Goal: Task Accomplishment & Management: Manage account settings

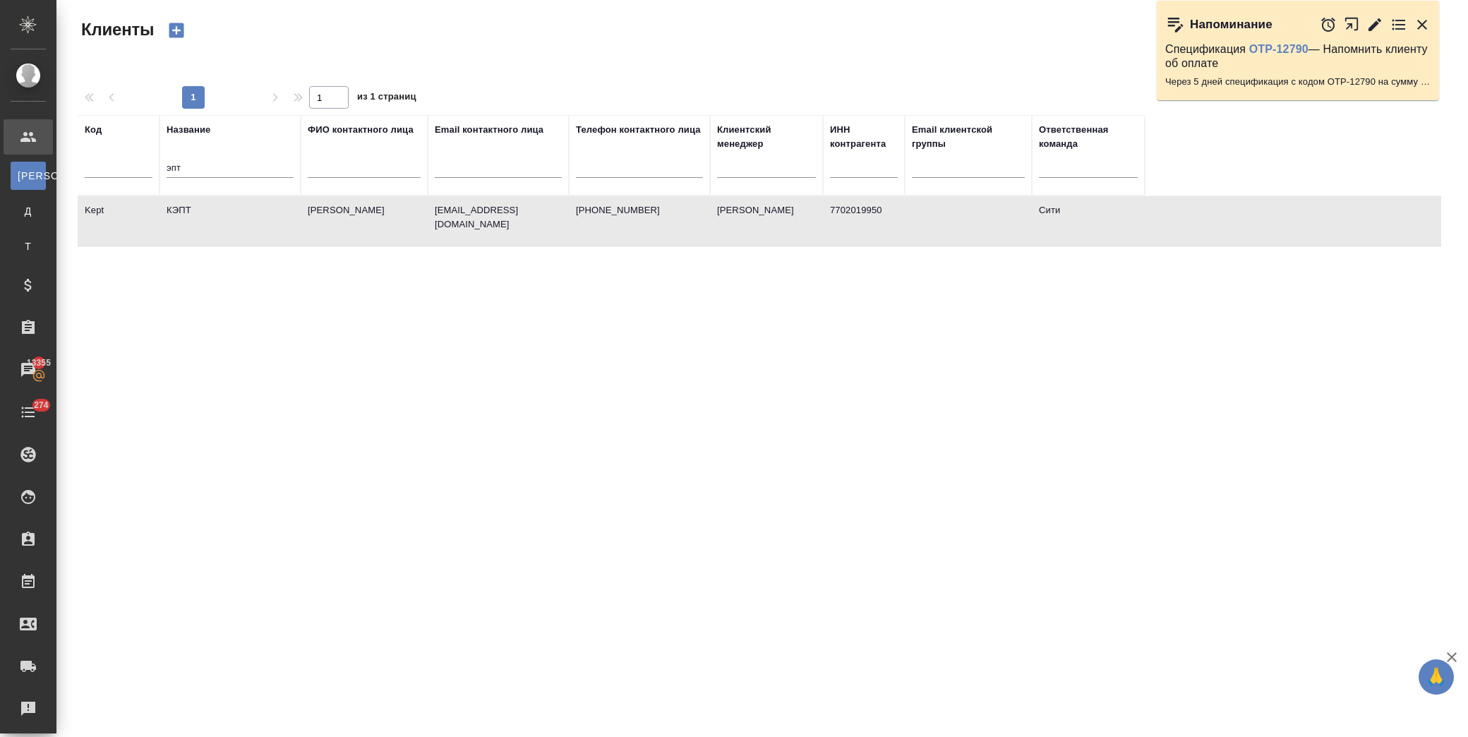
select select "RU"
drag, startPoint x: 0, startPoint y: 0, endPoint x: 220, endPoint y: 163, distance: 273.4
click at [220, 163] on div "эпт" at bounding box center [230, 170] width 127 height 35
drag, startPoint x: 236, startPoint y: 162, endPoint x: 154, endPoint y: 170, distance: 82.9
click at [150, 172] on tr "Код Название эпт ФИО контактного лица Email контактного лица Телефон контактног…" at bounding box center [611, 155] width 1067 height 80
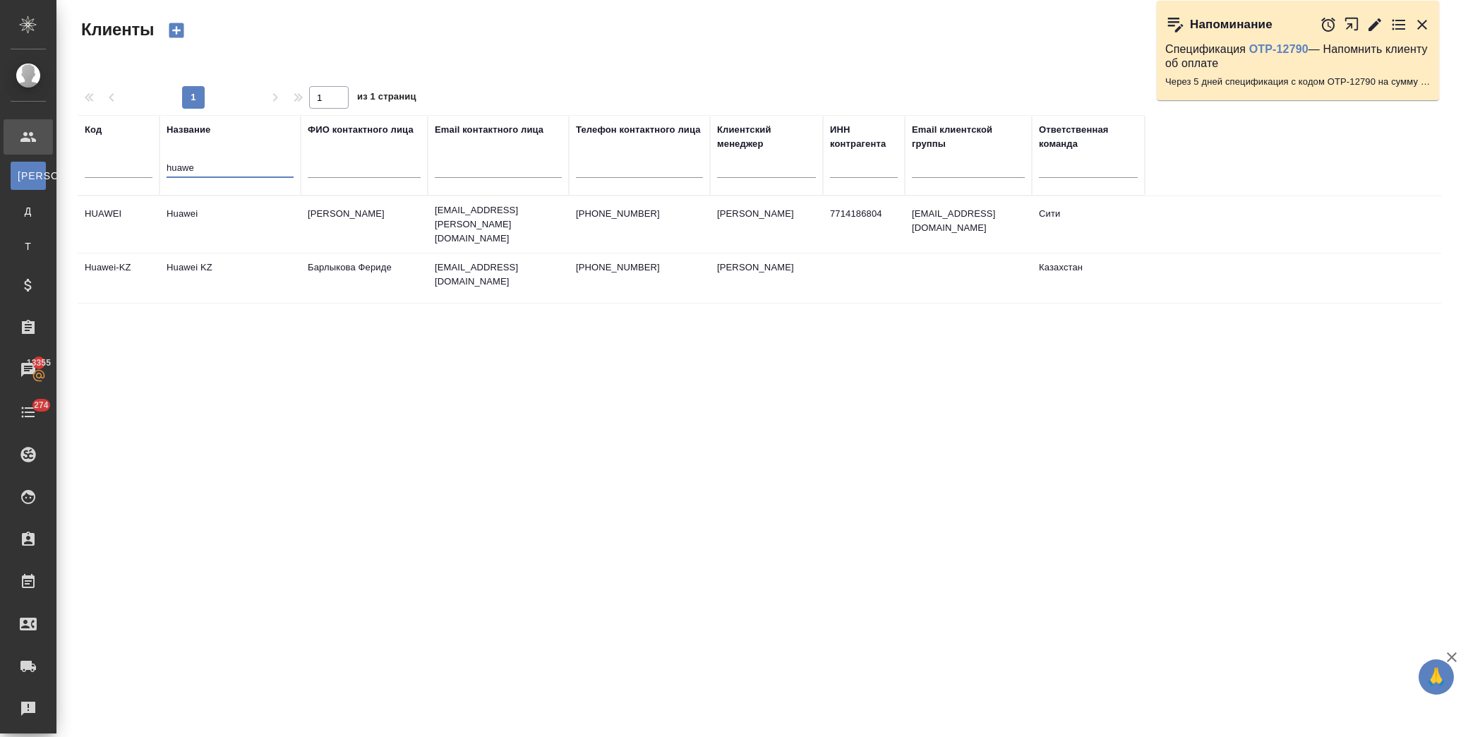
type input "huawe"
click at [230, 210] on td "Huawei" at bounding box center [230, 224] width 141 height 49
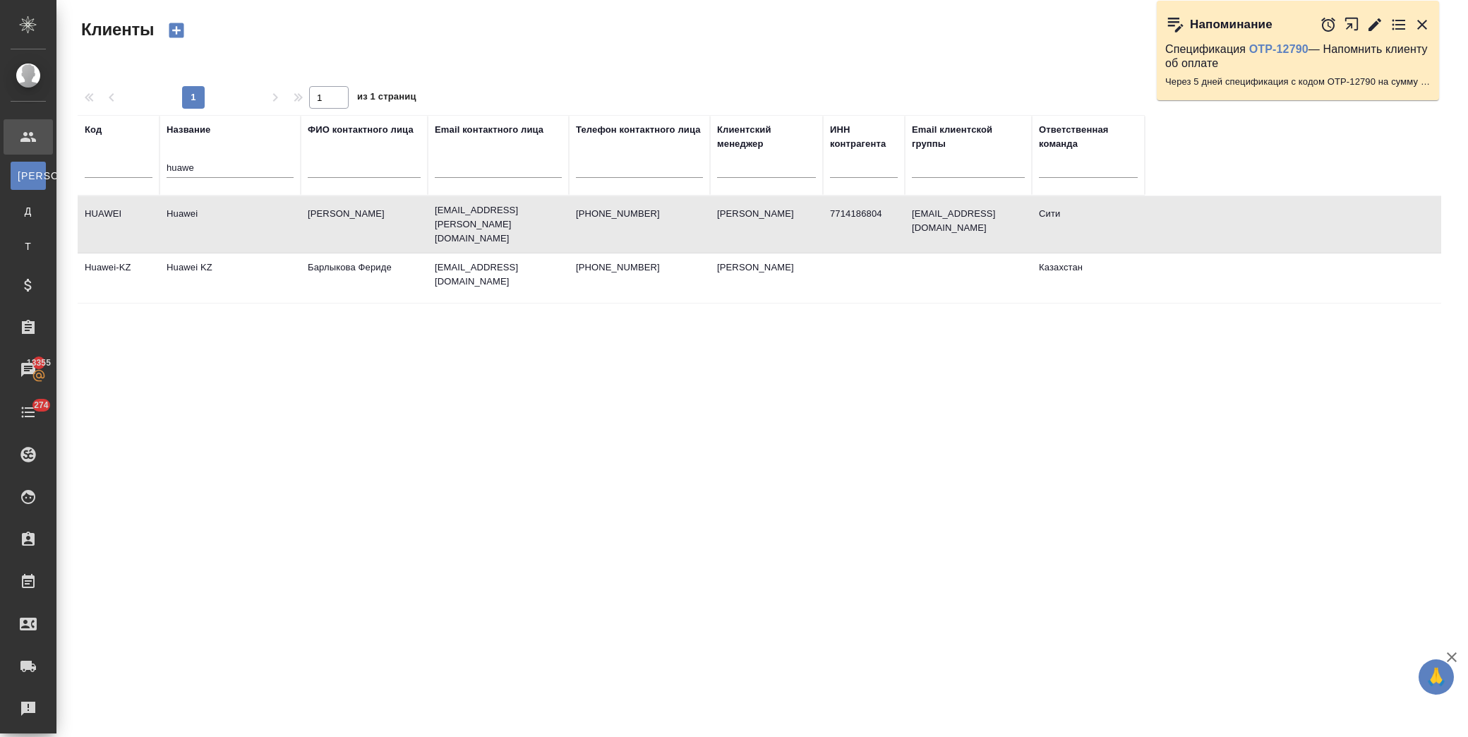
click at [230, 210] on td "Huawei" at bounding box center [230, 224] width 141 height 49
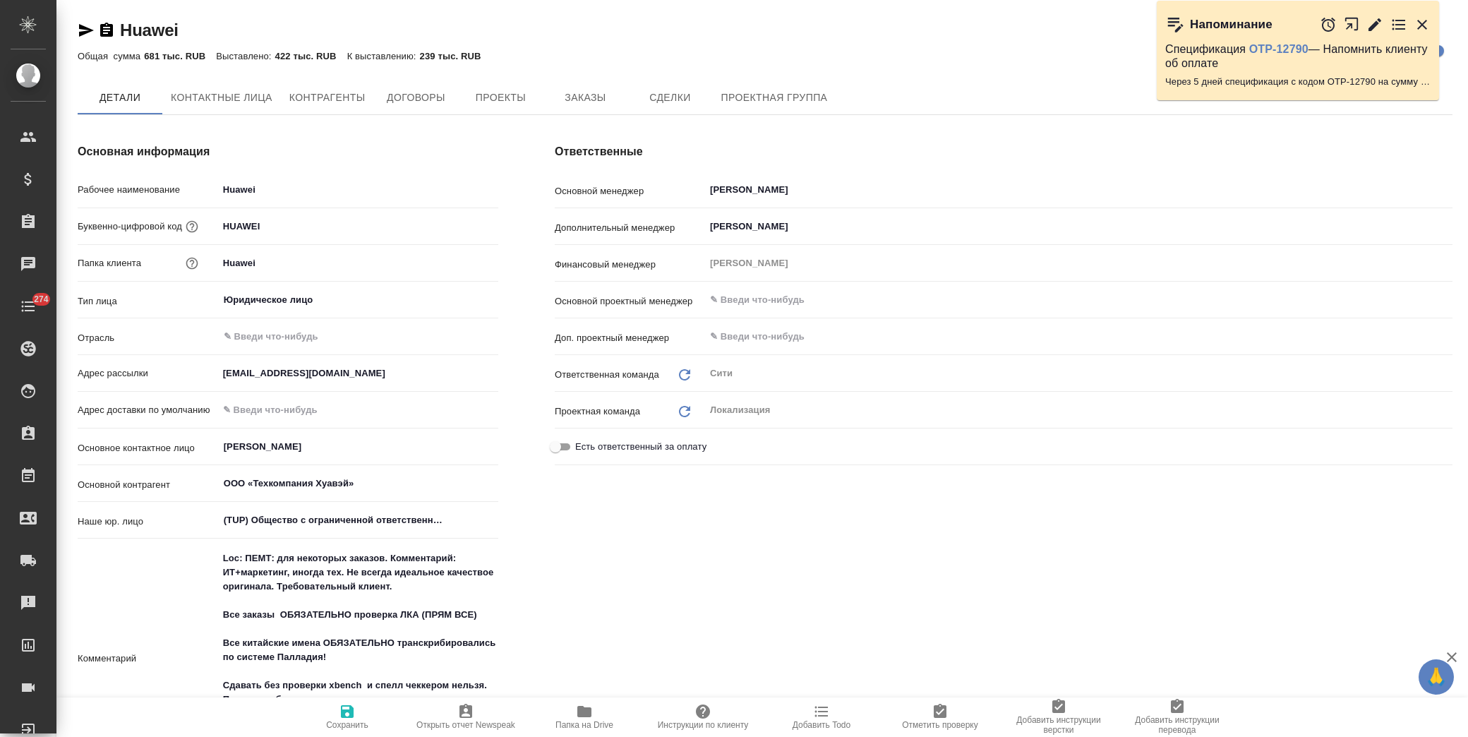
type textarea "x"
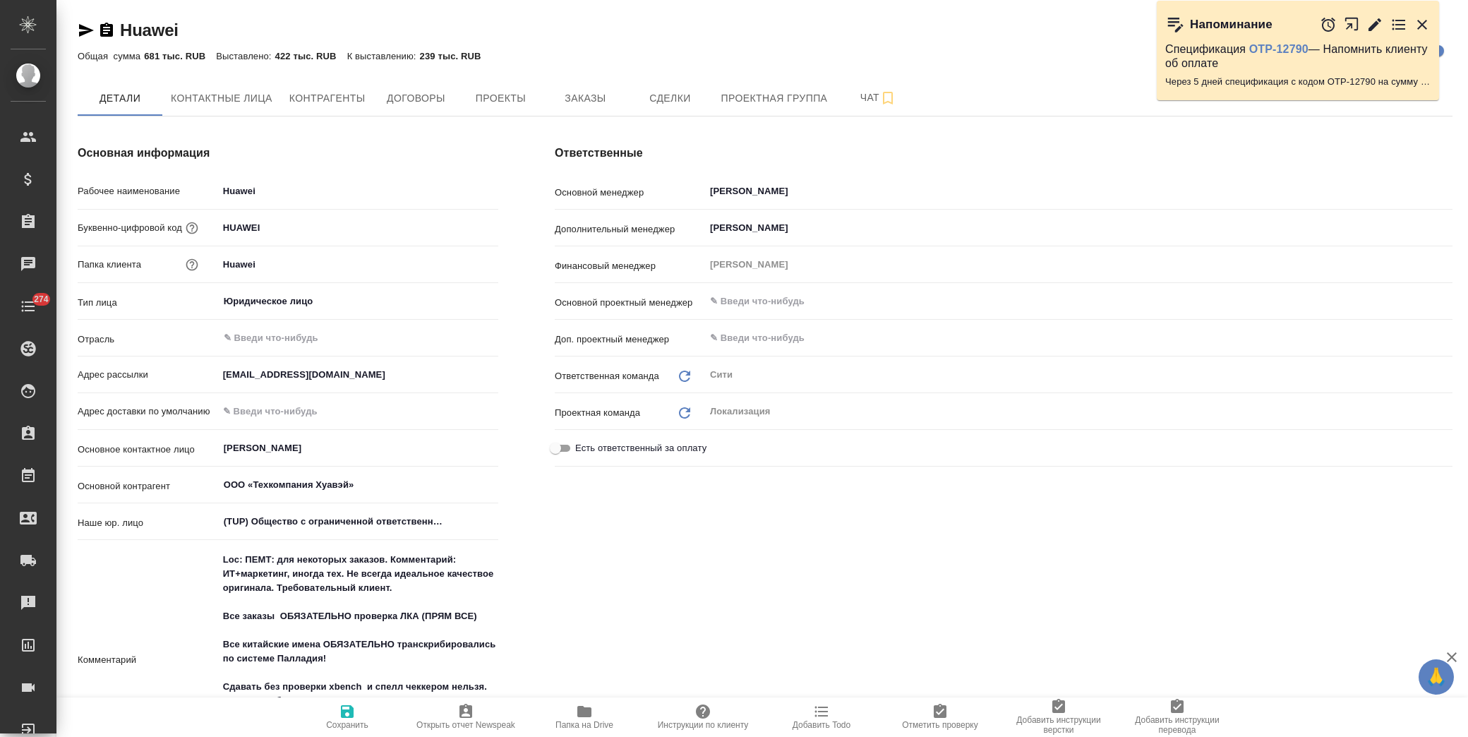
type textarea "x"
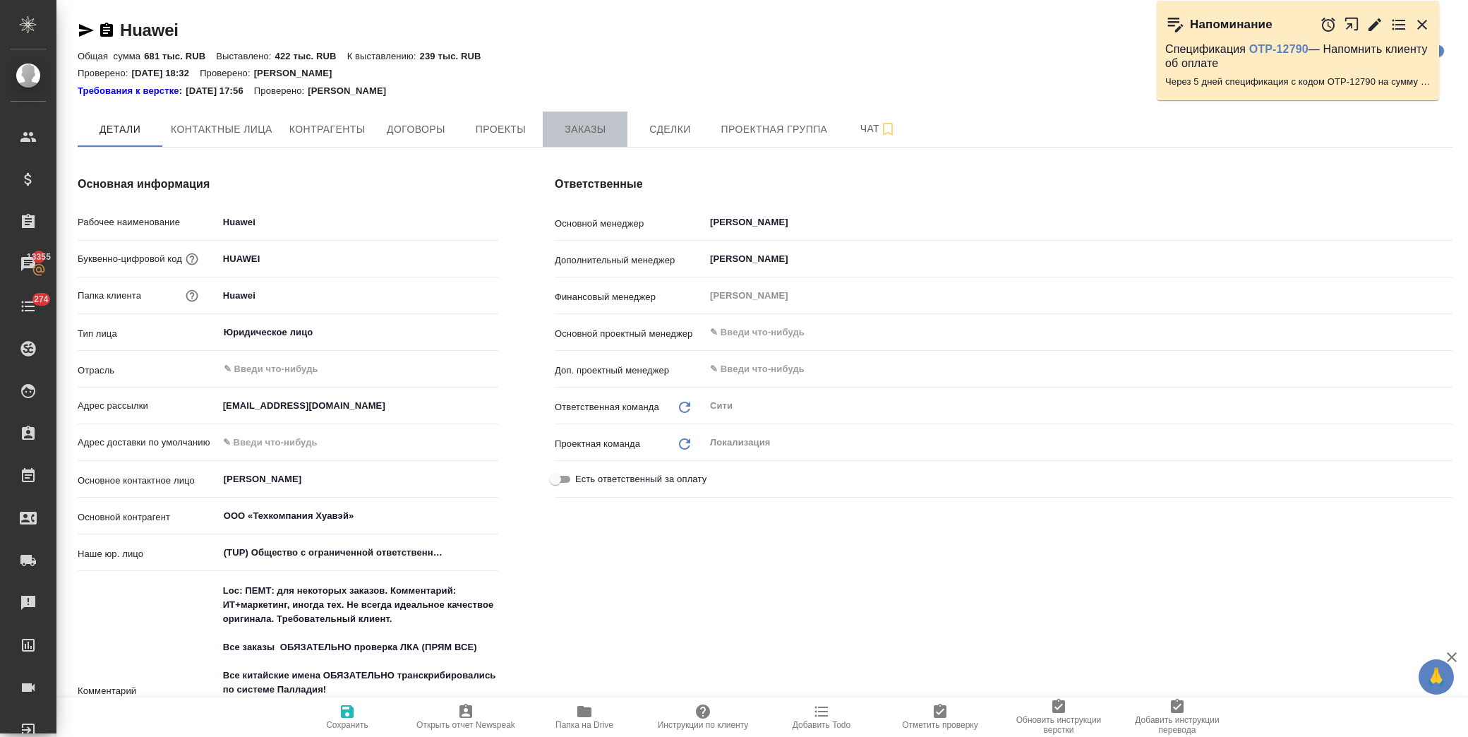
click at [608, 126] on span "Заказы" at bounding box center [585, 130] width 68 height 18
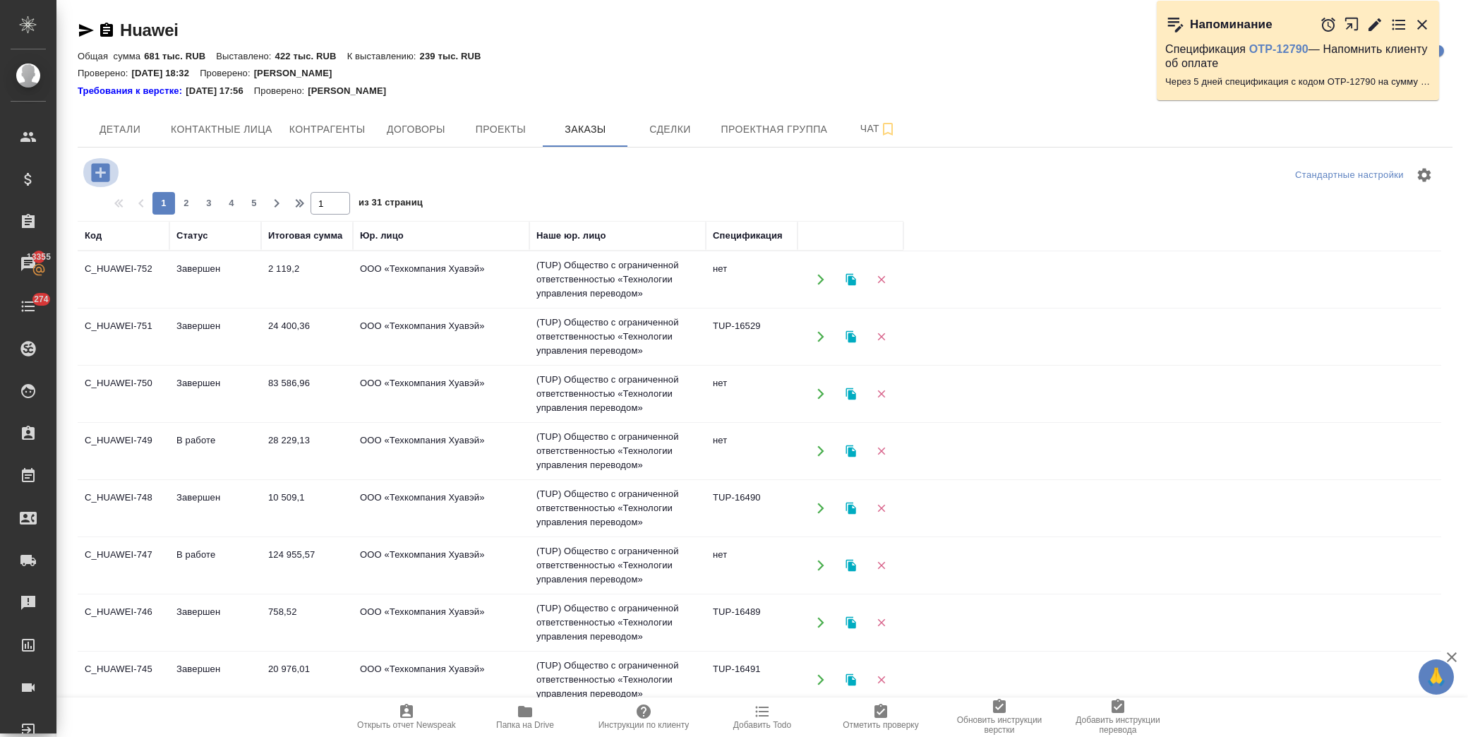
click at [102, 160] on icon "button" at bounding box center [100, 172] width 25 height 25
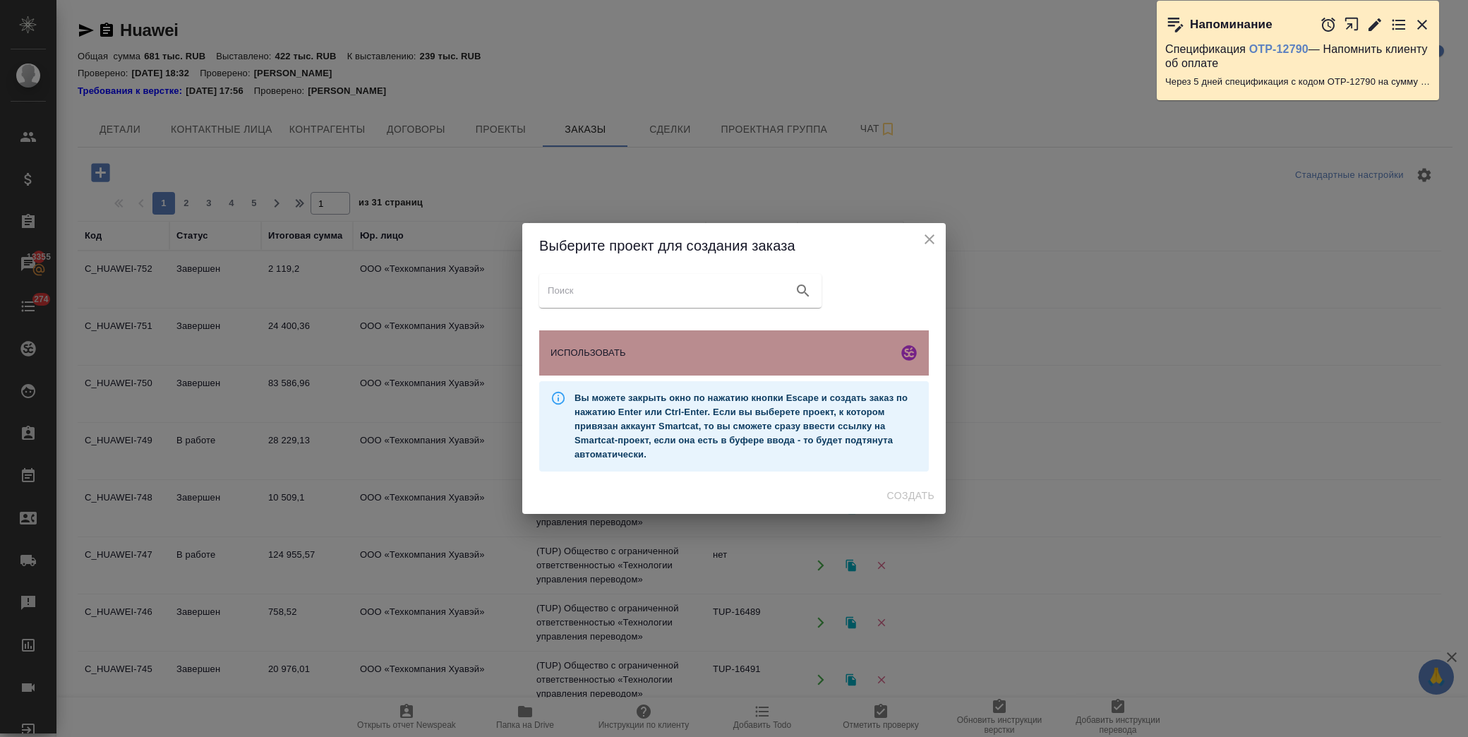
click at [657, 342] on div "ИСПОЛЬЗОВАТЬ" at bounding box center [734, 352] width 390 height 45
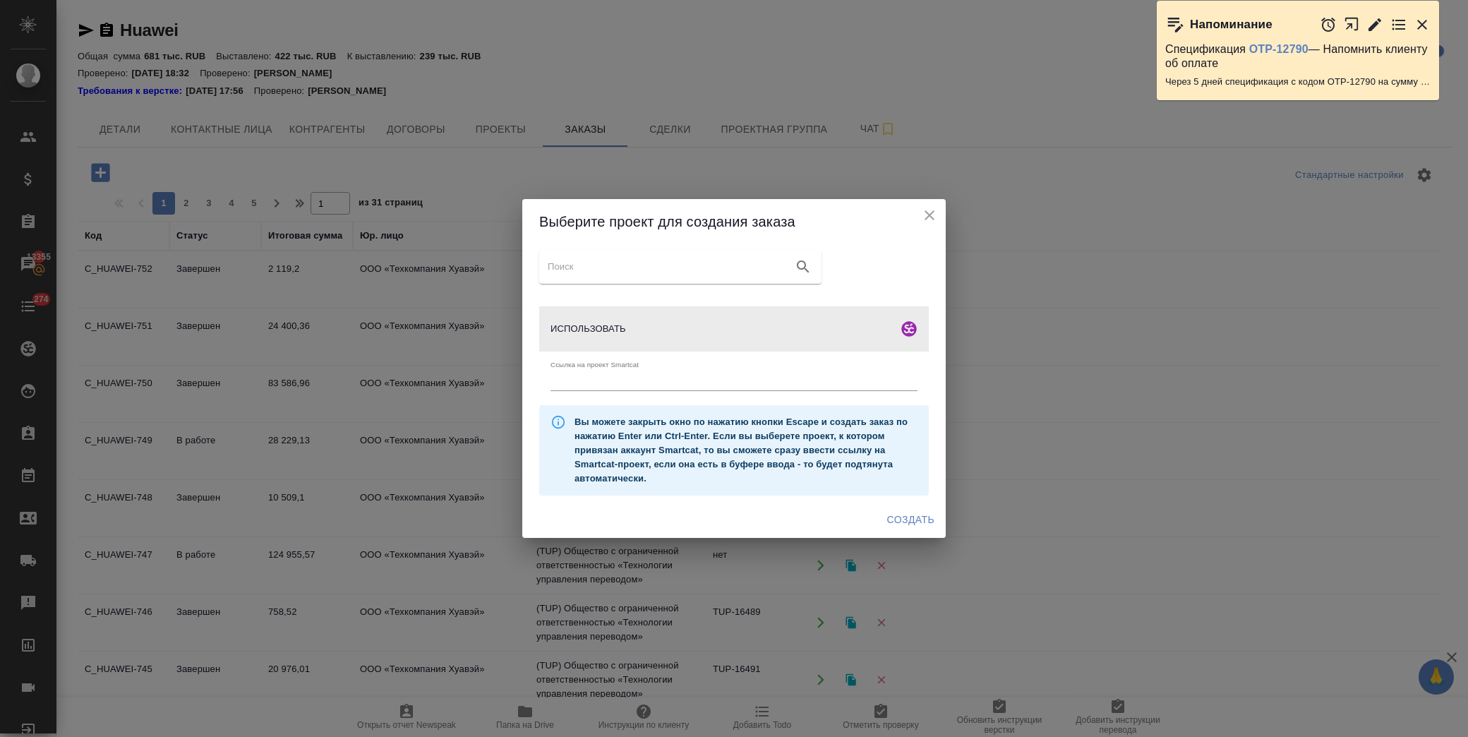
click at [904, 524] on span "Создать" at bounding box center [910, 520] width 47 height 18
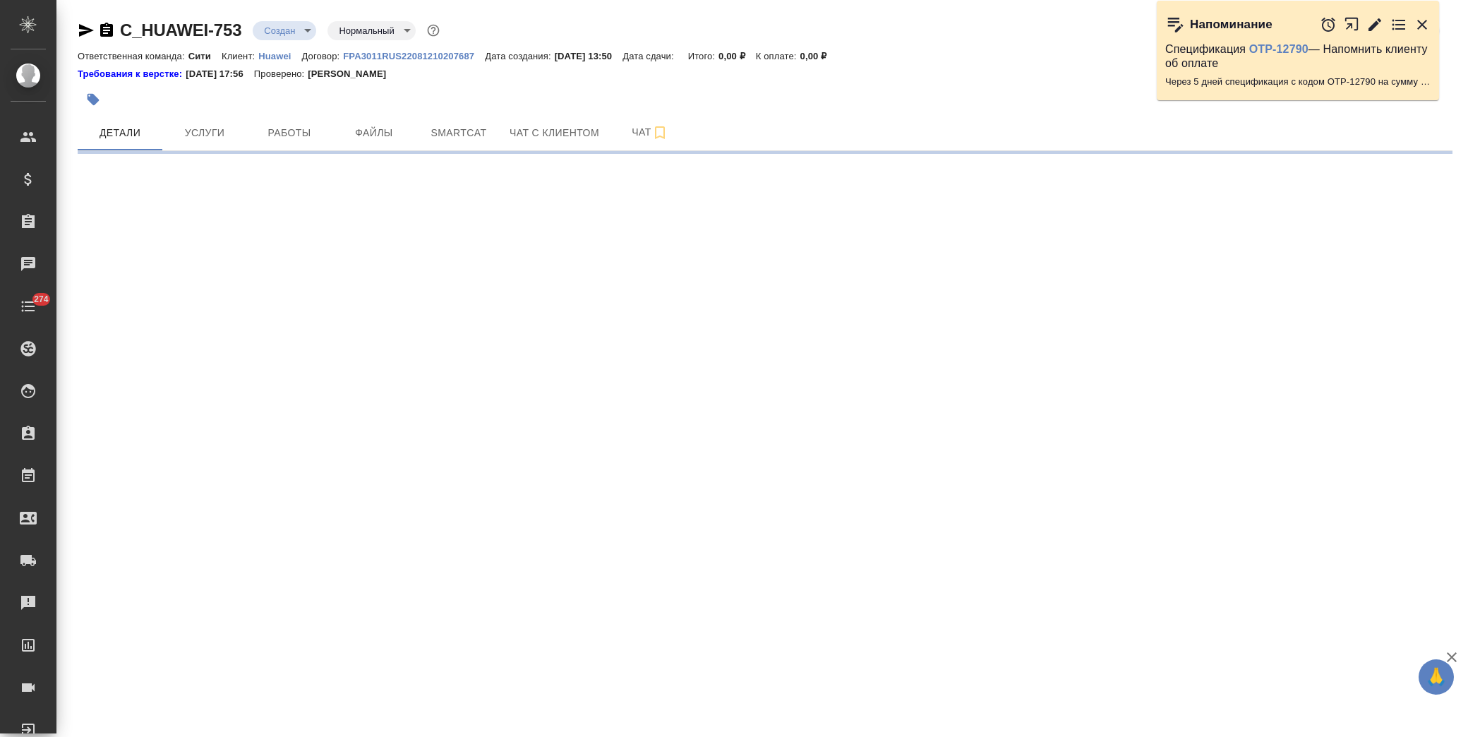
select select "RU"
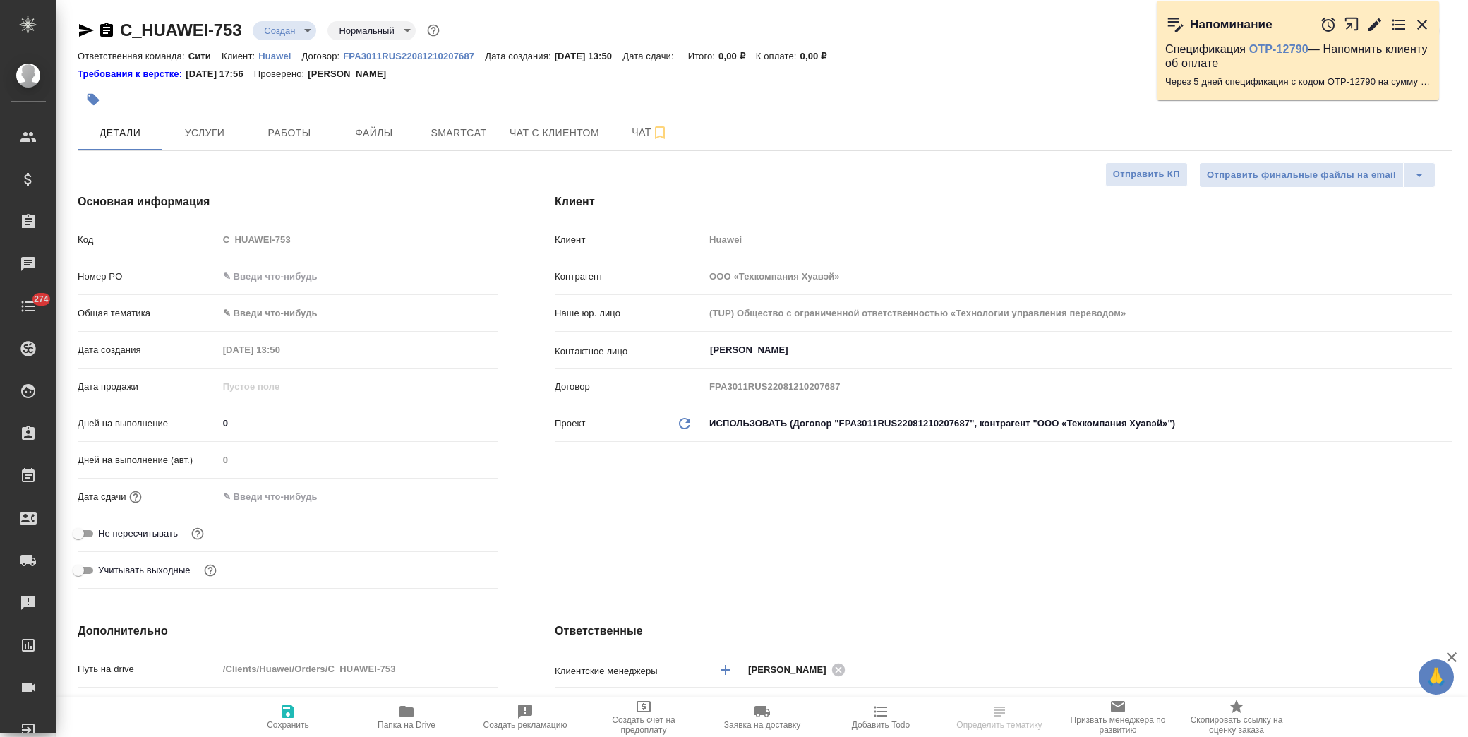
type textarea "x"
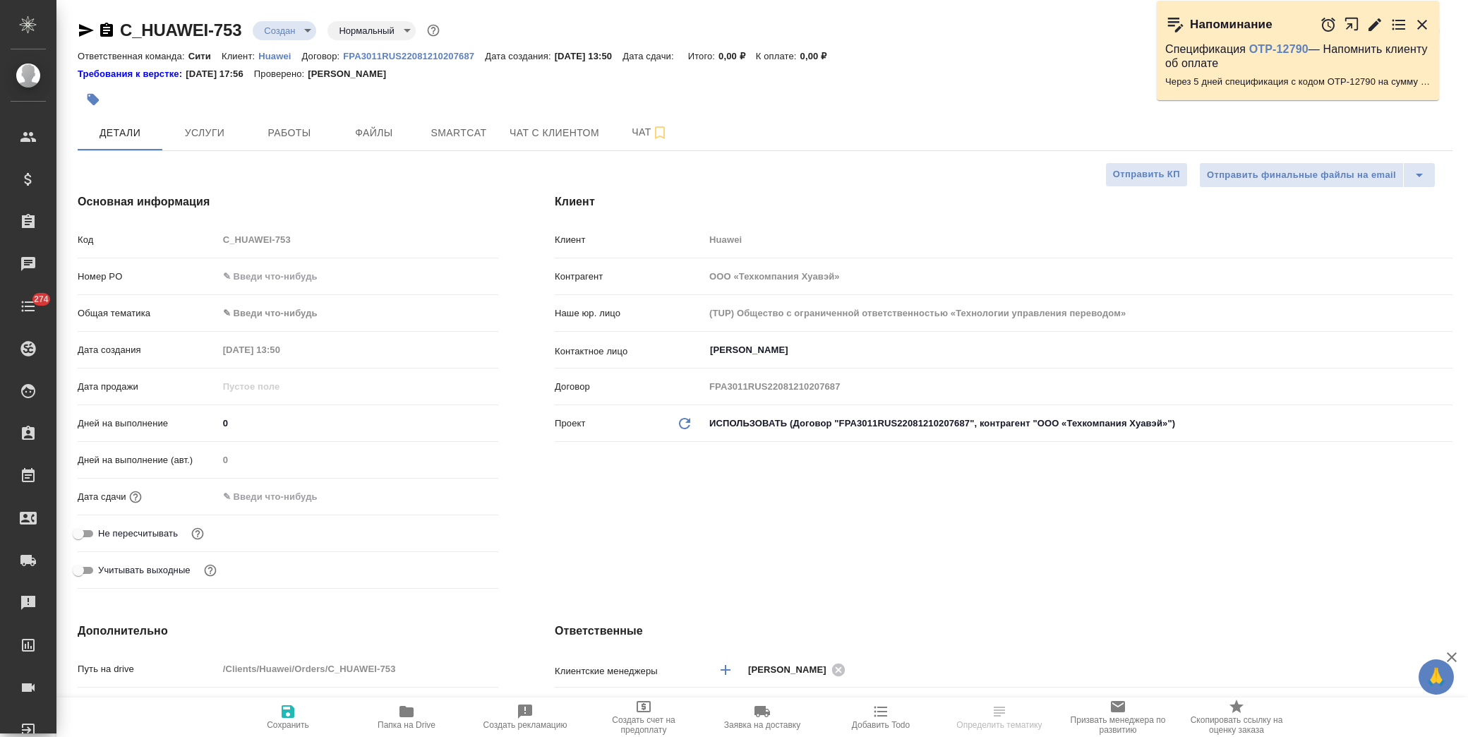
type textarea "x"
drag, startPoint x: 244, startPoint y: 30, endPoint x: 121, endPoint y: 37, distance: 123.1
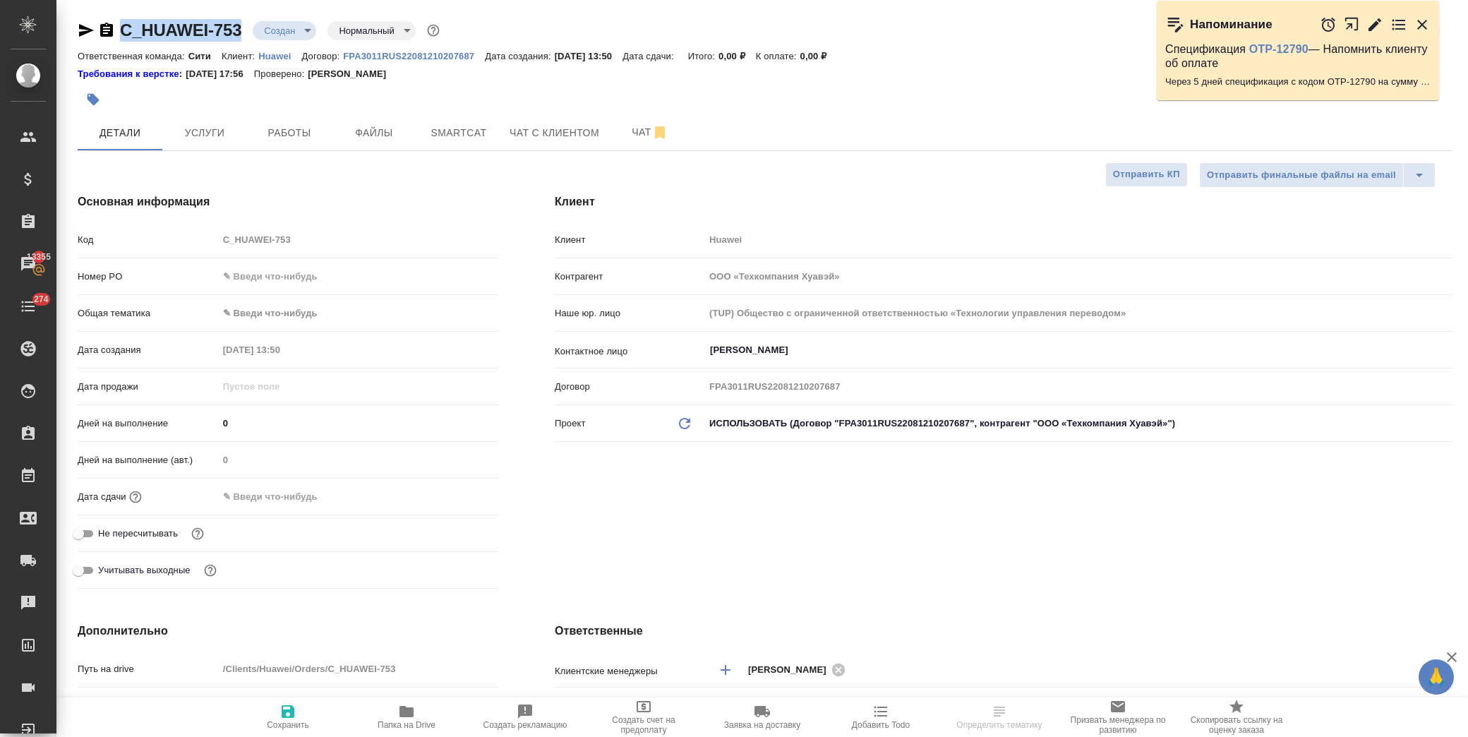
click at [121, 37] on div "C_HUAWEI-753 Создан new Нормальный normal" at bounding box center [260, 30] width 365 height 23
copy link "C_HUAWEI-753"
type textarea "x"
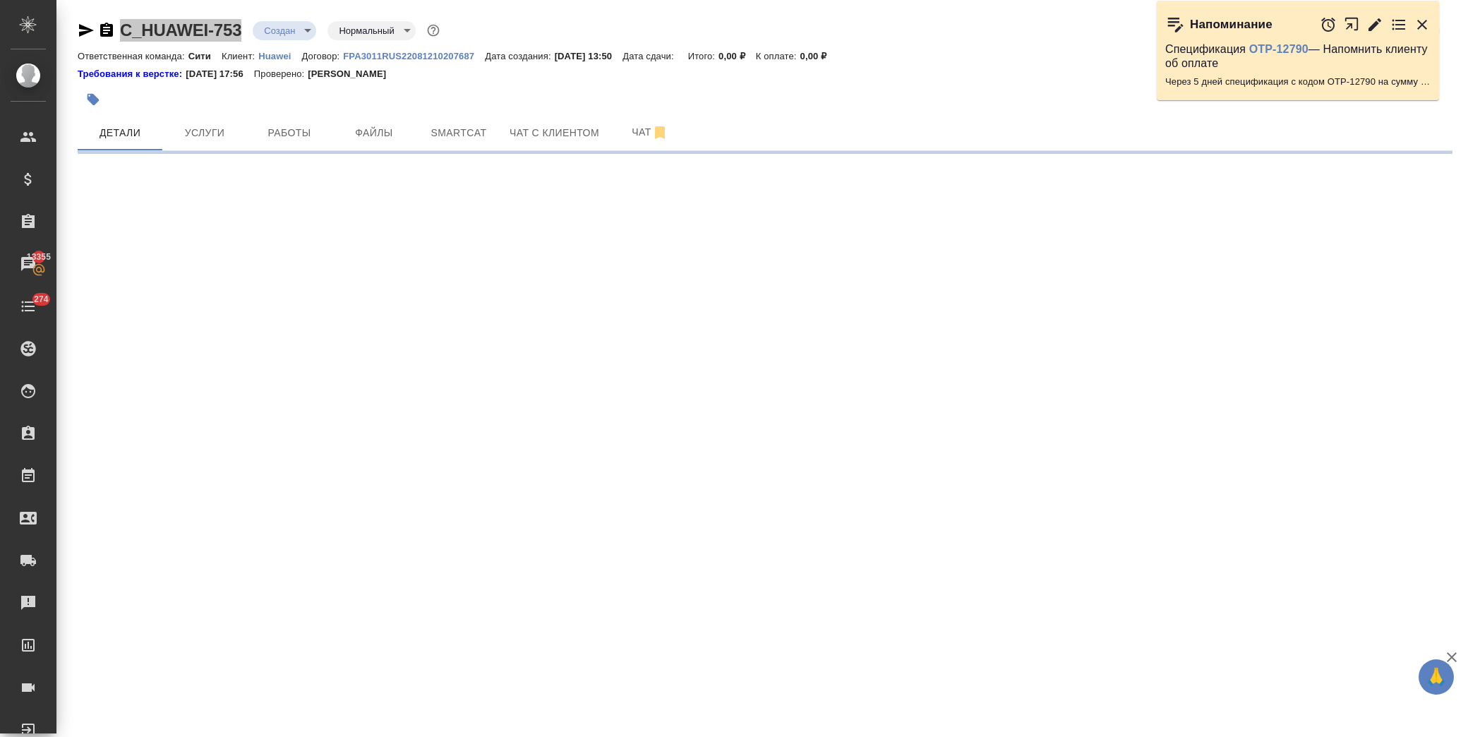
select select "RU"
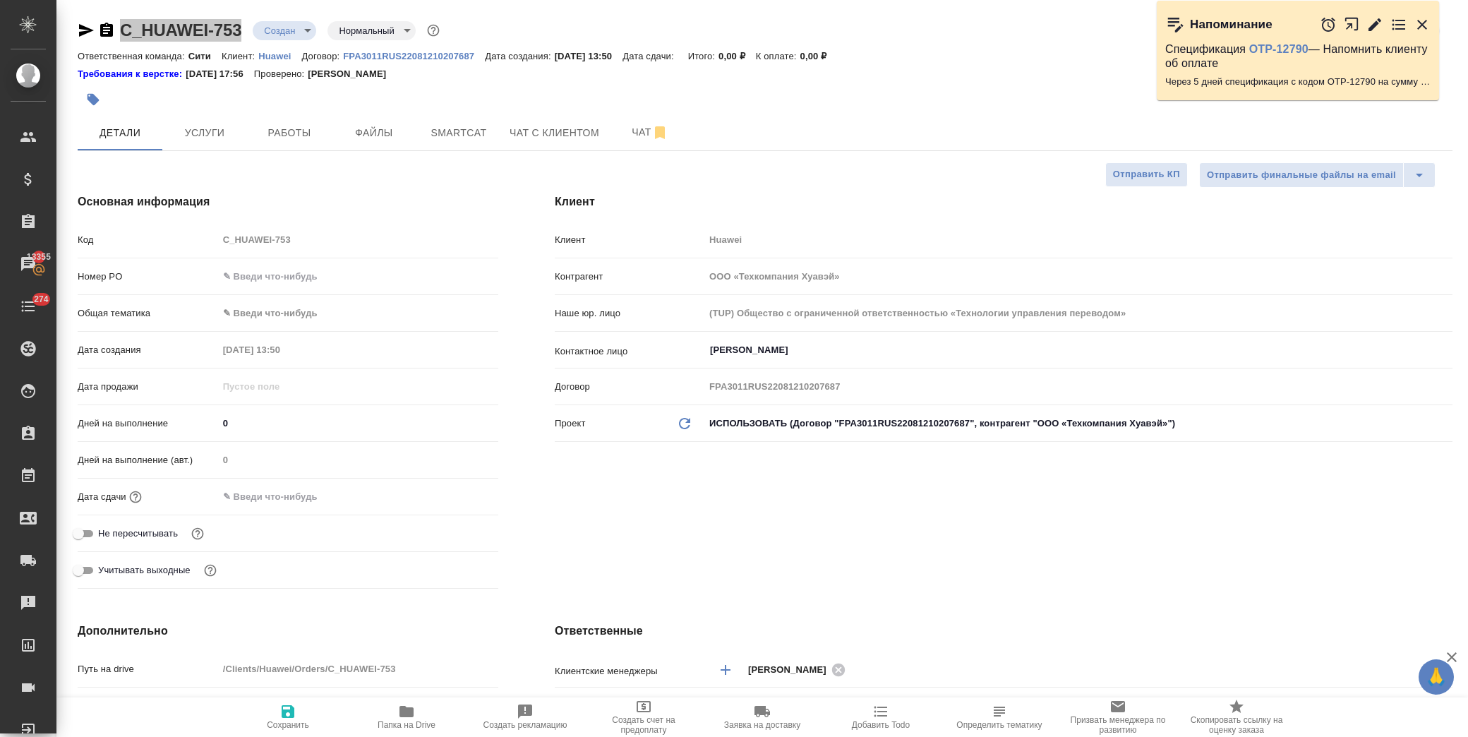
type textarea "x"
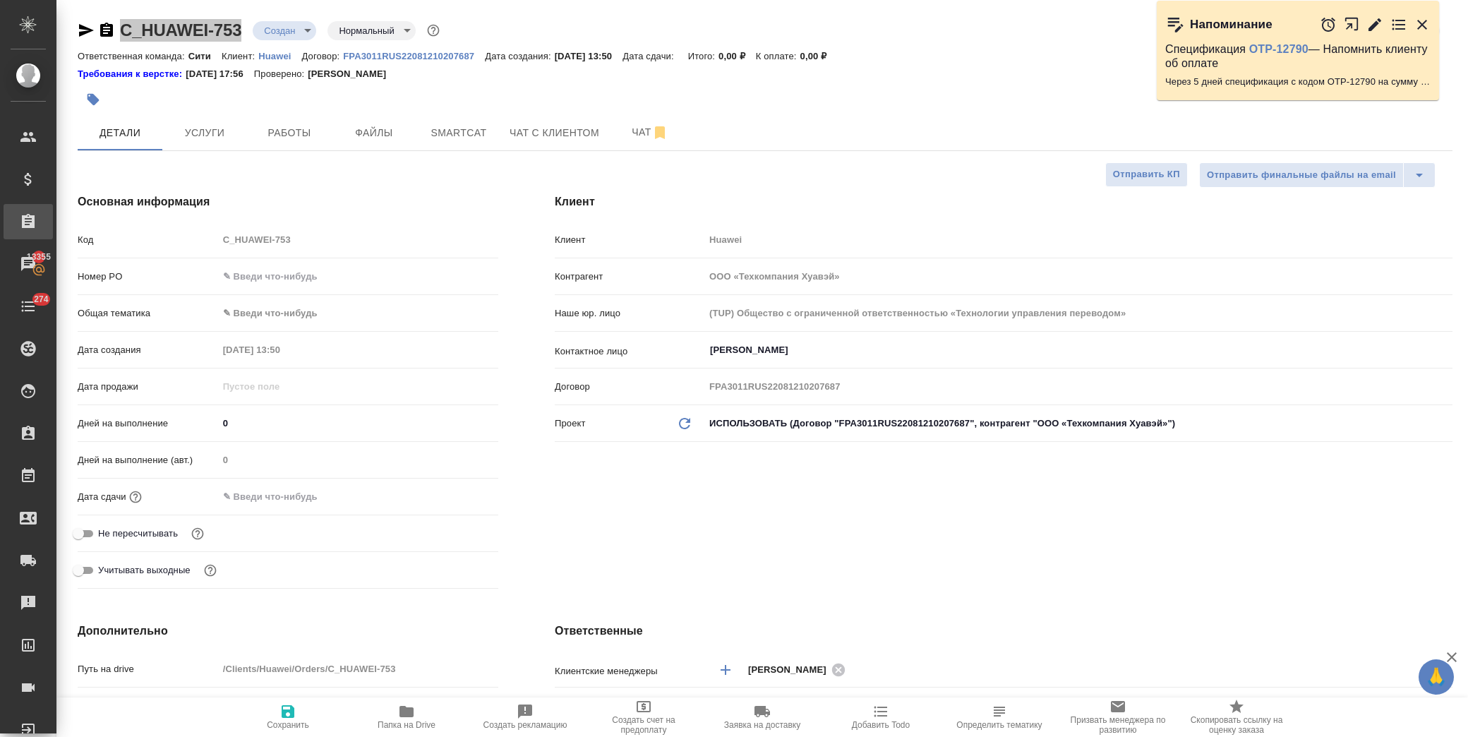
type textarea "x"
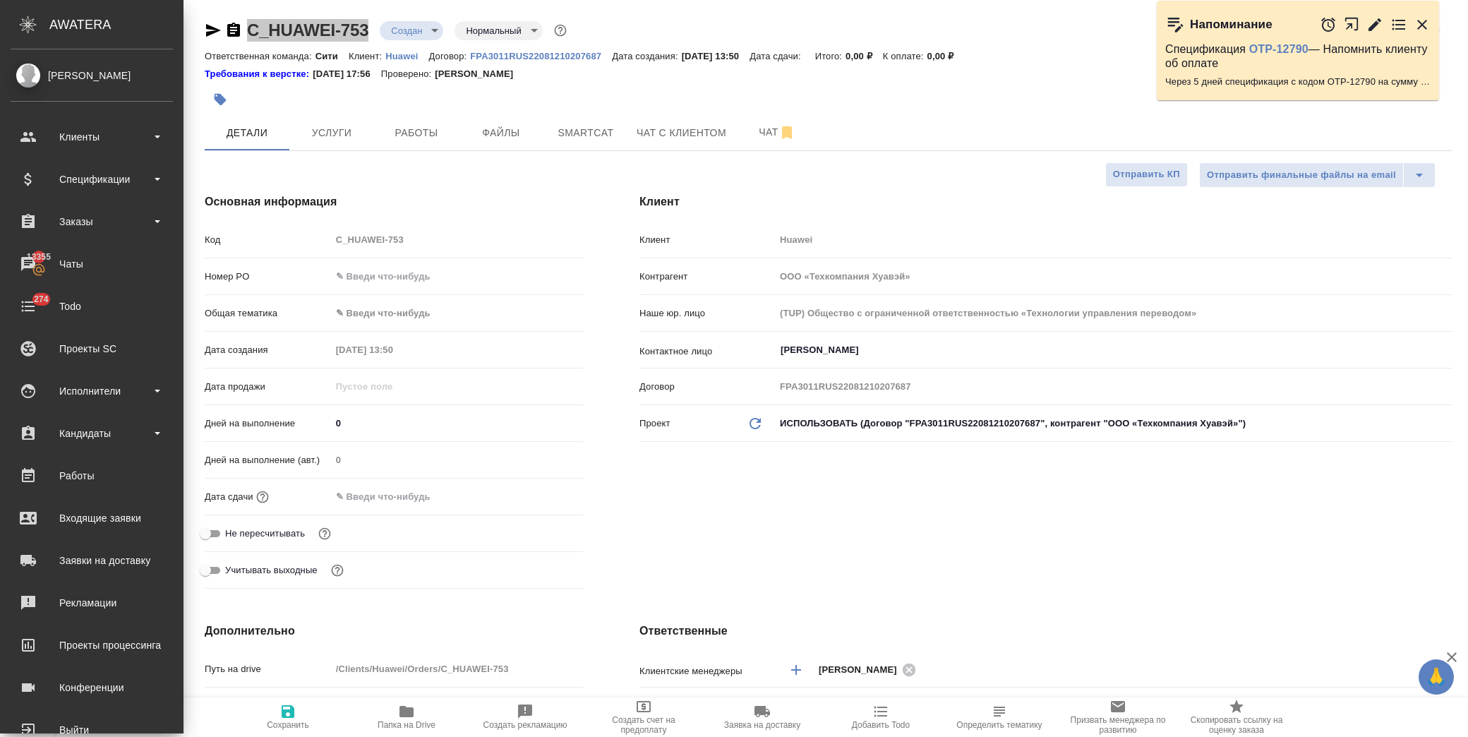
type textarea "x"
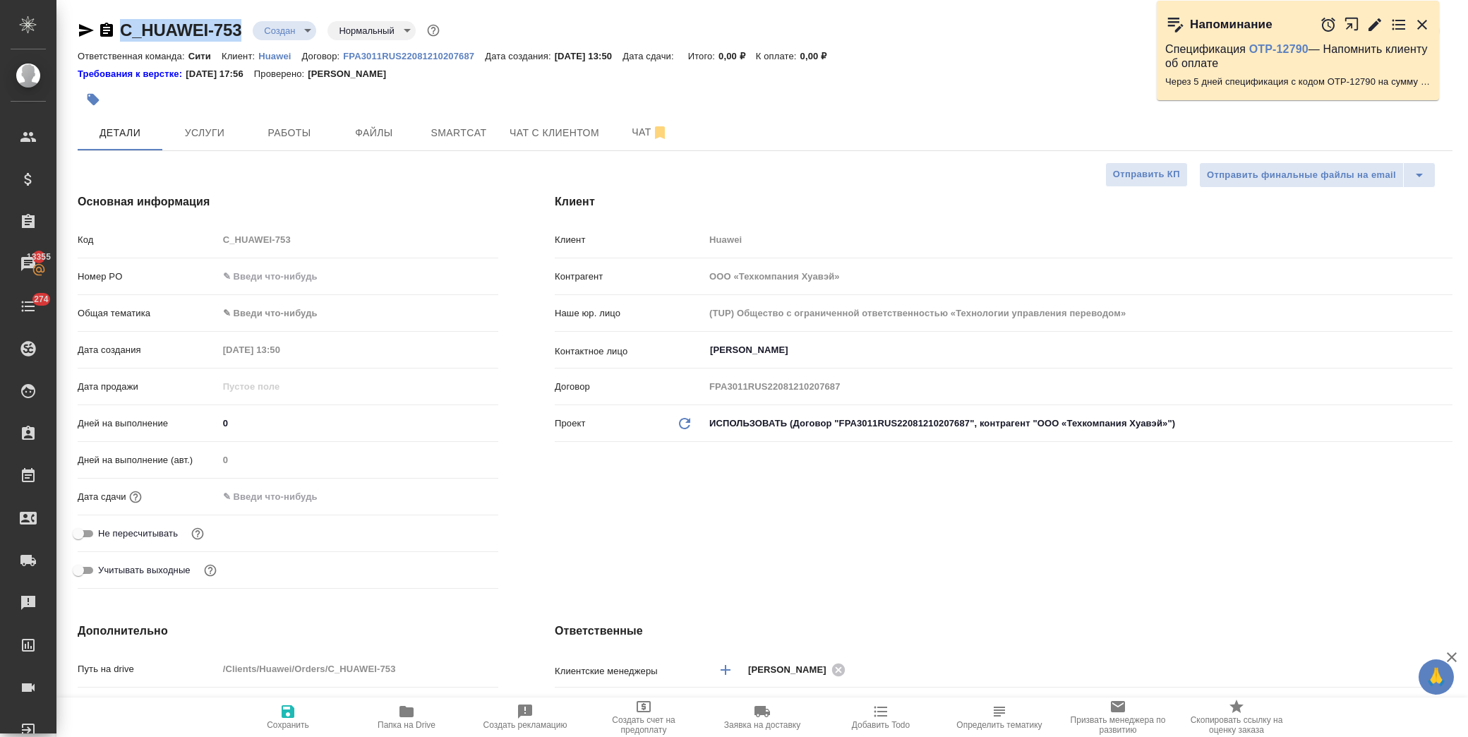
click at [414, 711] on icon "button" at bounding box center [406, 711] width 17 height 17
type textarea "x"
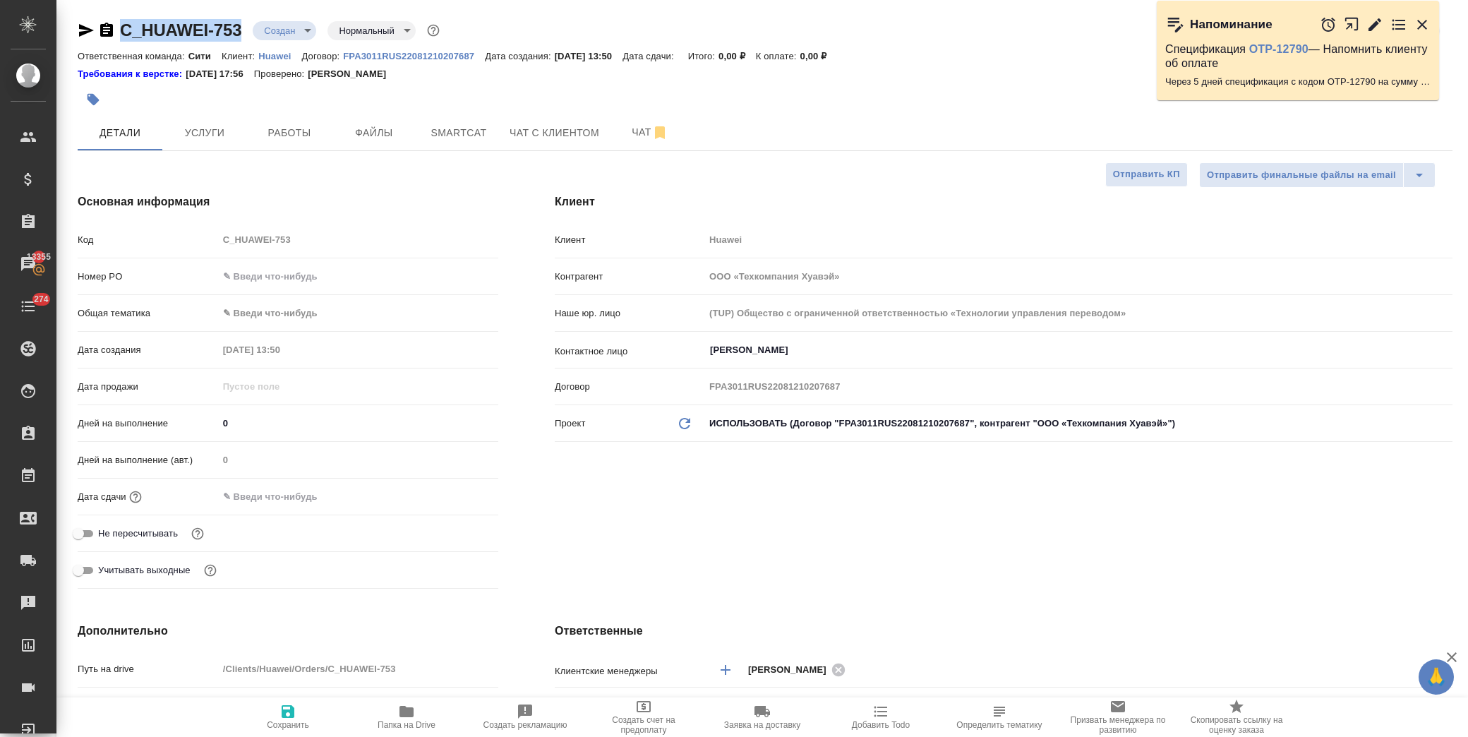
type textarea "x"
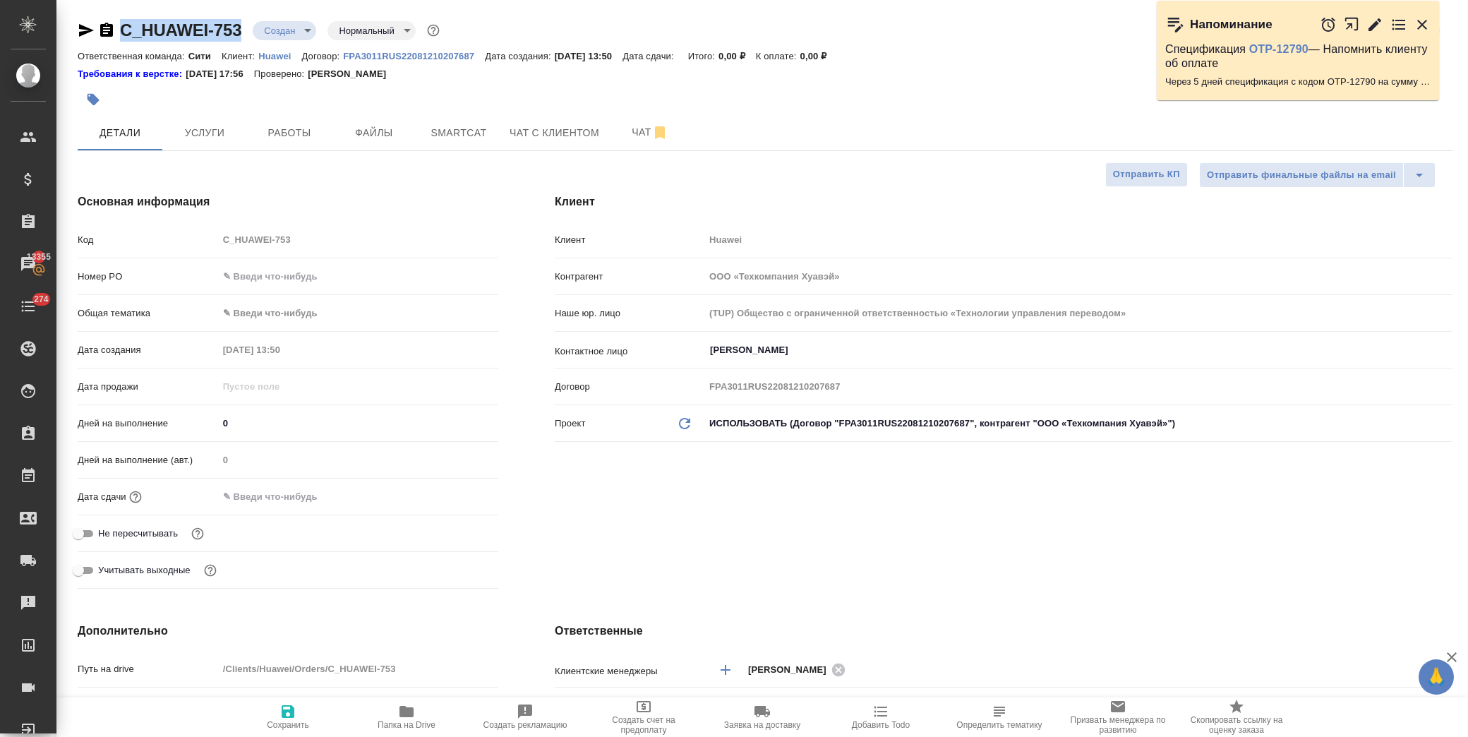
type textarea "x"
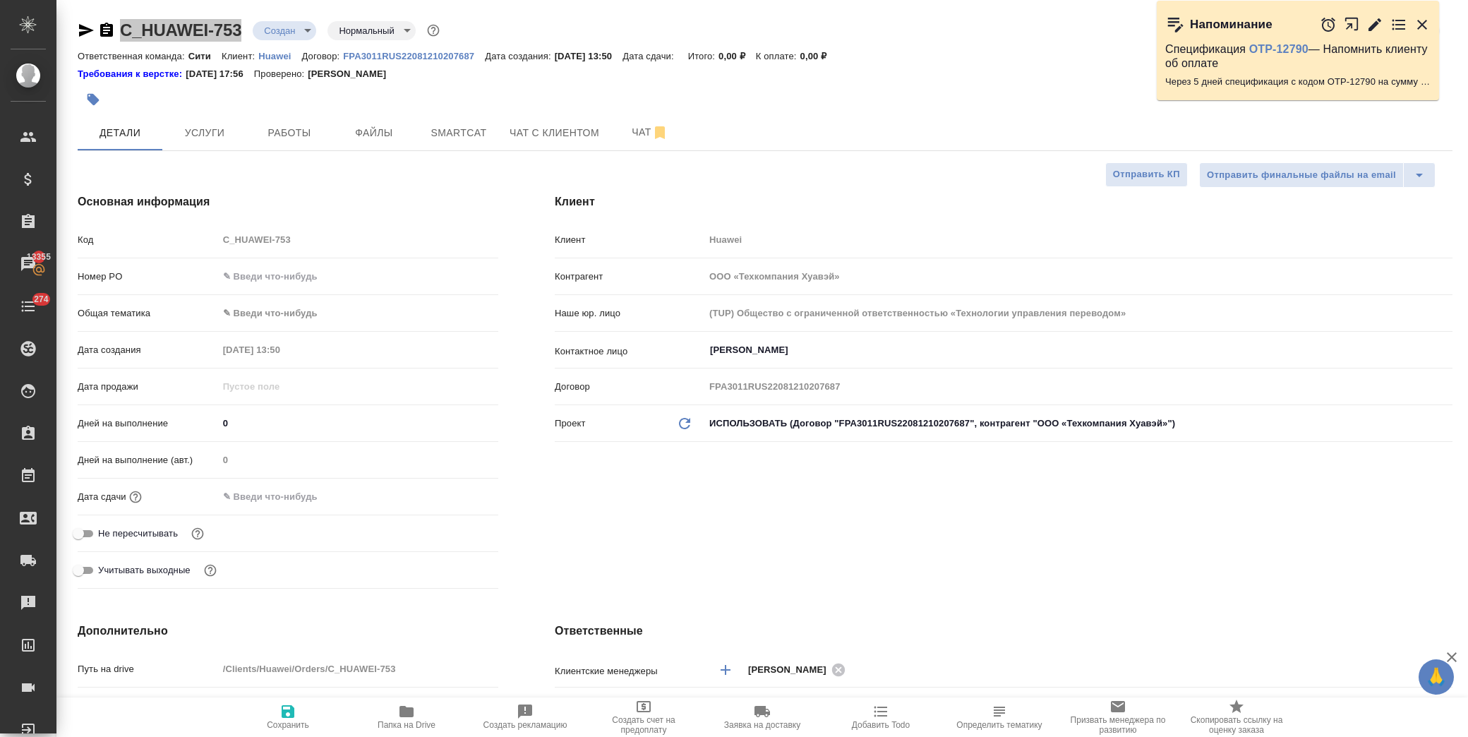
type textarea "x"
click at [277, 499] on input "text" at bounding box center [281, 496] width 124 height 20
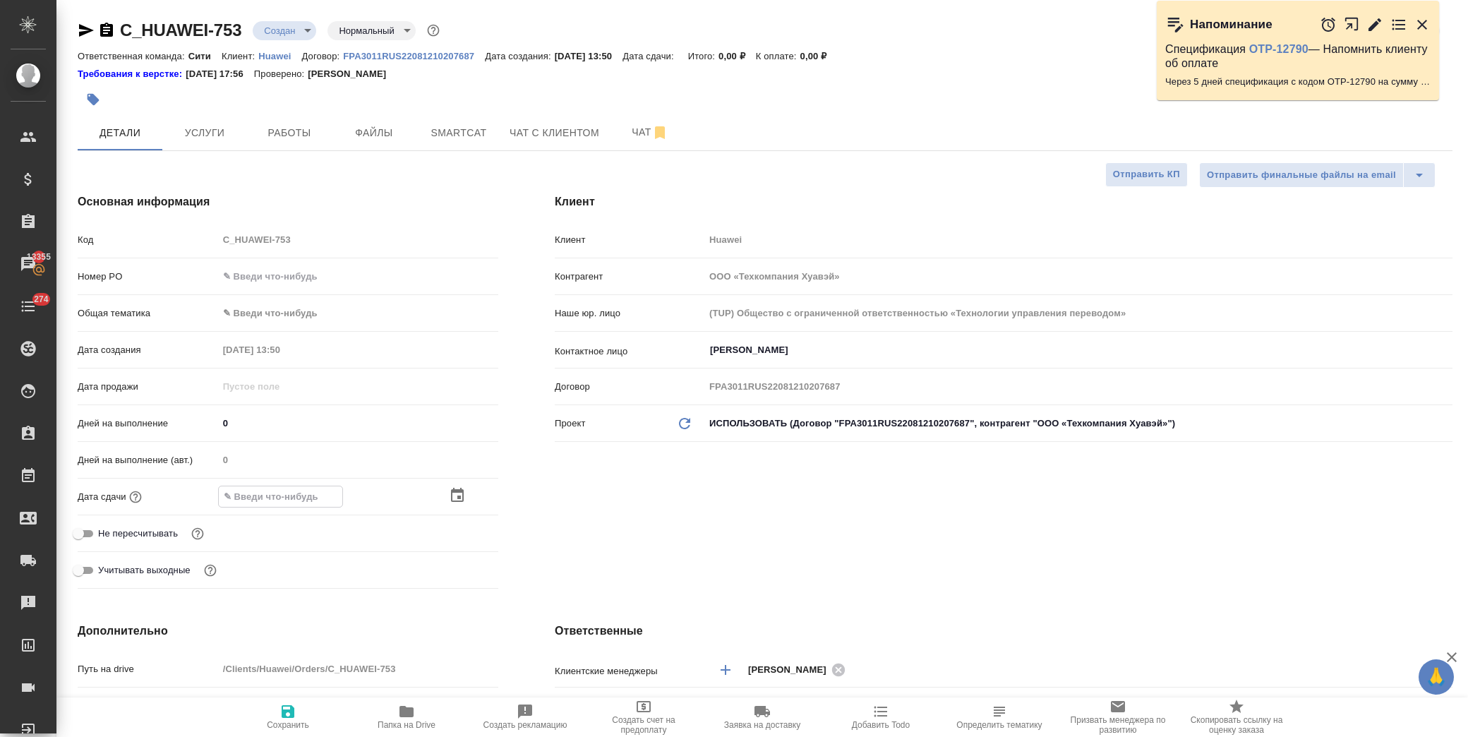
click at [449, 490] on icon "button" at bounding box center [457, 495] width 17 height 17
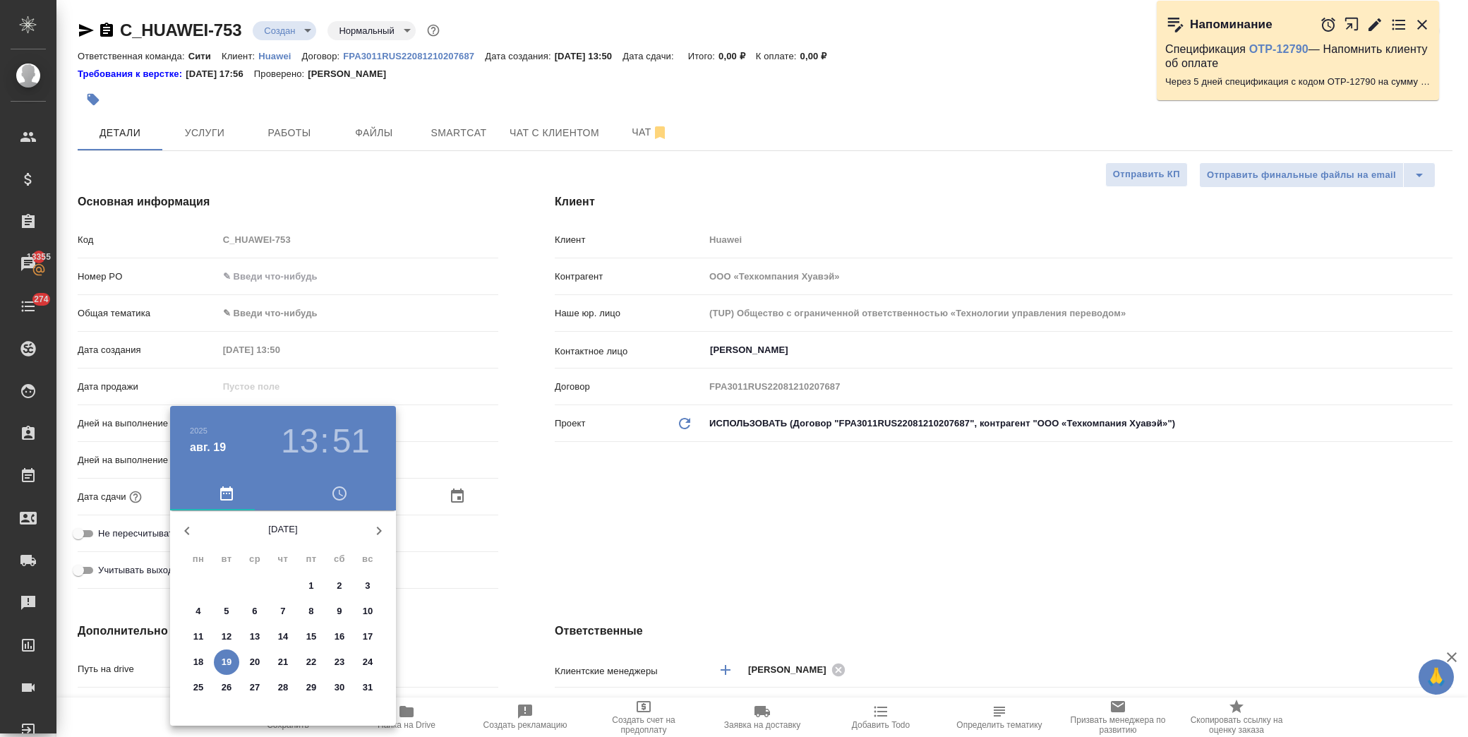
click at [227, 663] on p "19" at bounding box center [227, 662] width 11 height 14
type input "19.08.2025 13:51"
type textarea "x"
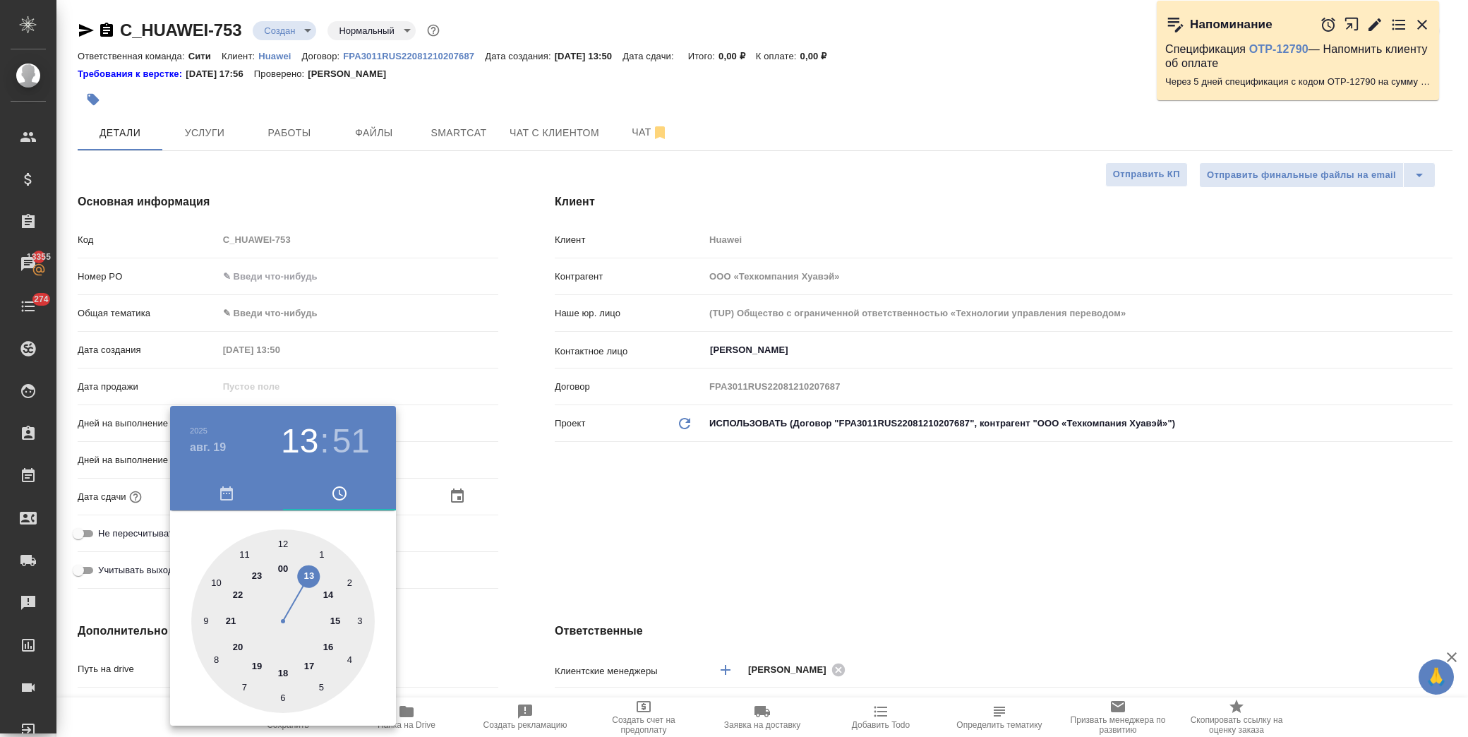
click at [323, 597] on div at bounding box center [283, 621] width 184 height 184
type input "19.08.2025 14:51"
type textarea "x"
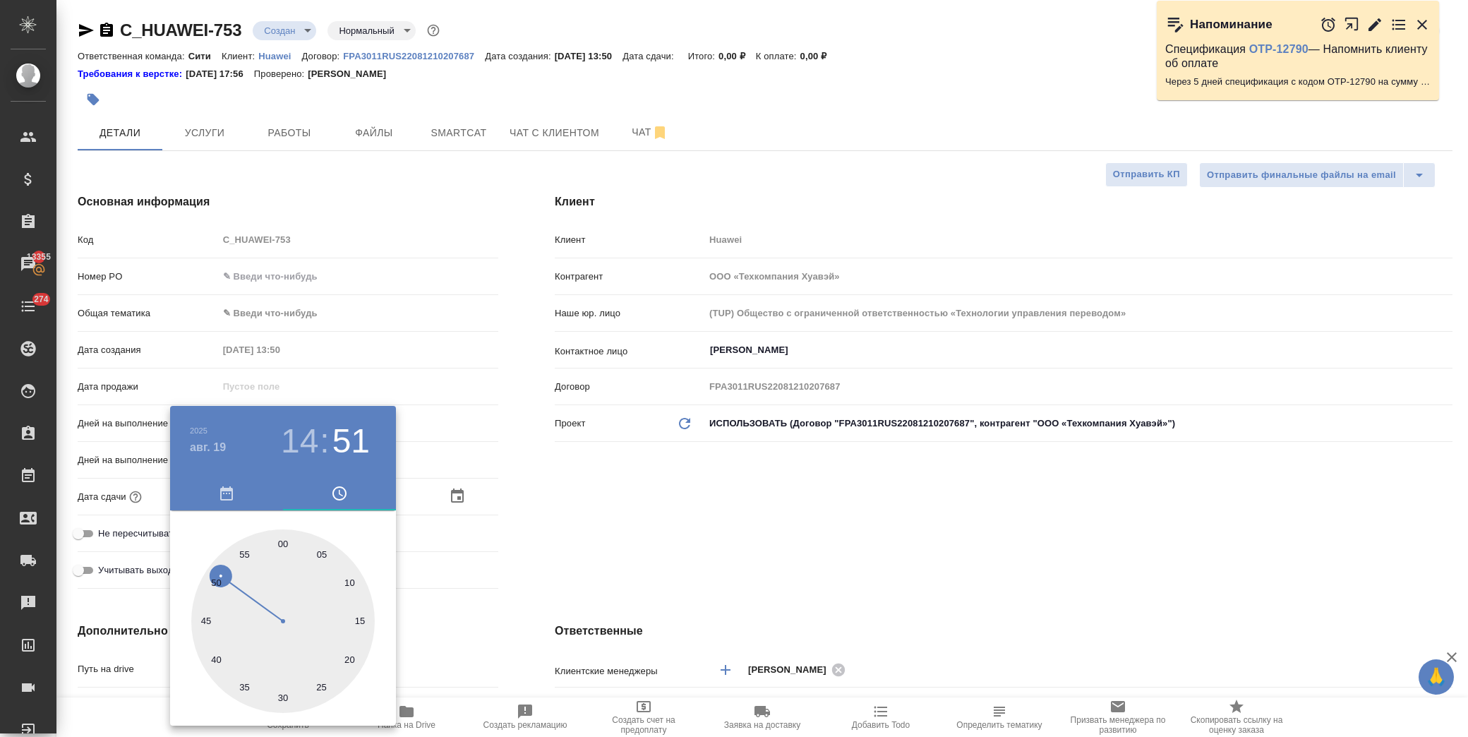
click at [351, 580] on div at bounding box center [283, 621] width 184 height 184
type input "19.08.2025 14:10"
type textarea "x"
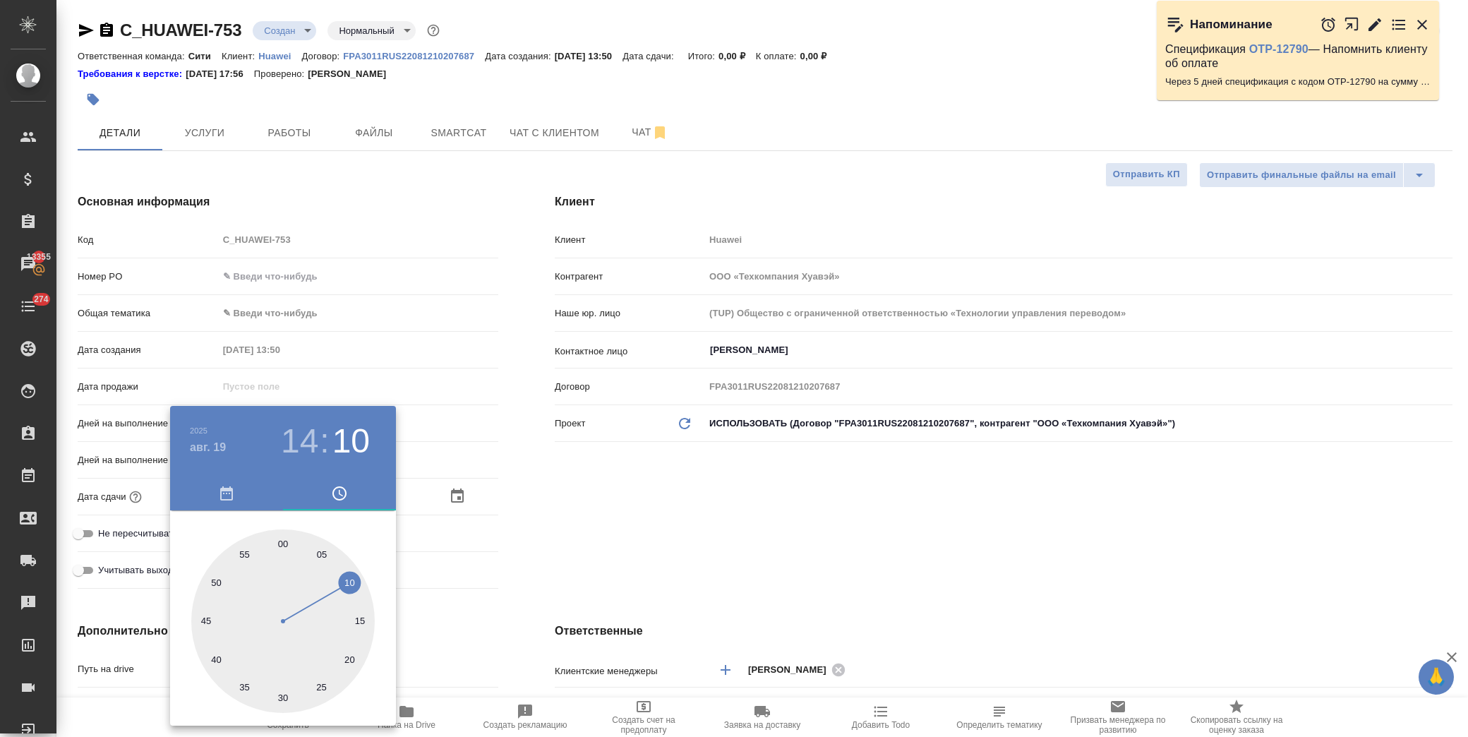
click at [555, 543] on div at bounding box center [734, 368] width 1468 height 737
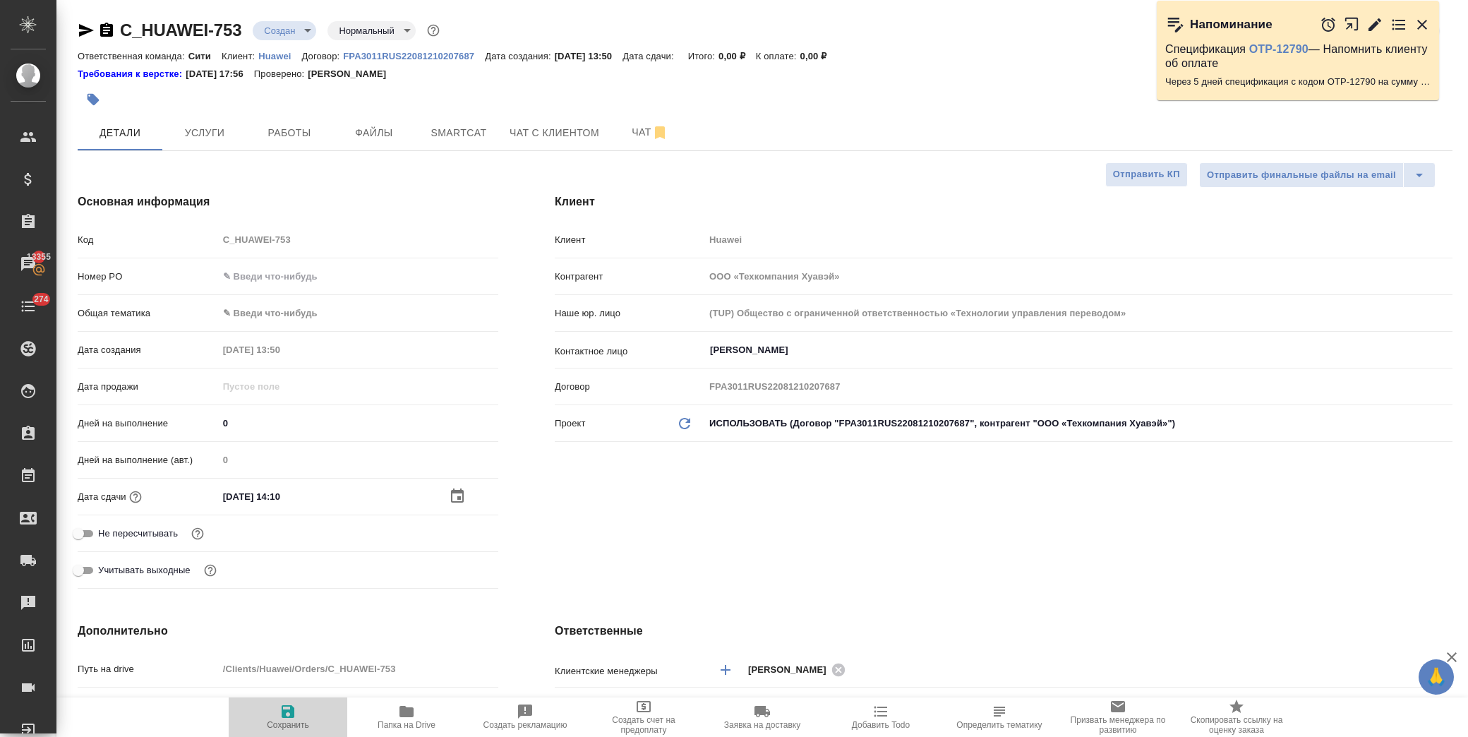
click at [276, 728] on span "Сохранить" at bounding box center [288, 725] width 42 height 10
type textarea "x"
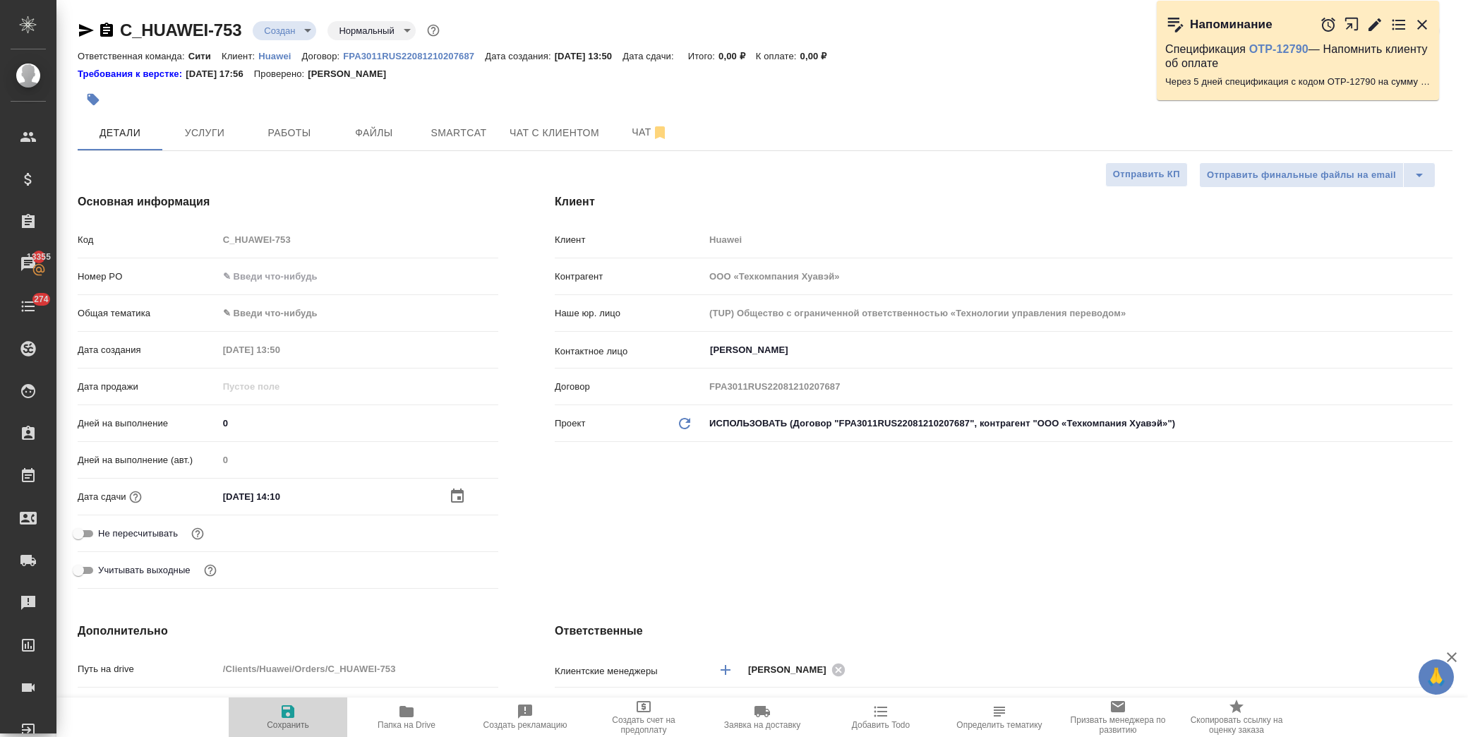
type textarea "x"
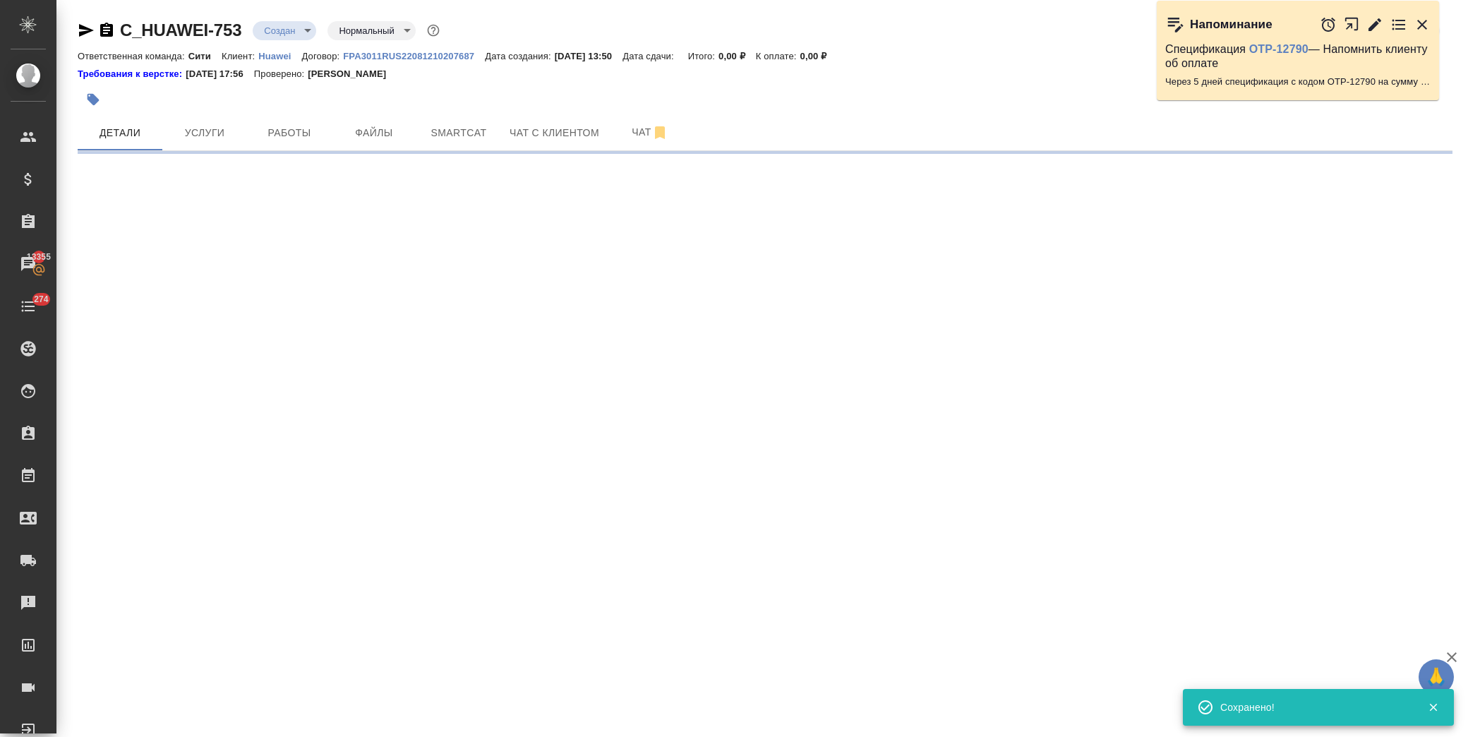
select select "RU"
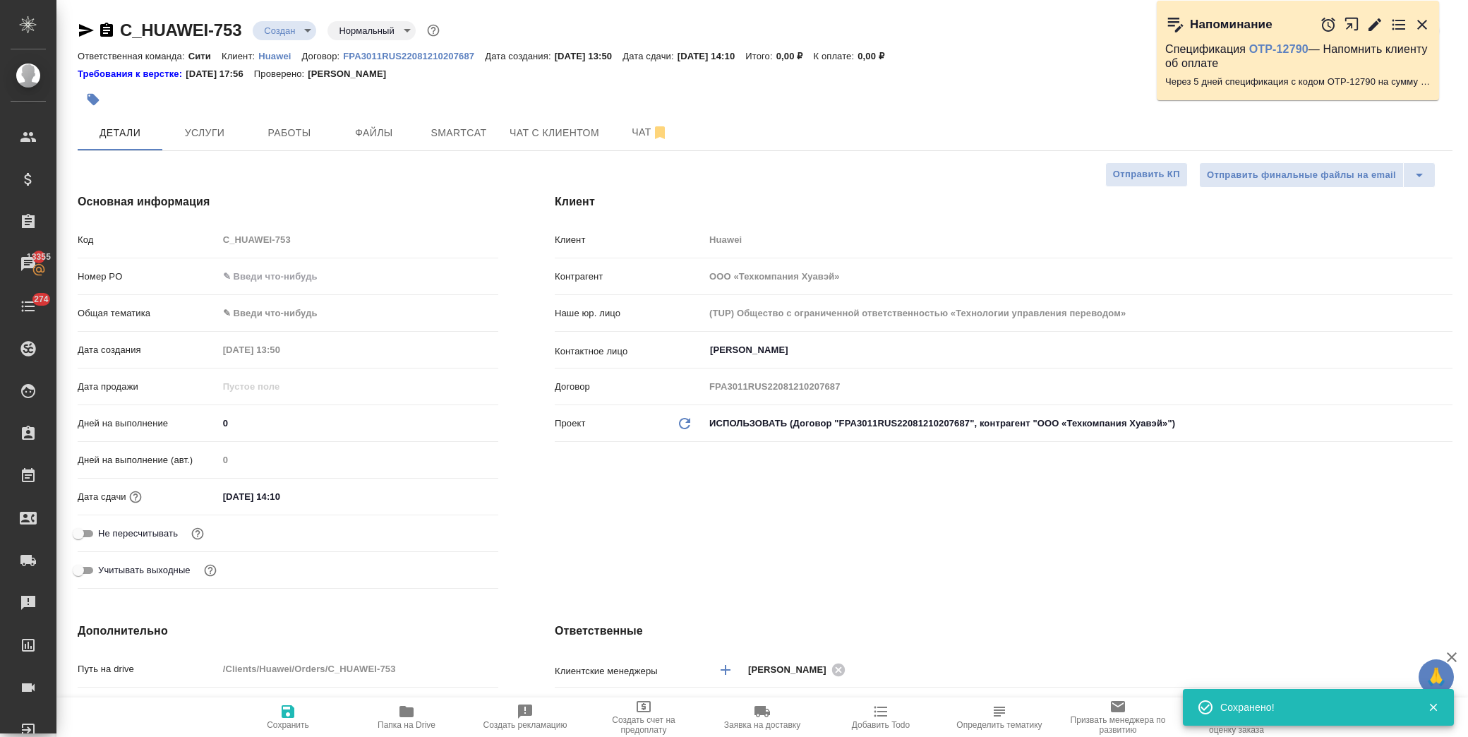
type textarea "x"
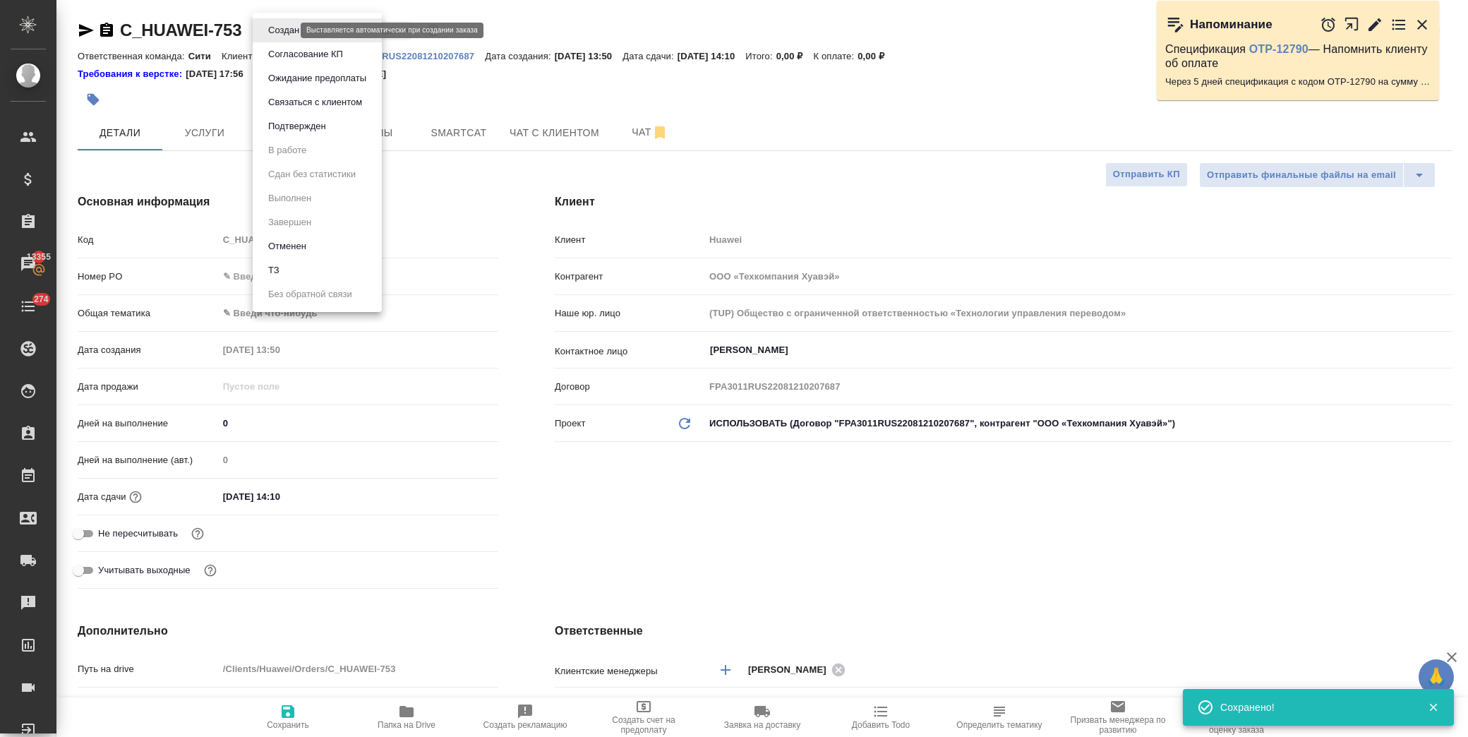
click at [288, 31] on body "🙏 .cls-1 fill:#fff; AWATERA Лофицкая Юлия Владимировна Клиенты Спецификации Зак…" at bounding box center [734, 368] width 1468 height 737
click at [304, 265] on li "ТЗ" at bounding box center [317, 270] width 129 height 24
type textarea "x"
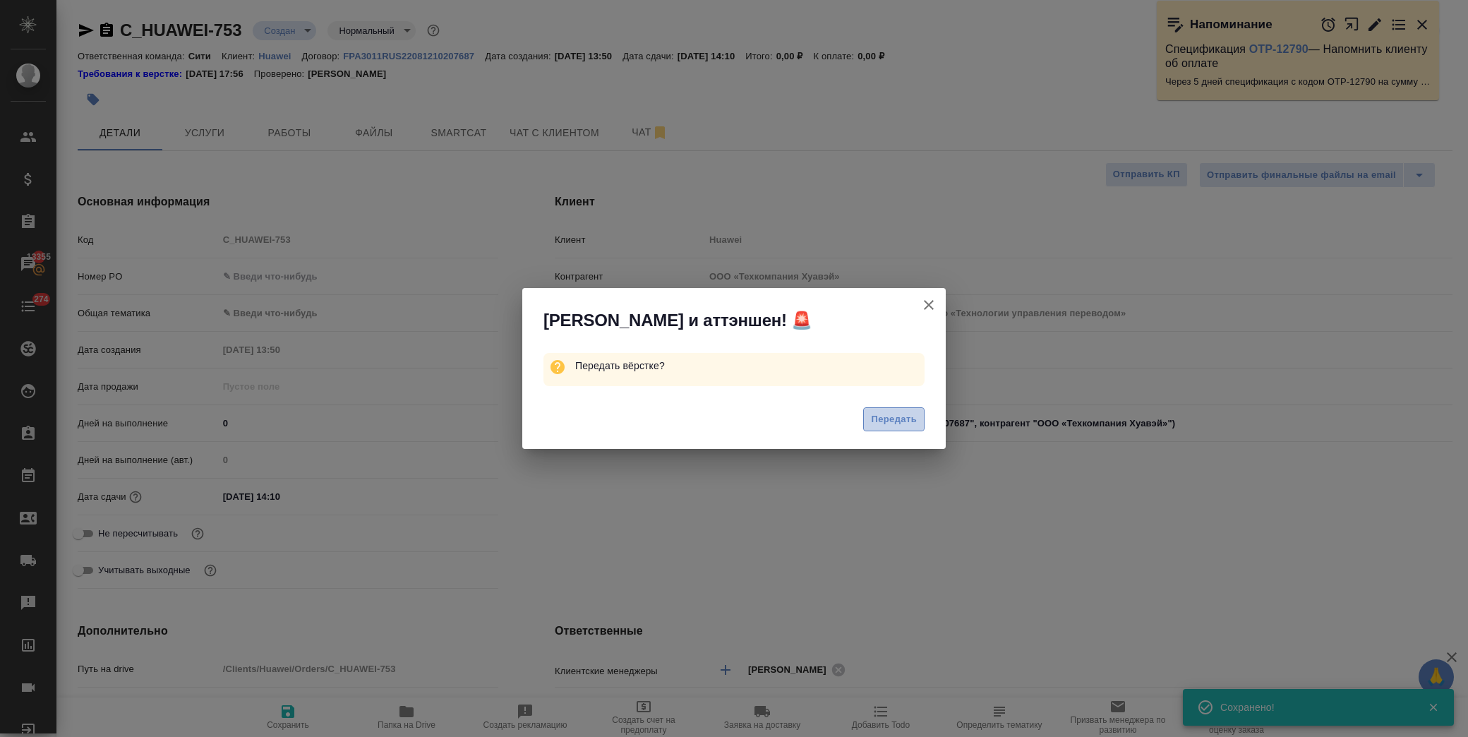
click at [876, 414] on span "Передать" at bounding box center [894, 419] width 46 height 16
type textarea "x"
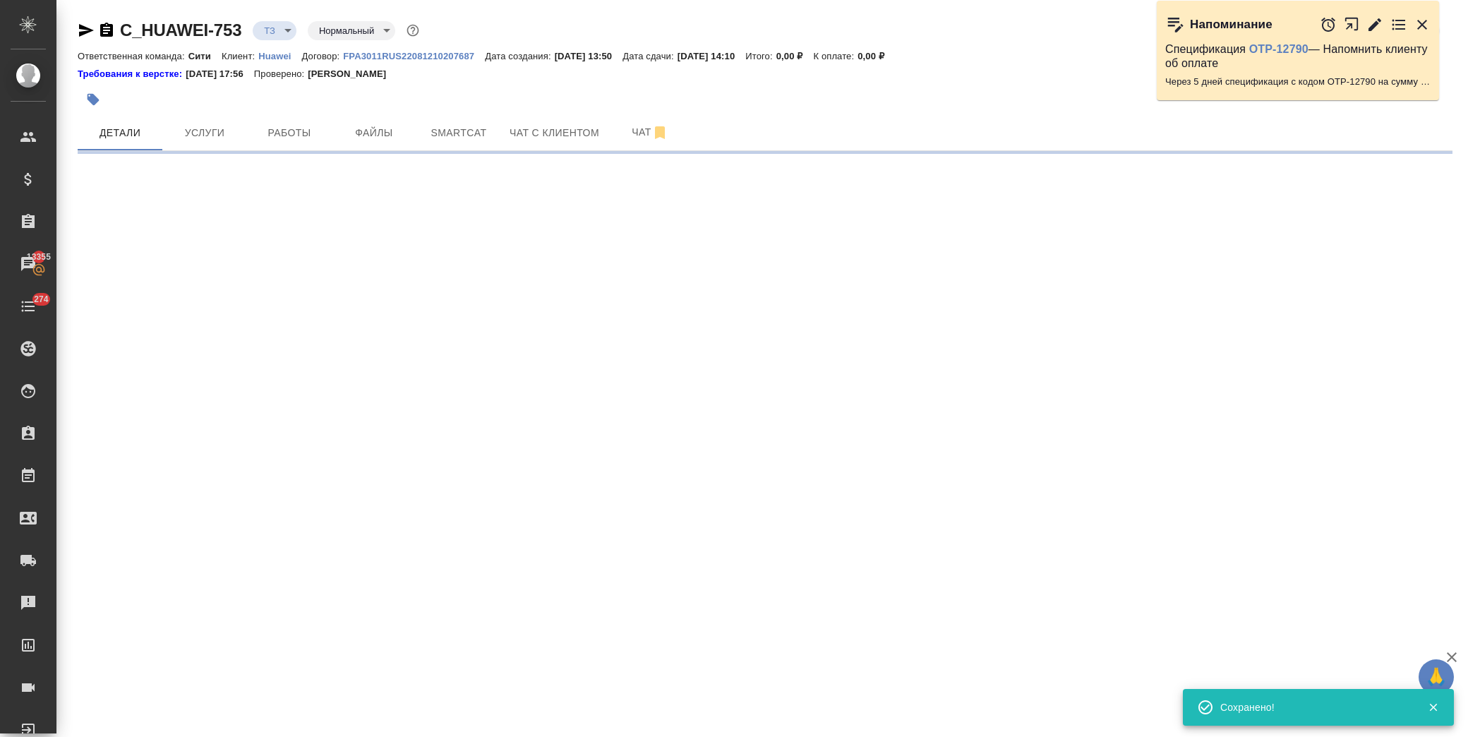
select select "RU"
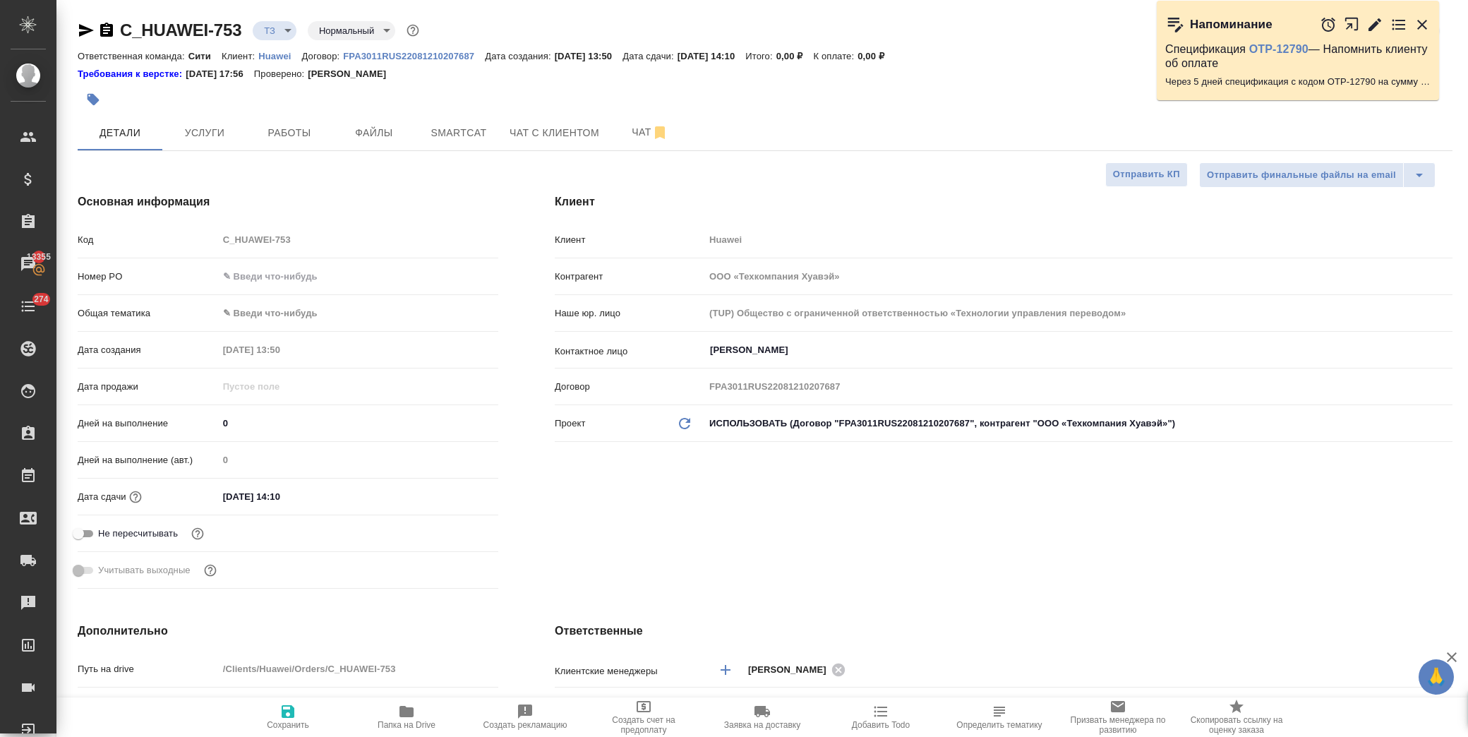
type textarea "x"
click at [220, 136] on span "Услуги" at bounding box center [205, 133] width 68 height 18
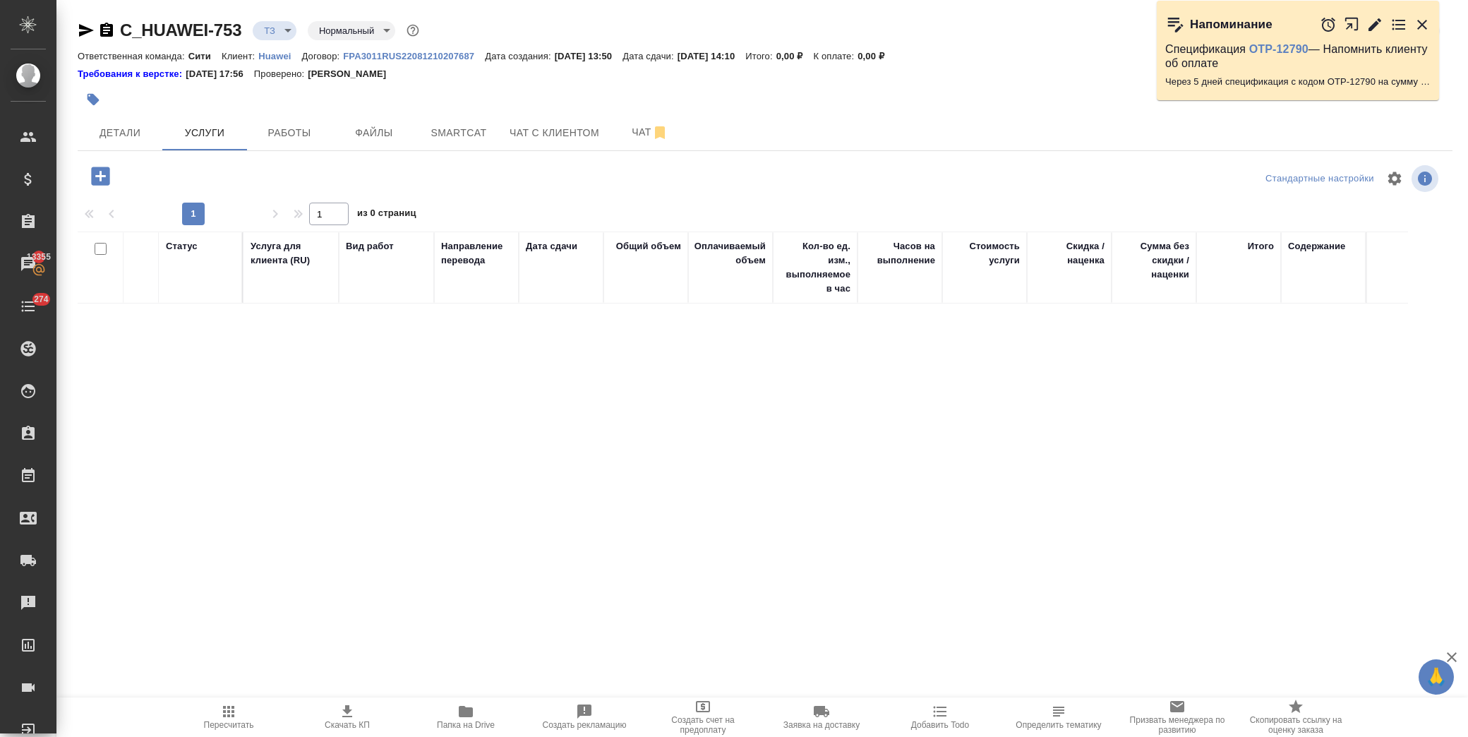
click at [92, 174] on icon "button" at bounding box center [100, 176] width 18 height 18
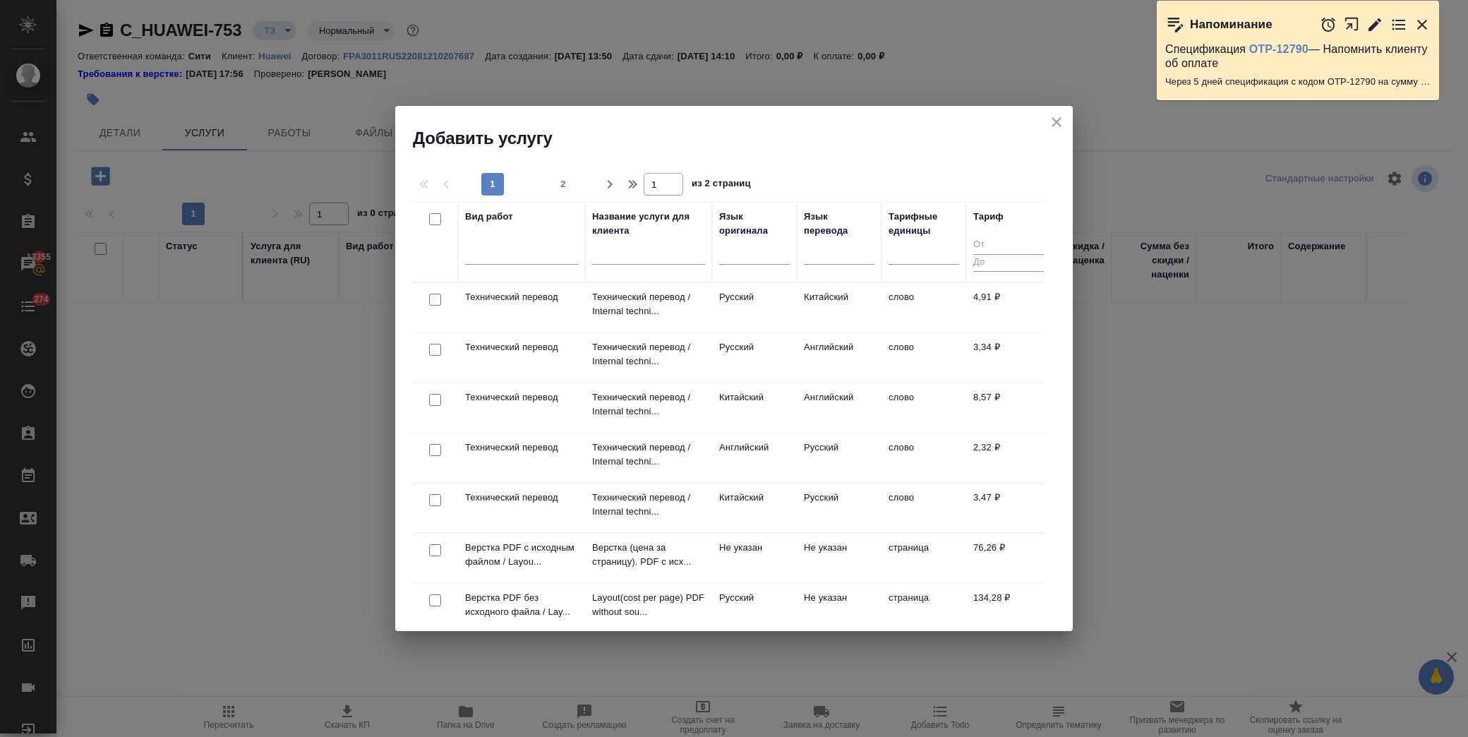
click at [433, 455] on input "checkbox" at bounding box center [435, 450] width 12 height 12
checkbox input "true"
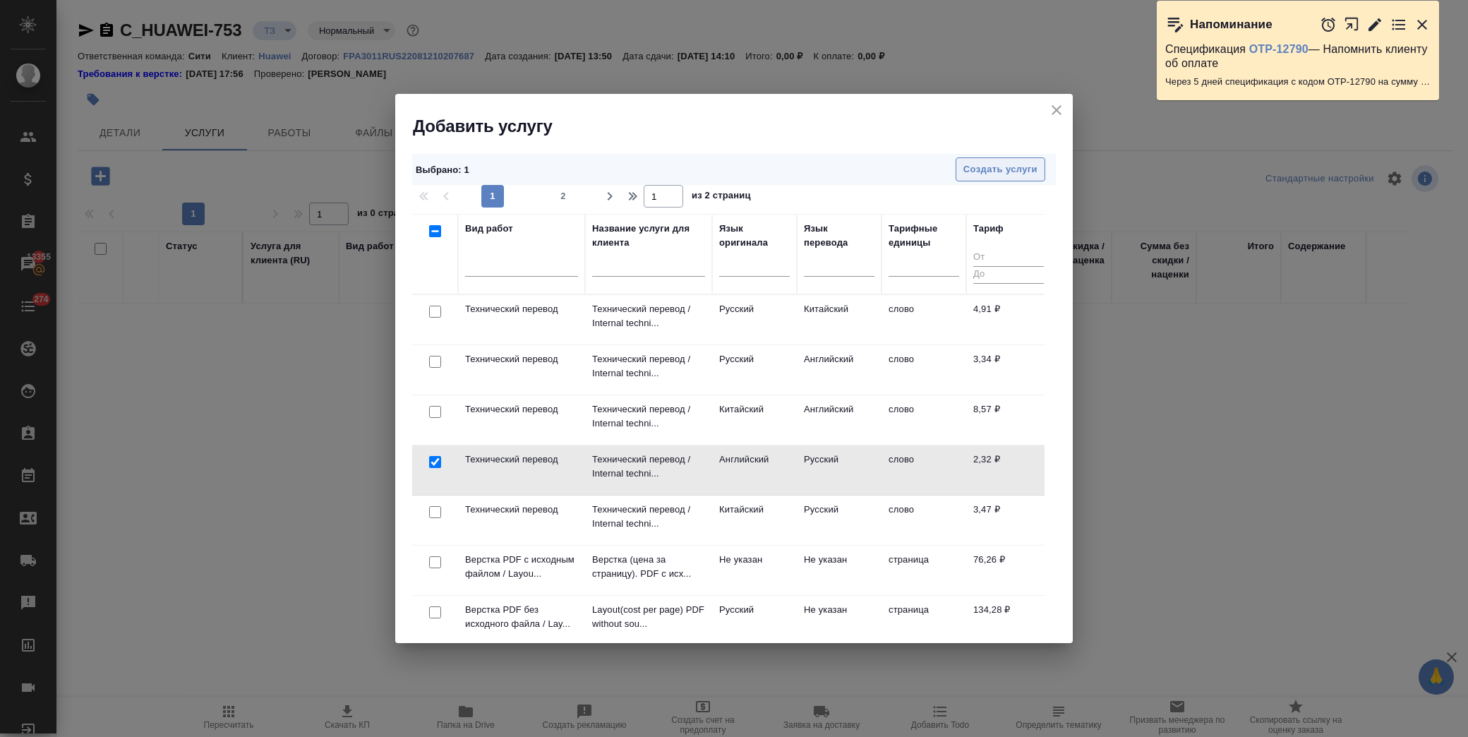
click at [985, 170] on span "Создать услуги" at bounding box center [1000, 170] width 74 height 16
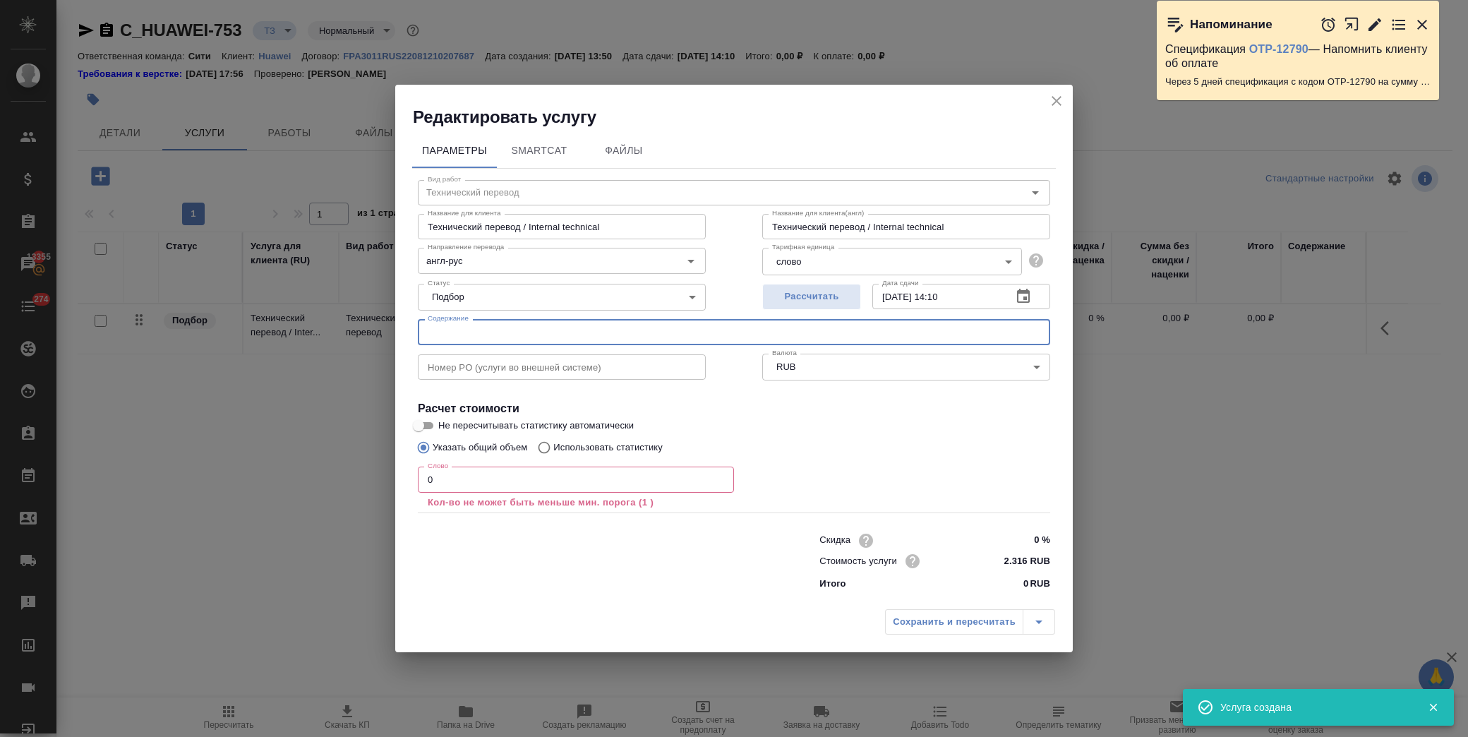
click at [462, 339] on input "text" at bounding box center [734, 331] width 632 height 25
paste input "36-An Inside Look at Huawei-final-250625"
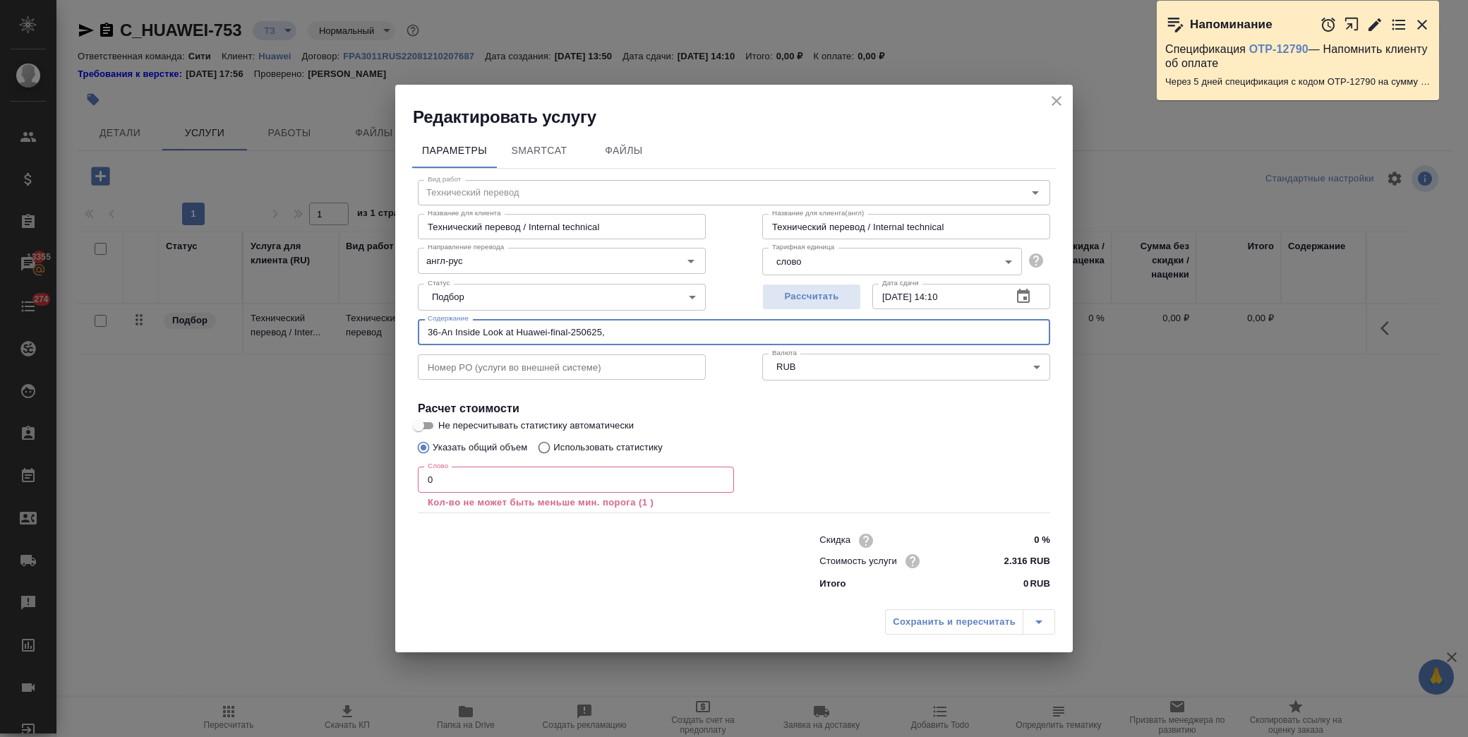
click at [661, 333] on input "36-An Inside Look at Huawei-final-250625," at bounding box center [734, 331] width 632 height 25
paste input "37-Skills for Communication and Service Experience Improvement-final-250625"
type input "36-An Inside Look at Huawei-final-250625, 37-Skills for Communication and Servi…"
drag, startPoint x: 469, startPoint y: 480, endPoint x: 410, endPoint y: 476, distance: 58.7
click at [395, 483] on div "Параметры SmartCat Файлы Вид работ Технический перевод Вид работ Название для к…" at bounding box center [734, 365] width 678 height 474
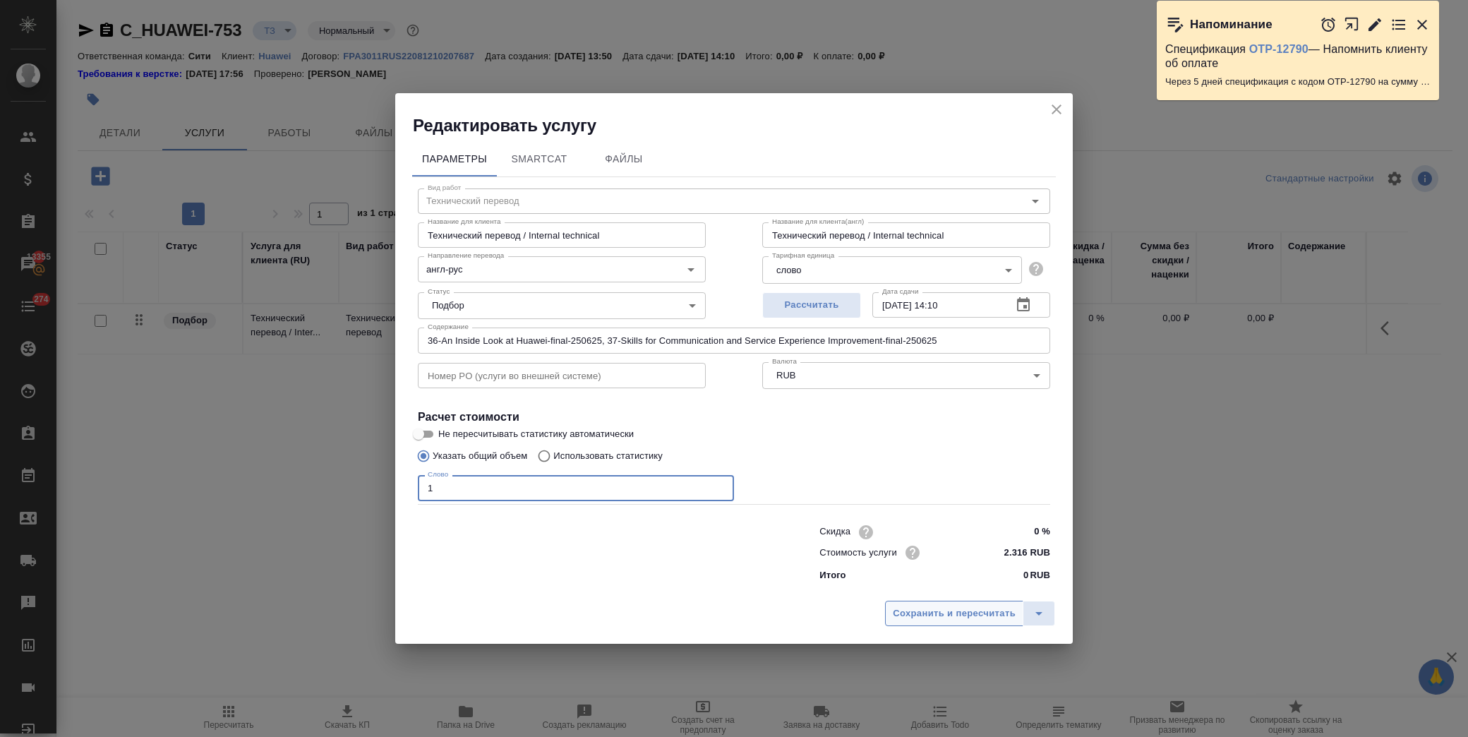
type input "1"
click at [951, 613] on span "Сохранить и пересчитать" at bounding box center [954, 614] width 123 height 16
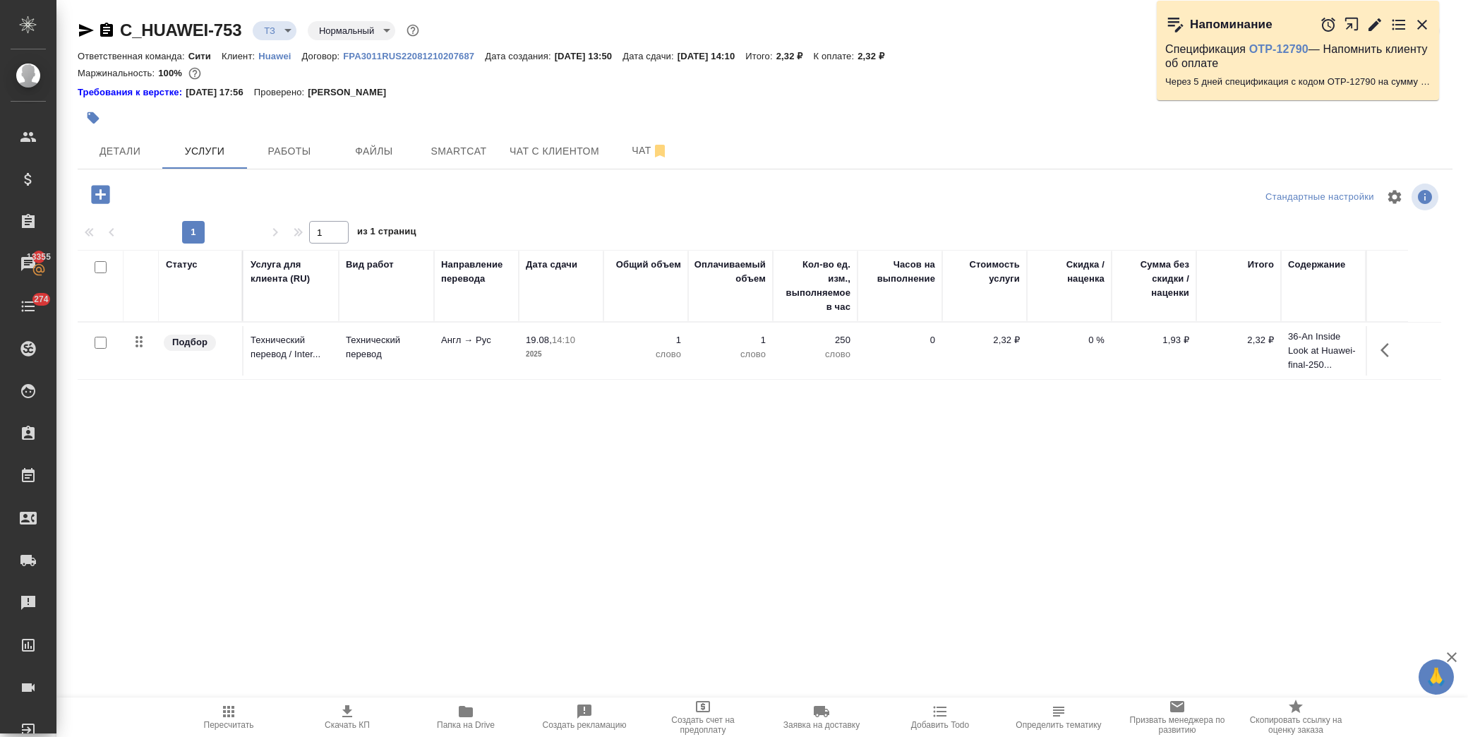
click at [101, 344] on input "checkbox" at bounding box center [101, 343] width 12 height 12
checkbox input "true"
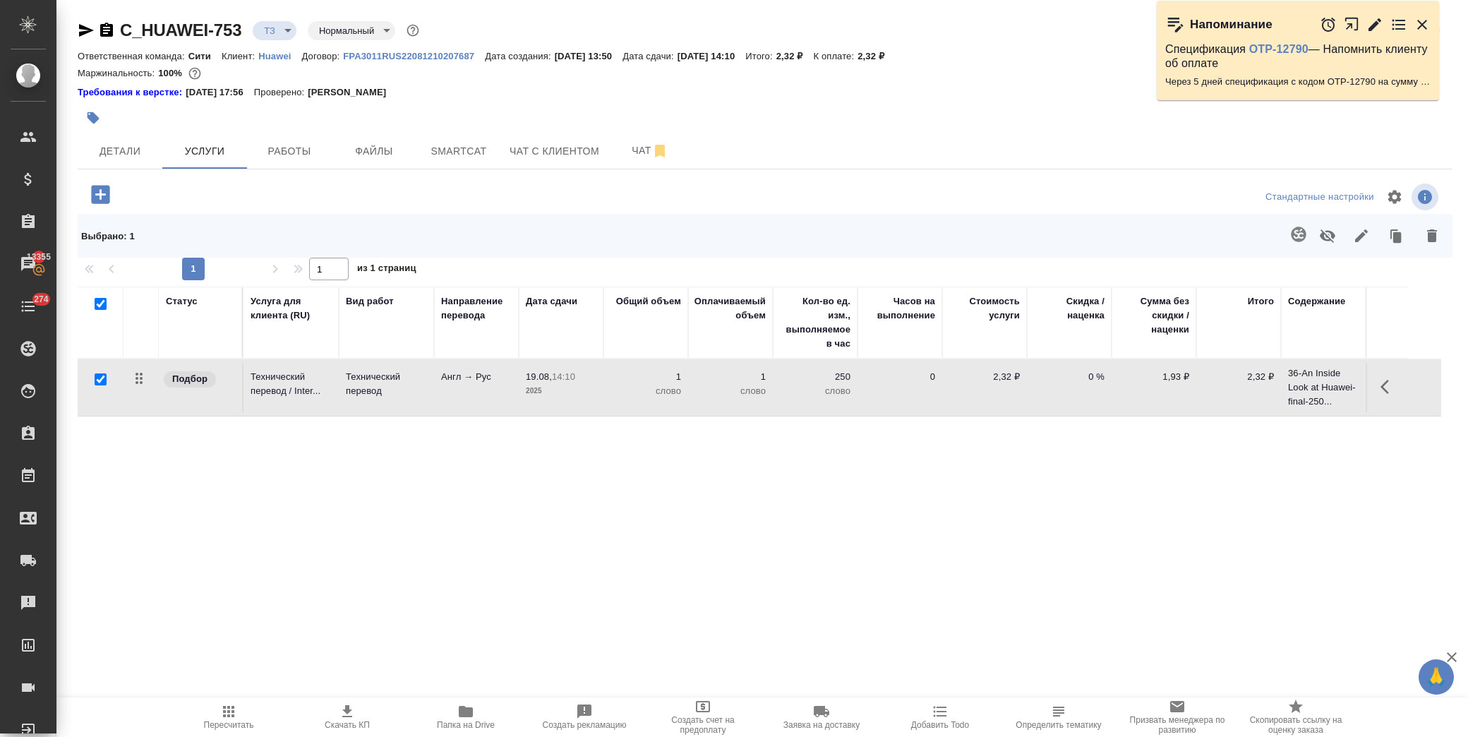
click at [1296, 243] on button "button" at bounding box center [1299, 234] width 34 height 34
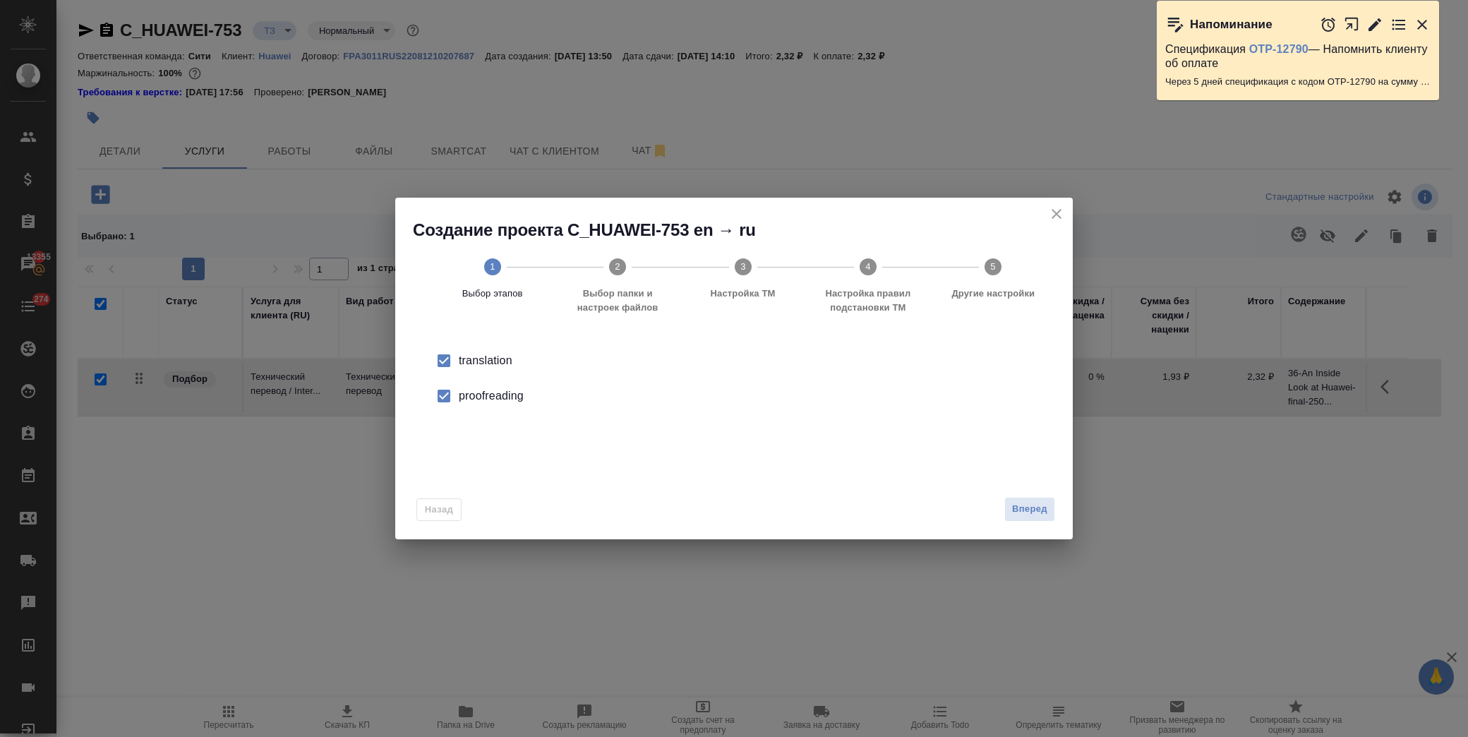
click at [504, 399] on div "proofreading" at bounding box center [749, 395] width 580 height 17
click at [1025, 498] on button "Вперед" at bounding box center [1029, 509] width 51 height 25
click at [1043, 368] on icon "Open" at bounding box center [1041, 370] width 7 height 4
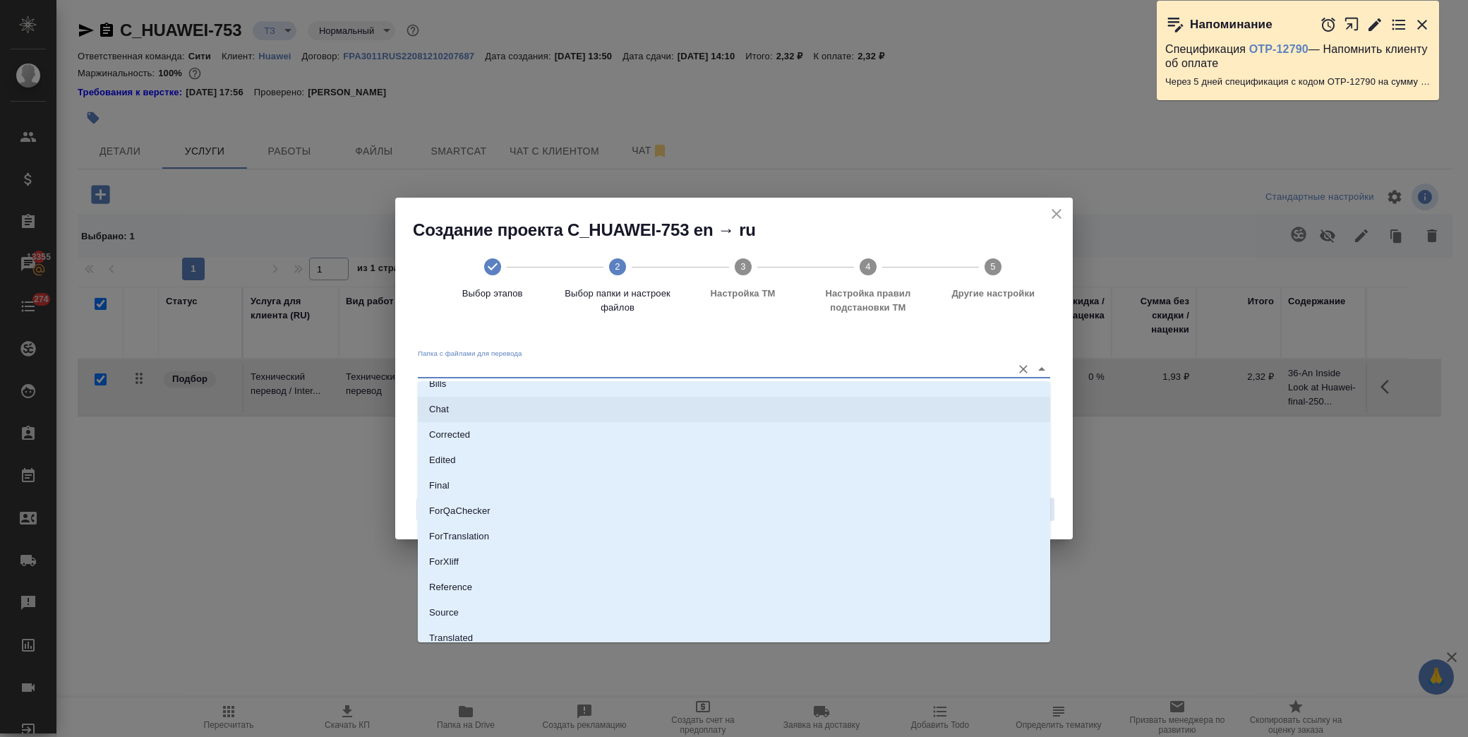
scroll to position [73, 0]
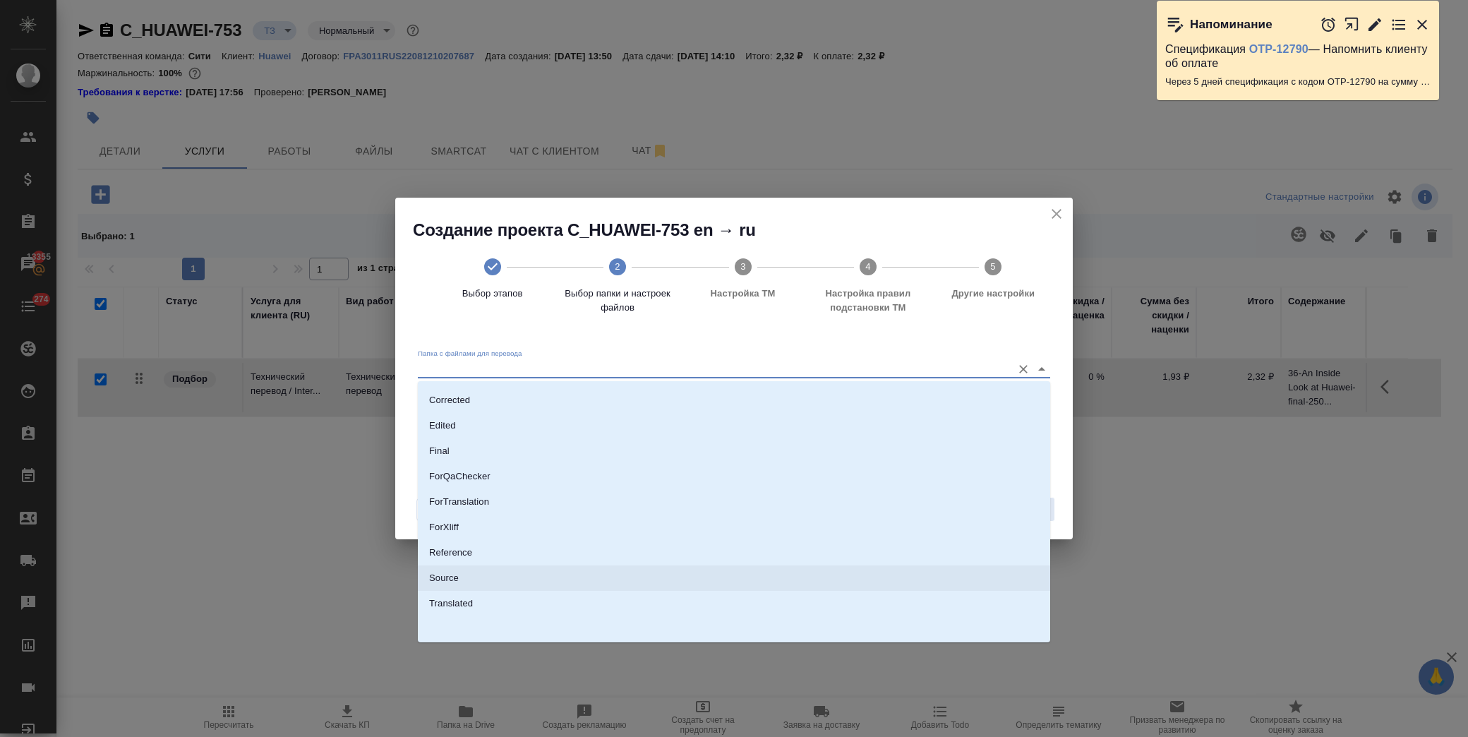
click at [504, 576] on li "Source" at bounding box center [734, 577] width 632 height 25
type input "Source"
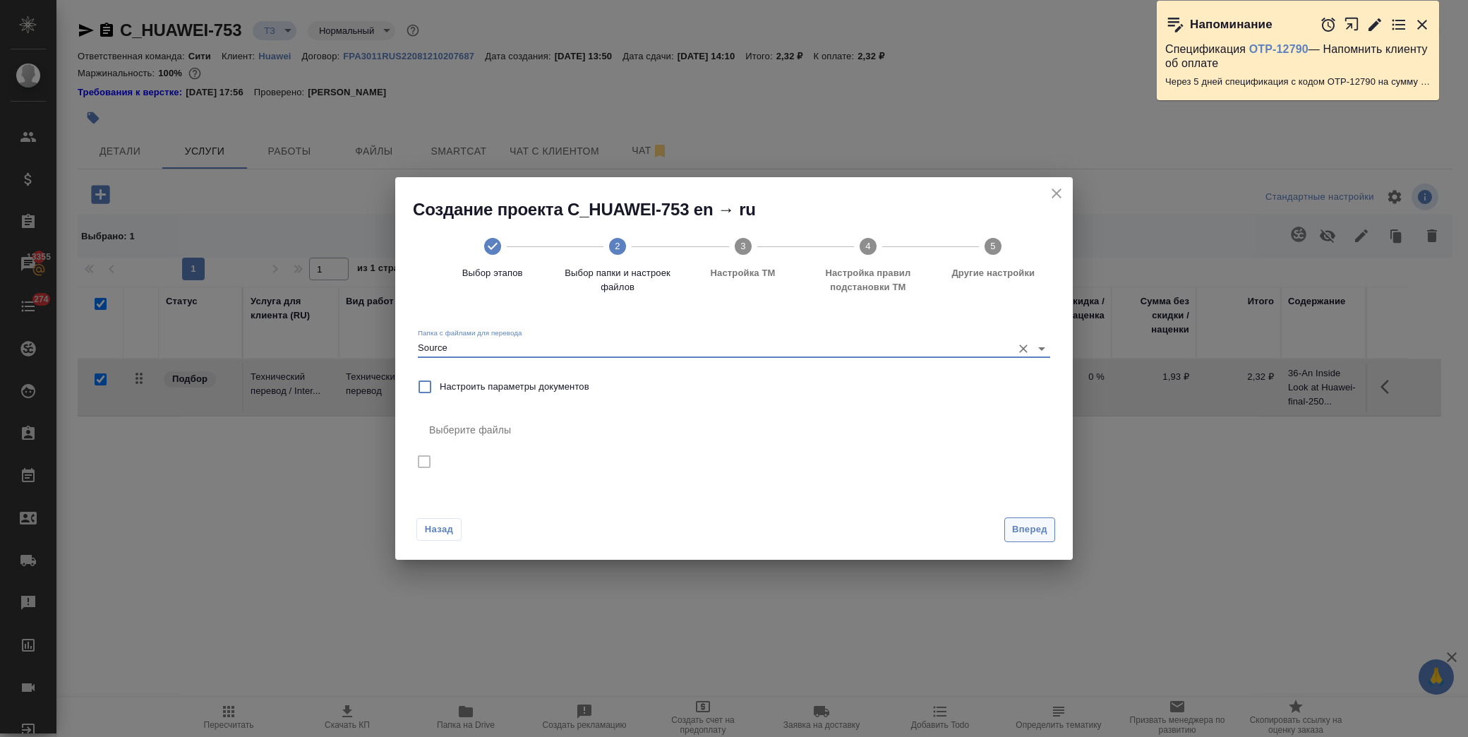
click at [1012, 529] on span "Вперед" at bounding box center [1029, 530] width 35 height 16
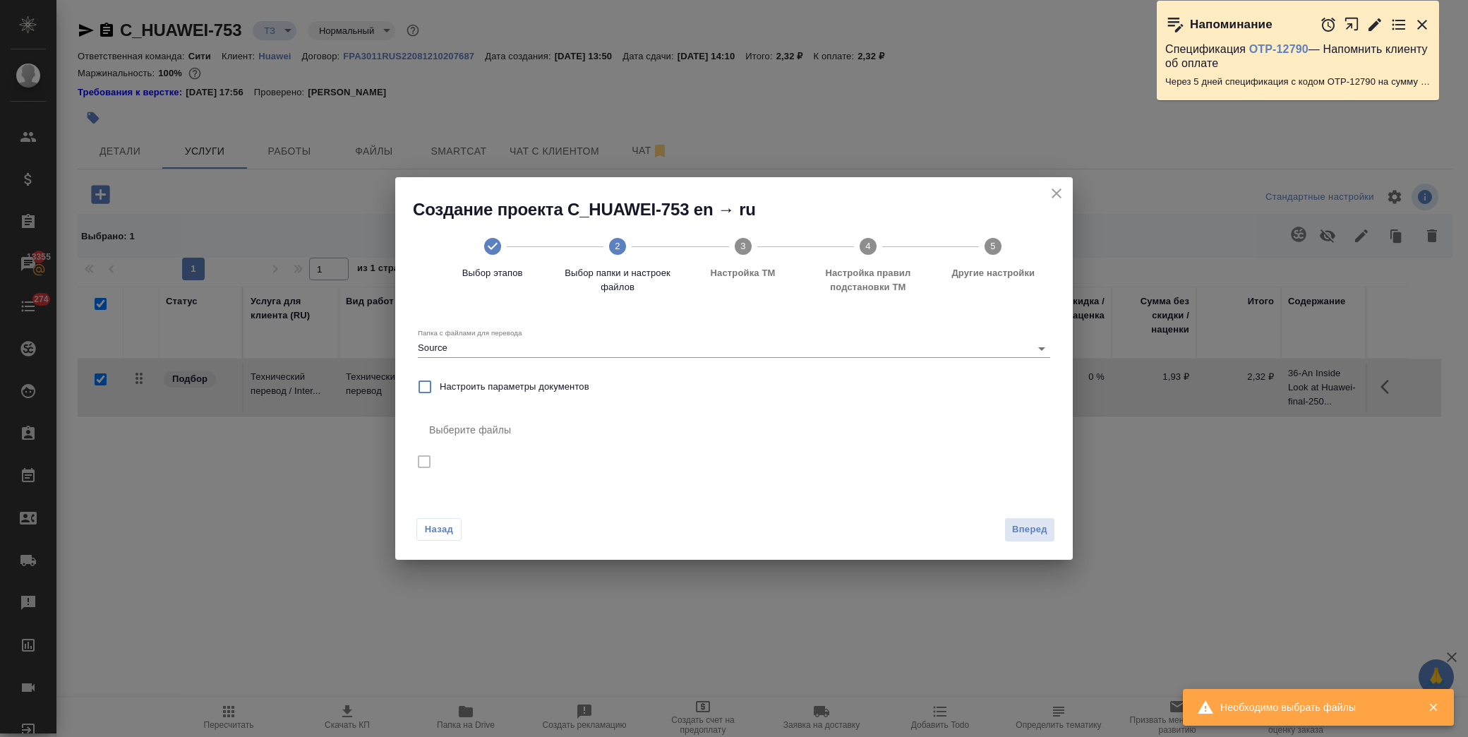
click at [498, 385] on span "Настроить параметры документов" at bounding box center [515, 387] width 150 height 14
click at [440, 385] on input "Настроить параметры документов" at bounding box center [425, 387] width 30 height 30
checkbox input "true"
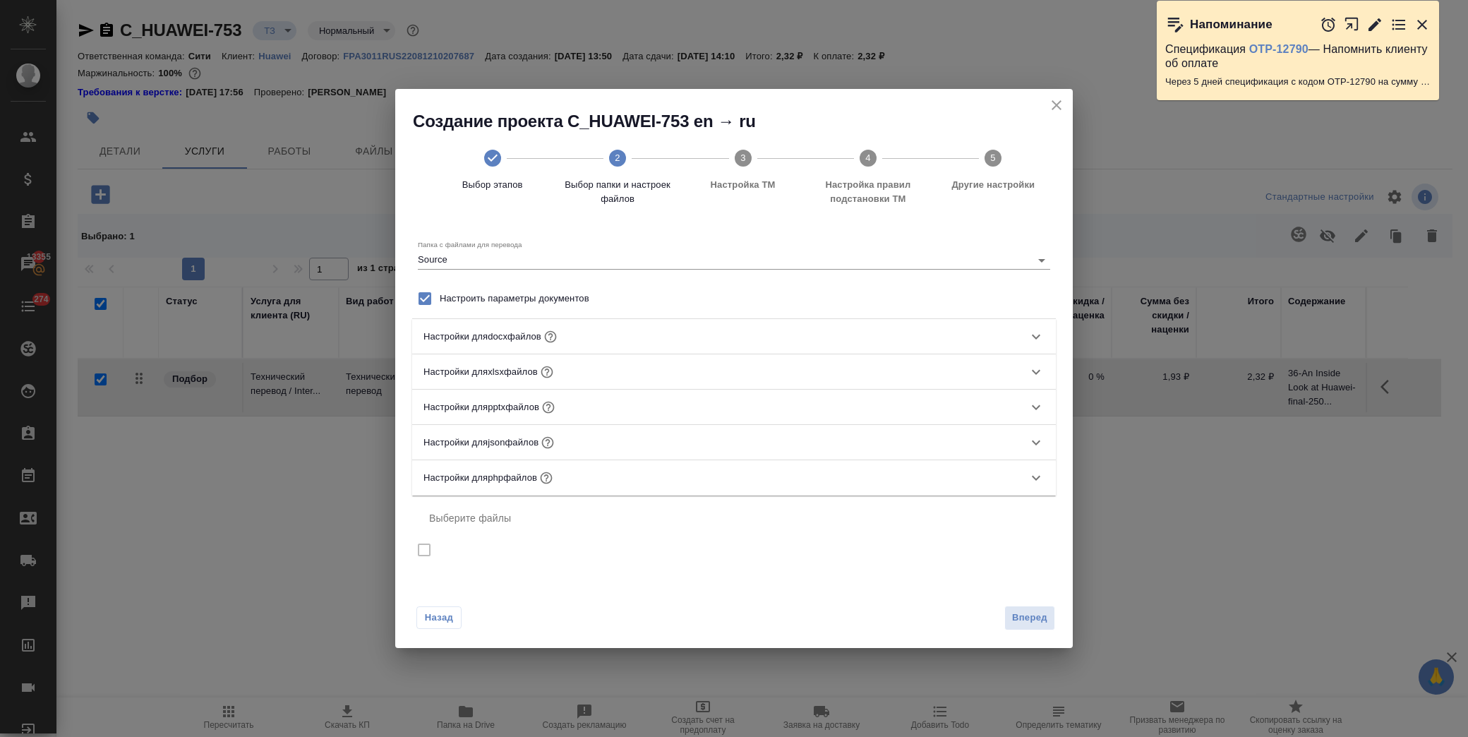
click at [1040, 345] on icon at bounding box center [1036, 336] width 17 height 17
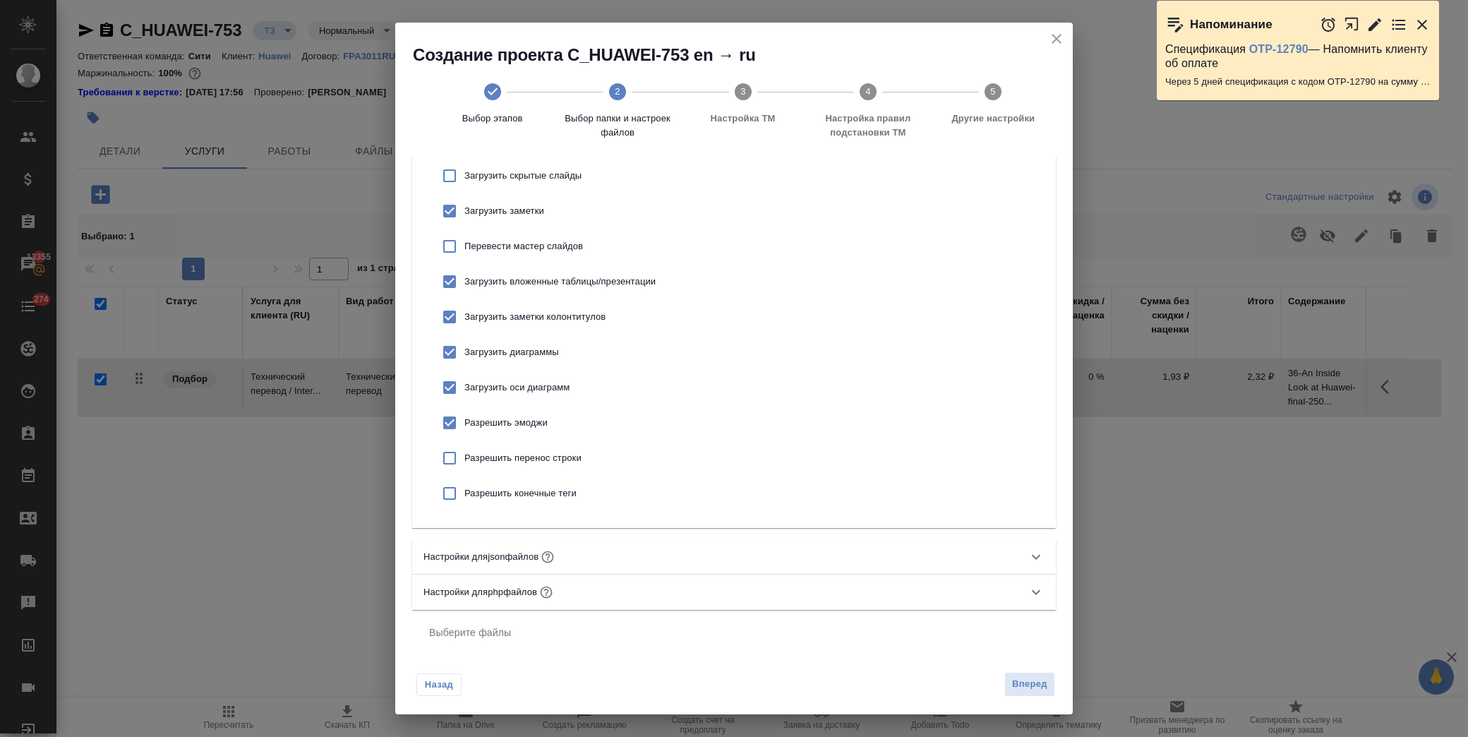
scroll to position [280, 0]
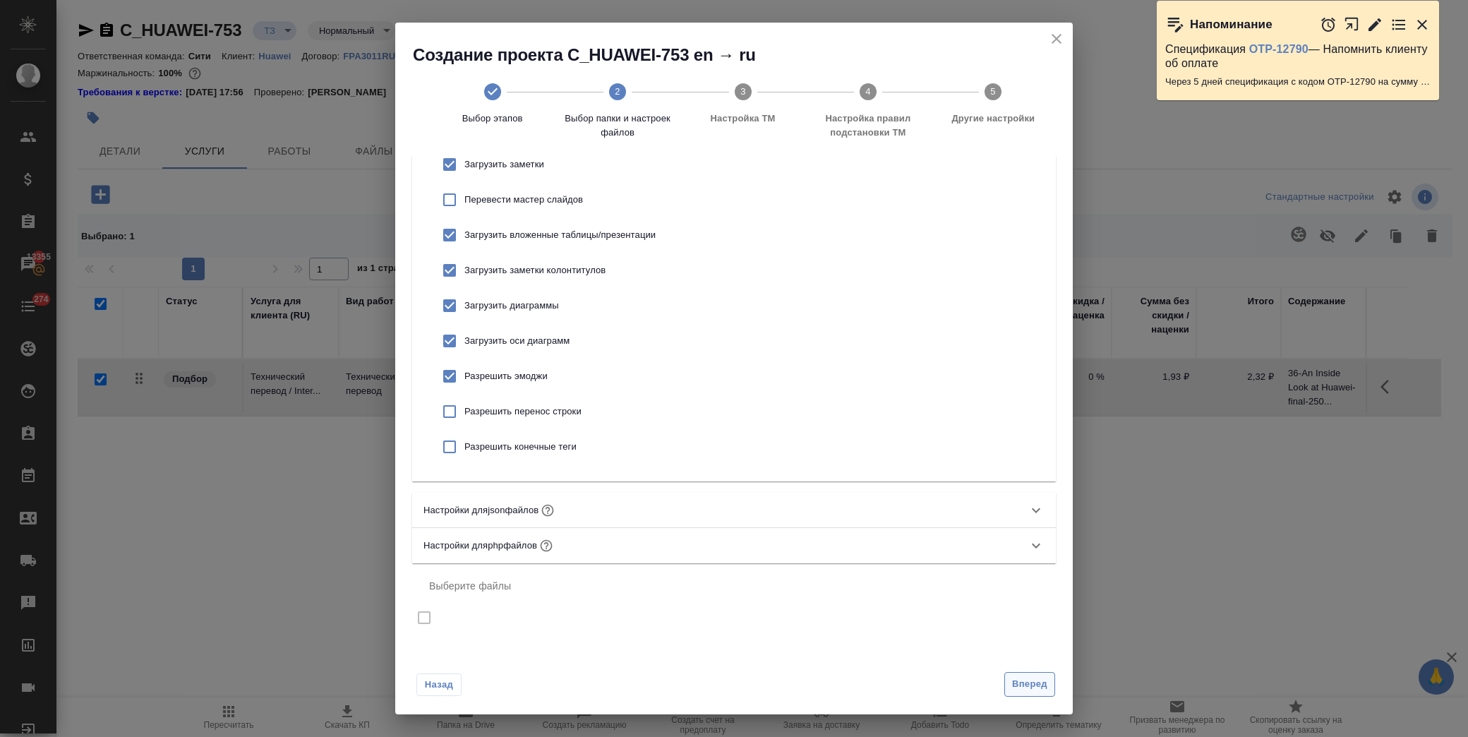
click at [1022, 687] on span "Вперед" at bounding box center [1029, 684] width 35 height 16
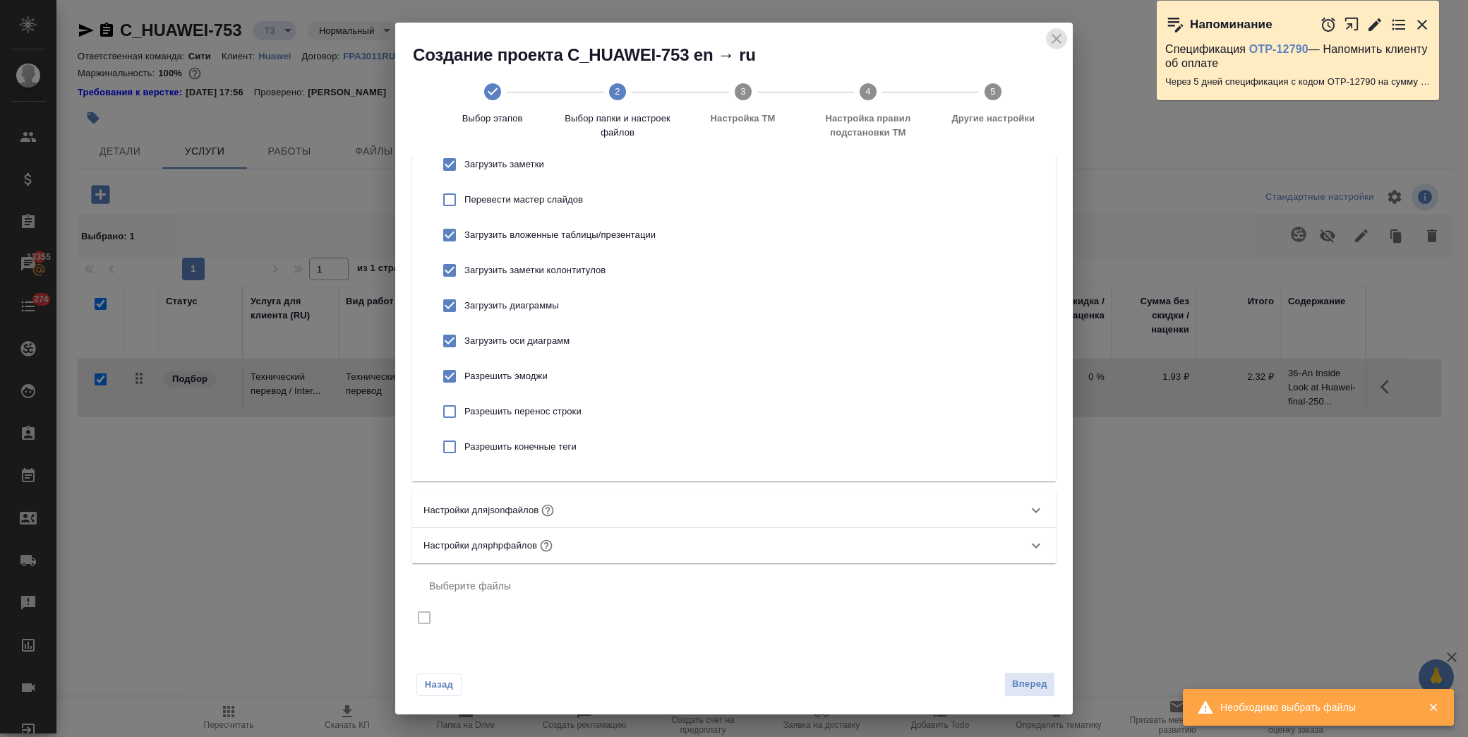
click at [1052, 43] on icon "close" at bounding box center [1056, 38] width 17 height 17
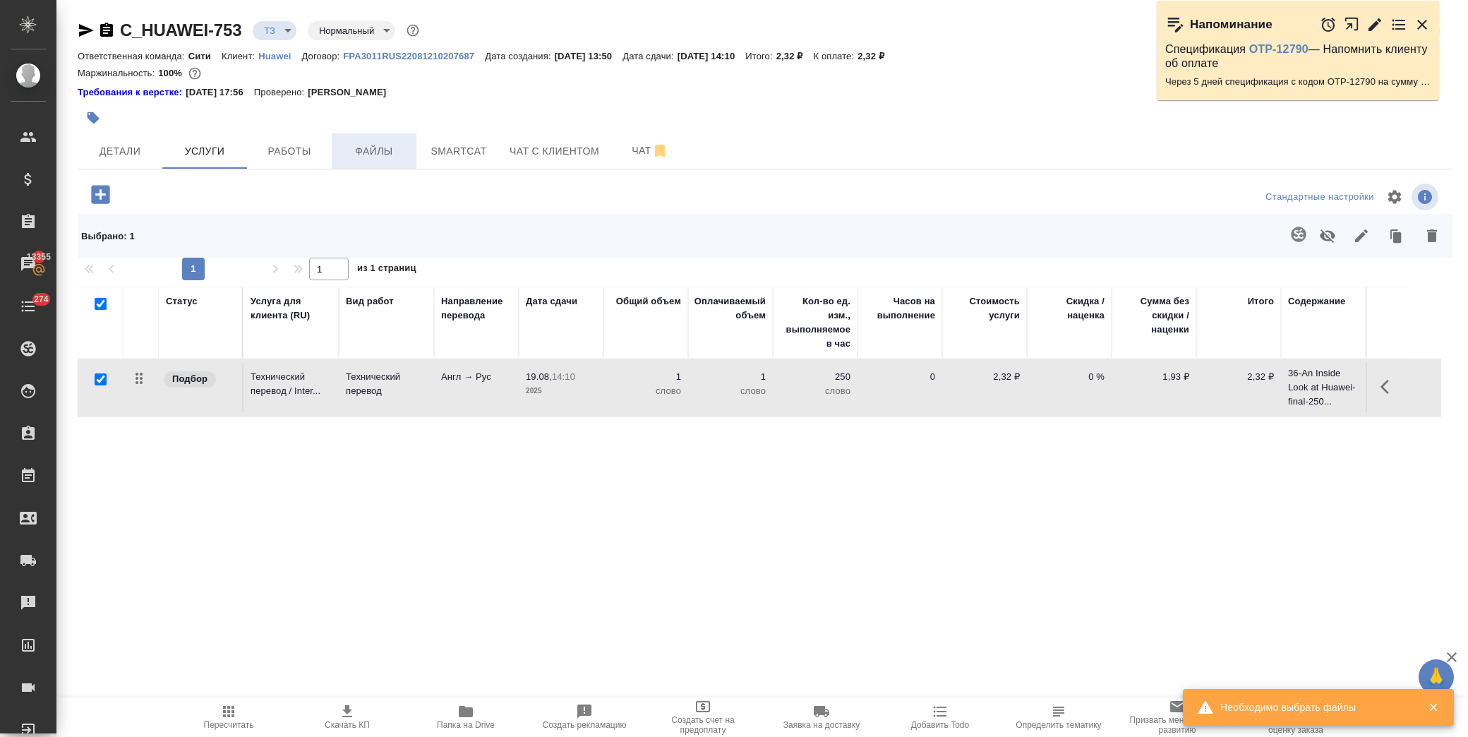
click at [391, 145] on span "Файлы" at bounding box center [374, 152] width 68 height 18
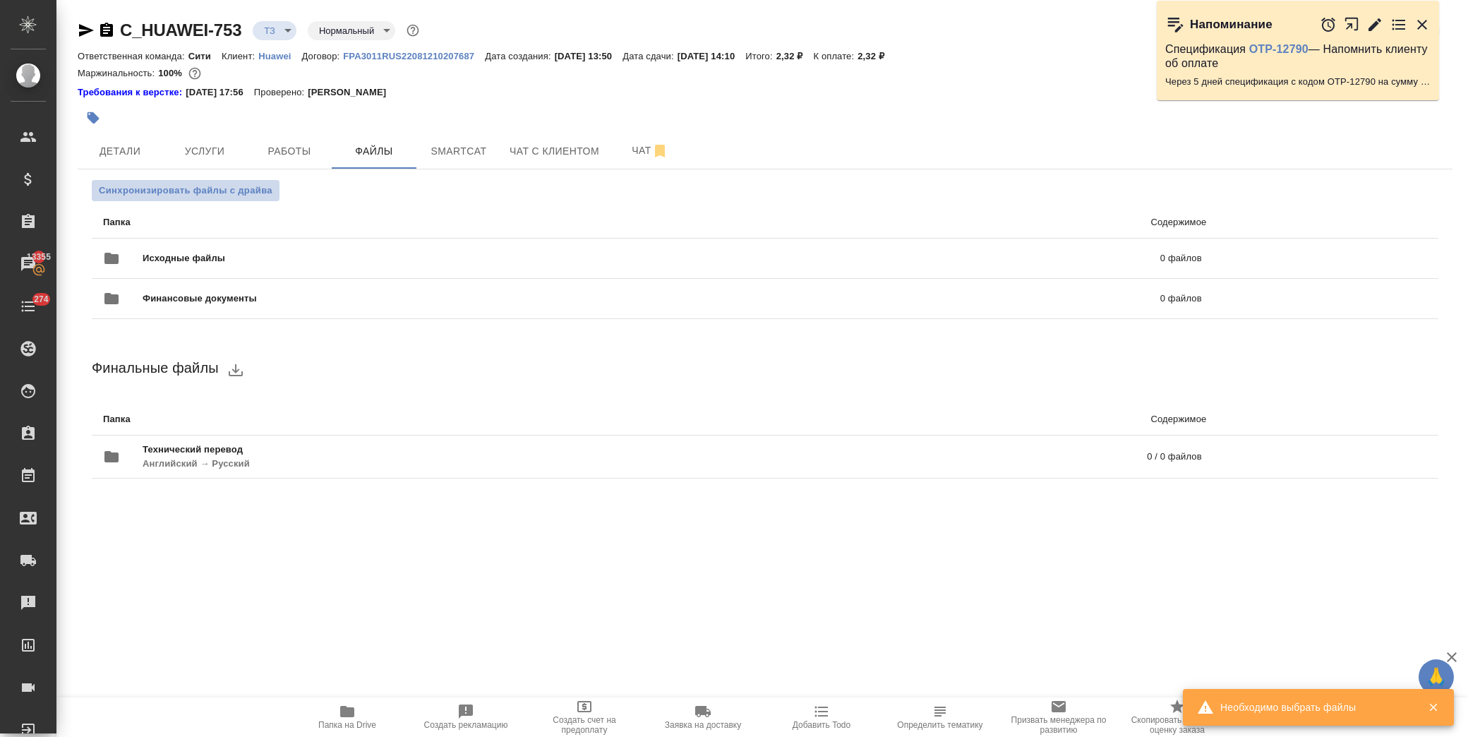
click at [214, 188] on span "Синхронизировать файлы с драйва" at bounding box center [186, 191] width 174 height 14
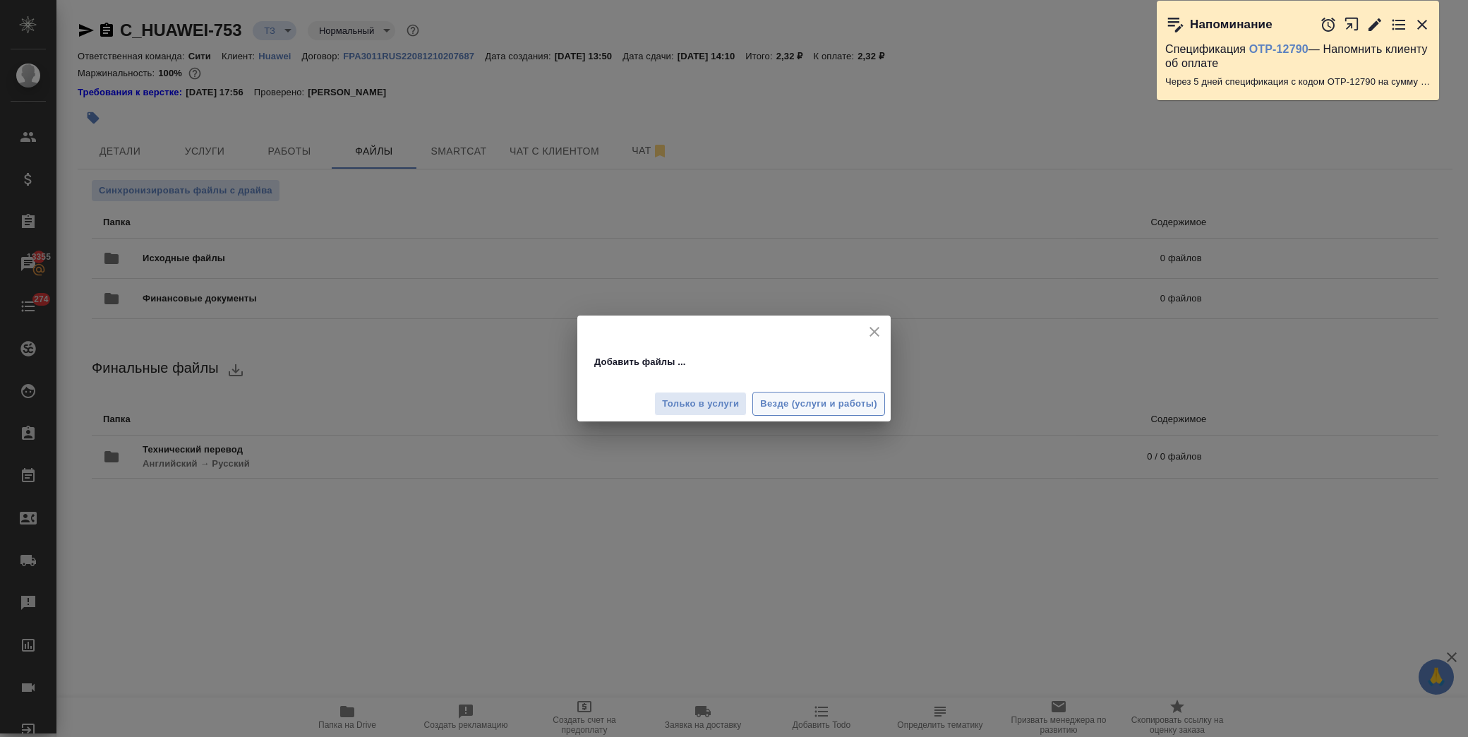
click at [816, 408] on span "Везде (услуги и работы)" at bounding box center [818, 404] width 117 height 16
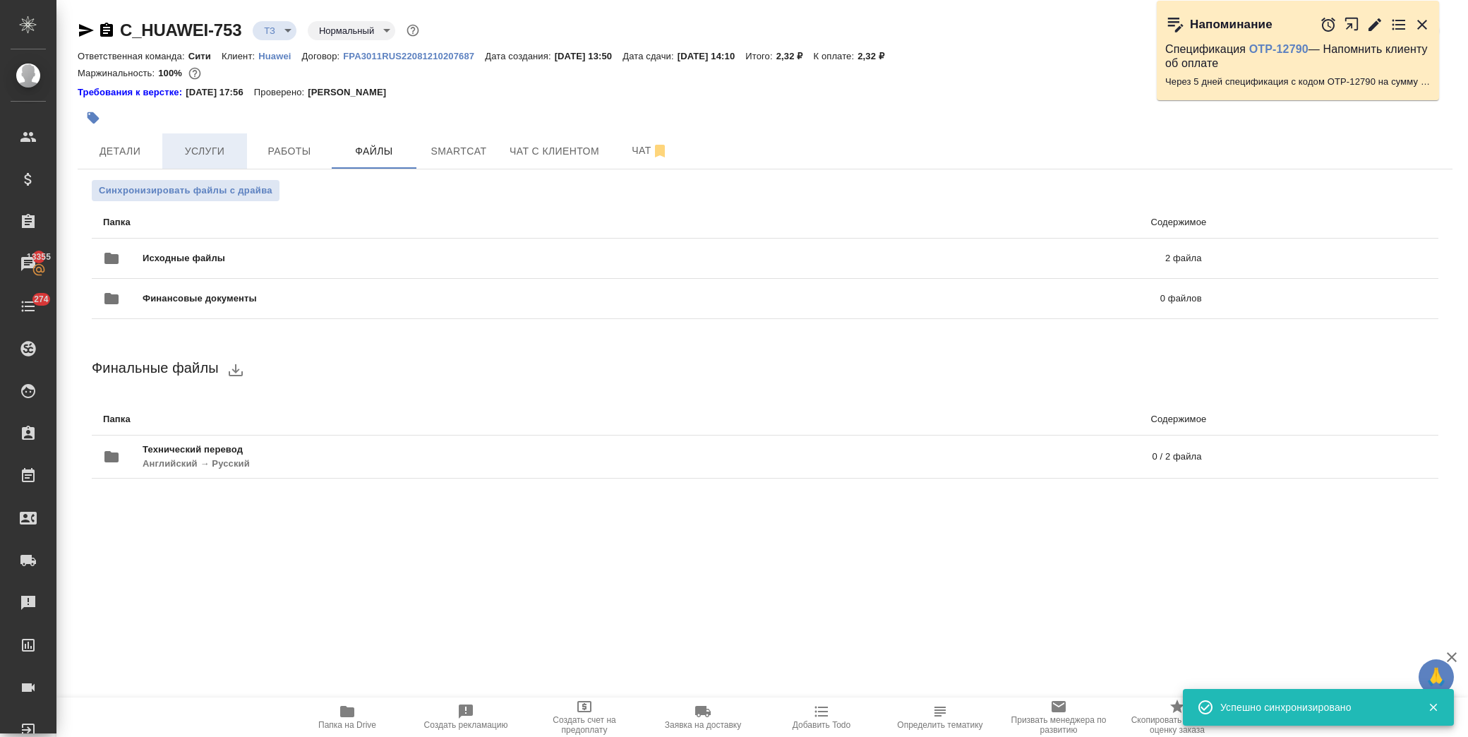
click at [177, 147] on span "Услуги" at bounding box center [205, 152] width 68 height 18
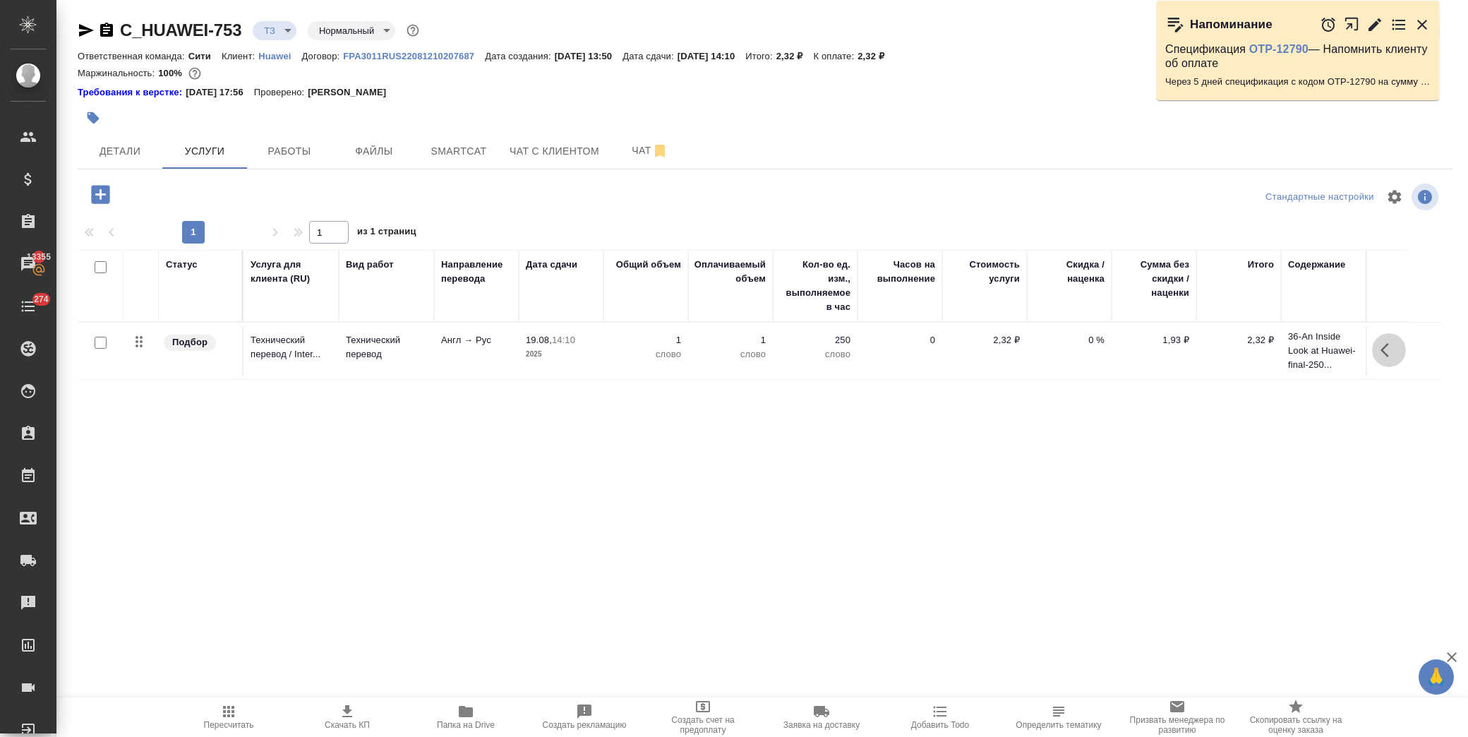
click at [1390, 353] on icon "button" at bounding box center [1389, 350] width 17 height 17
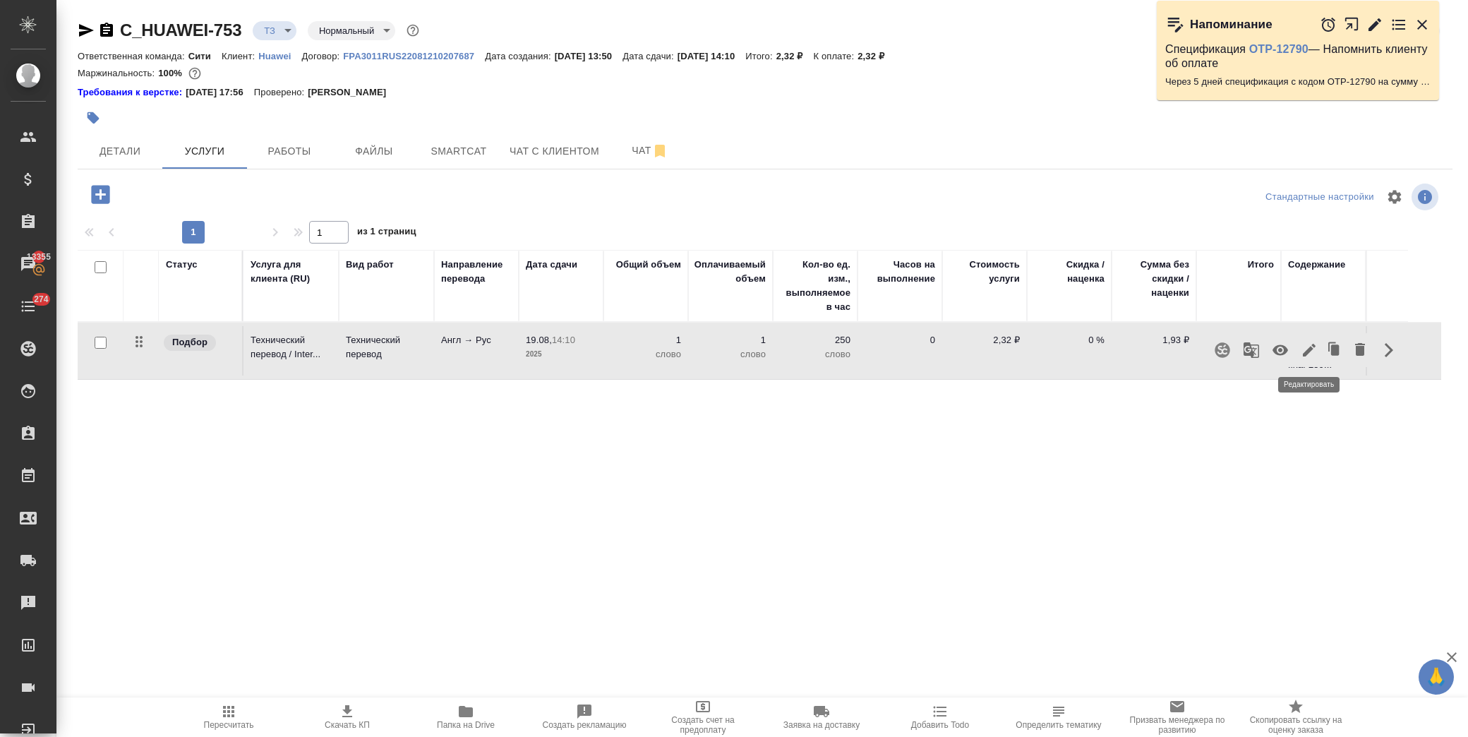
click at [1314, 349] on icon "button" at bounding box center [1309, 350] width 17 height 17
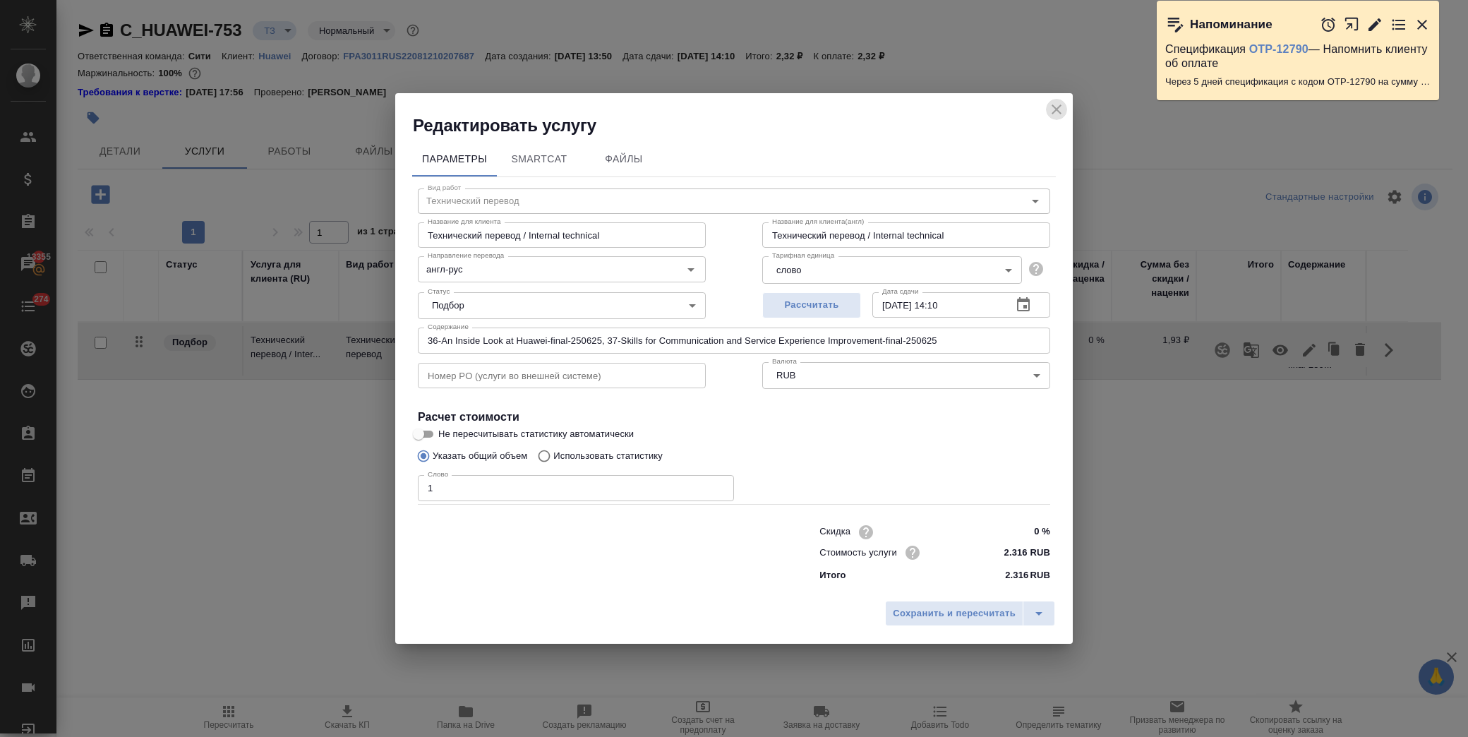
click at [1052, 113] on icon "close" at bounding box center [1056, 109] width 17 height 17
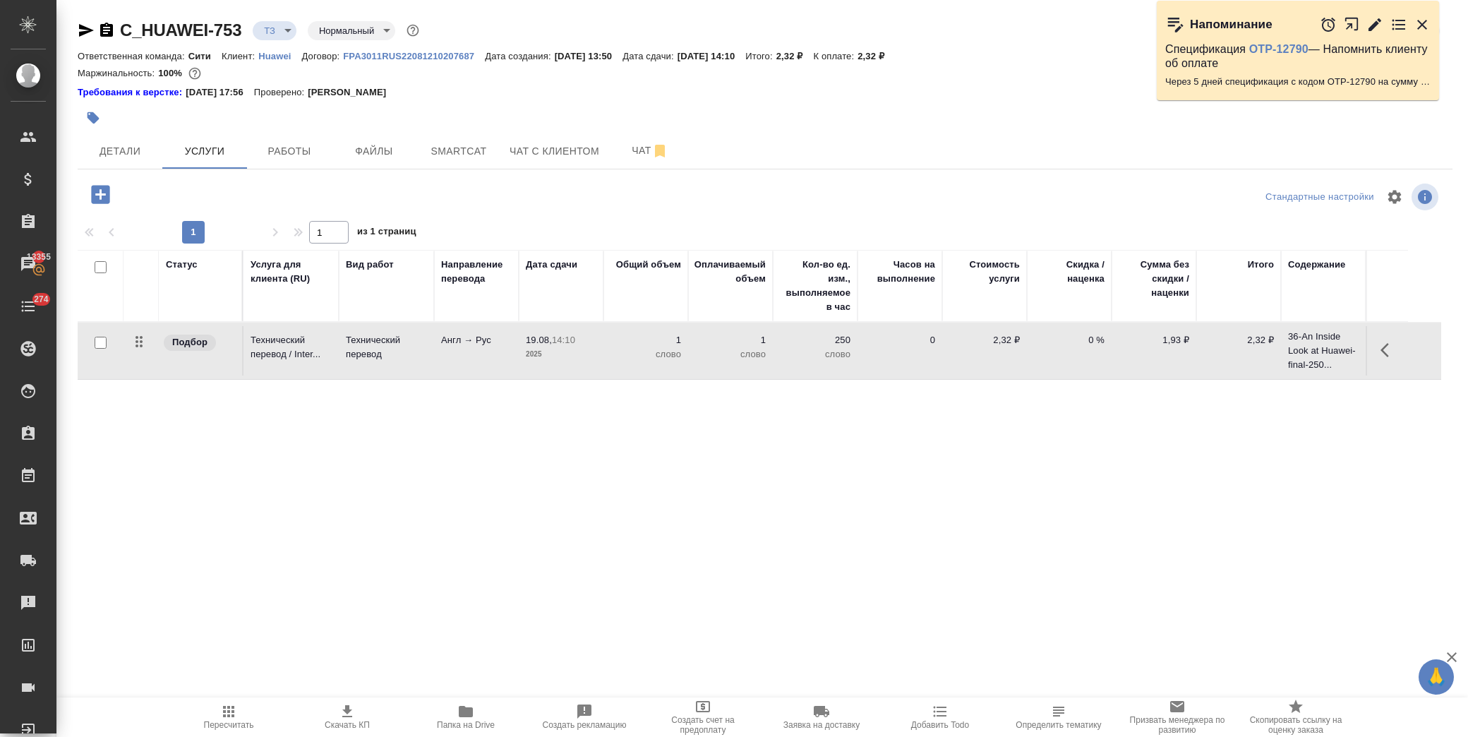
click at [97, 344] on input "checkbox" at bounding box center [101, 343] width 12 height 12
checkbox input "true"
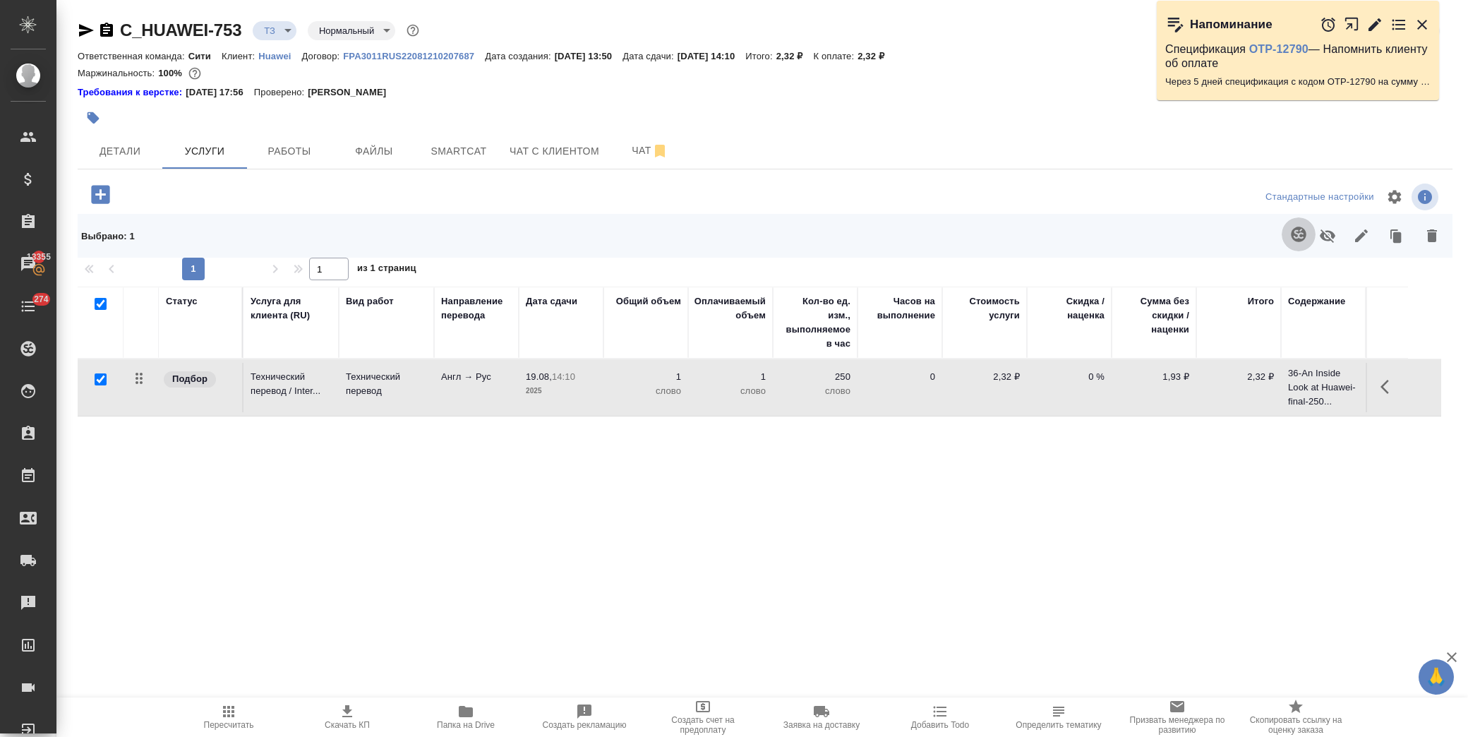
click at [1294, 236] on icon "button" at bounding box center [1298, 234] width 17 height 17
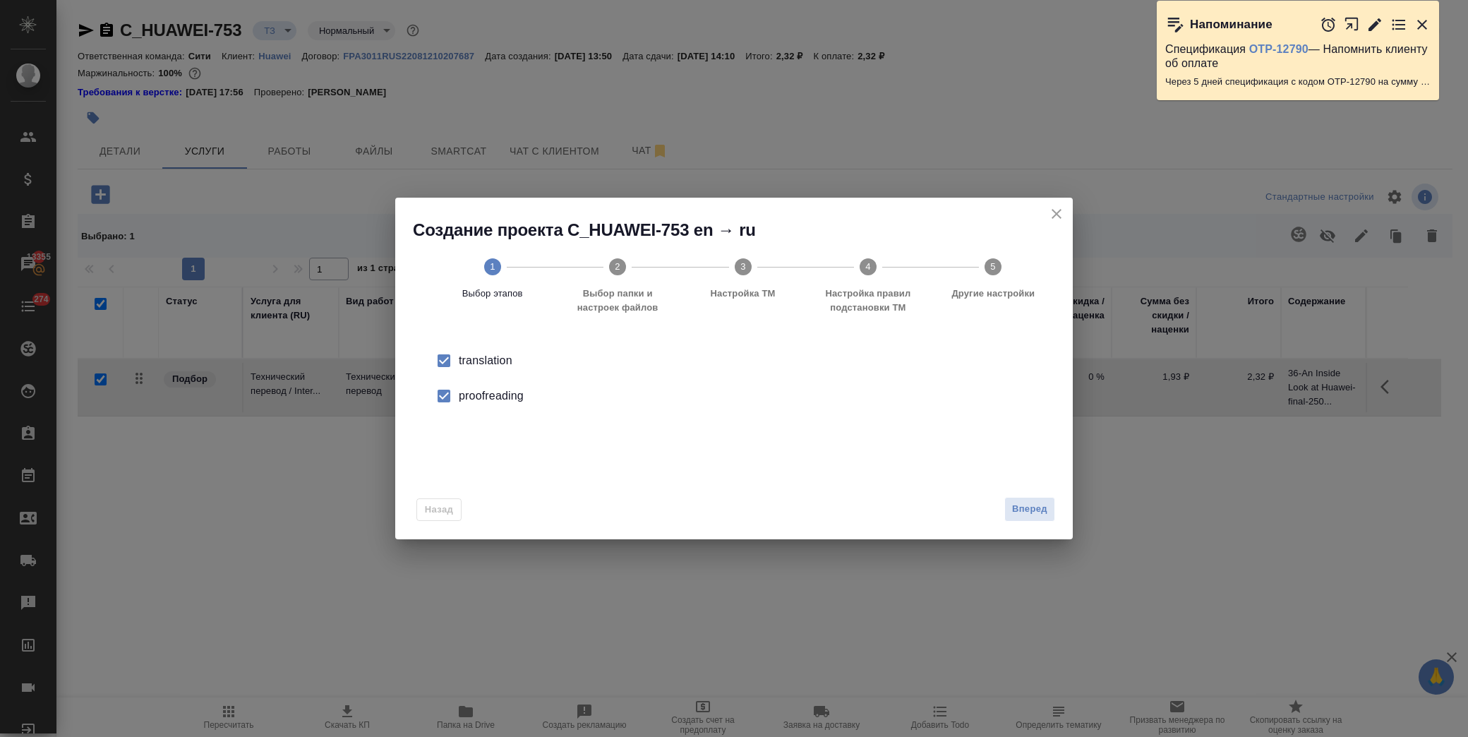
click at [467, 395] on div "proofreading" at bounding box center [749, 395] width 580 height 17
click at [1029, 520] on button "Вперед" at bounding box center [1029, 509] width 51 height 25
click at [1039, 368] on icon "Open" at bounding box center [1041, 369] width 17 height 17
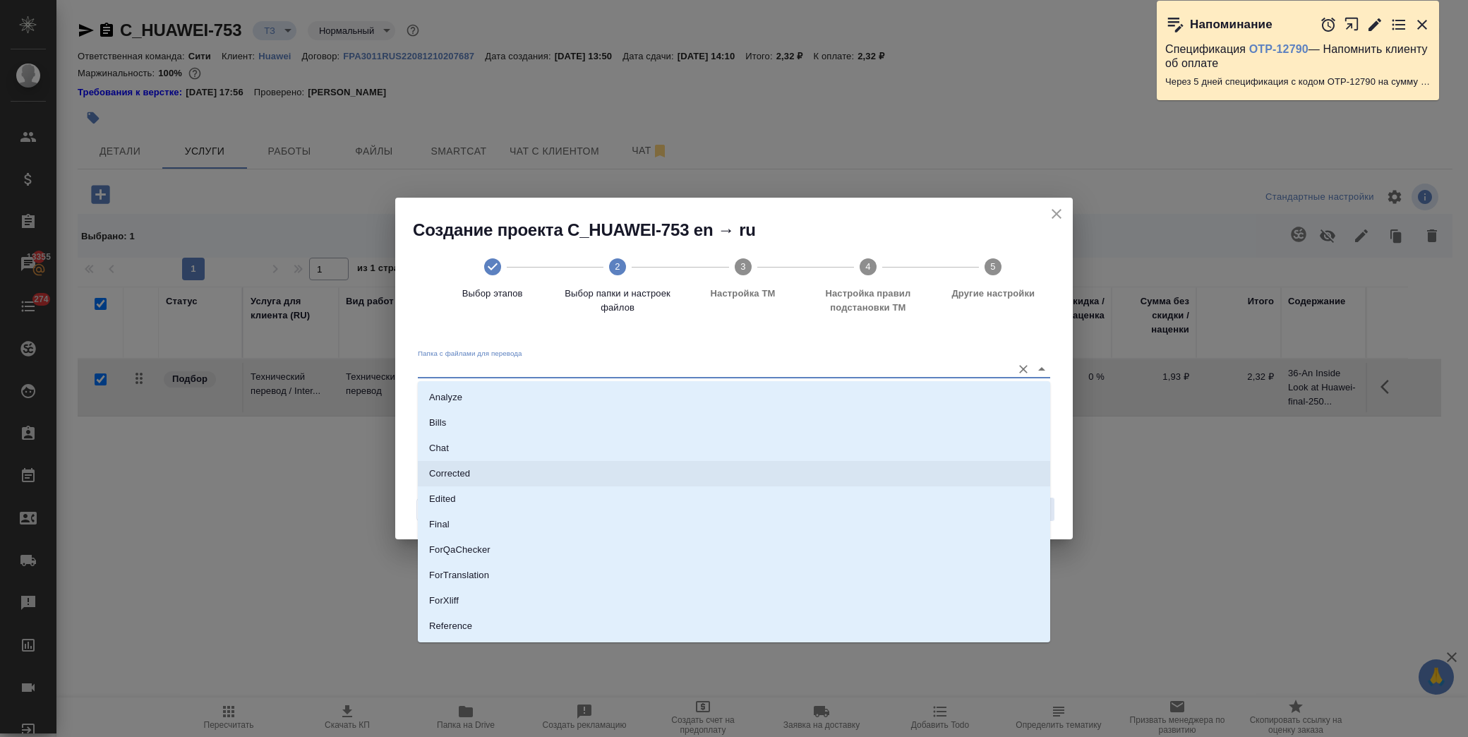
scroll to position [73, 0]
click at [429, 582] on p "Source" at bounding box center [444, 578] width 30 height 14
type input "Source"
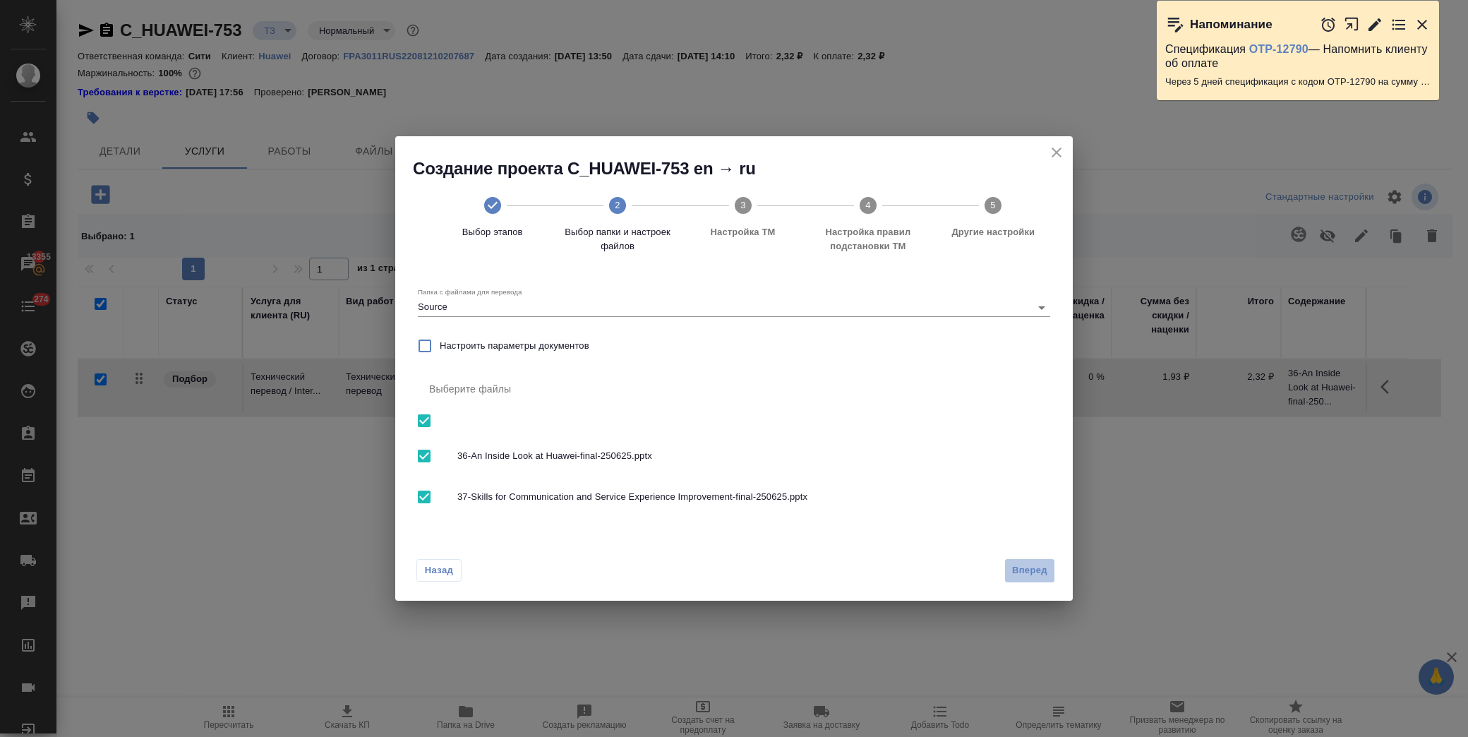
click at [1023, 567] on span "Вперед" at bounding box center [1029, 571] width 35 height 16
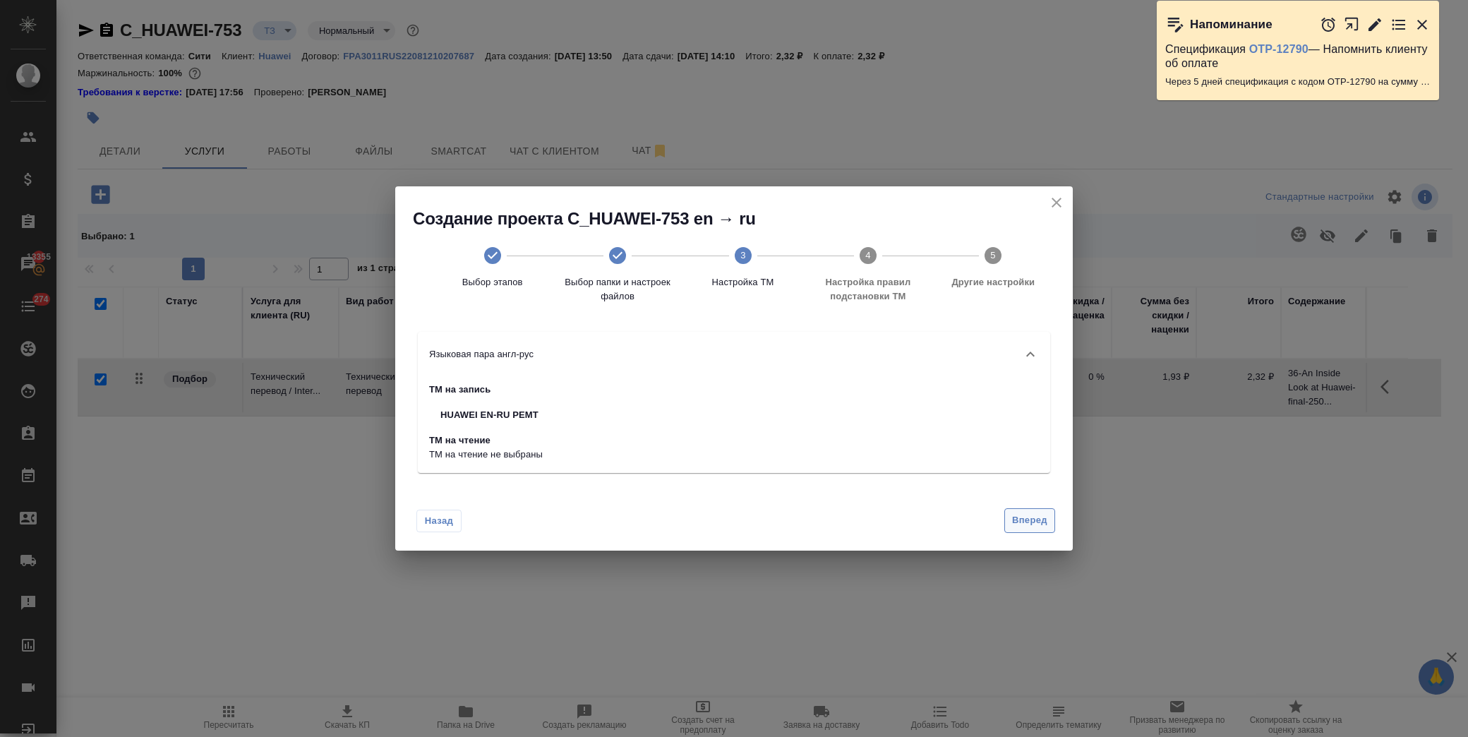
click at [1041, 522] on span "Вперед" at bounding box center [1029, 520] width 35 height 16
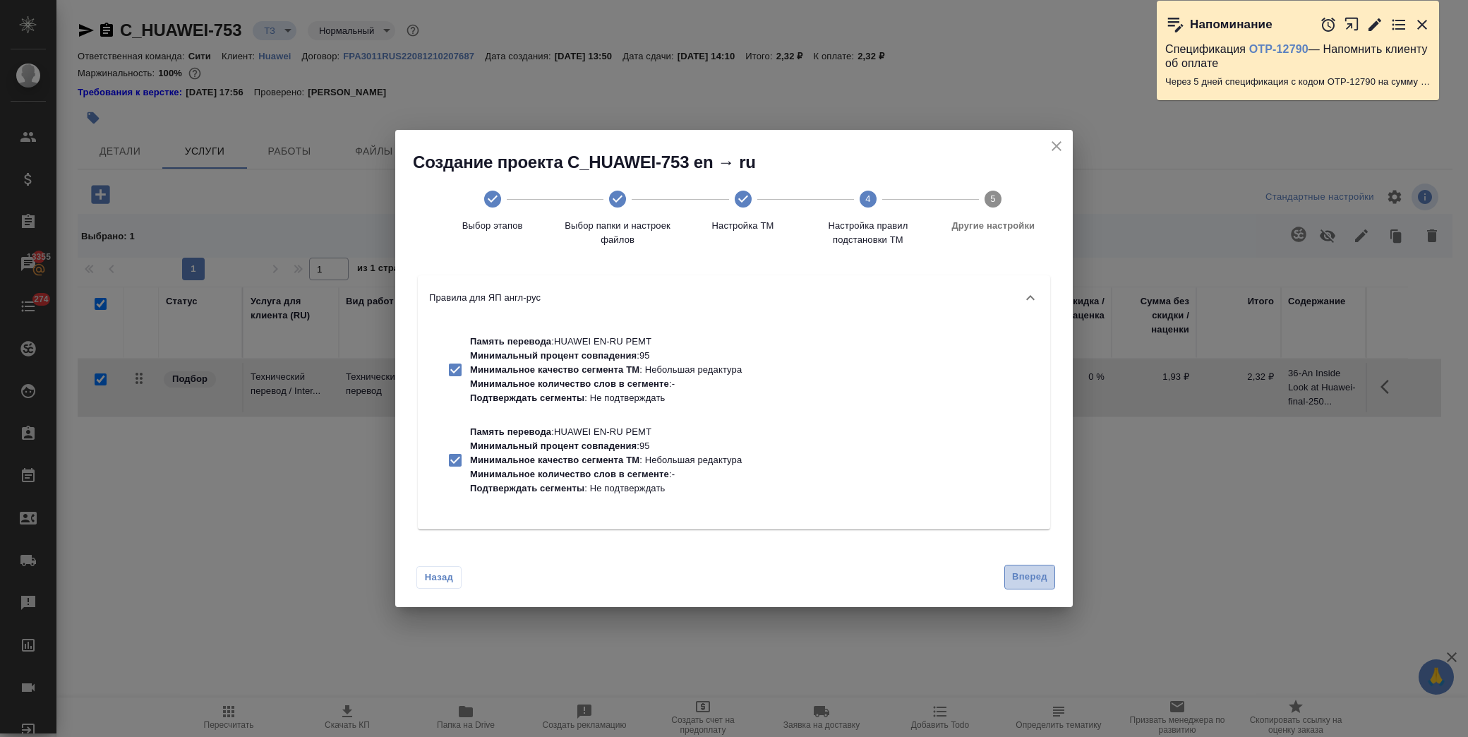
click at [1030, 577] on span "Вперед" at bounding box center [1029, 577] width 35 height 16
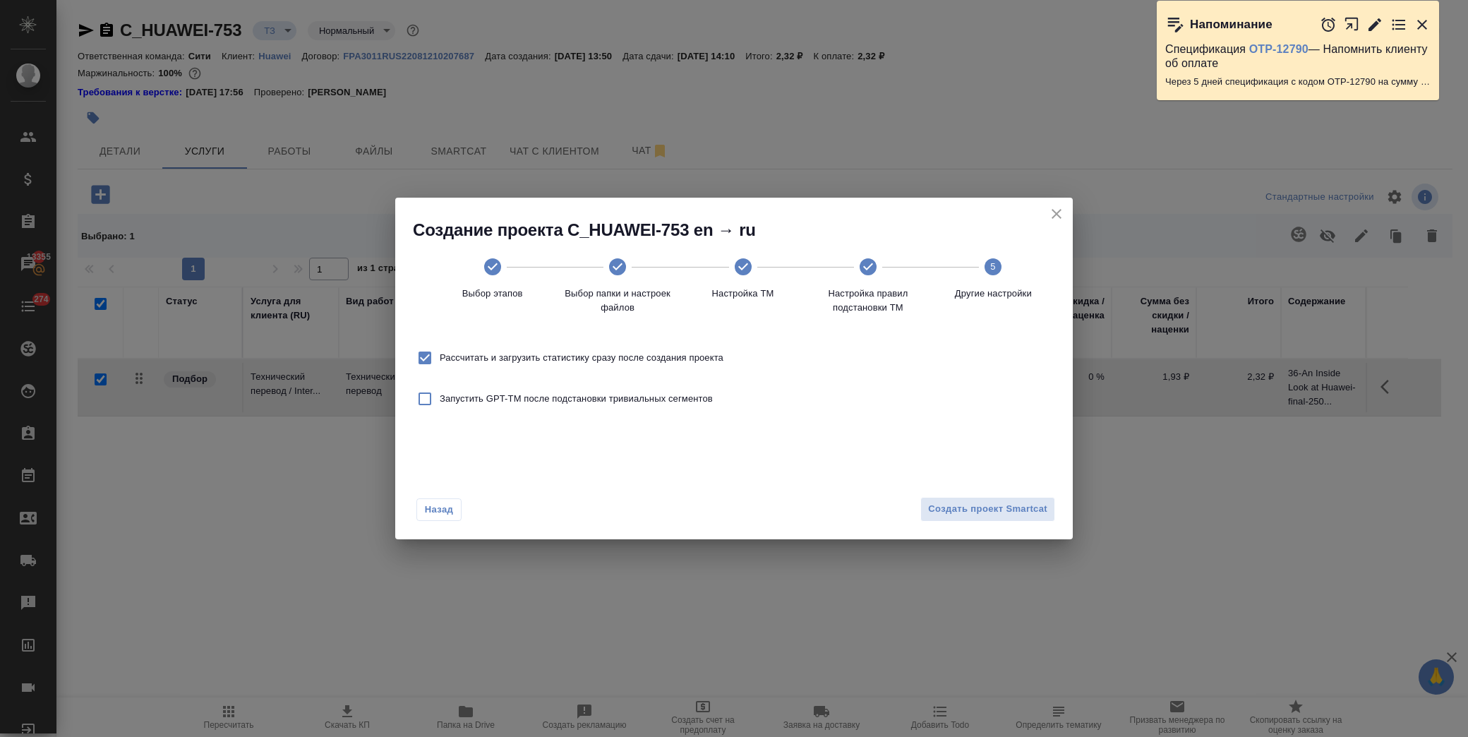
click at [589, 361] on span "Рассчитать и загрузить статистику сразу после создания проекта" at bounding box center [582, 358] width 284 height 14
click at [440, 361] on input "Рассчитать и загрузить статистику сразу после создания проекта" at bounding box center [425, 358] width 30 height 30
checkbox input "false"
click at [1005, 505] on span "Создать проект Smartcat" at bounding box center [987, 509] width 119 height 16
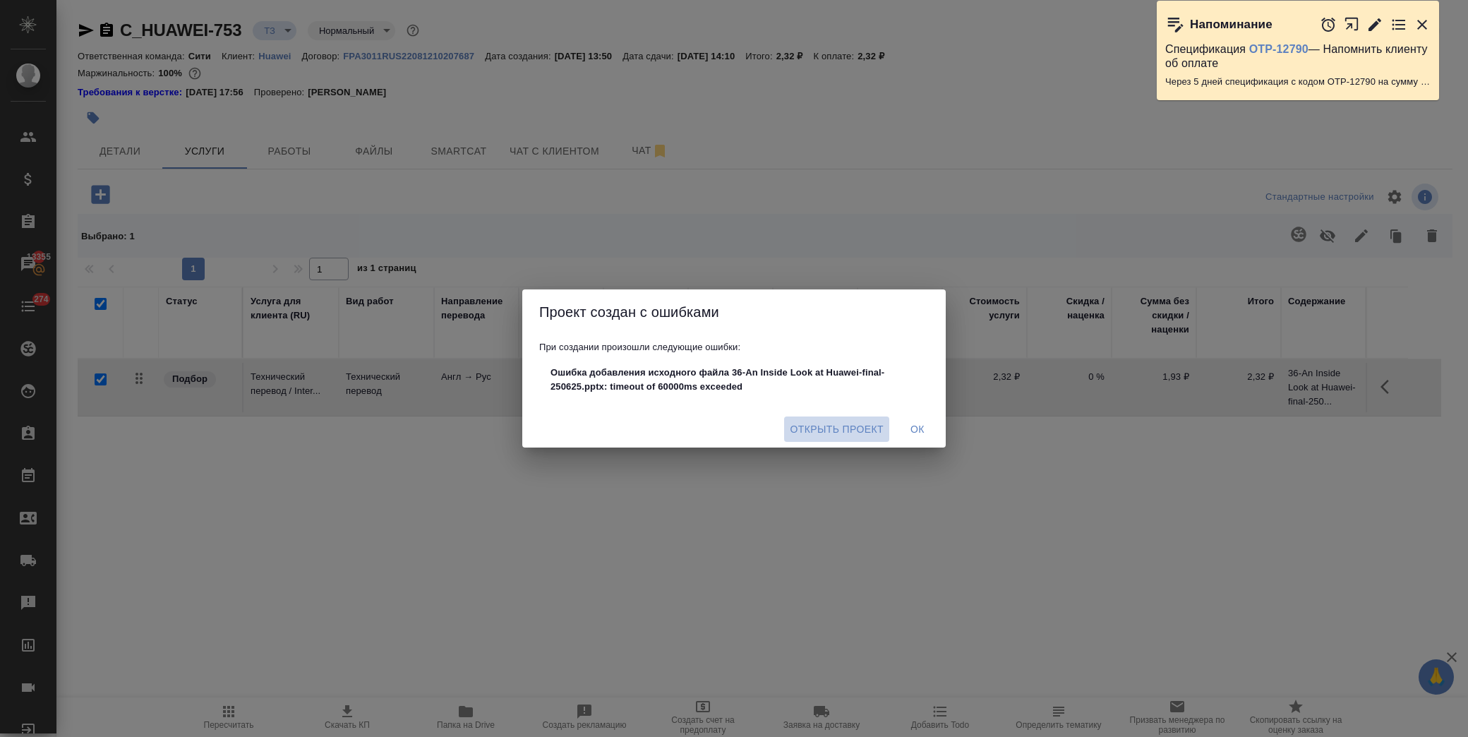
click at [861, 426] on span "Открыть проект" at bounding box center [837, 430] width 94 height 18
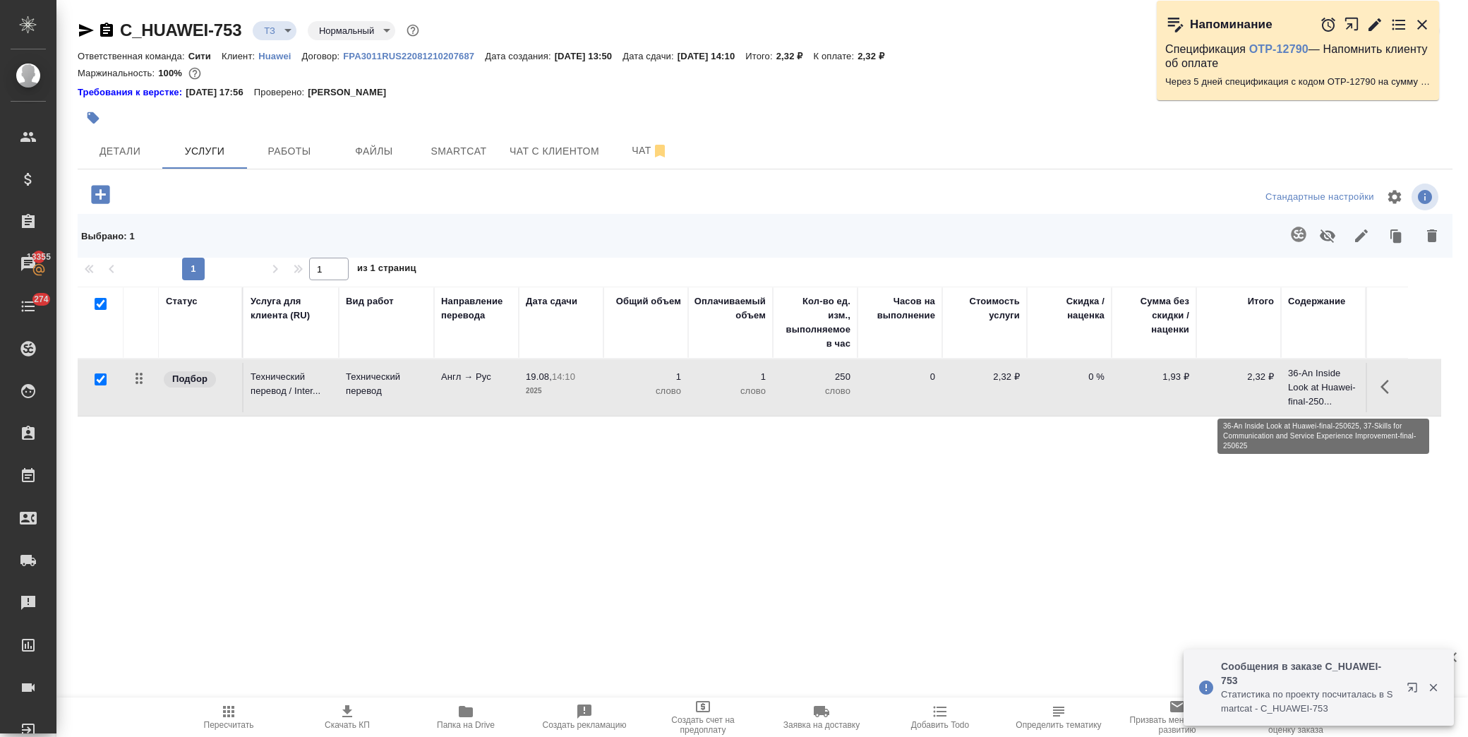
click at [1314, 388] on p "36-An Inside Look at Huawei-final-250..." at bounding box center [1323, 387] width 71 height 42
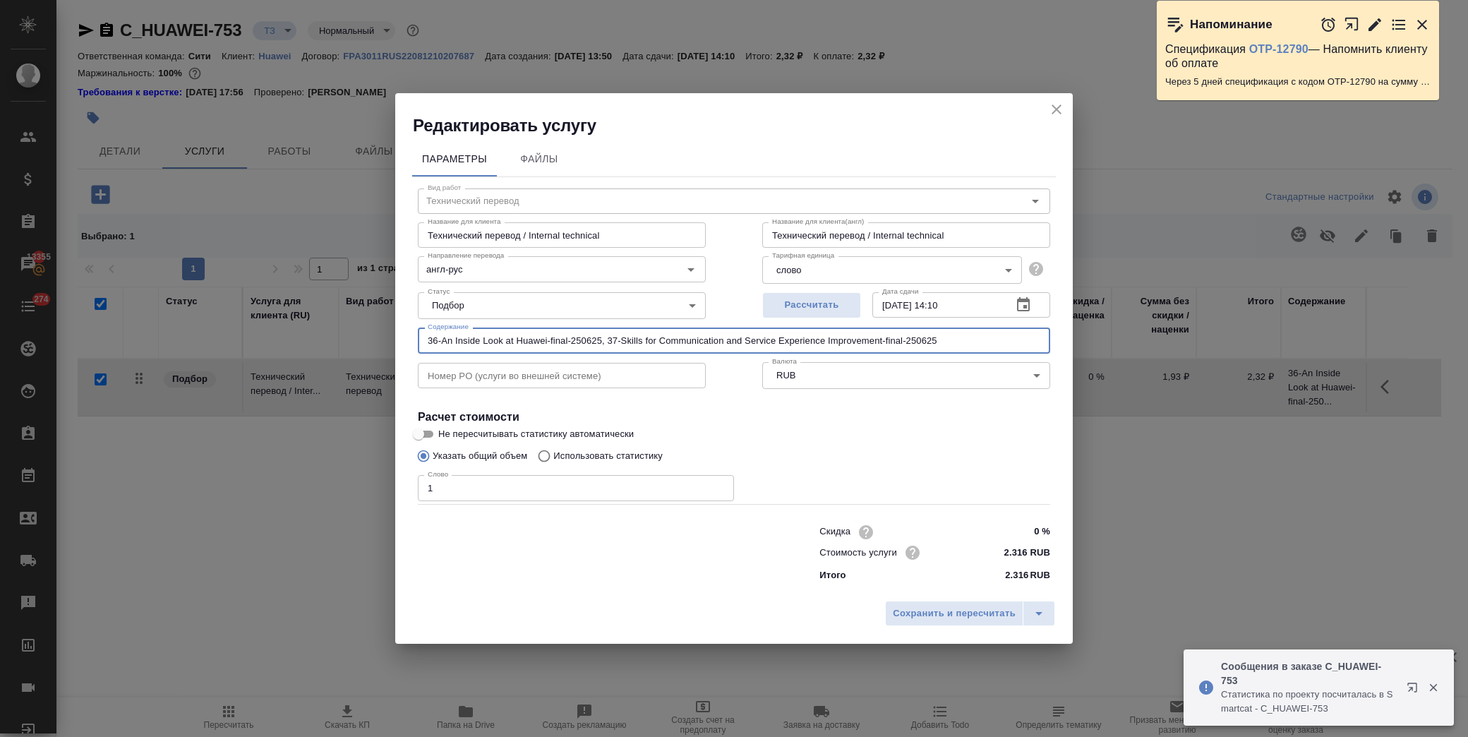
drag, startPoint x: 946, startPoint y: 340, endPoint x: 368, endPoint y: 344, distance: 577.4
click at [368, 344] on div "Редактировать услугу Параметры Файлы Вид работ Технический перевод Вид работ На…" at bounding box center [734, 368] width 1468 height 737
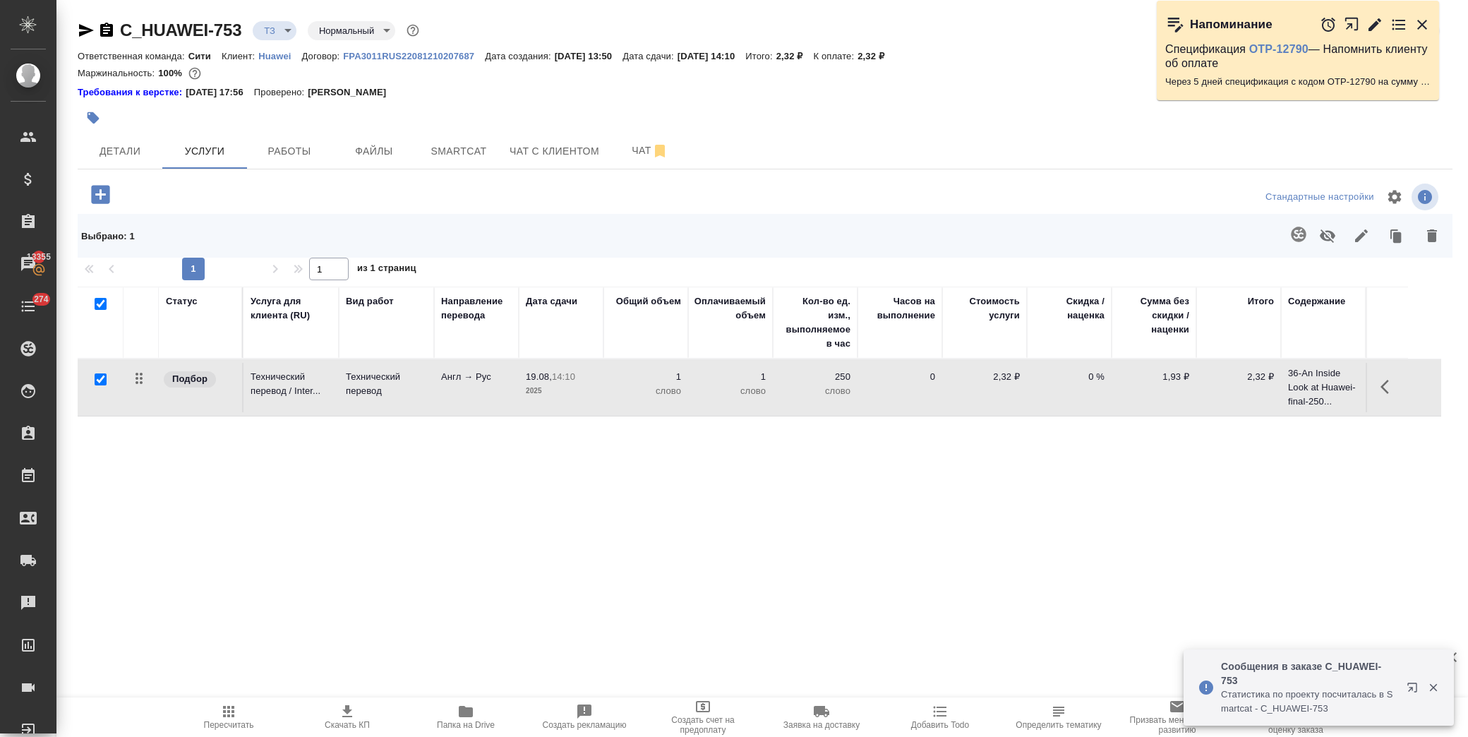
click at [1071, 601] on div "C_HUAWEI-753 ТЗ tz Нормальный normal Кратко детали заказа Ответственная команда…" at bounding box center [765, 313] width 1390 height 626
click at [1056, 722] on span "Определить тематику" at bounding box center [1058, 725] width 85 height 10
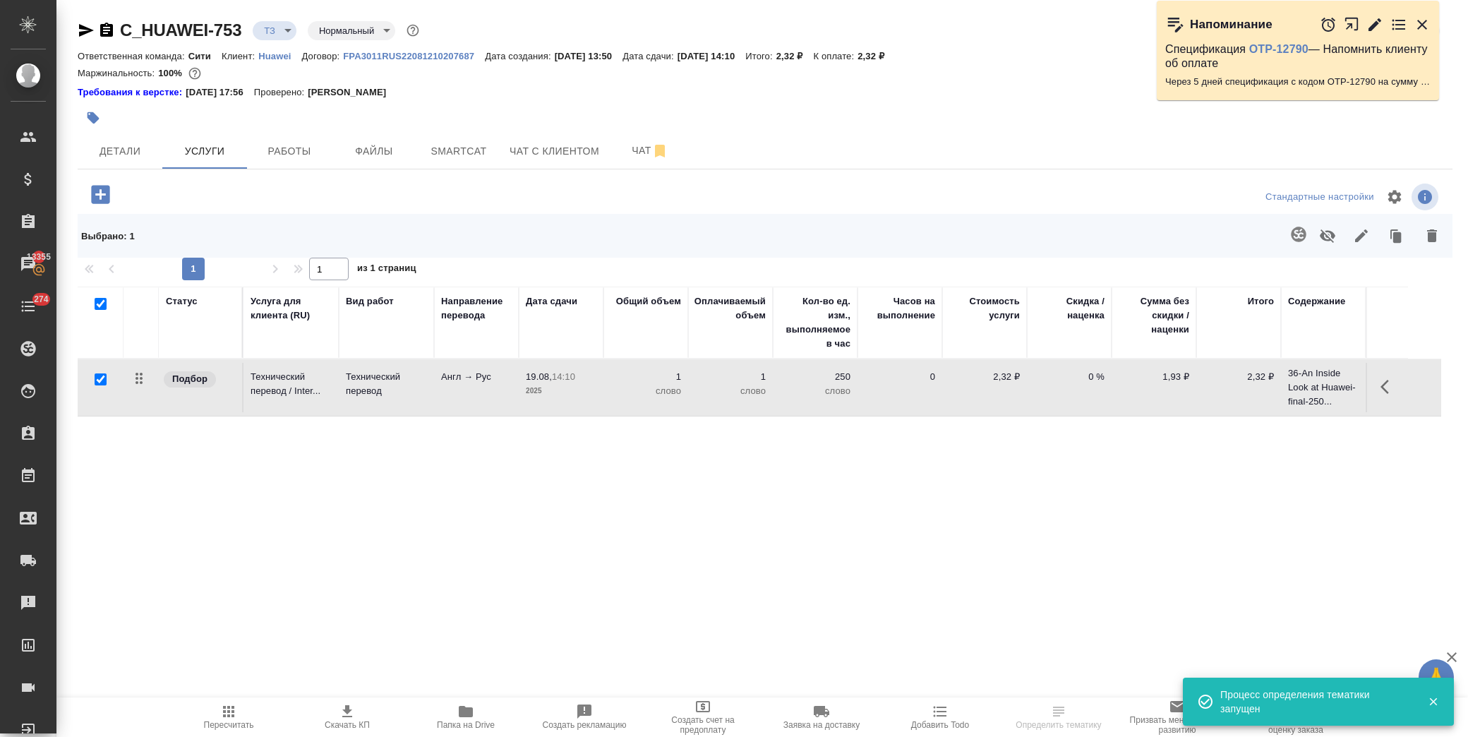
click at [1388, 389] on icon "button" at bounding box center [1389, 386] width 17 height 17
click at [1314, 383] on icon "button" at bounding box center [1309, 386] width 13 height 13
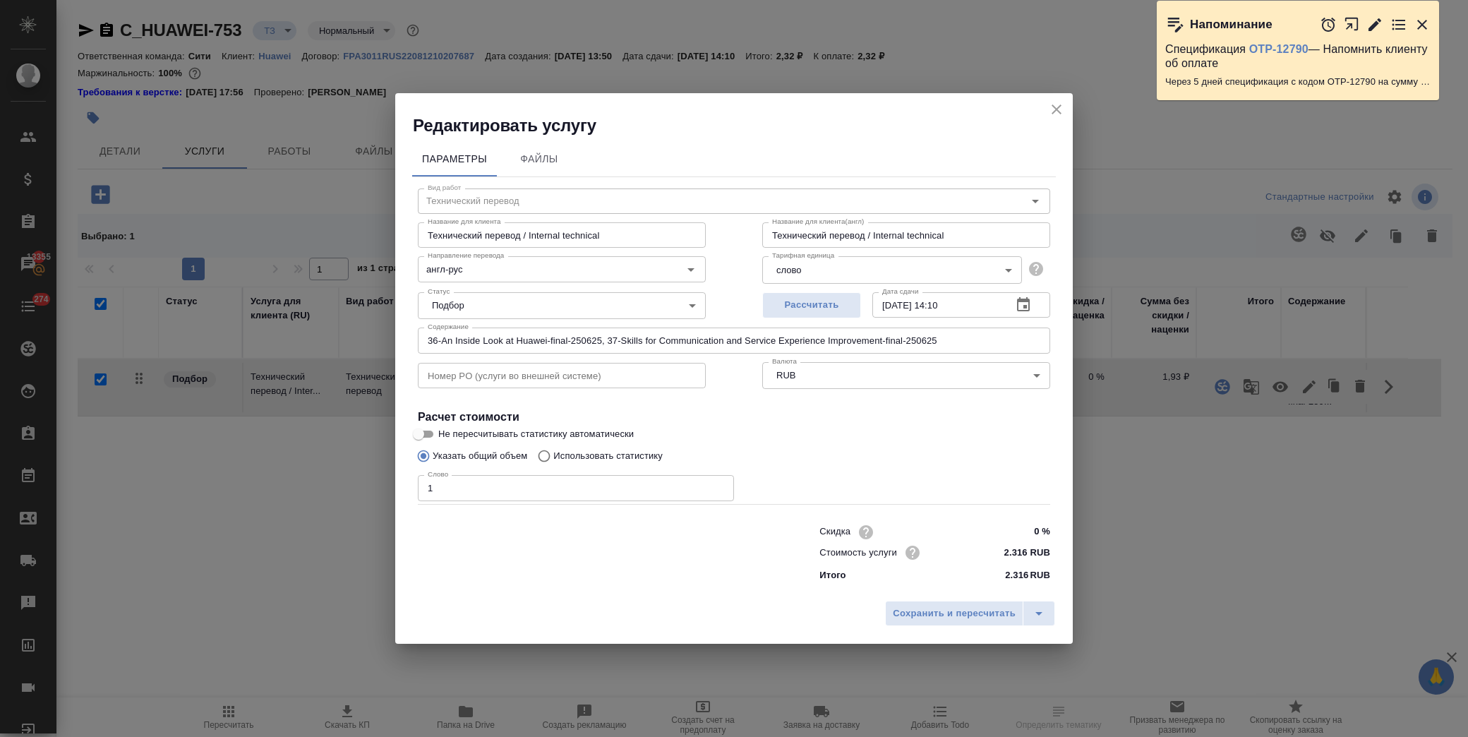
click at [456, 488] on input "1" at bounding box center [576, 487] width 316 height 25
type input "13189"
click at [916, 604] on button "Сохранить и пересчитать" at bounding box center [954, 613] width 138 height 25
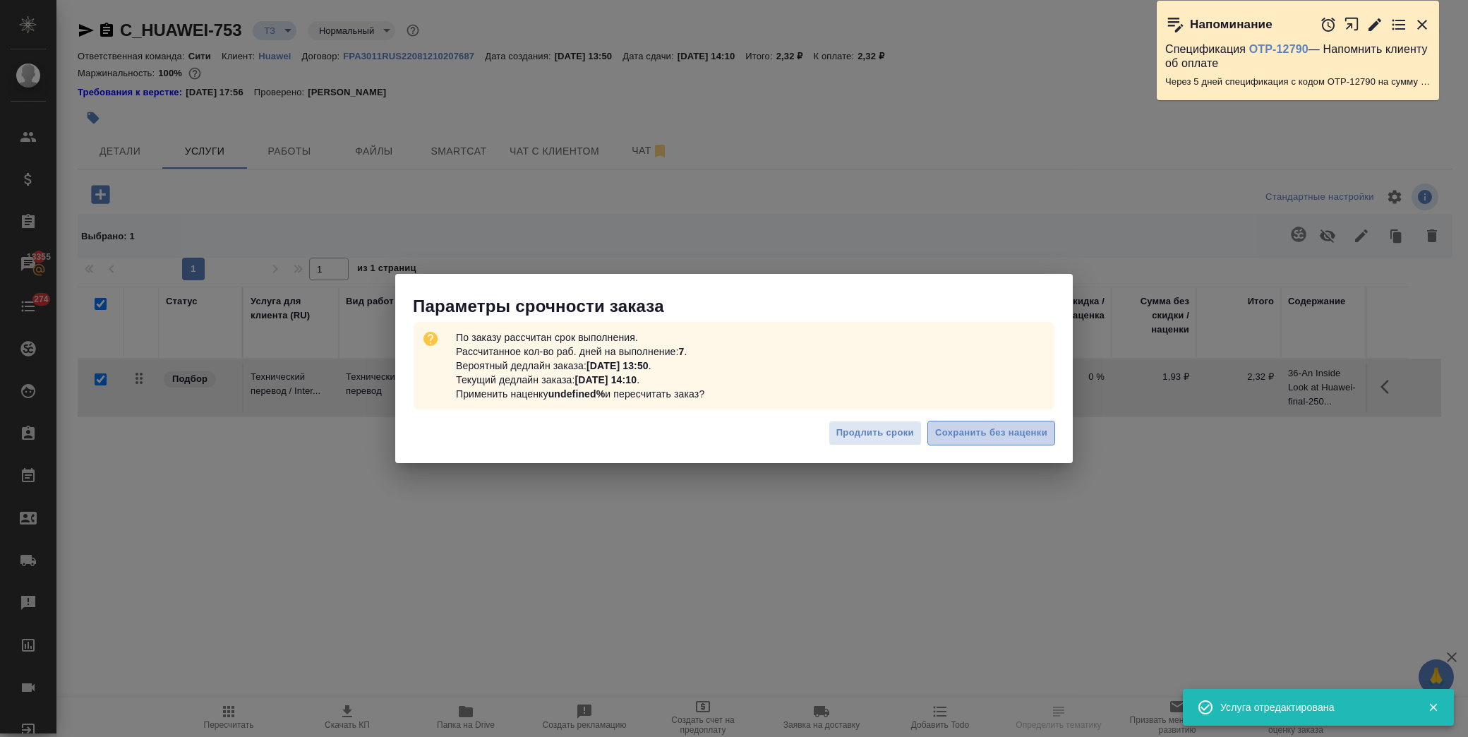
click at [955, 434] on span "Сохранить без наценки" at bounding box center [991, 433] width 112 height 16
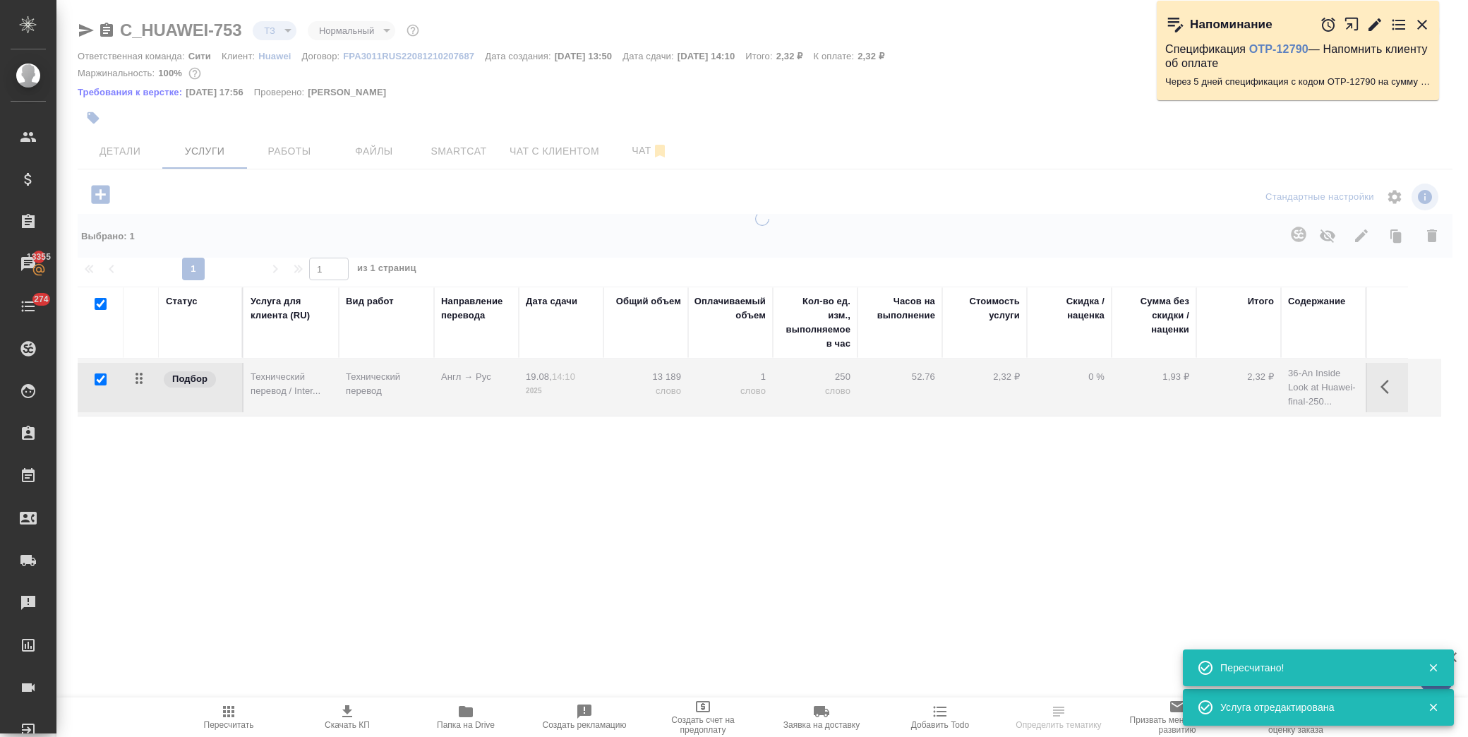
type input "new"
type input "urgent"
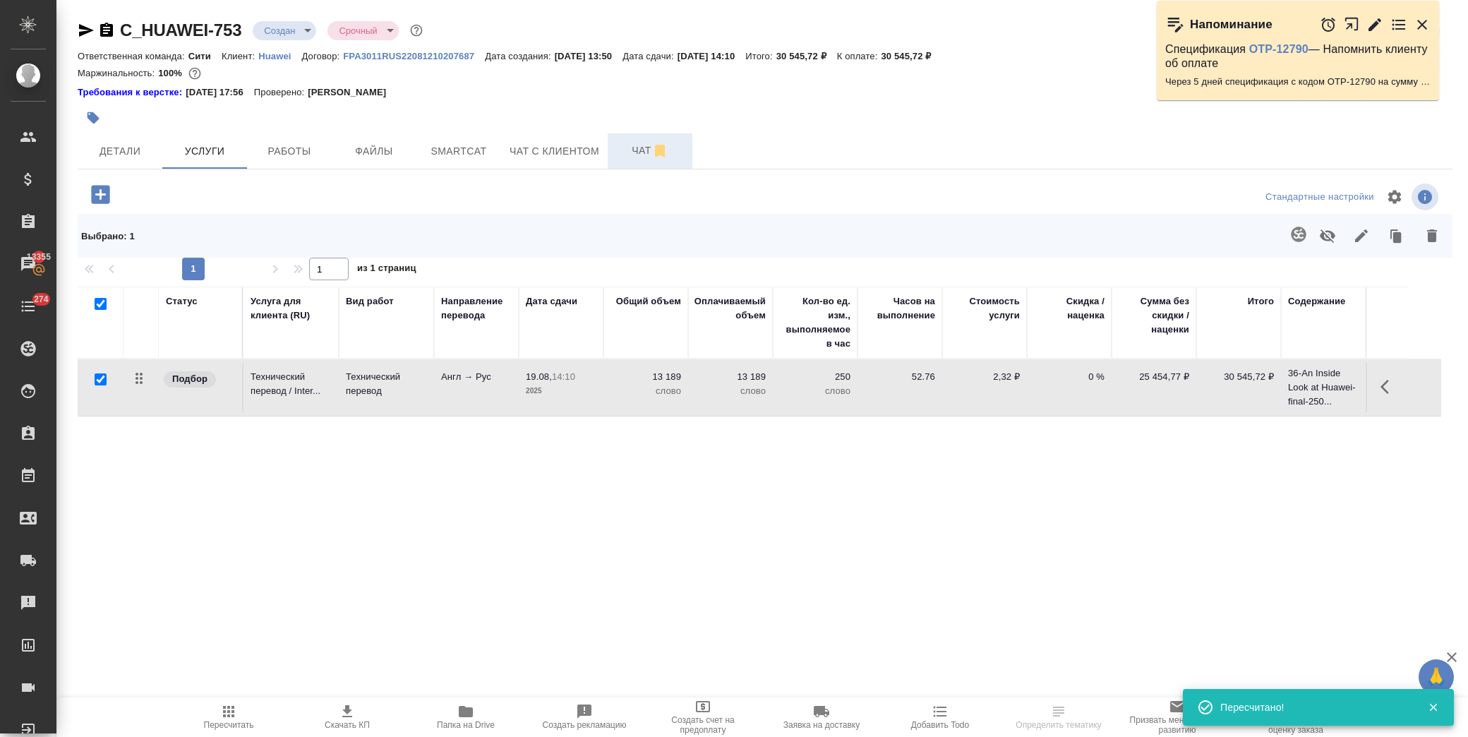
click at [633, 152] on span "Чат" at bounding box center [650, 151] width 68 height 18
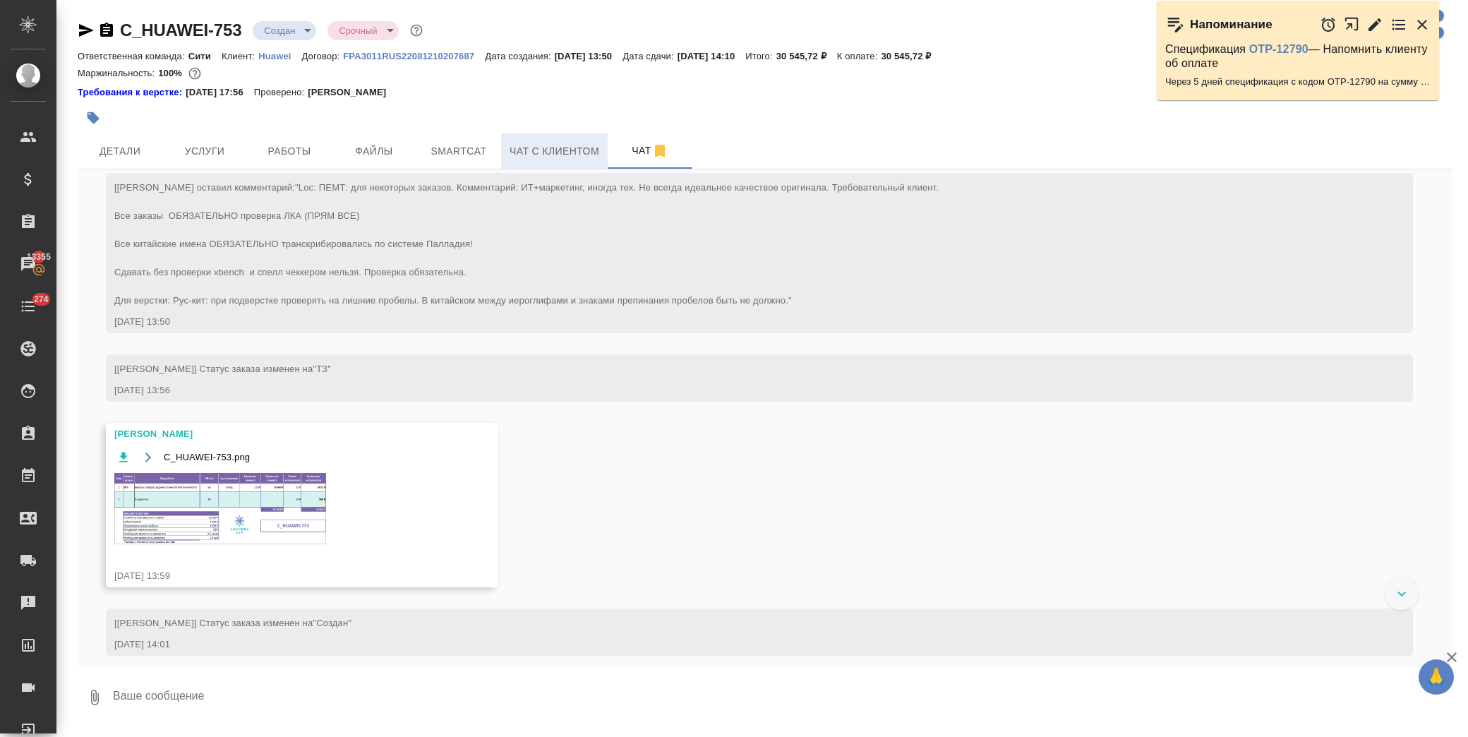
scroll to position [66, 0]
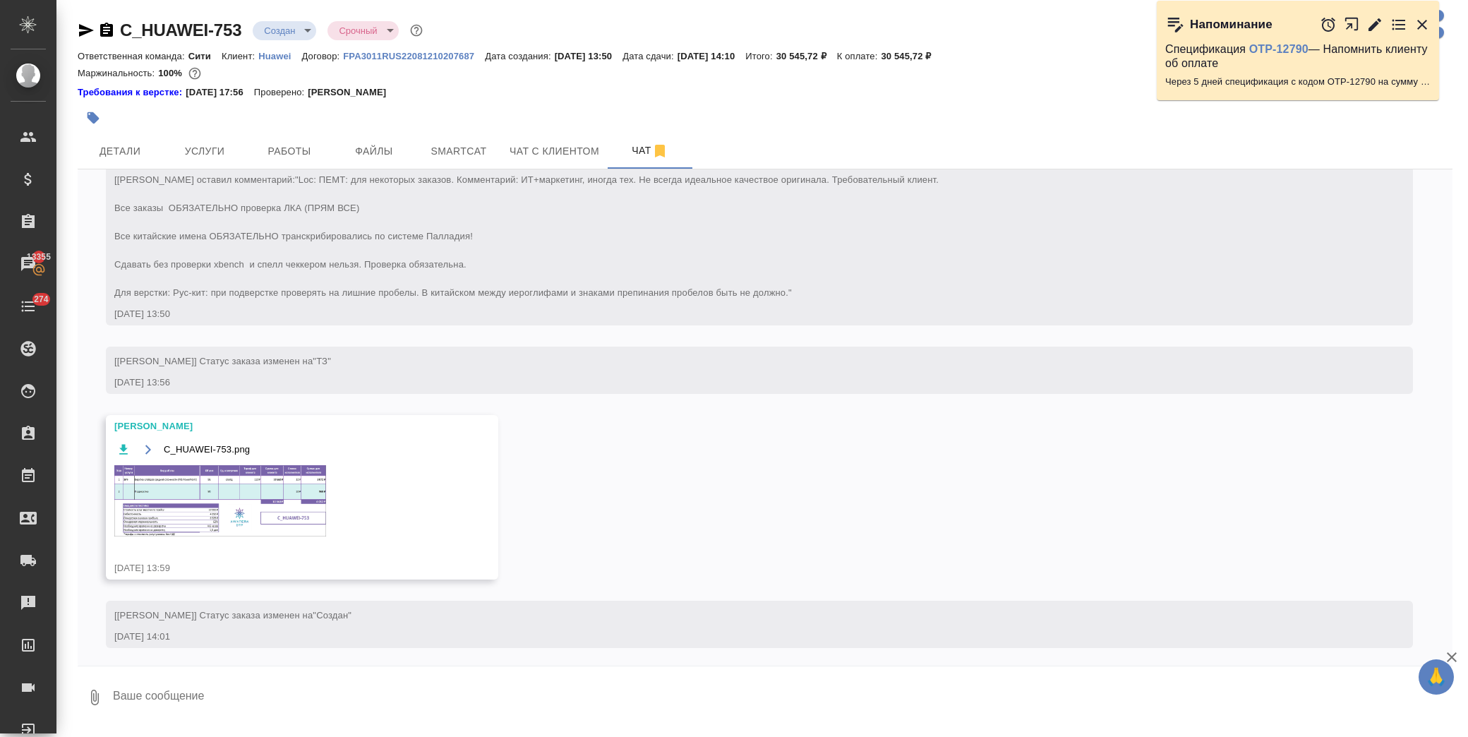
click at [228, 483] on img at bounding box center [220, 500] width 212 height 71
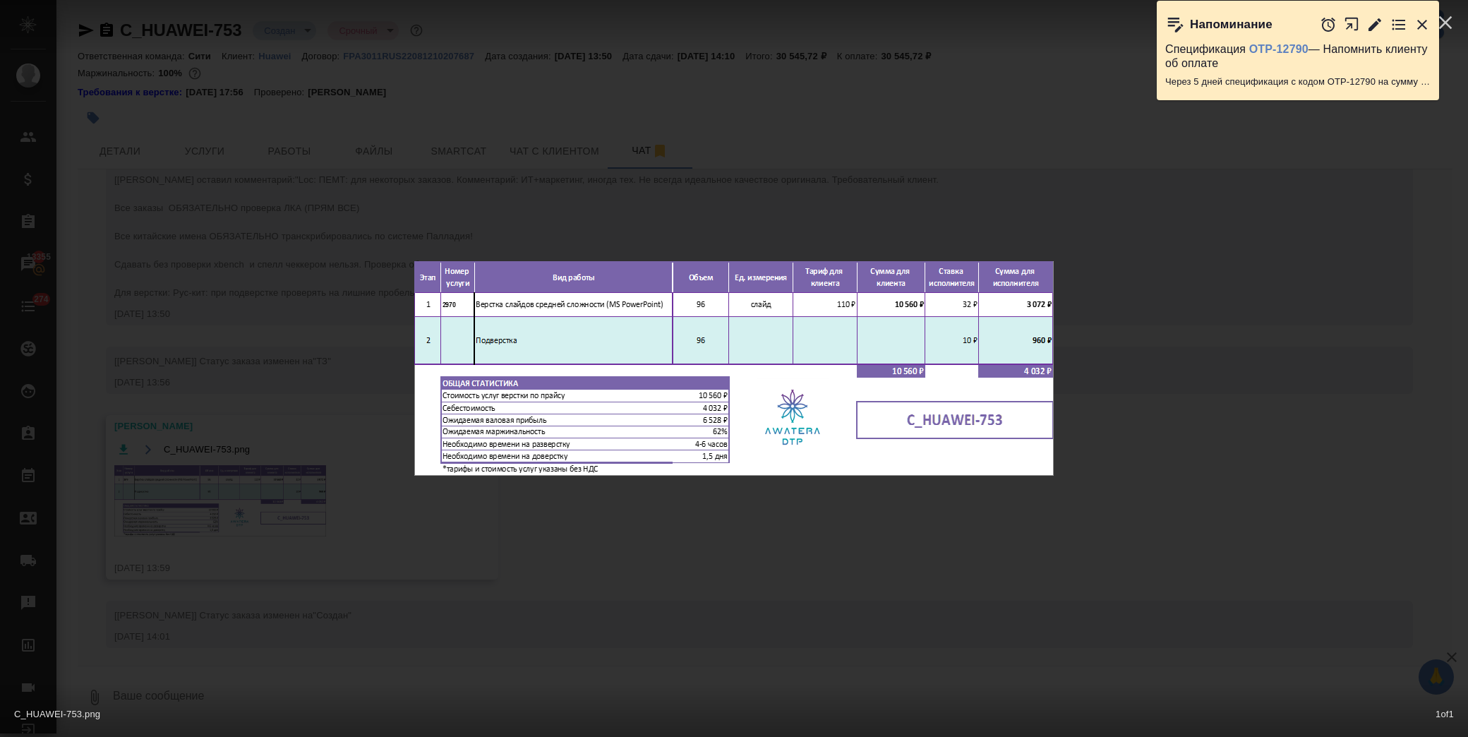
drag, startPoint x: 755, startPoint y: 115, endPoint x: 510, endPoint y: 135, distance: 246.4
click at [750, 115] on div "C_HUAWEI-753.png 1 of 1" at bounding box center [734, 368] width 1468 height 737
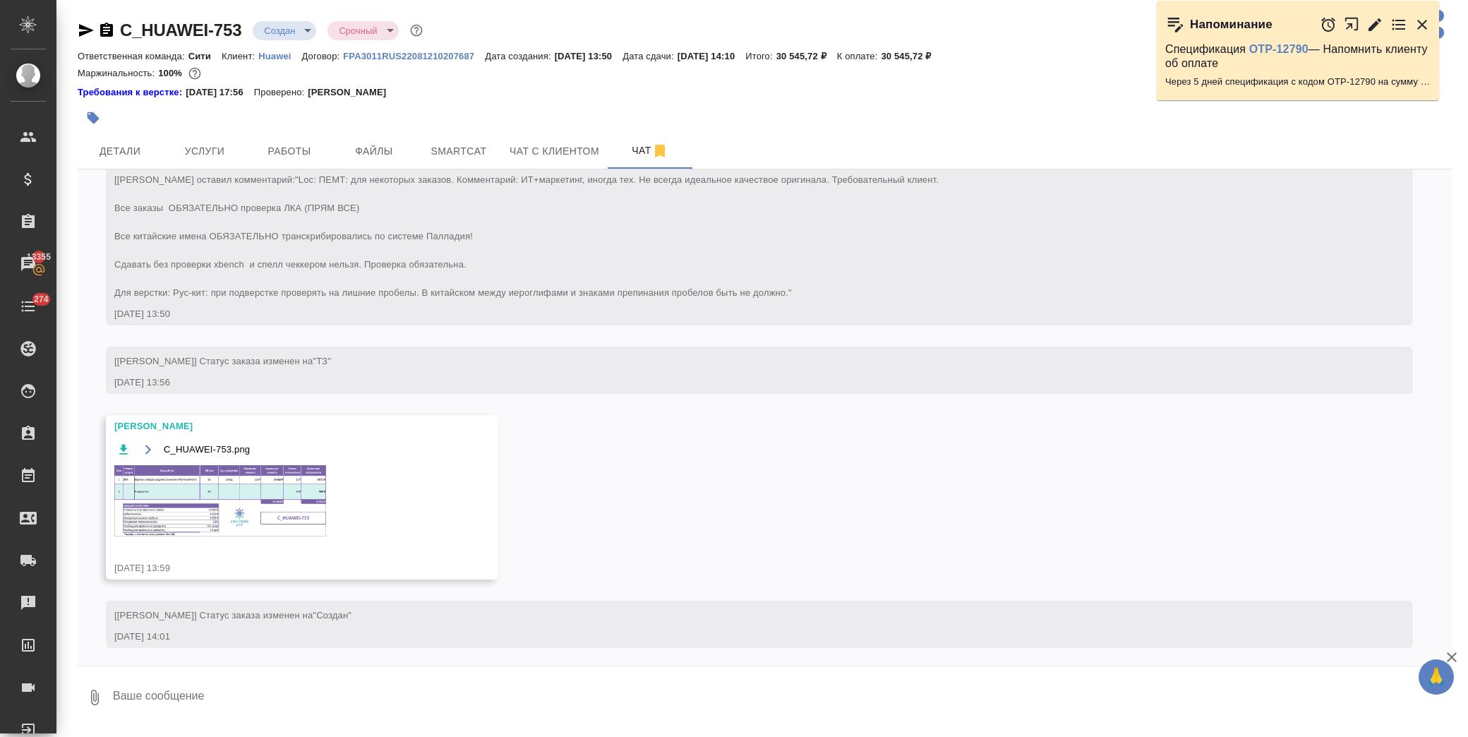
drag, startPoint x: 200, startPoint y: 152, endPoint x: 177, endPoint y: 173, distance: 31.0
click at [200, 151] on span "Услуги" at bounding box center [205, 152] width 68 height 18
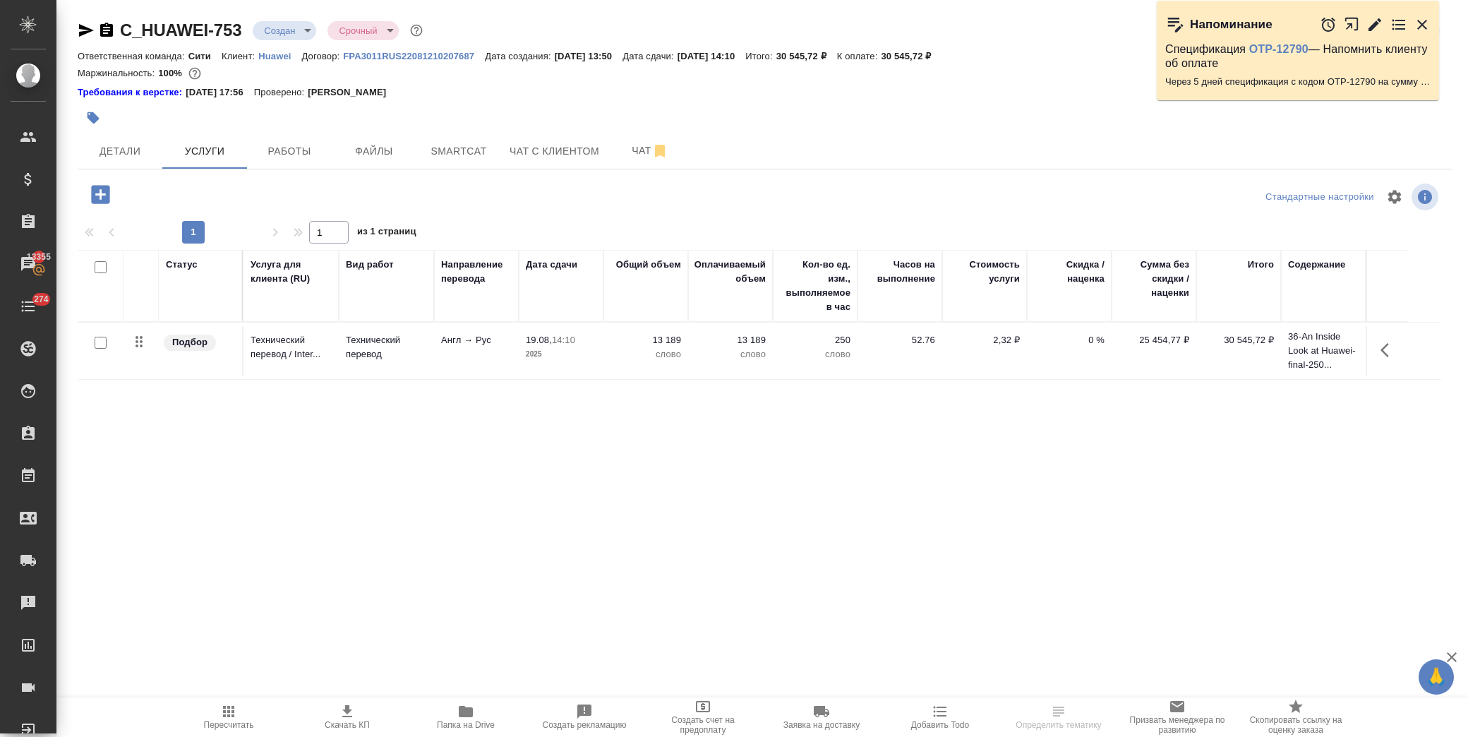
click at [99, 201] on icon "button" at bounding box center [100, 194] width 18 height 18
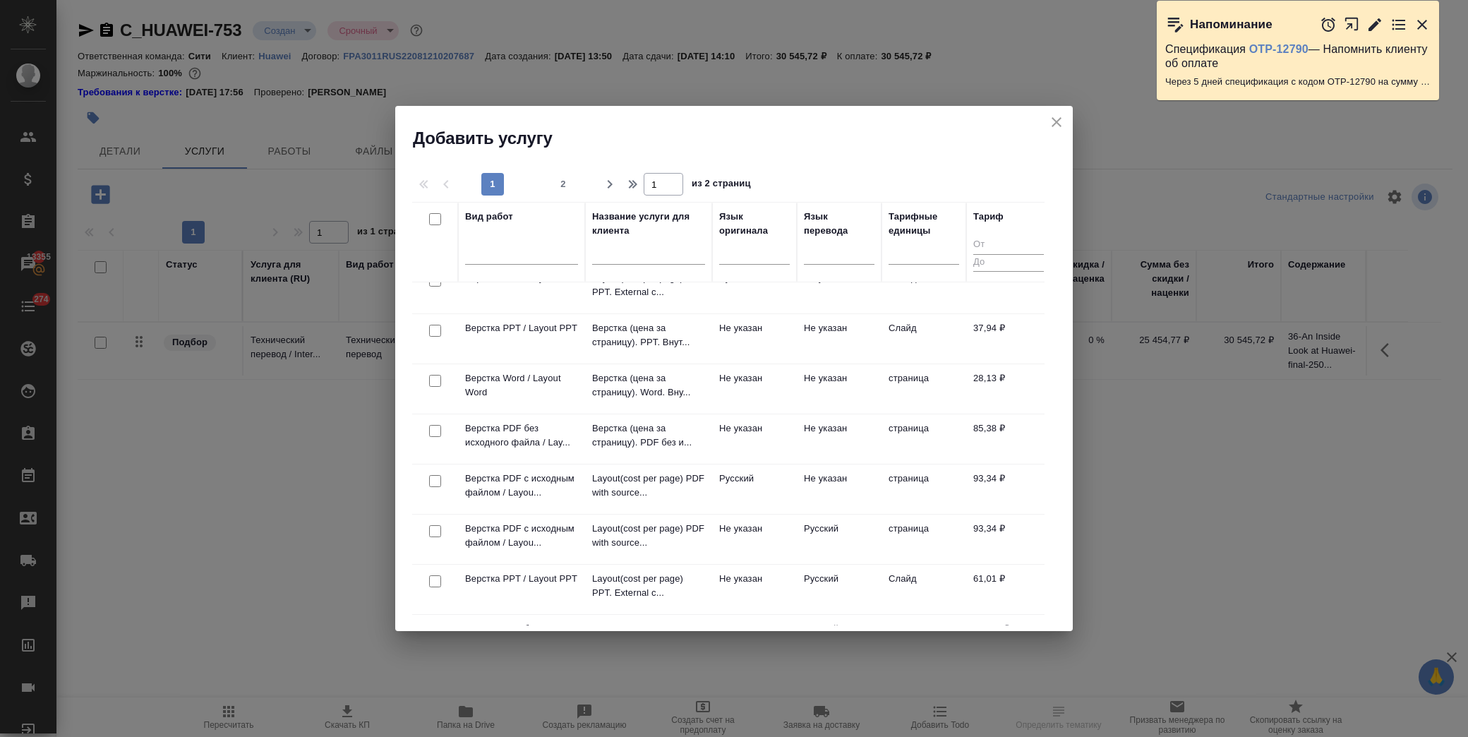
scroll to position [470, 0]
drag, startPoint x: 435, startPoint y: 534, endPoint x: 764, endPoint y: 355, distance: 374.3
click at [435, 534] on input "checkbox" at bounding box center [435, 531] width 12 height 12
checkbox input "true"
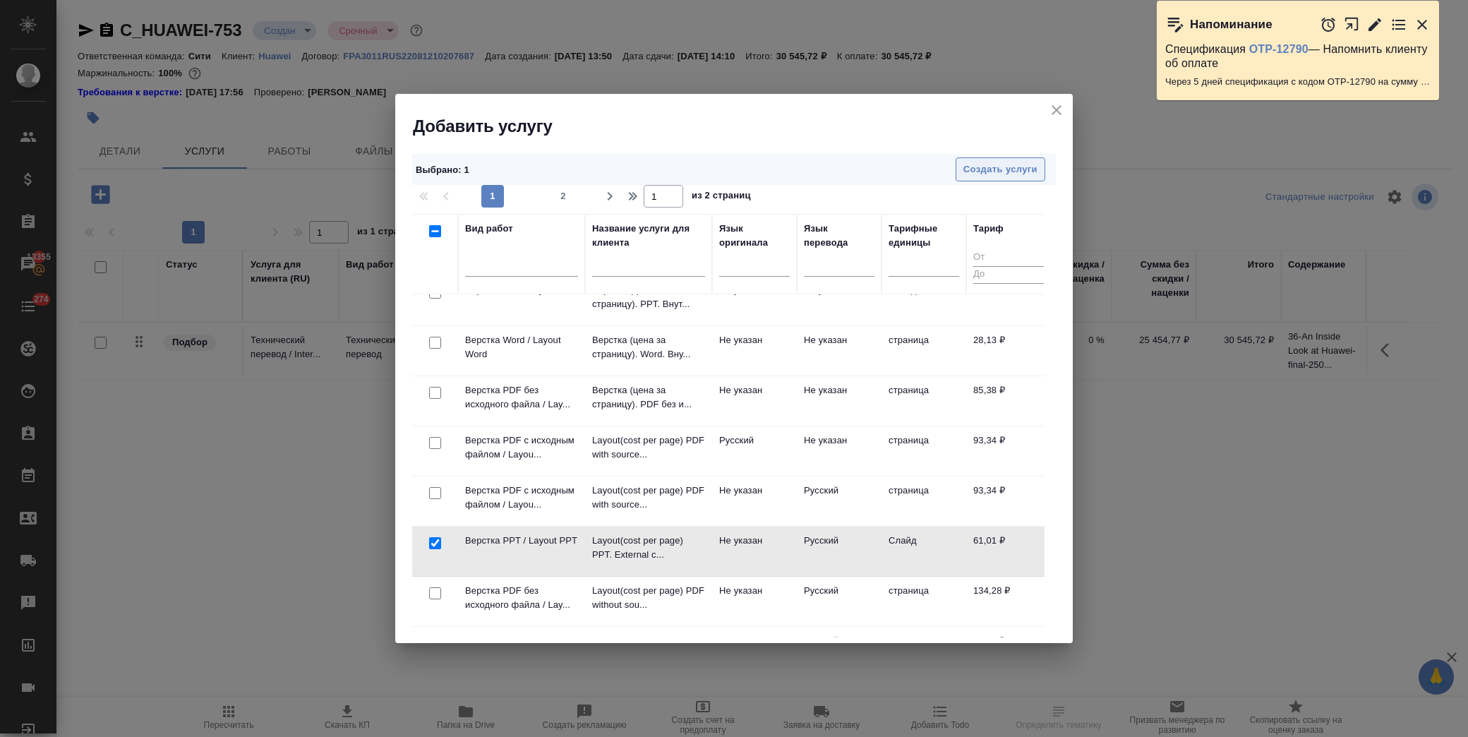
click at [999, 167] on span "Создать услуги" at bounding box center [1000, 170] width 74 height 16
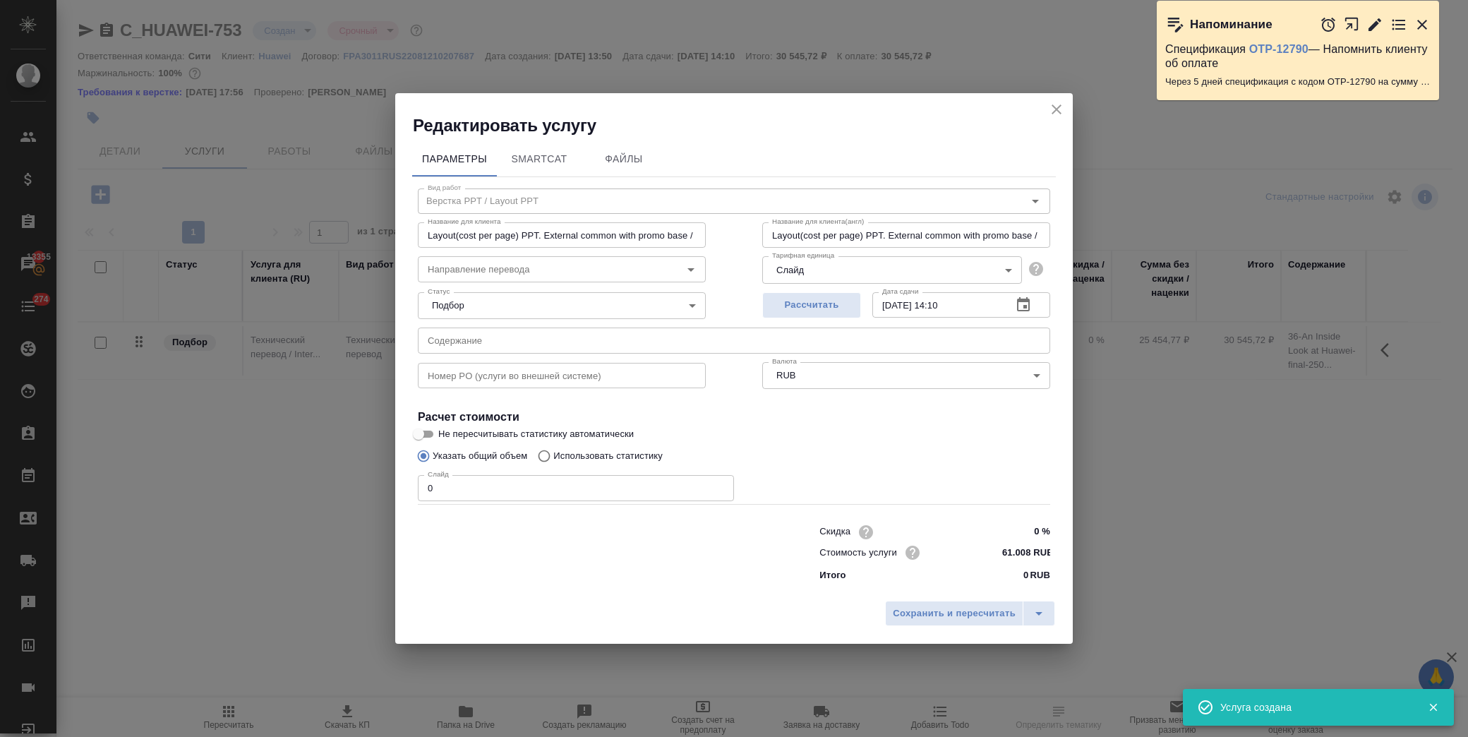
type input "Layout(cost per page) PPT. External common with promo base / Верстка (цена за с…"
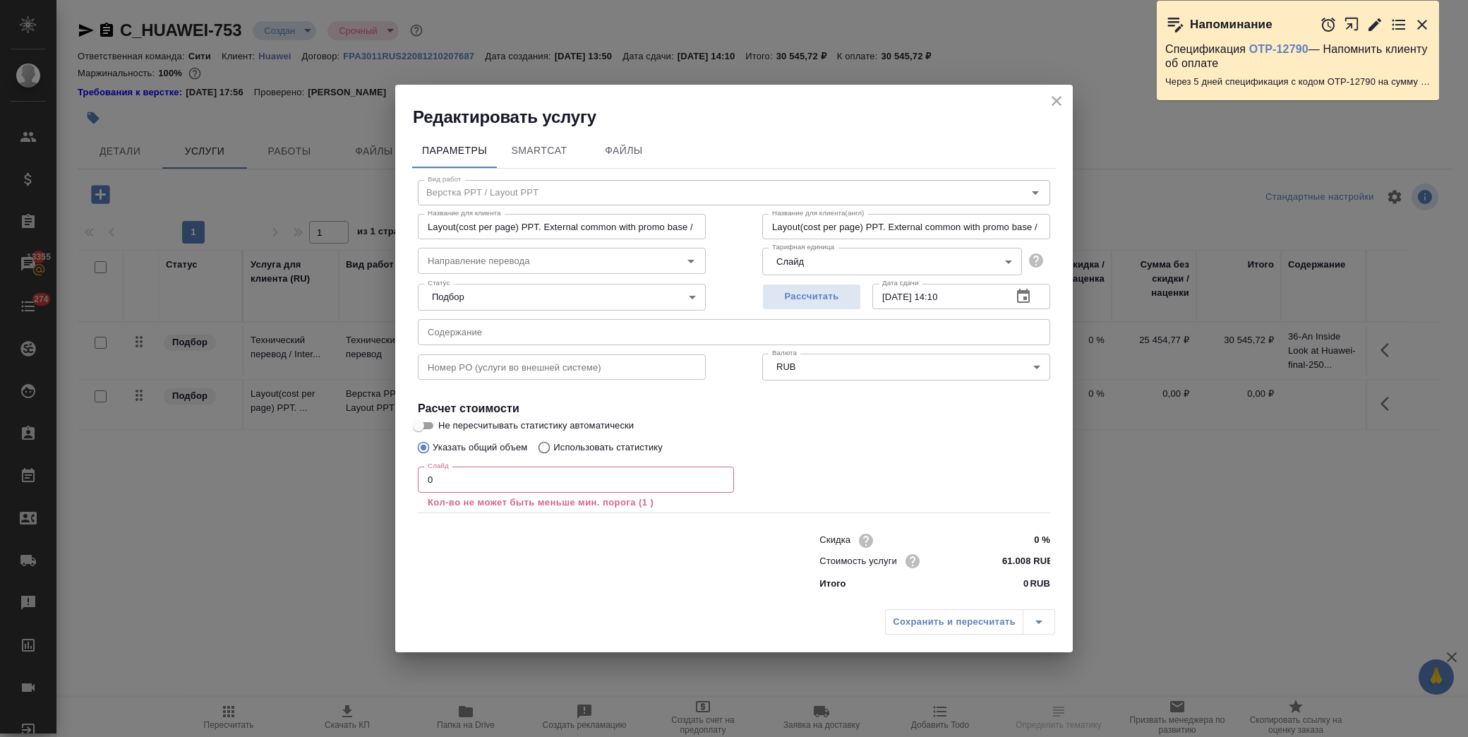
click at [455, 339] on input "text" at bounding box center [734, 331] width 632 height 25
paste input "36-An Inside Look at Huawei-final-250625, 37-Skills for Communication and Servi…"
type input "Layout(cost per page) PPT. External common with promo base / Верстка (цена за с…"
type input "36-An Inside Look at Huawei-final-250625, 37-Skills for Communication and Servi…"
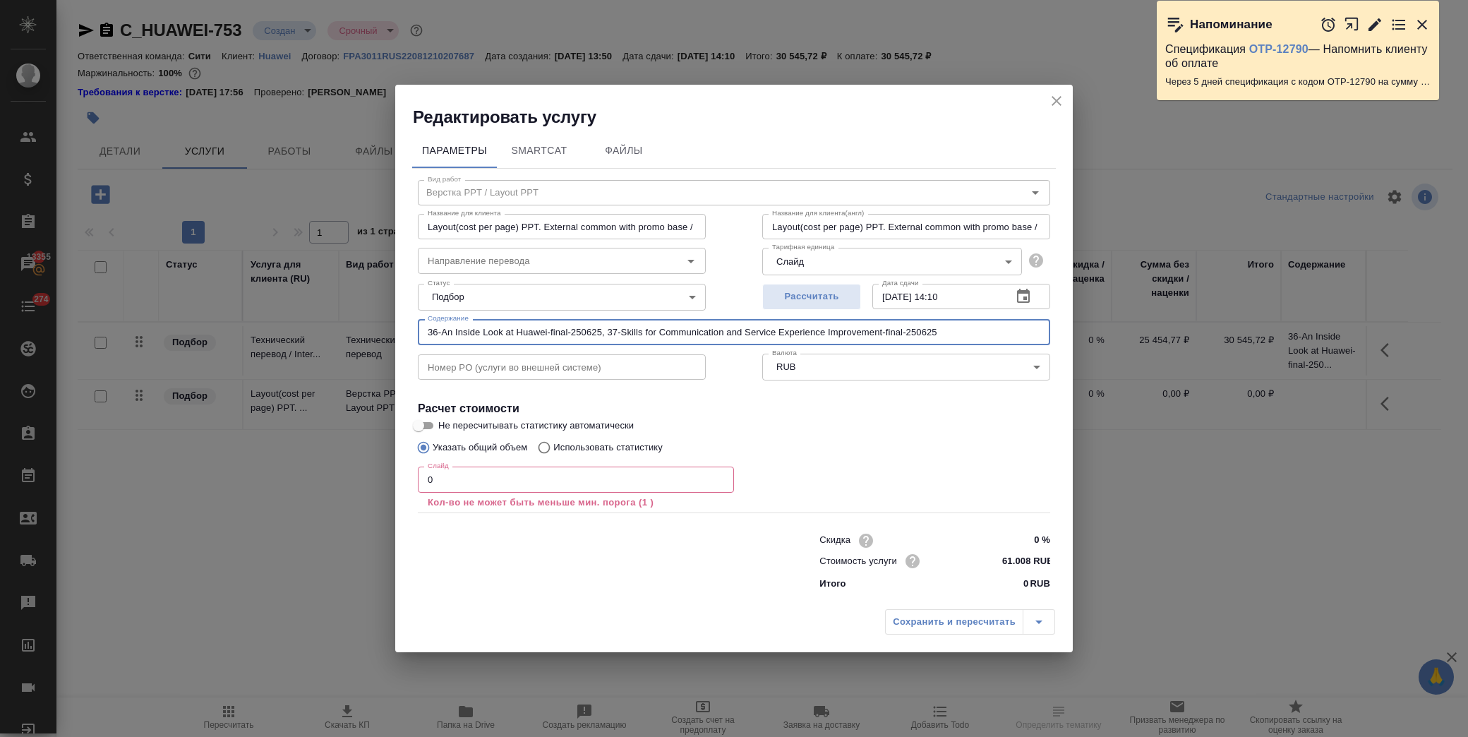
type input "Layout(cost per page) PPT. External common with promo base / Верстка (цена за с…"
type input "36-An Inside Look at Huawei-final-250625, 37-Skills for Communication and Servi…"
drag, startPoint x: 464, startPoint y: 477, endPoint x: 364, endPoint y: 484, distance: 99.8
click at [364, 484] on div "Редактировать услугу Параметры SmartCat Файлы Вид работ Верстка PPT / Layout PP…" at bounding box center [734, 368] width 1468 height 737
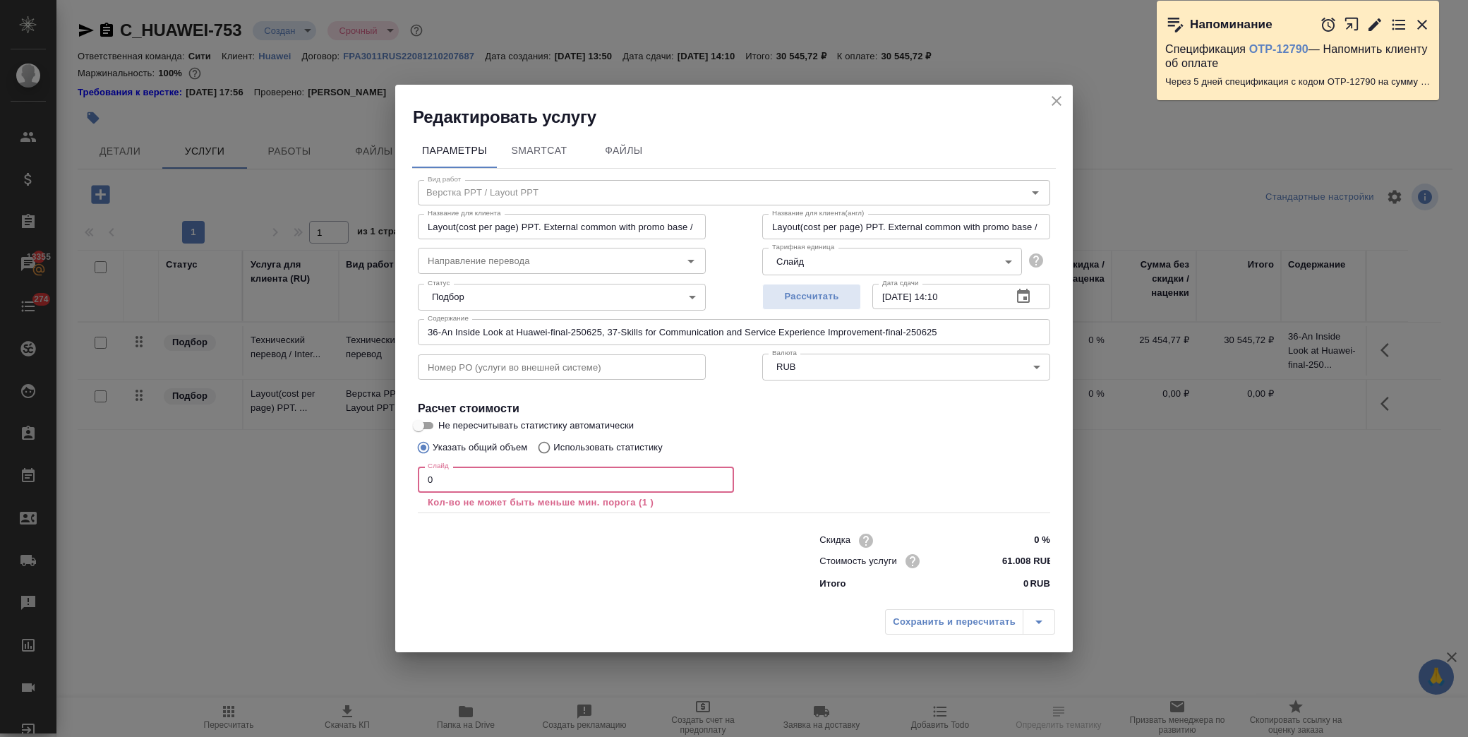
type input "Layout(cost per page) PPT. External common with promo base / Верстка (цена за с…"
type input "9"
type input "Layout(cost per page) PPT. External common with promo base / Верстка (цена за с…"
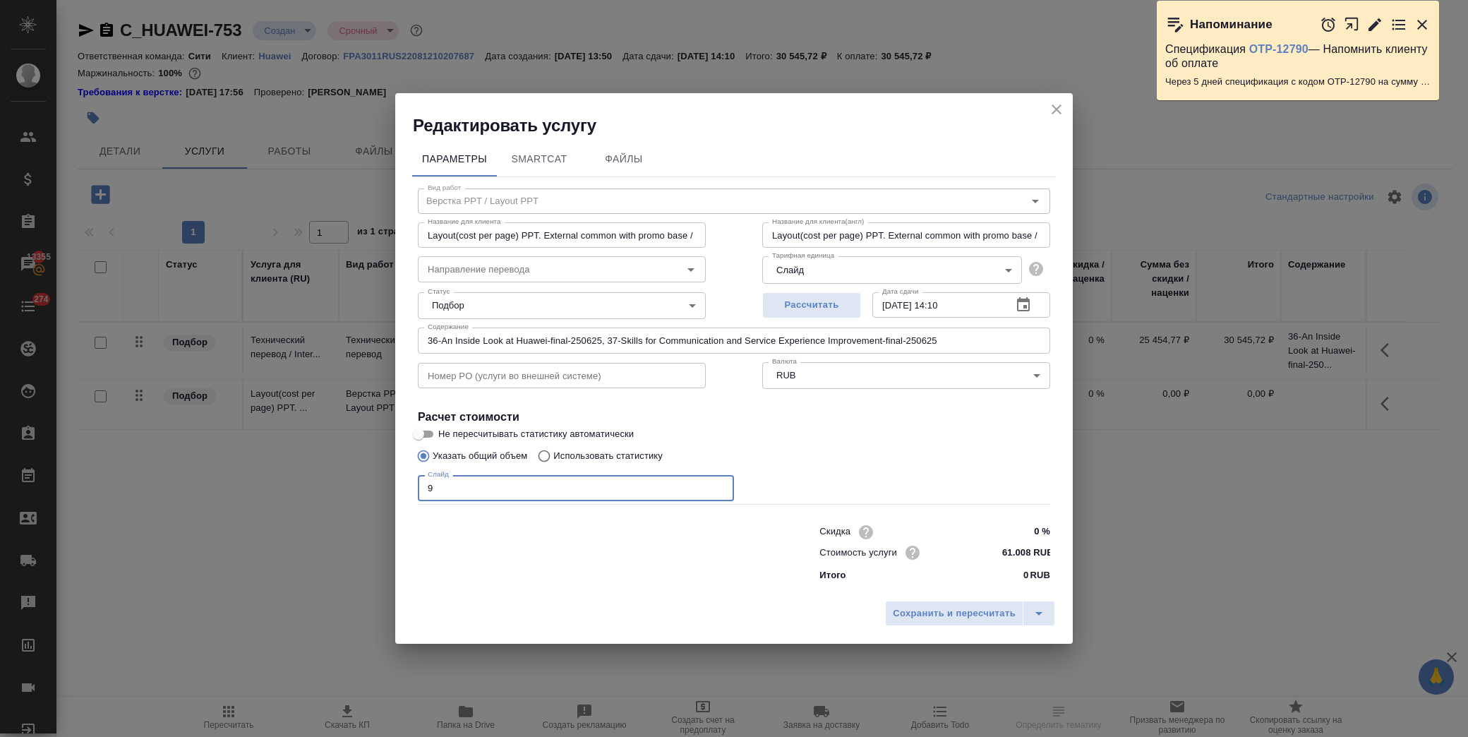
type input "Layout(cost per page) PPT. External common with promo base / Верстка (цена за с…"
type input "96"
type input "Layout(cost per page) PPT. External common with promo base / Верстка (цена за с…"
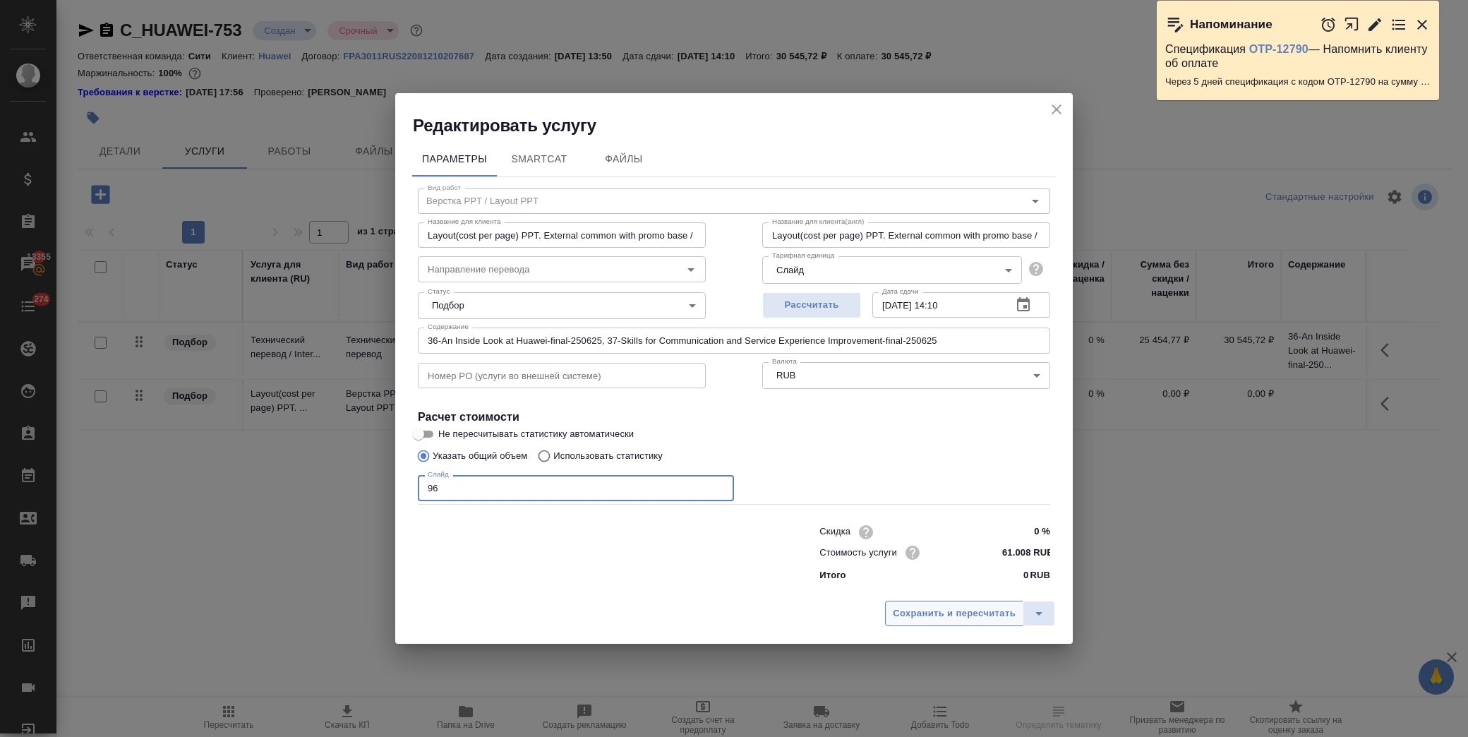
type input "96"
click at [961, 615] on span "Сохранить и пересчитать" at bounding box center [954, 614] width 123 height 16
type input "Layout(cost per page) PPT. External common with promo base / Верстка (цена за с…"
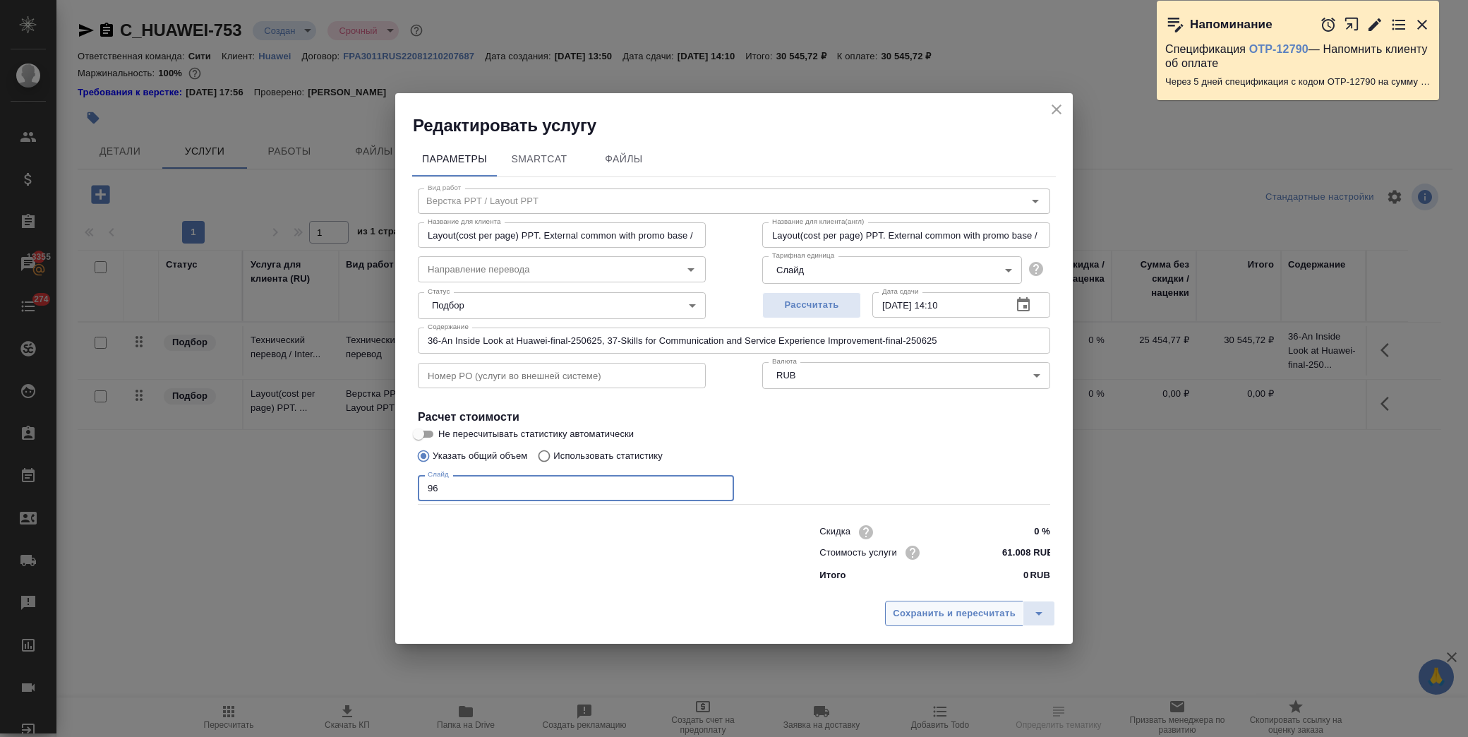
type input "Layout(cost per page) PPT. External common with promo base / Верстка (цена за с…"
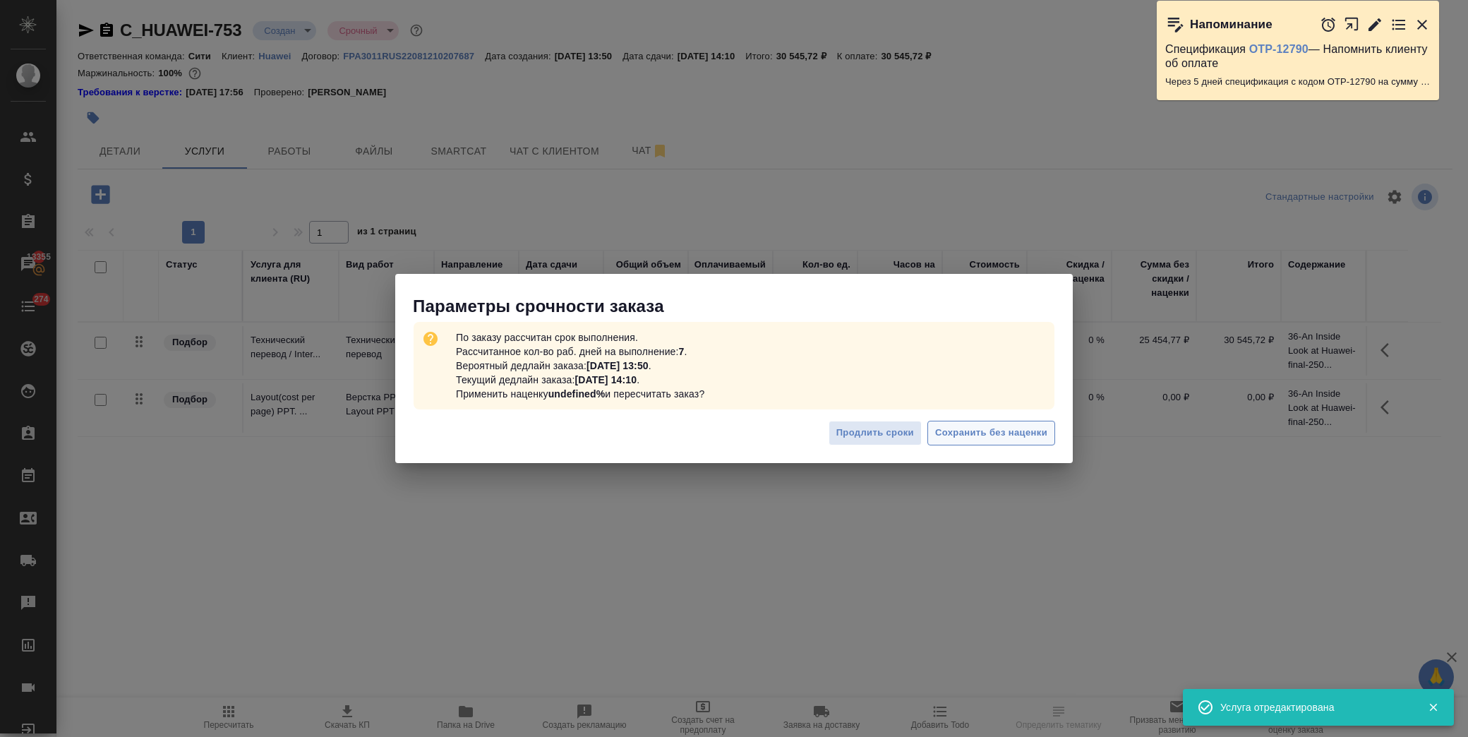
click at [992, 433] on span "Сохранить без наценки" at bounding box center [991, 433] width 112 height 16
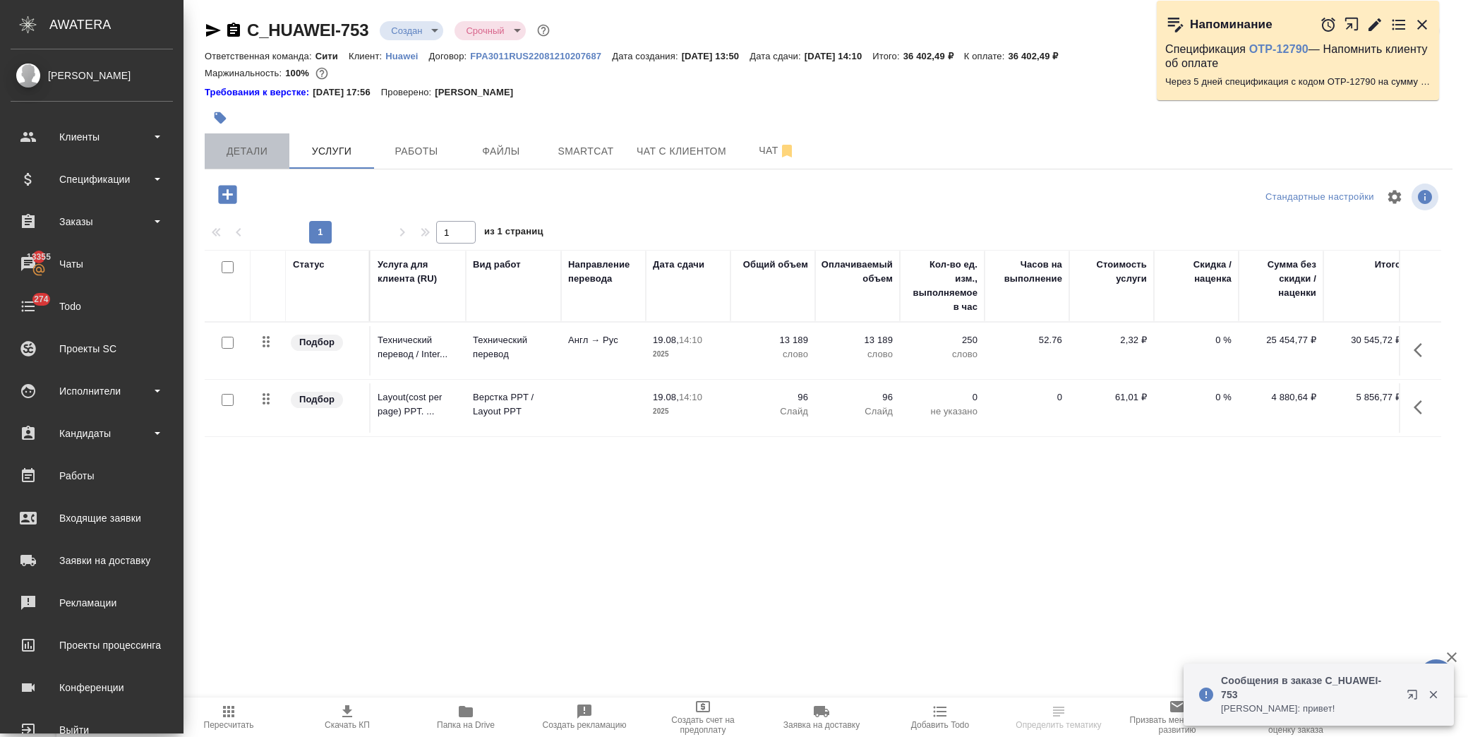
click at [222, 150] on span "Детали" at bounding box center [247, 152] width 68 height 18
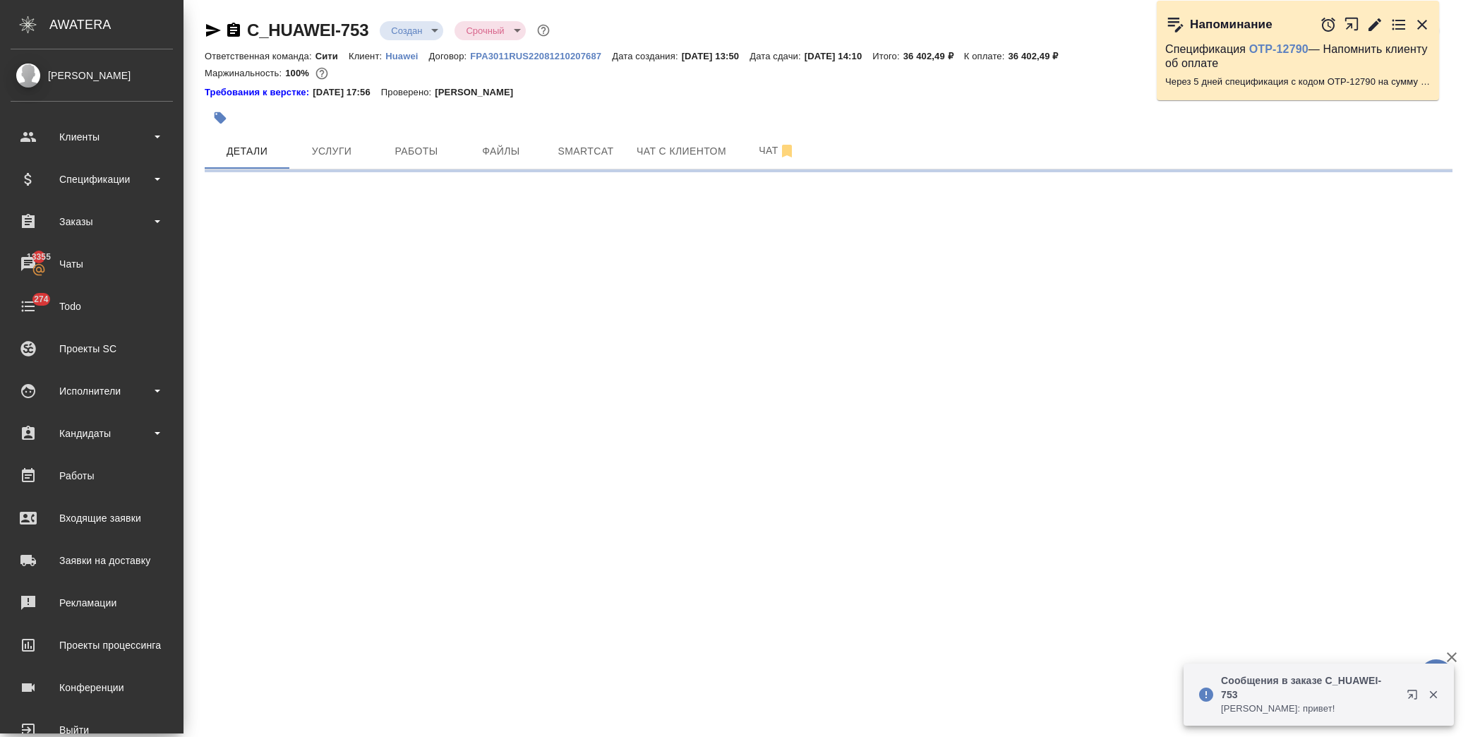
select select "RU"
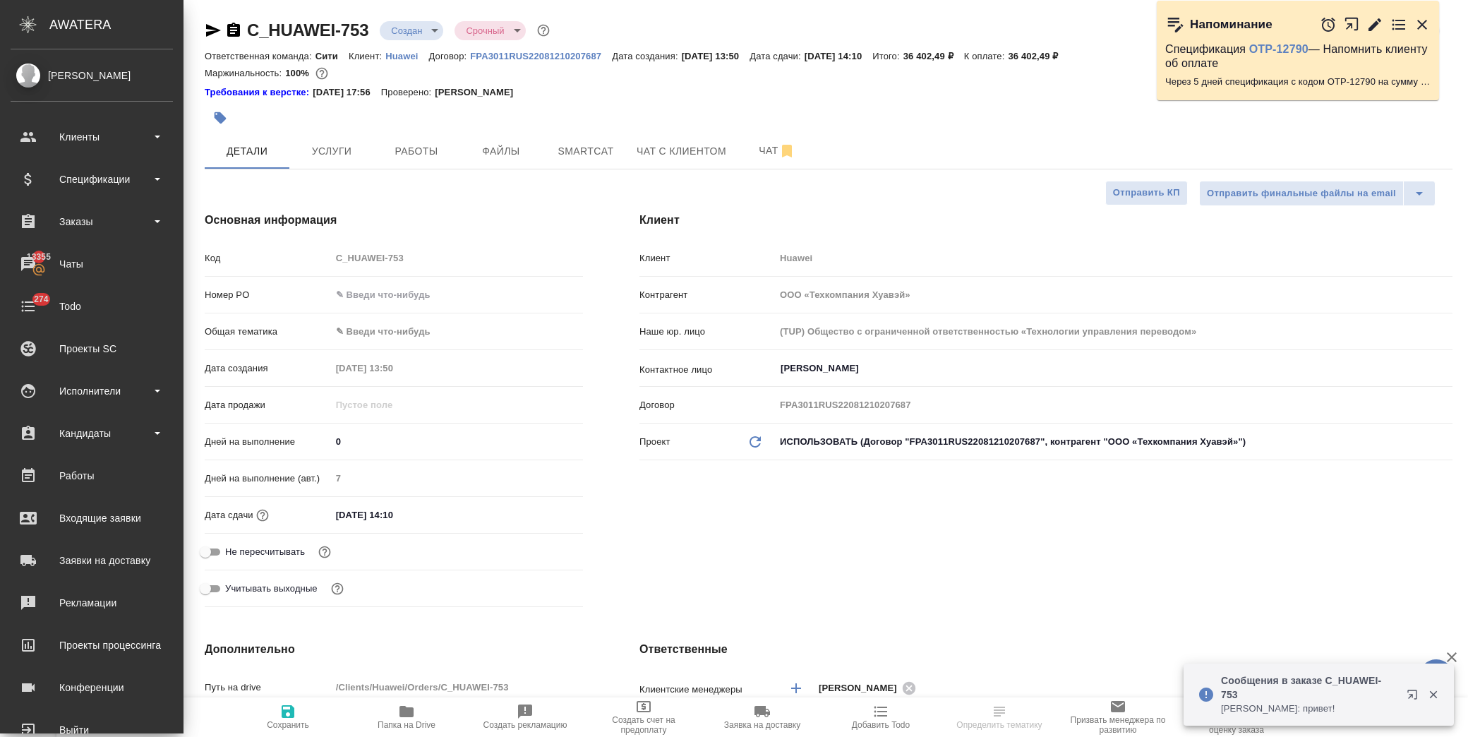
type textarea "x"
click at [429, 518] on input "19.08.2025 14:10" at bounding box center [393, 515] width 124 height 20
click at [542, 511] on icon "button" at bounding box center [542, 514] width 17 height 17
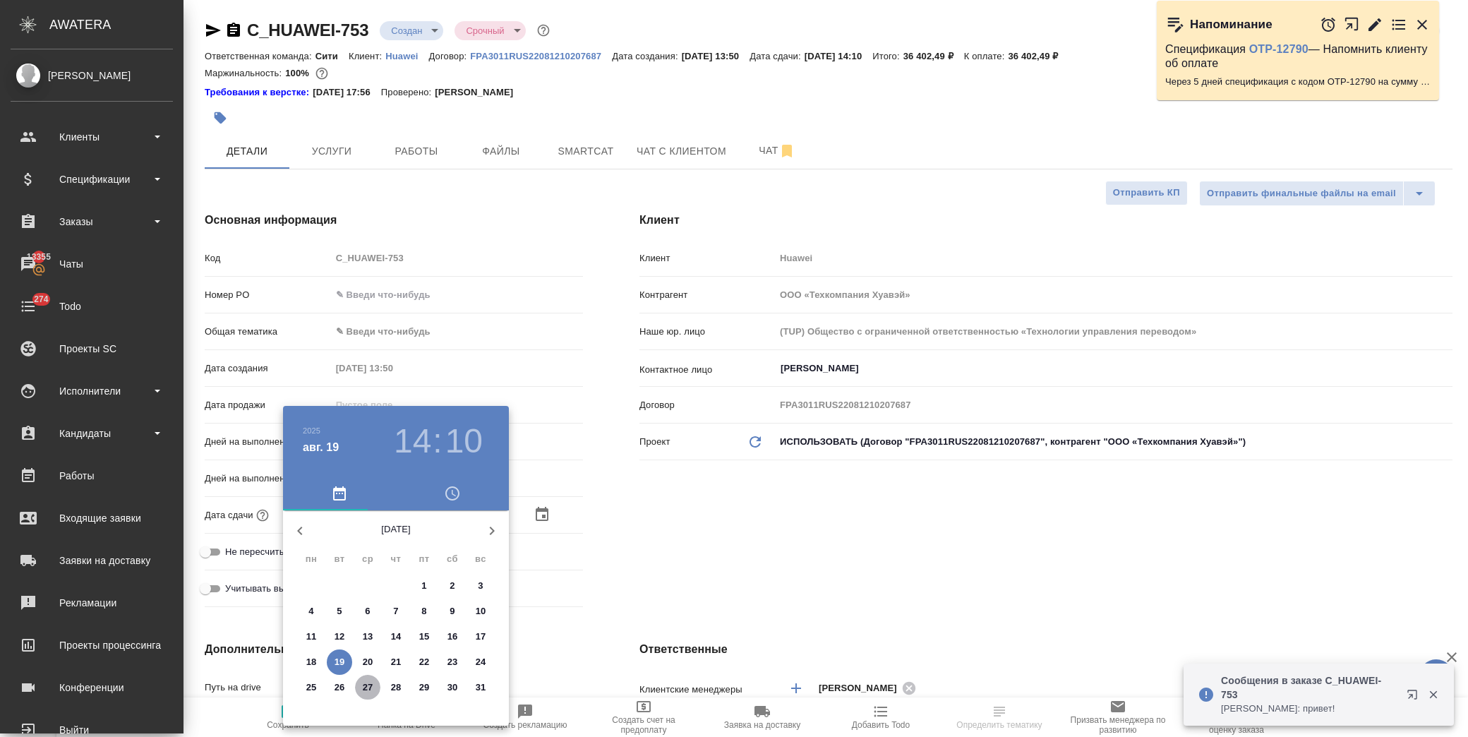
click at [369, 683] on p "27" at bounding box center [368, 687] width 11 height 14
type input "27.08.2025 14:10"
type textarea "x"
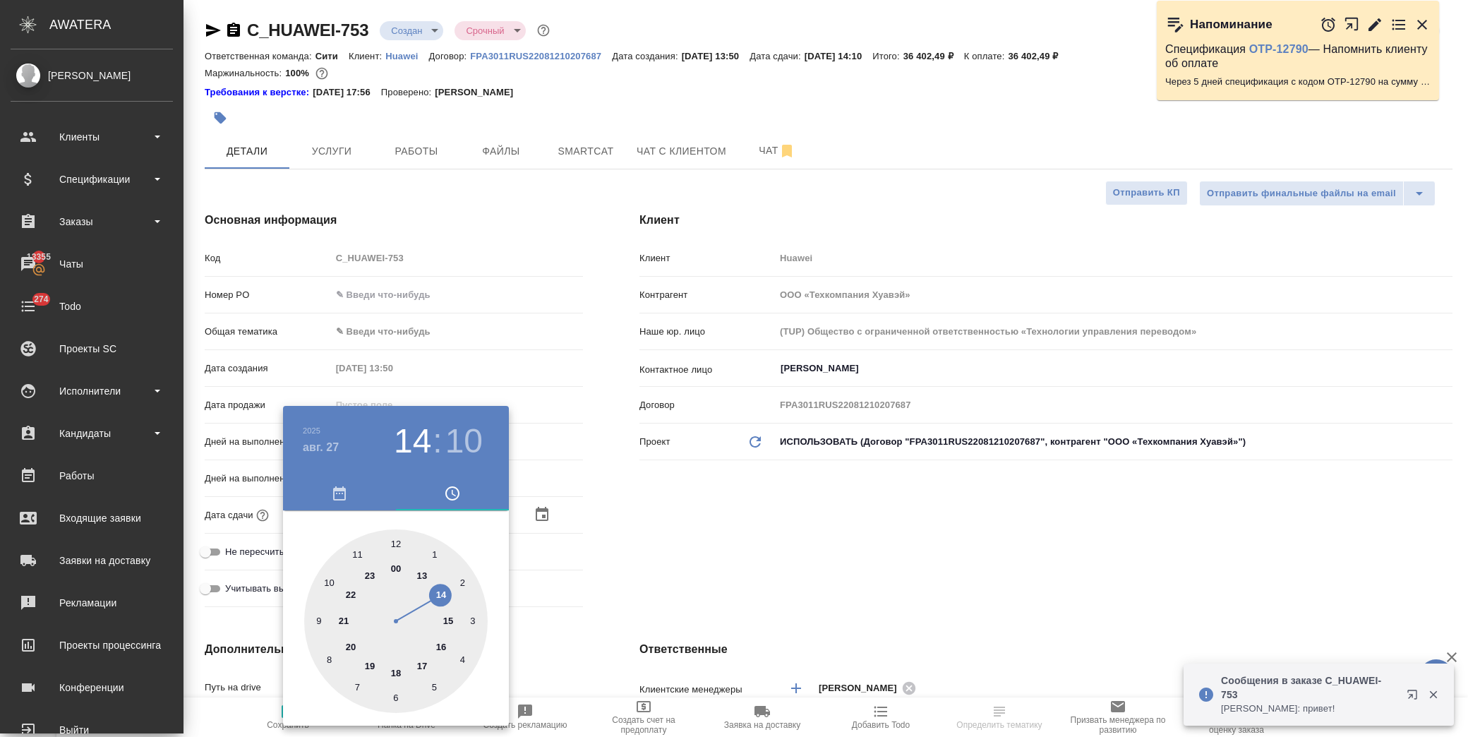
drag, startPoint x: 448, startPoint y: 622, endPoint x: 423, endPoint y: 579, distance: 49.0
click at [446, 623] on div at bounding box center [396, 621] width 184 height 184
type input "27.08.2025 15:10"
type textarea "x"
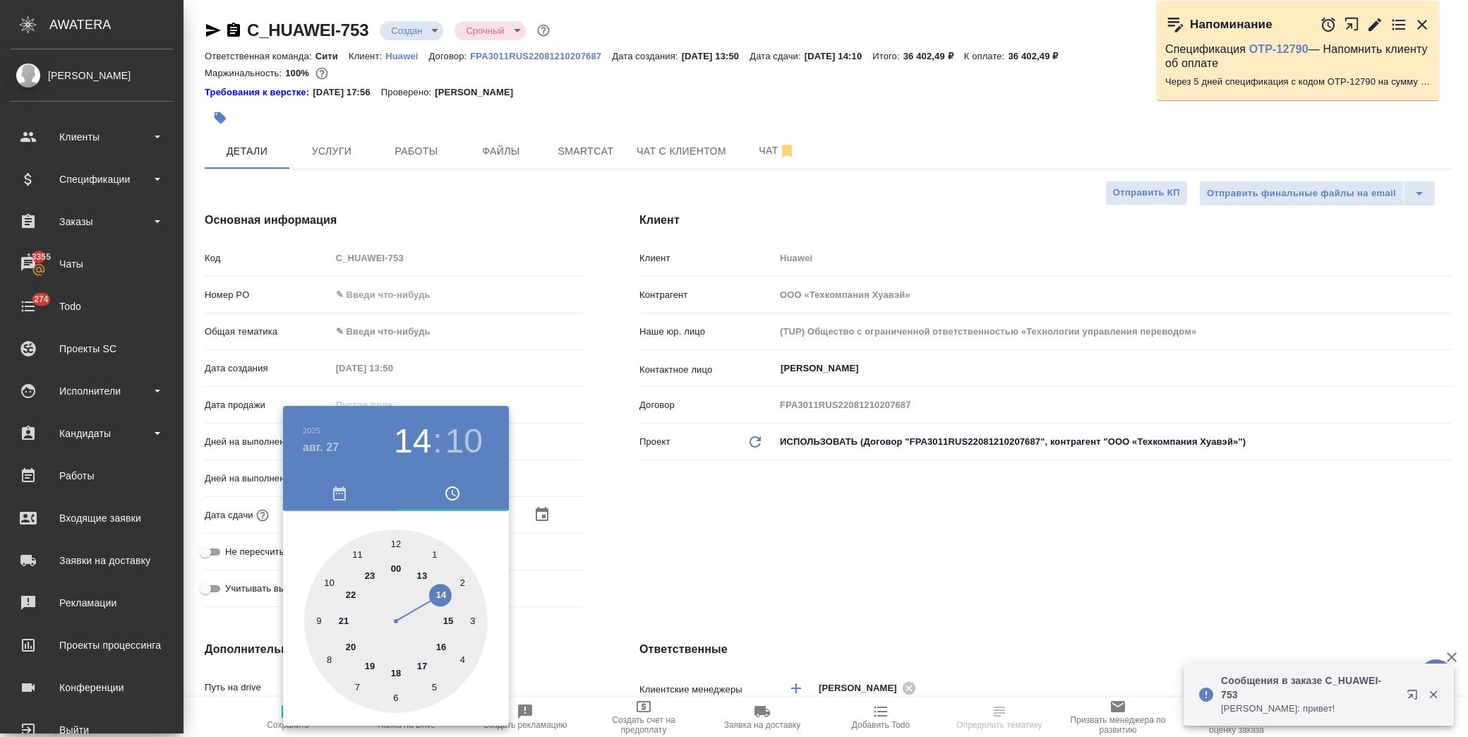
type textarea "x"
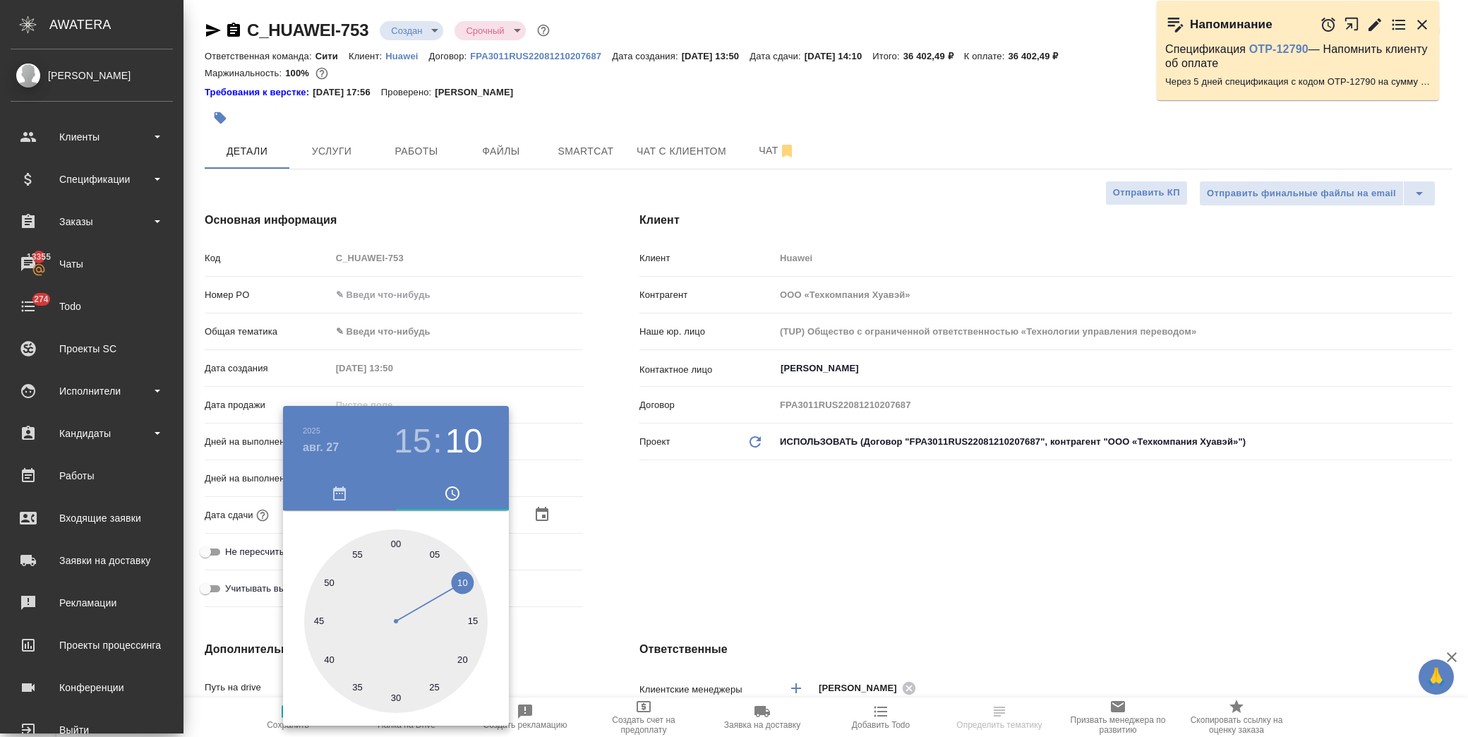
click at [394, 546] on div at bounding box center [396, 621] width 184 height 184
type input "27.08.2025 15:00"
type textarea "x"
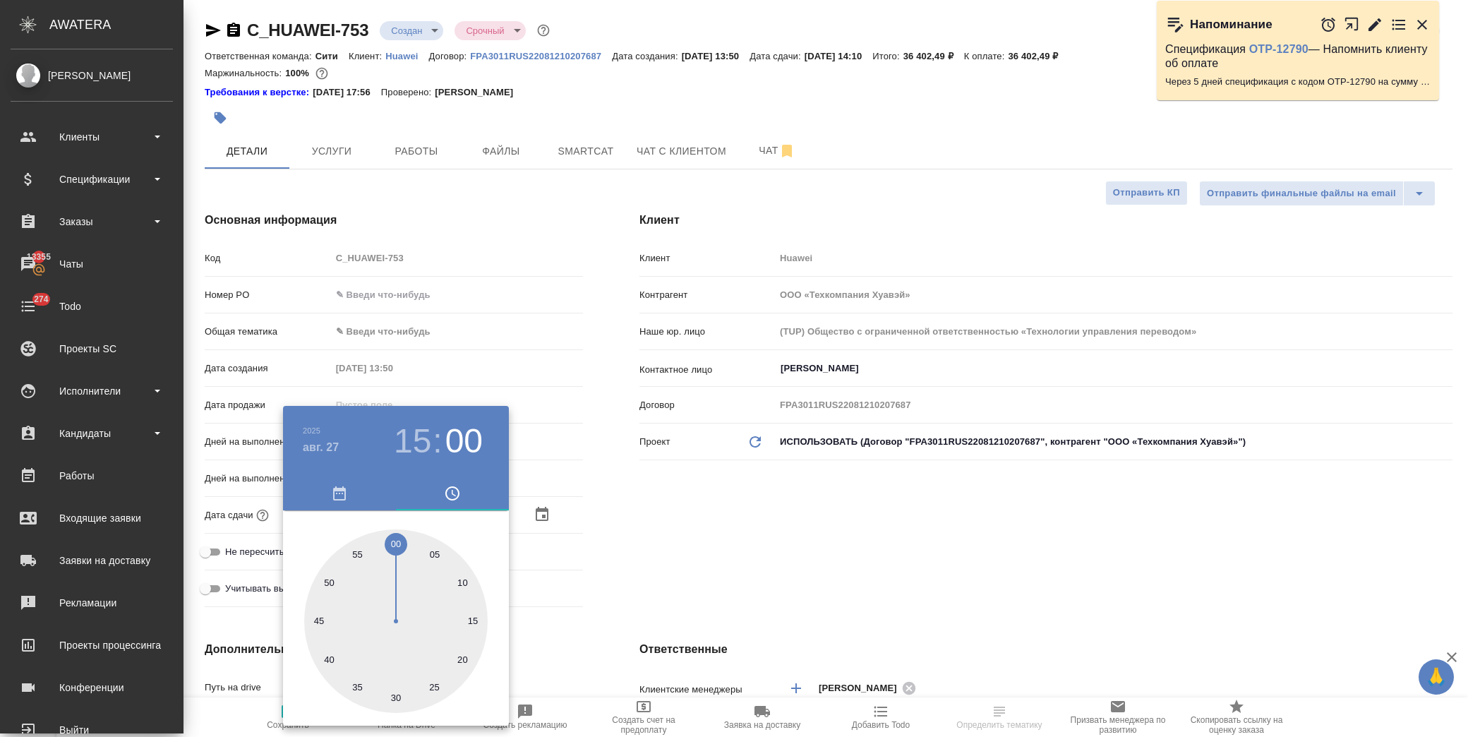
click at [695, 510] on div at bounding box center [734, 368] width 1468 height 737
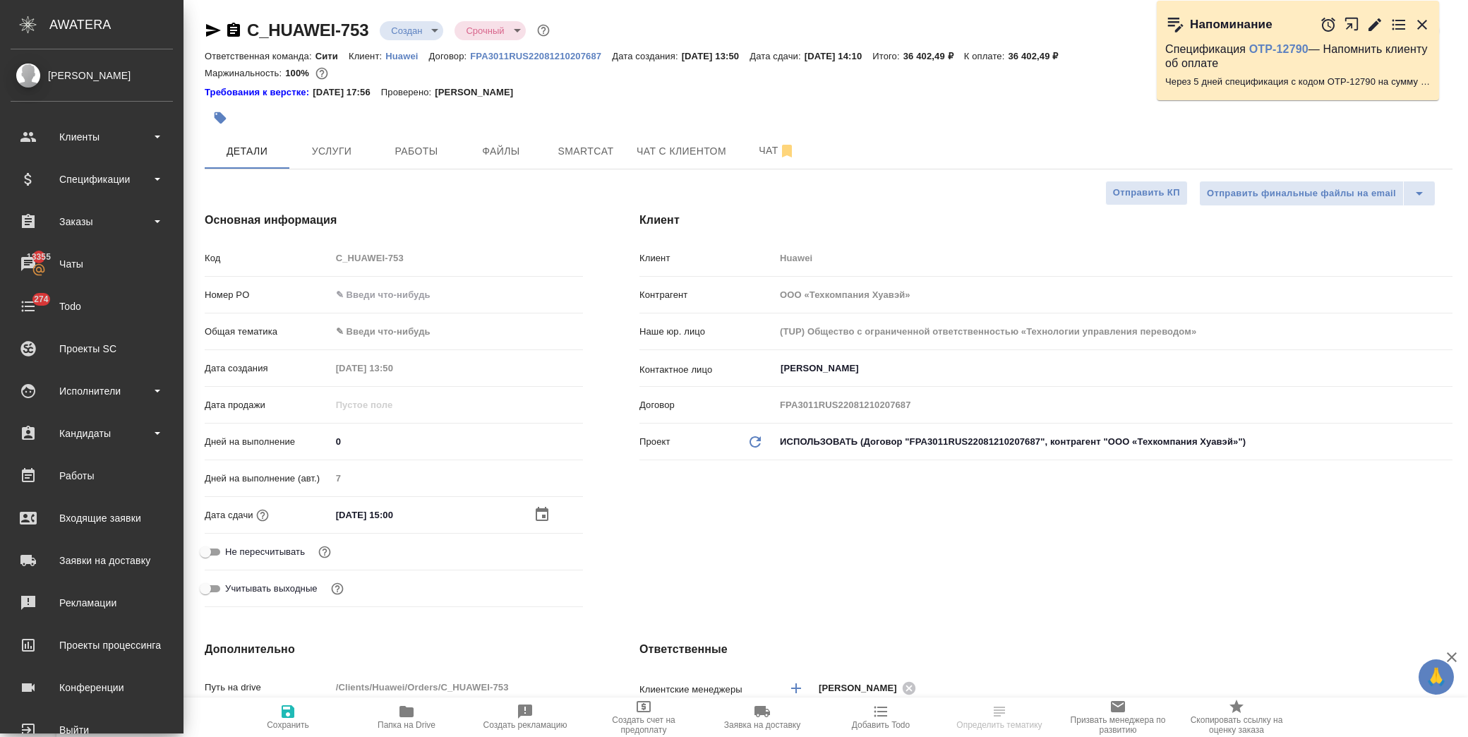
click at [299, 713] on span "Сохранить" at bounding box center [288, 716] width 102 height 27
type textarea "x"
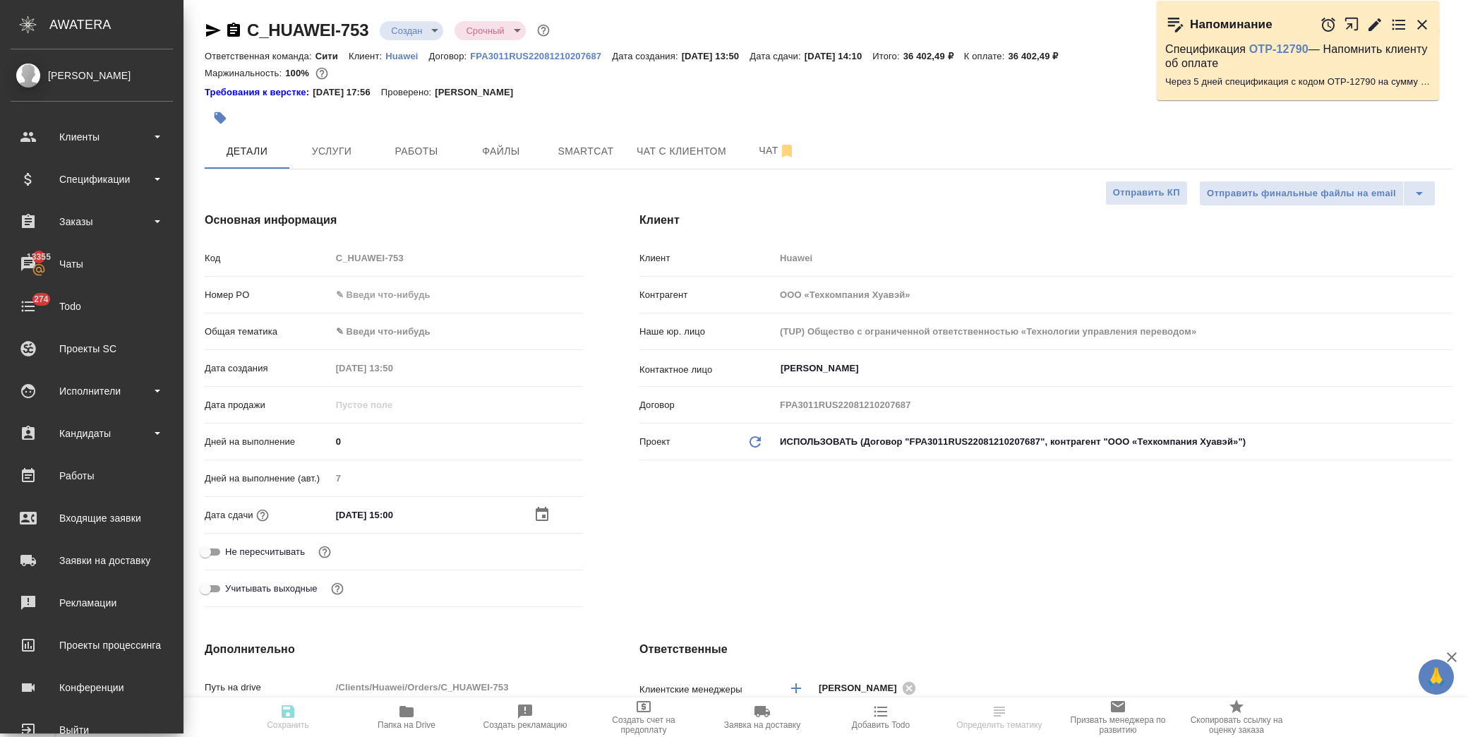
type textarea "x"
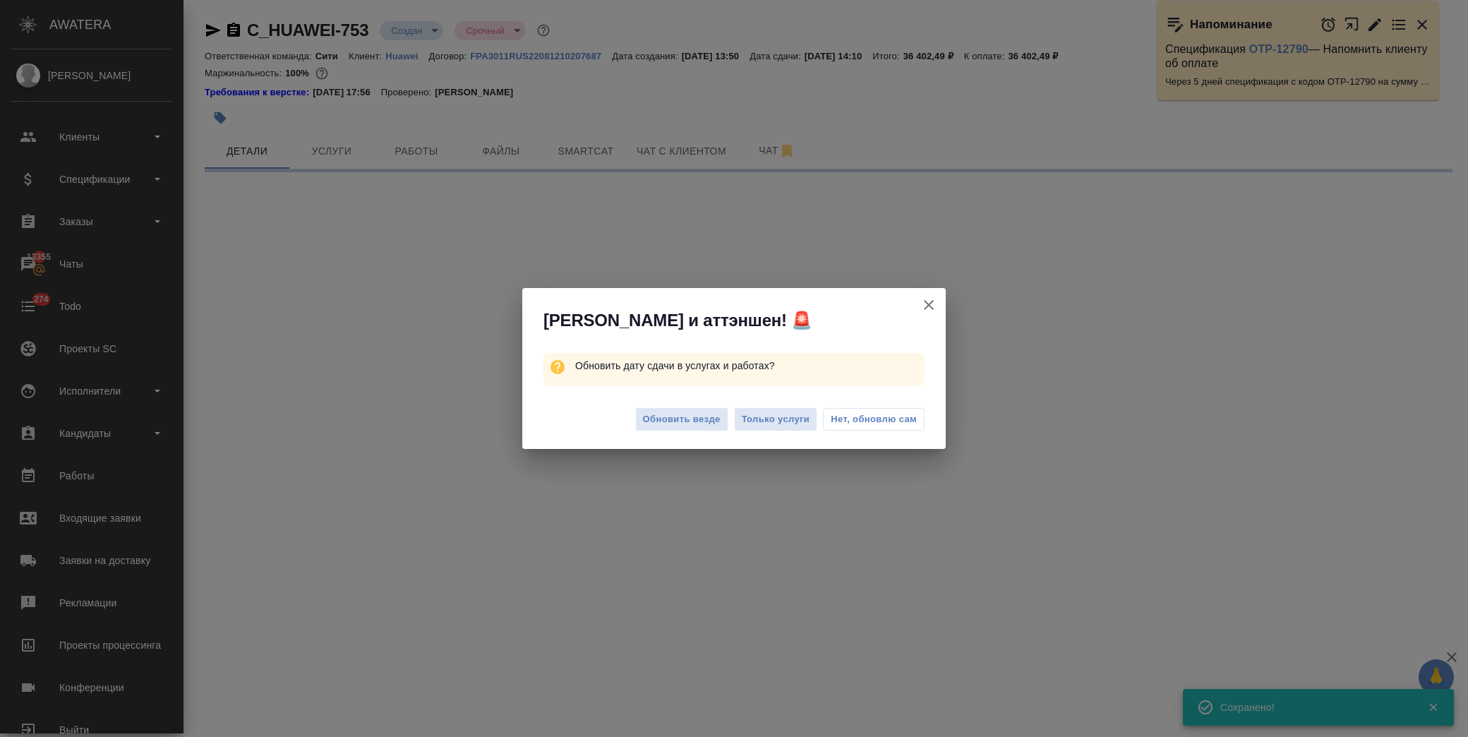
select select "RU"
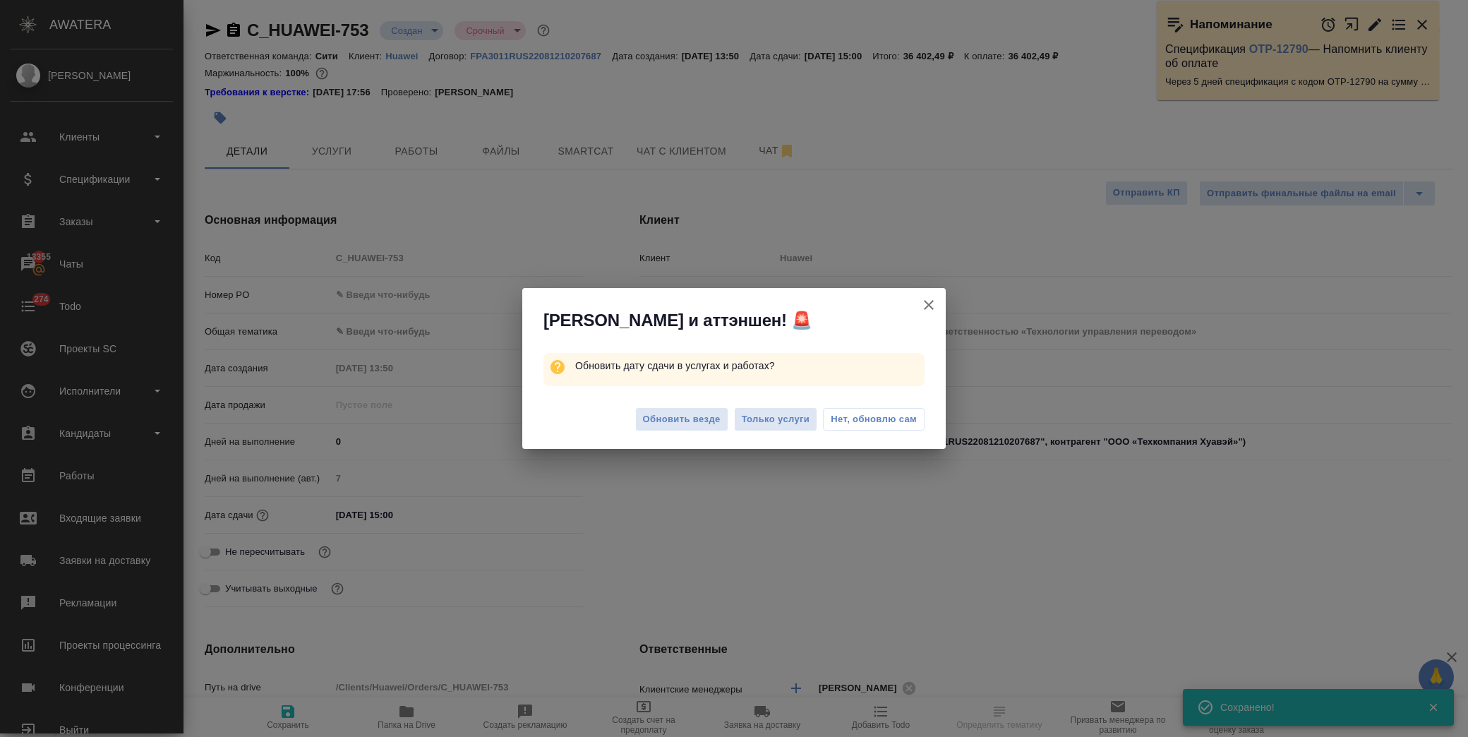
type textarea "x"
click at [704, 422] on span "Обновить везде" at bounding box center [682, 419] width 78 height 16
type textarea "x"
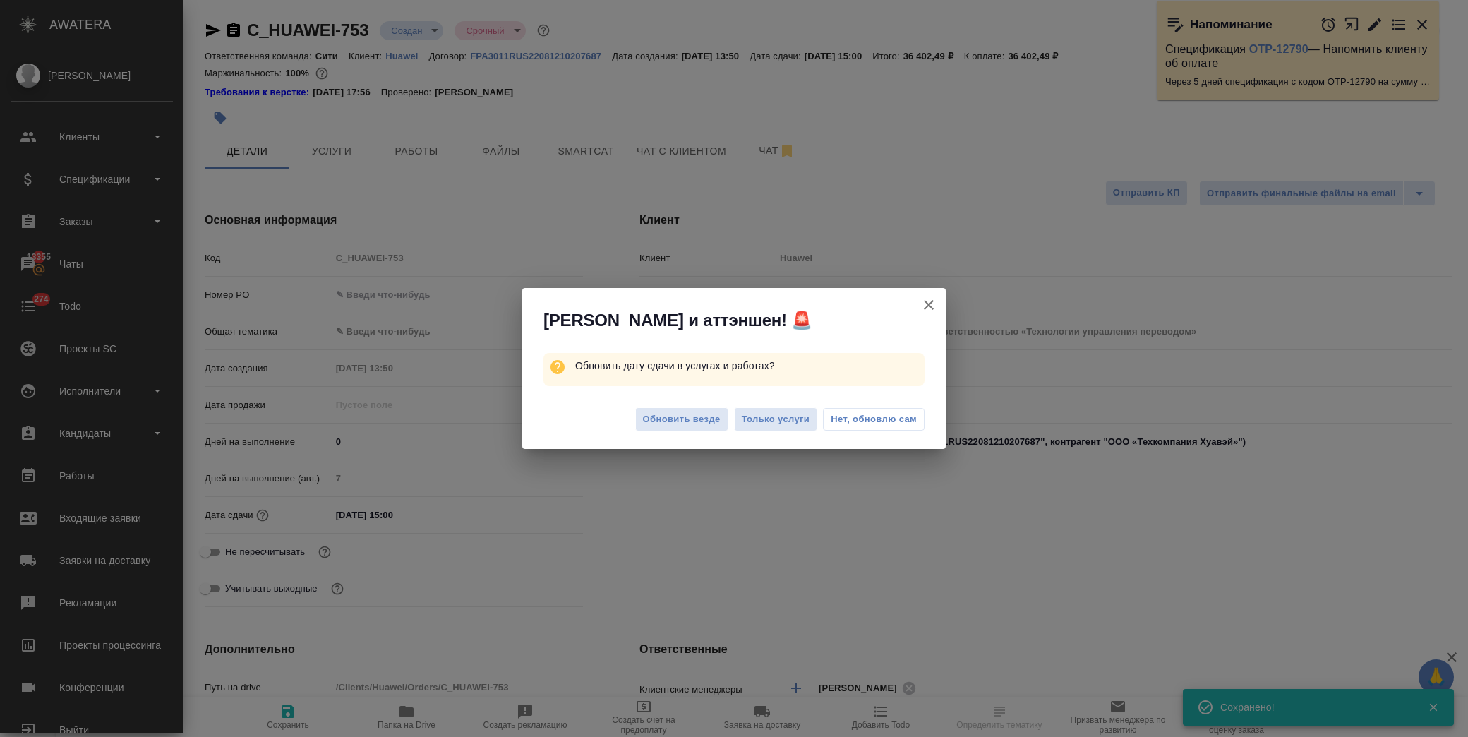
type textarea "x"
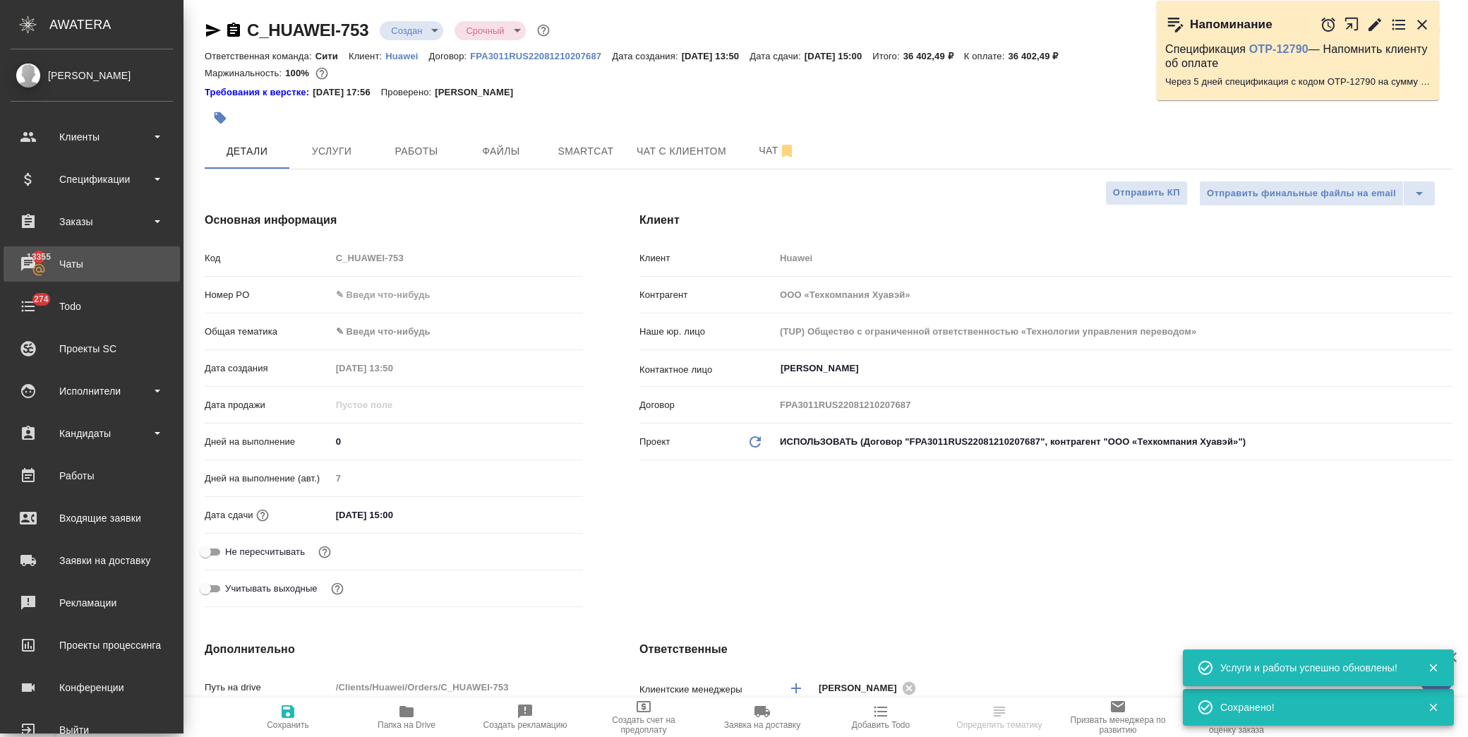
type textarea "x"
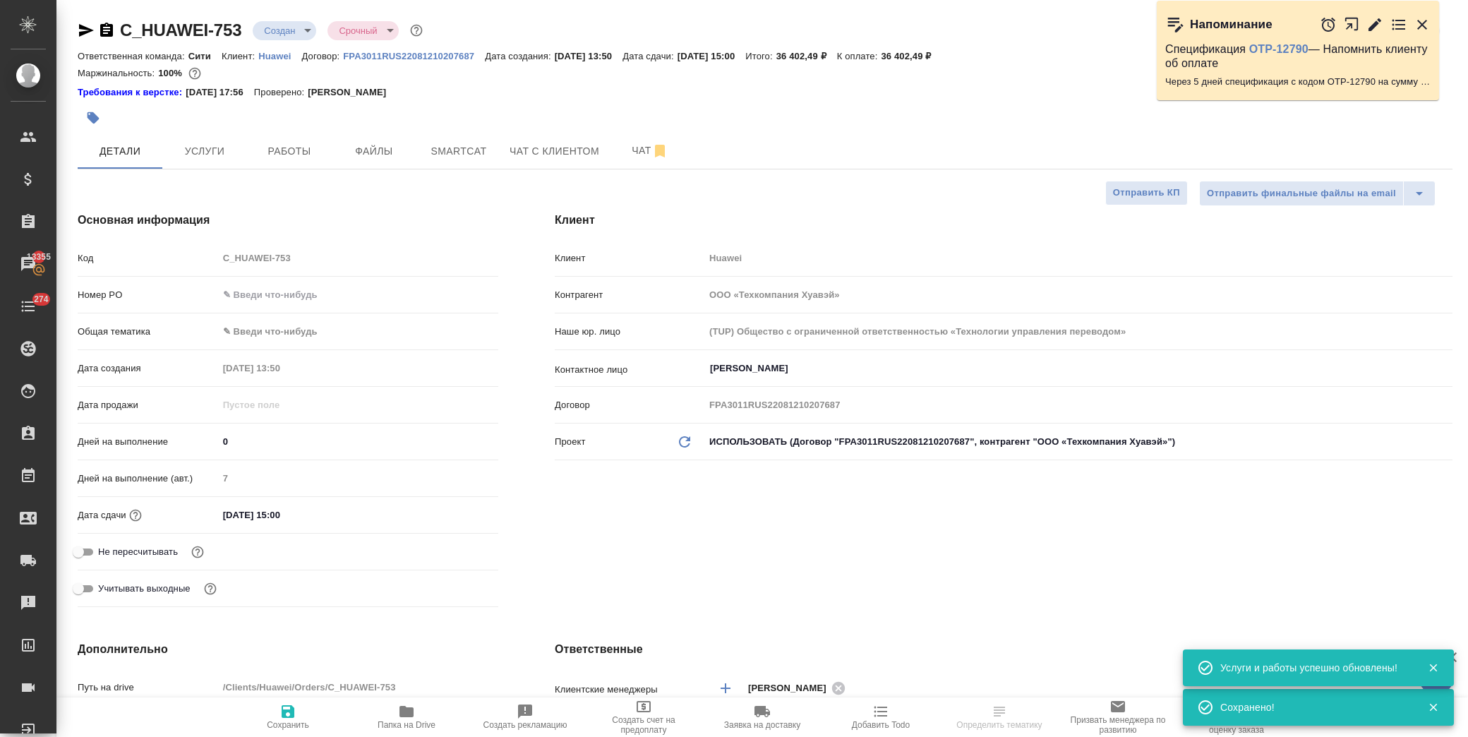
type textarea "x"
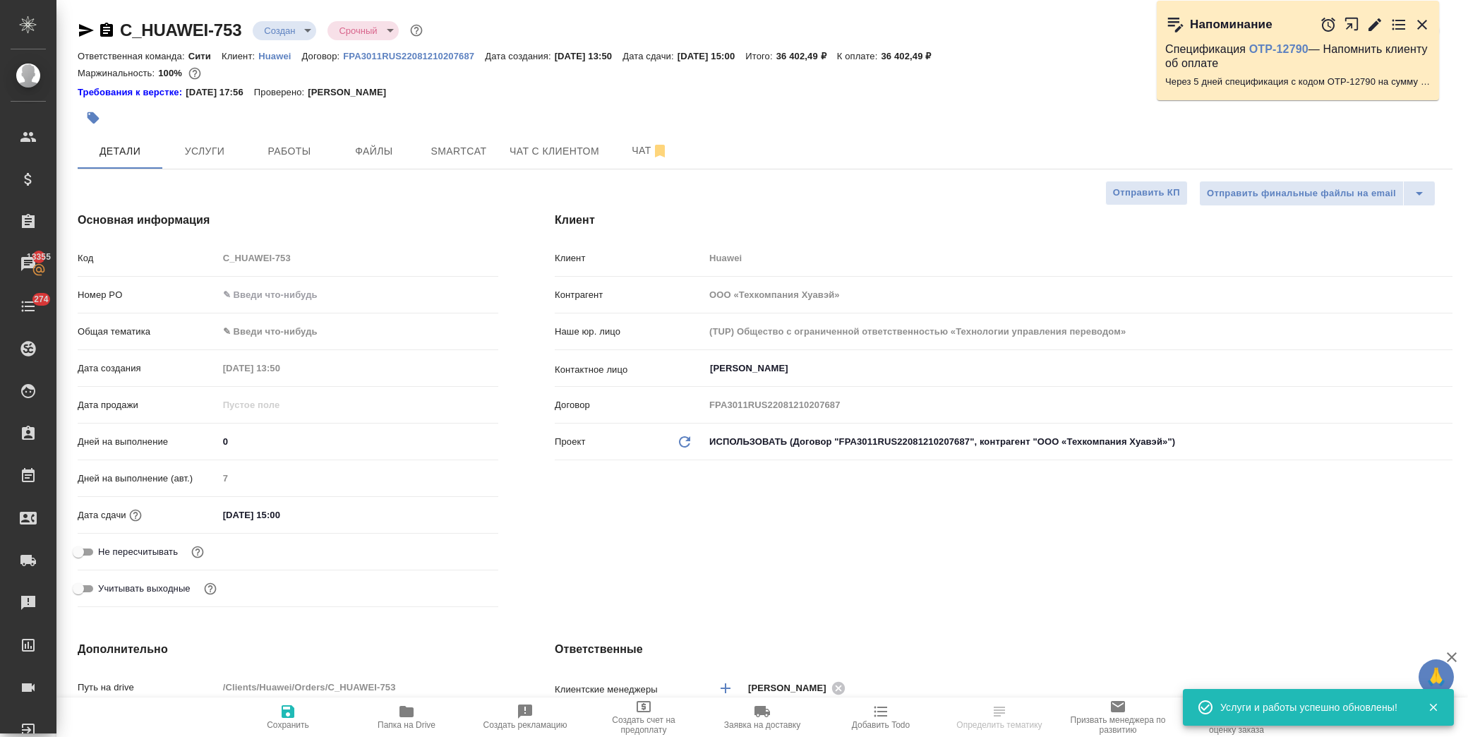
type textarea "x"
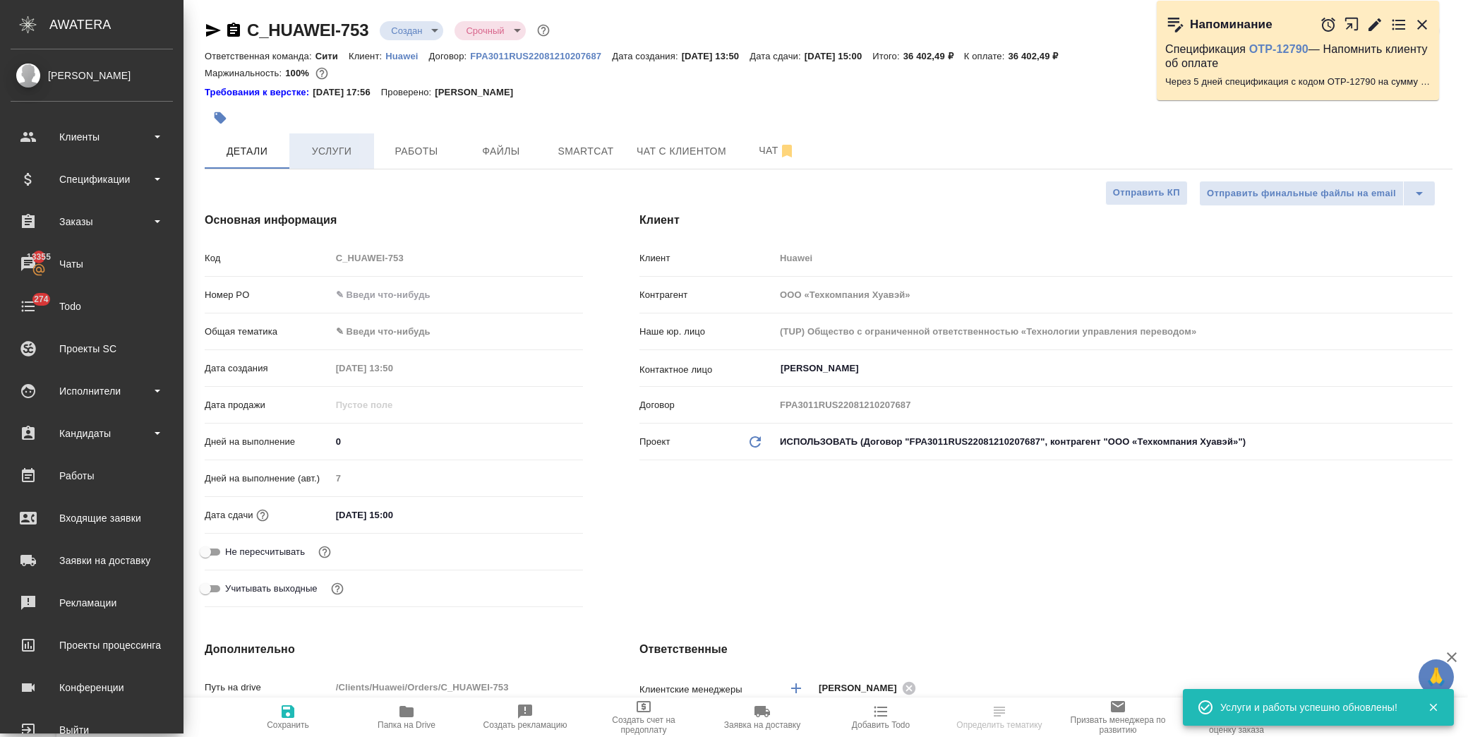
type textarea "x"
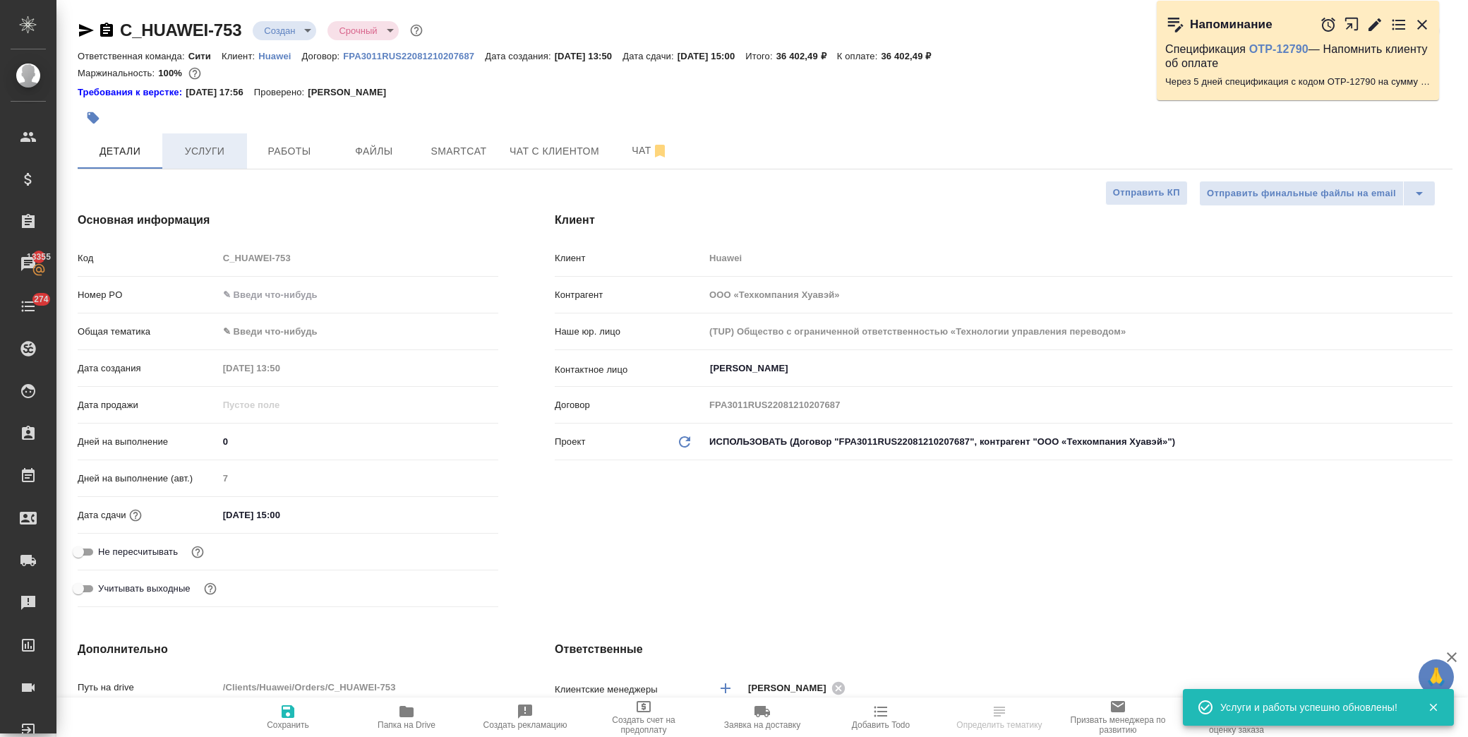
click at [201, 146] on span "Услуги" at bounding box center [205, 152] width 68 height 18
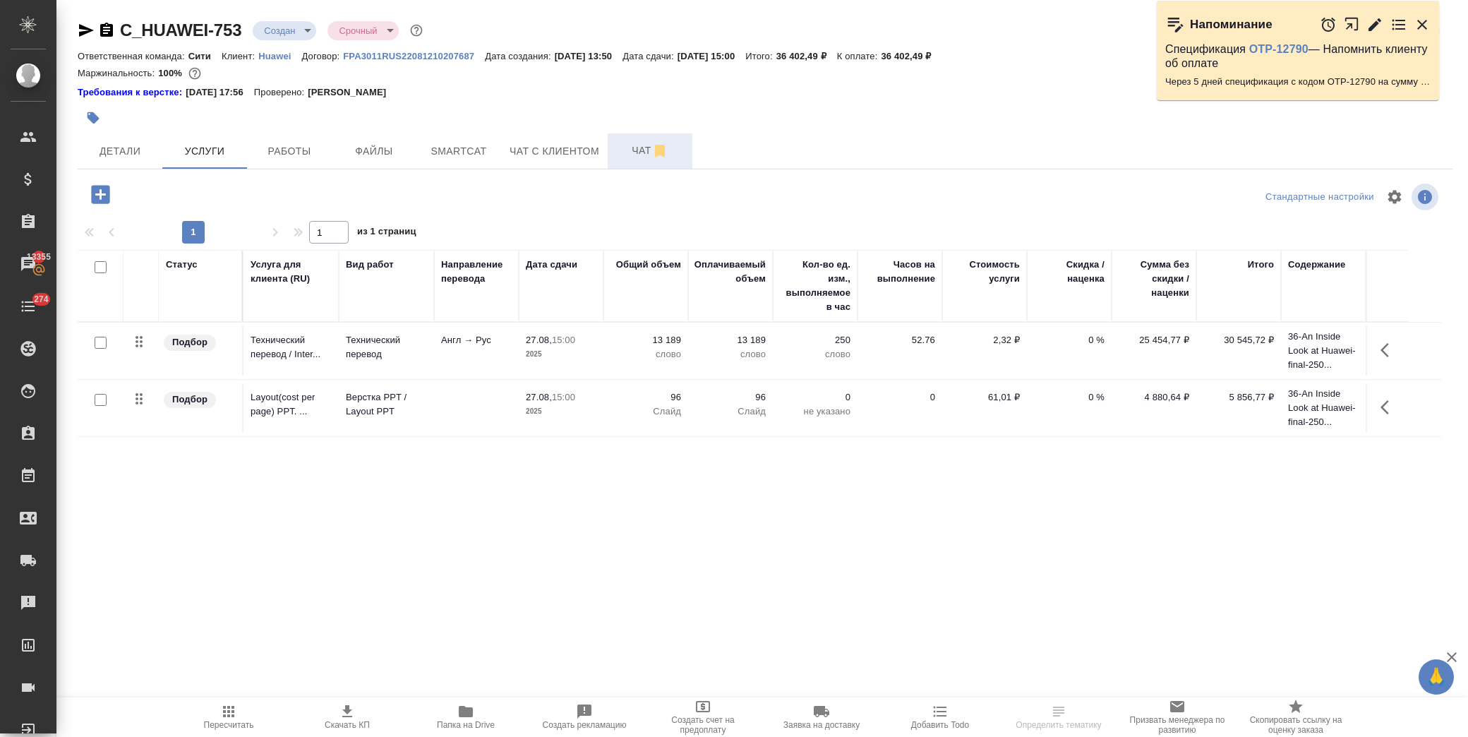
drag, startPoint x: 630, startPoint y: 143, endPoint x: 625, endPoint y: 148, distance: 7.5
click at [629, 144] on span "Чат" at bounding box center [650, 151] width 68 height 18
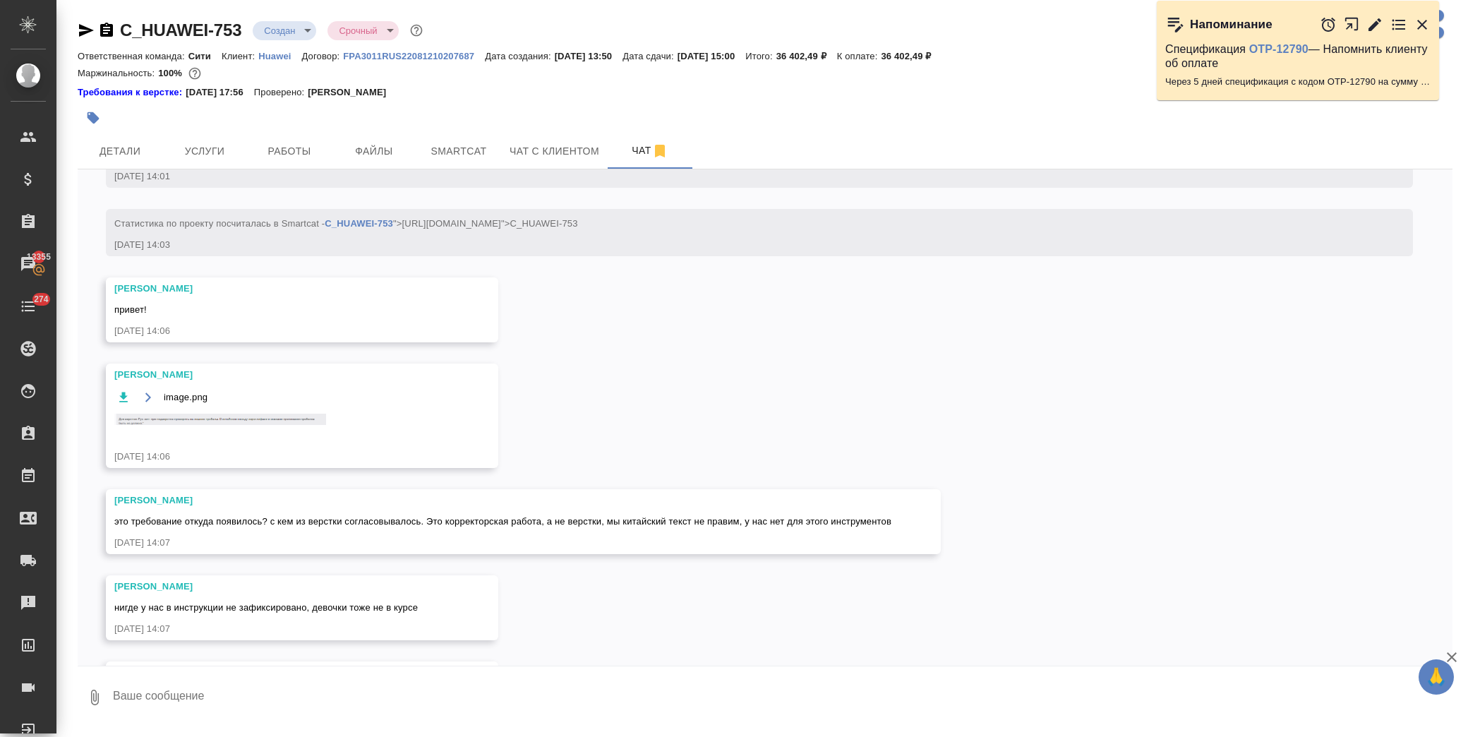
scroll to position [596, 0]
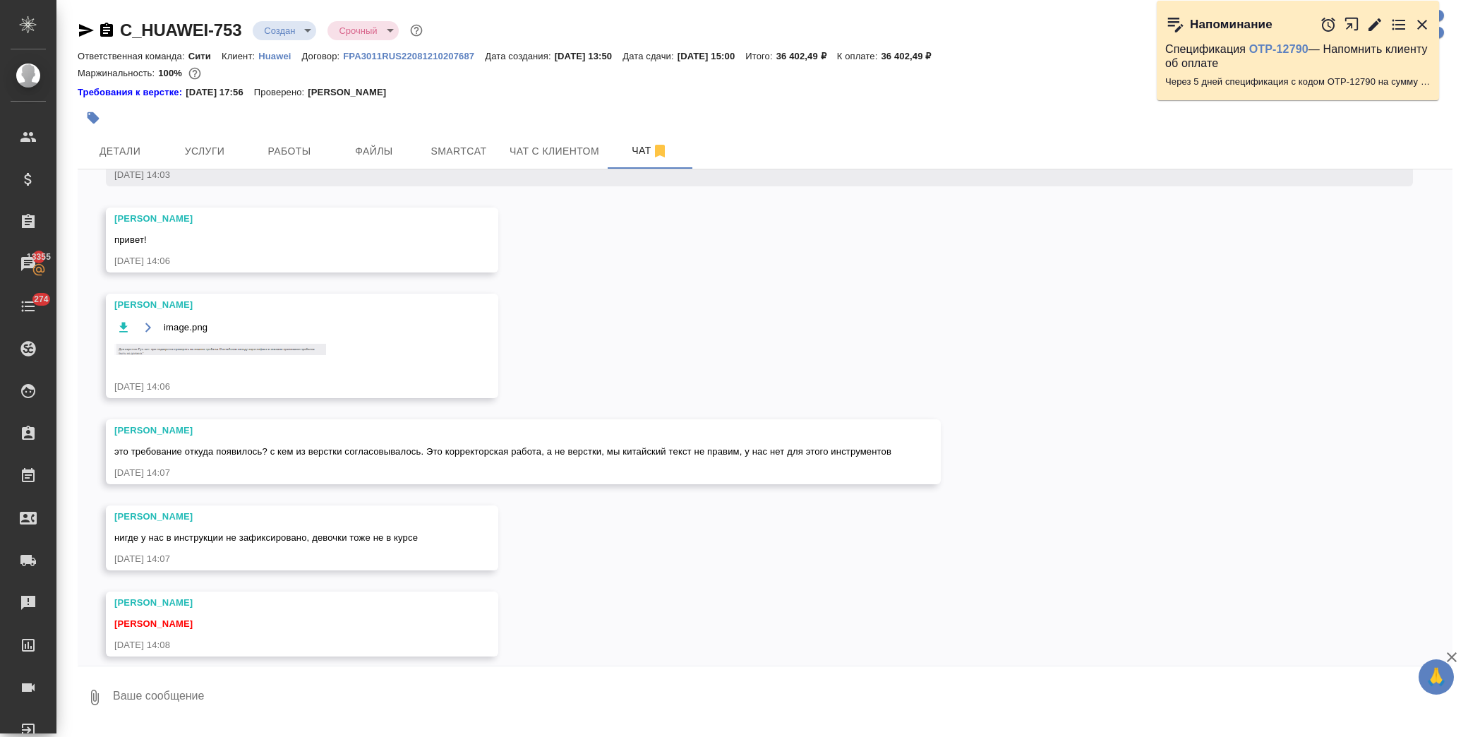
click at [263, 354] on img at bounding box center [220, 350] width 212 height 12
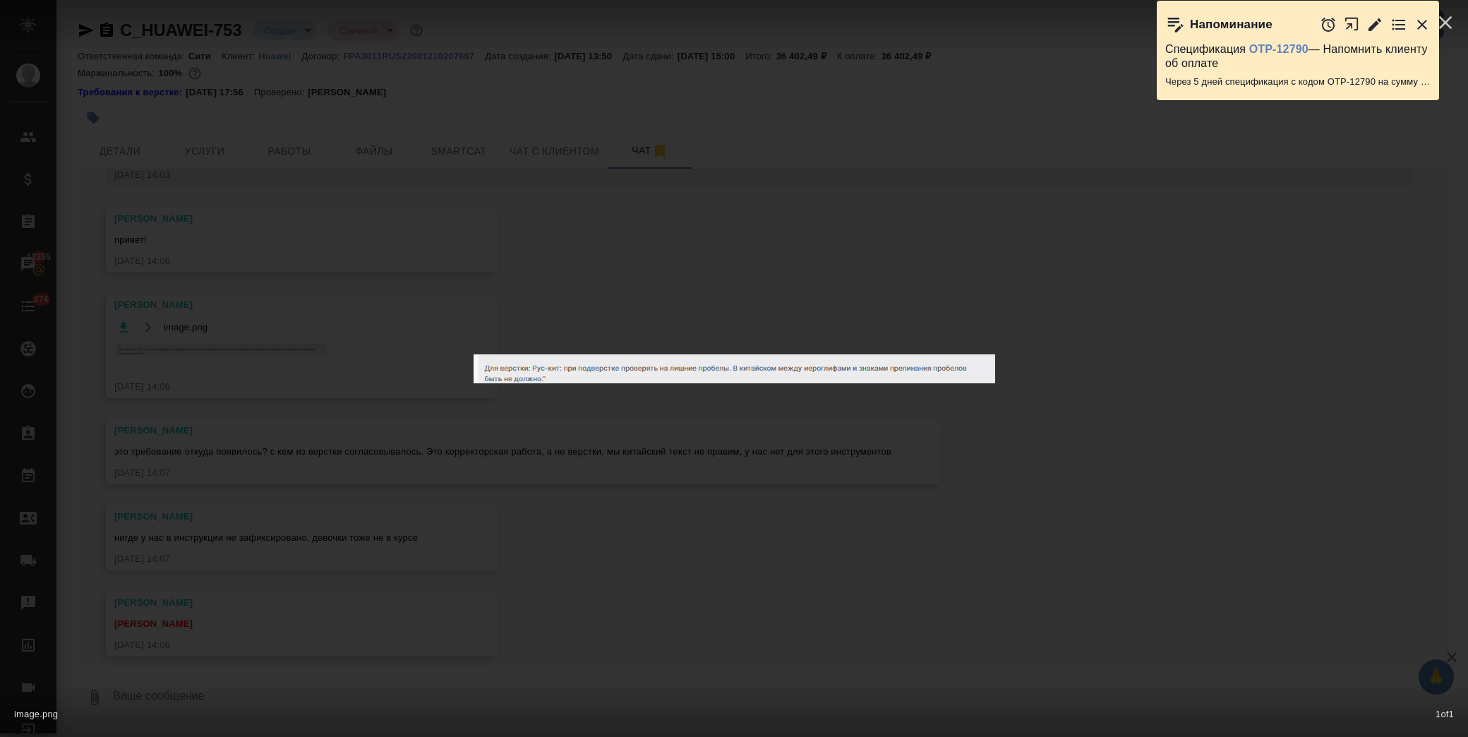
click at [657, 507] on div "image.png 1 of 1" at bounding box center [734, 368] width 1468 height 737
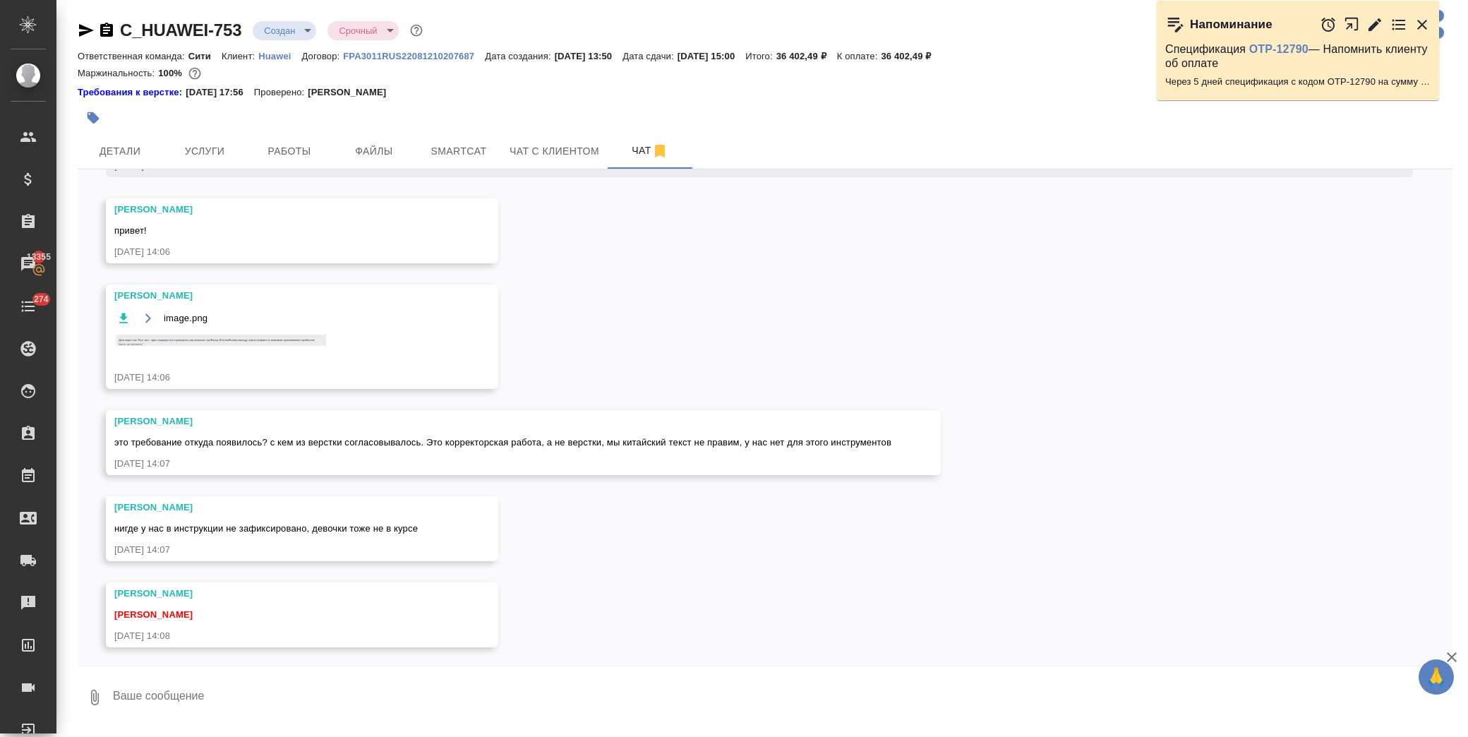
scroll to position [608, 0]
click at [174, 707] on textarea at bounding box center [782, 697] width 1341 height 48
drag, startPoint x: 174, startPoint y: 707, endPoint x: 182, endPoint y: 707, distance: 7.8
click at [175, 707] on textarea at bounding box center [782, 697] width 1341 height 48
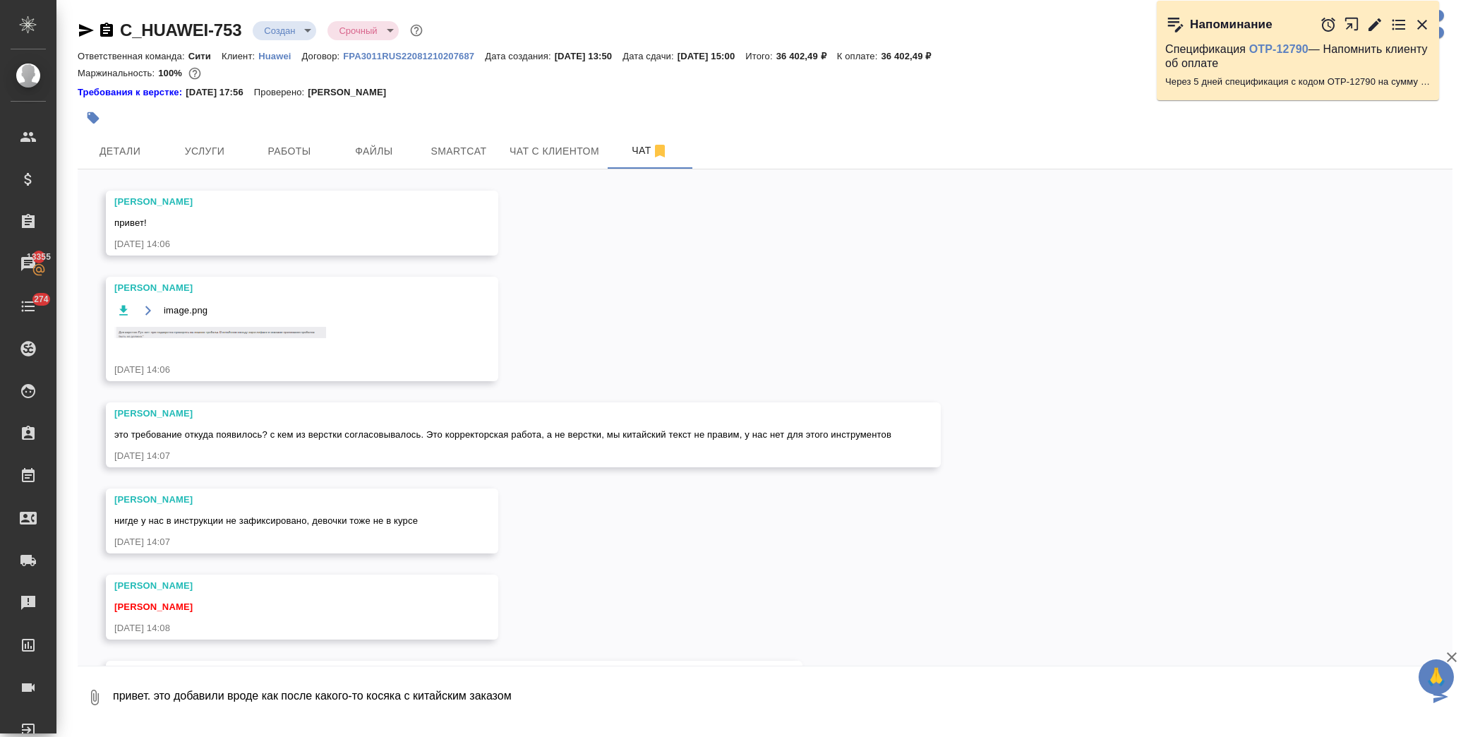
scroll to position [693, 0]
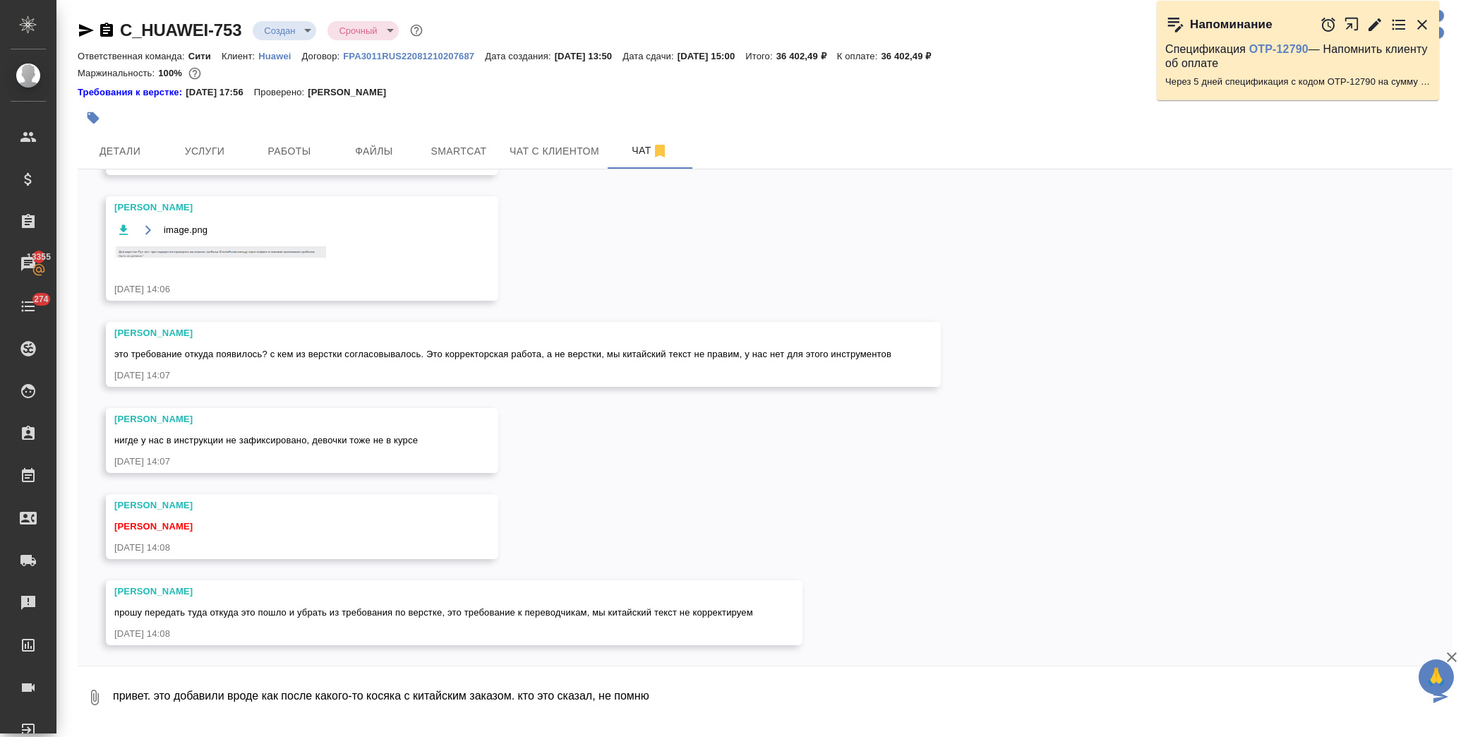
type textarea "привет. это добавили вроде как после какого-то косяка с китайским заказом. кто …"
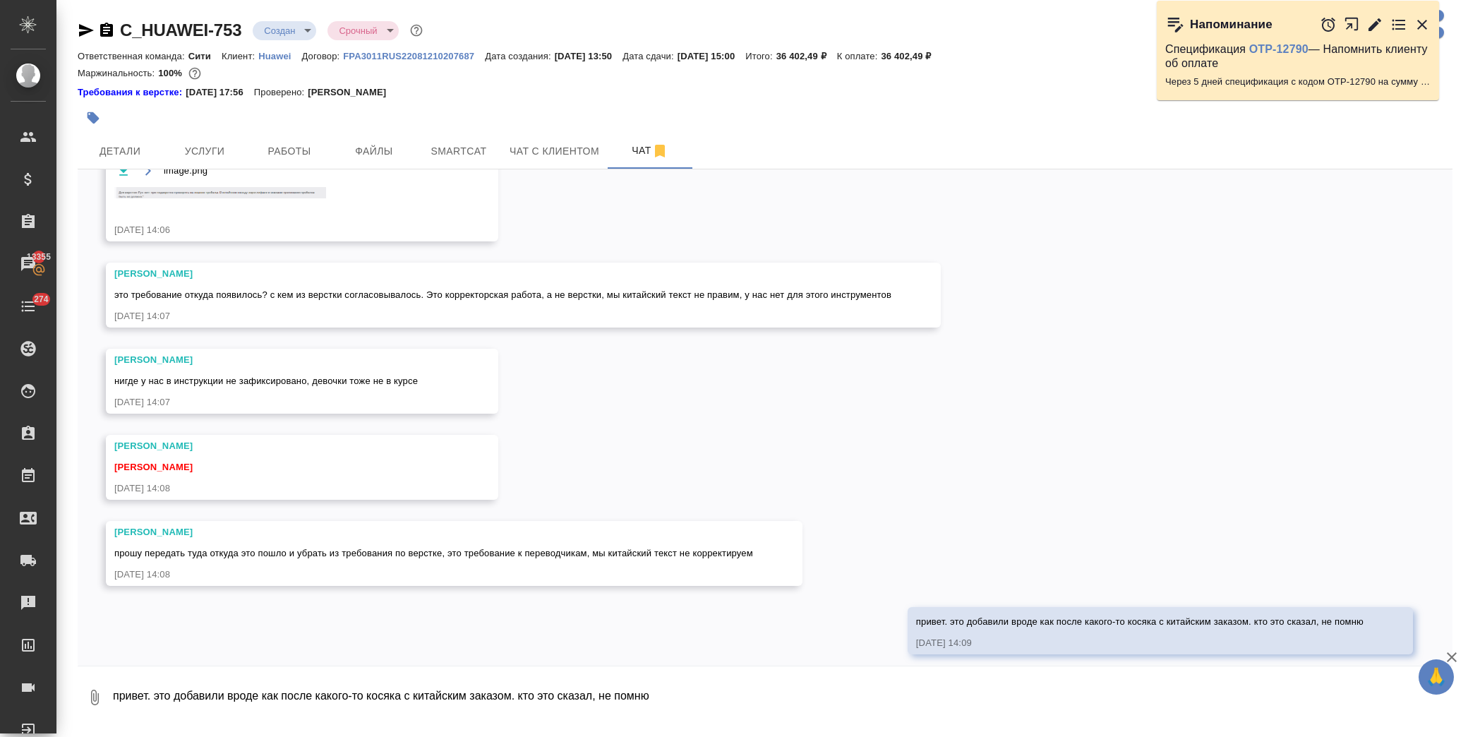
scroll to position [762, 0]
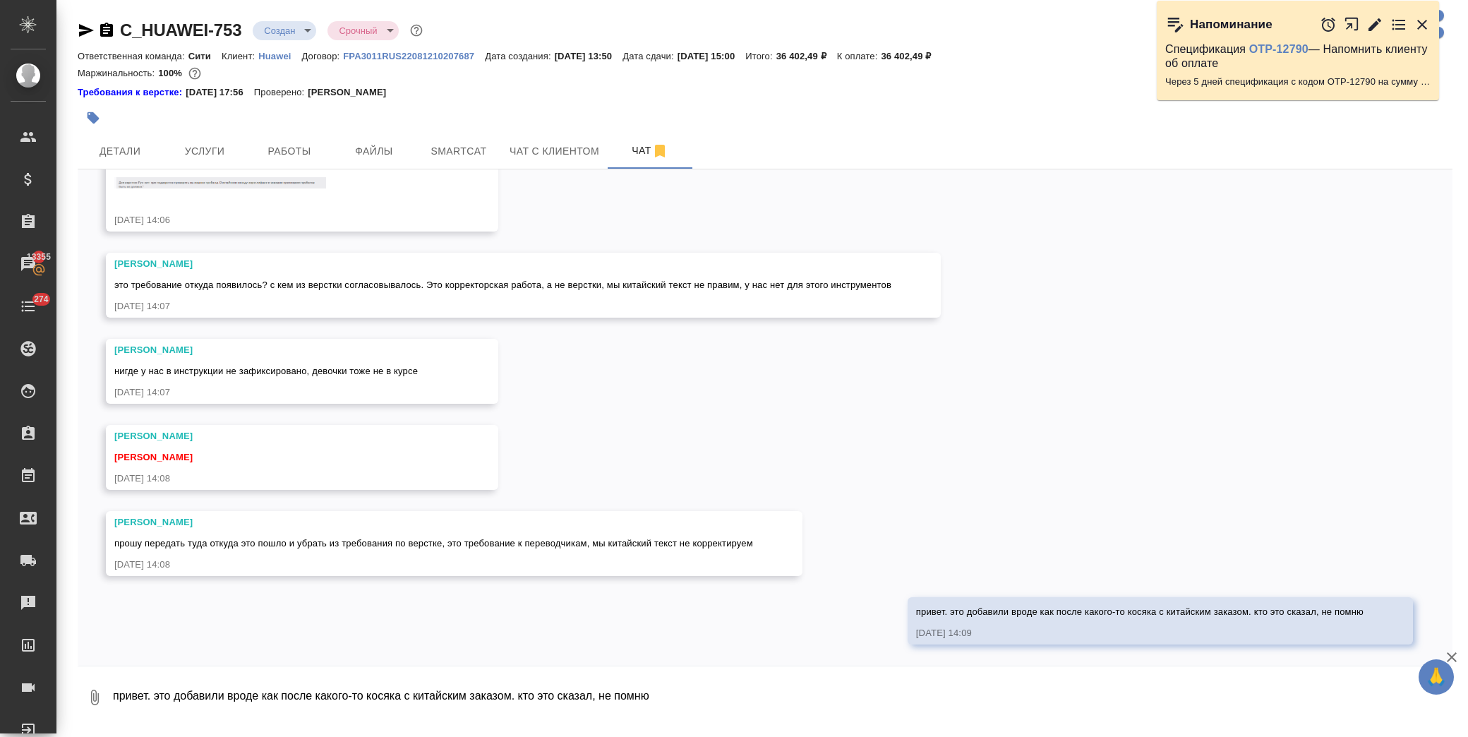
click at [159, 687] on textarea "привет. это добавили вроде как после какого-то косяка с китайским заказом. кто …" at bounding box center [782, 697] width 1341 height 48
click at [241, 683] on textarea "привет. это добавили вроде как после какого-то косяка с китайским заказом. кто …" at bounding box center [782, 697] width 1341 height 48
type textarea "п"
type textarea "решим"
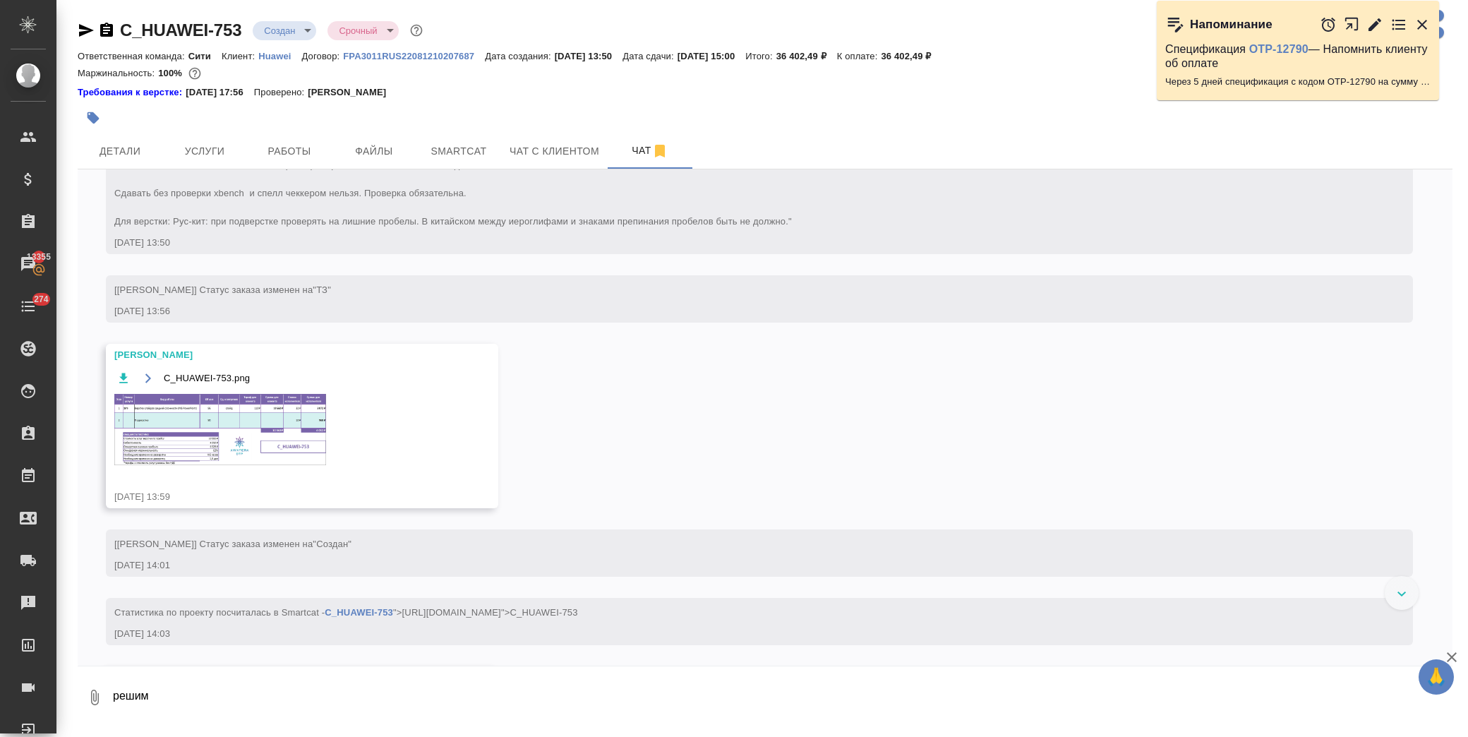
scroll to position [132, 0]
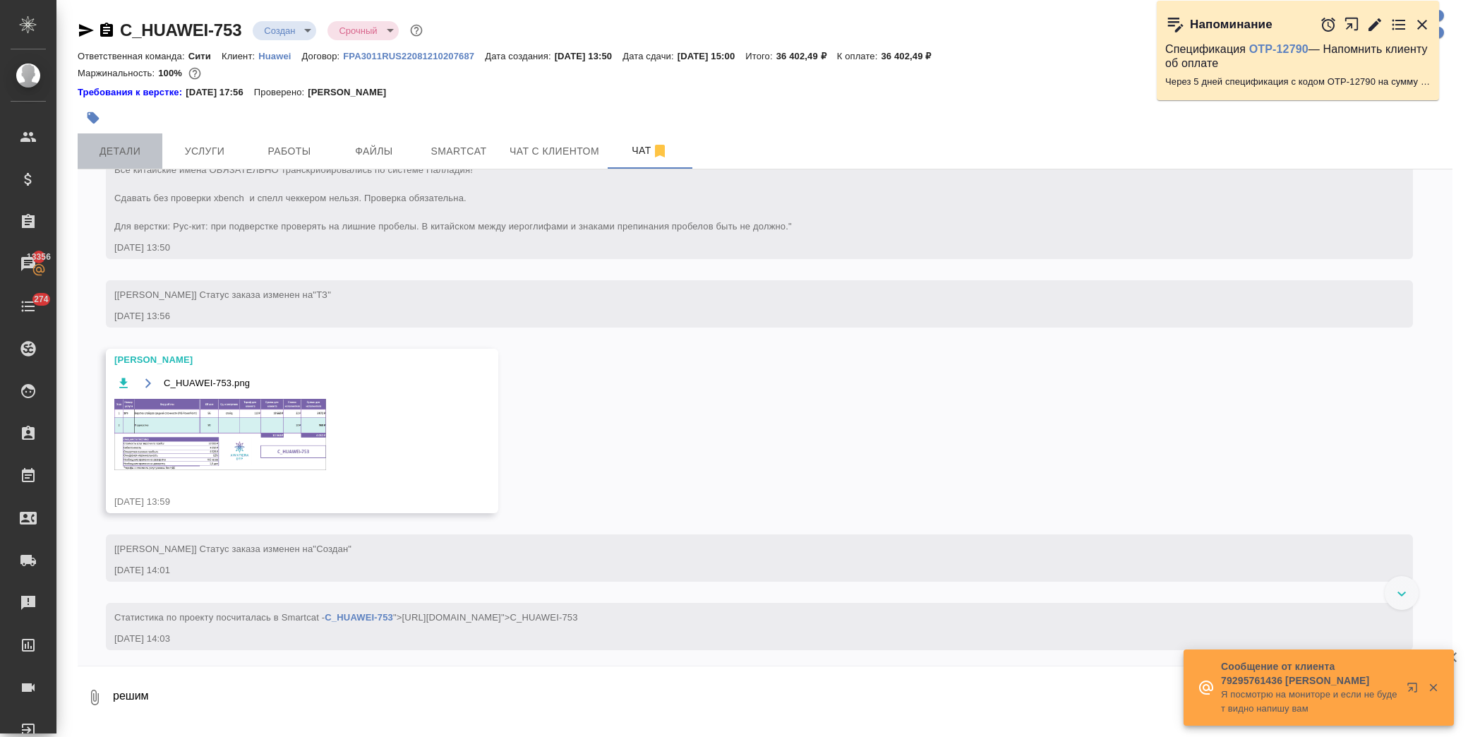
click at [112, 151] on span "Детали" at bounding box center [120, 152] width 68 height 18
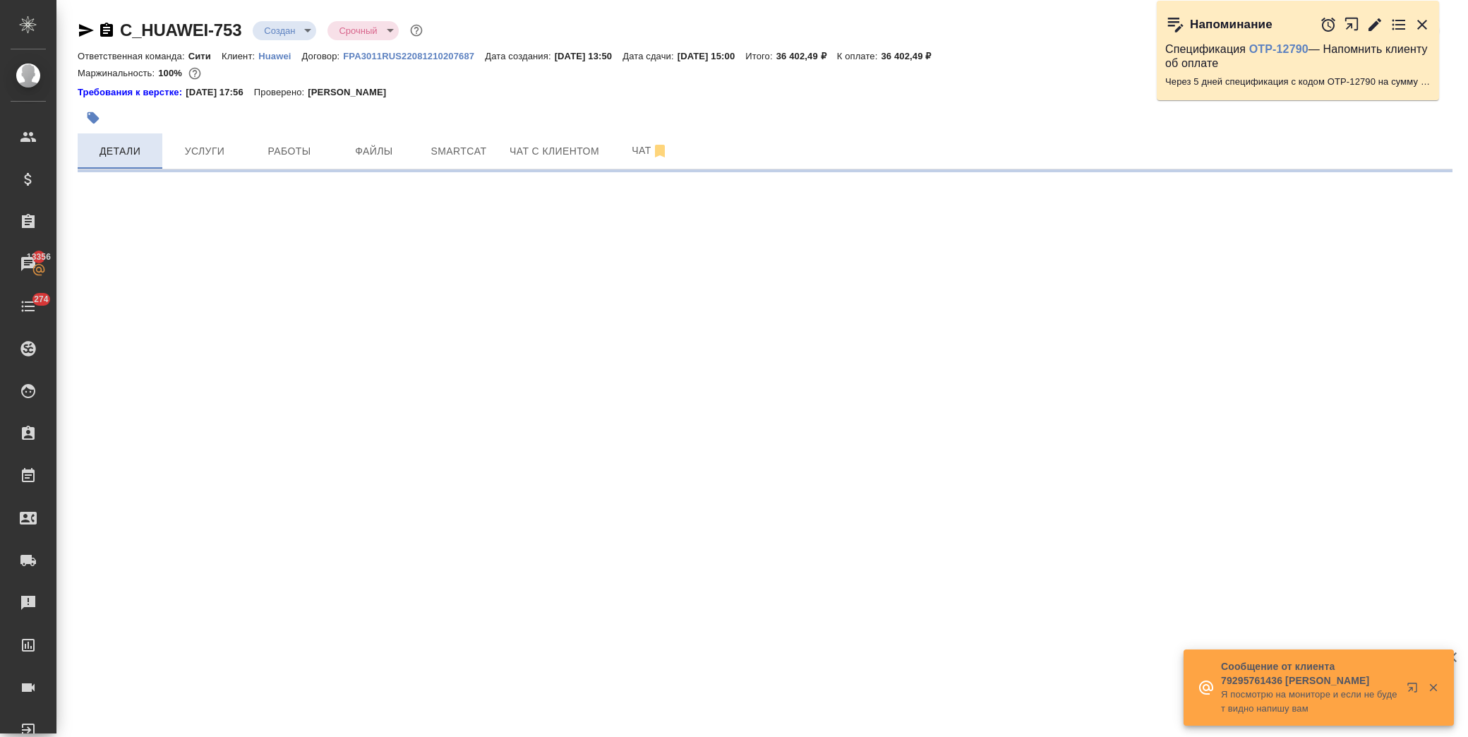
select select "RU"
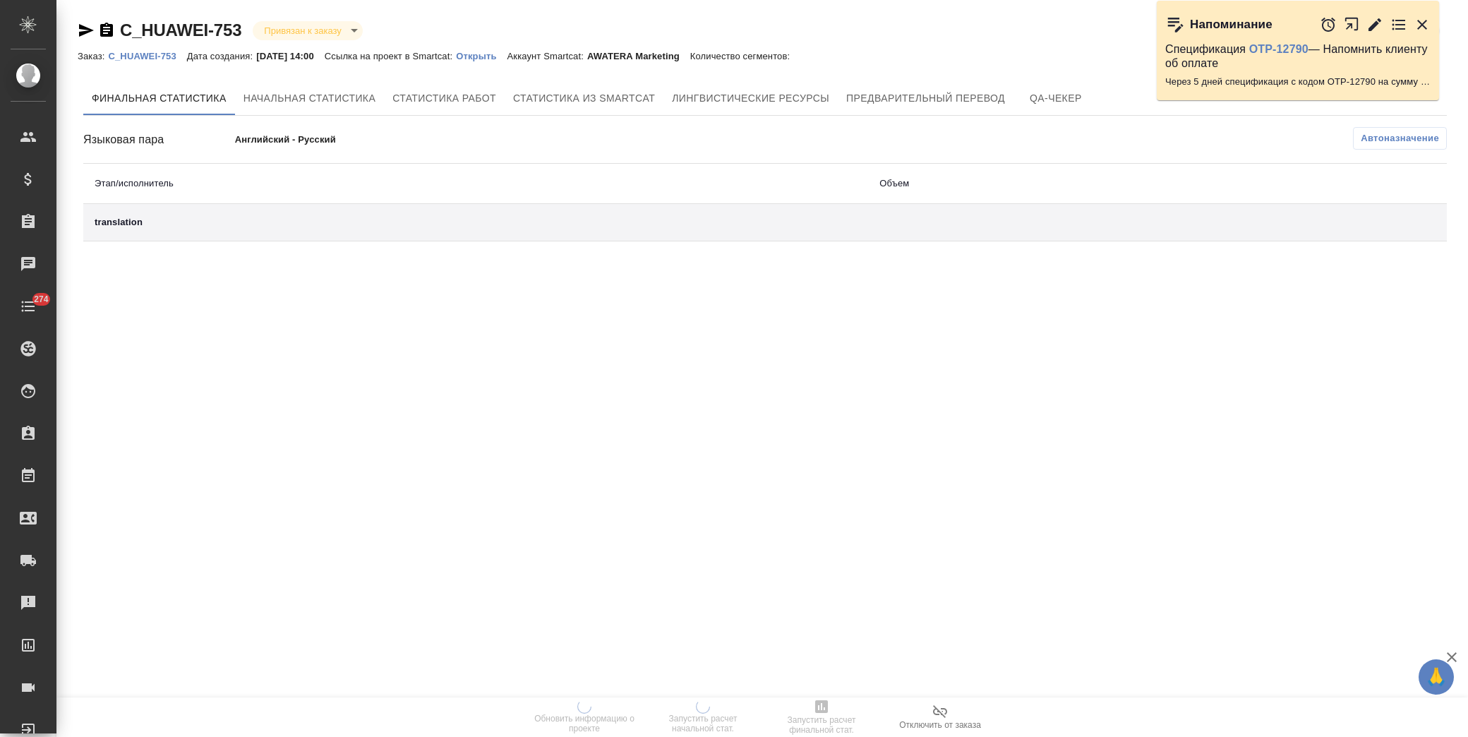
click at [495, 55] on p "Открыть" at bounding box center [481, 56] width 51 height 11
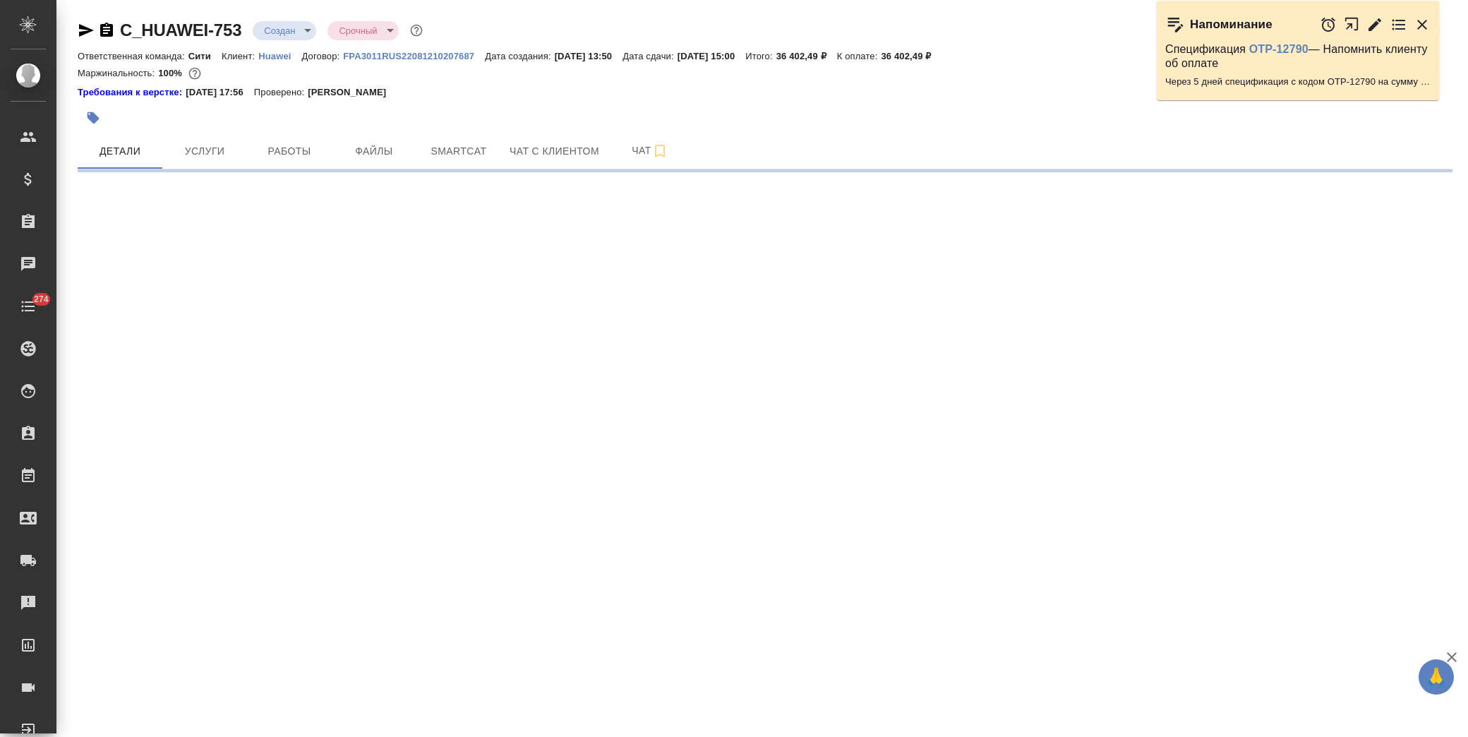
select select "RU"
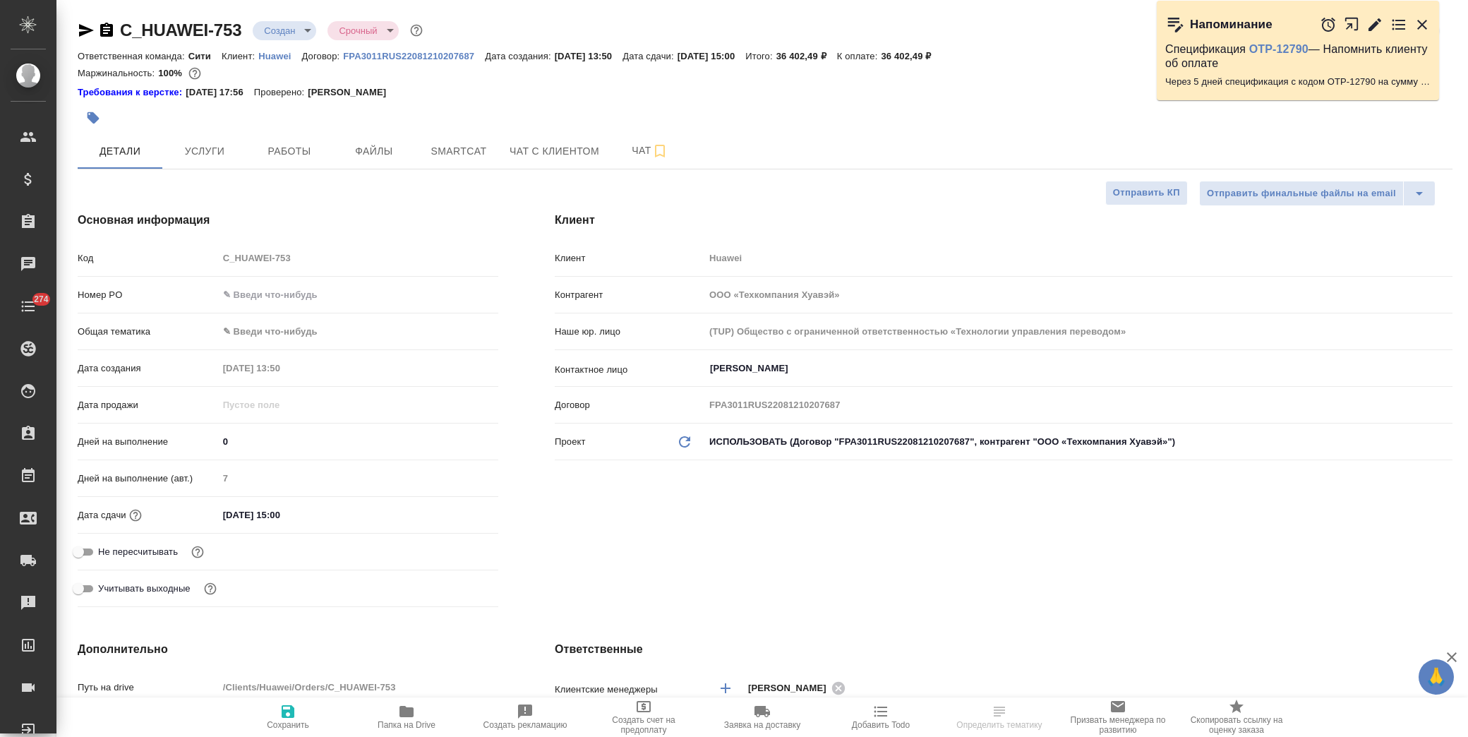
type textarea "x"
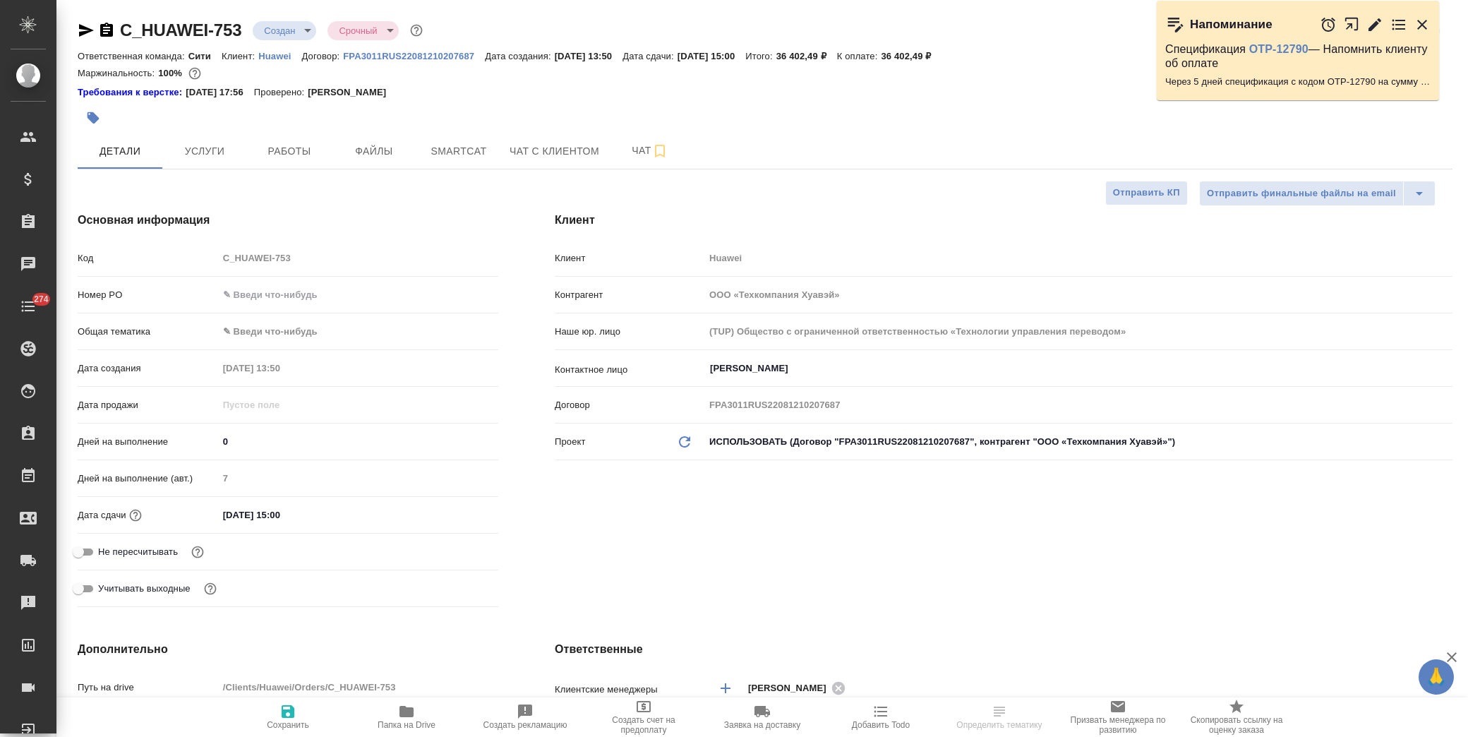
type textarea "x"
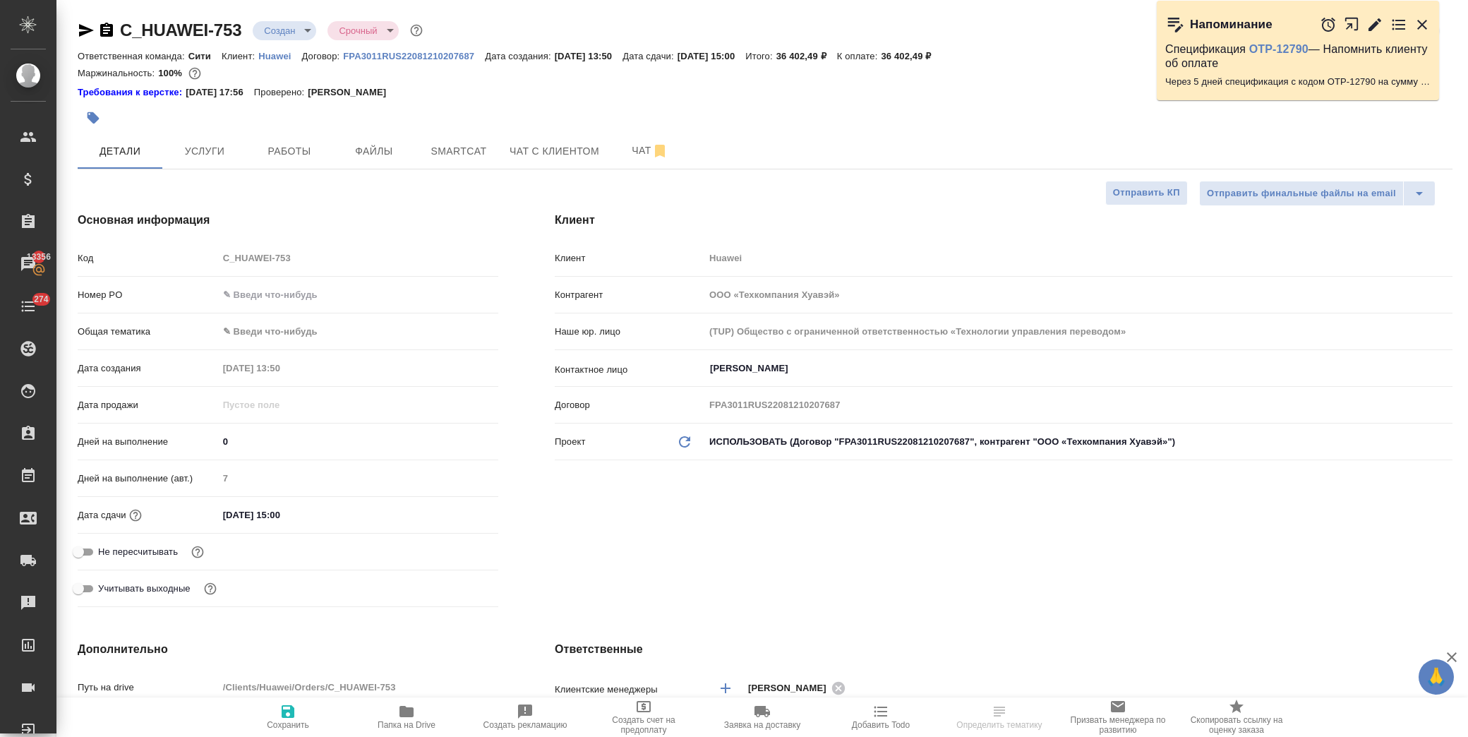
type textarea "x"
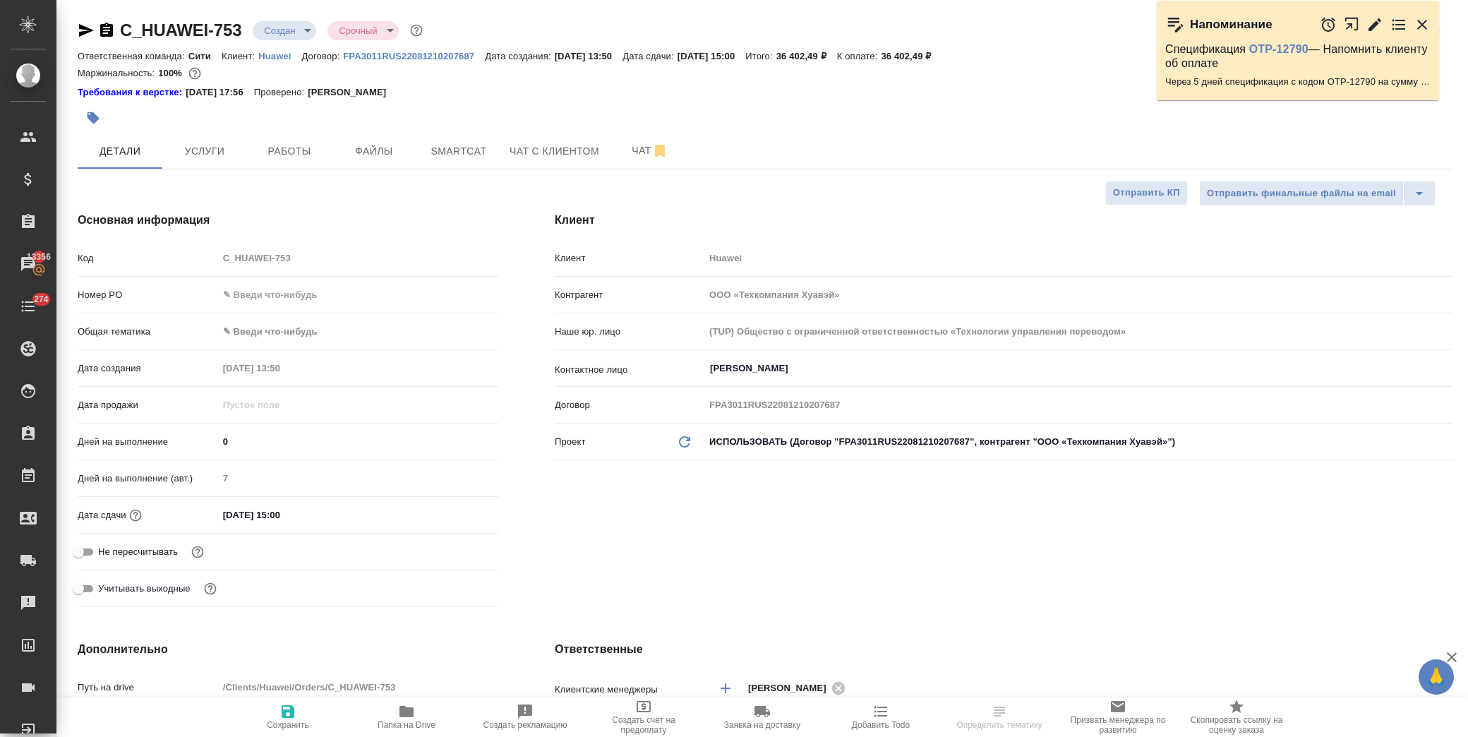
select select "RU"
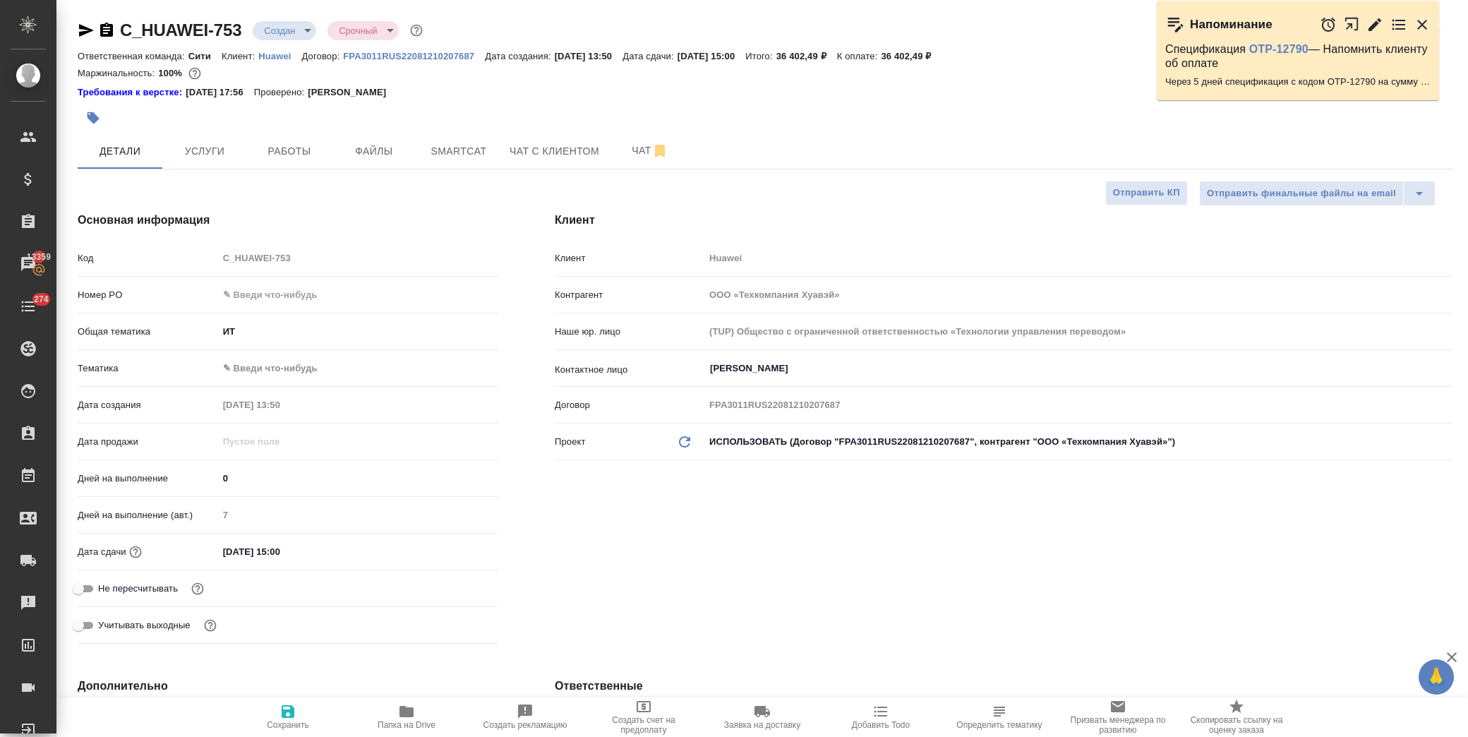
type textarea "x"
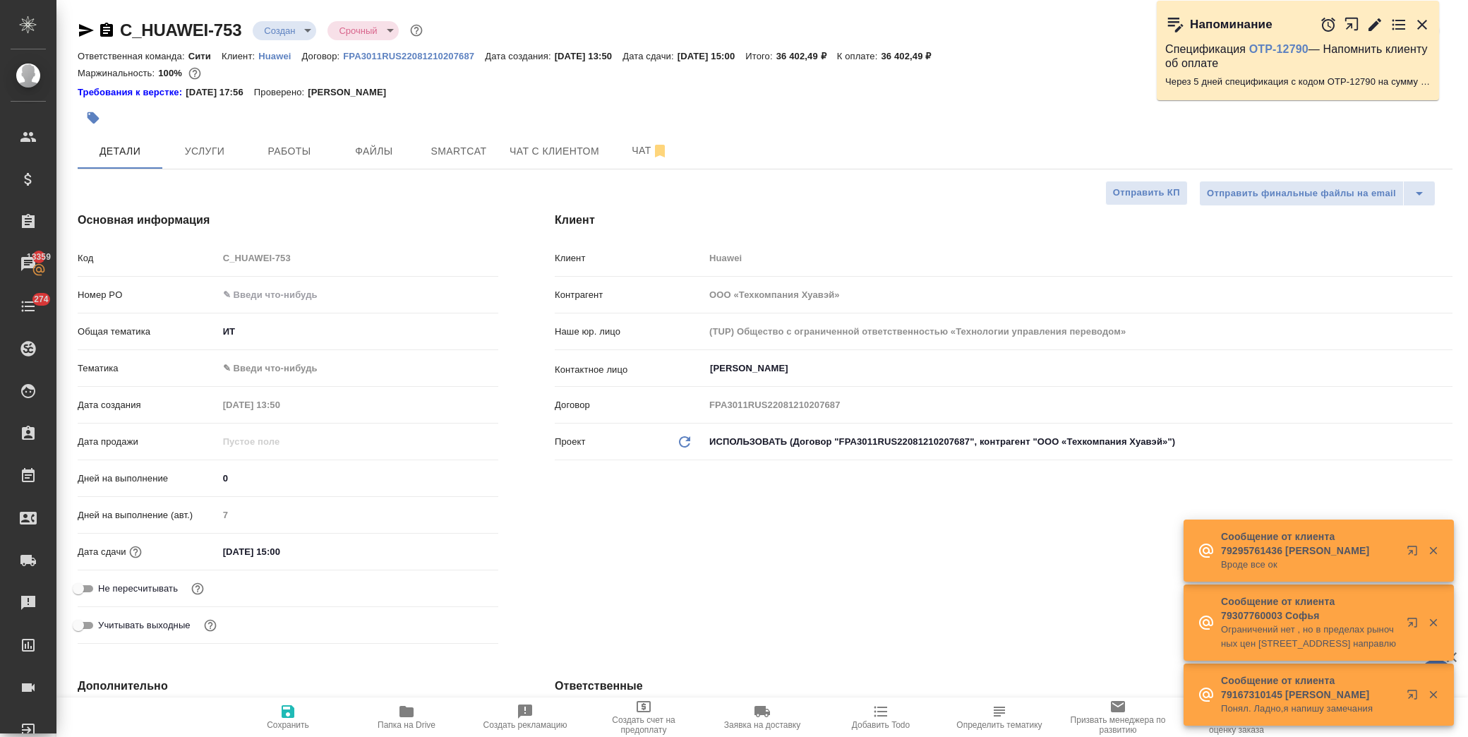
click at [411, 718] on icon "button" at bounding box center [406, 711] width 17 height 17
type textarea "x"
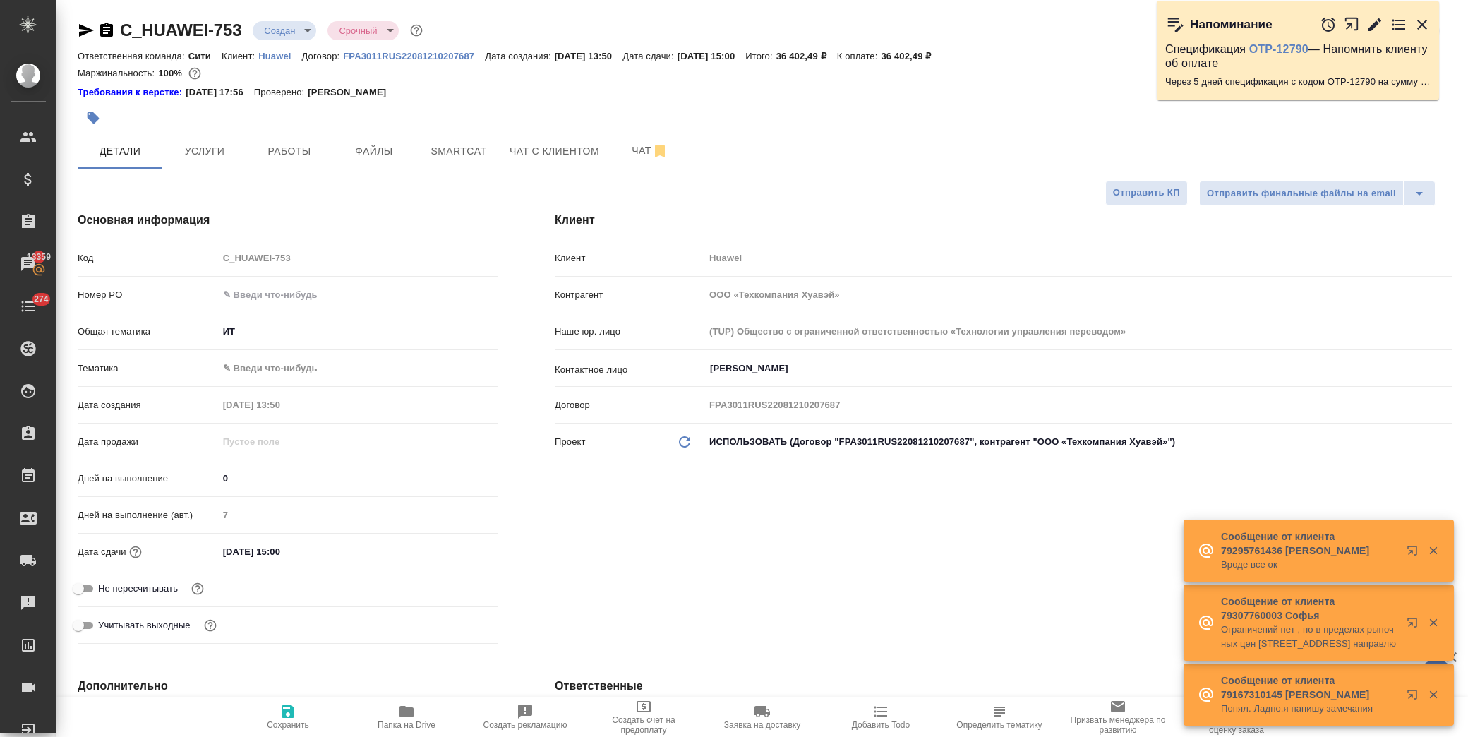
type textarea "x"
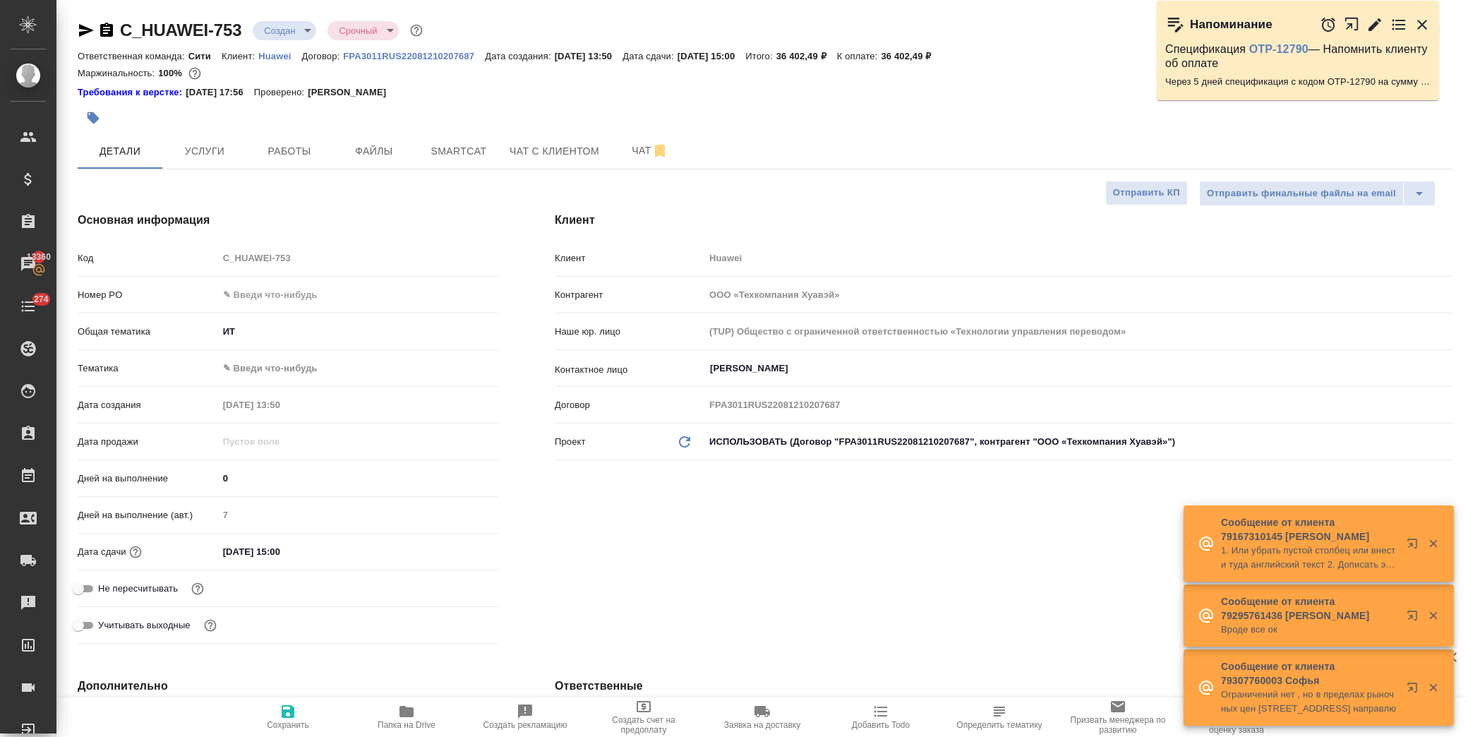
click at [257, 365] on body "🙏 .cls-1 fill:#fff; AWATERA Лофицкая Юлия Владимировна Клиенты Спецификации Зак…" at bounding box center [734, 368] width 1468 height 737
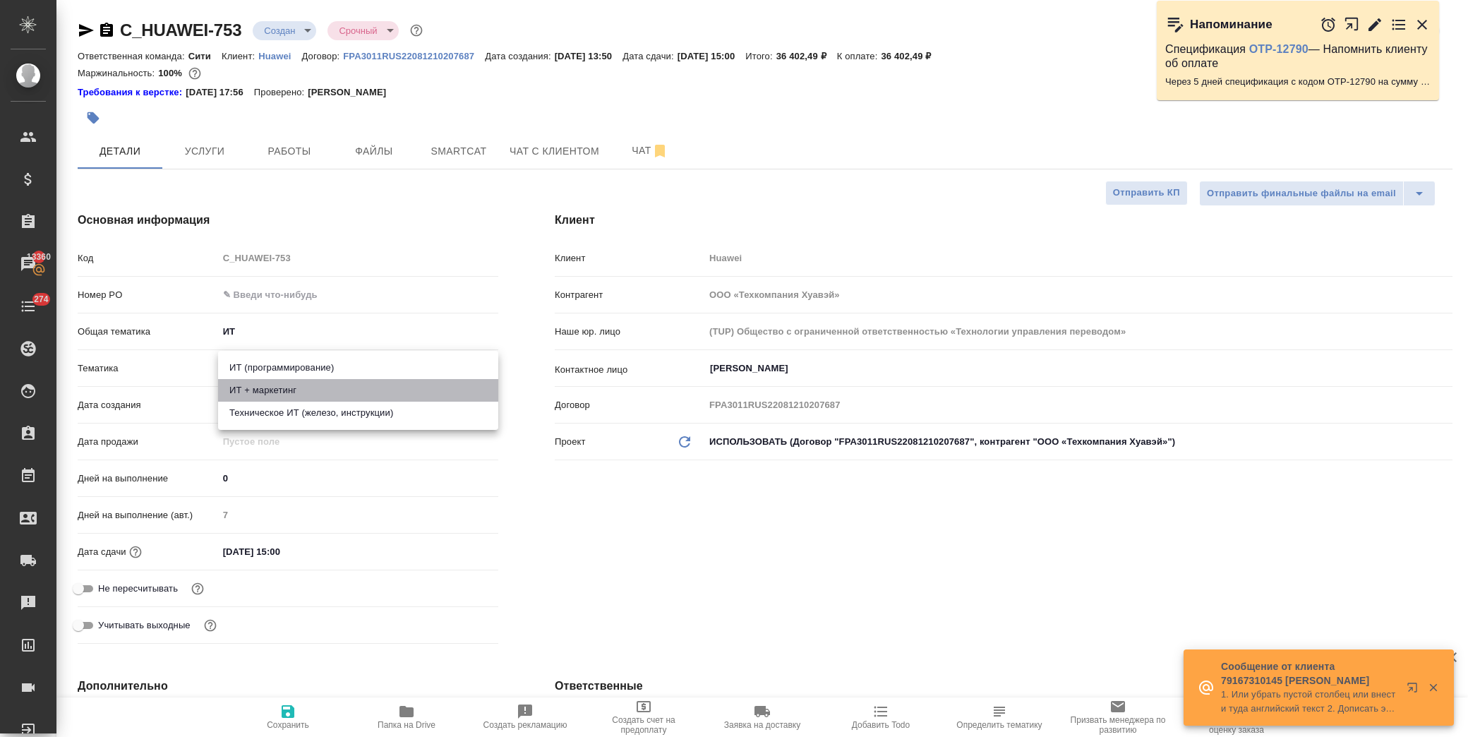
click at [330, 389] on li "ИТ + маркетинг" at bounding box center [358, 390] width 280 height 23
type input "5a8b8b956a9677013d343e51"
type textarea "x"
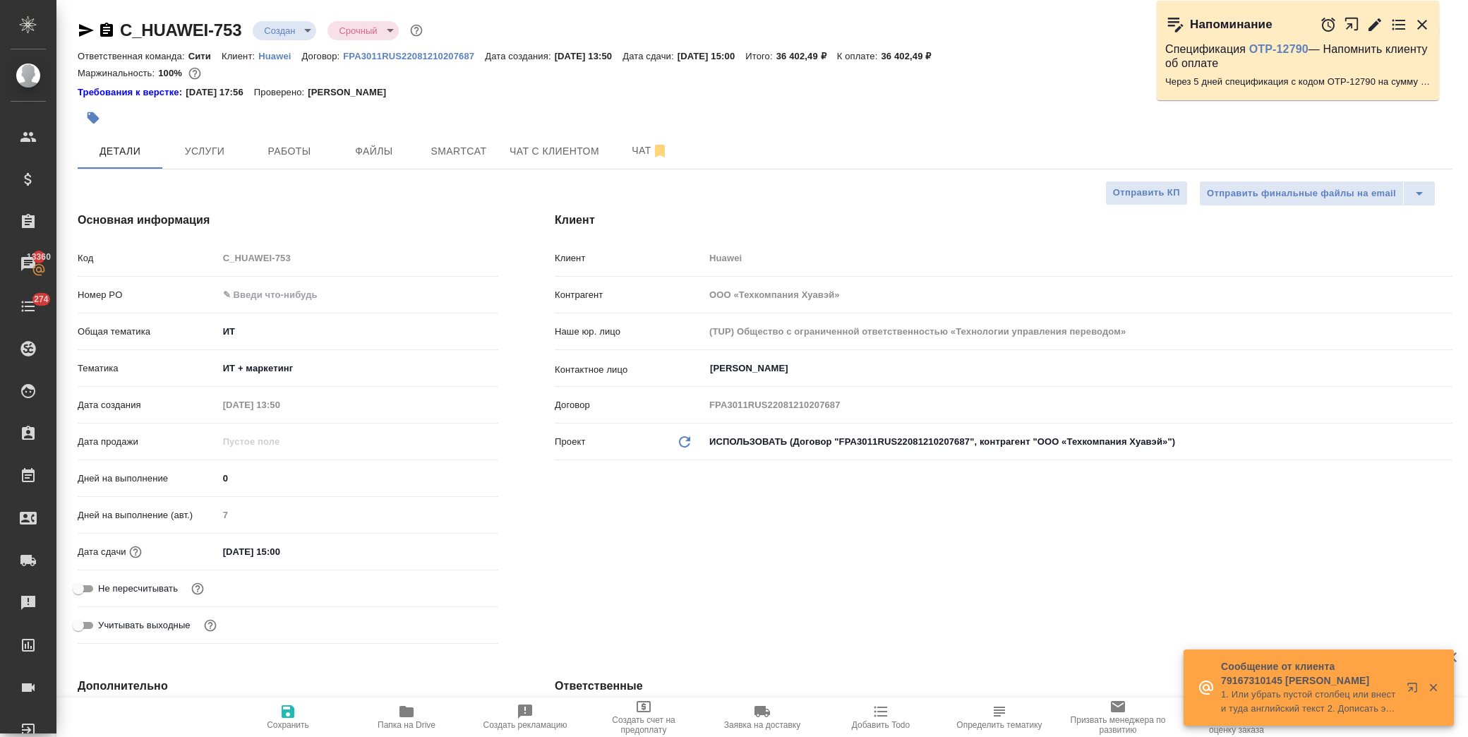
drag, startPoint x: 283, startPoint y: 721, endPoint x: 318, endPoint y: 710, distance: 37.1
click at [284, 720] on span "Сохранить" at bounding box center [288, 725] width 42 height 10
type textarea "x"
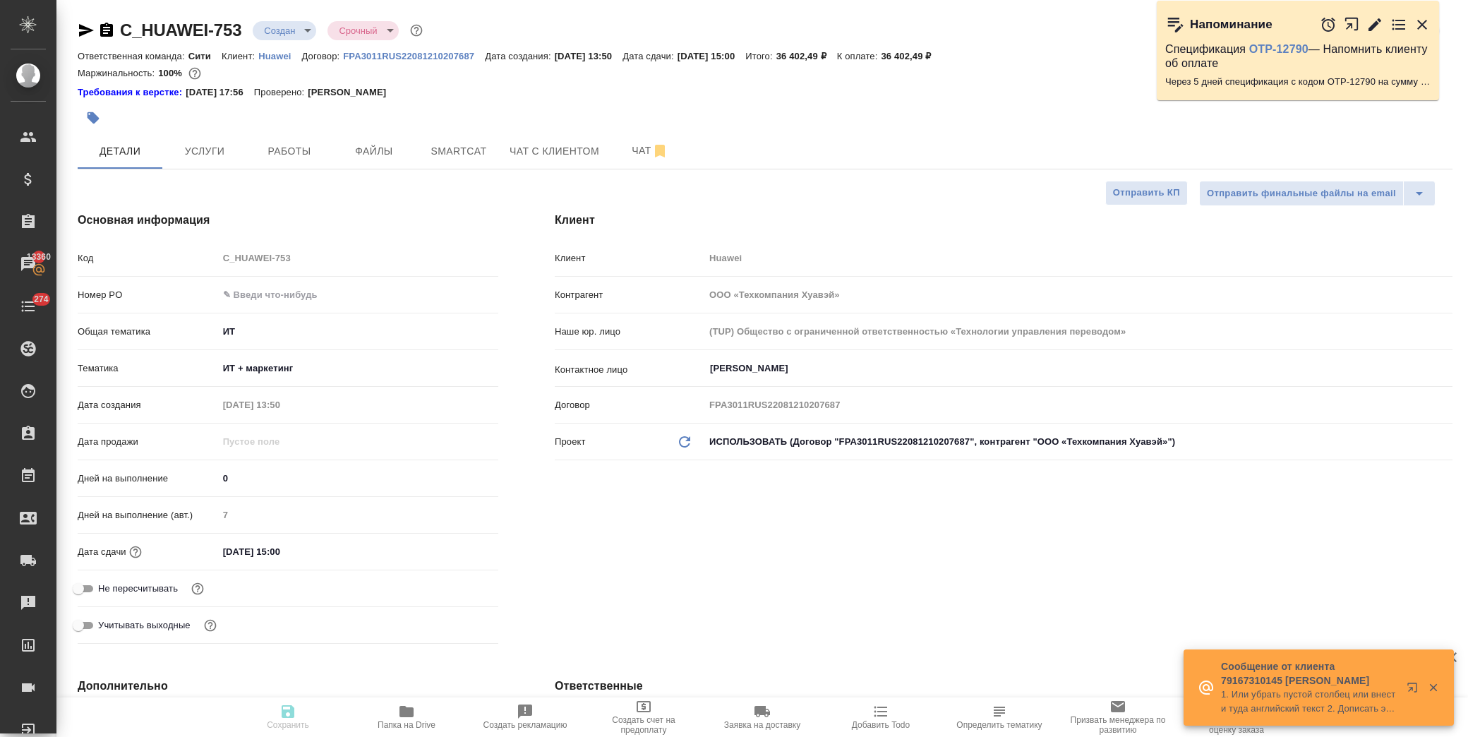
type textarea "x"
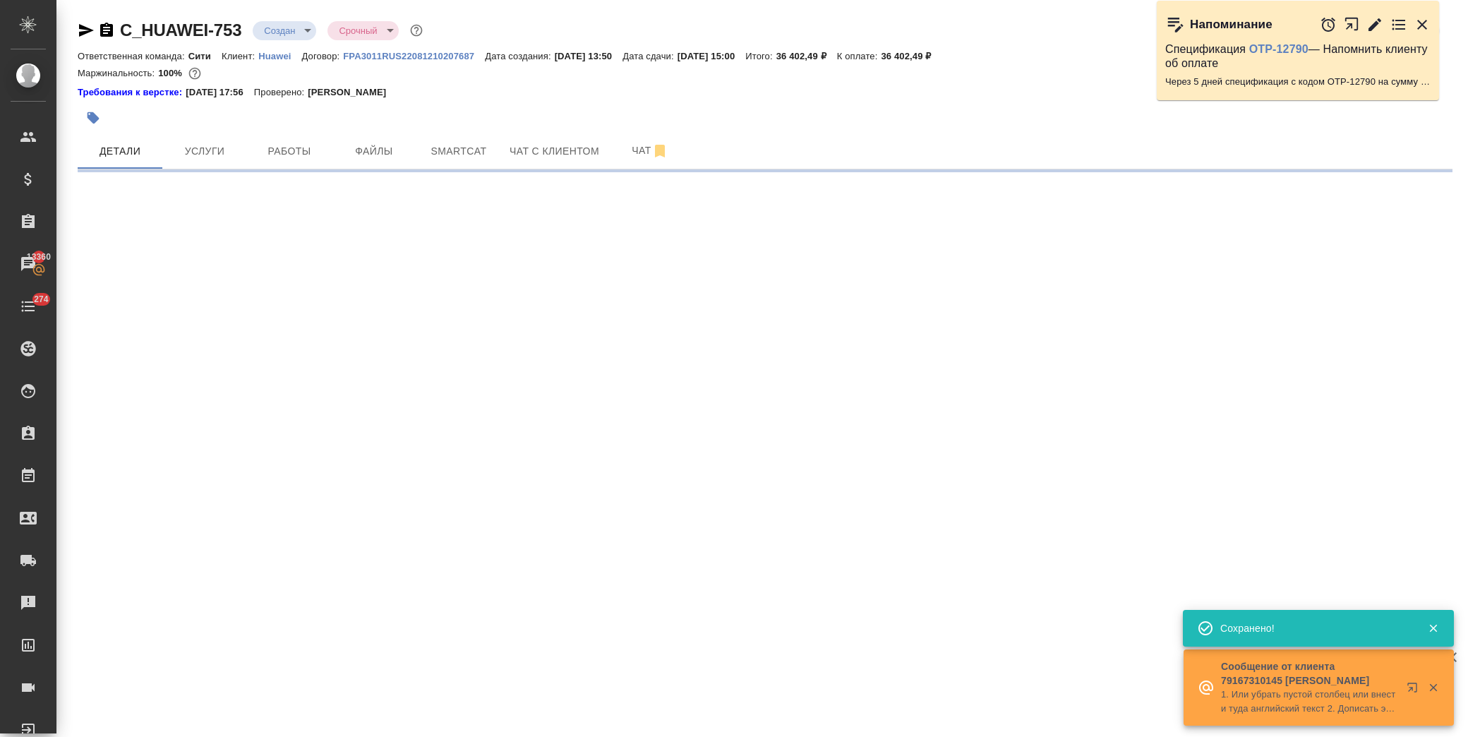
select select "RU"
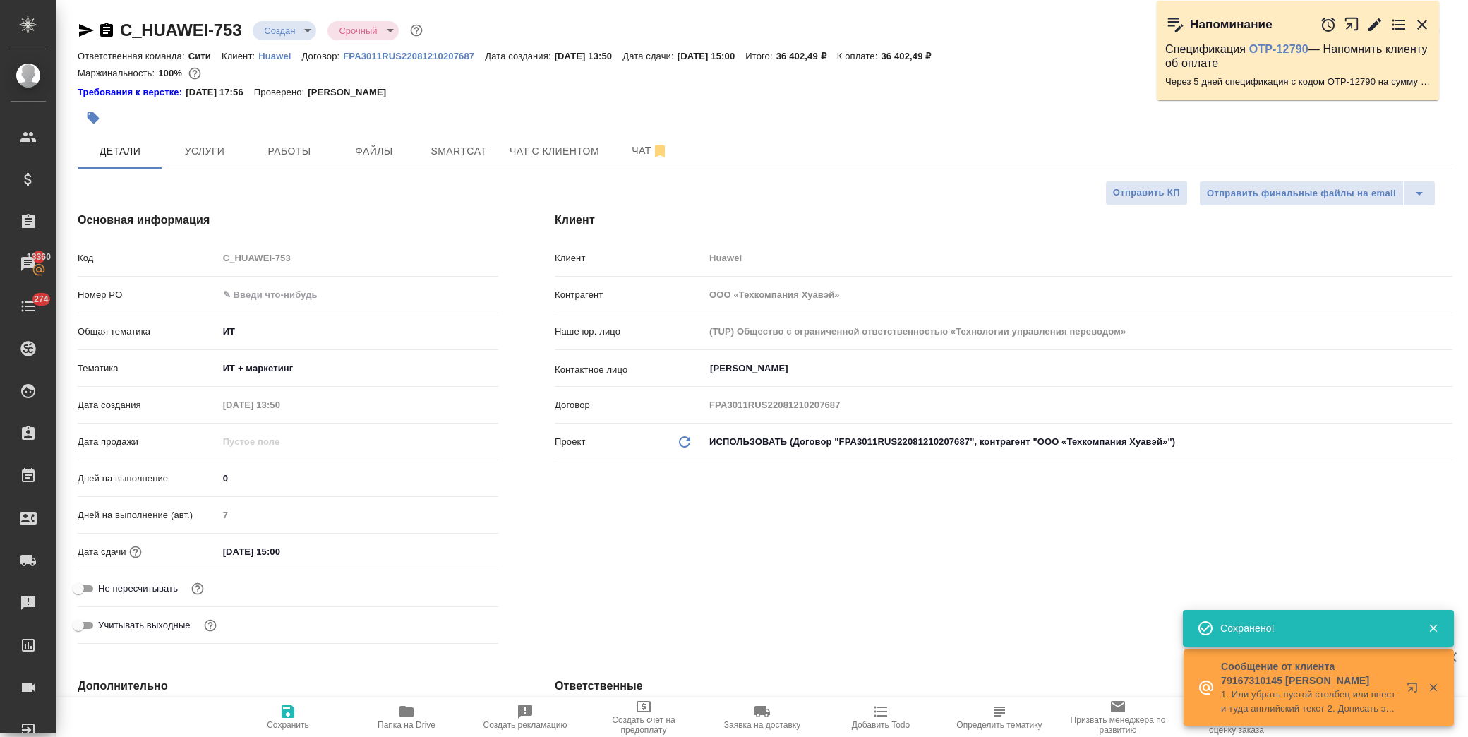
type textarea "x"
type input "[PERSON_NAME]pavlova"
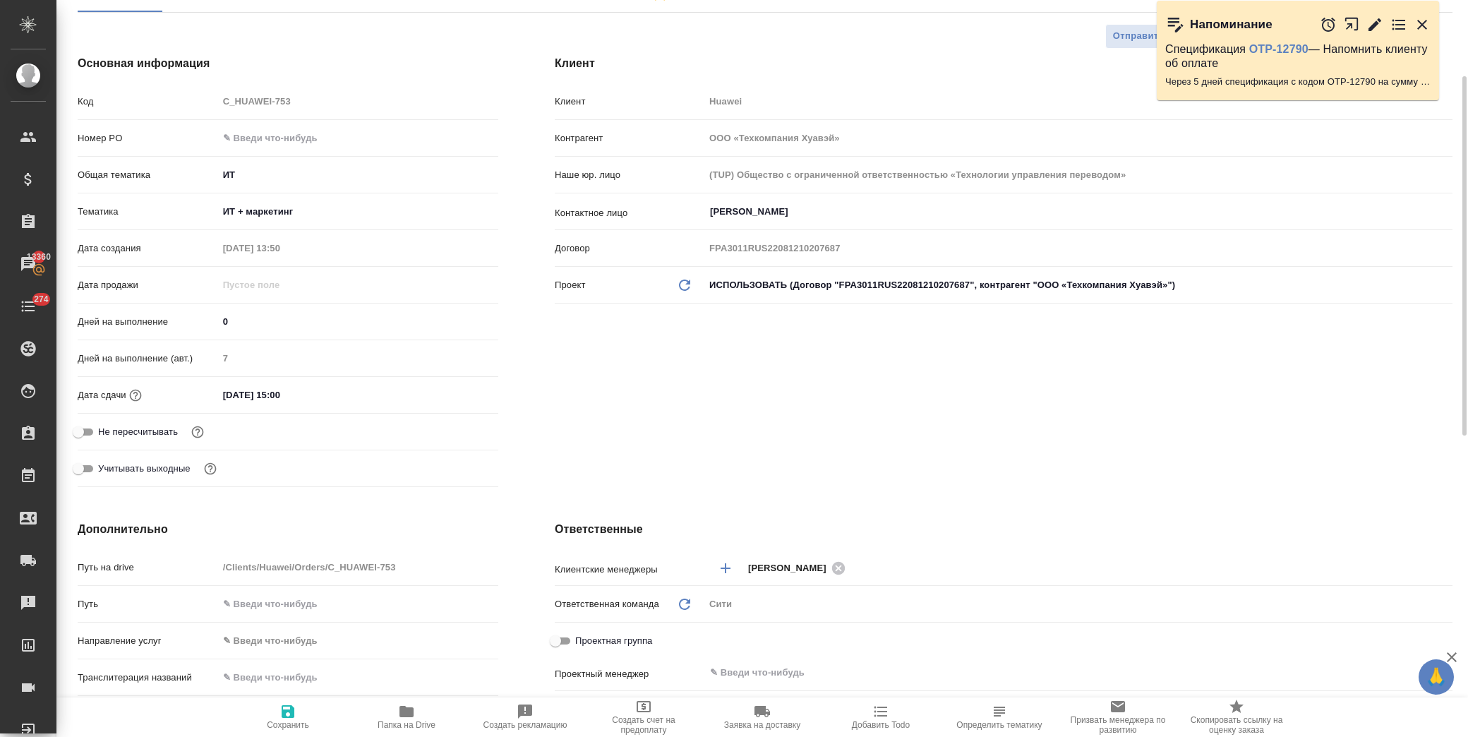
scroll to position [313, 0]
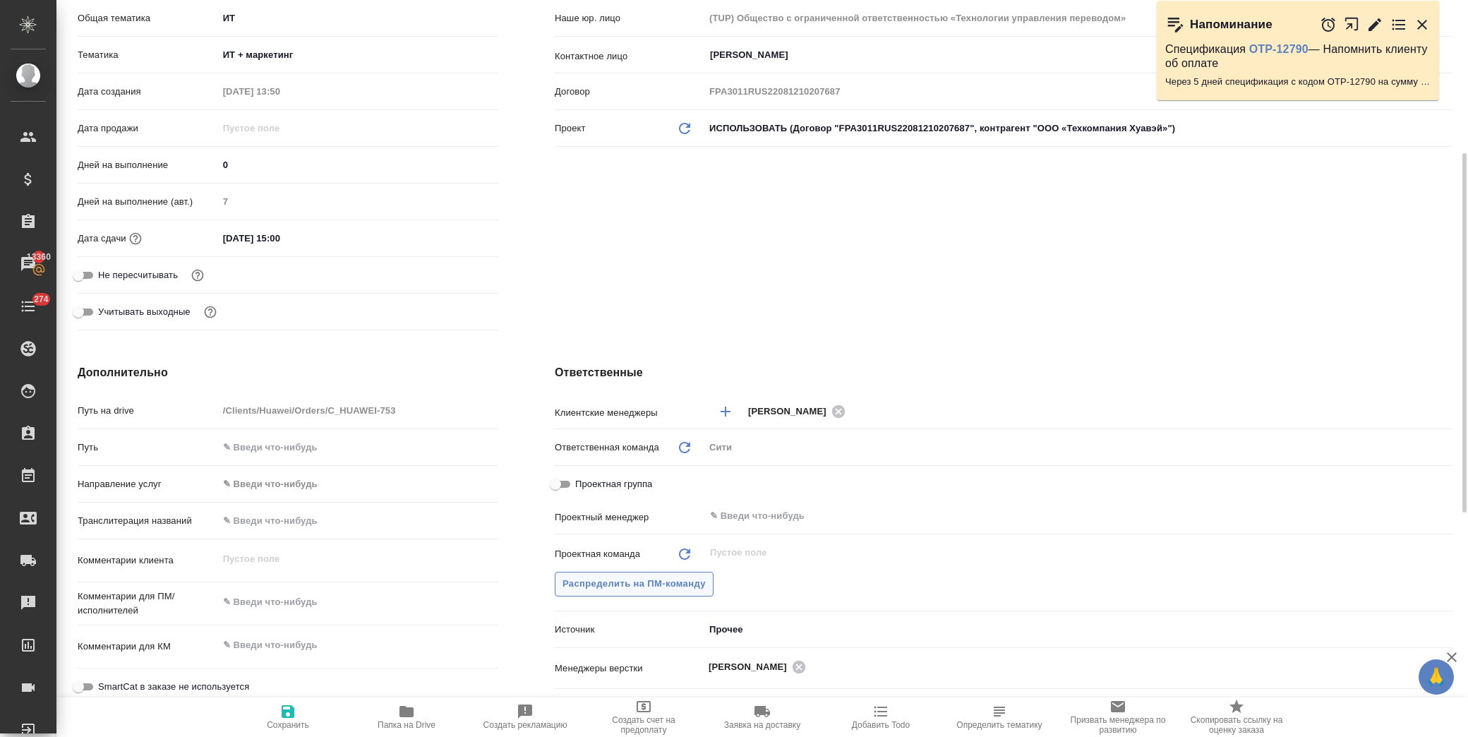
click at [659, 587] on span "Распределить на ПМ-команду" at bounding box center [634, 584] width 143 height 16
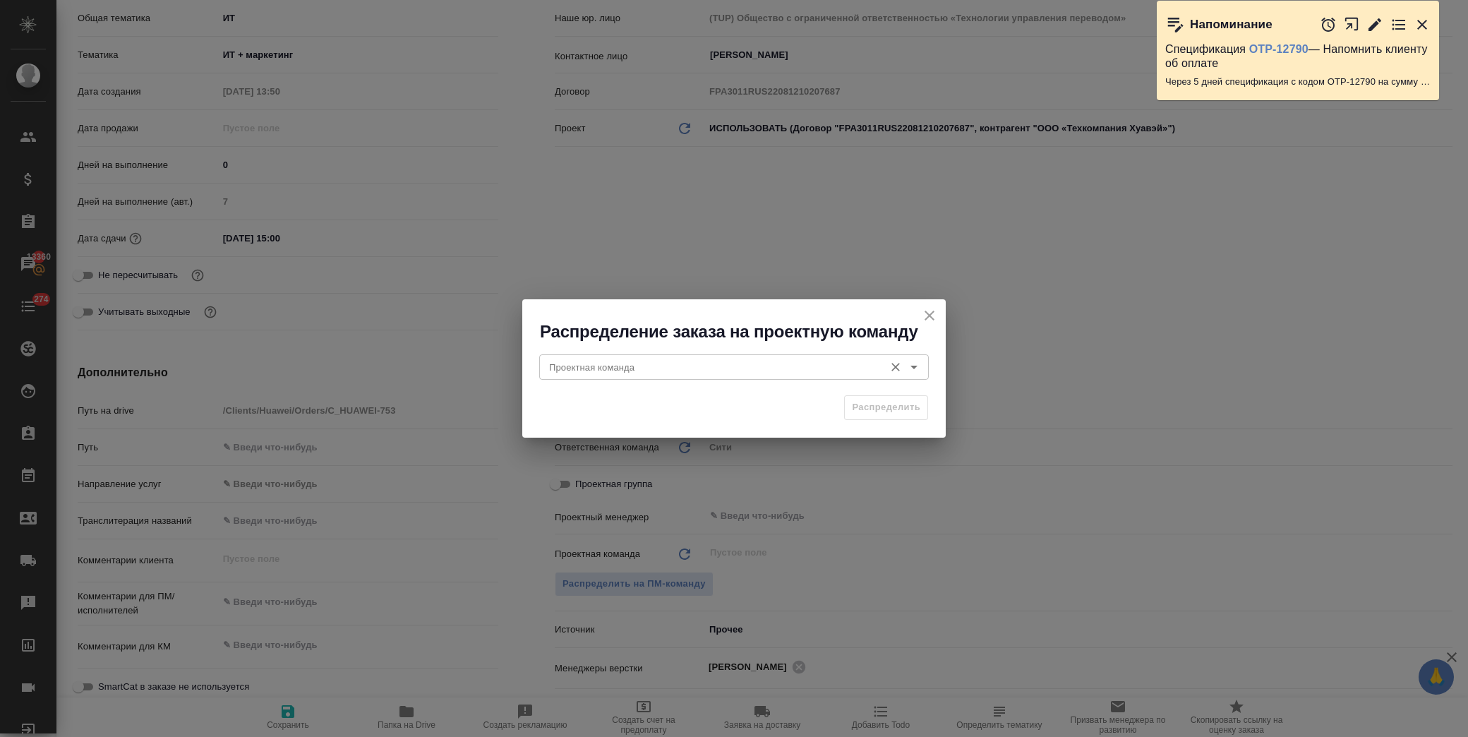
click at [683, 354] on div "Проектная команда" at bounding box center [734, 366] width 390 height 25
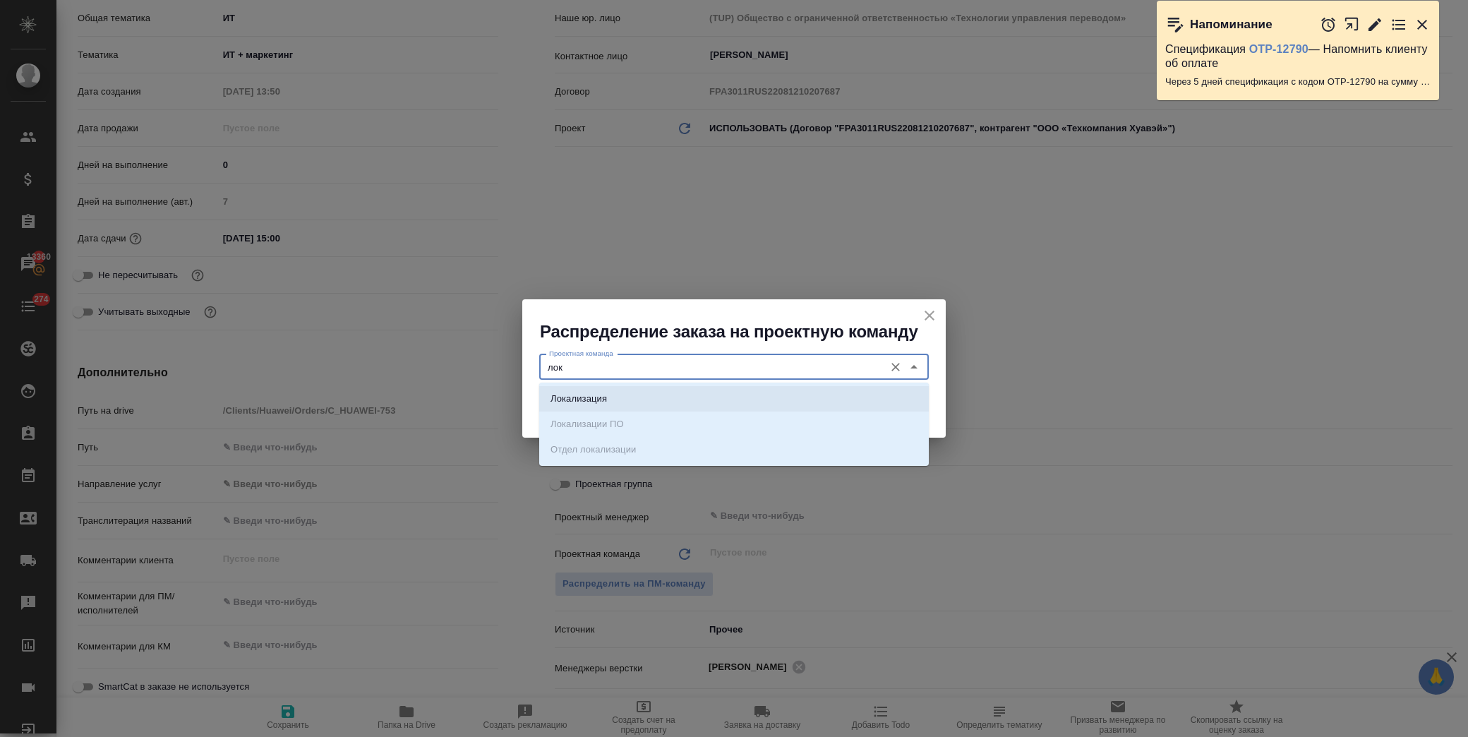
click at [697, 392] on li "Локализация" at bounding box center [734, 398] width 390 height 25
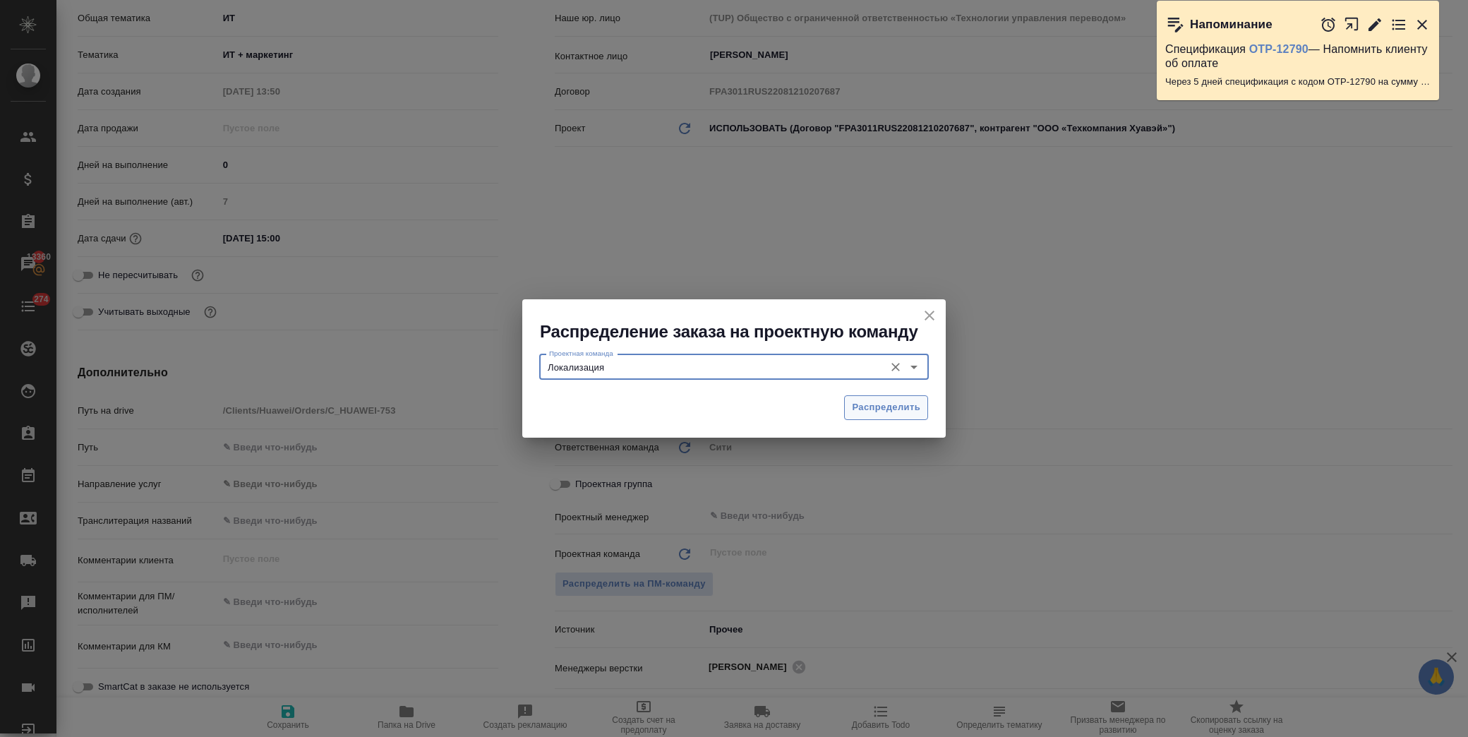
type input "Локализация"
click at [856, 410] on span "Распределить" at bounding box center [886, 407] width 68 height 16
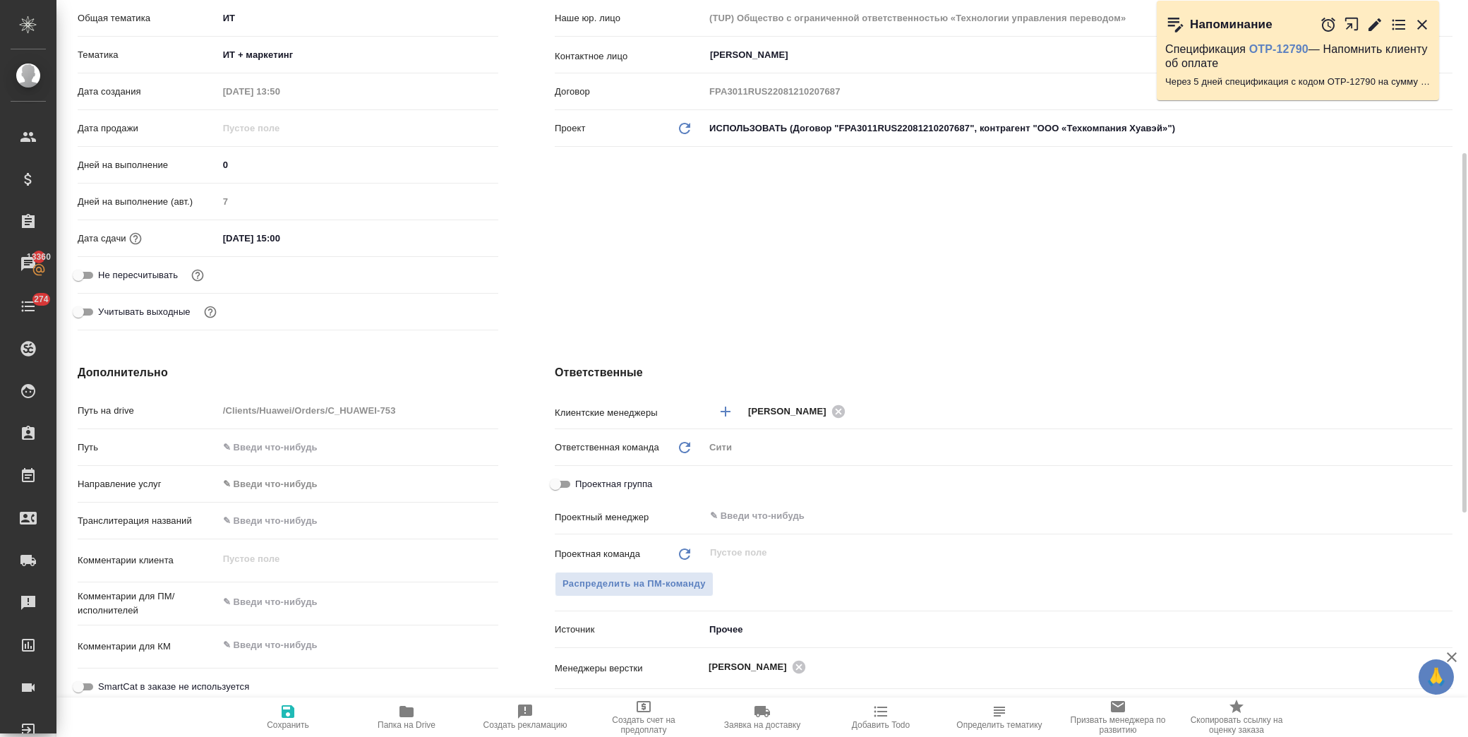
type textarea "x"
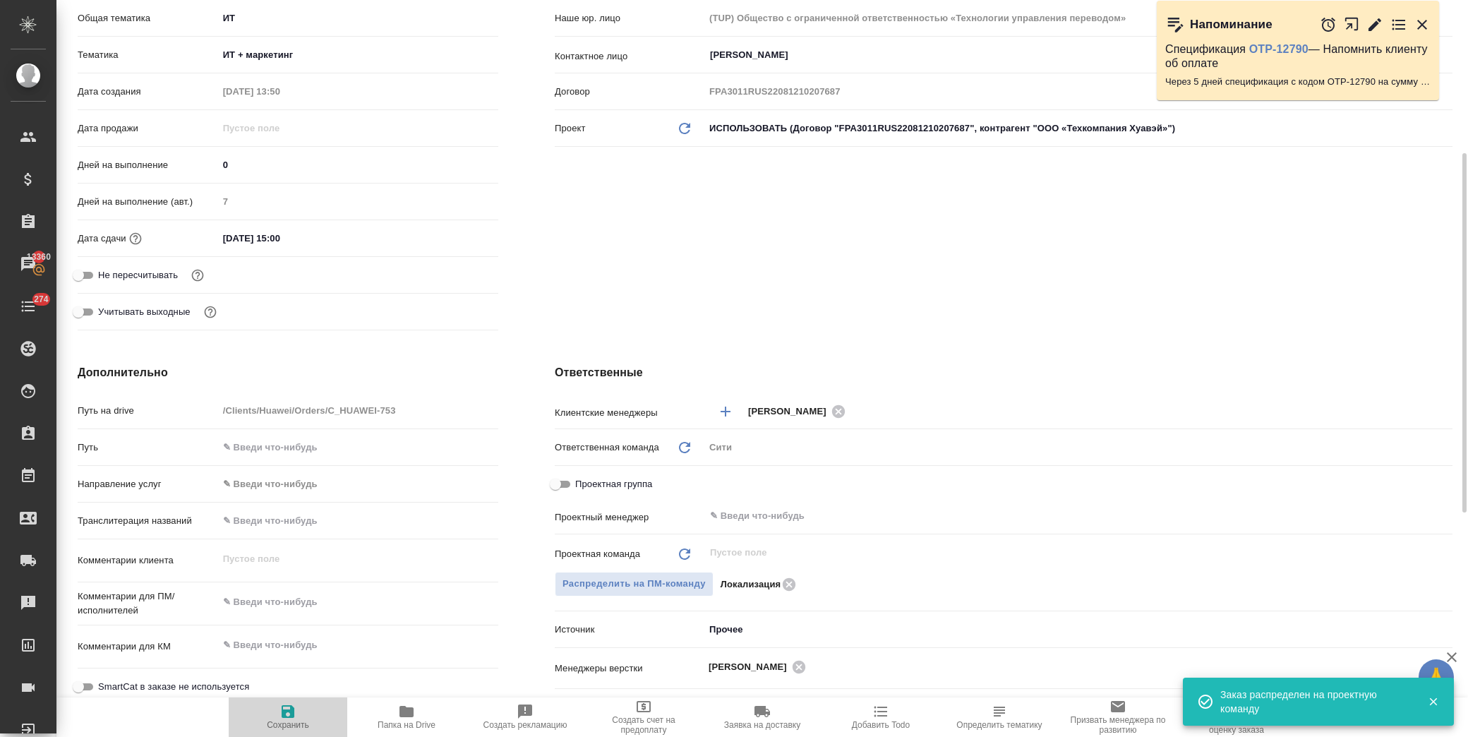
click at [277, 722] on span "Сохранить" at bounding box center [288, 725] width 42 height 10
type textarea "x"
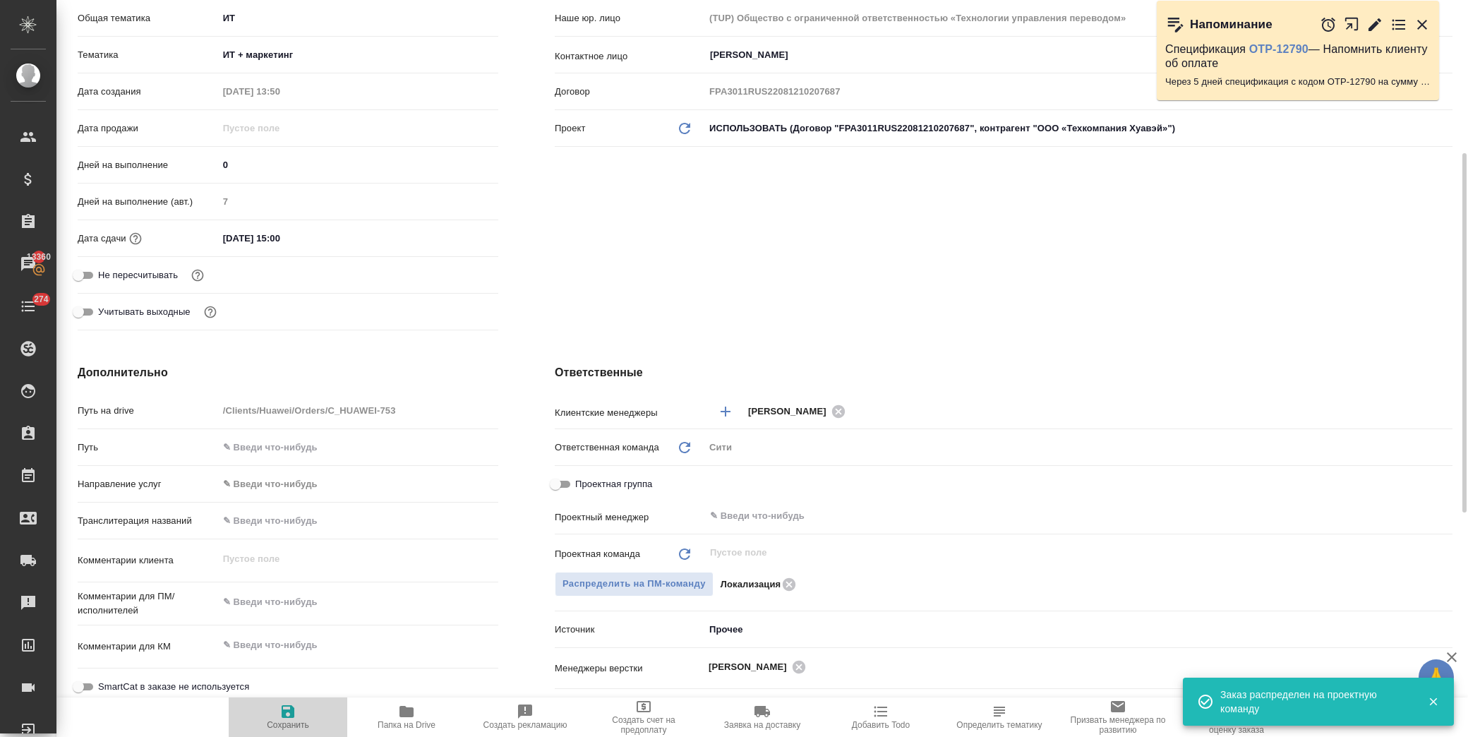
type textarea "x"
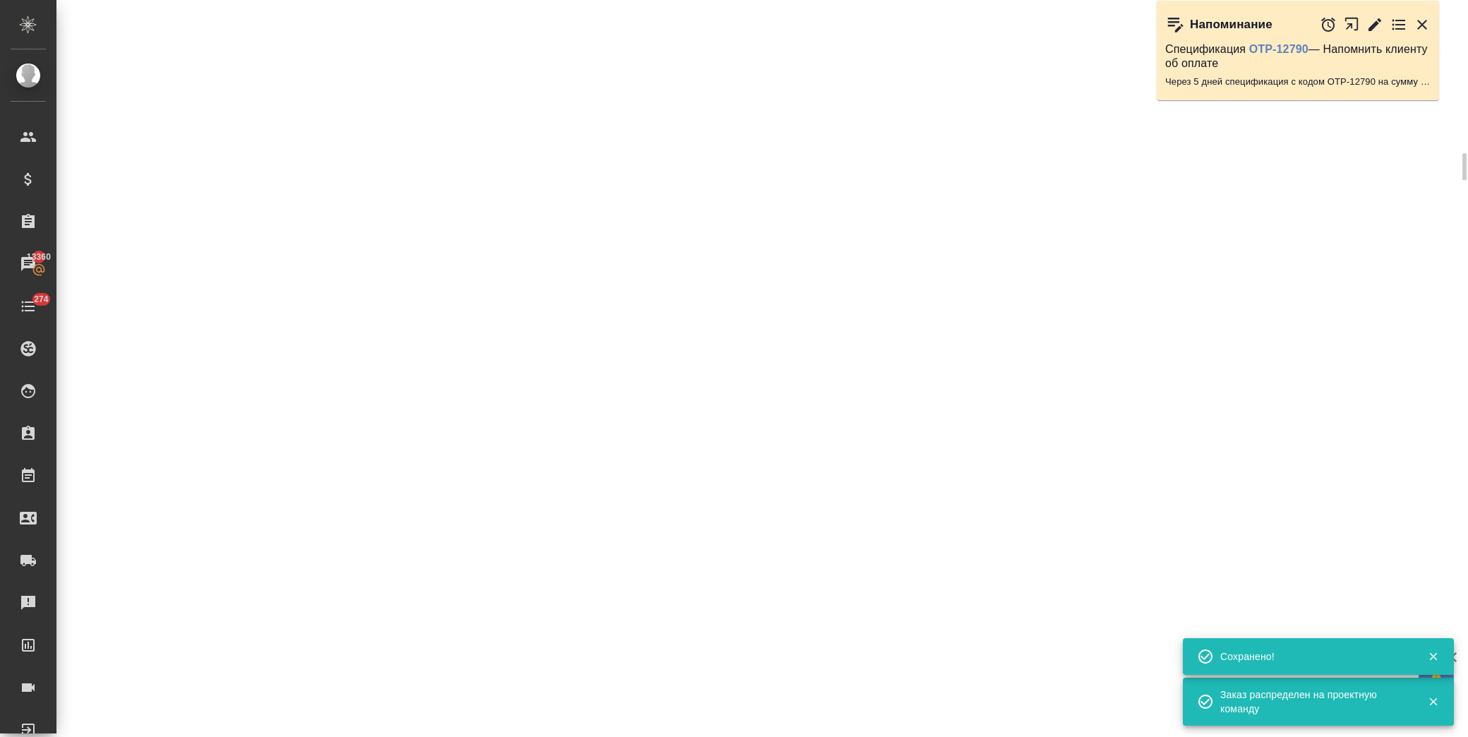
select select "RU"
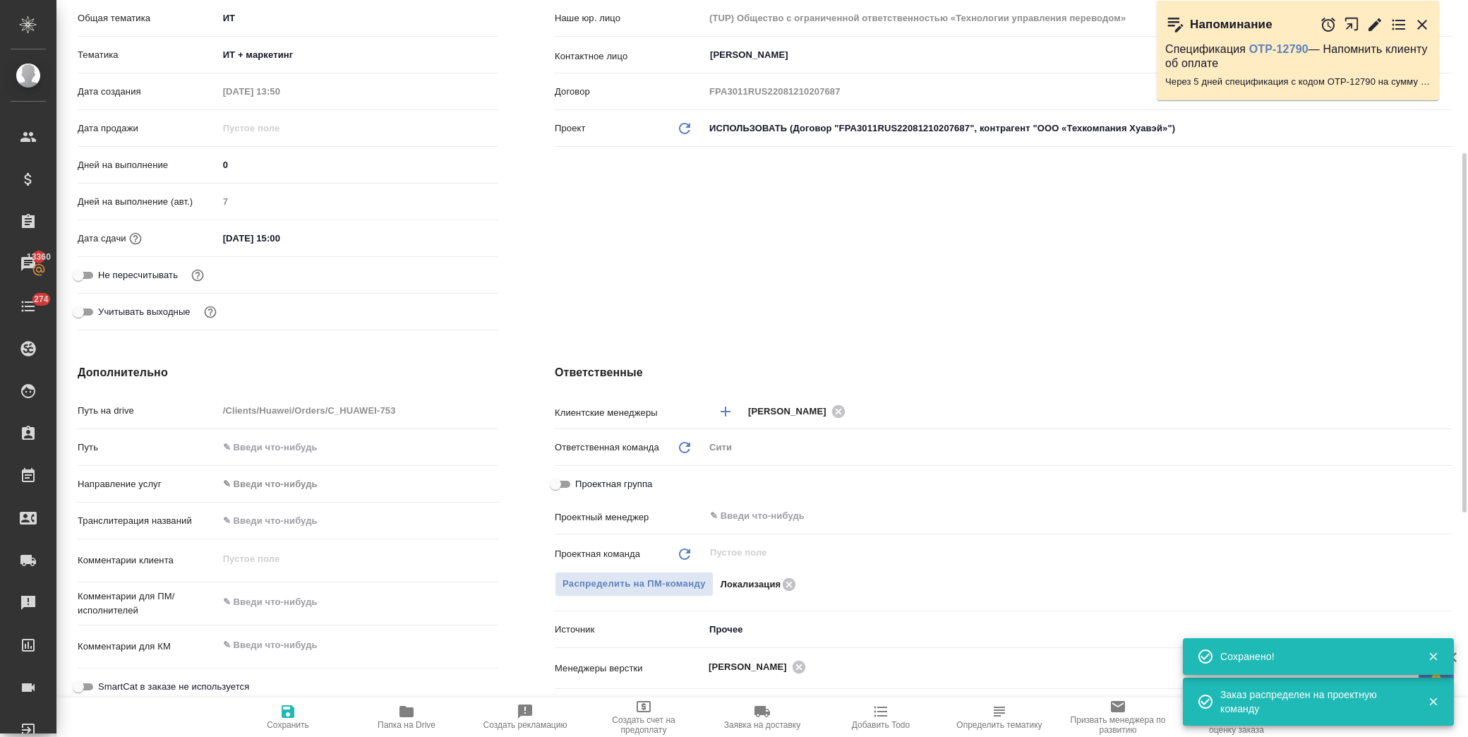
type textarea "x"
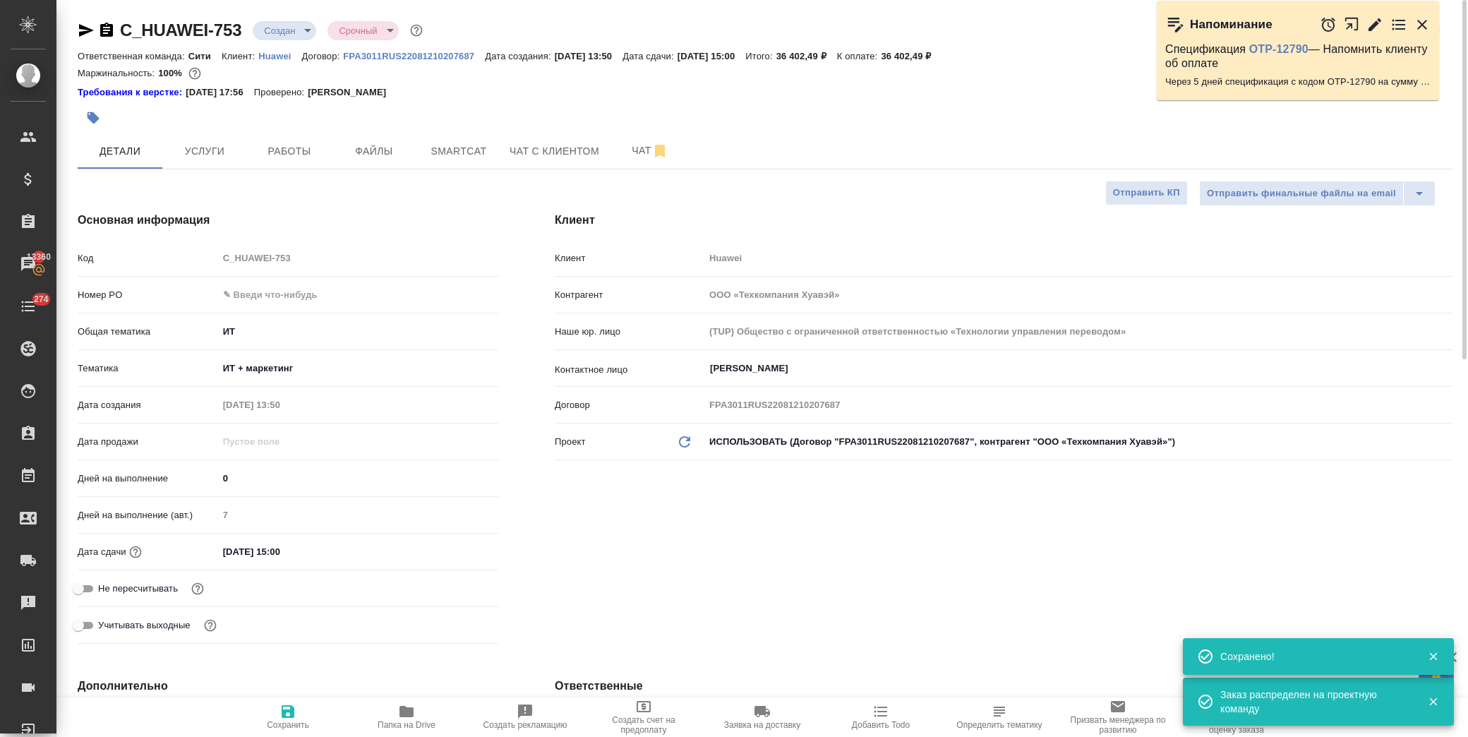
click at [289, 32] on body "🙏 .cls-1 fill:#fff; AWATERA Лофицкая Юлия Владимировна Клиенты Спецификации Зак…" at bounding box center [734, 368] width 1468 height 737
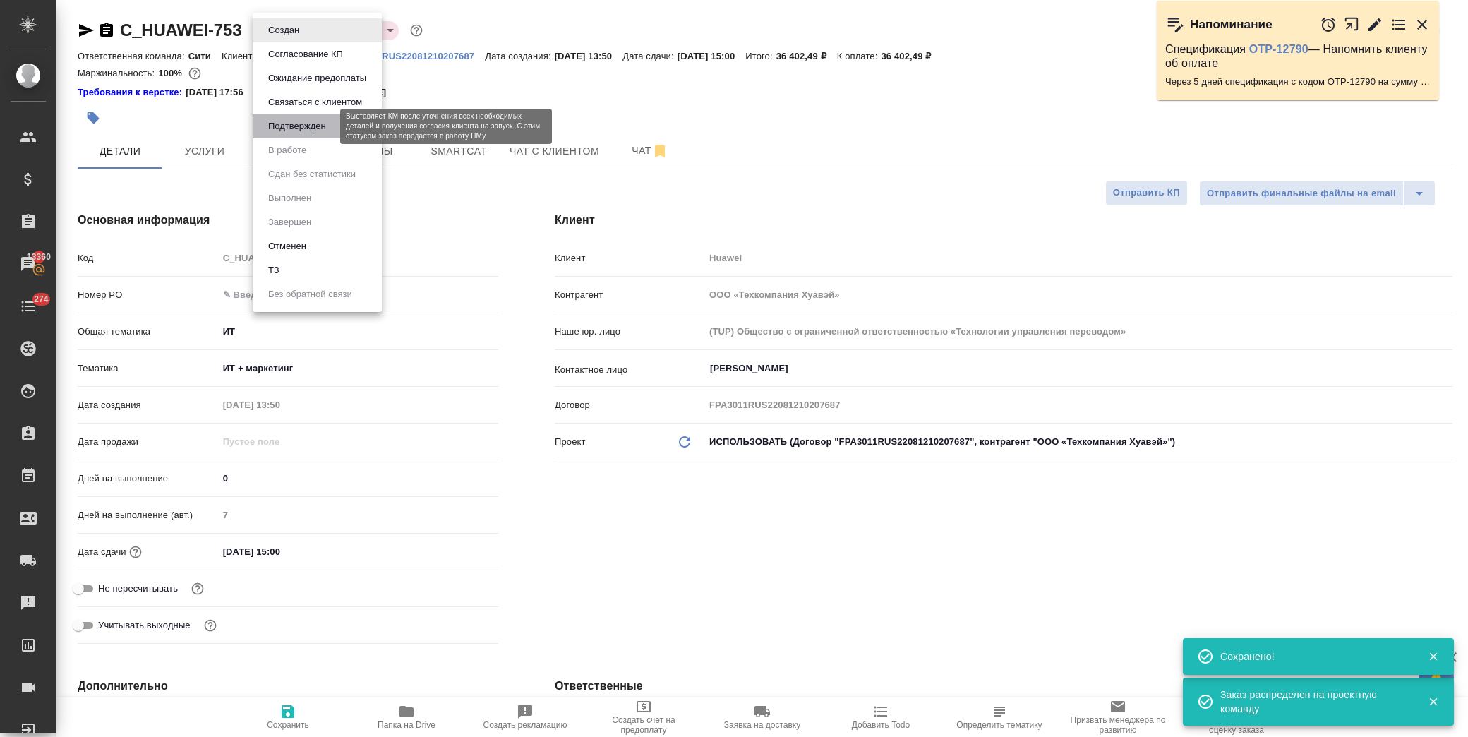
click at [318, 128] on button "Подтвержден" at bounding box center [297, 127] width 66 height 16
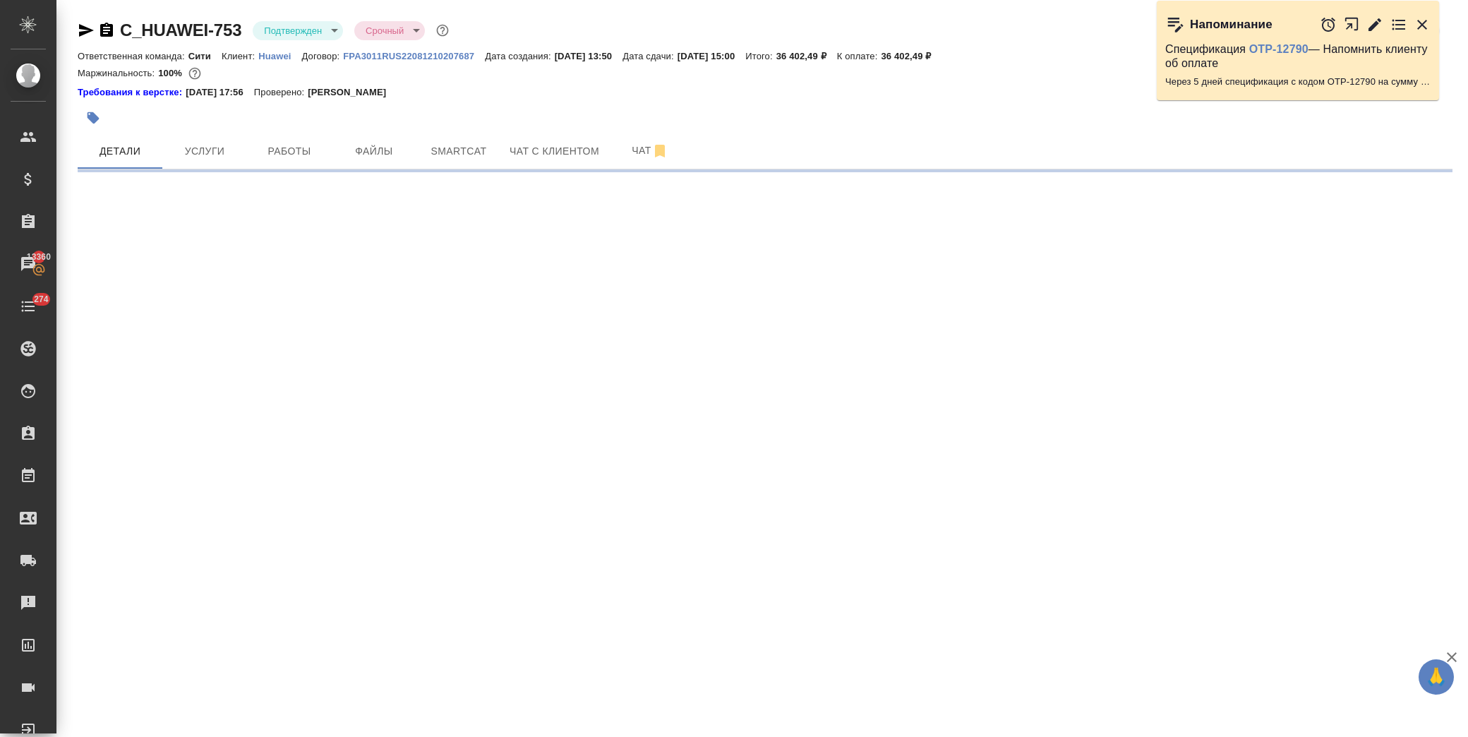
select select "RU"
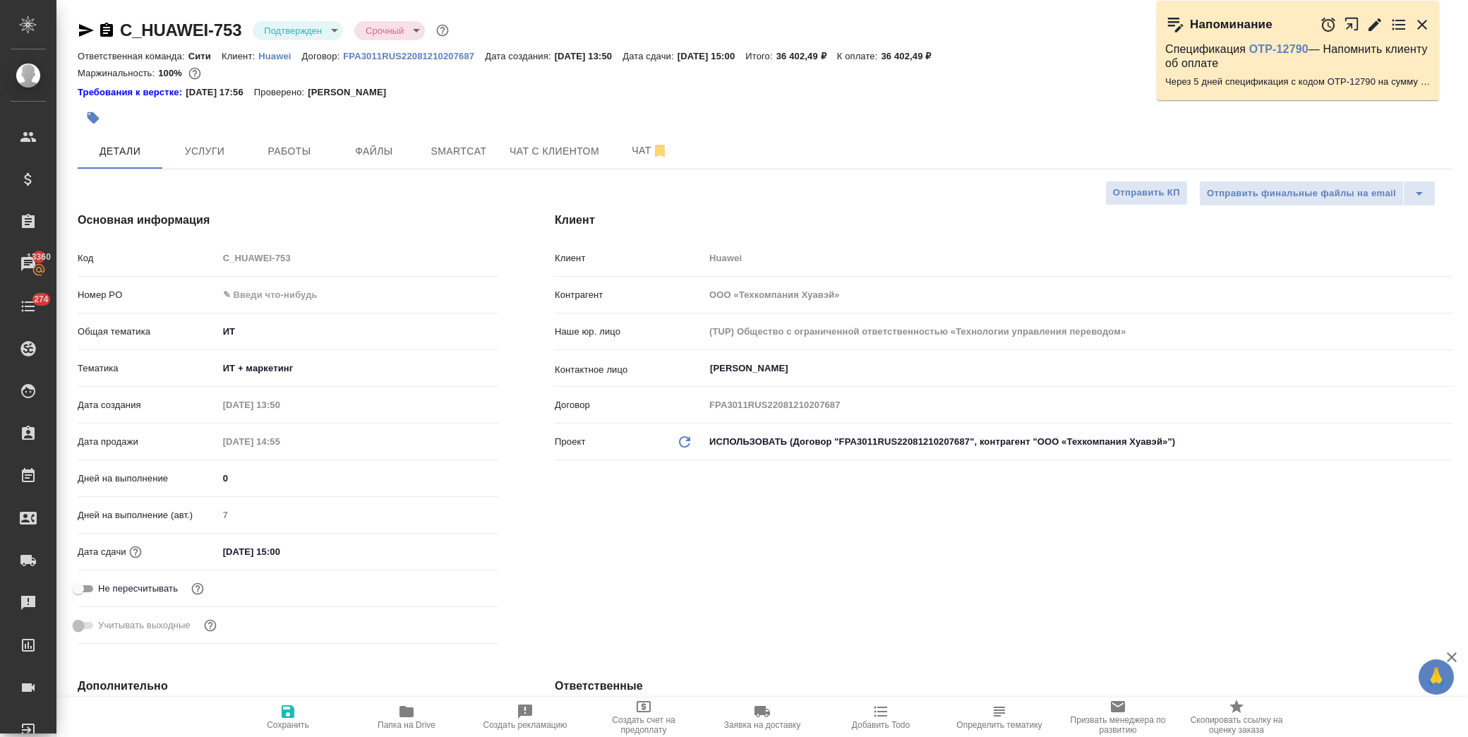
type textarea "x"
click at [80, 28] on icon "button" at bounding box center [86, 30] width 15 height 13
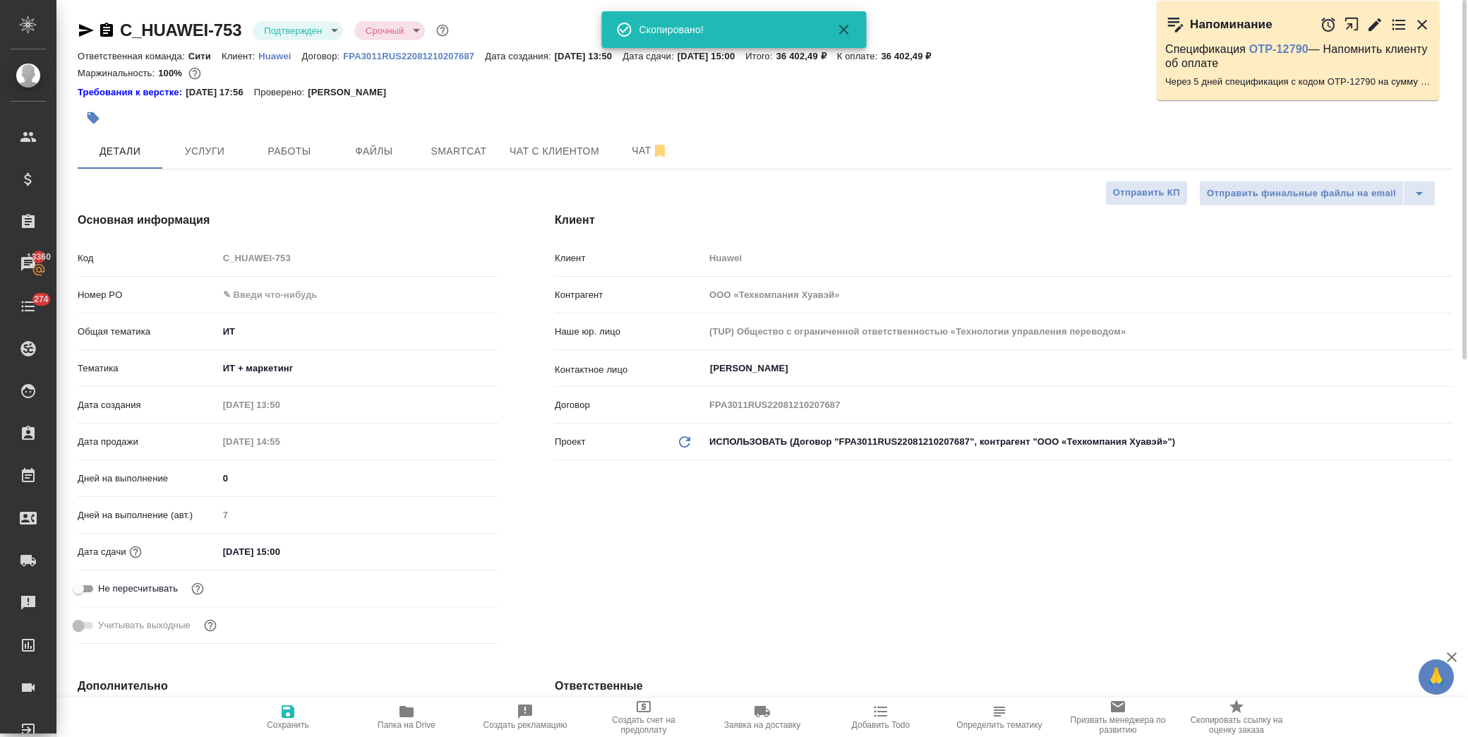
click at [773, 625] on div "Клиент Клиент Huawei Контрагент ООО «Техкомпания Хуавэй» Наше юр. лицо (TUP) Об…" at bounding box center [1004, 431] width 954 height 494
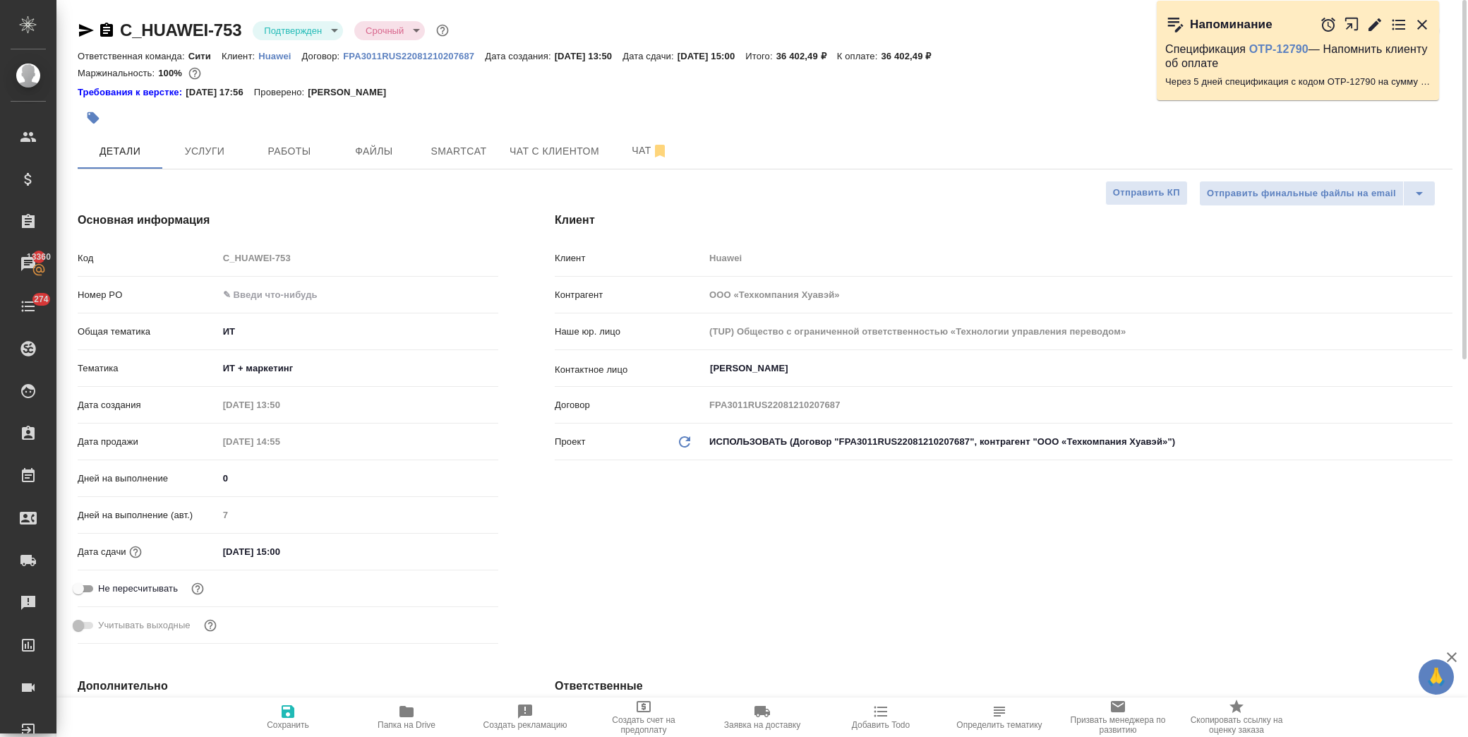
scroll to position [313, 0]
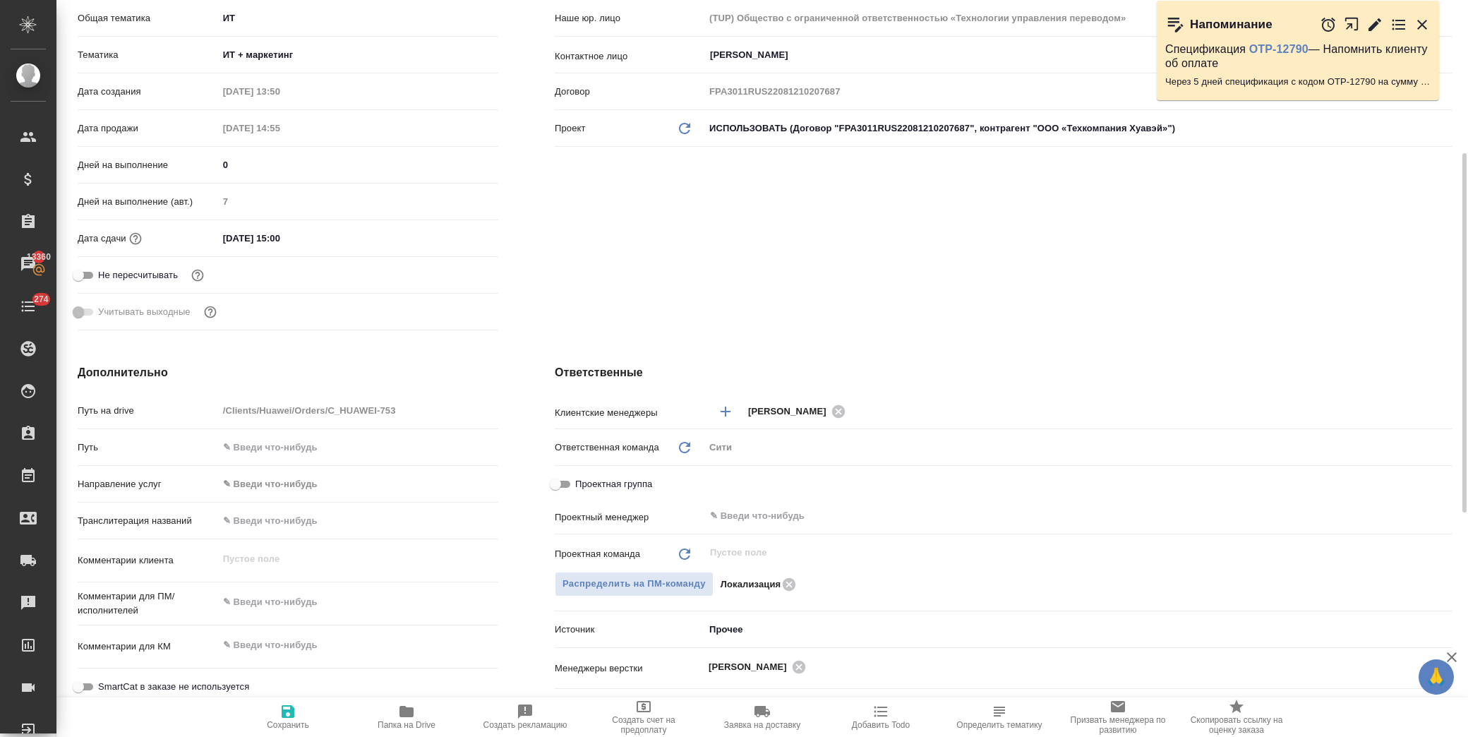
type textarea "x"
click at [285, 609] on textarea at bounding box center [358, 602] width 280 height 24
type textarea "в"
type textarea "x"
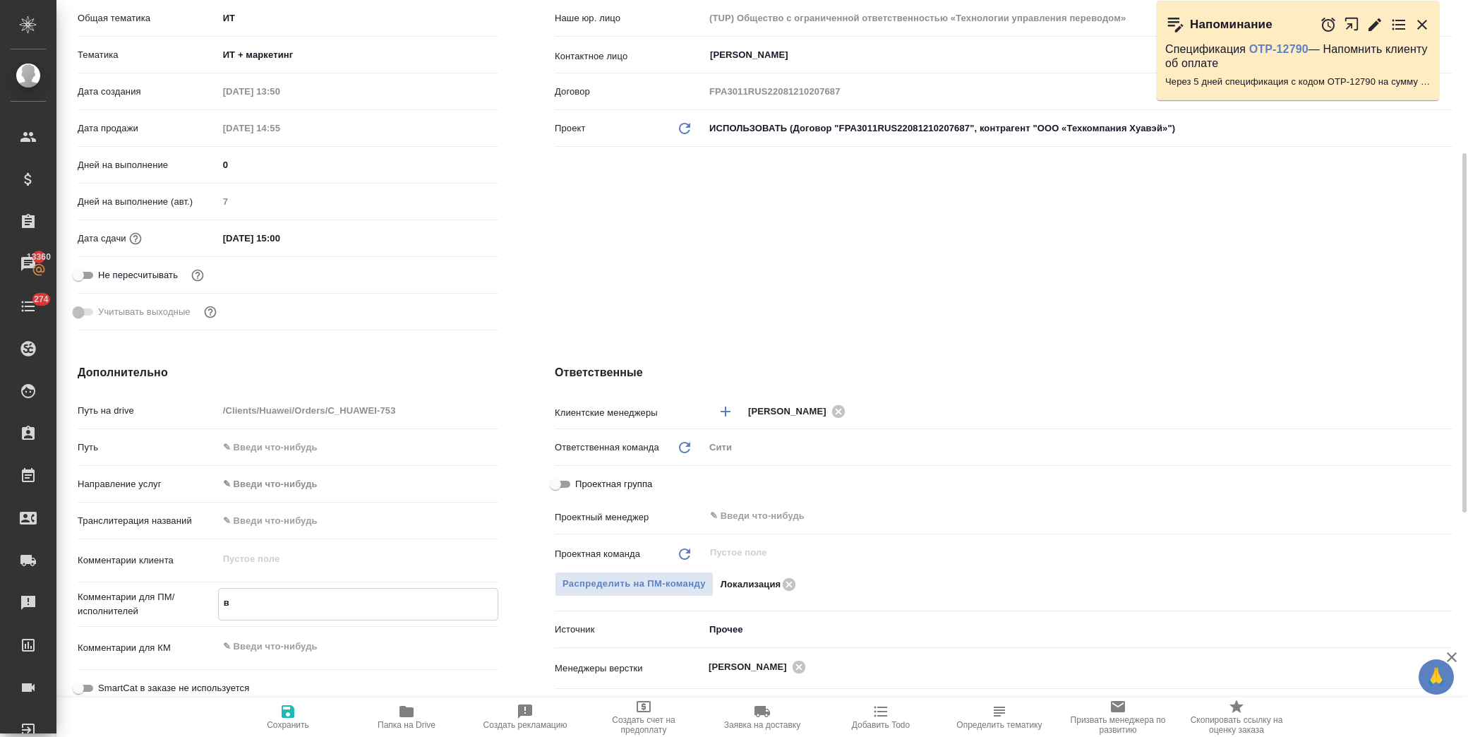
type textarea "x"
type textarea "в"
type textarea "x"
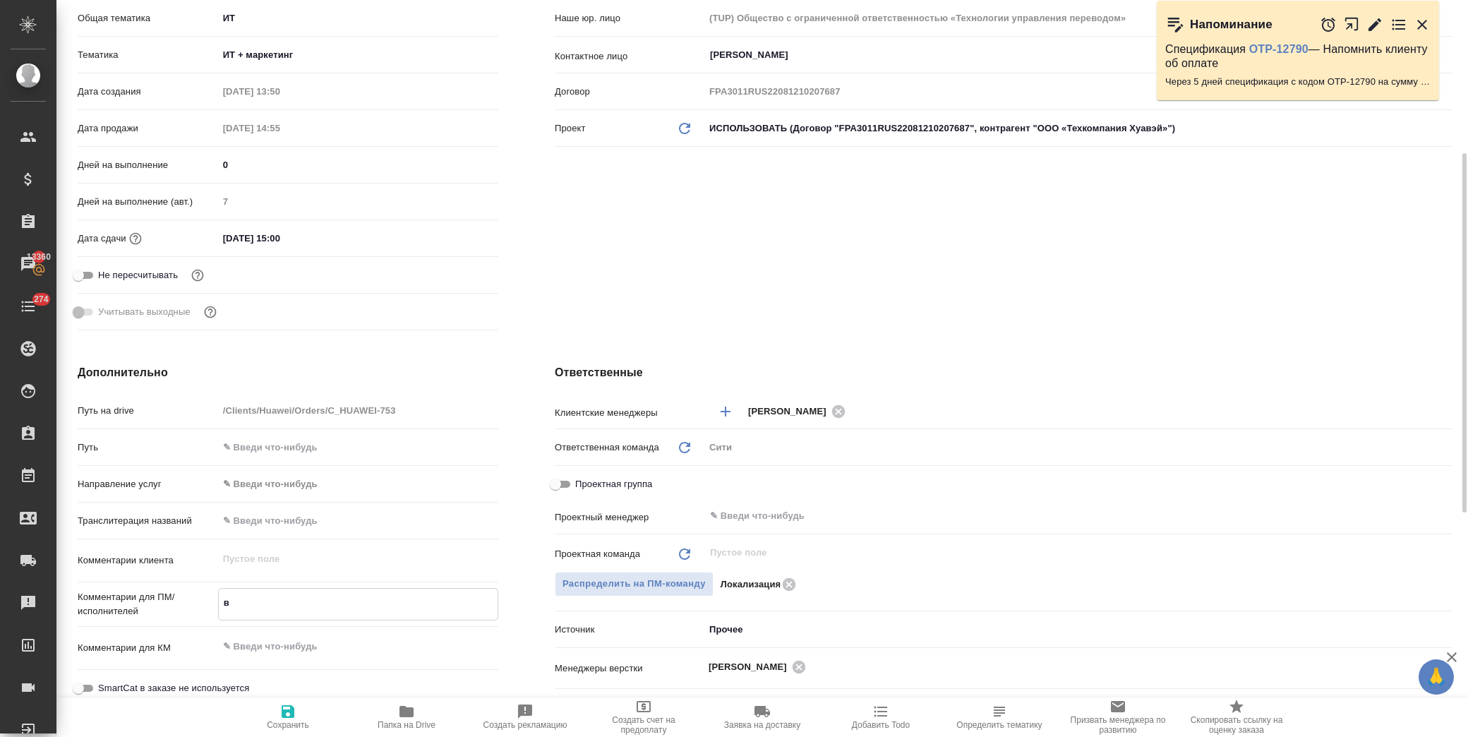
type textarea "в п"
type textarea "x"
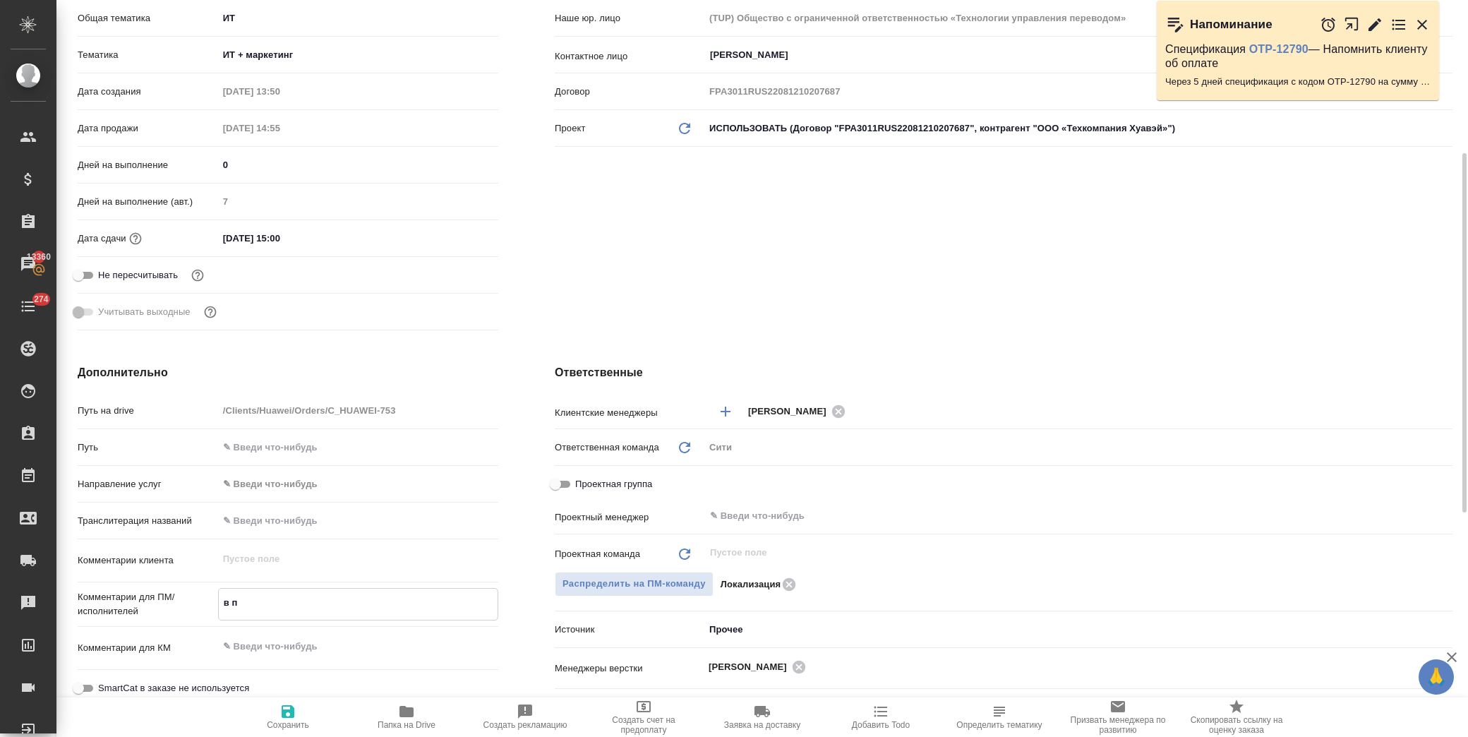
type textarea "в па"
type textarea "x"
type textarea "в пап"
type textarea "x"
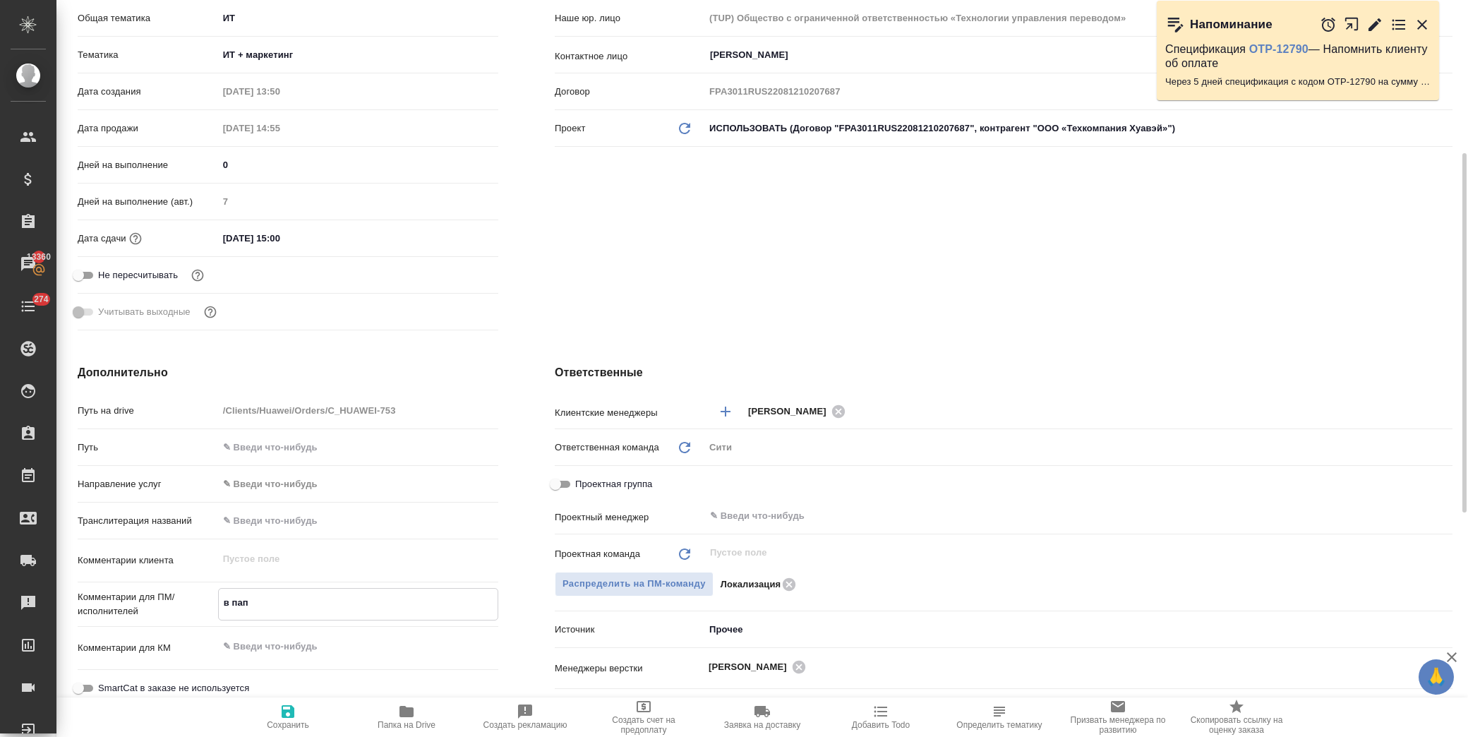
type textarea "x"
type textarea "в папк"
type textarea "x"
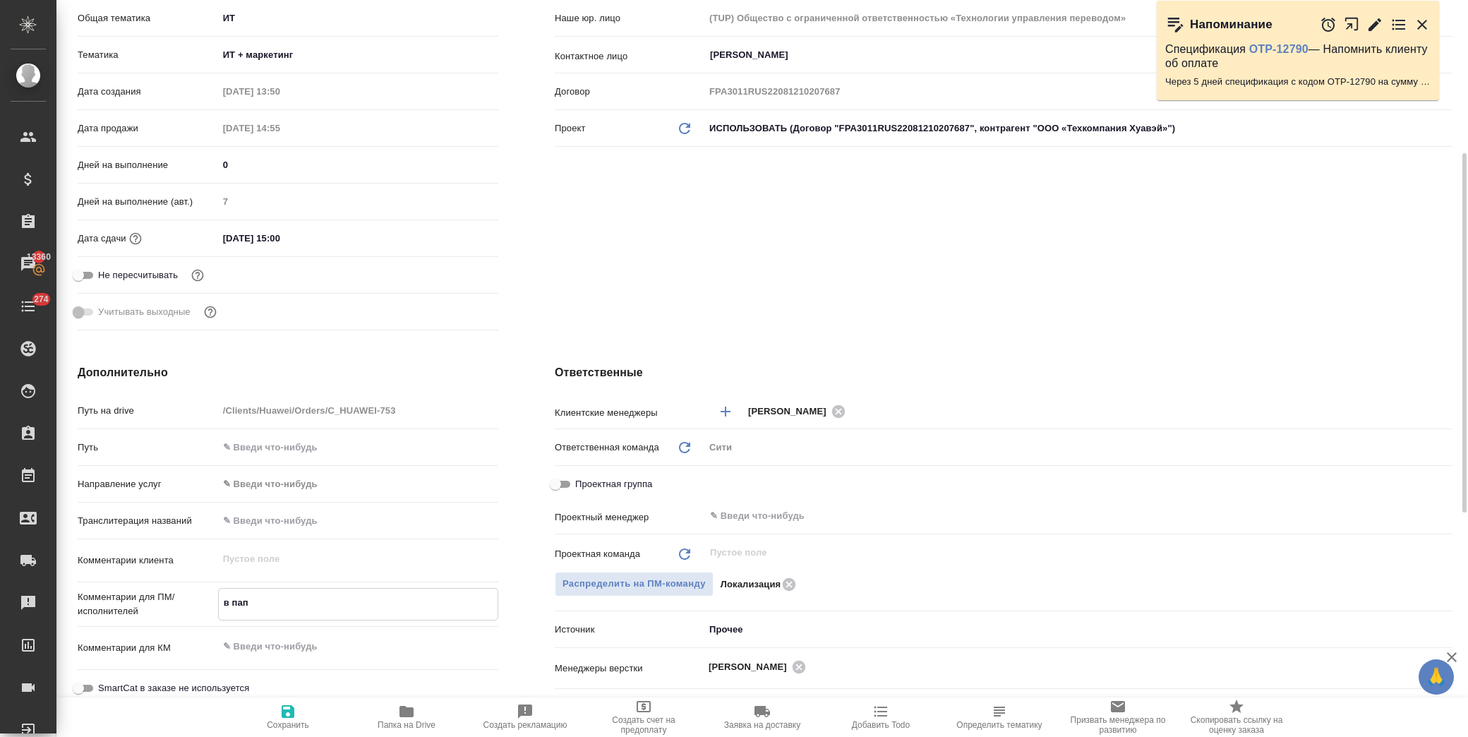
type textarea "x"
type textarea "в папке"
type textarea "x"
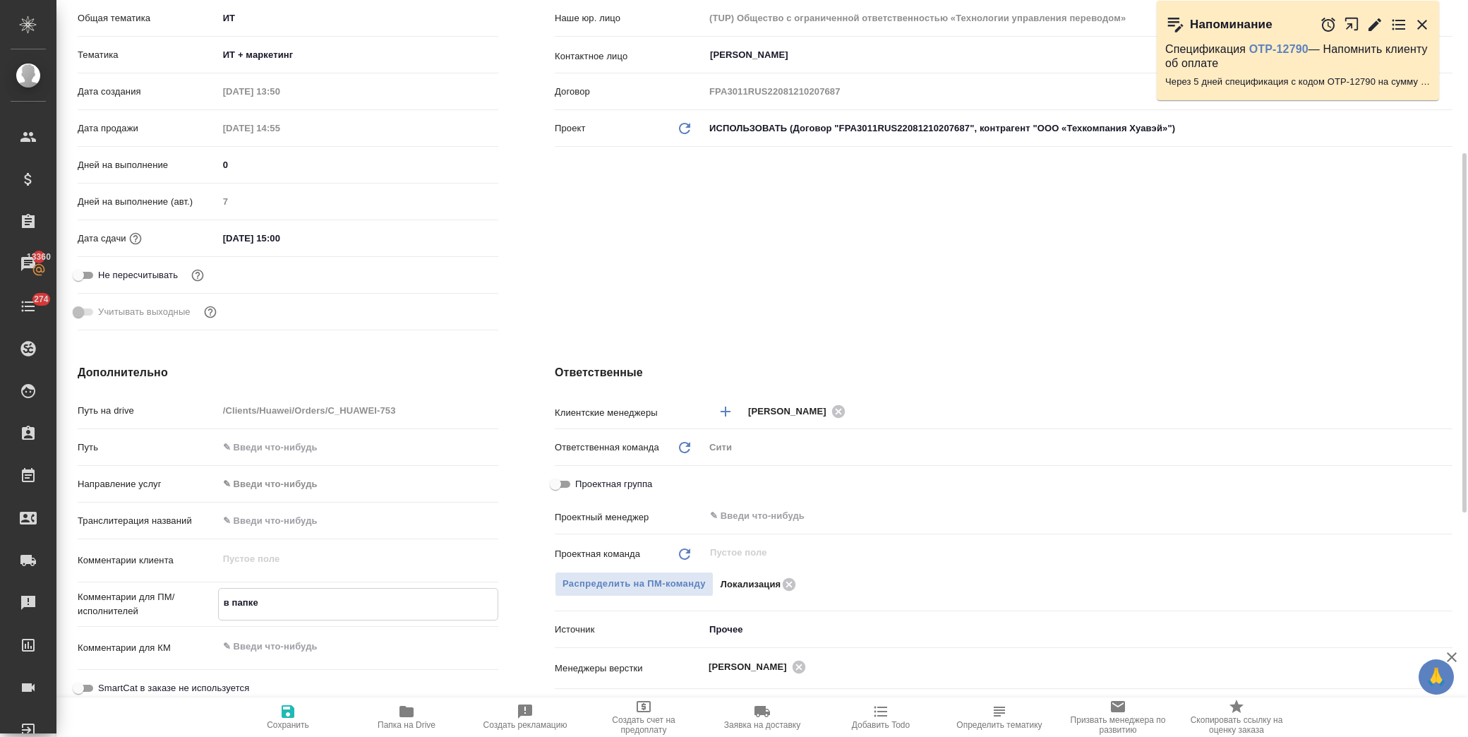
type textarea "x"
type textarea "в папке"
type textarea "x"
type textarea "в папке r"
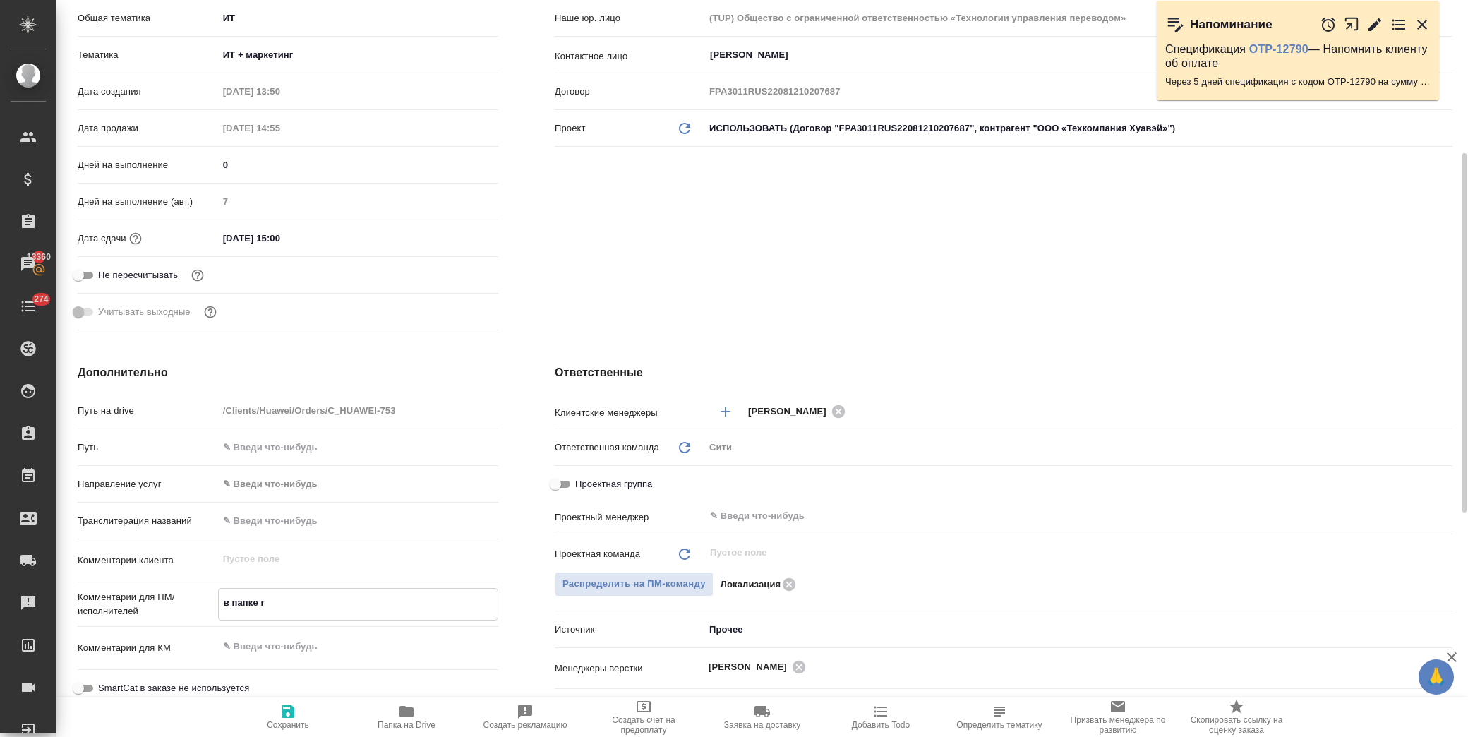
type textarea "x"
type textarea "в папке re"
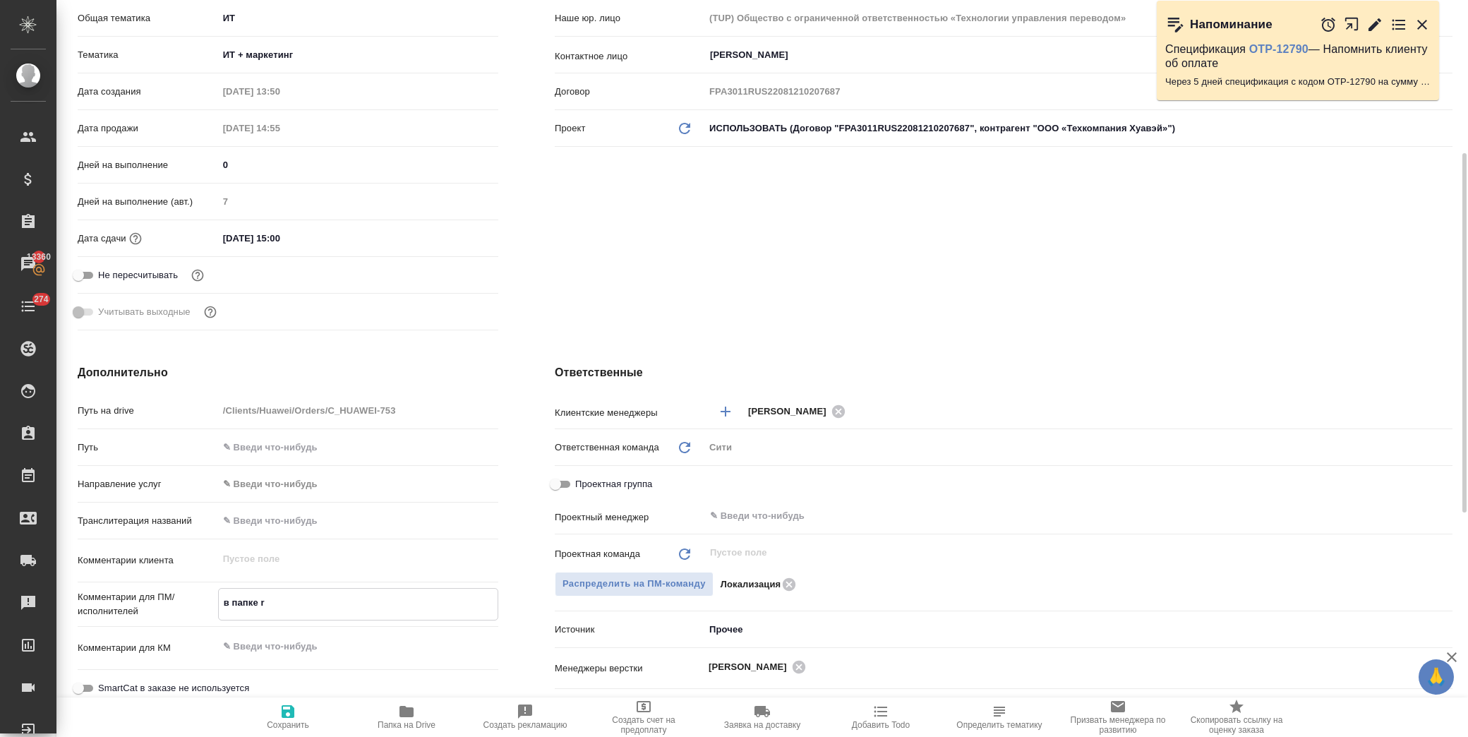
type textarea "x"
type textarea "в папке ref"
type textarea "x"
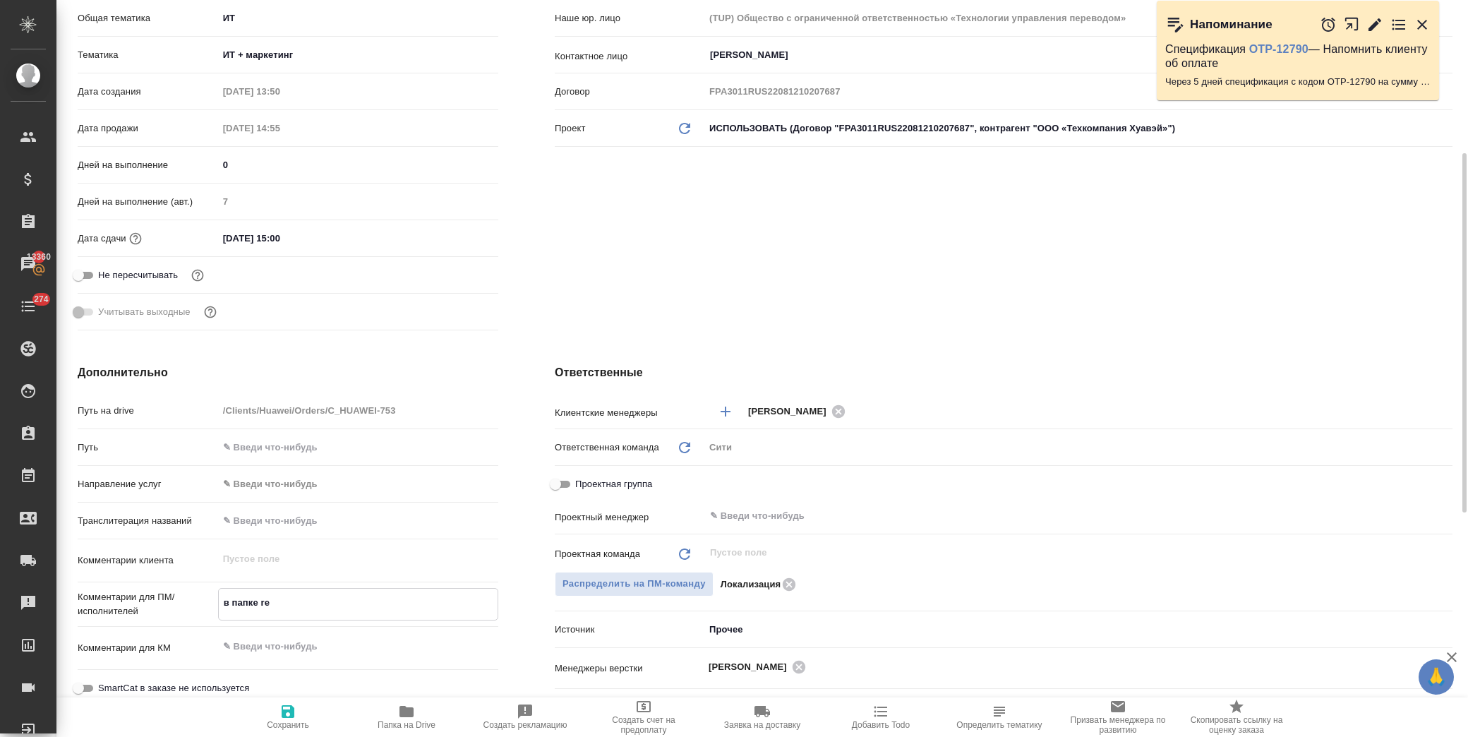
type textarea "x"
type textarea "в папке refe"
type textarea "x"
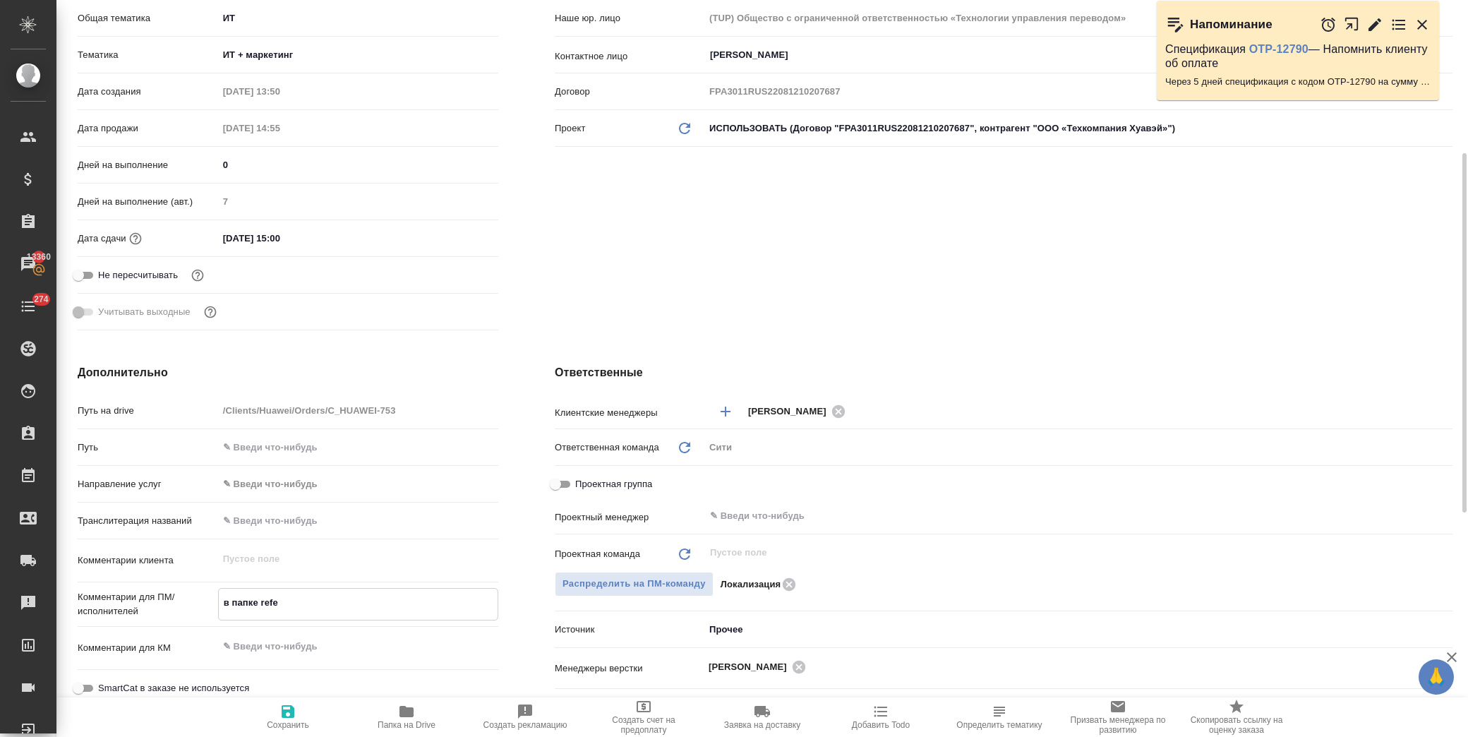
type textarea "x"
type textarea "в папке refer"
type textarea "x"
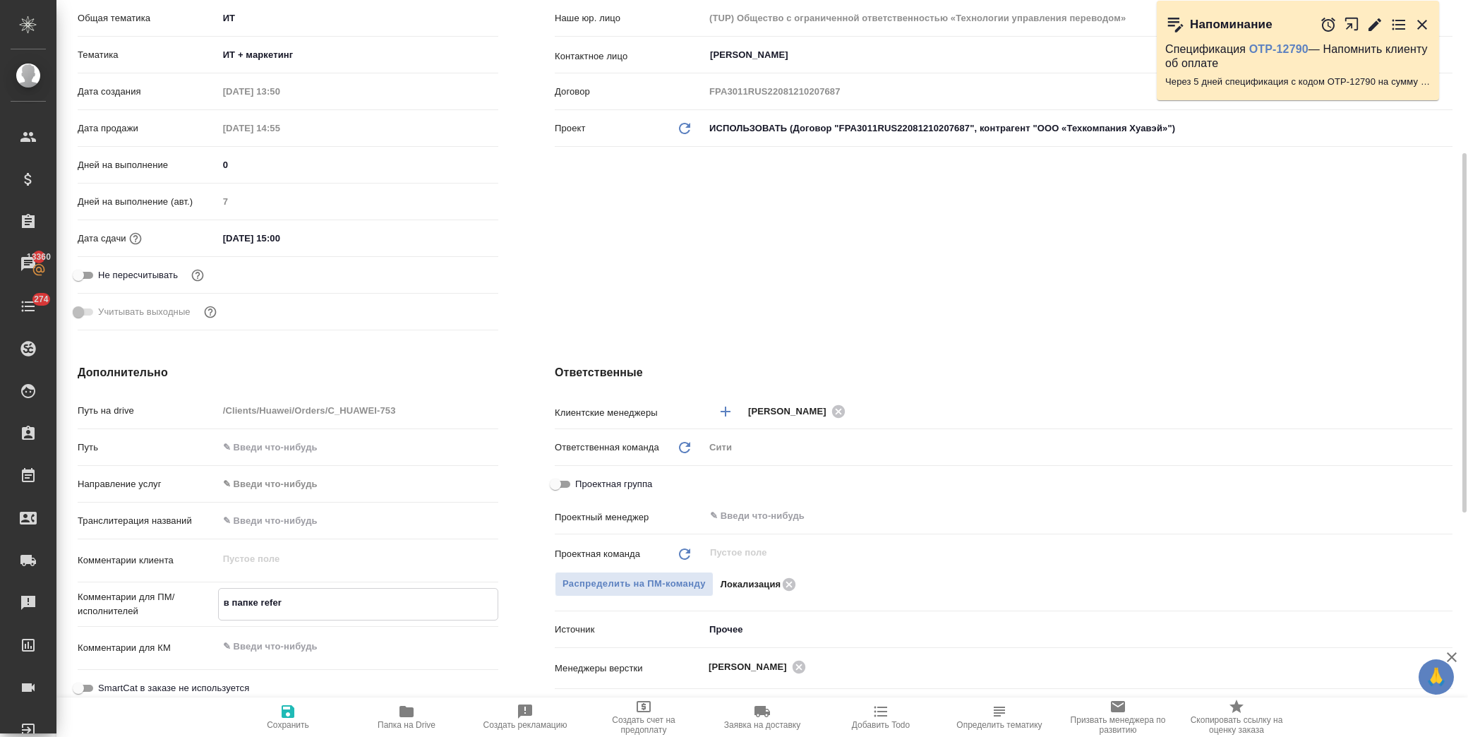
type textarea "в папке refere"
type textarea "x"
type textarea "в папке referen"
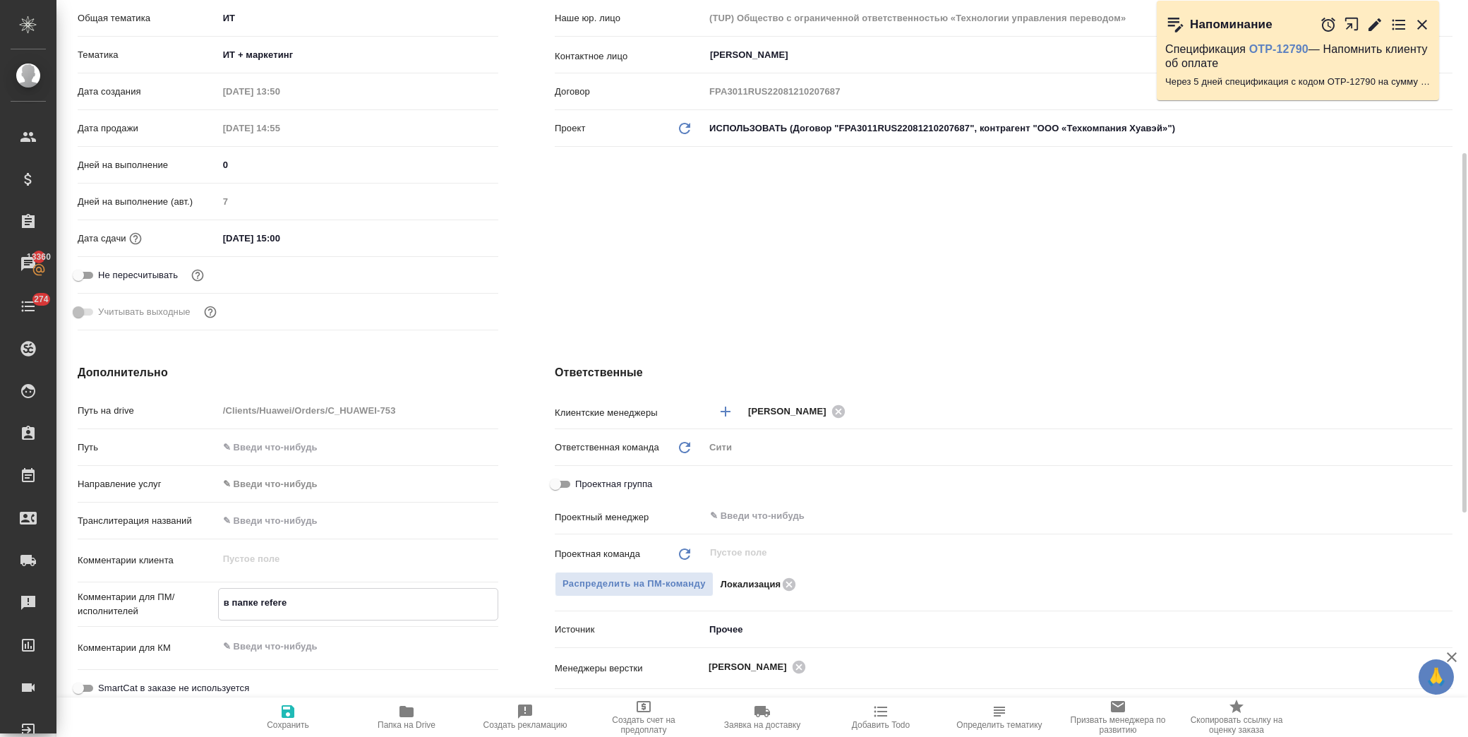
type textarea "x"
type textarea "в папке referenc"
type textarea "x"
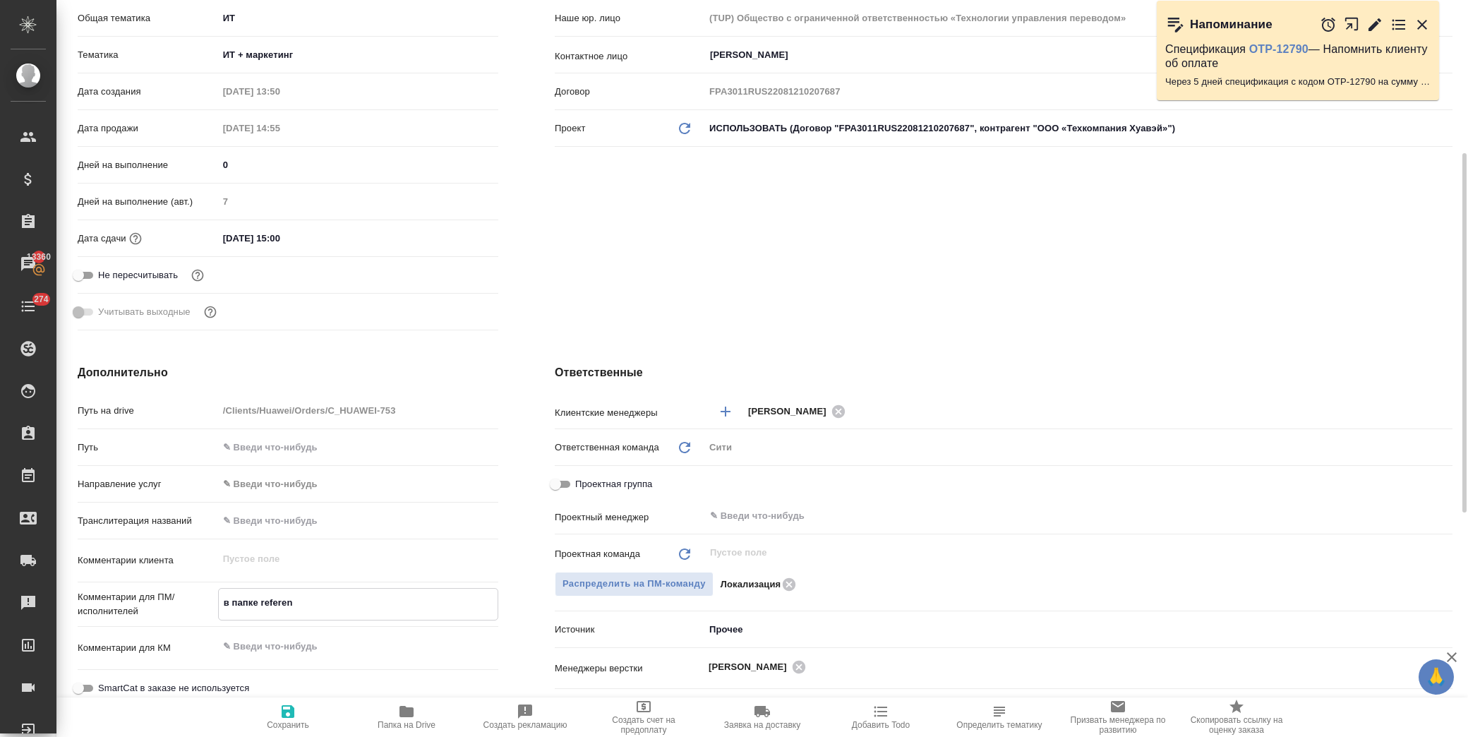
type textarea "x"
type textarea "в папке reference"
type textarea "x"
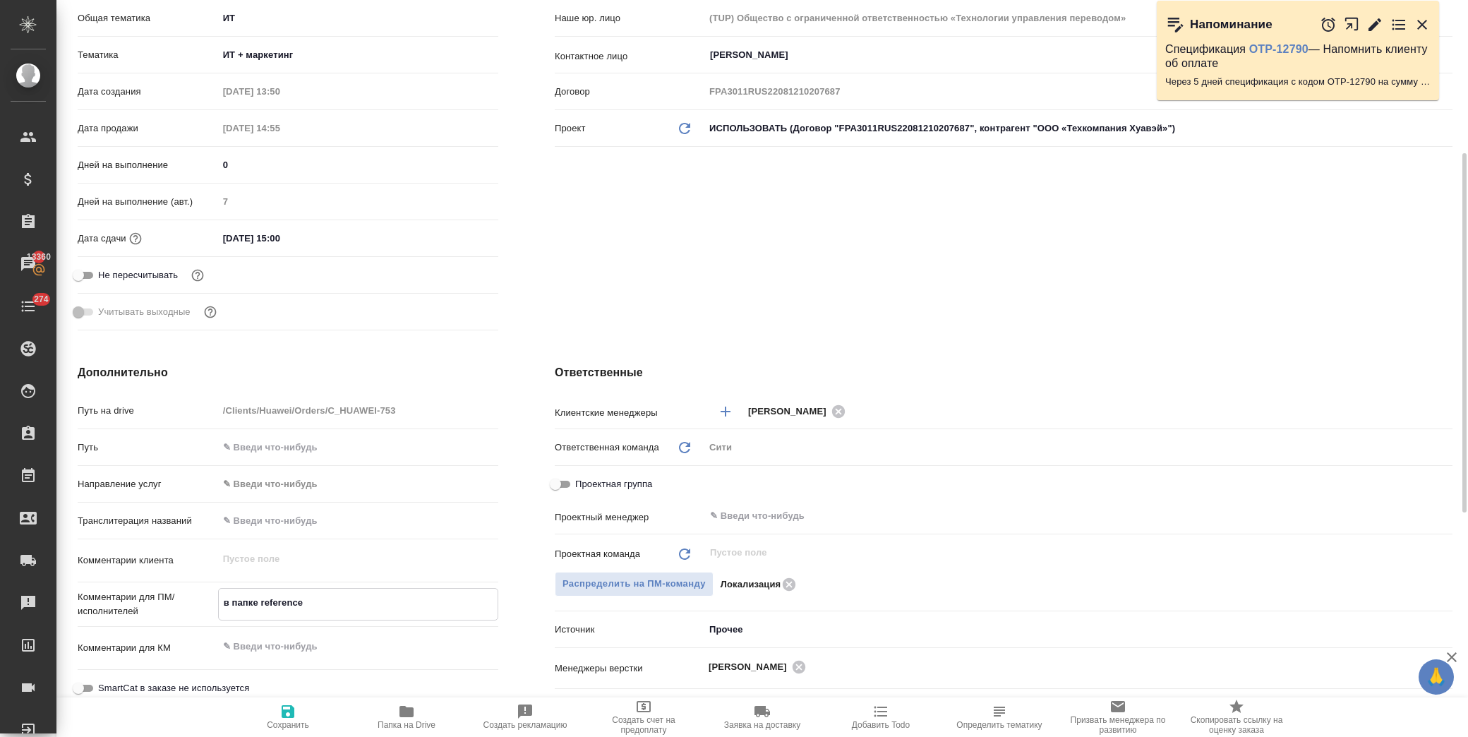
type textarea "x"
type textarea "в папке reference"
type textarea "x"
type textarea "в папке reference л"
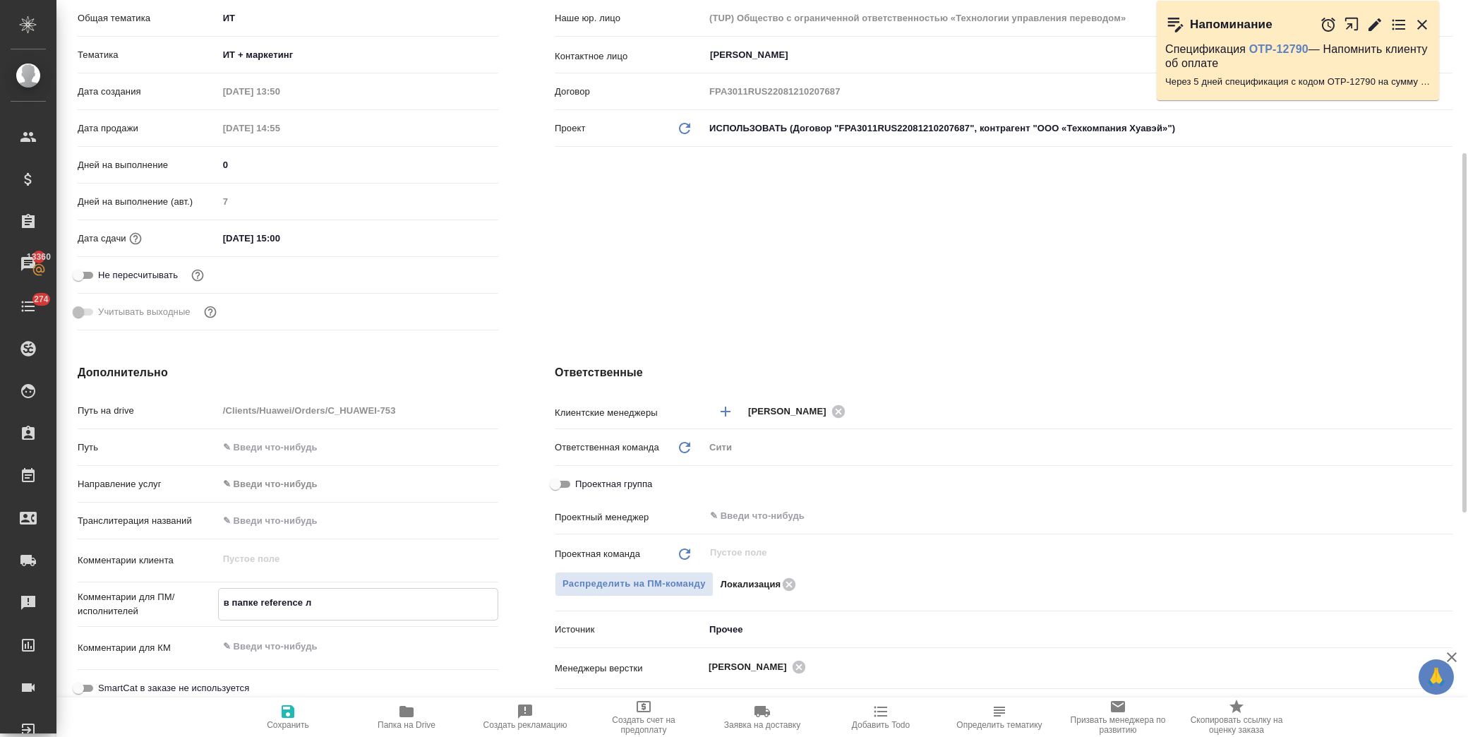
type textarea "x"
type textarea "в папке reference ле"
type textarea "x"
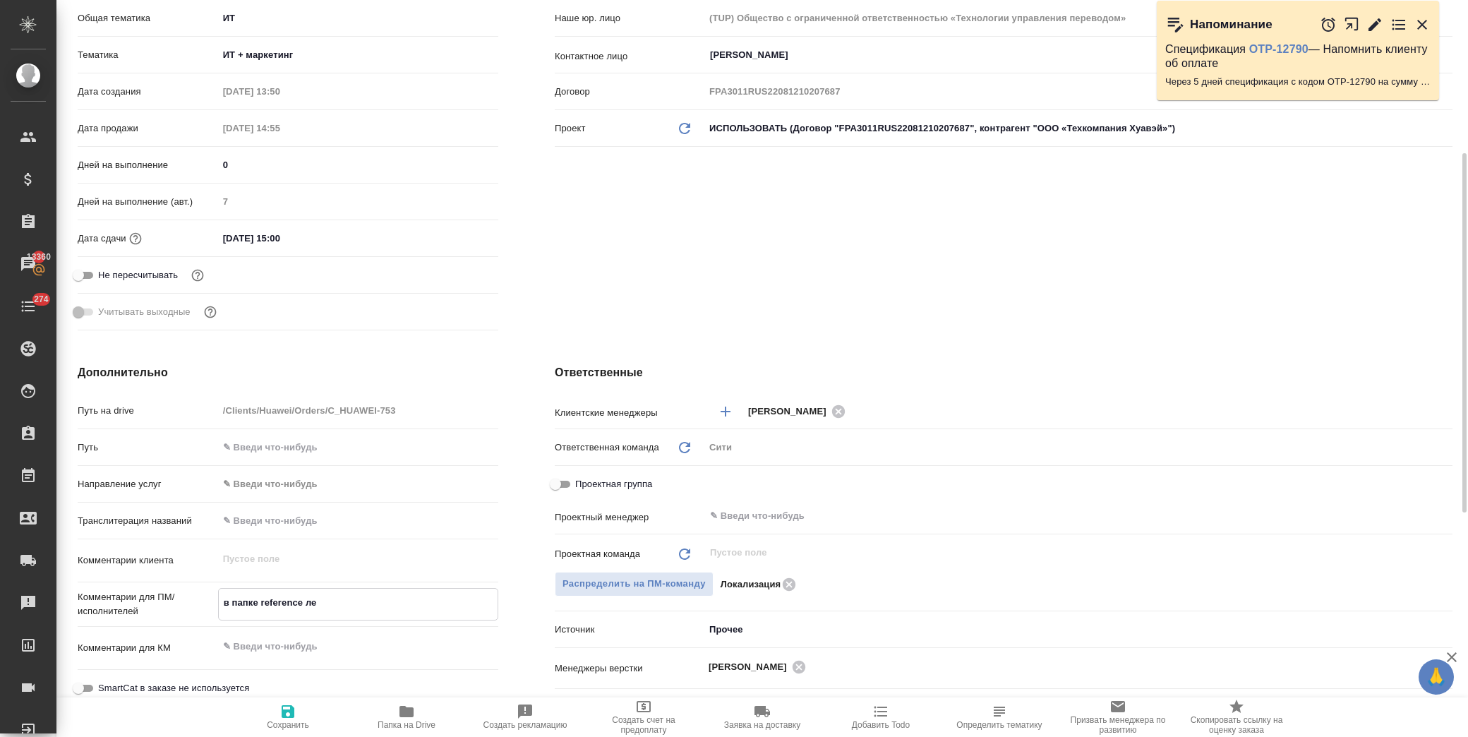
type textarea "x"
type textarea "в папке reference л"
type textarea "x"
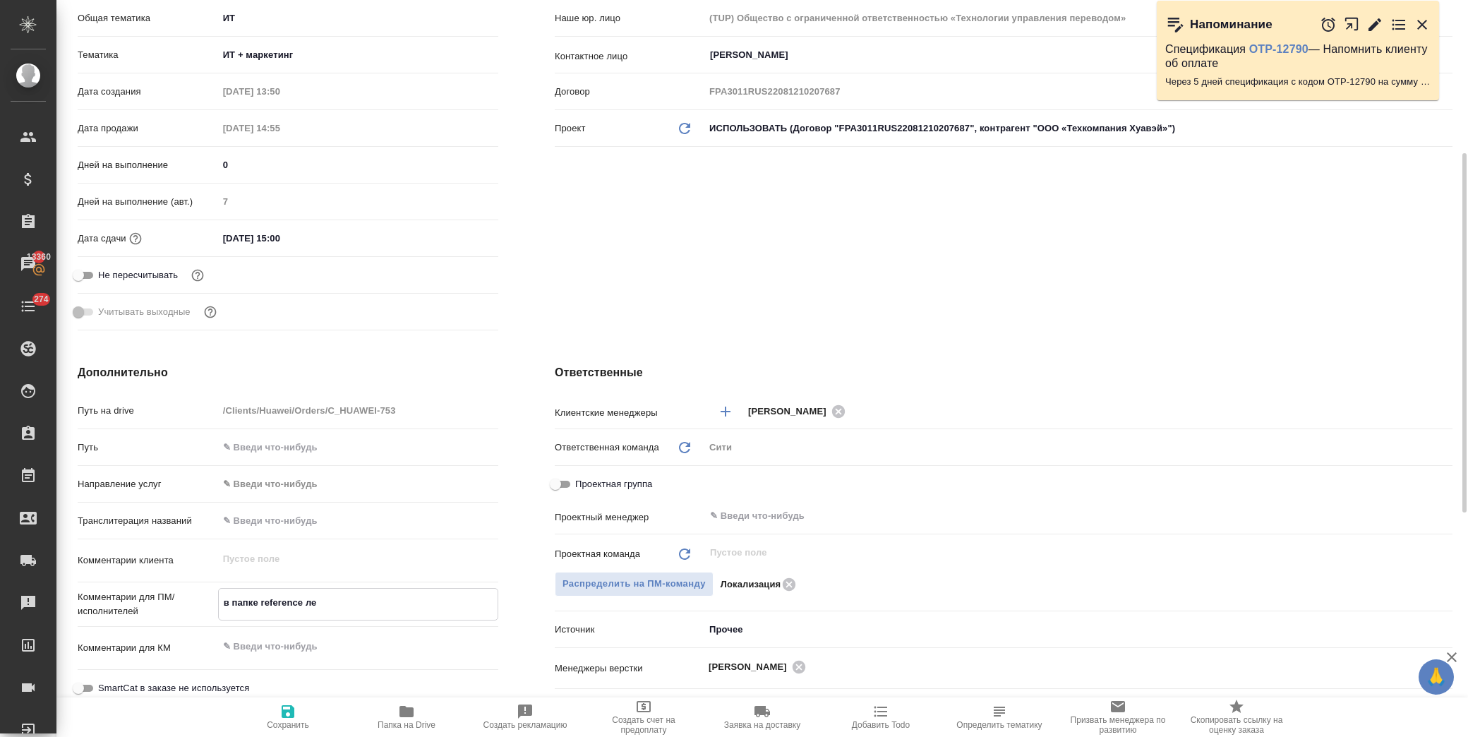
type textarea "x"
type textarea "в папке reference"
type textarea "x"
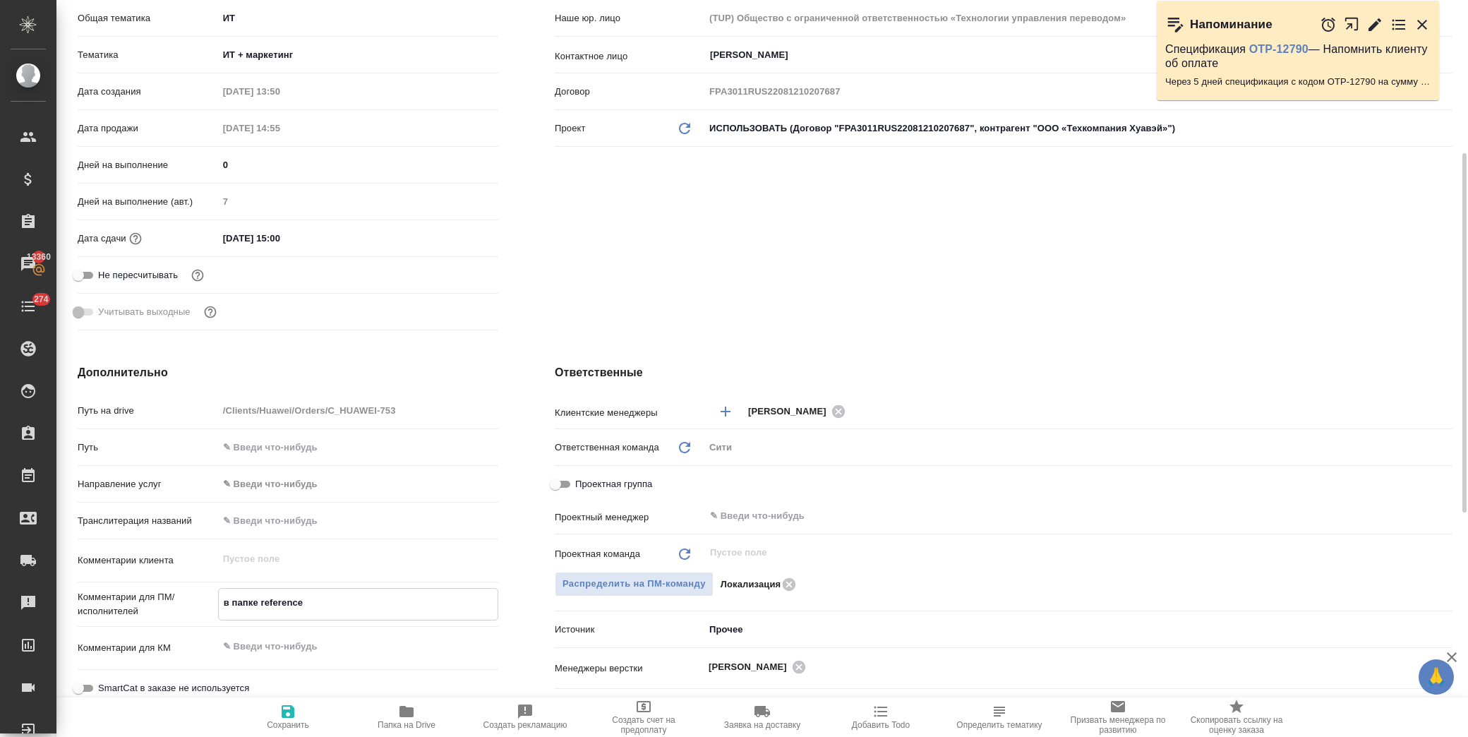
type textarea "x"
type textarea "в папке reference п"
type textarea "x"
type textarea "в папке reference по"
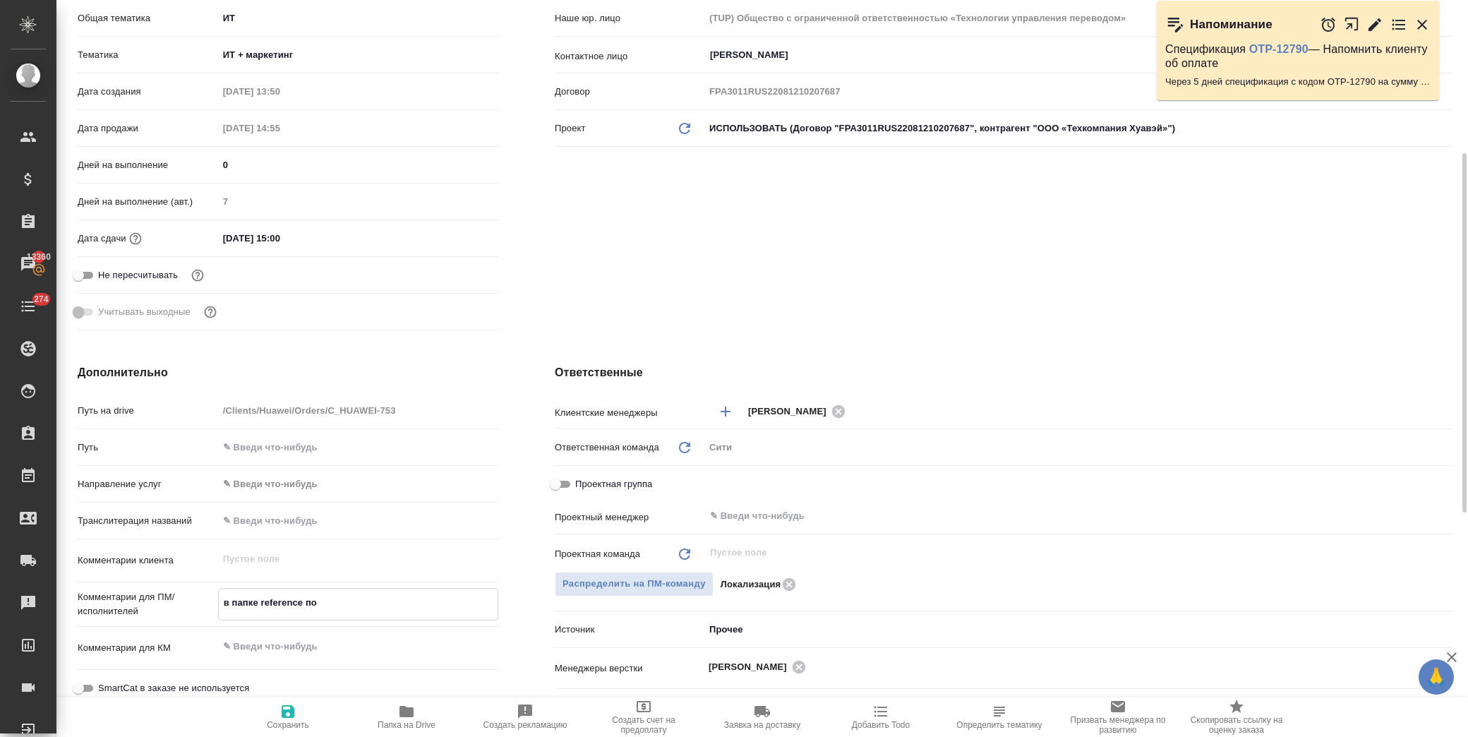
type textarea "x"
type textarea "в папке reference пол"
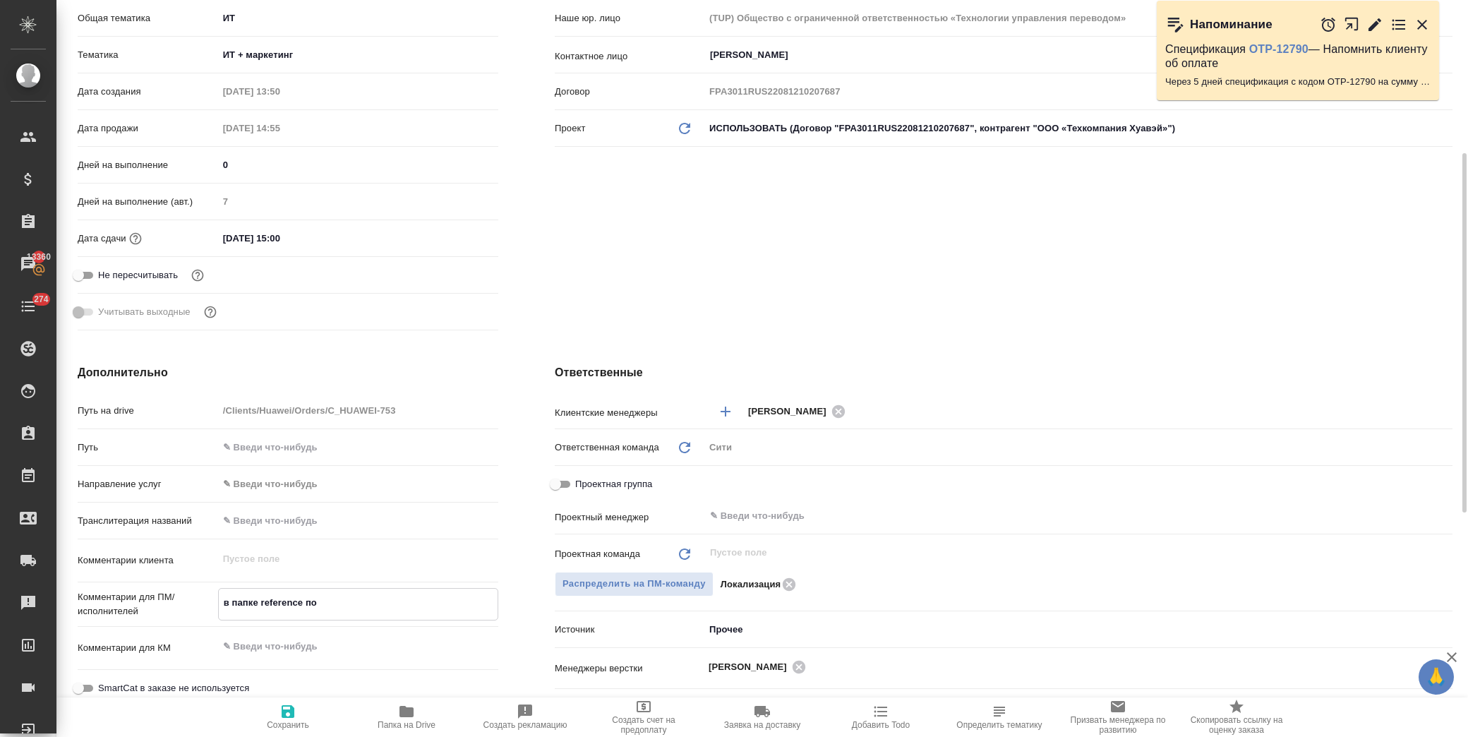
type textarea "x"
type textarea "в папке reference поло"
type textarea "x"
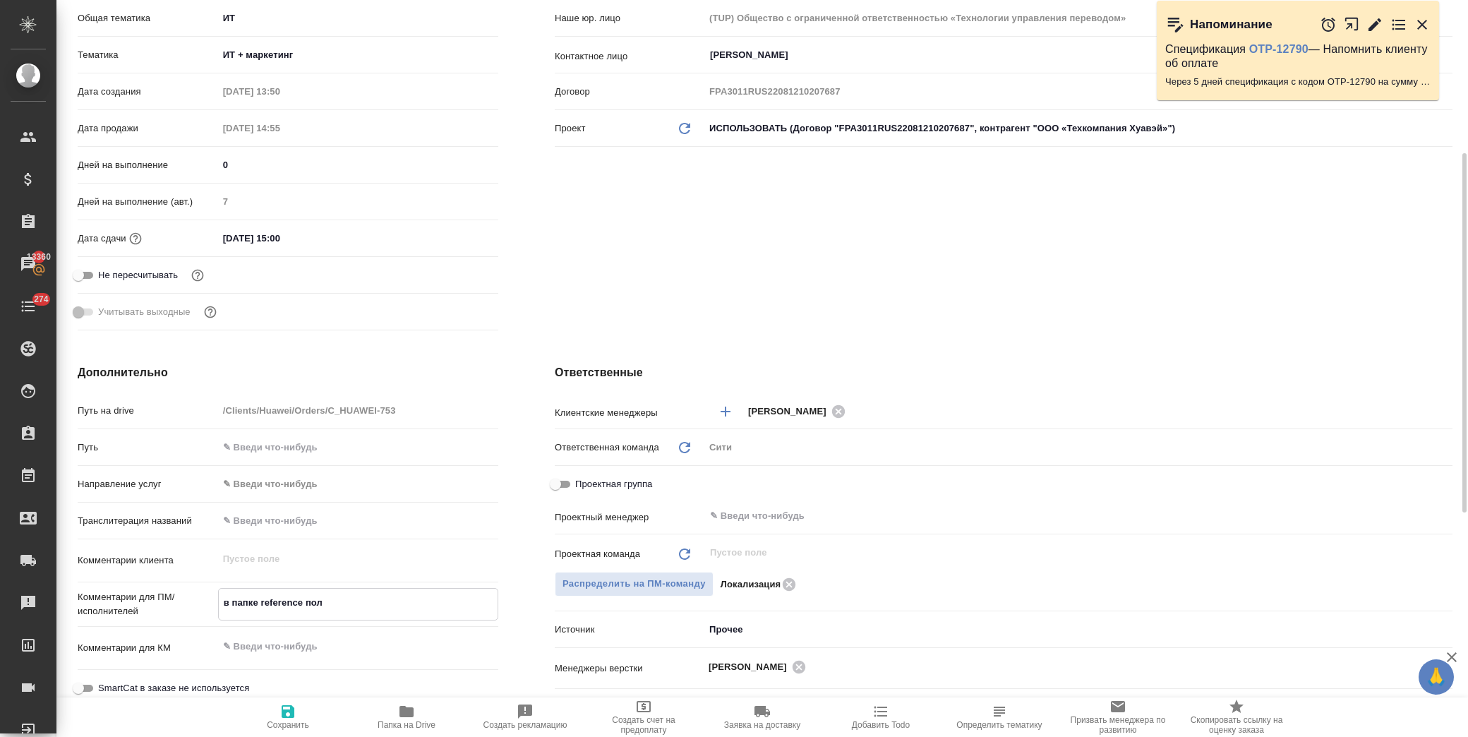
type textarea "x"
type textarea "в папке reference полож"
type textarea "x"
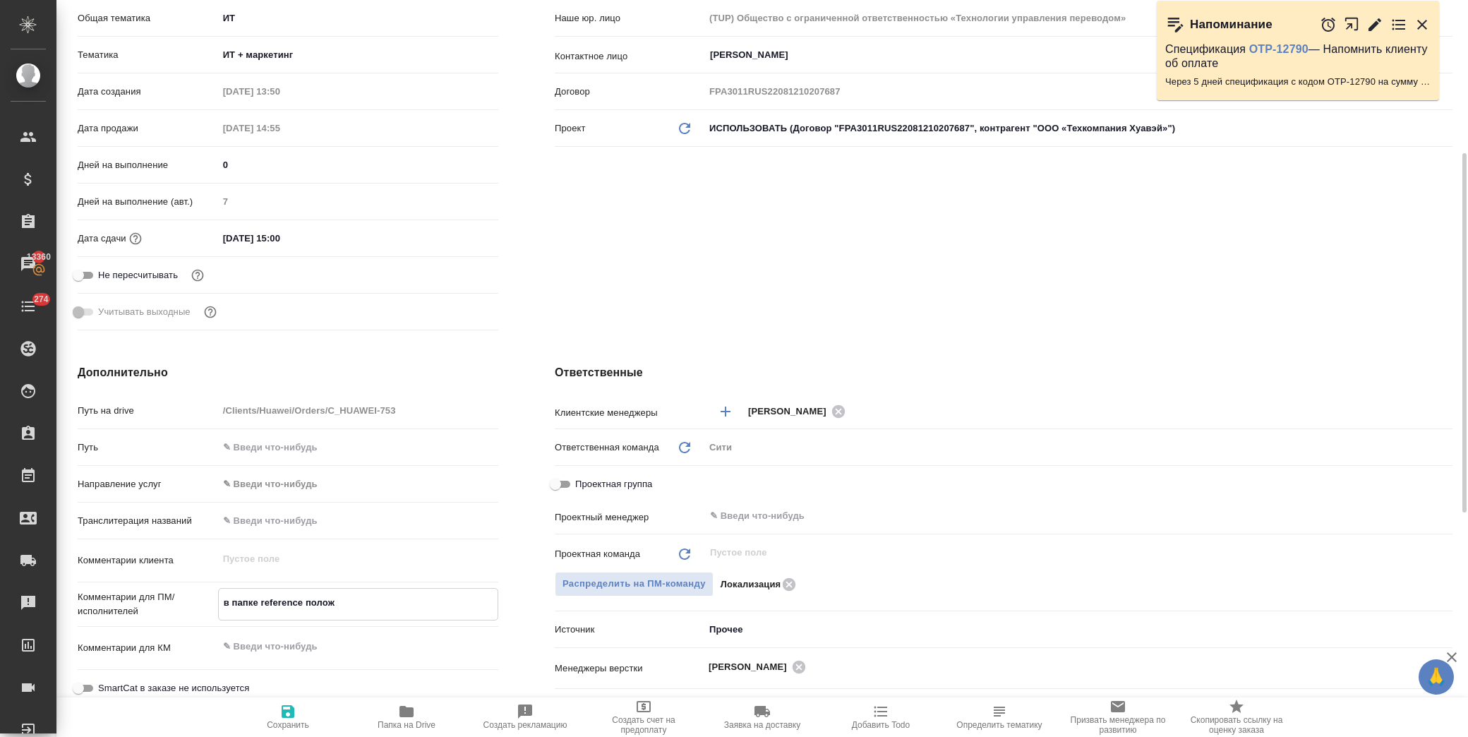
type textarea "x"
type textarea "в папке reference положи"
type textarea "x"
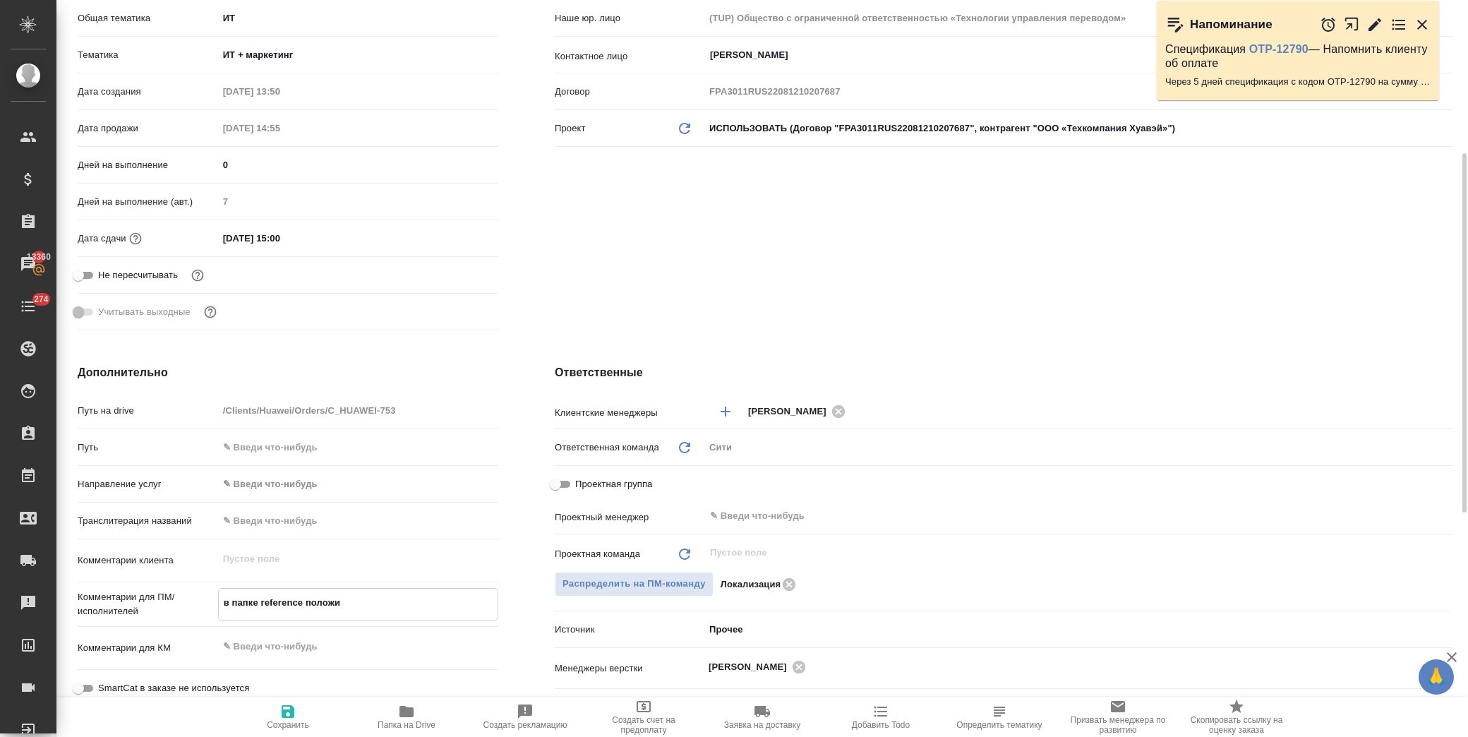
type textarea "в папке reference положил"
type textarea "x"
type textarea "в папке reference положила"
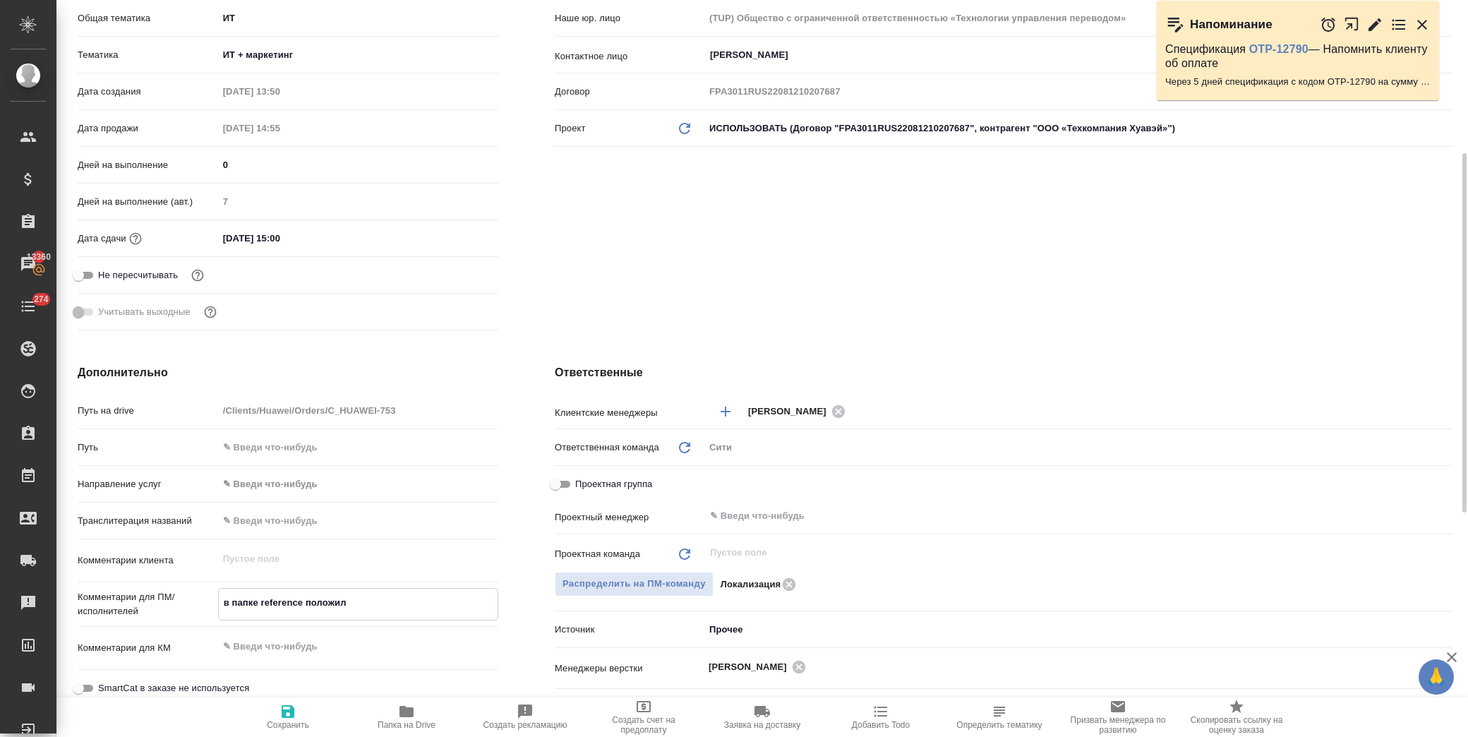
type textarea "x"
type textarea "в папке reference положила"
type textarea "x"
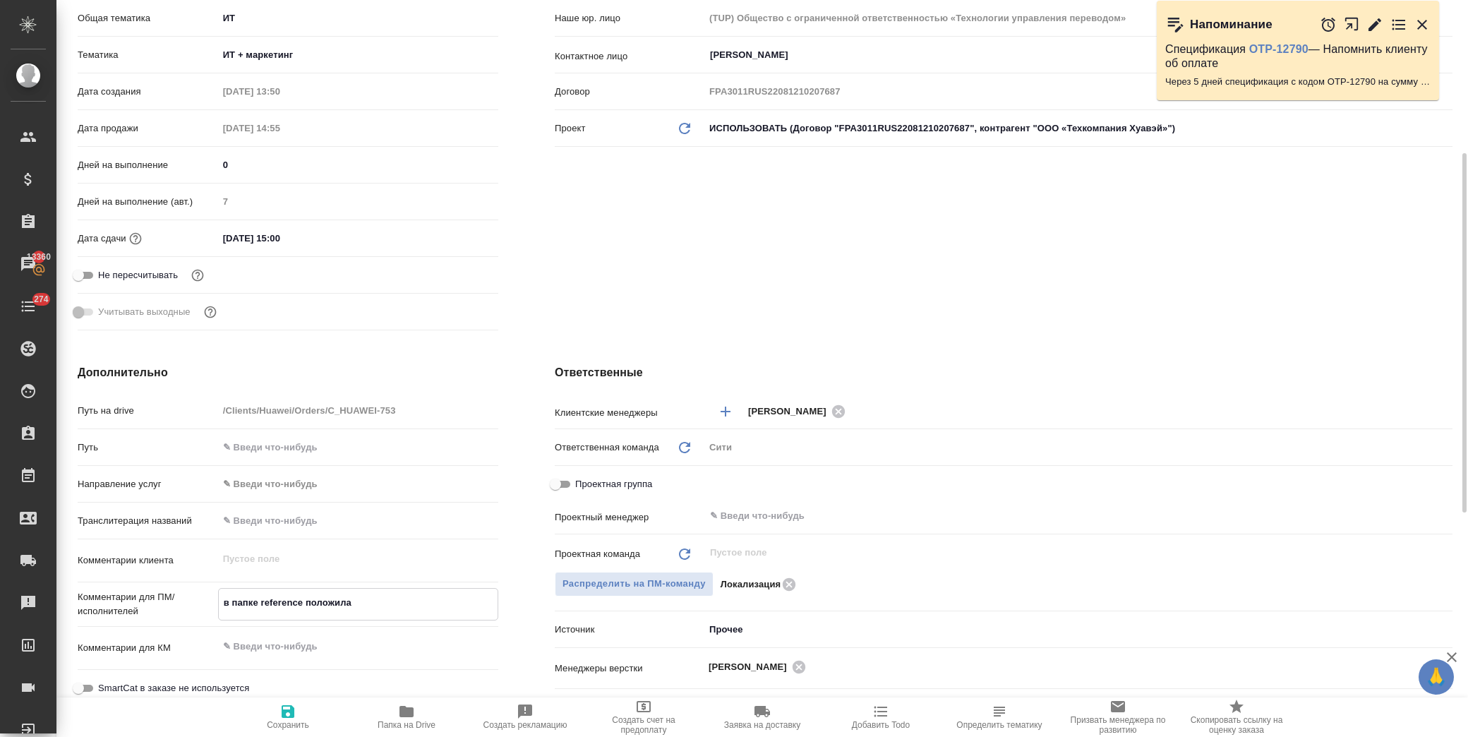
type textarea "x"
type textarea "в папке reference положила ф"
type textarea "x"
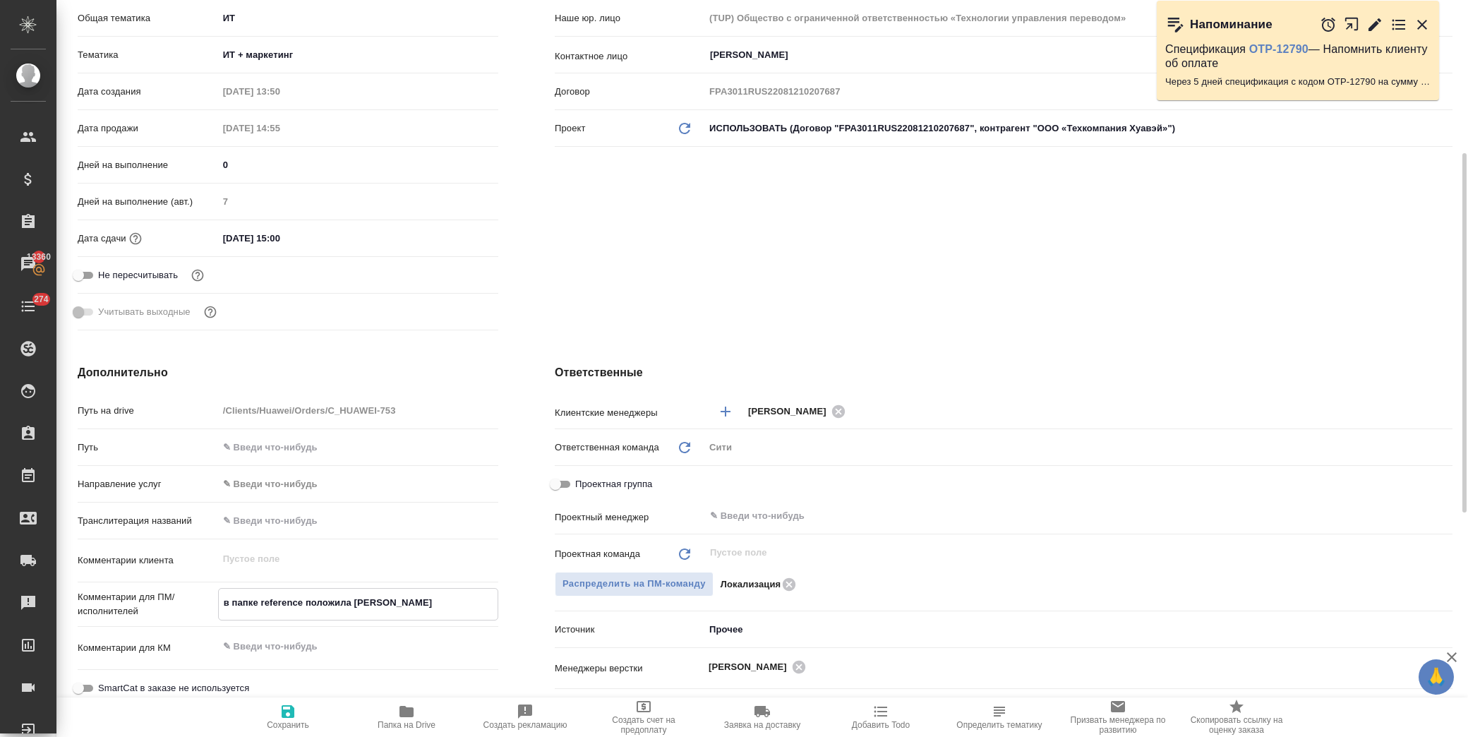
type textarea "x"
type textarea "в папке reference положила фа"
type textarea "x"
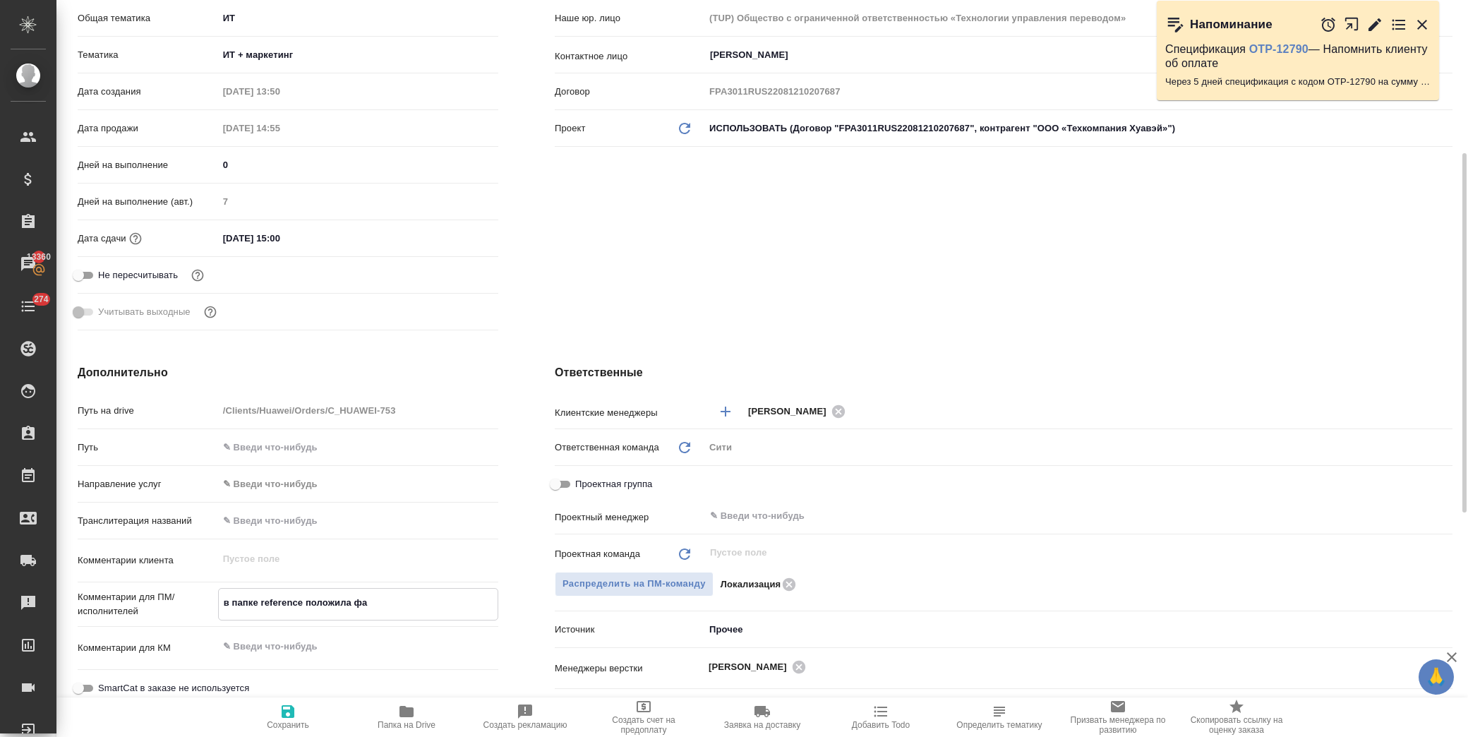
type textarea "в папке reference положила фай"
type textarea "x"
type textarea "в папке reference положила файл"
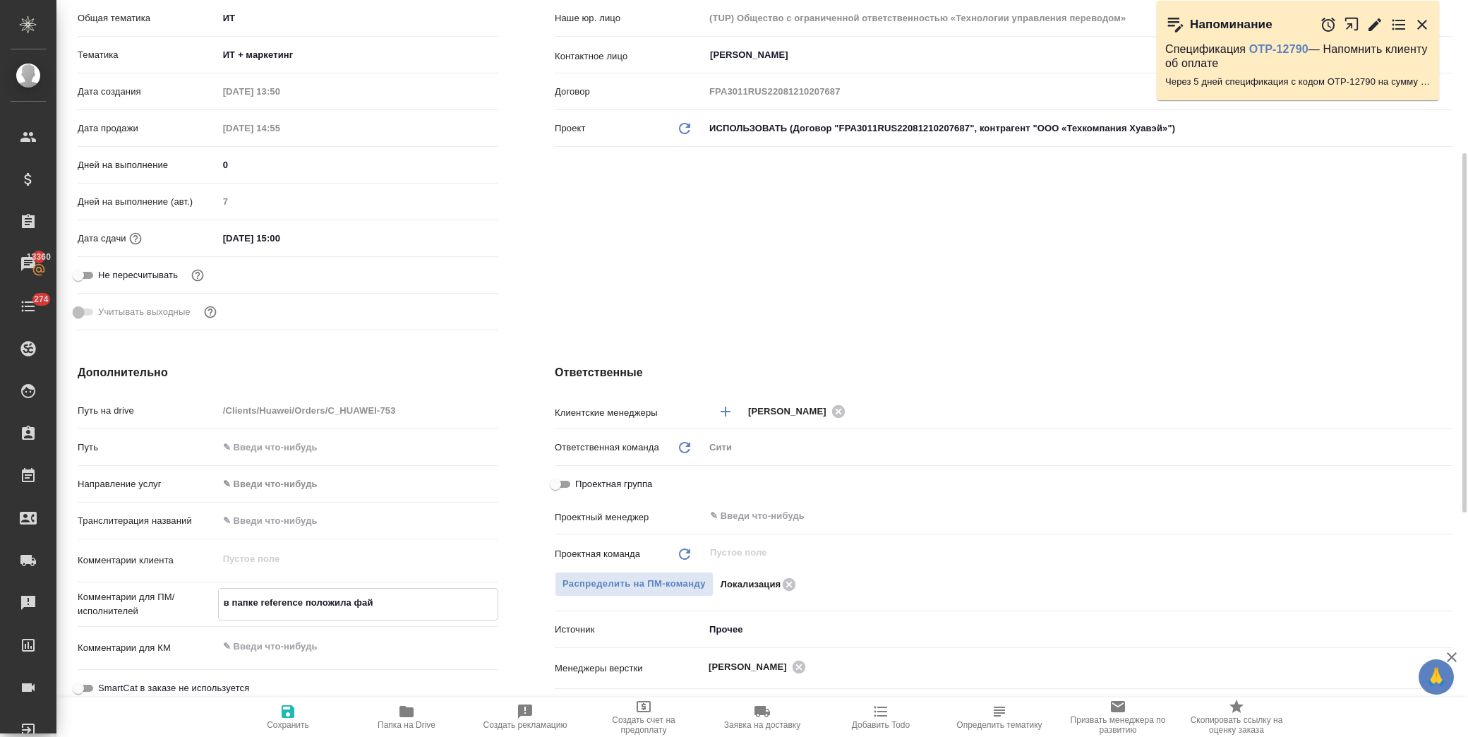
type textarea "x"
click at [290, 716] on icon "button" at bounding box center [288, 711] width 13 height 13
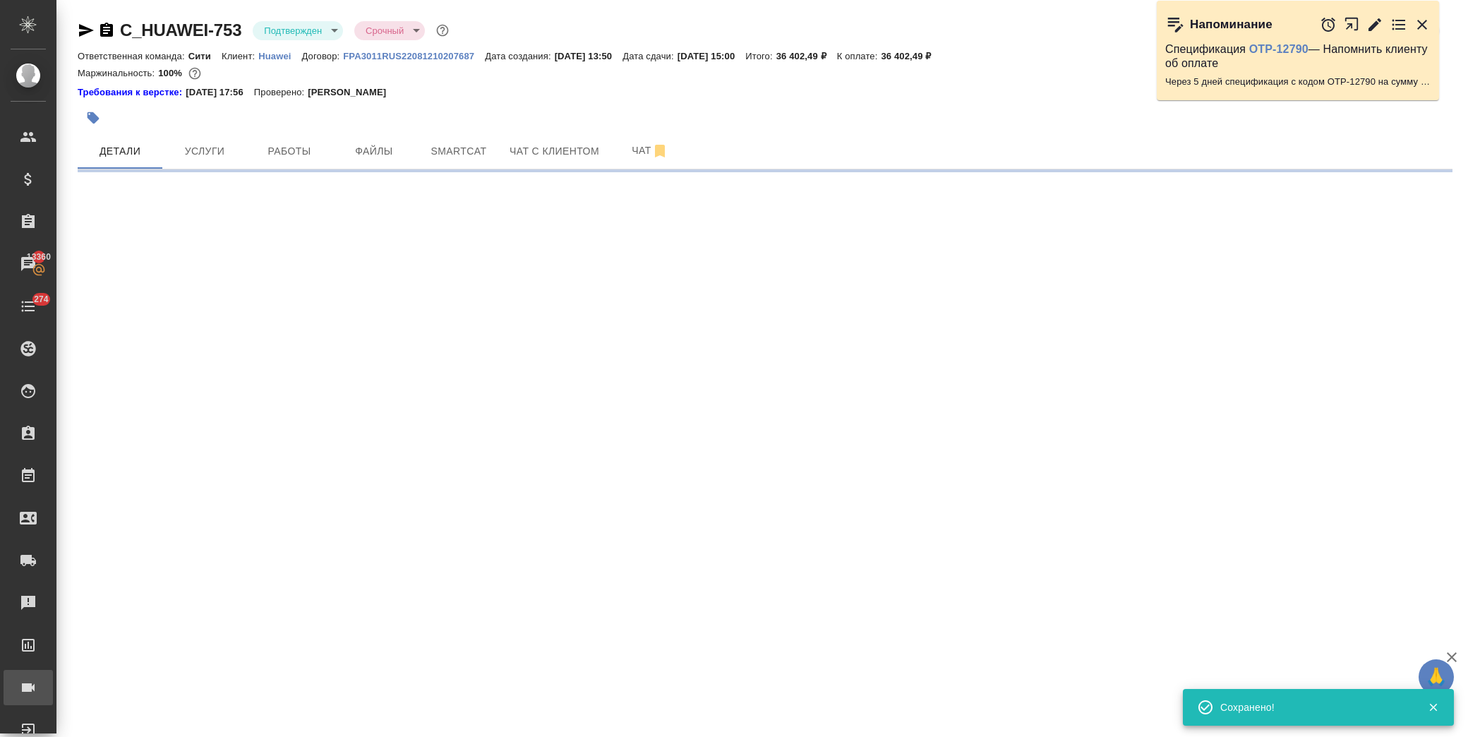
scroll to position [0, 0]
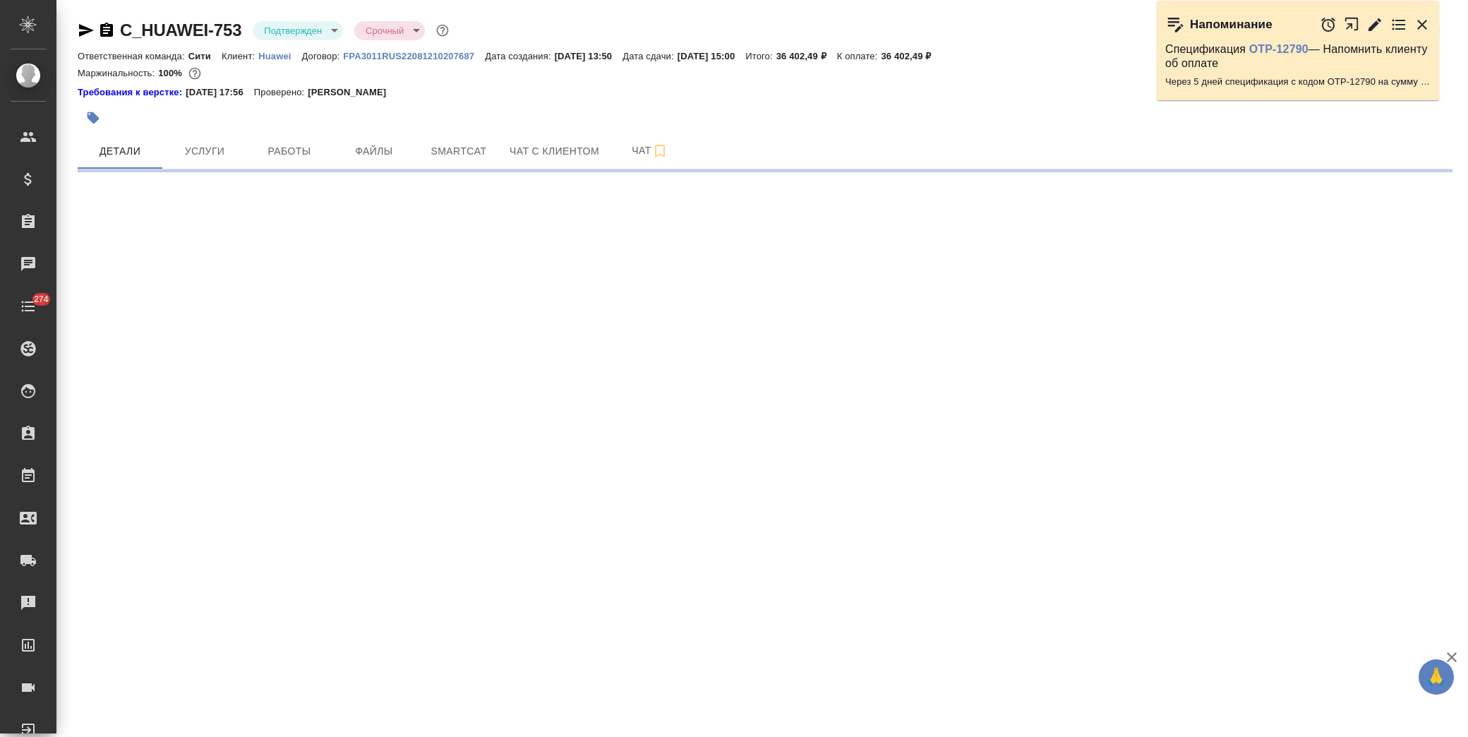
select select "RU"
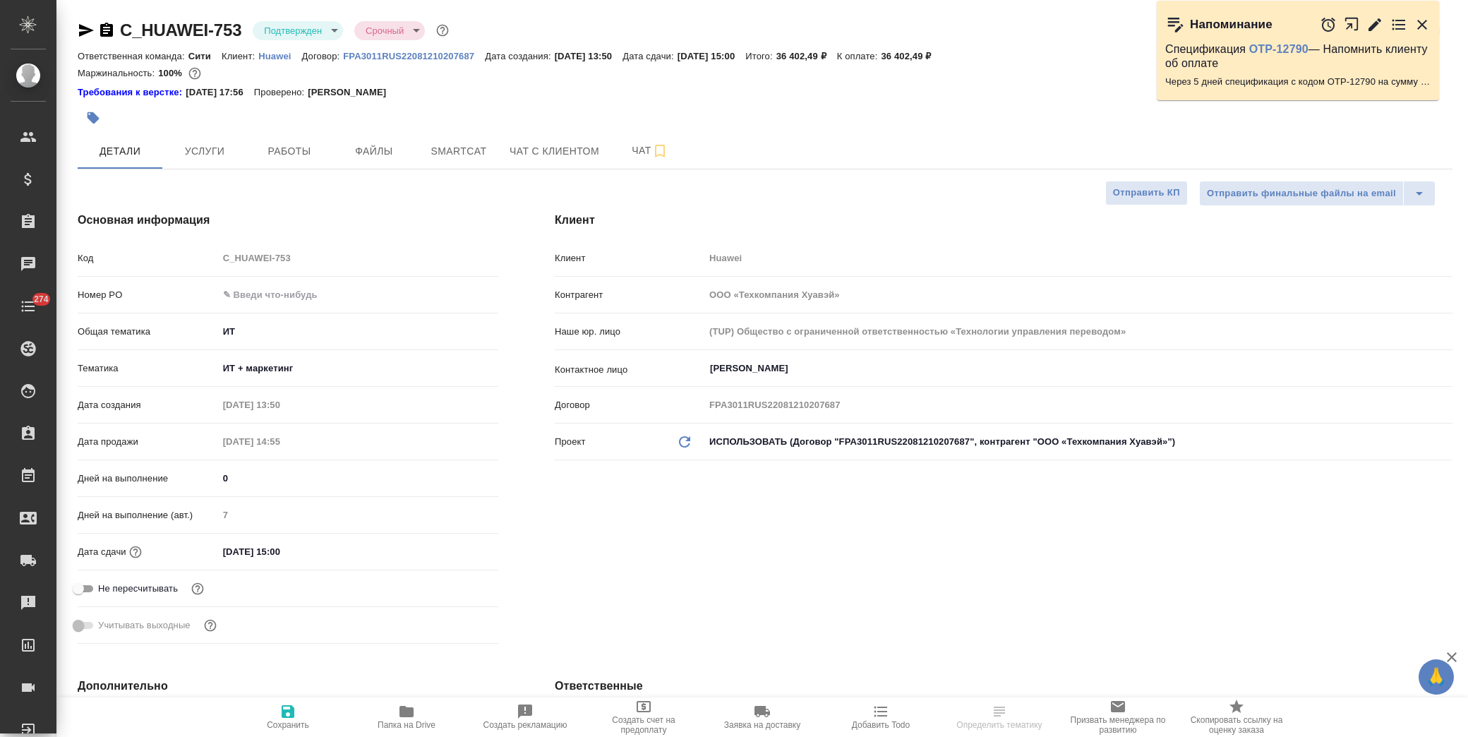
type textarea "x"
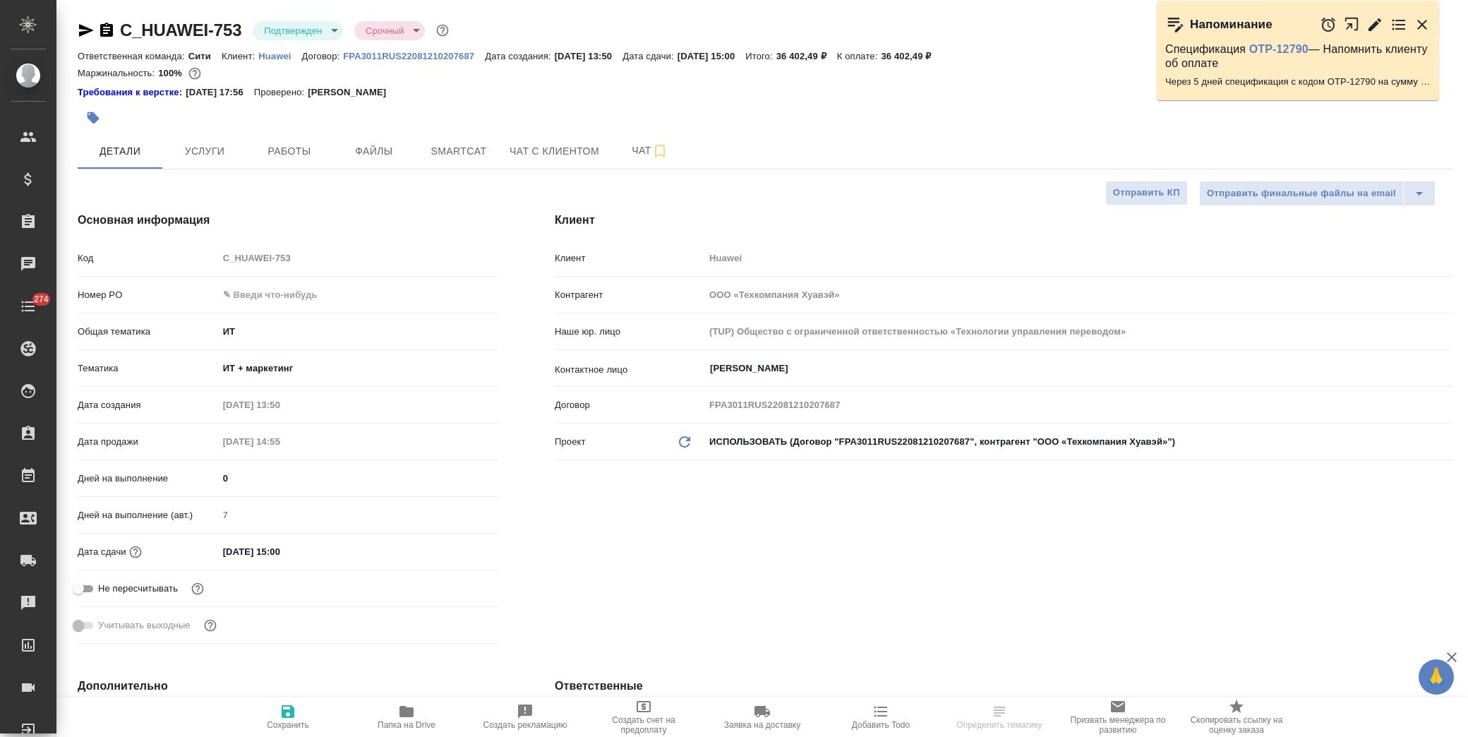
type textarea "x"
click at [165, 36] on link "C_HUAWEI-753" at bounding box center [180, 29] width 121 height 19
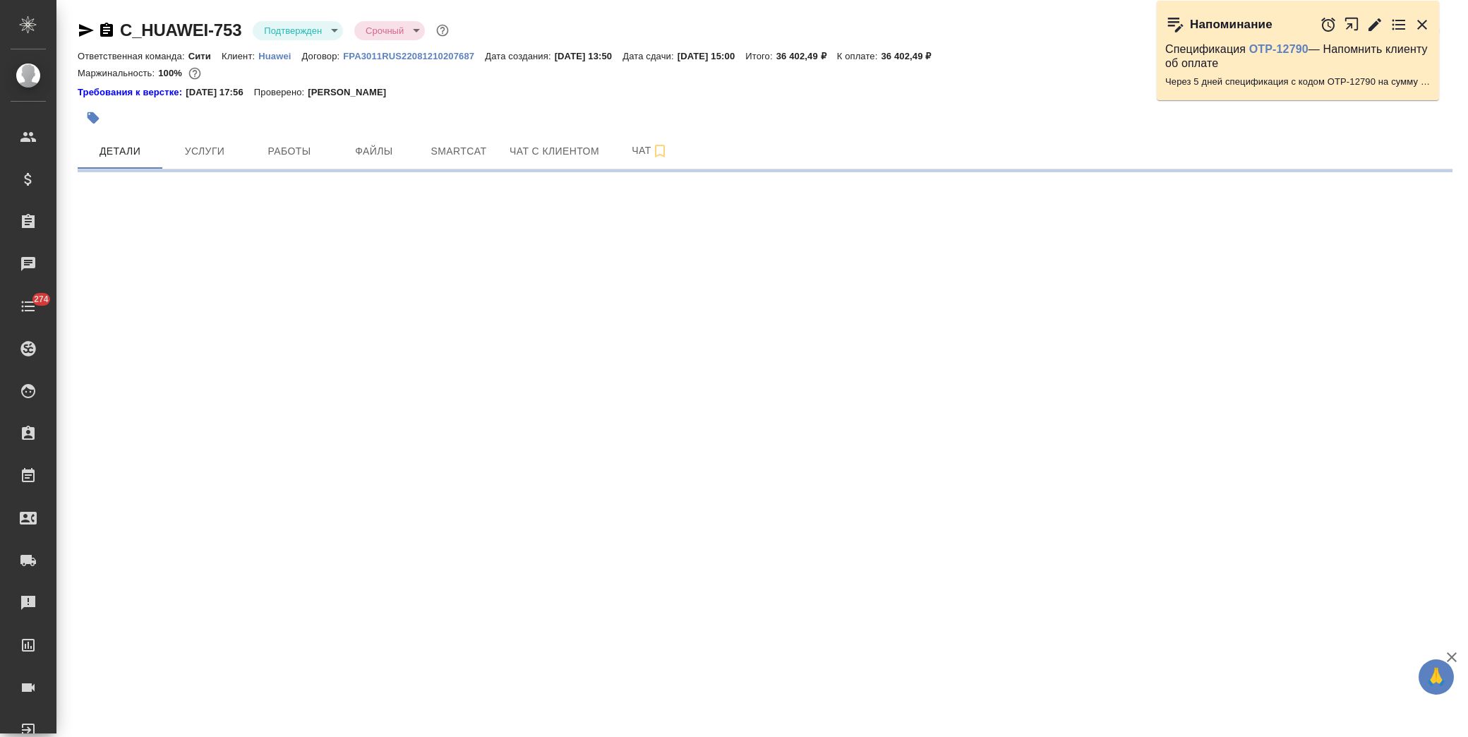
select select "RU"
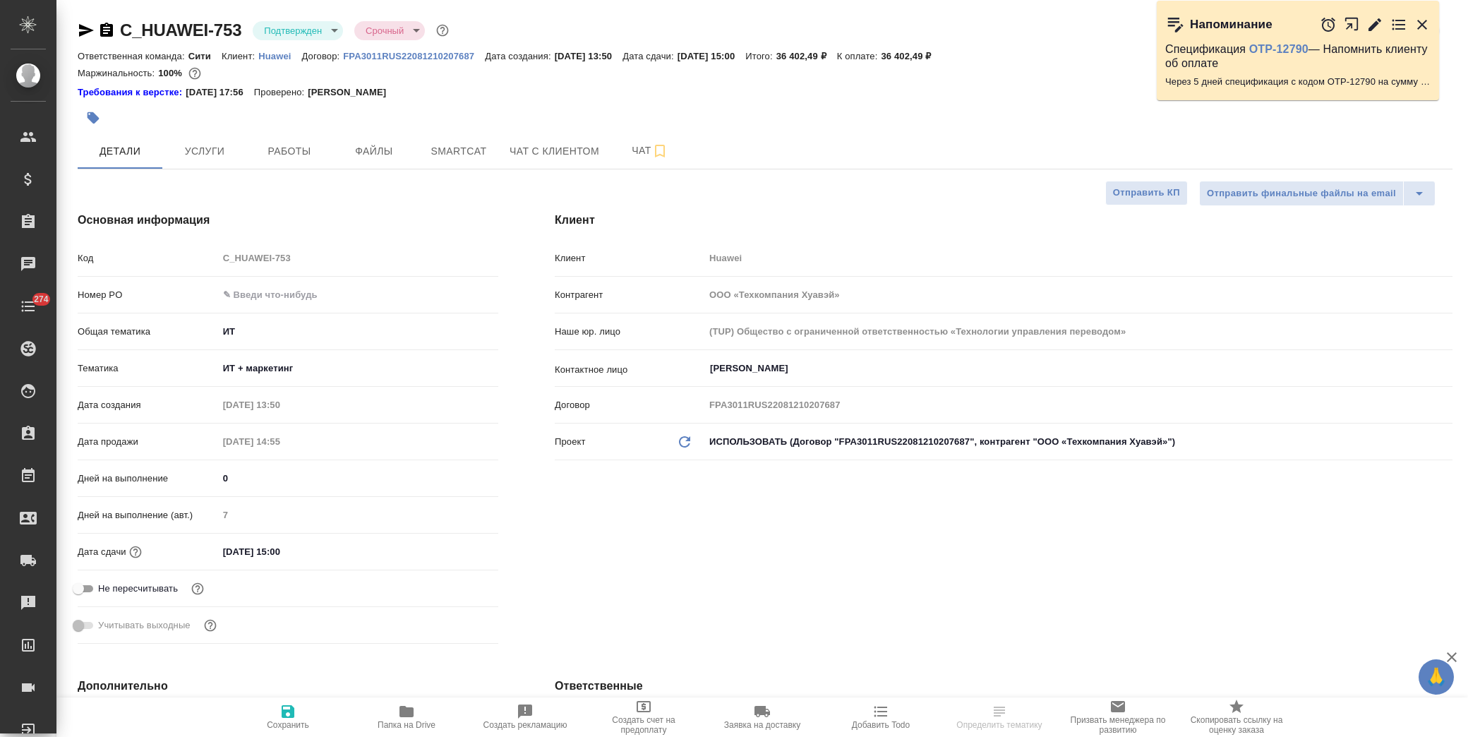
type textarea "x"
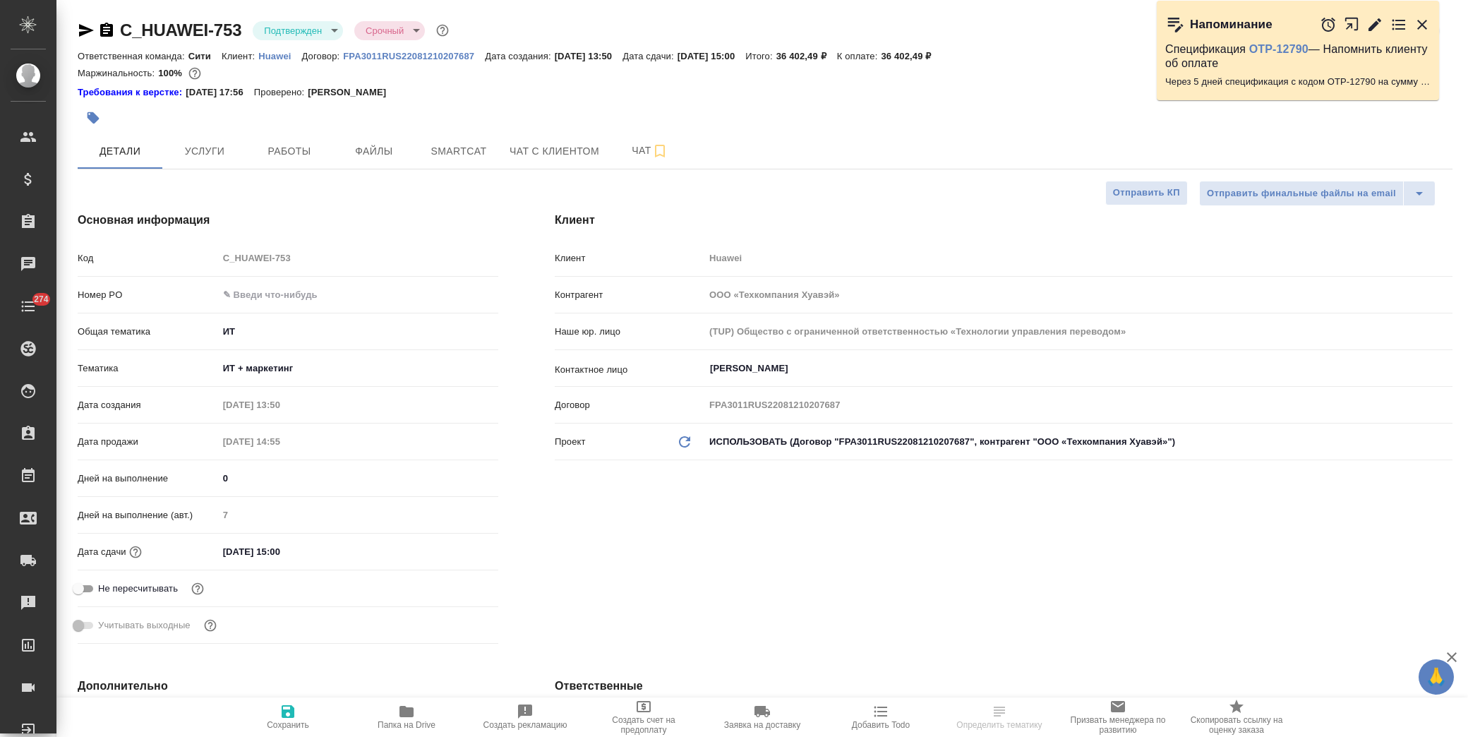
type textarea "x"
click at [267, 51] on p "Huawei" at bounding box center [279, 56] width 43 height 11
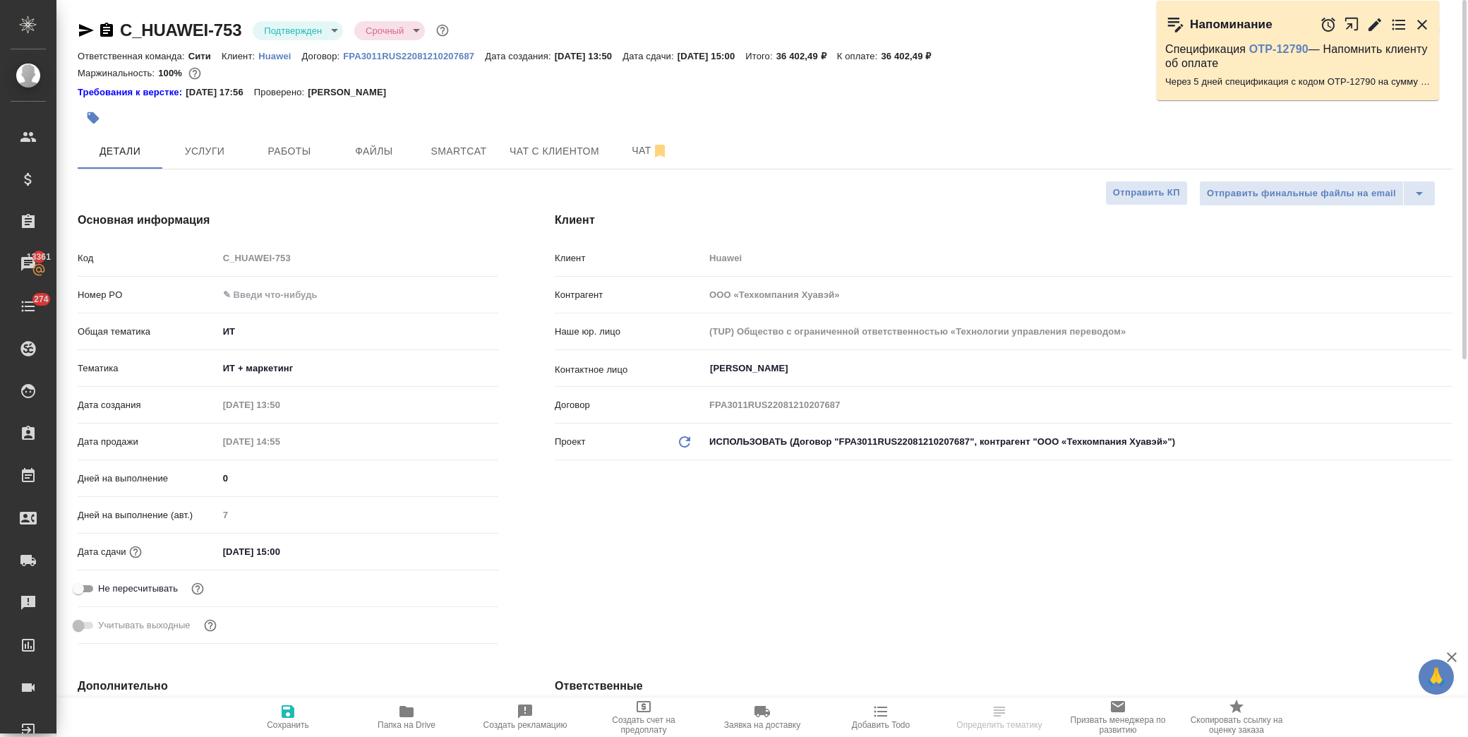
type textarea "x"
select select "RU"
type textarea "x"
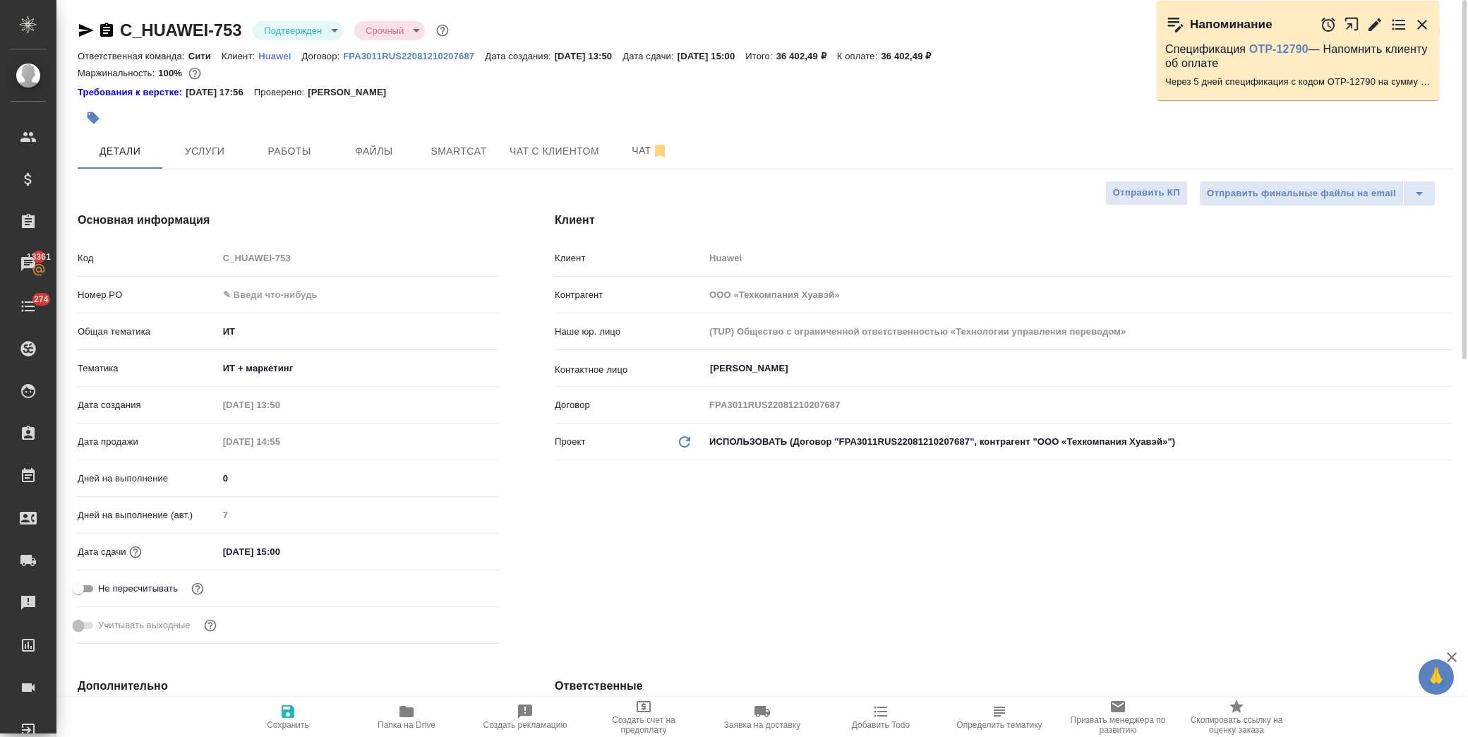
type textarea "x"
click at [609, 148] on button "Чат" at bounding box center [650, 150] width 85 height 35
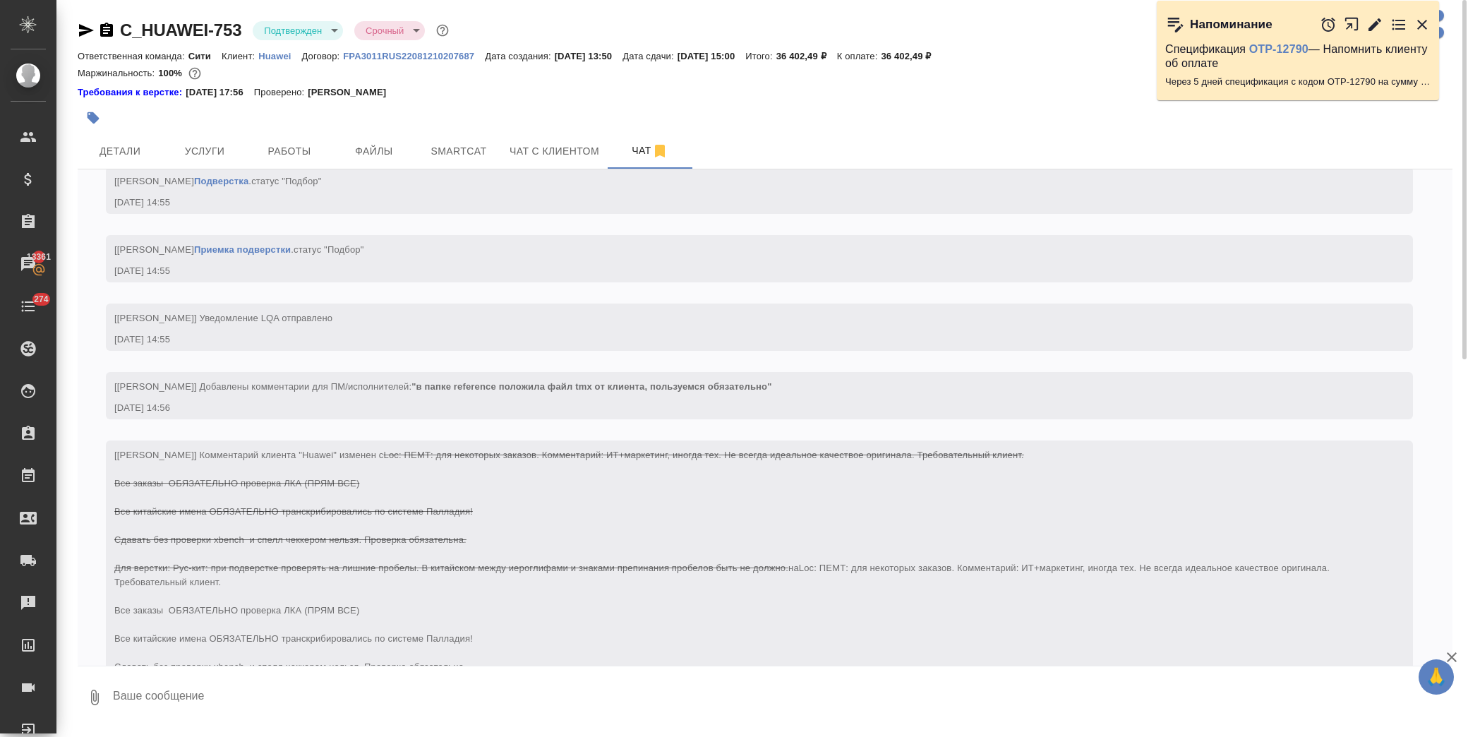
scroll to position [1978, 0]
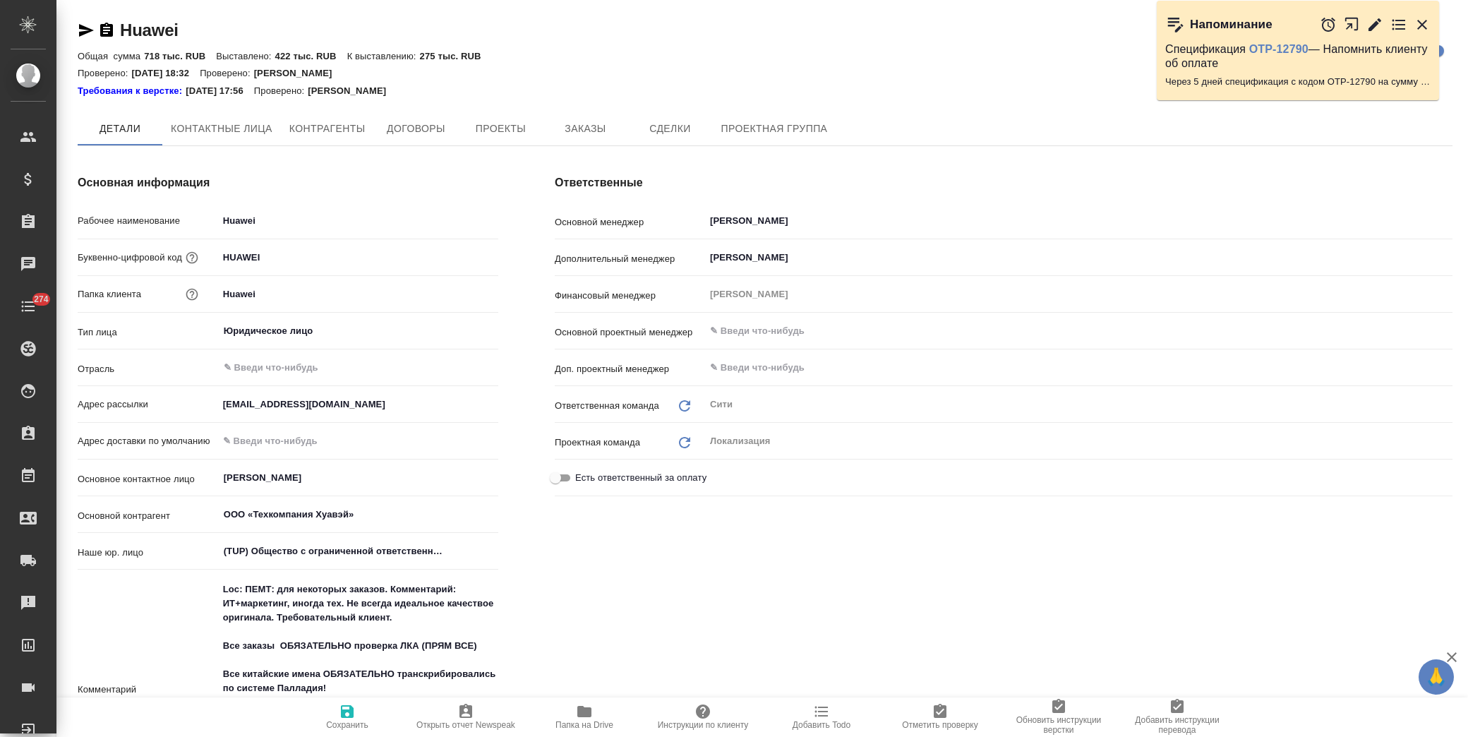
type textarea "x"
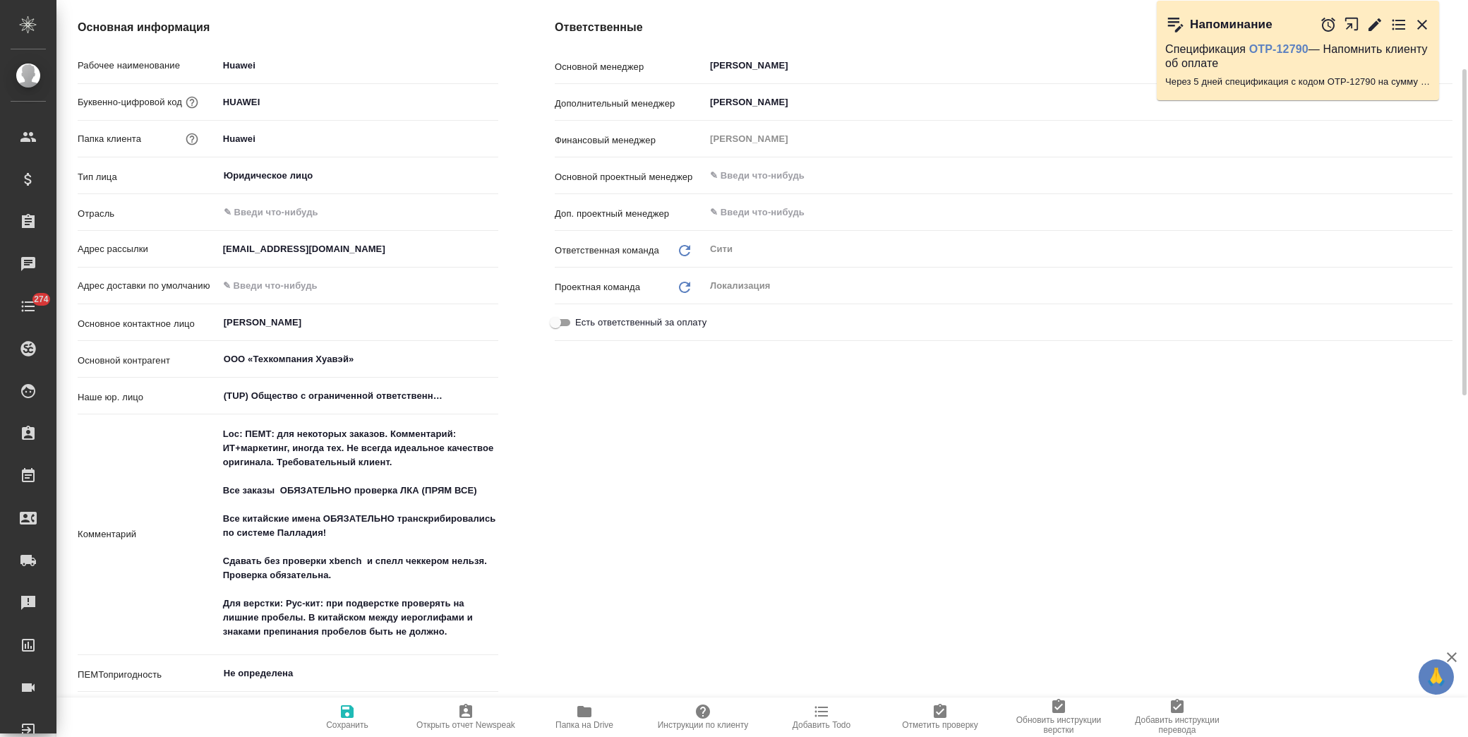
type textarea "x"
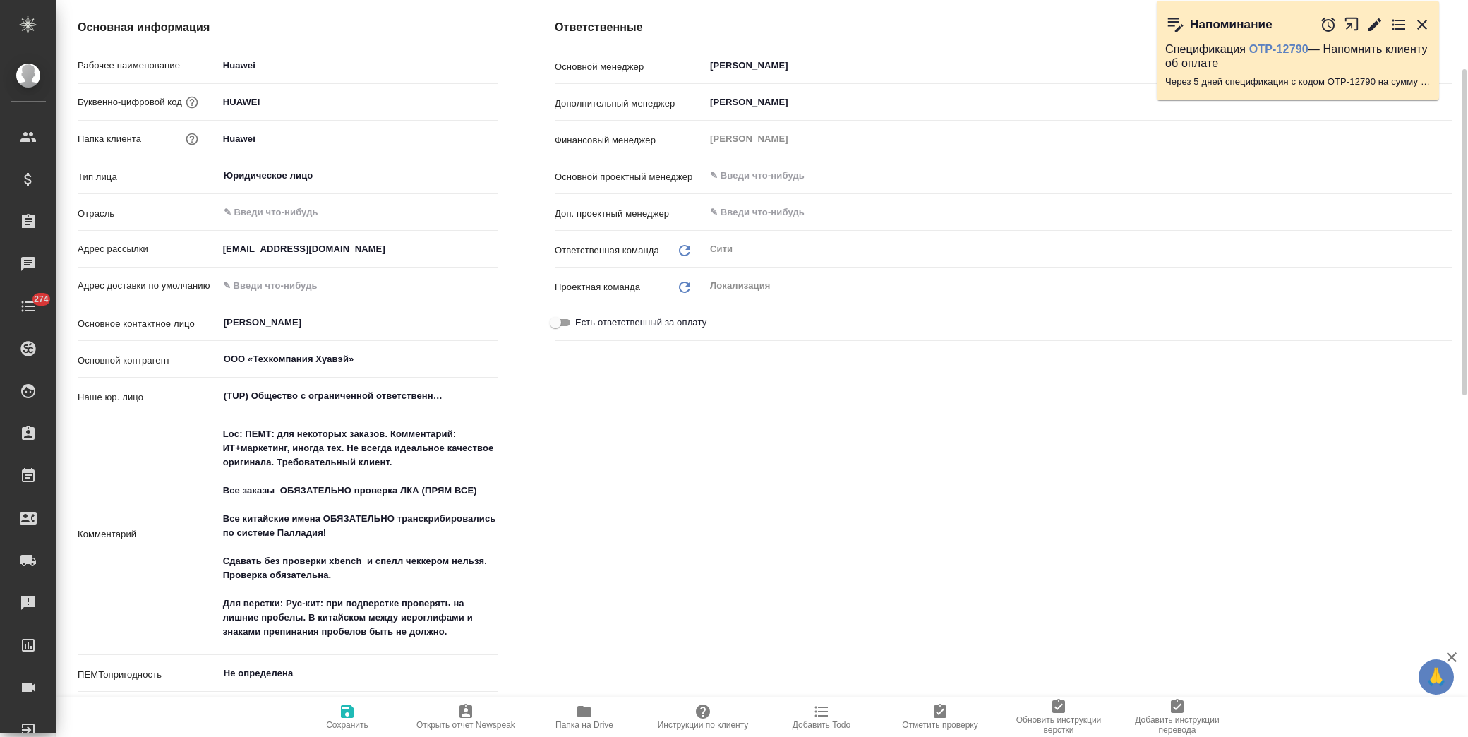
type textarea "x"
drag, startPoint x: 287, startPoint y: 606, endPoint x: 210, endPoint y: 605, distance: 76.2
click at [210, 605] on div "Комментарий Loc: ПЕМТ: для некоторых заказов. Комментарий: ИТ+маркетинг, иногда…" at bounding box center [288, 535] width 421 height 230
type textarea "Loc: ПЕМТ: для некоторых заказов. Комментарий: ИТ+маркетинг, иногда тех. Не все…"
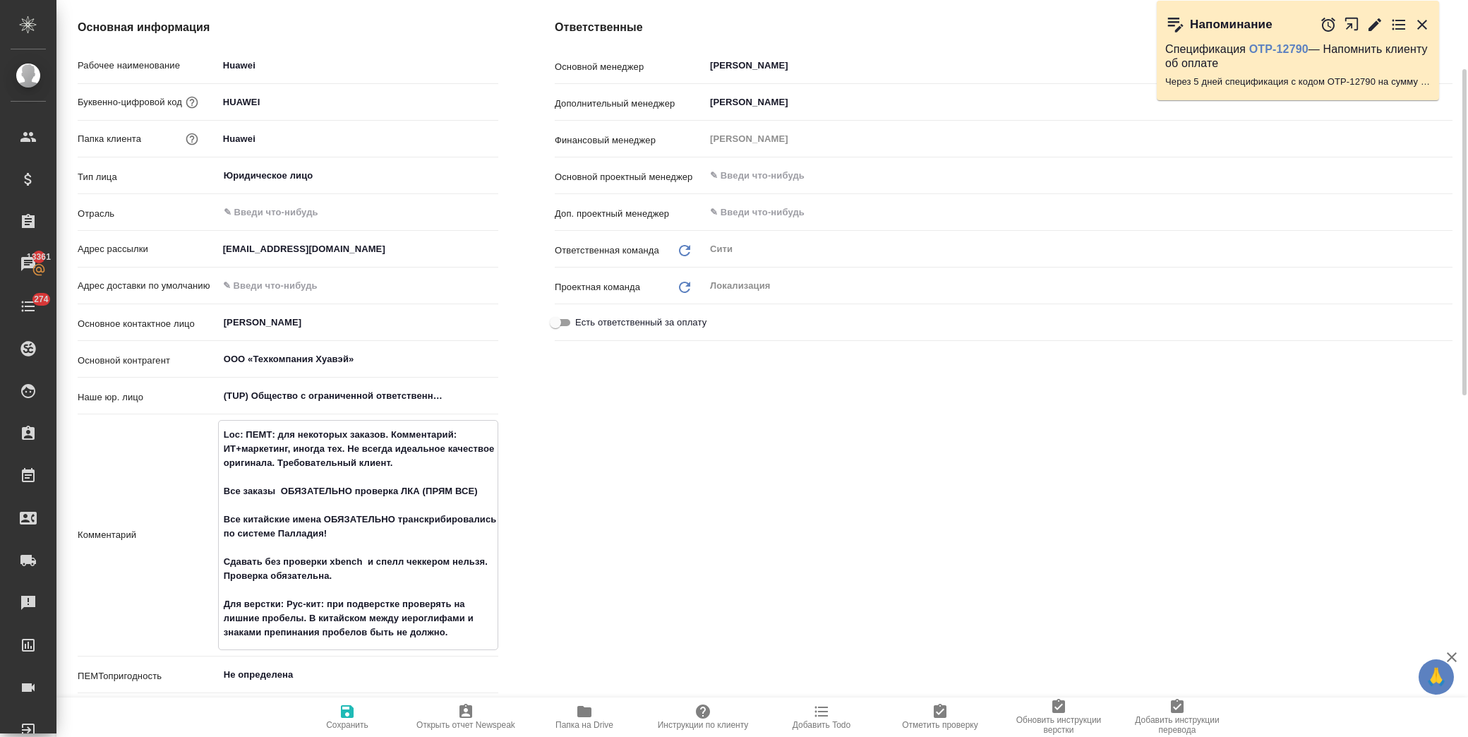
type textarea "x"
click at [301, 600] on textarea "Loc: ПЕМТ: для некоторых заказов. Комментарий: ИТ+маркетинг, иногда тех. Не все…" at bounding box center [358, 534] width 279 height 222
type textarea "Loc: ПЕМТ: для некоторых заказов. Комментарий: ИТ+маркетинг, иногда тех. Не все…"
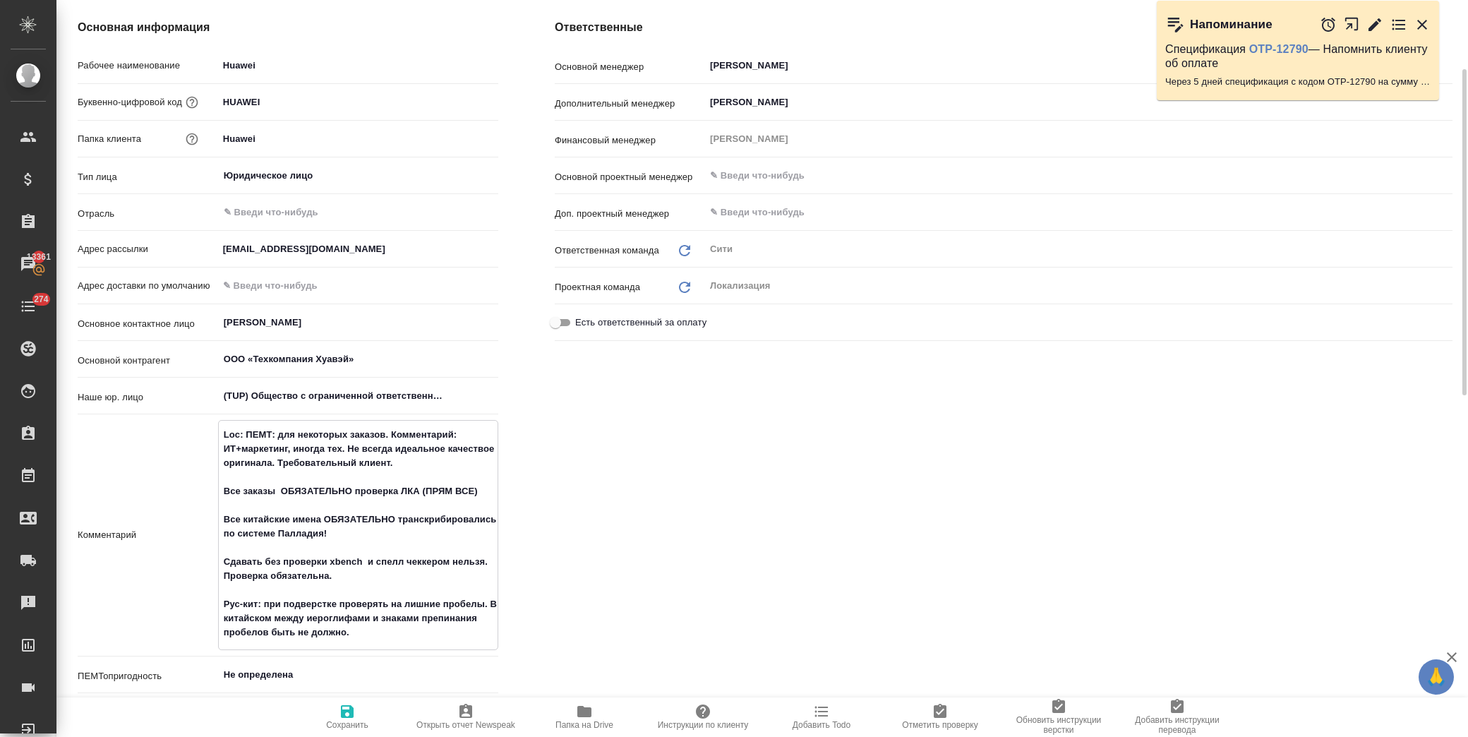
type textarea "x"
type textarea "Loc: ПЕМТ: для некоторых заказов. Комментарий: ИТ+маркетинг, иногда тех. Не все…"
type textarea "x"
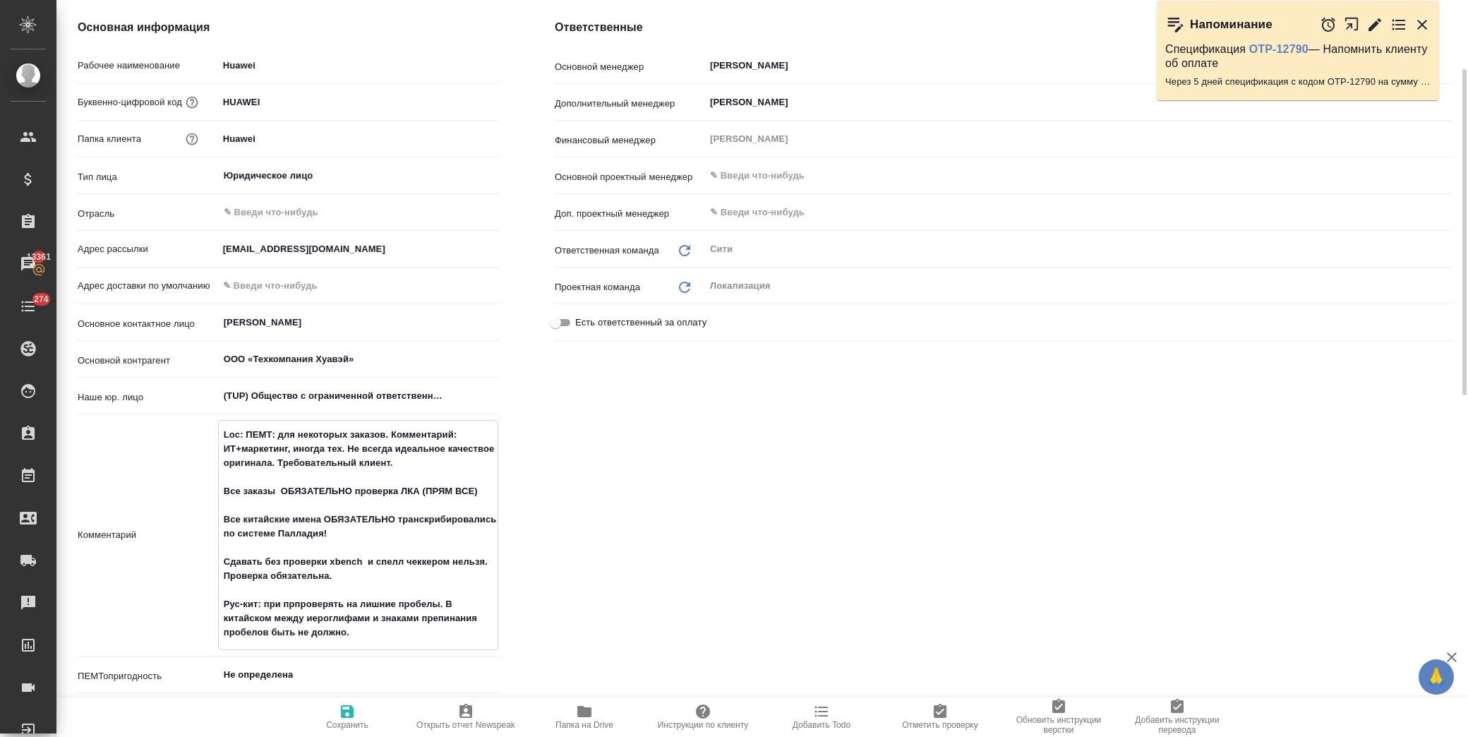
type textarea "Loc: ПЕМТ: для некоторых заказов. Комментарий: ИТ+маркетинг, иногда тех. Не все…"
type textarea "x"
type textarea "Loc: ПЕМТ: для некоторых заказов. Комментарий: ИТ+маркетинг, иногда тех. Не все…"
type textarea "x"
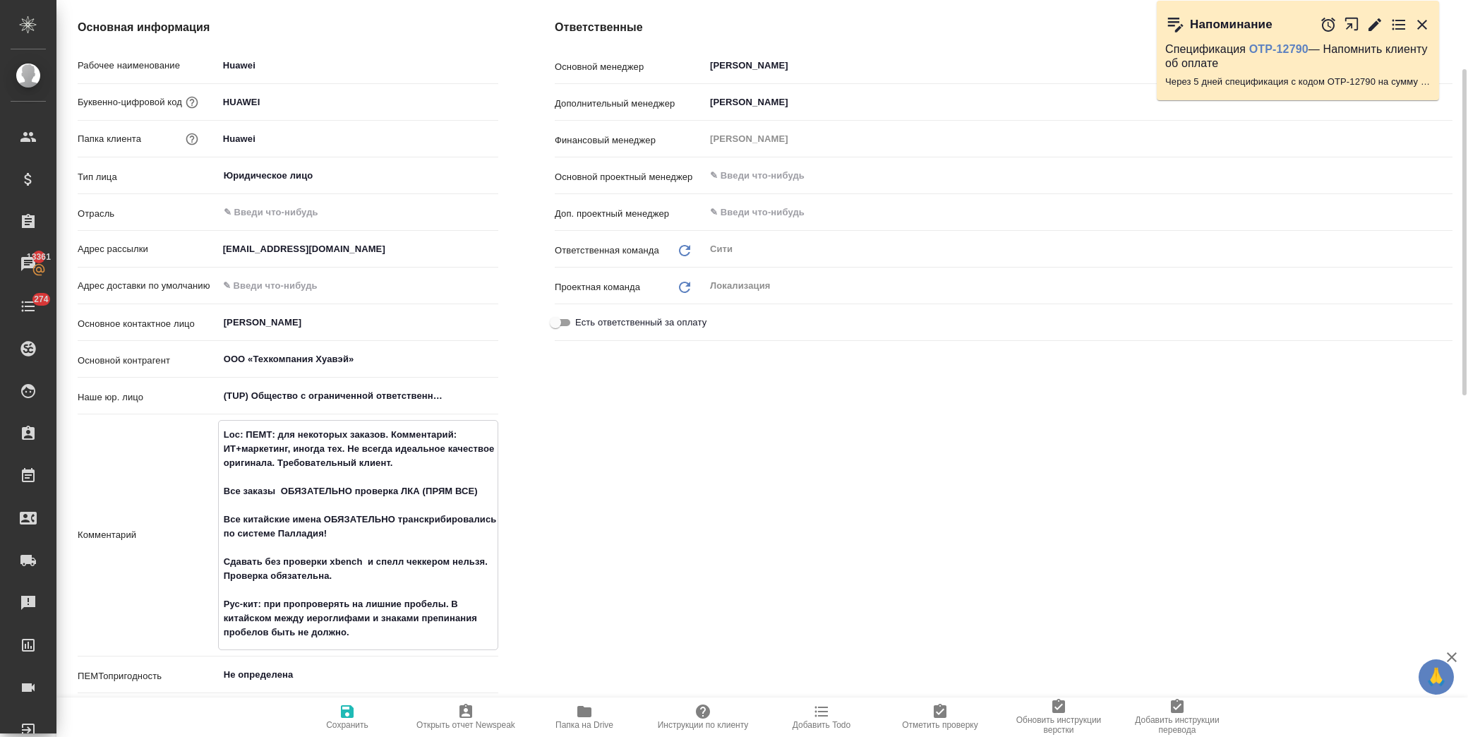
type textarea "x"
type textarea "Loc: ПЕМТ: для некоторых заказов. Комментарий: ИТ+маркетинг, иногда тех. Не все…"
type textarea "x"
type textarea "Loc: ПЕМТ: для некоторых заказов. Комментарий: ИТ+маркетинг, иногда тех. Не все…"
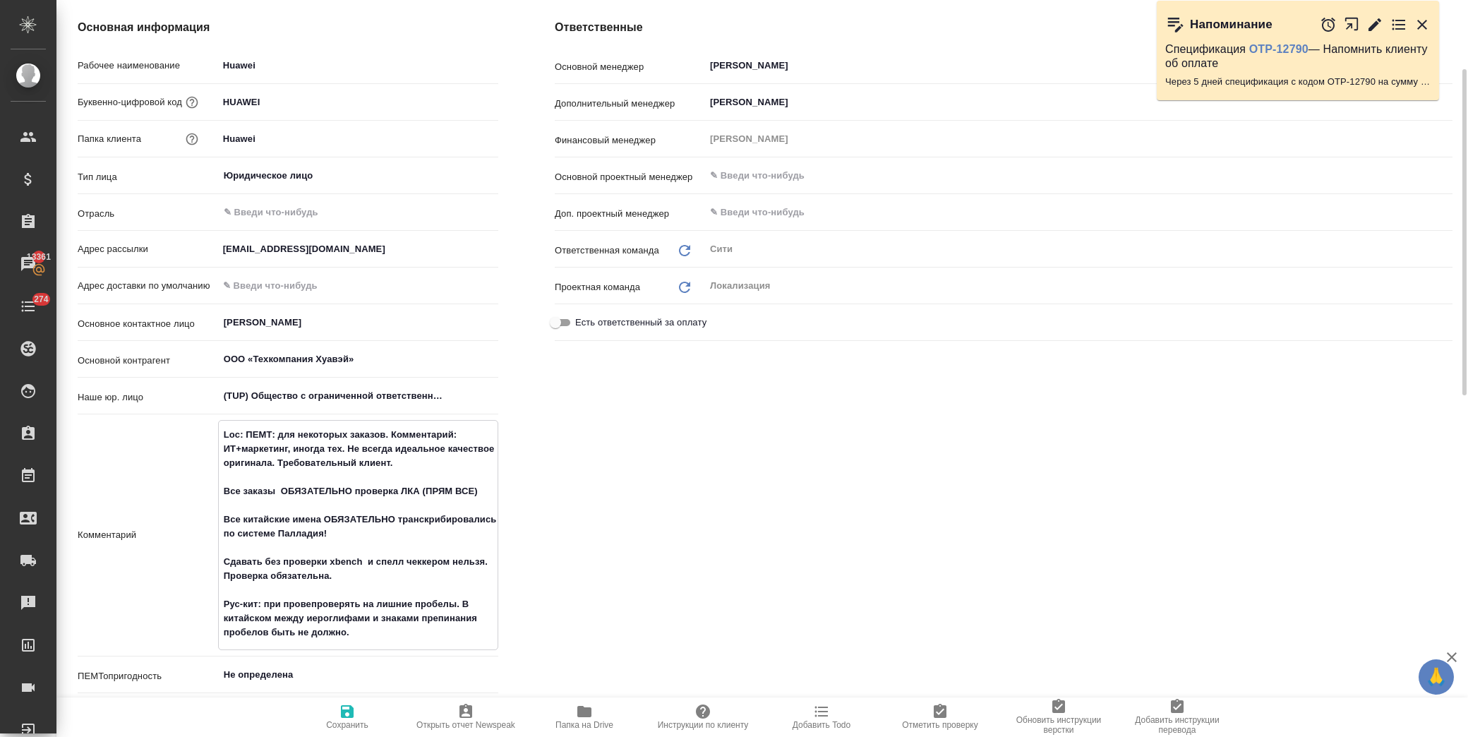
type textarea "x"
type textarea "Loc: ПЕМТ: для некоторых заказов. Комментарий: ИТ+маркетинг, иногда тех. Не все…"
type textarea "x"
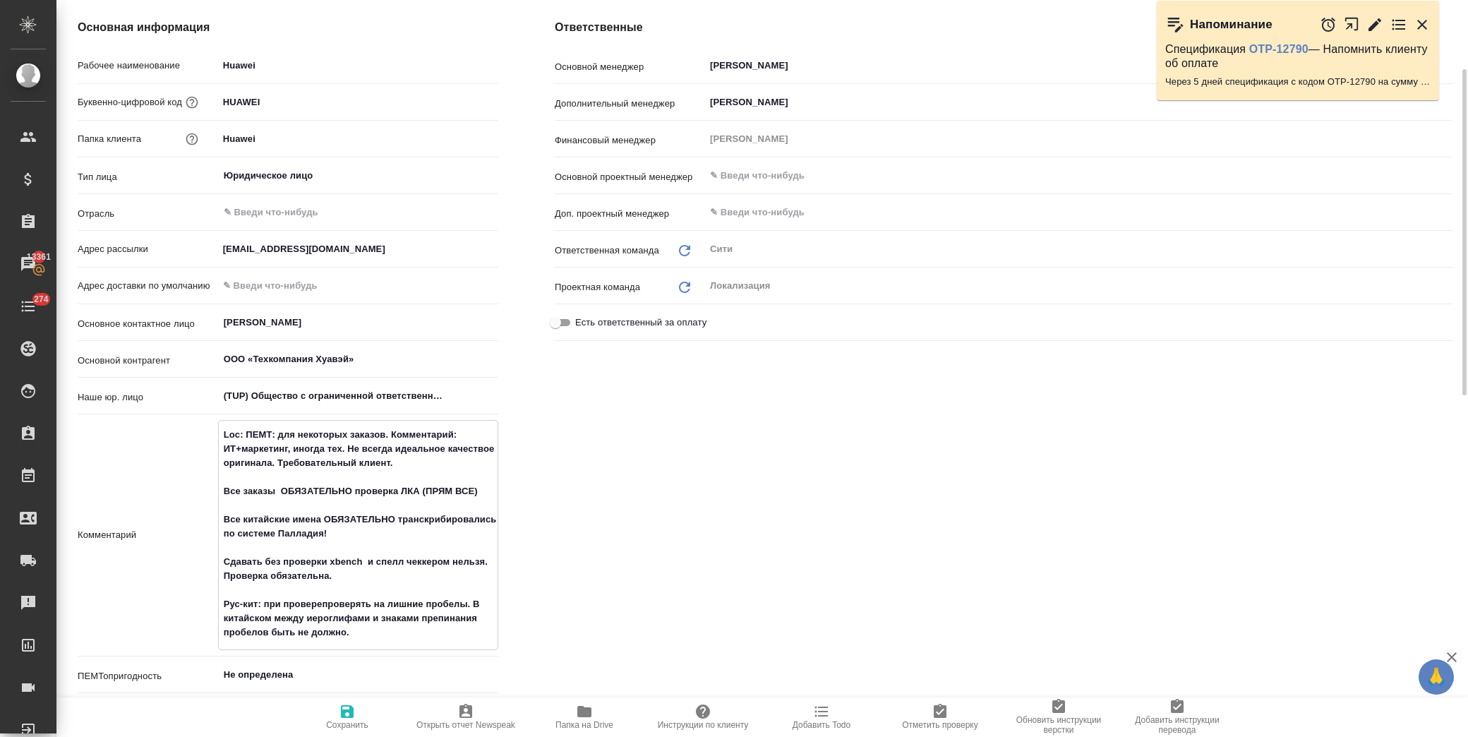
type textarea "Loc: ПЕМТ: для некоторых заказов. Комментарий: ИТ+маркетинг, иногда тех. Не все…"
type textarea "x"
type textarea "Loc: ПЕМТ: для некоторых заказов. Комментарий: ИТ+маркетинг, иногда тех. Не все…"
type textarea "x"
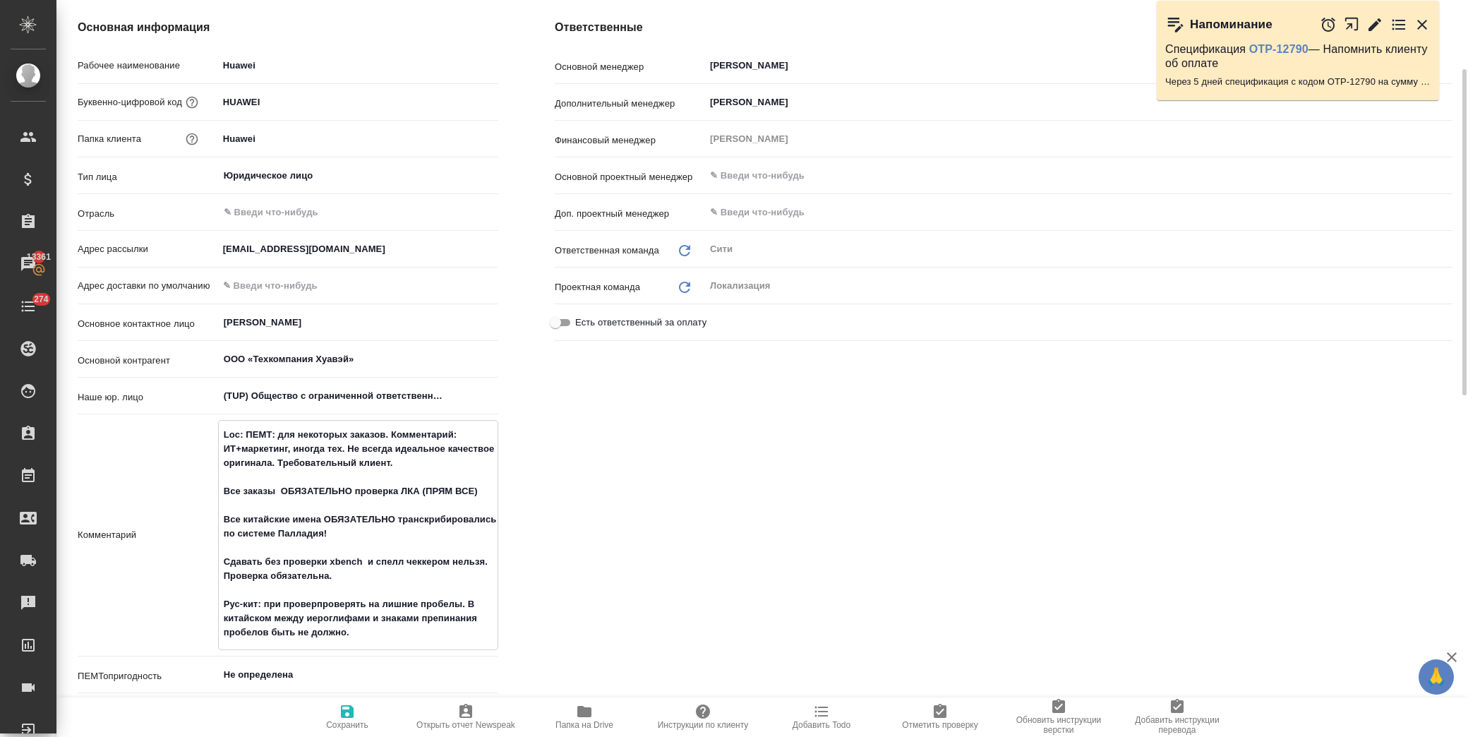
type textarea "x"
type textarea "Loc: ПЕМТ: для некоторых заказов. Комментарий: ИТ+маркетинг, иногда тех. Не все…"
type textarea "x"
type textarea "Loc: ПЕМТ: для некоторых заказов. Комментарий: ИТ+маркетинг, иногда тех. Не все…"
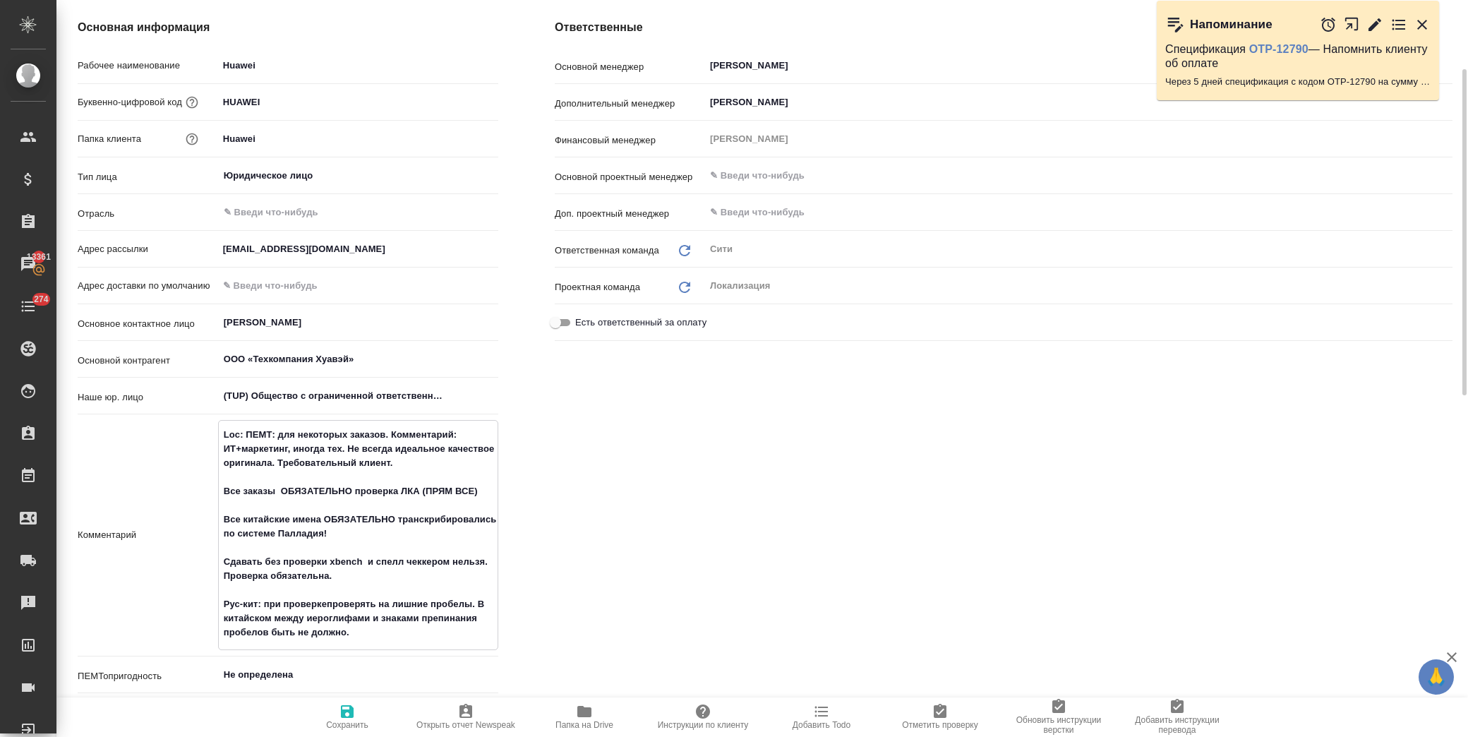
type textarea "x"
type textarea "Loc: ПЕМТ: для некоторых заказов. Комментарий: ИТ+маркетинг, иногда тех. Не все…"
type textarea "x"
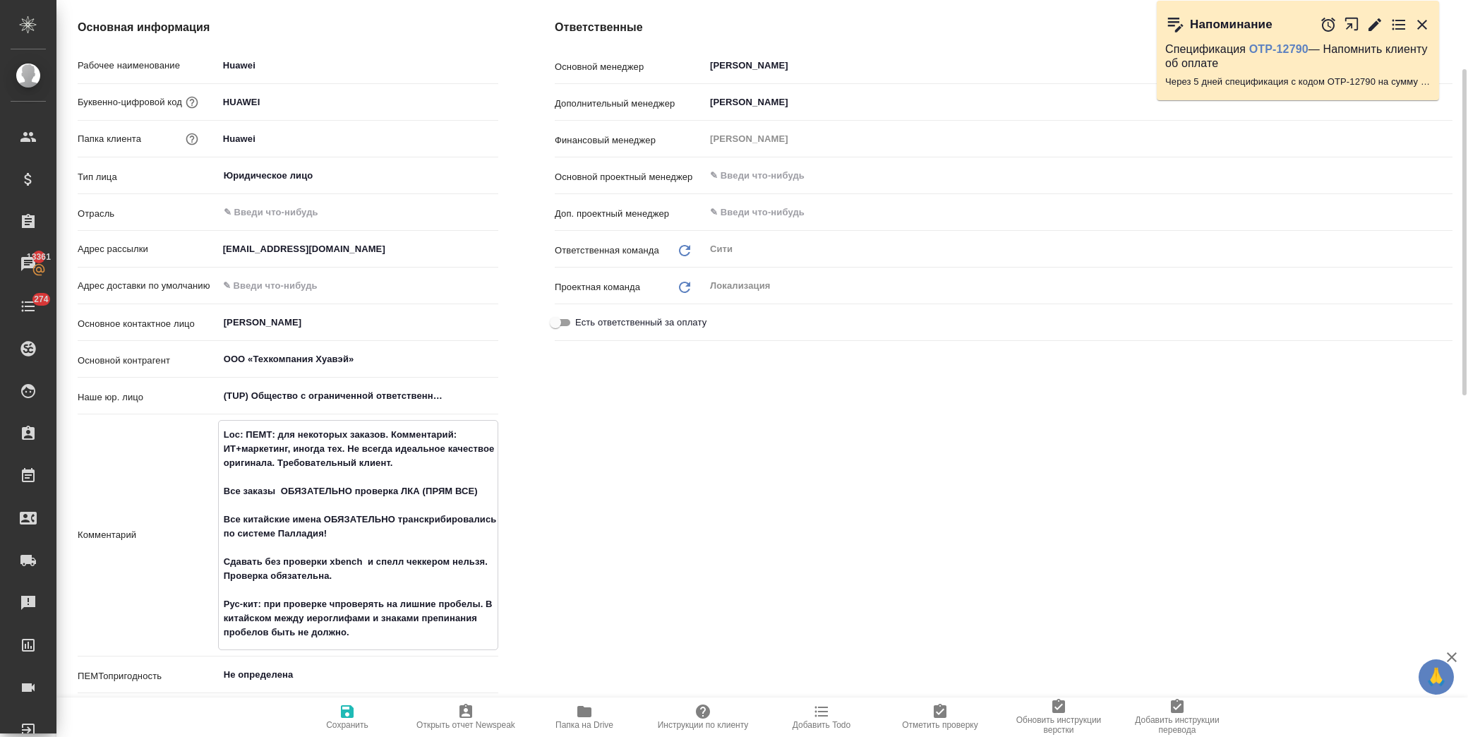
type textarea "Loc: ПЕМТ: для некоторых заказов. Комментарий: ИТ+маркетинг, иногда тех. Не все…"
type textarea "x"
type textarea "Loc: ПЕМТ: для некоторых заказов. Комментарий: ИТ+маркетинг, иногда тех. Не все…"
type textarea "x"
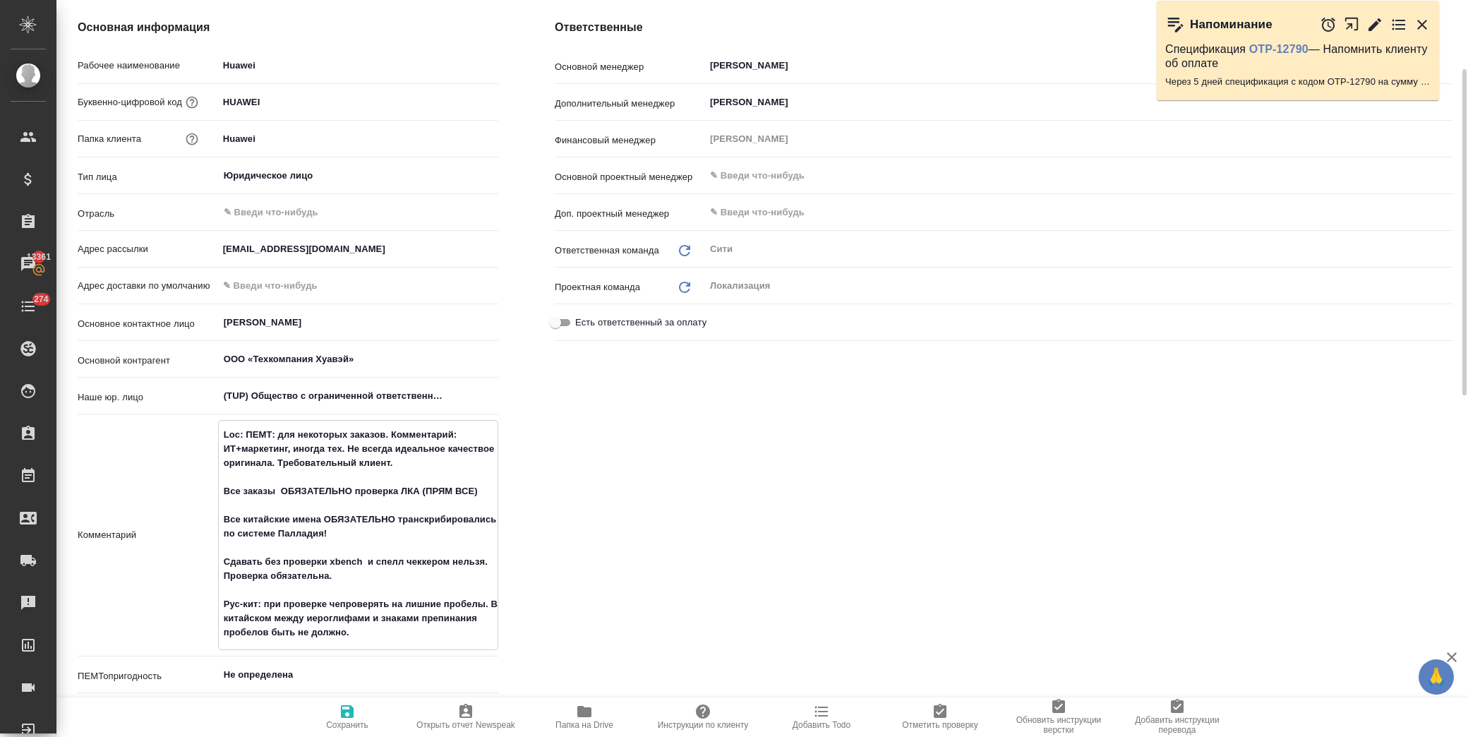
type textarea "x"
type textarea "Loc: ПЕМТ: для некоторых заказов. Комментарий: ИТ+маркетинг, иногда тех. Не все…"
type textarea "x"
type textarea "Loc: ПЕМТ: для некоторых заказов. Комментарий: ИТ+маркетинг, иногда тех. Не все…"
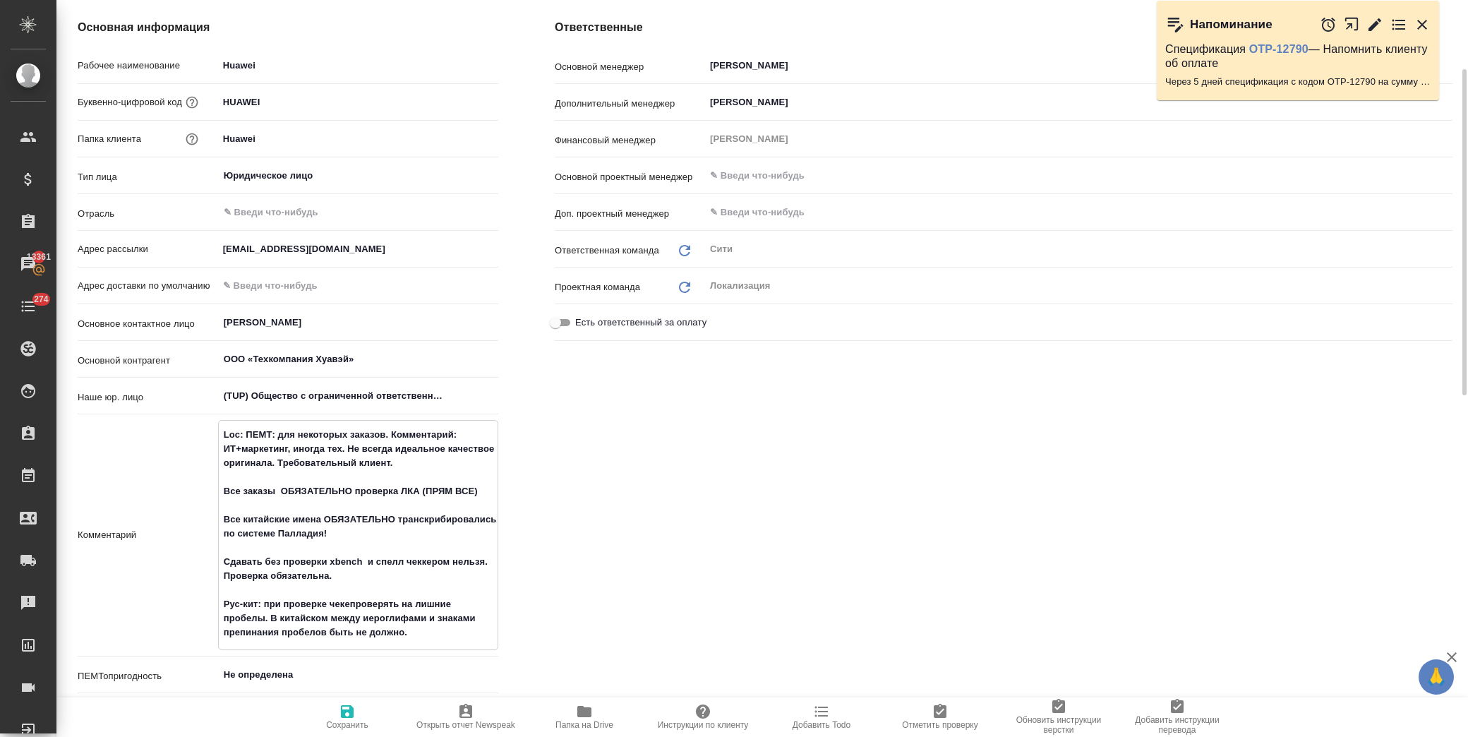
type textarea "x"
type textarea "Loc: ПЕМТ: для некоторых заказов. Комментарий: ИТ+маркетинг, иногда тех. Не все…"
type textarea "x"
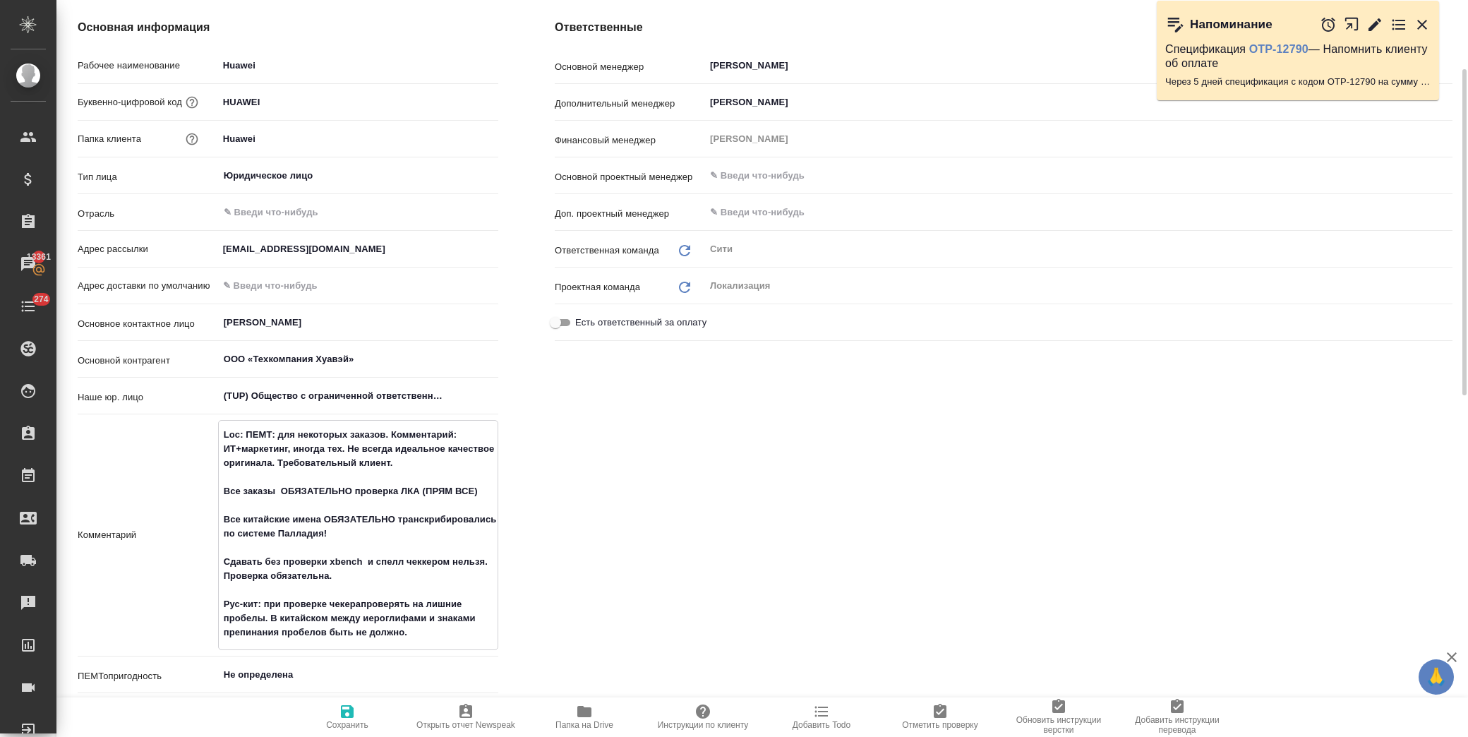
type textarea "Loc: ПЕМТ: для некоторых заказов. Комментарий: ИТ+маркетинг, иногда тех. Не все…"
type textarea "x"
type textarea "Loc: ПЕМТ: для некоторых заказов. Комментарий: ИТ+маркетинг, иногда тех. Не все…"
type textarea "x"
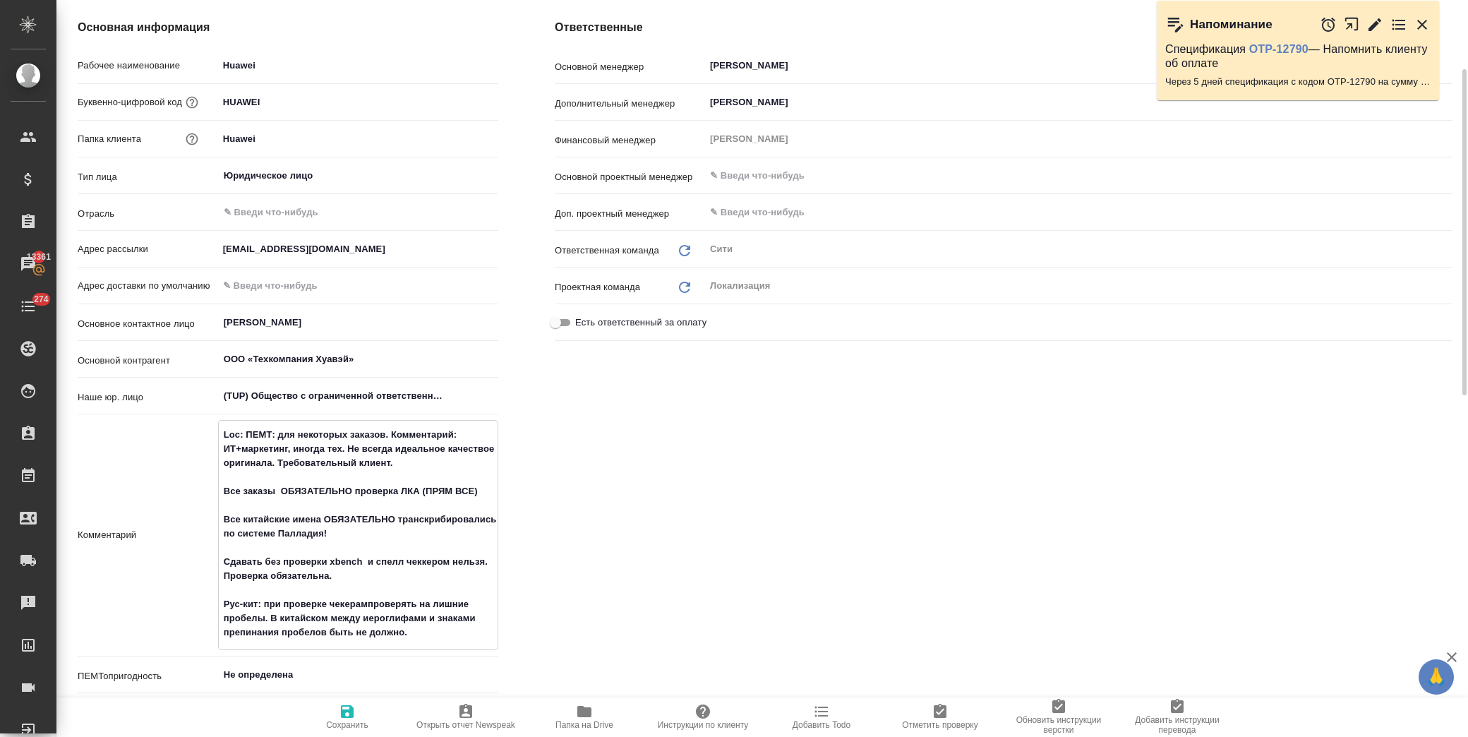
type textarea "x"
type textarea "Loc: ПЕМТ: для некоторых заказов. Комментарий: ИТ+маркетинг, иногда тех. Не все…"
type textarea "x"
type textarea "Loc: ПЕМТ: для некоторых заказов. Комментарий: ИТ+маркетинг, иногда тех. Не все…"
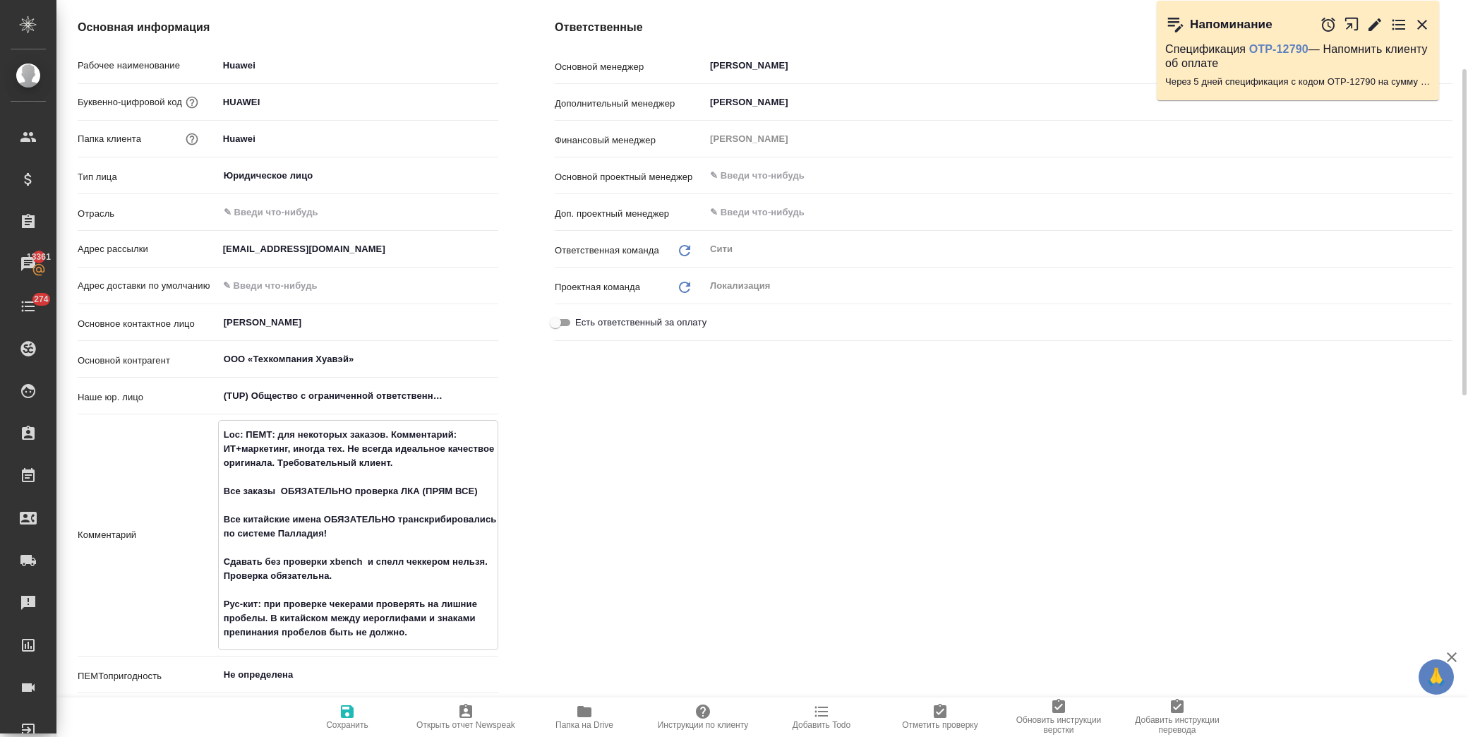
click at [366, 723] on span "Сохранить" at bounding box center [347, 725] width 42 height 10
type textarea "x"
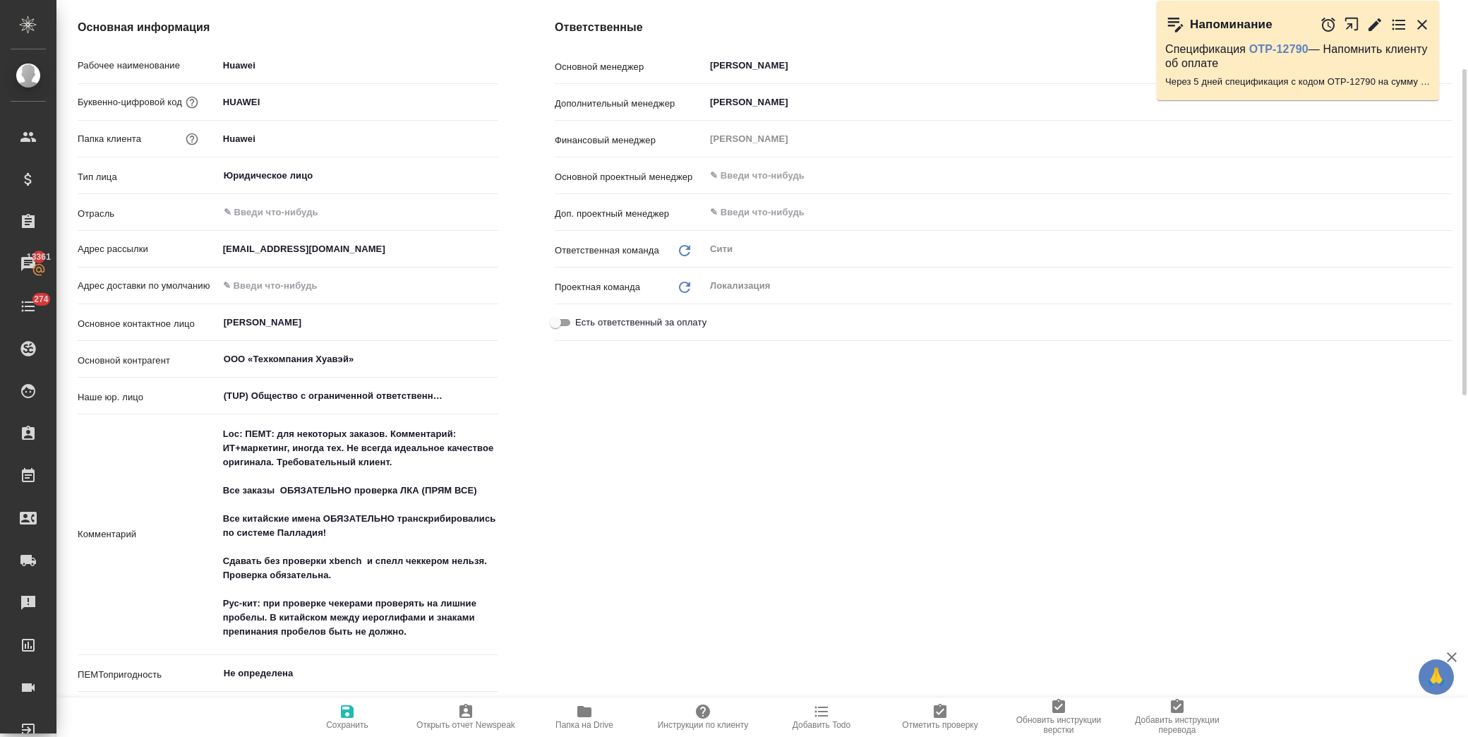
type textarea "x"
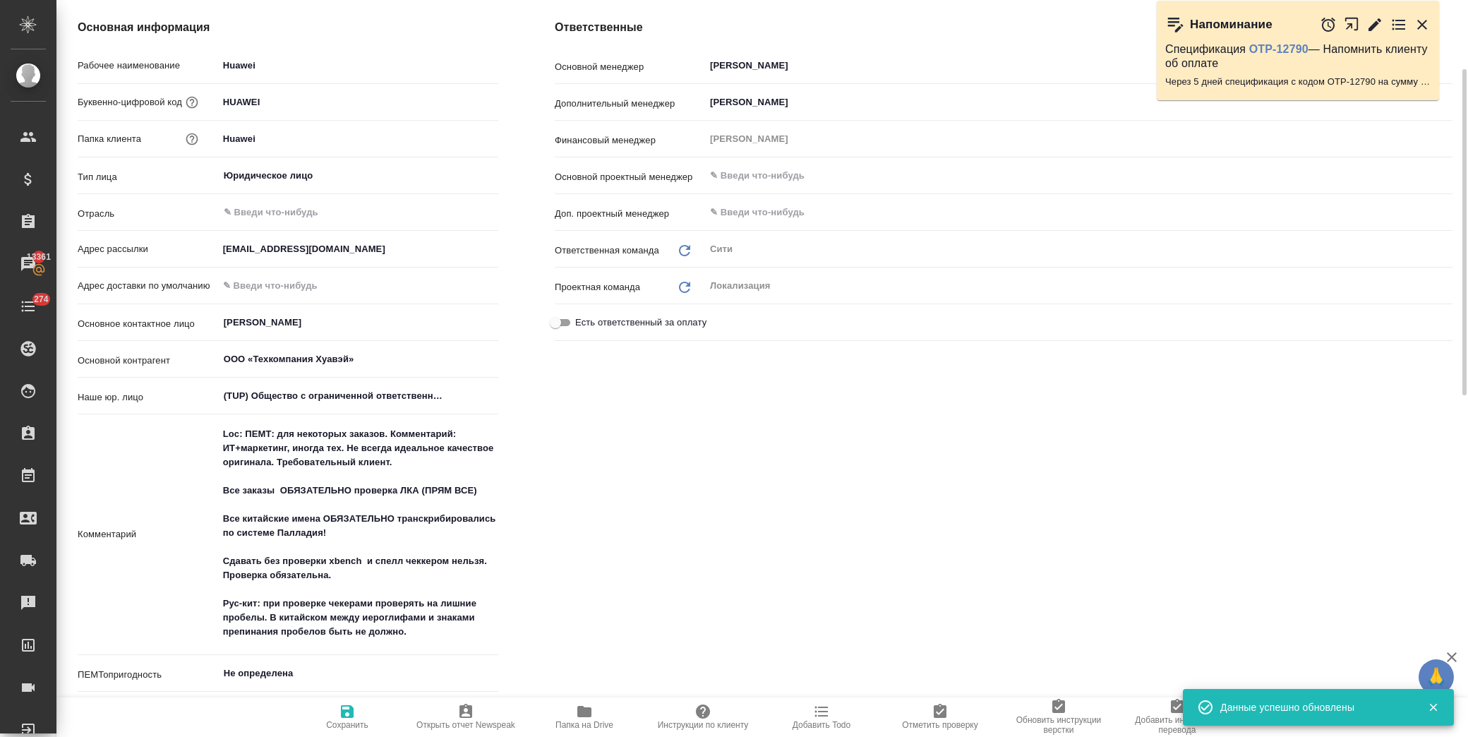
type textarea "x"
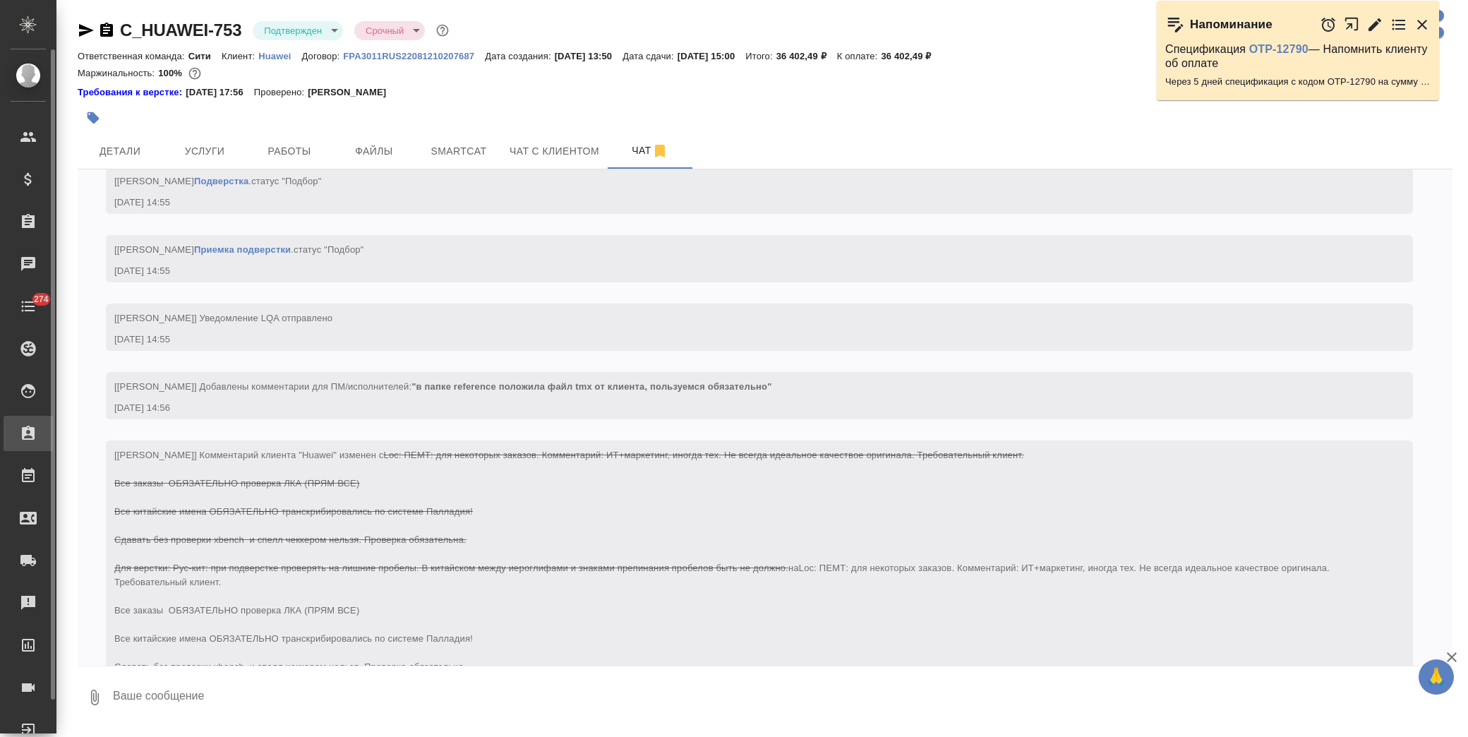
scroll to position [1978, 0]
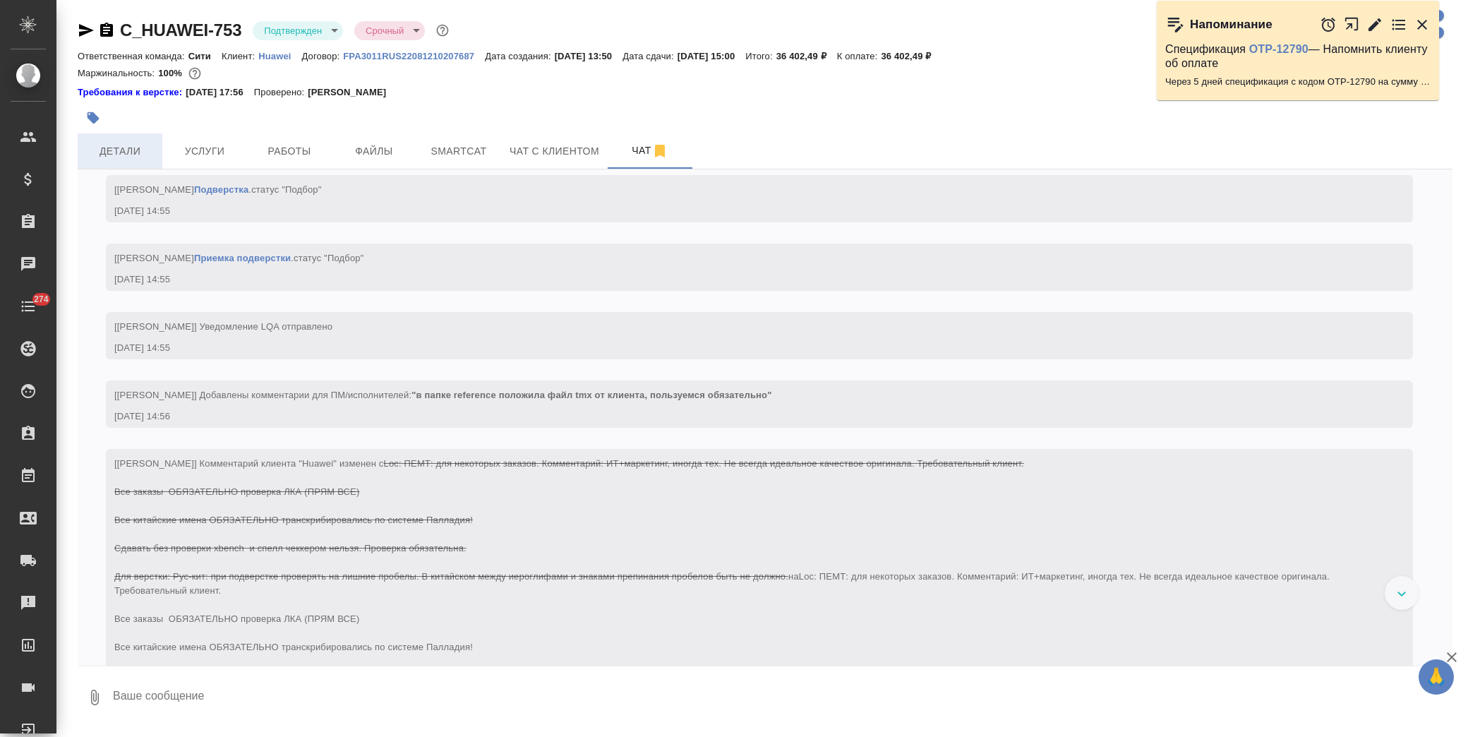
scroll to position [1895, 0]
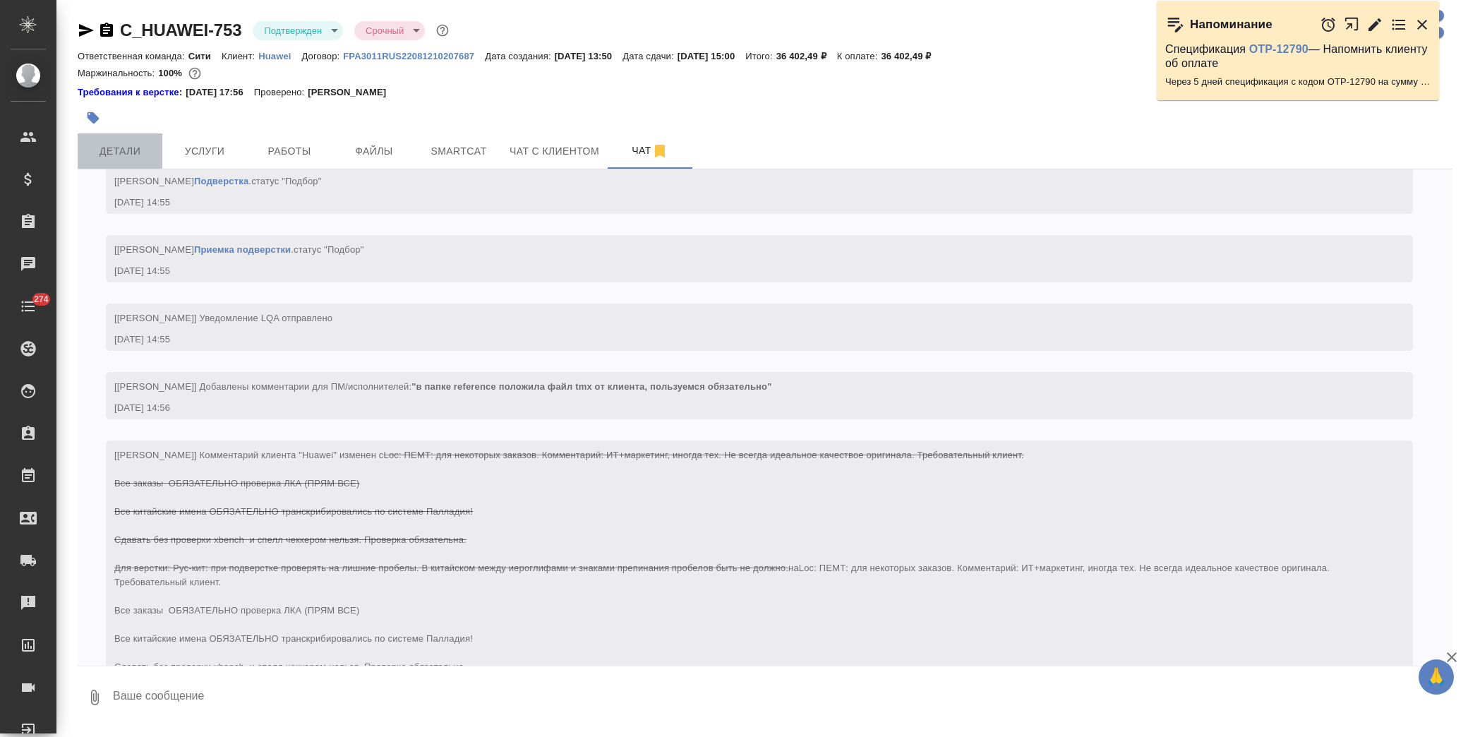
click at [131, 144] on span "Детали" at bounding box center [120, 152] width 68 height 18
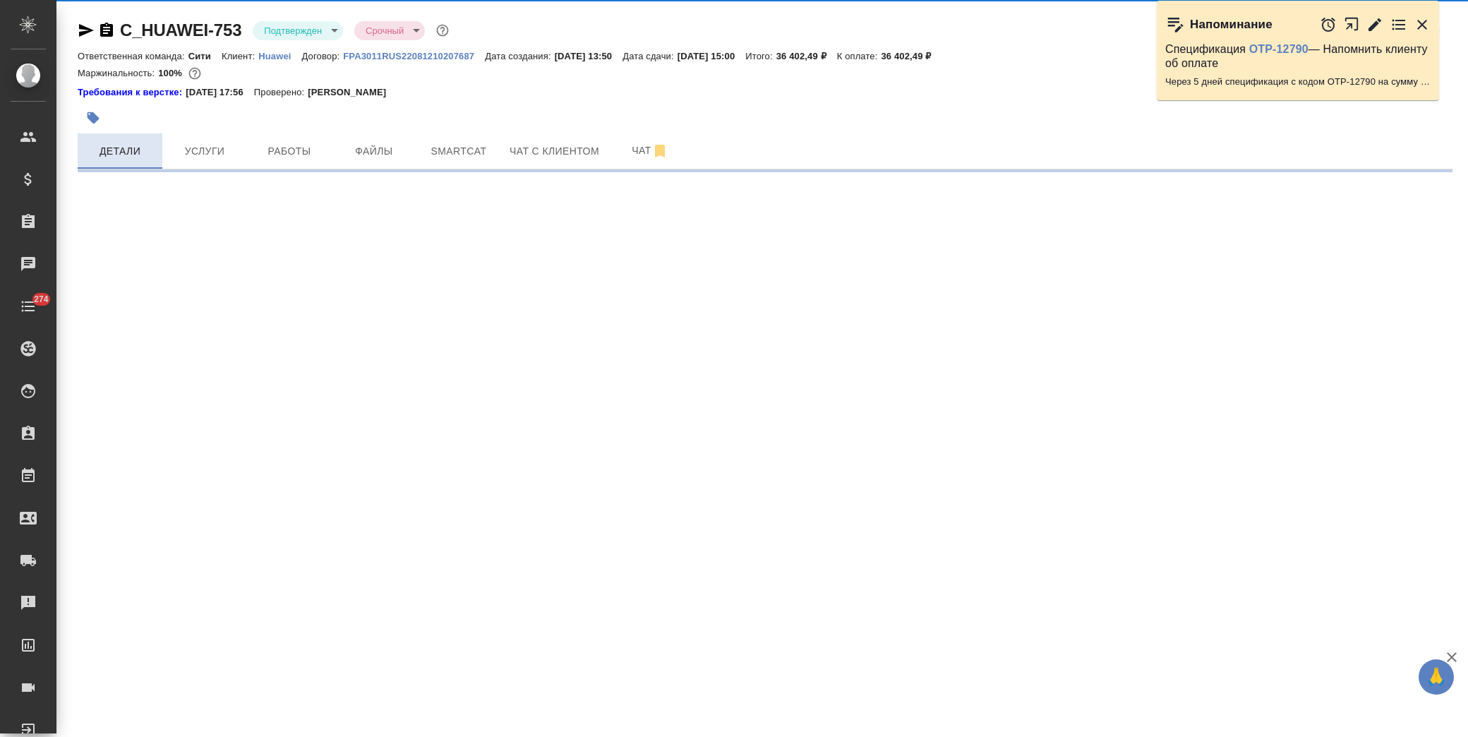
select select "RU"
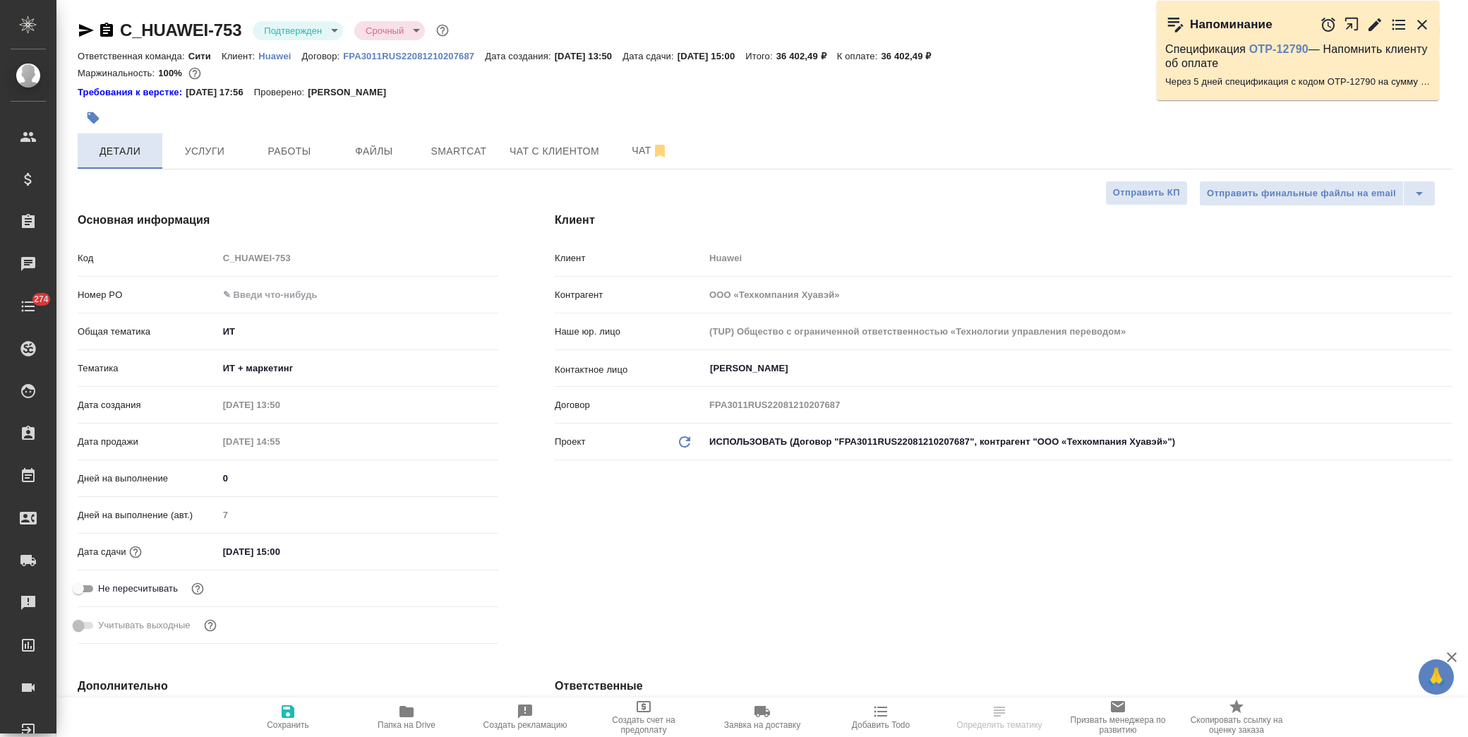
type textarea "x"
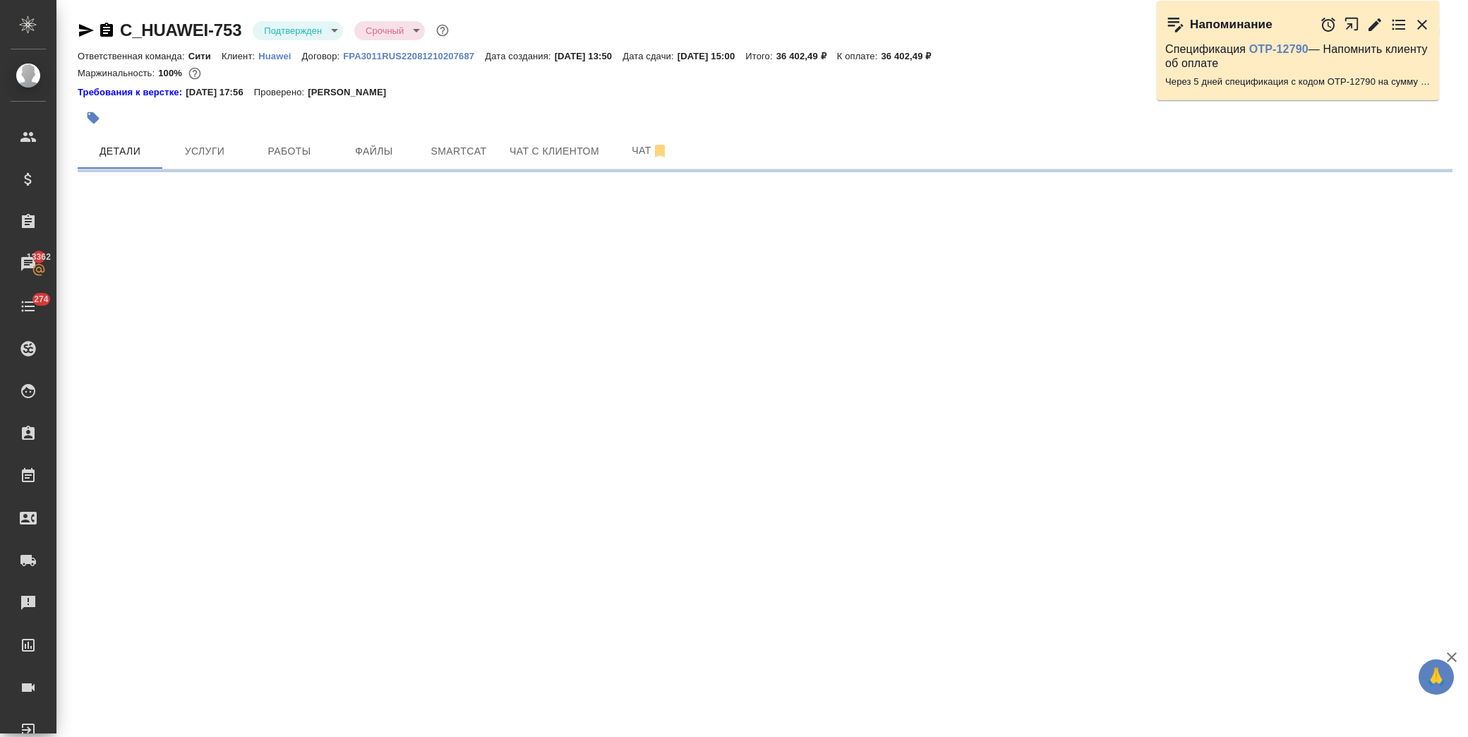
select select "RU"
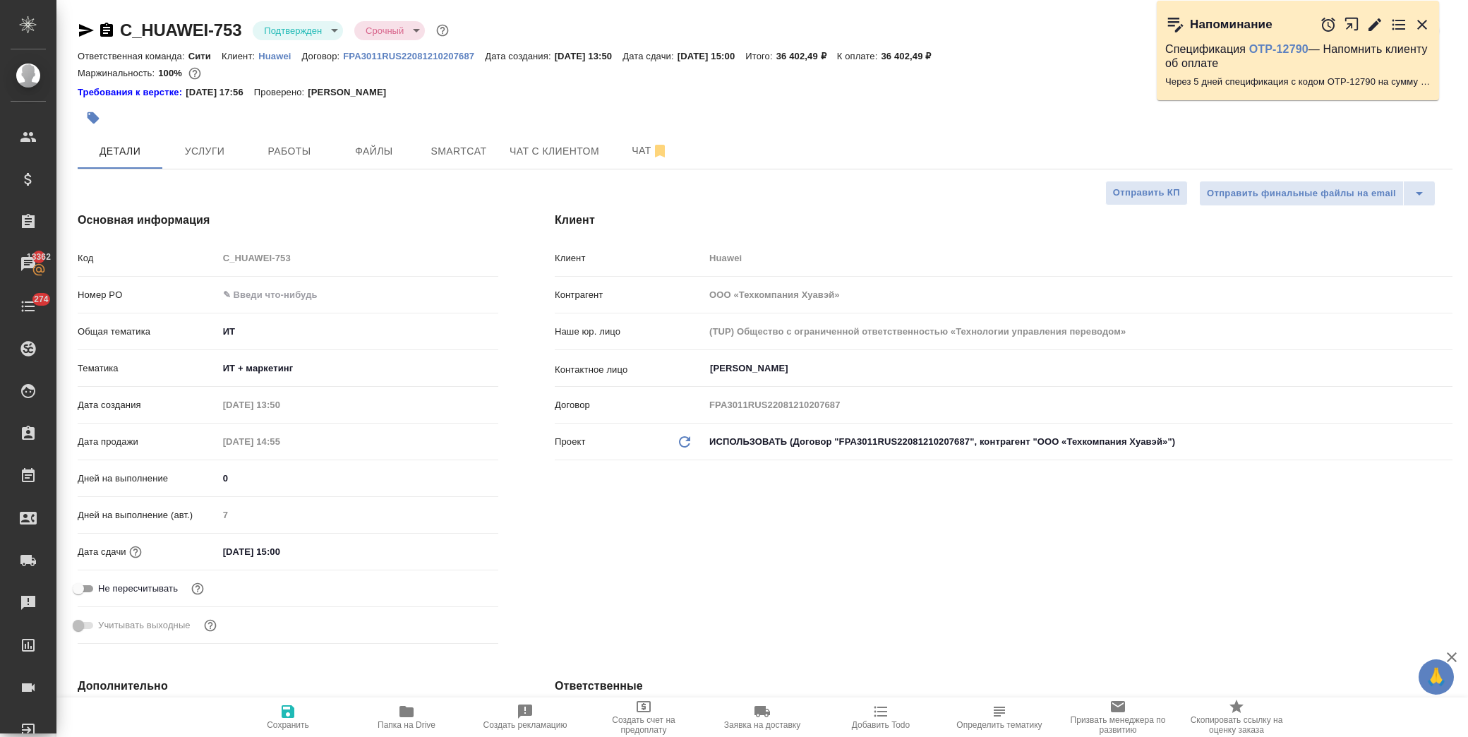
type textarea "x"
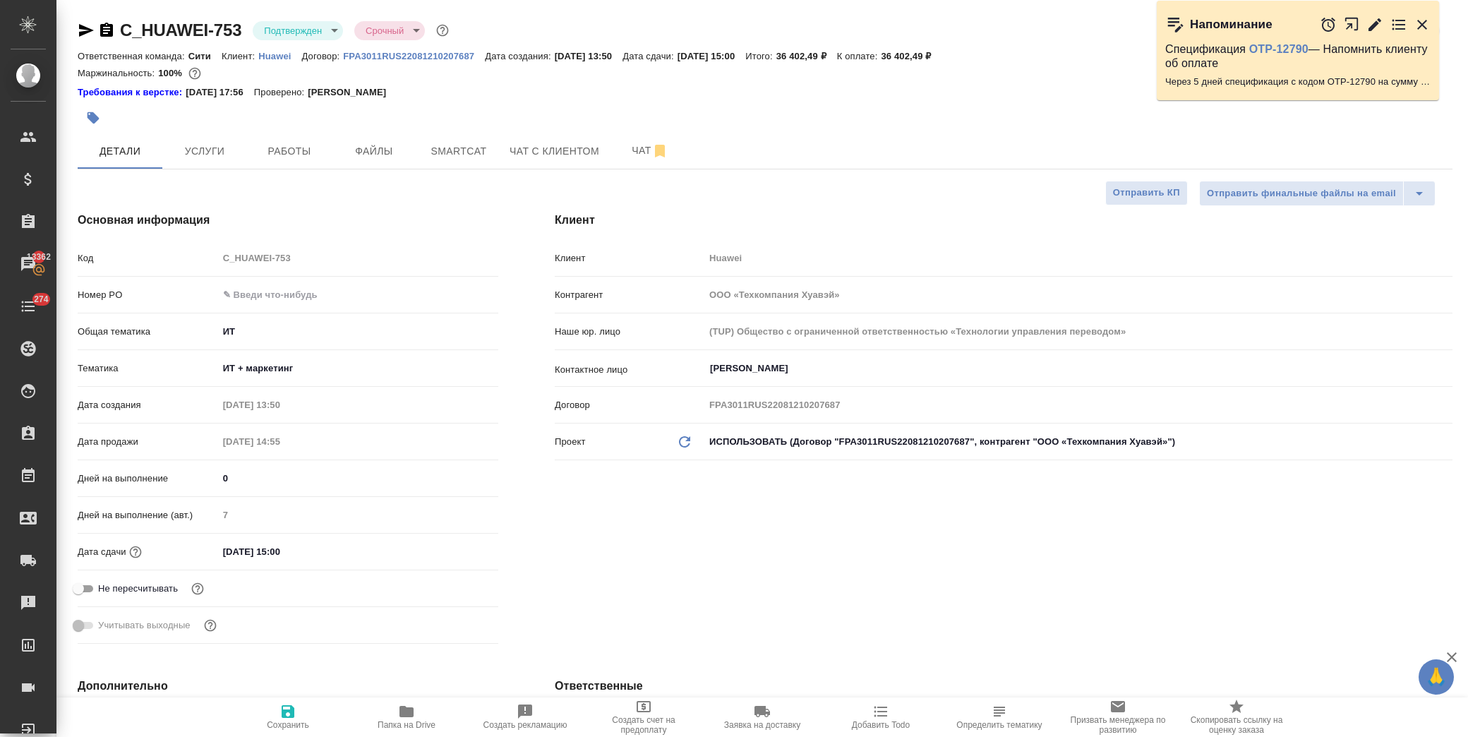
type textarea "x"
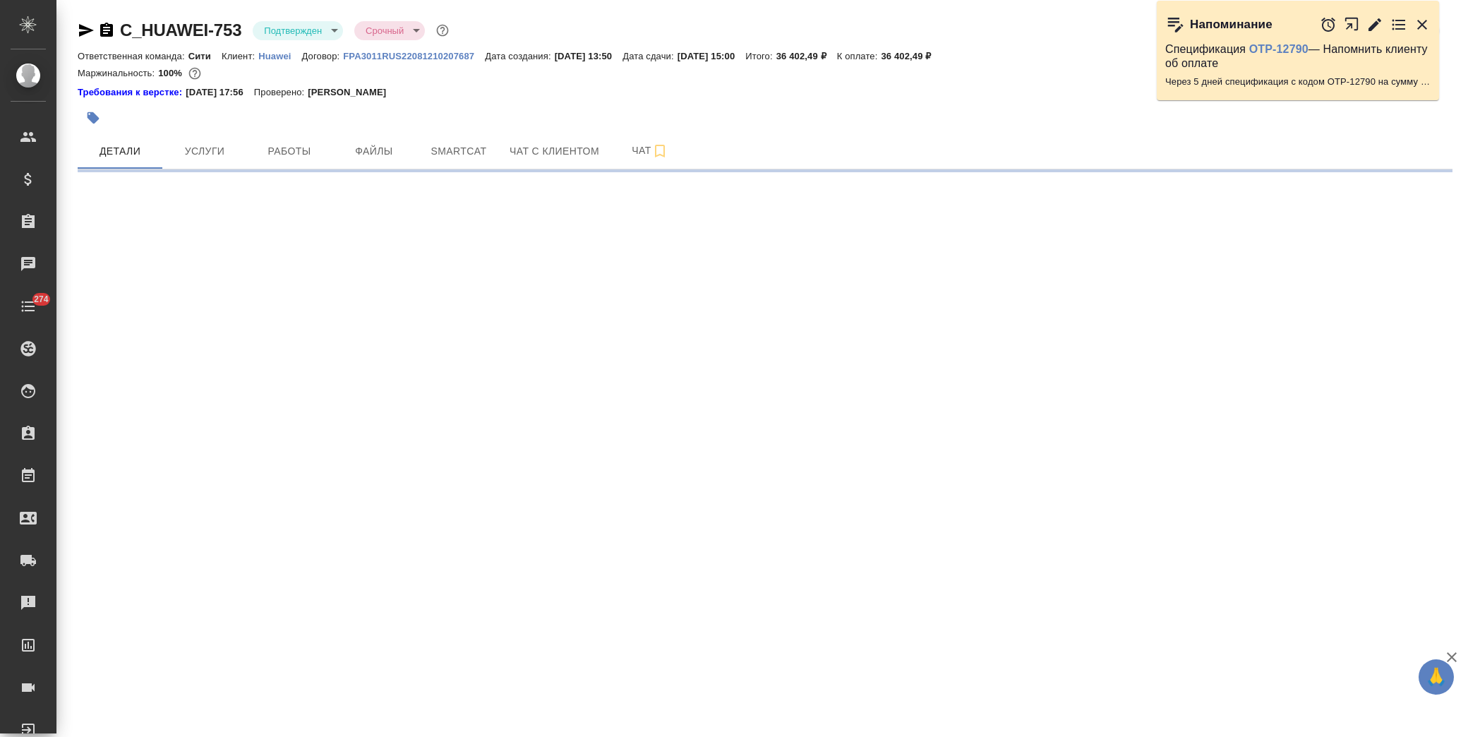
select select "RU"
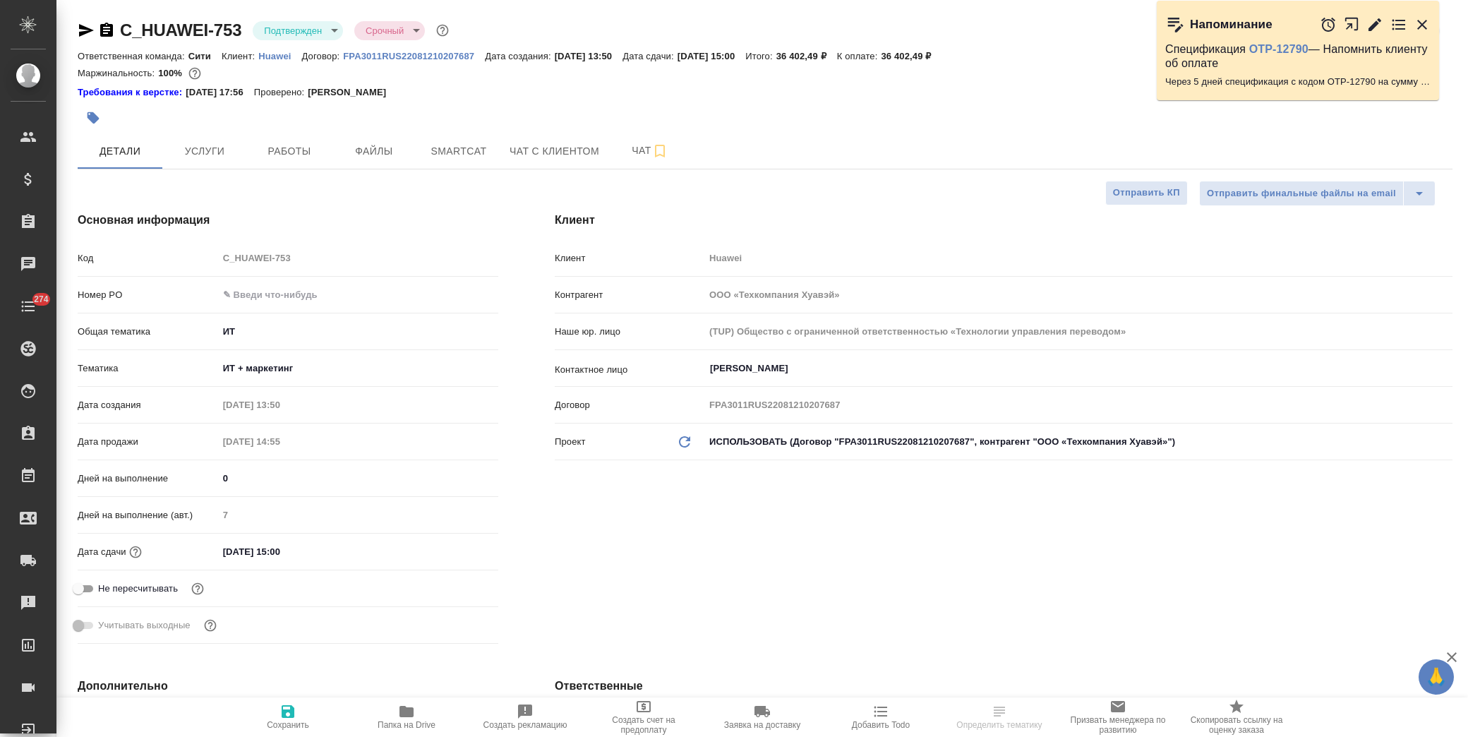
type textarea "x"
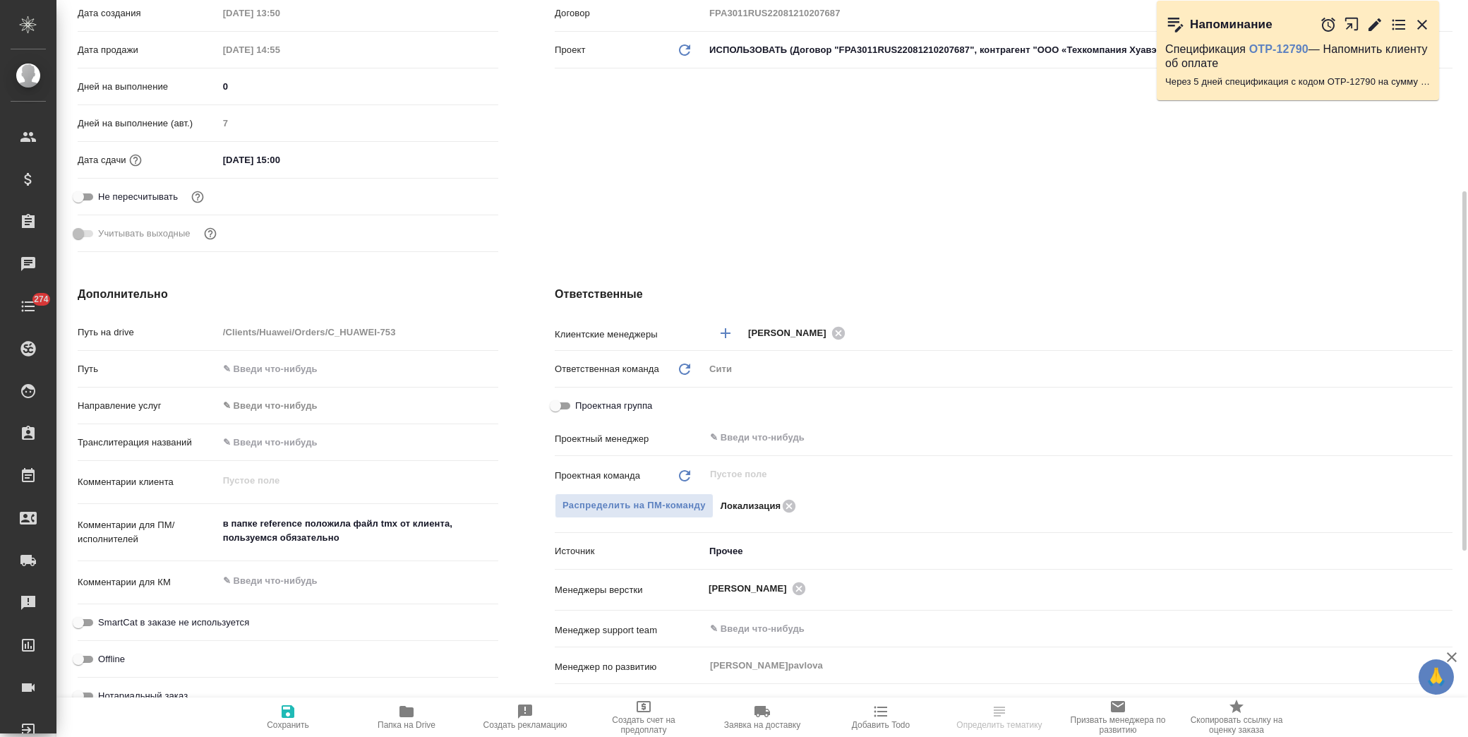
type textarea "x"
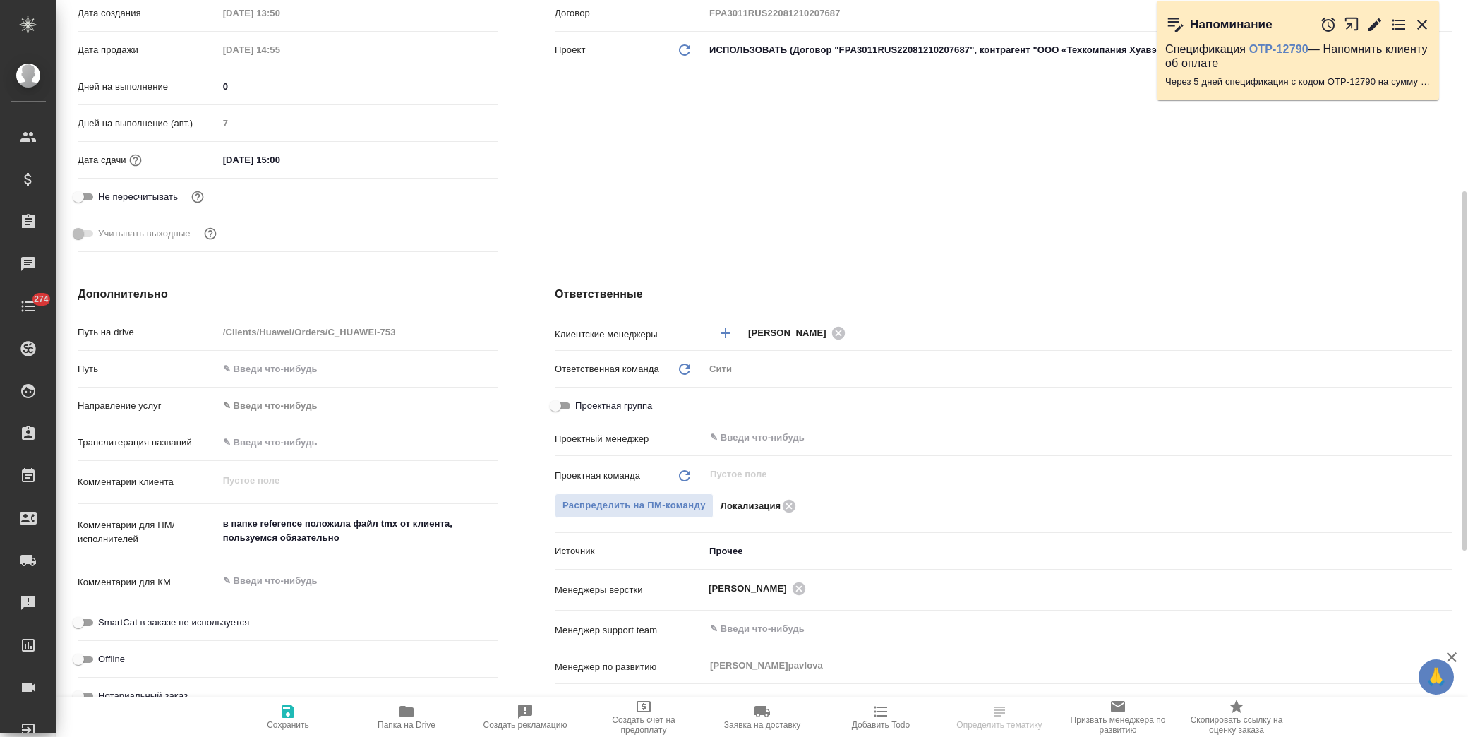
type textarea "x"
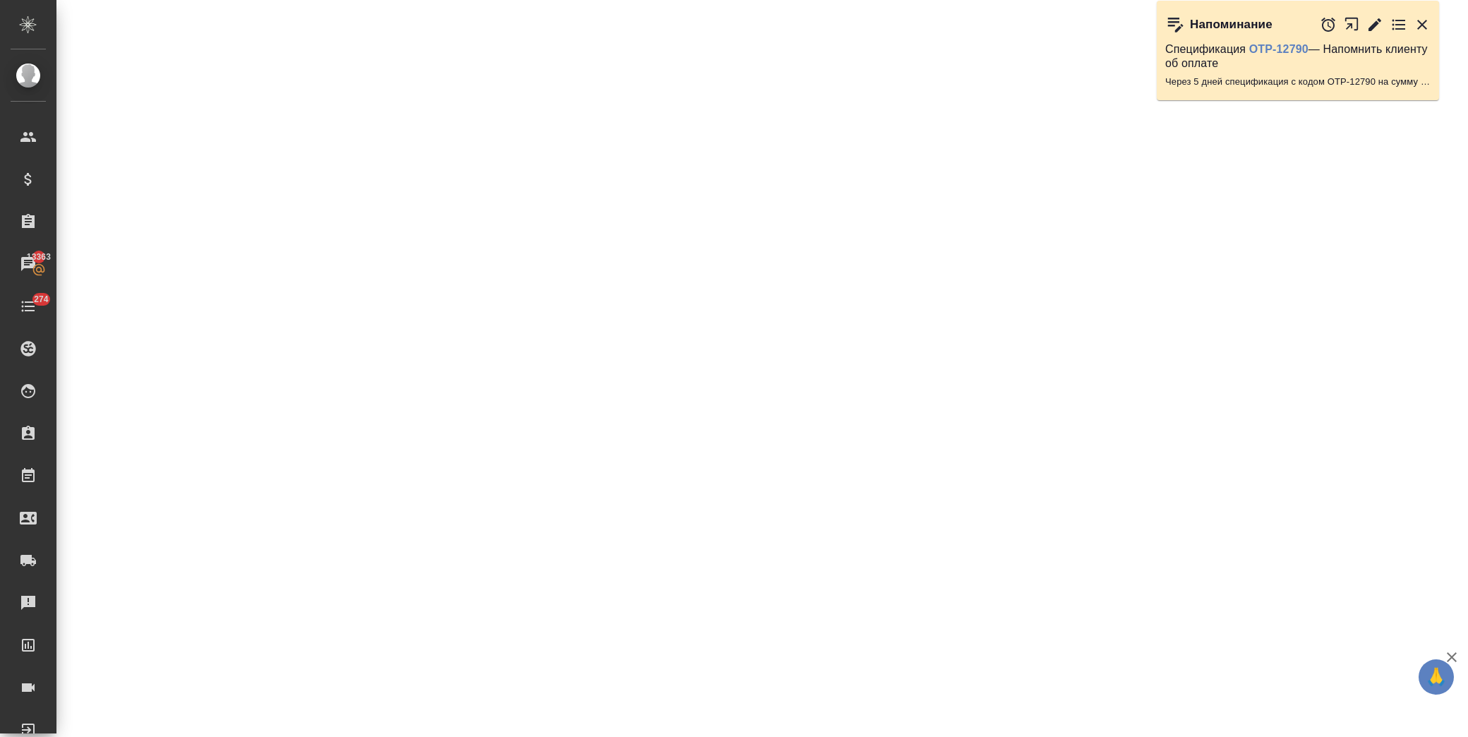
select select "RU"
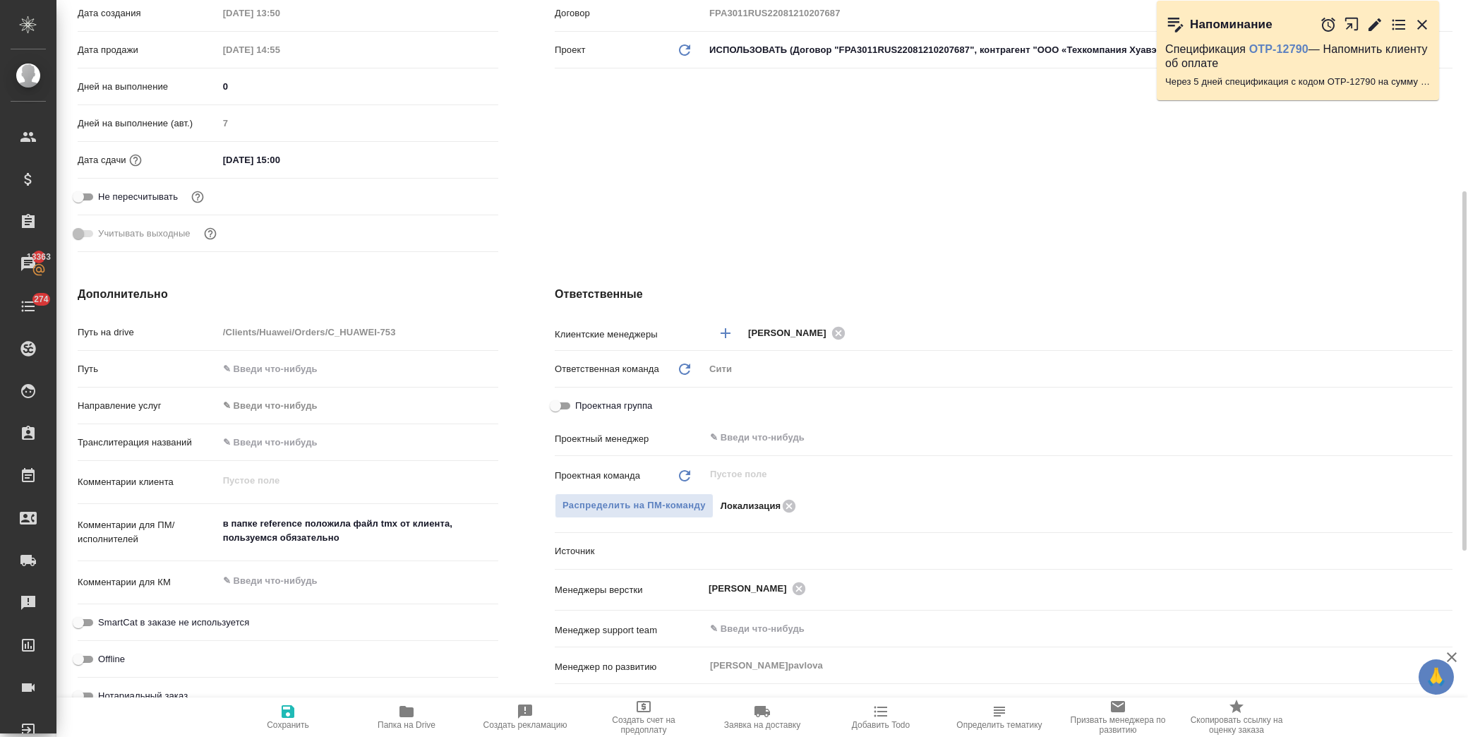
type textarea "x"
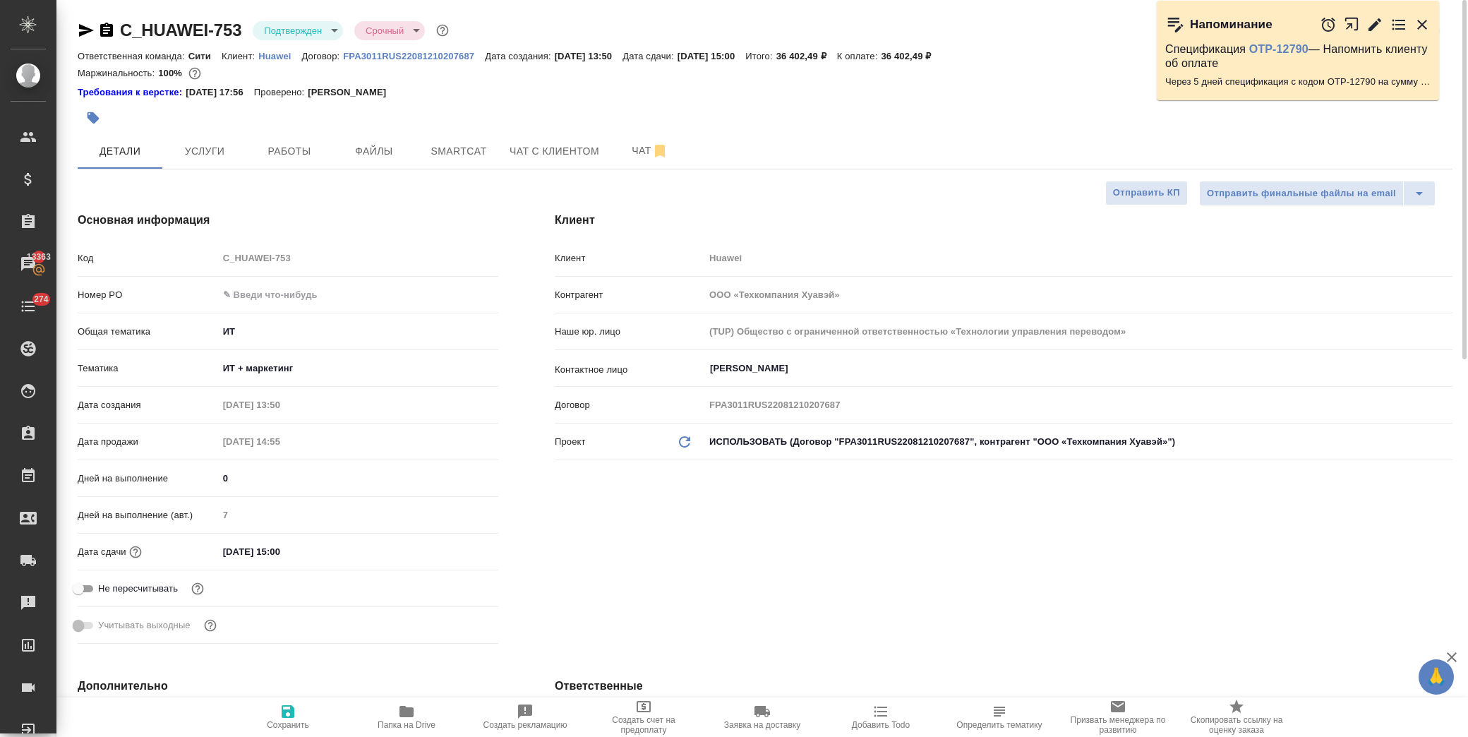
click at [85, 28] on icon "button" at bounding box center [86, 30] width 15 height 13
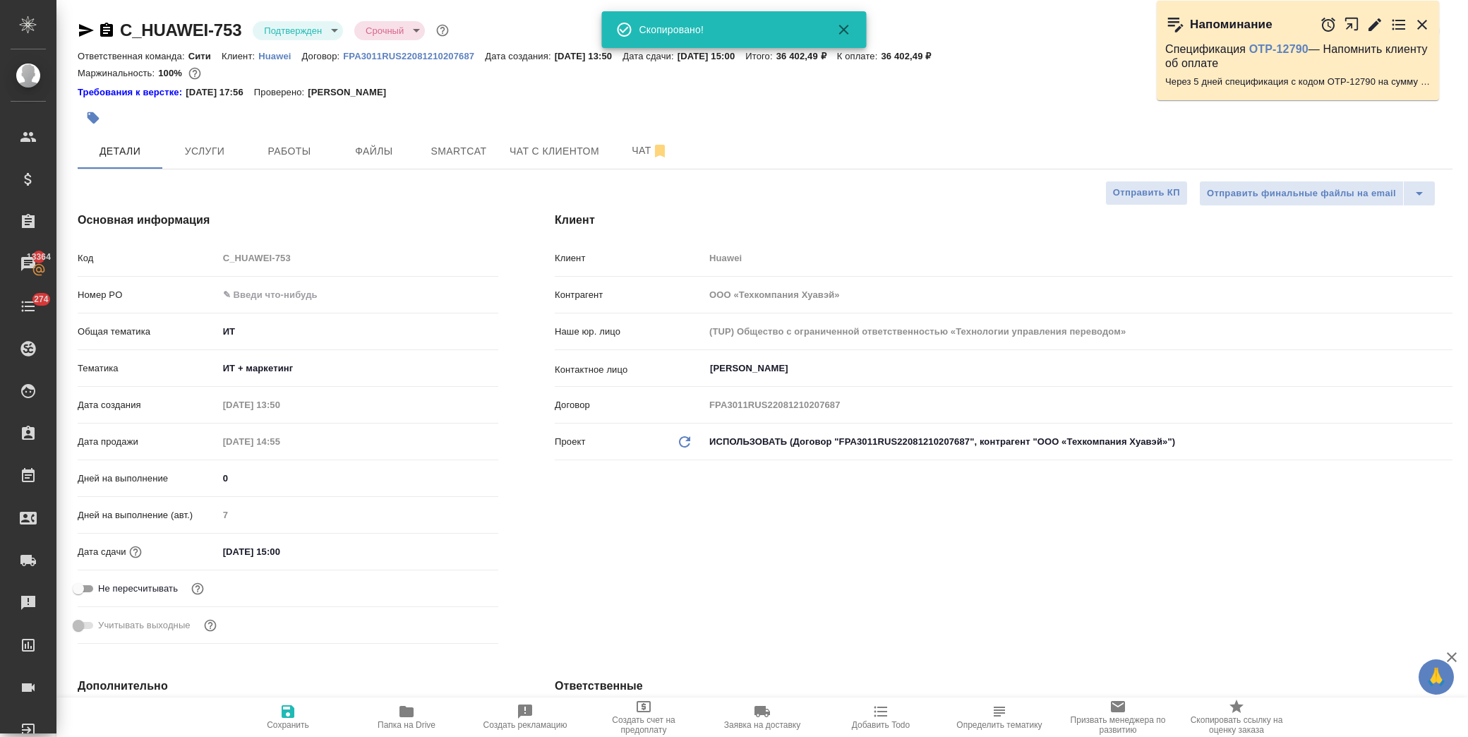
type textarea "x"
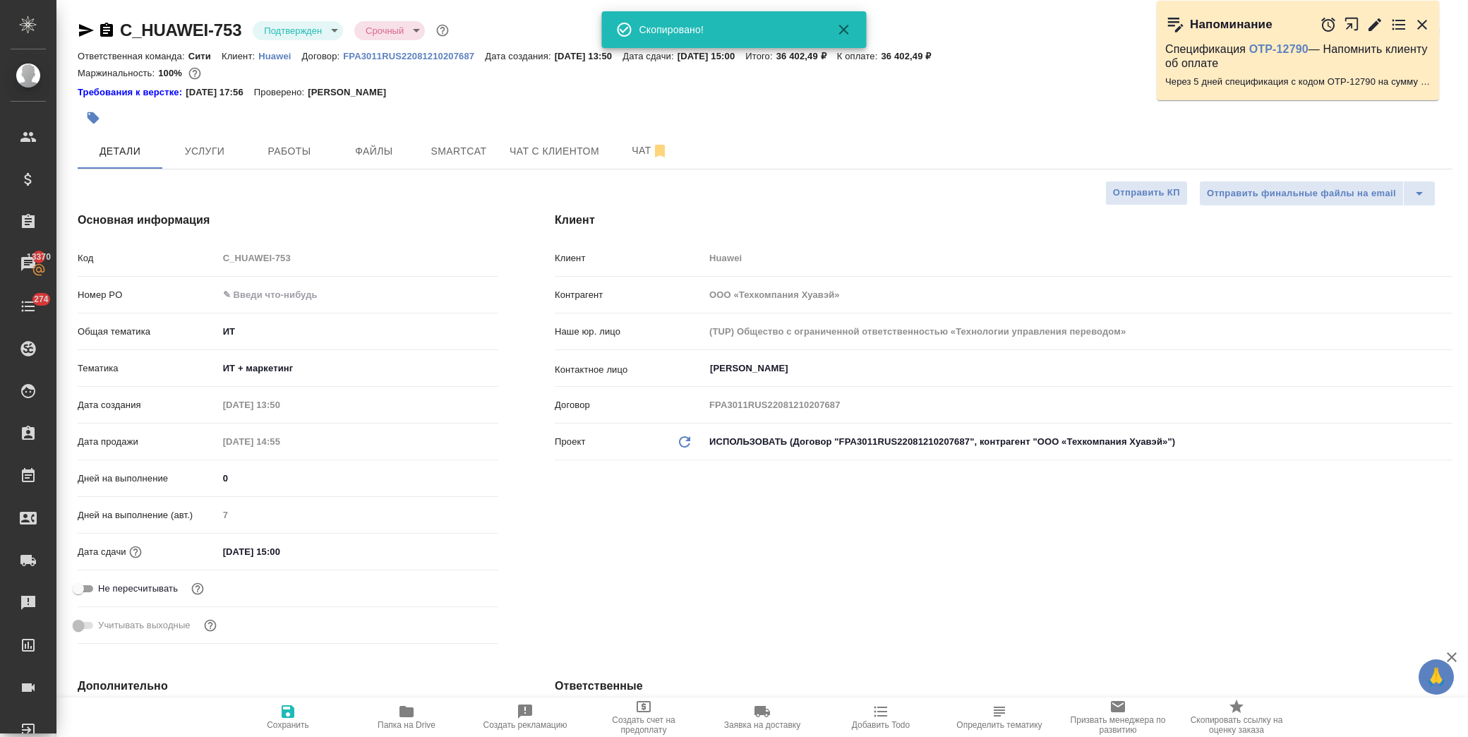
type textarea "x"
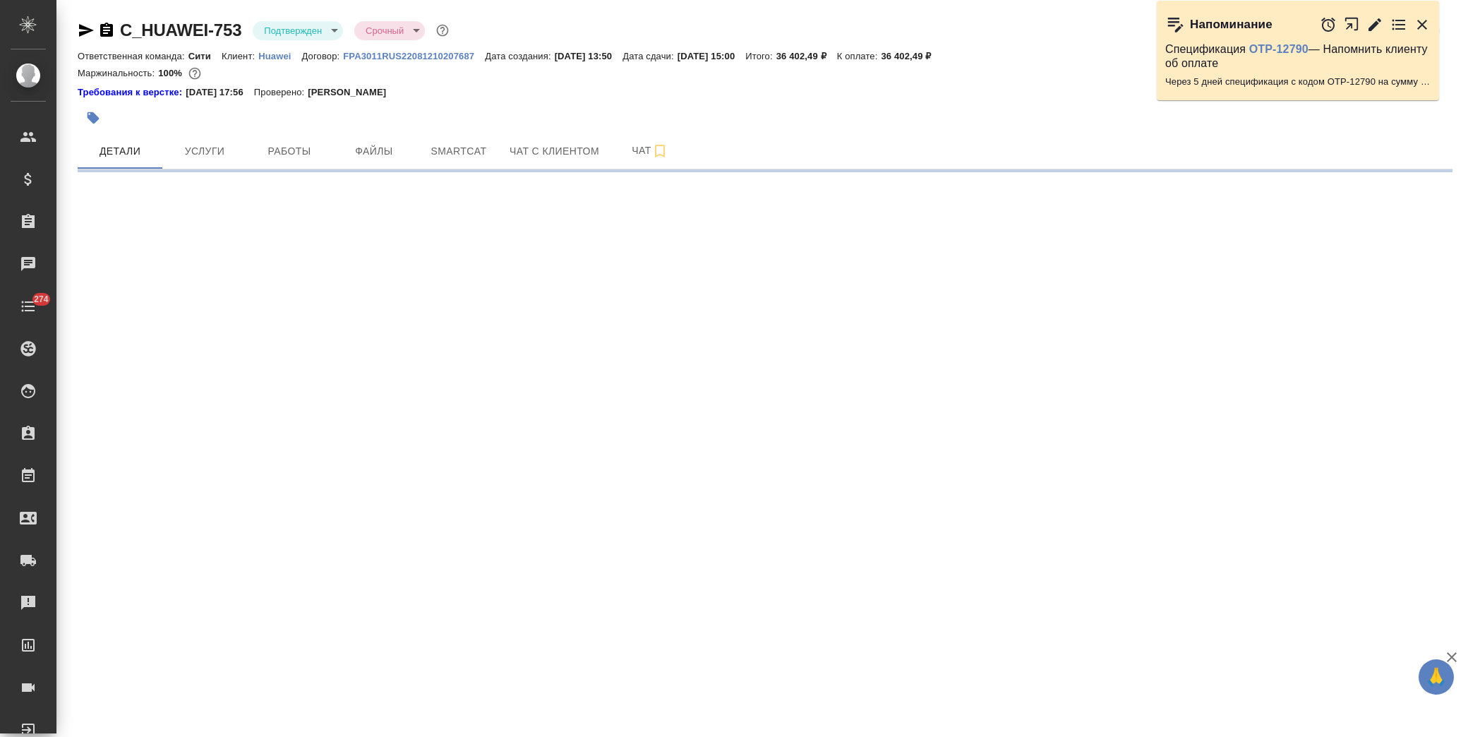
select select "RU"
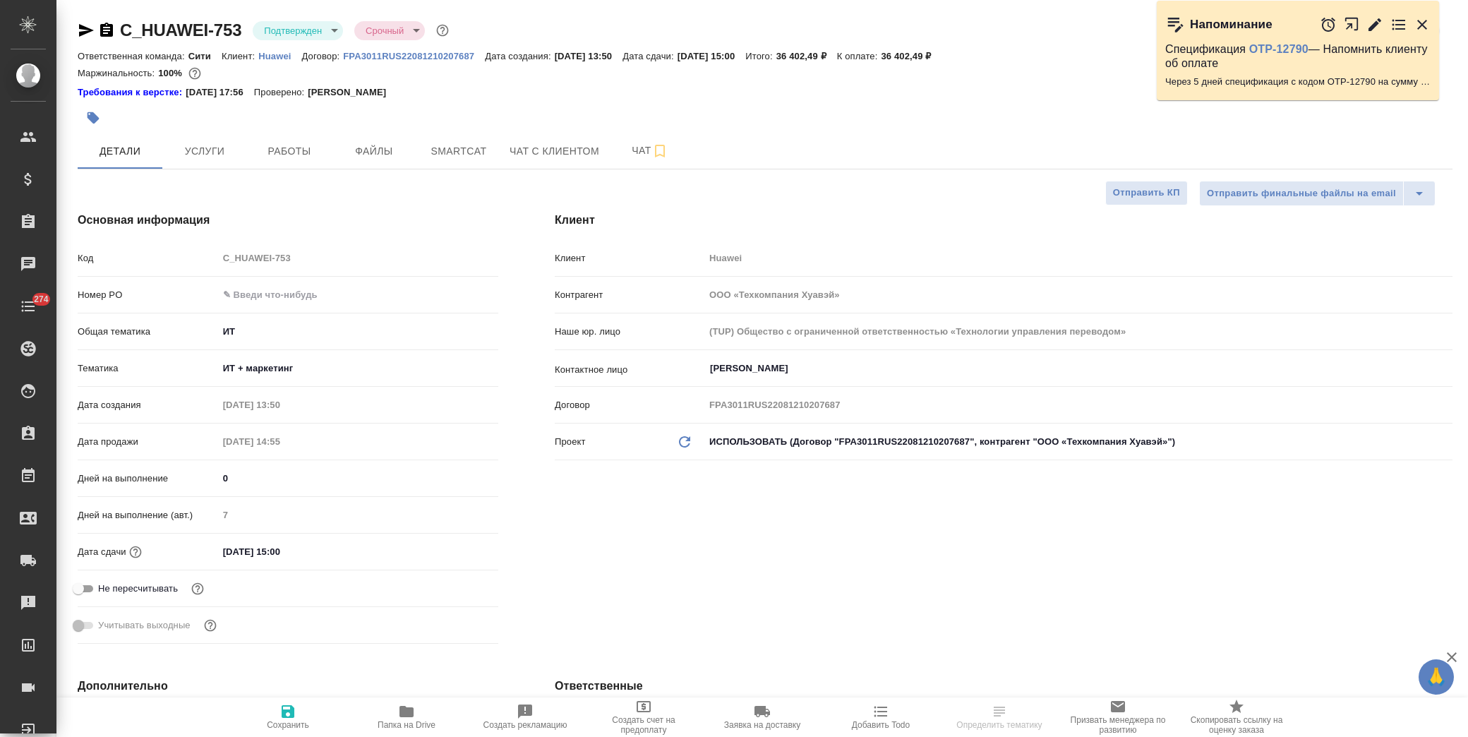
type textarea "x"
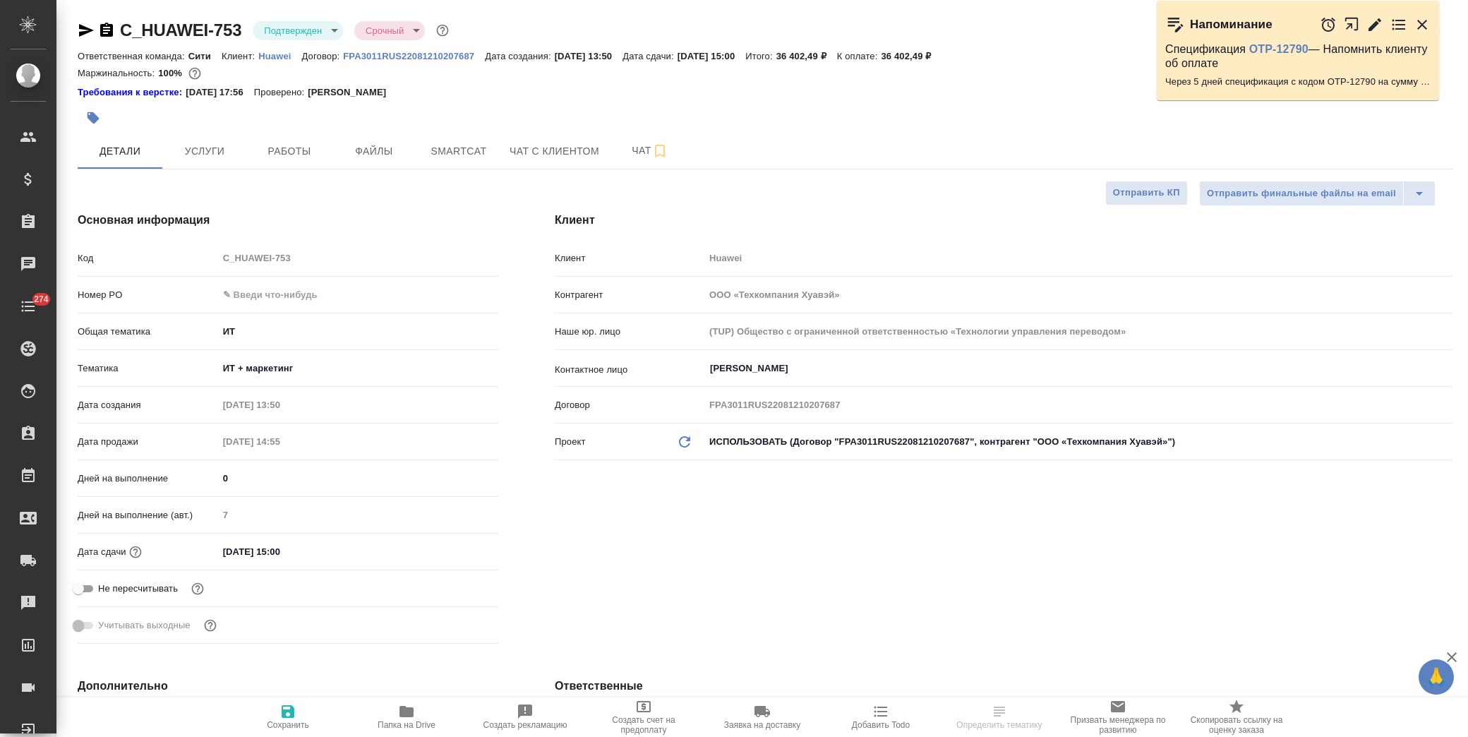
type textarea "x"
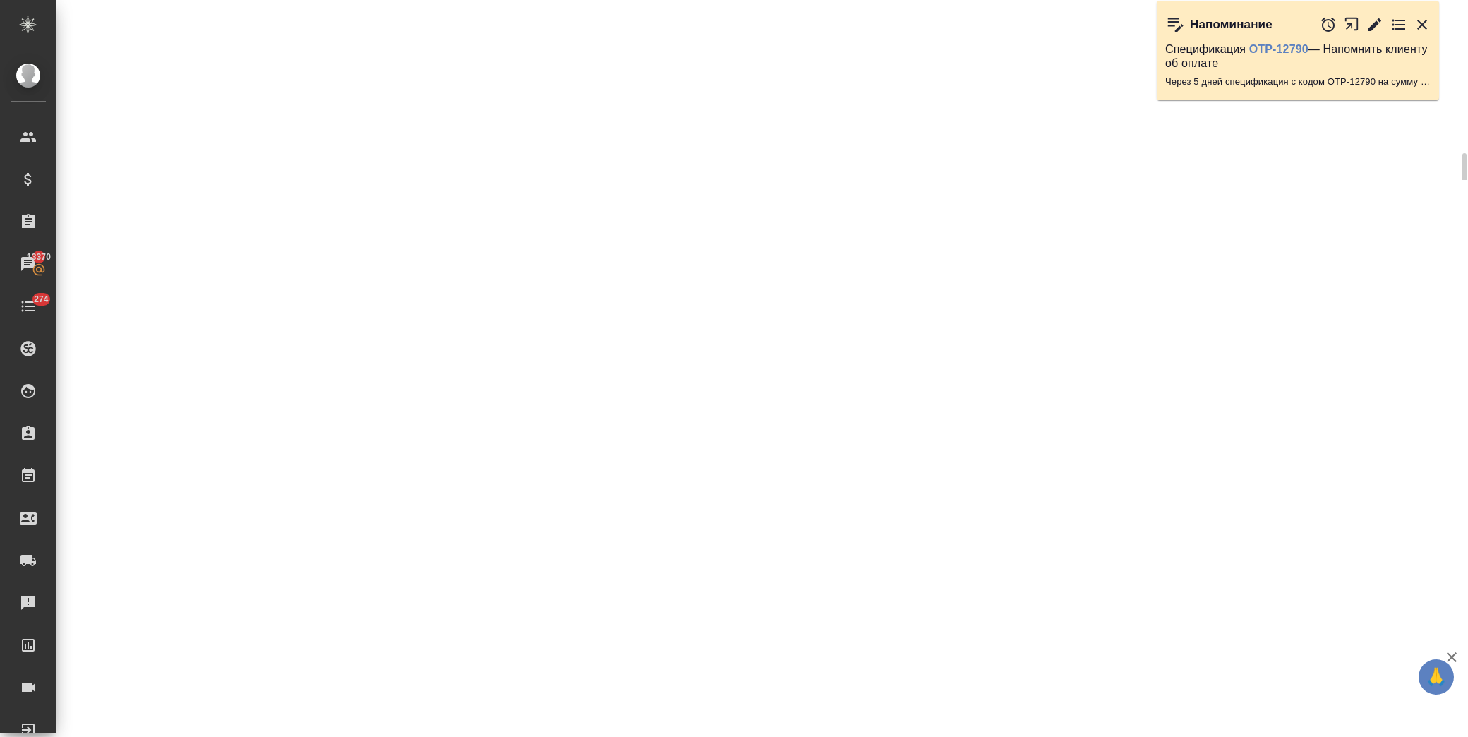
select select "RU"
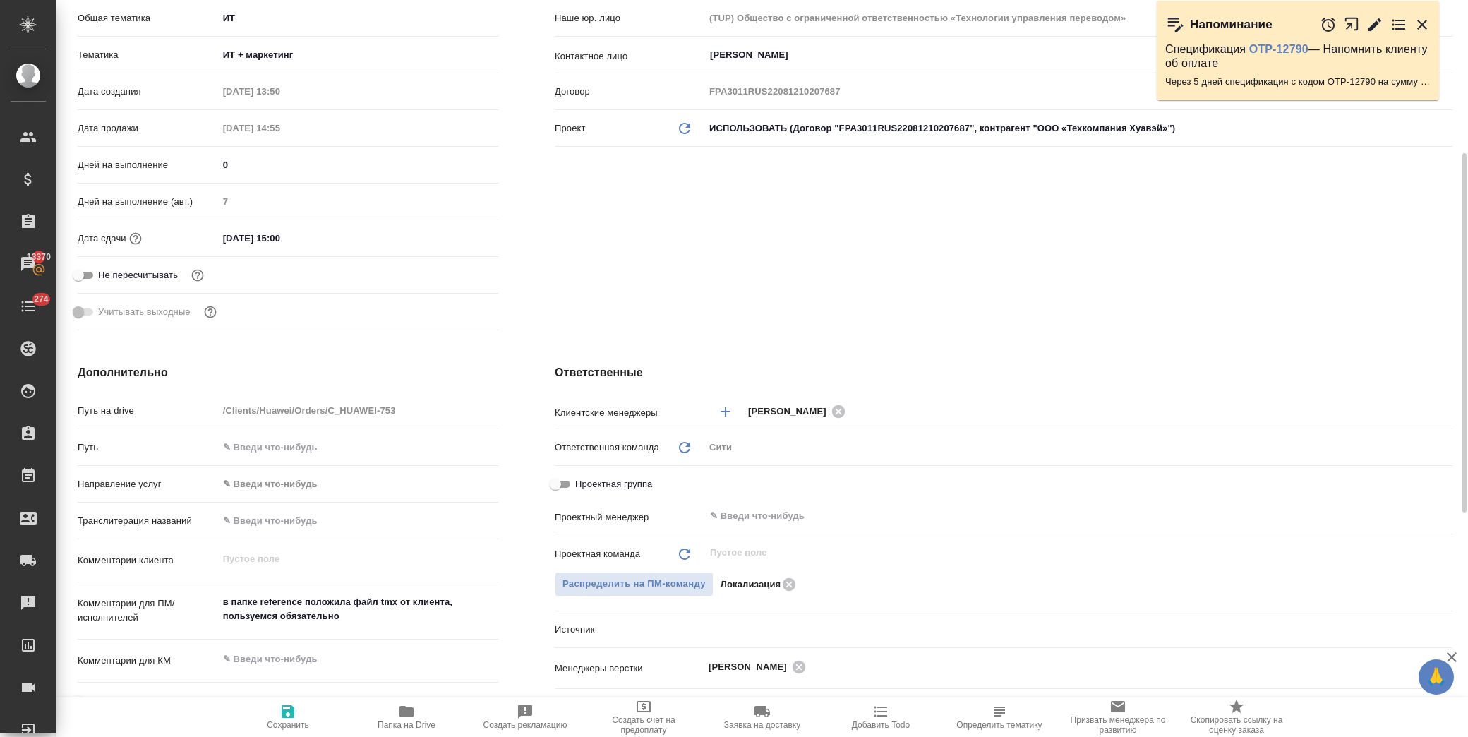
type textarea "x"
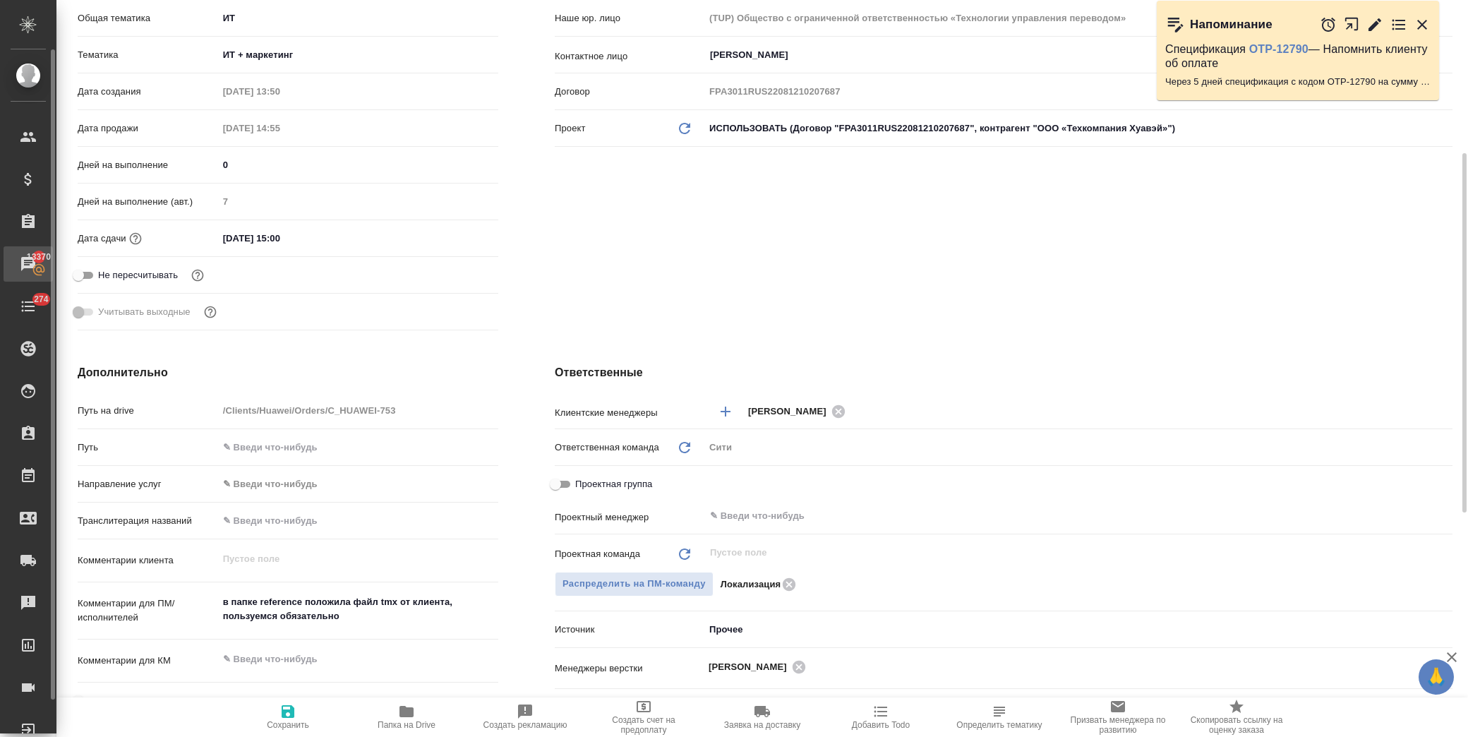
type textarea "x"
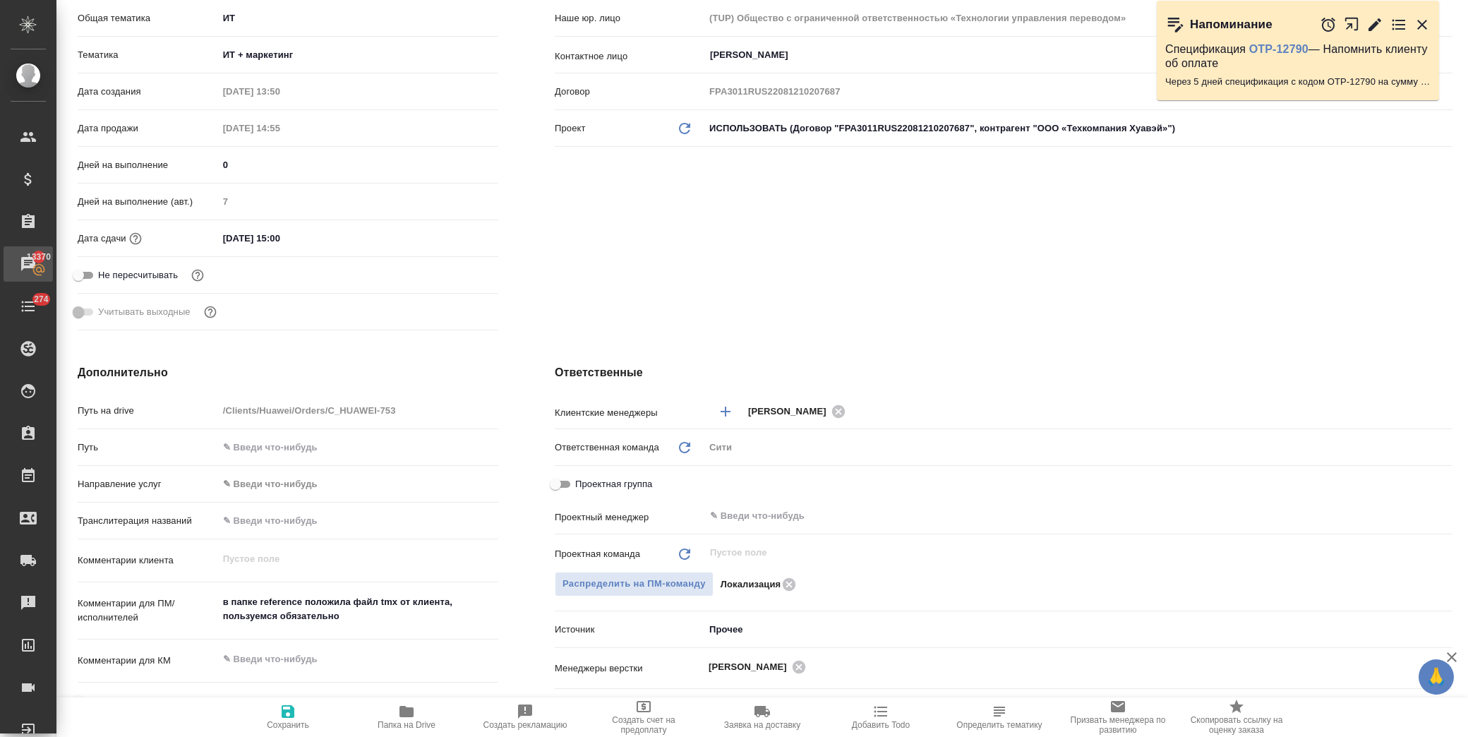
type textarea "x"
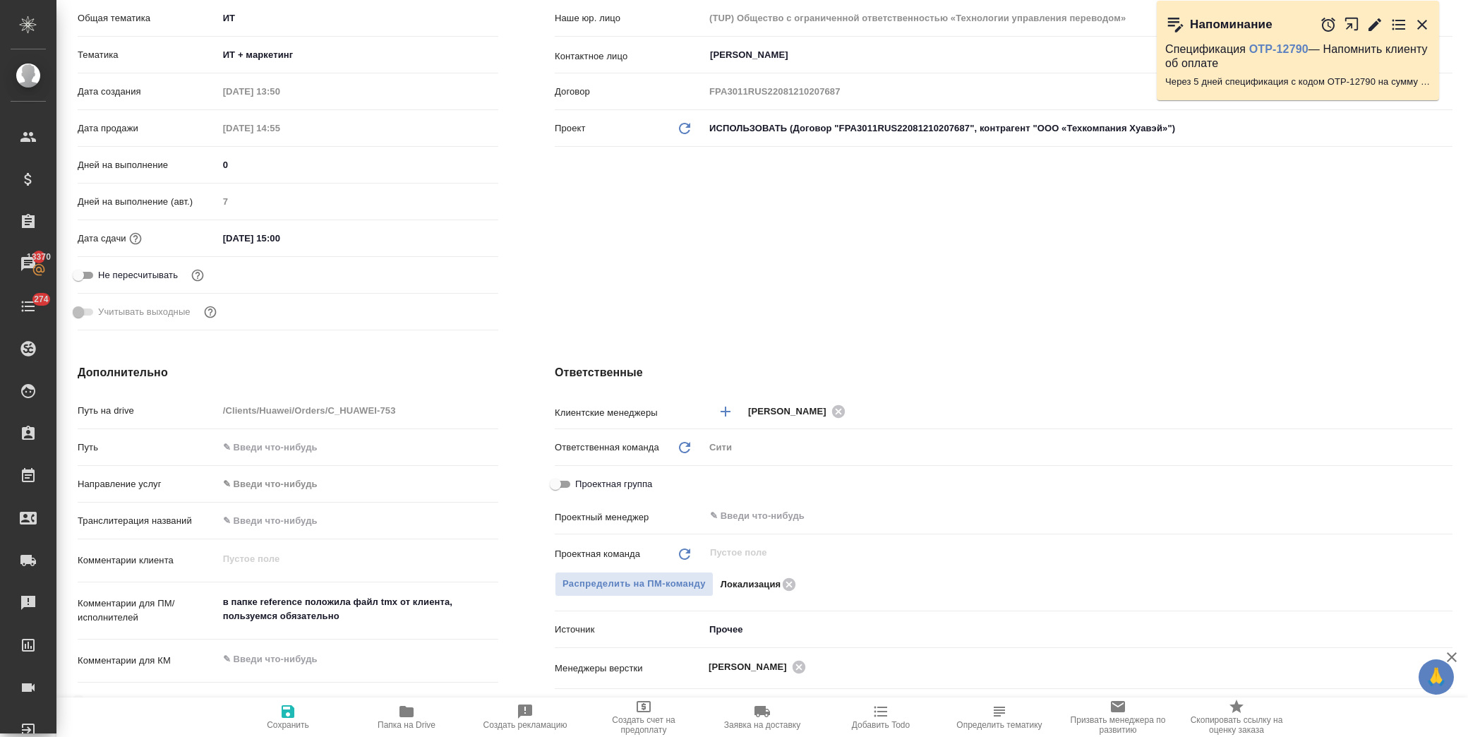
type textarea "x"
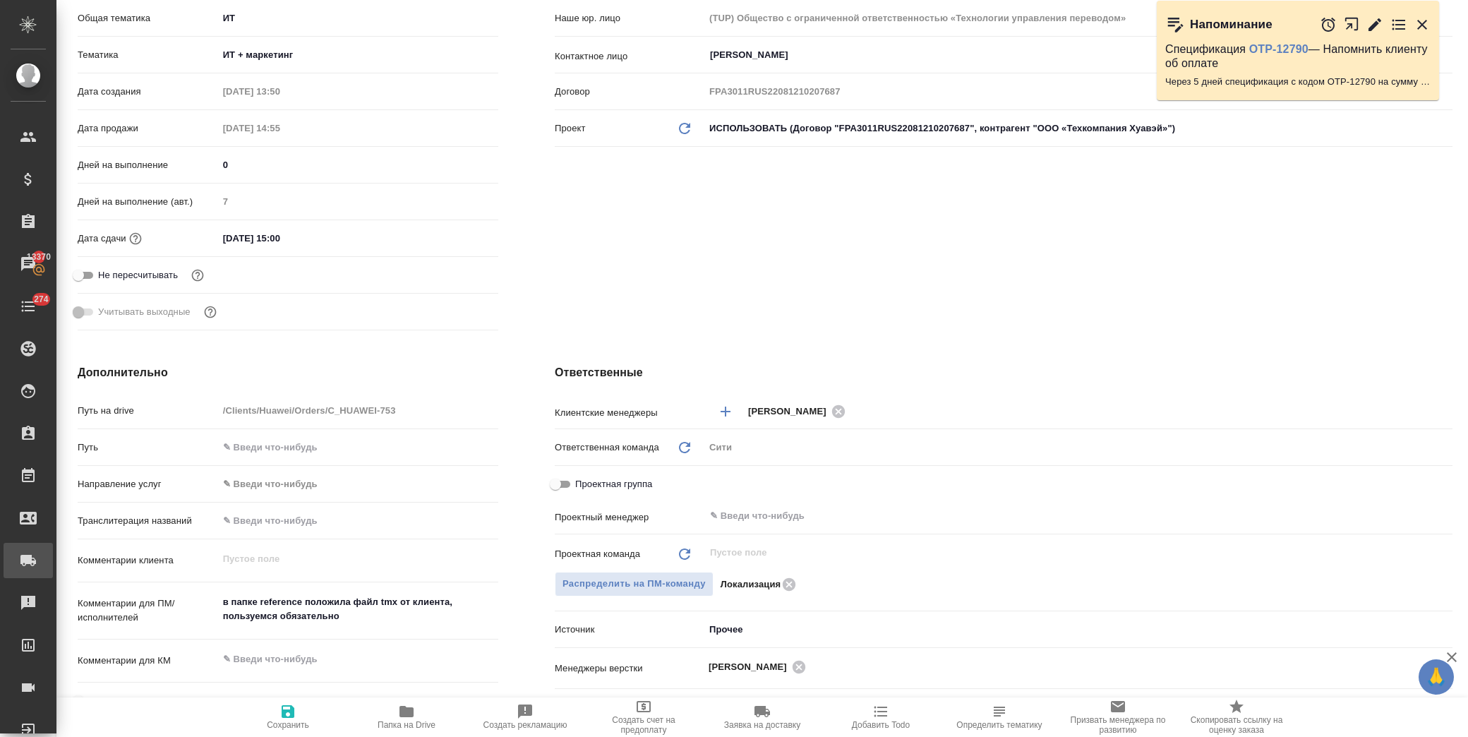
type textarea "x"
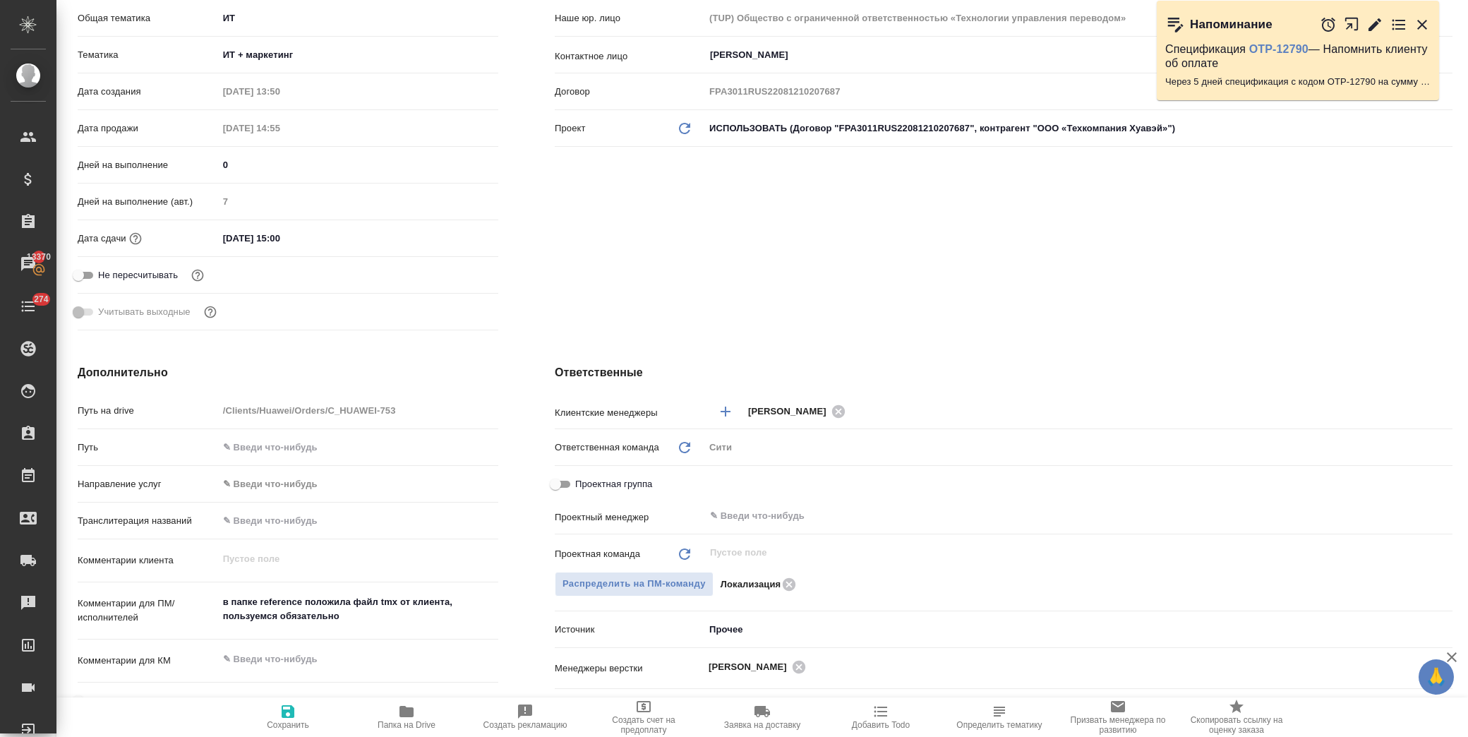
type textarea "x"
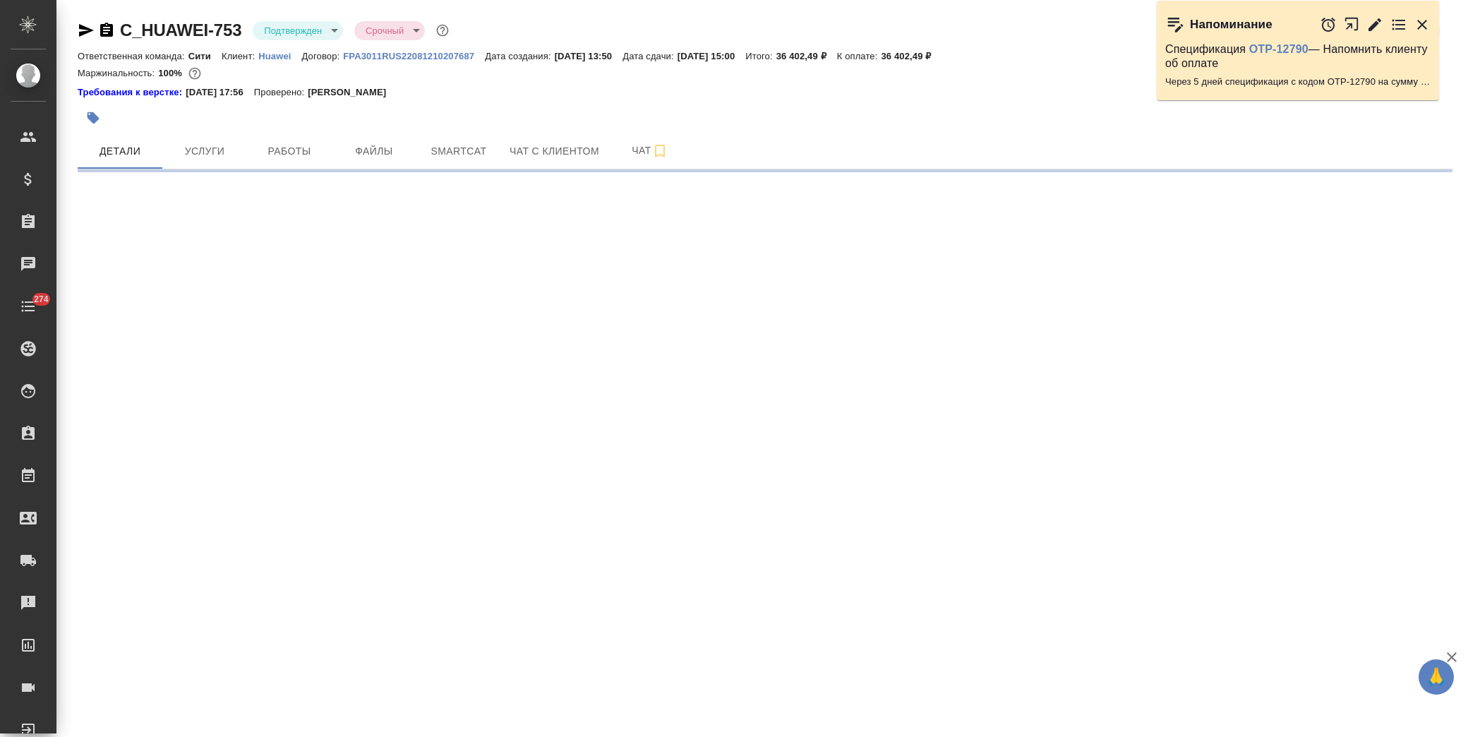
select select "RU"
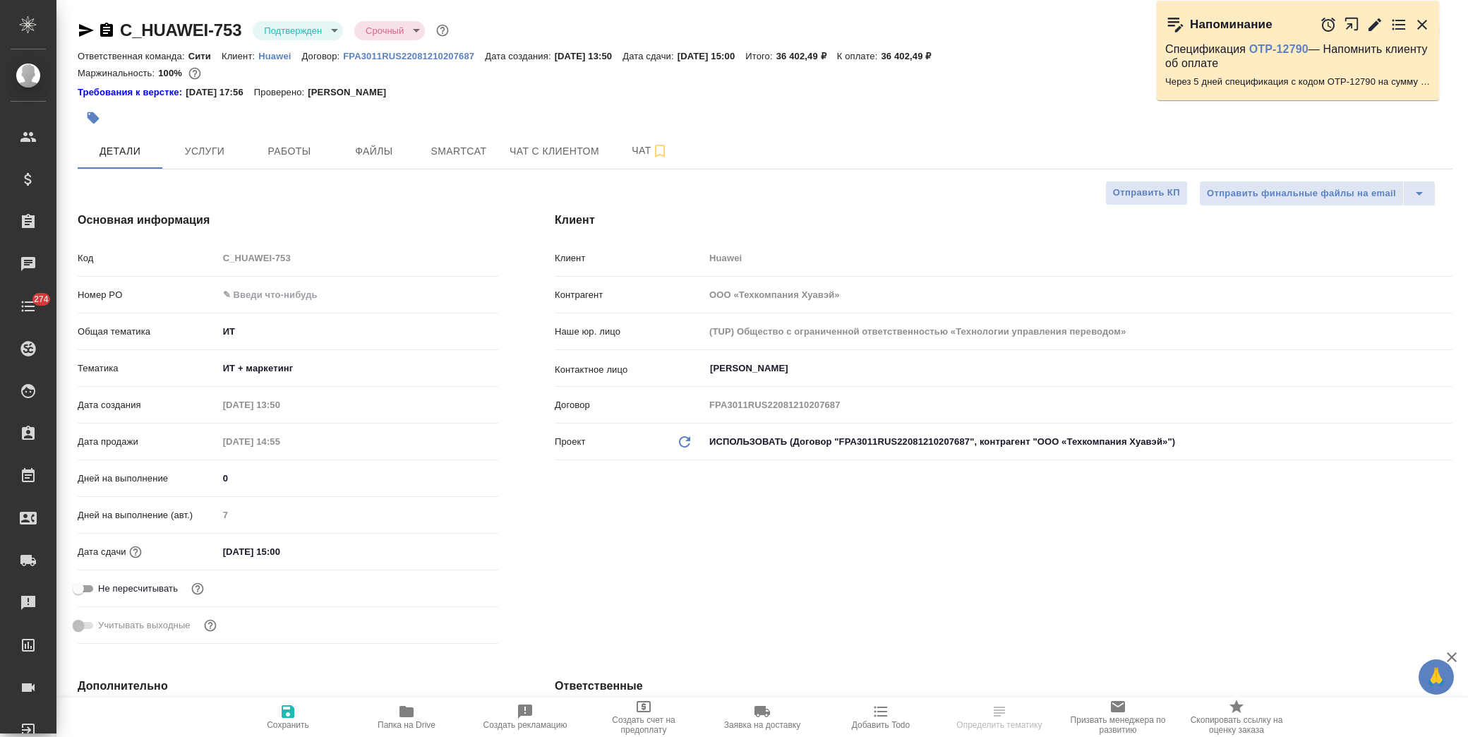
type textarea "x"
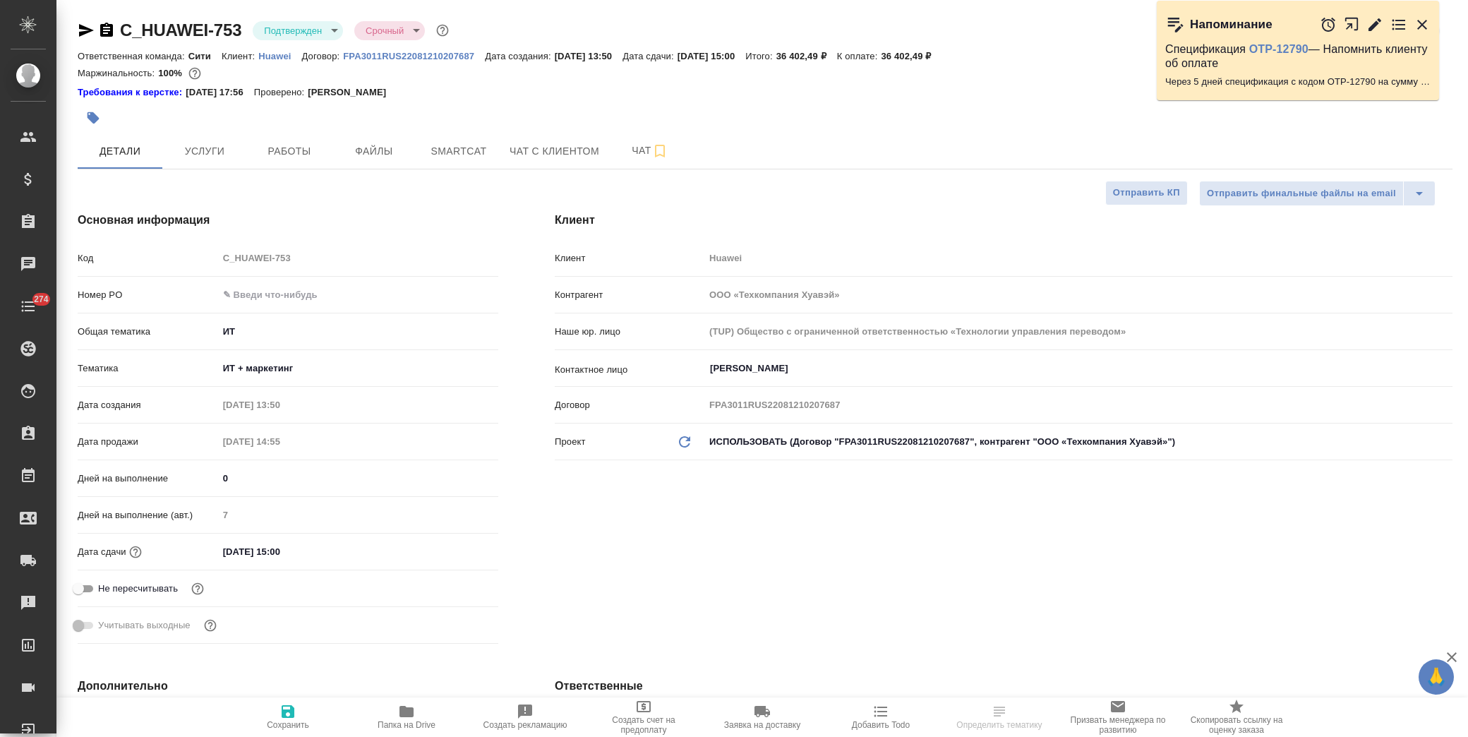
type textarea "x"
type input "[PERSON_NAME]pavlova"
type textarea "x"
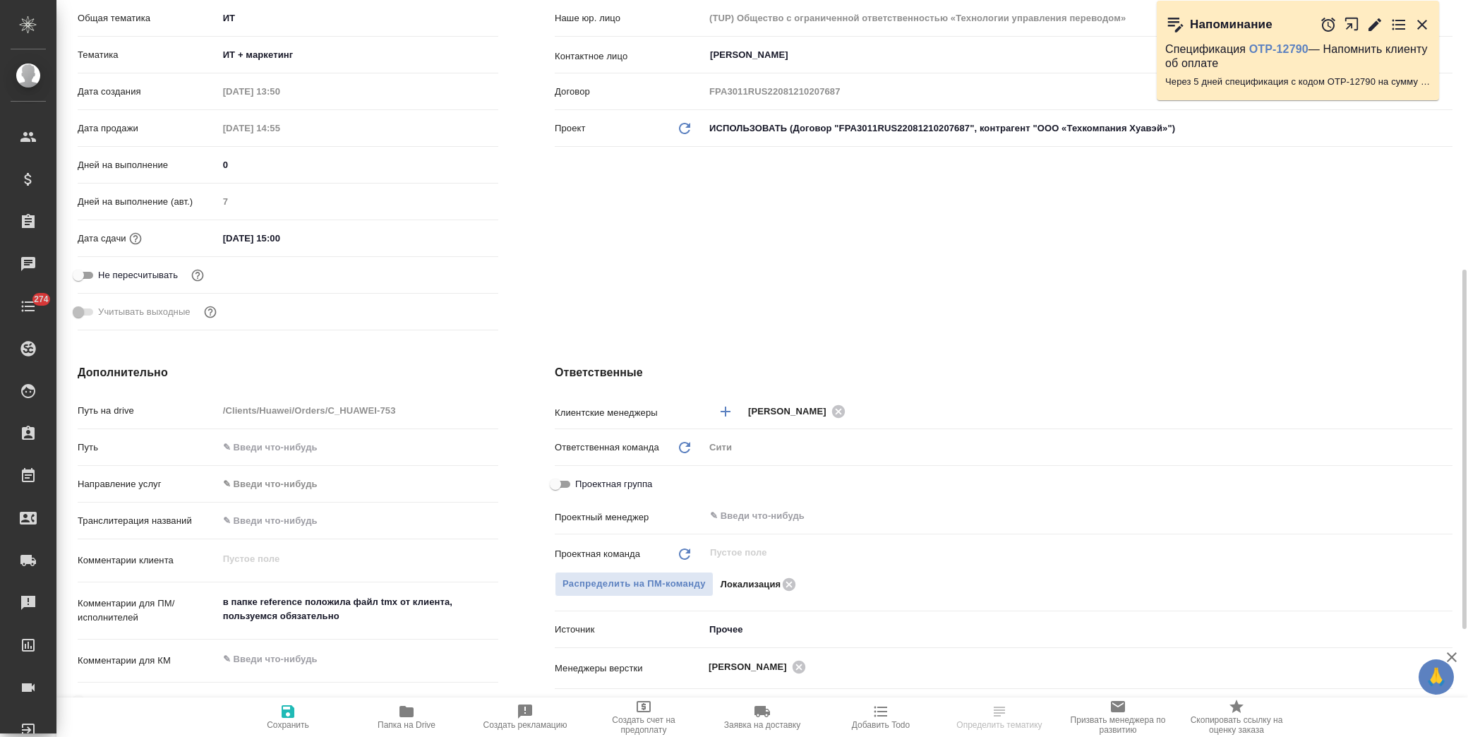
scroll to position [392, 0]
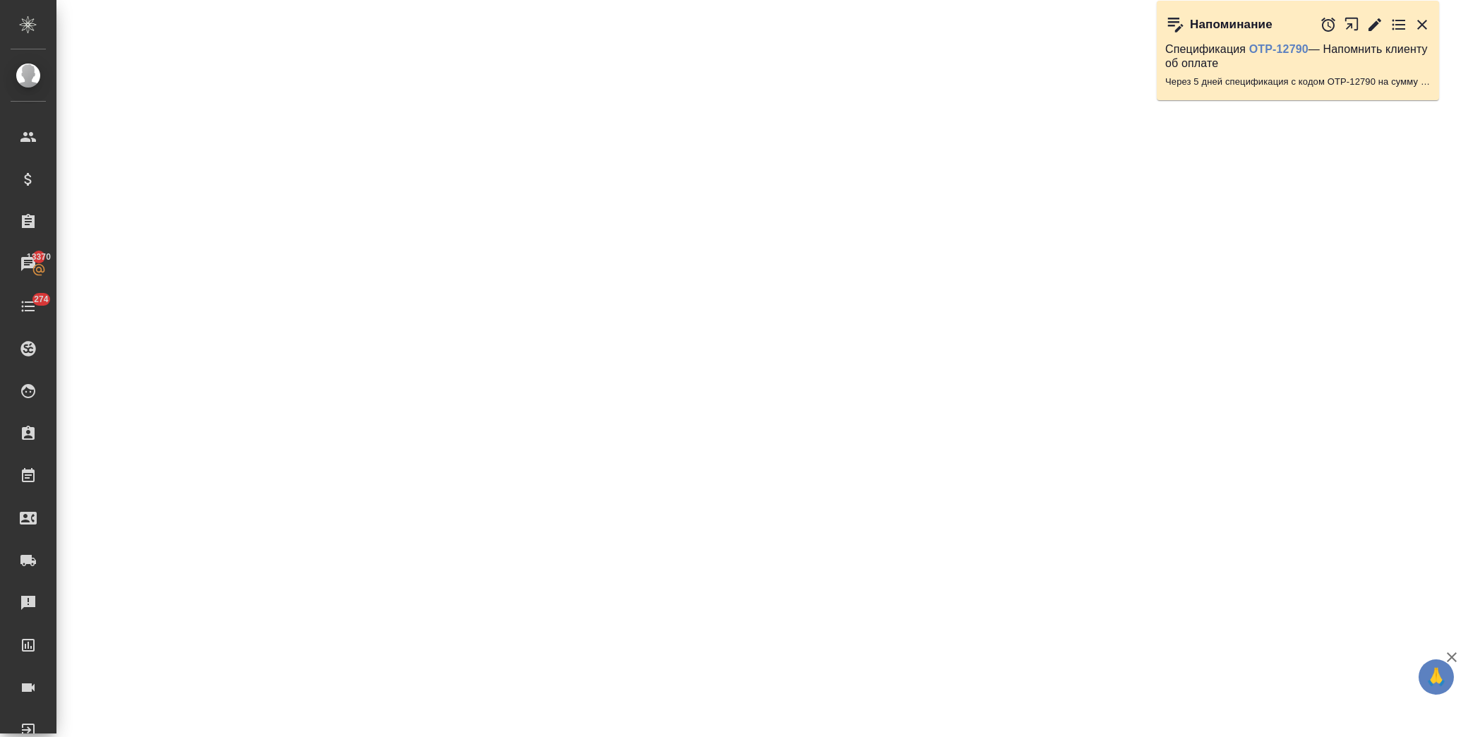
select select "RU"
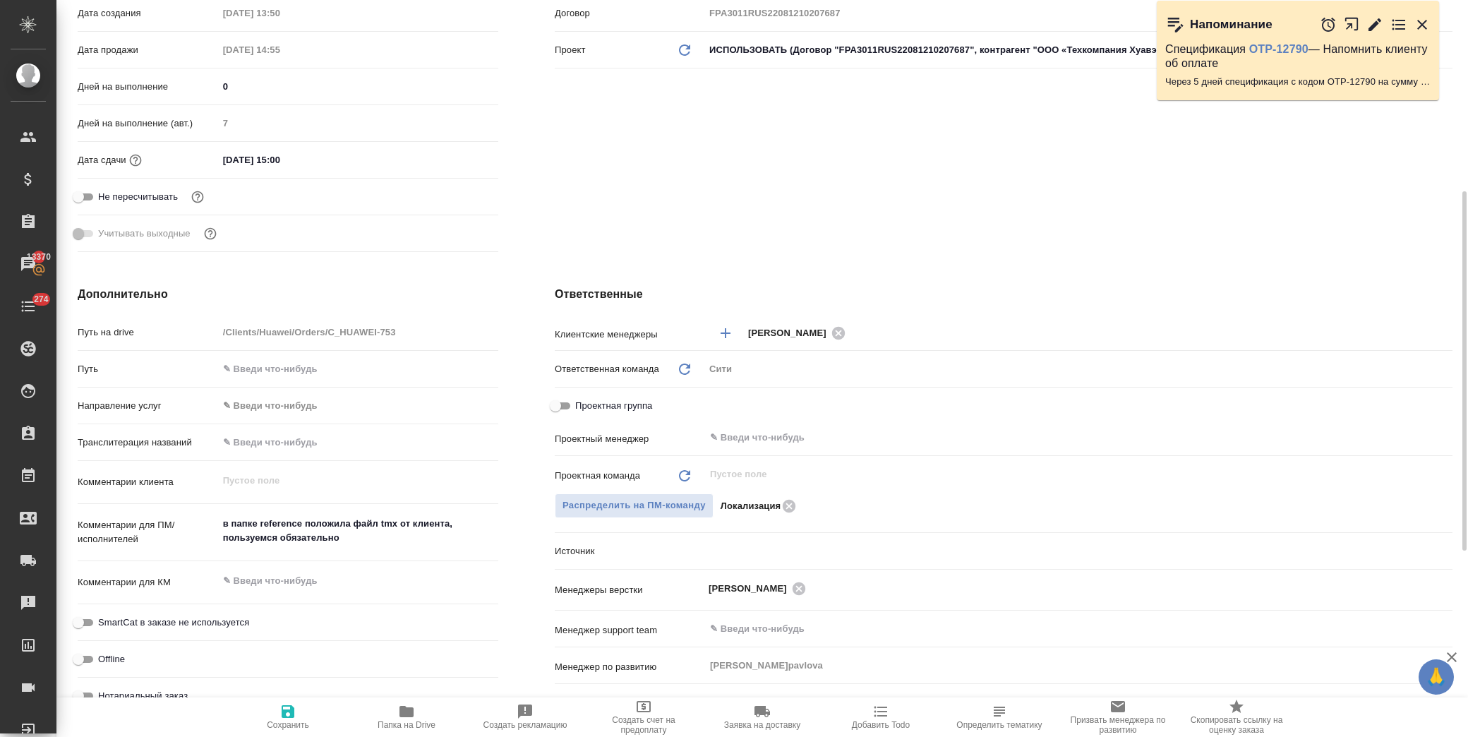
type textarea "x"
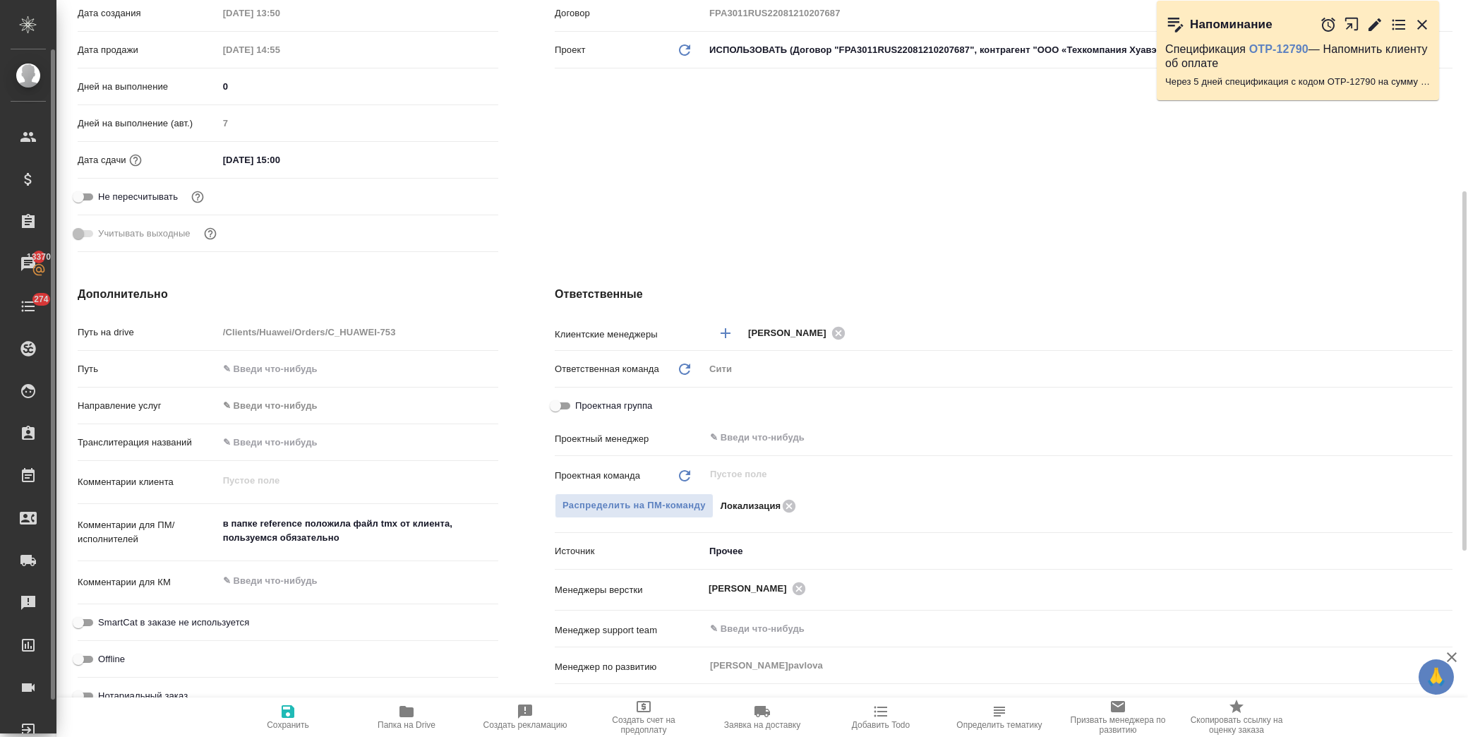
type textarea "x"
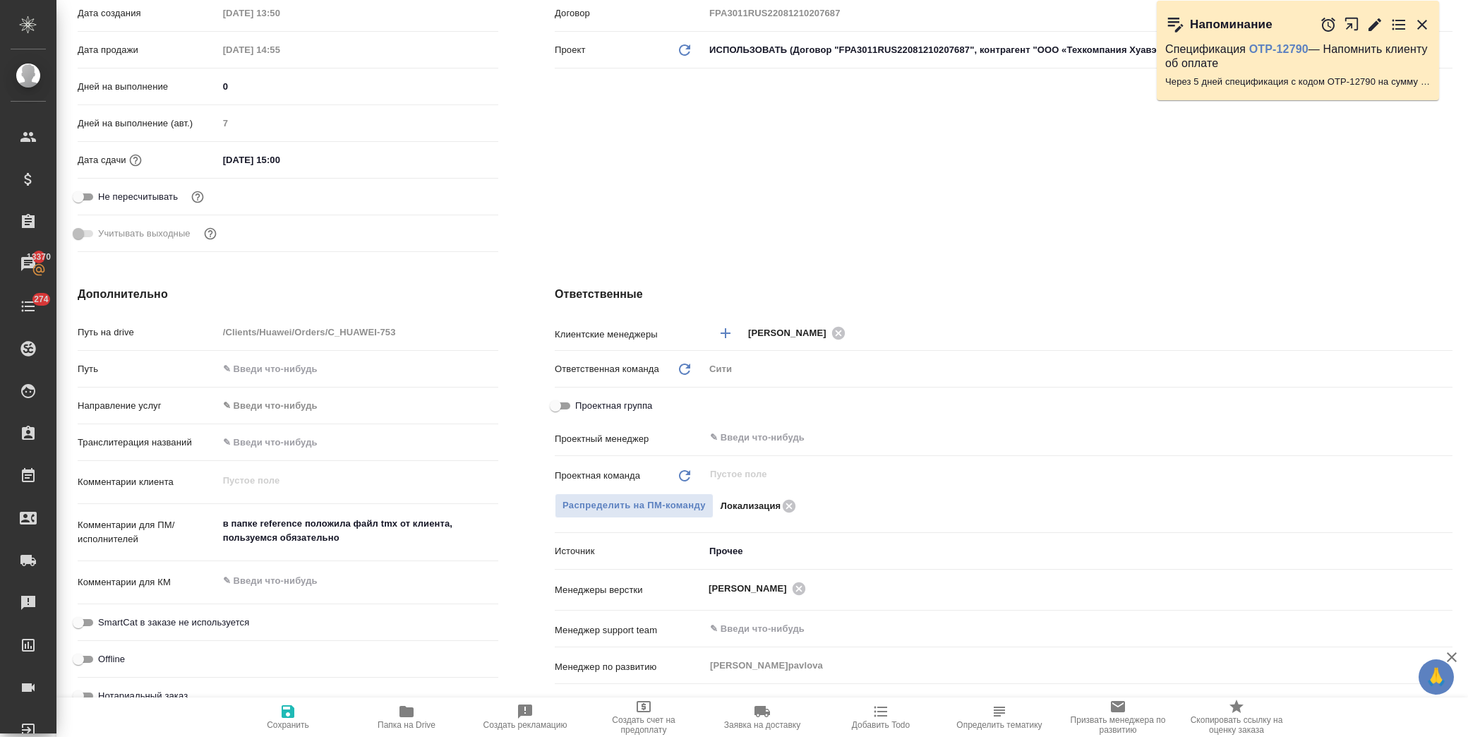
type textarea "x"
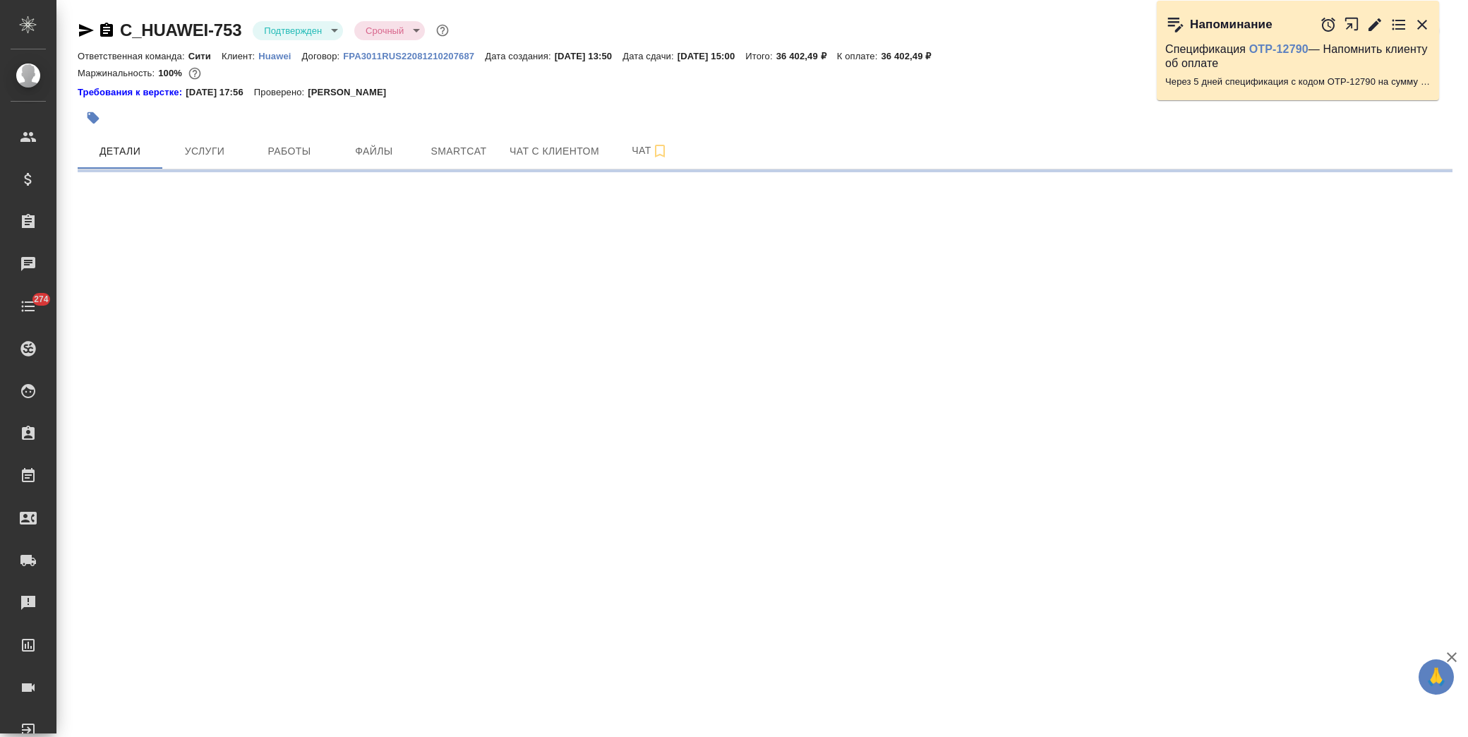
select select "RU"
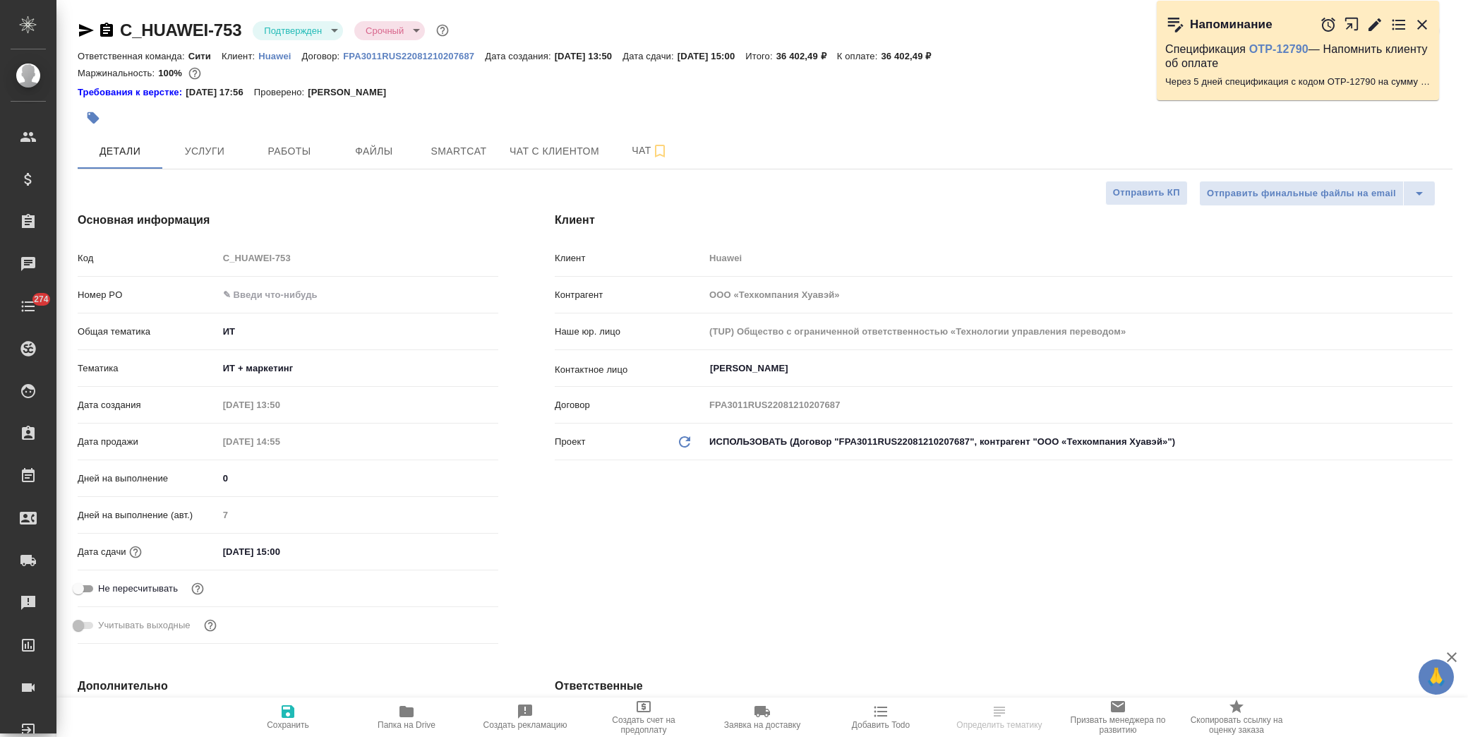
type textarea "x"
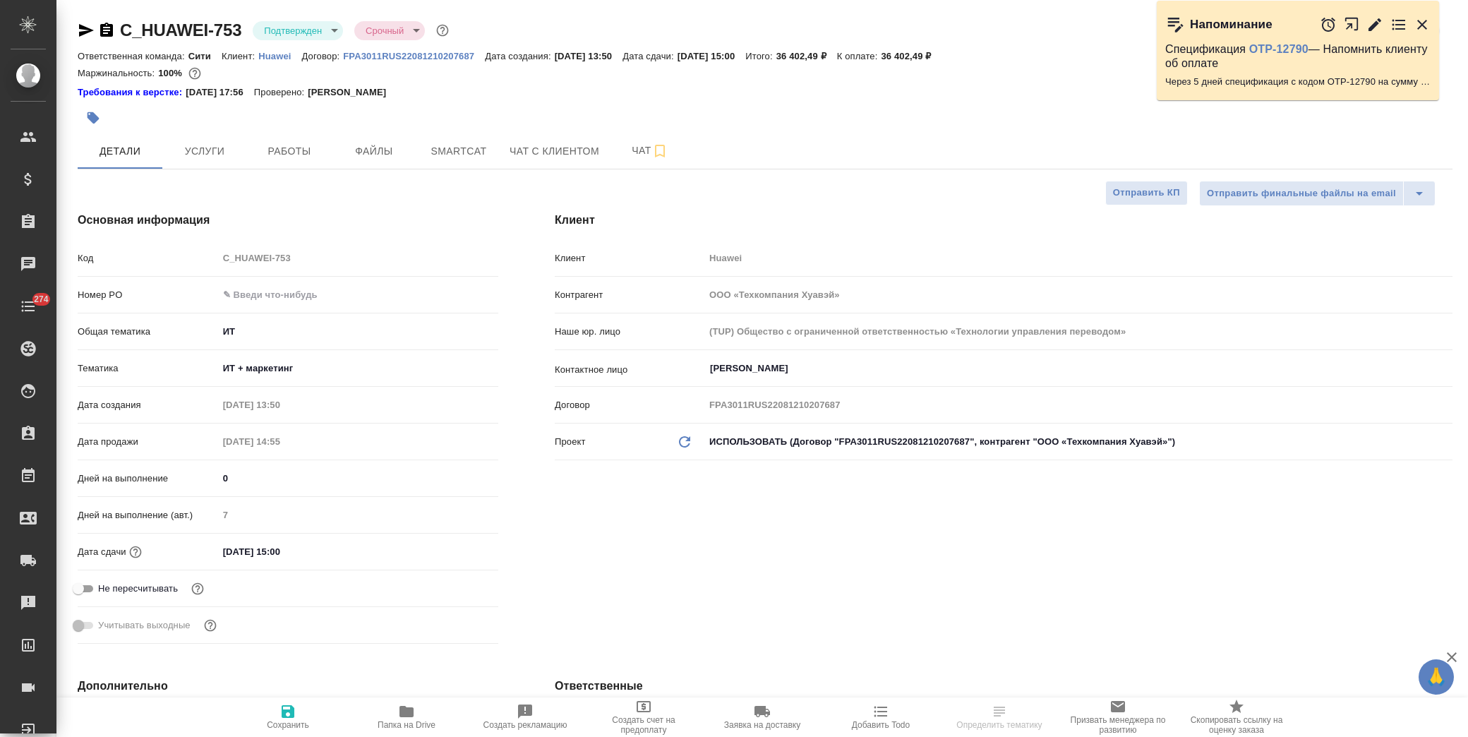
type textarea "x"
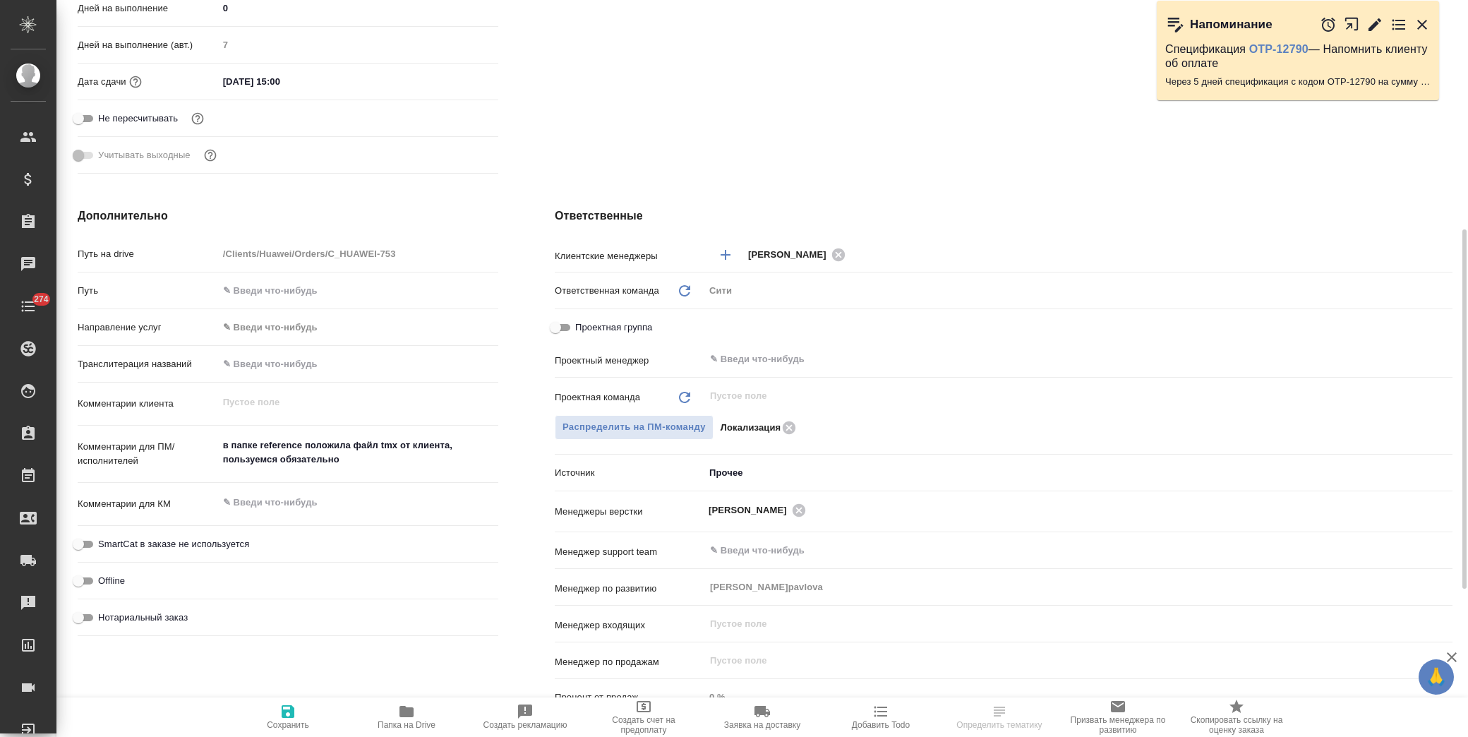
scroll to position [235, 0]
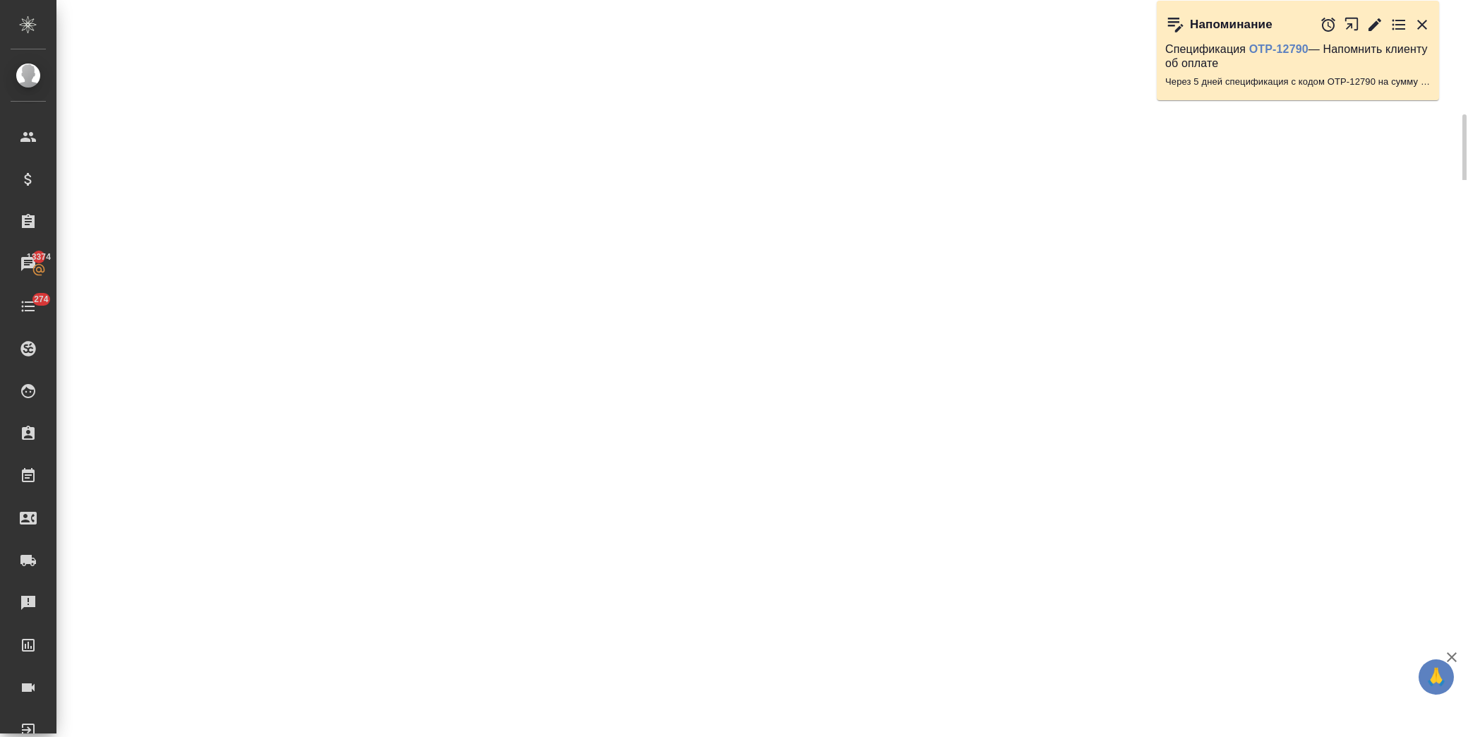
select select "RU"
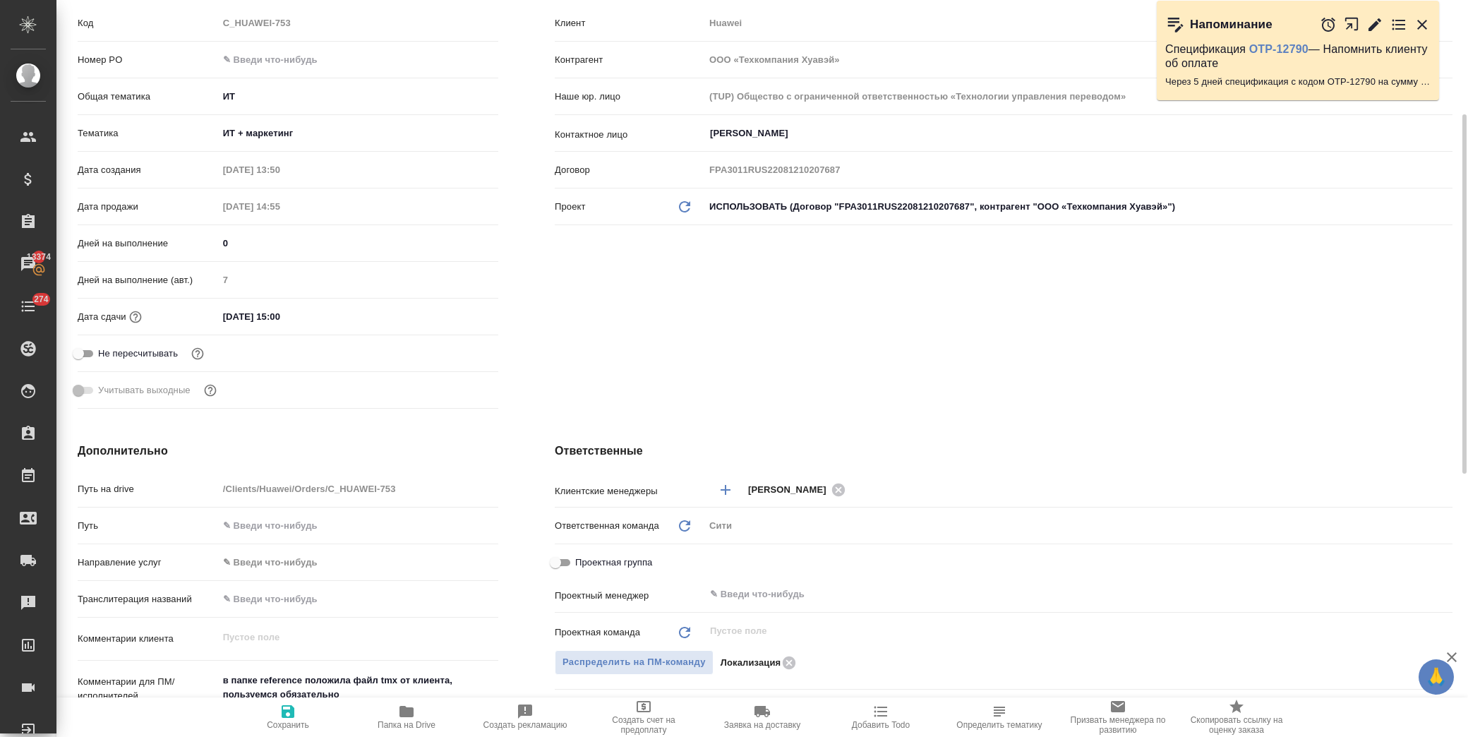
type textarea "x"
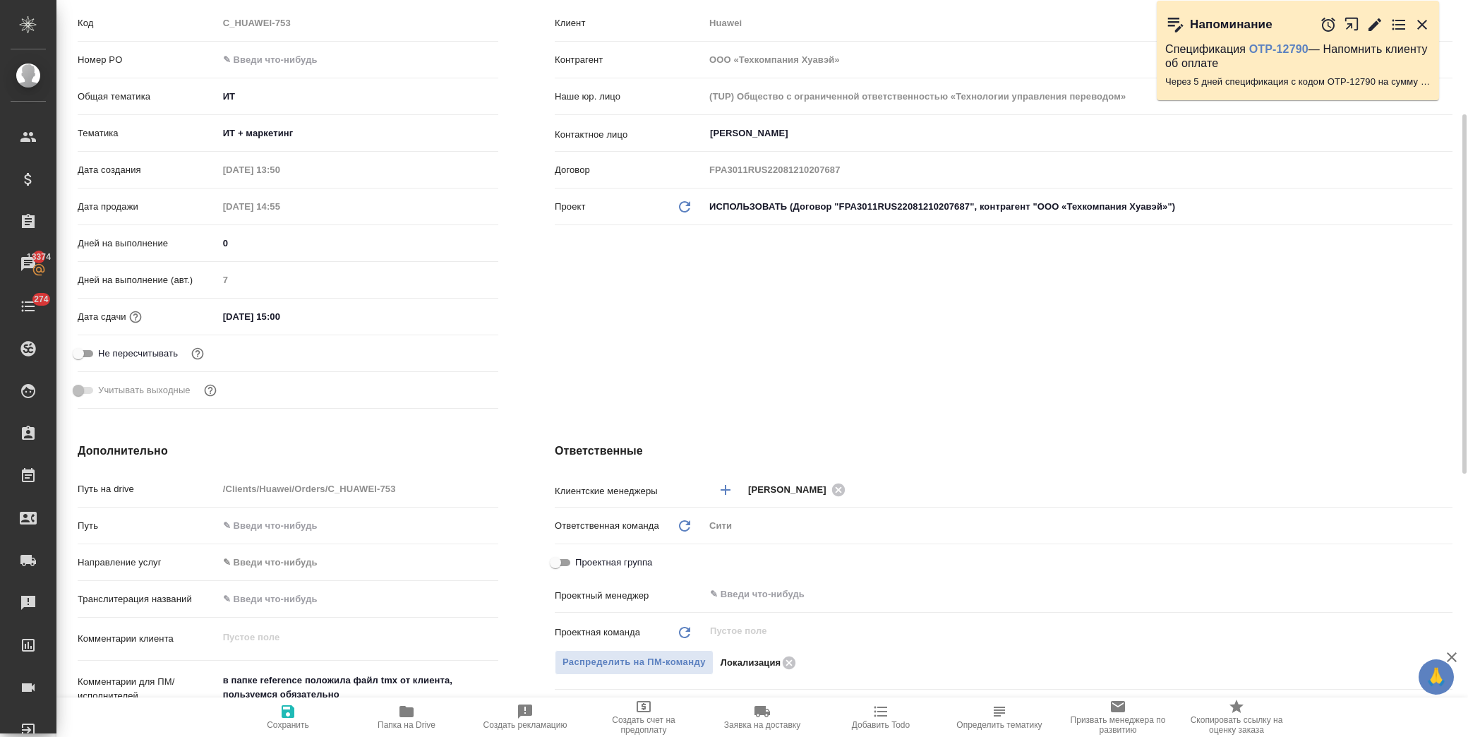
type textarea "x"
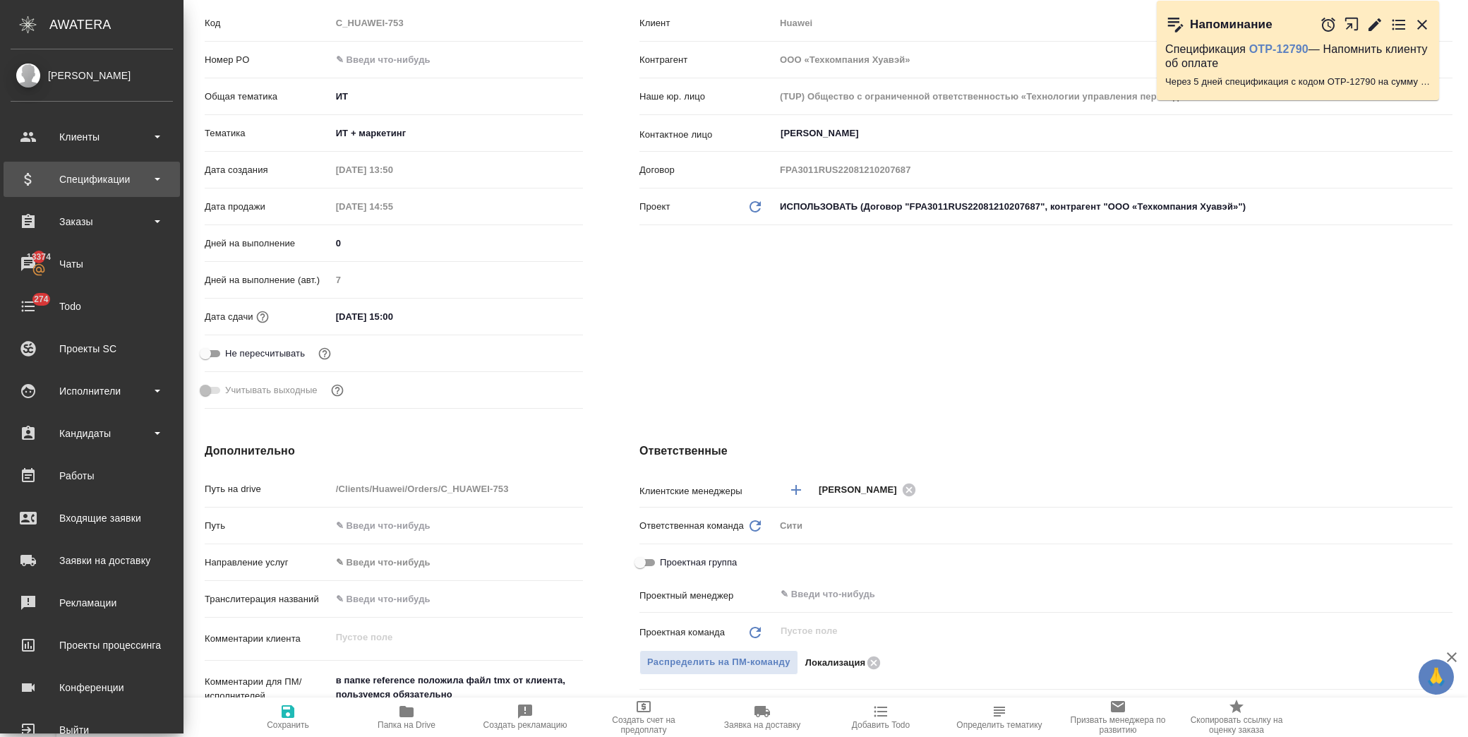
type textarea "x"
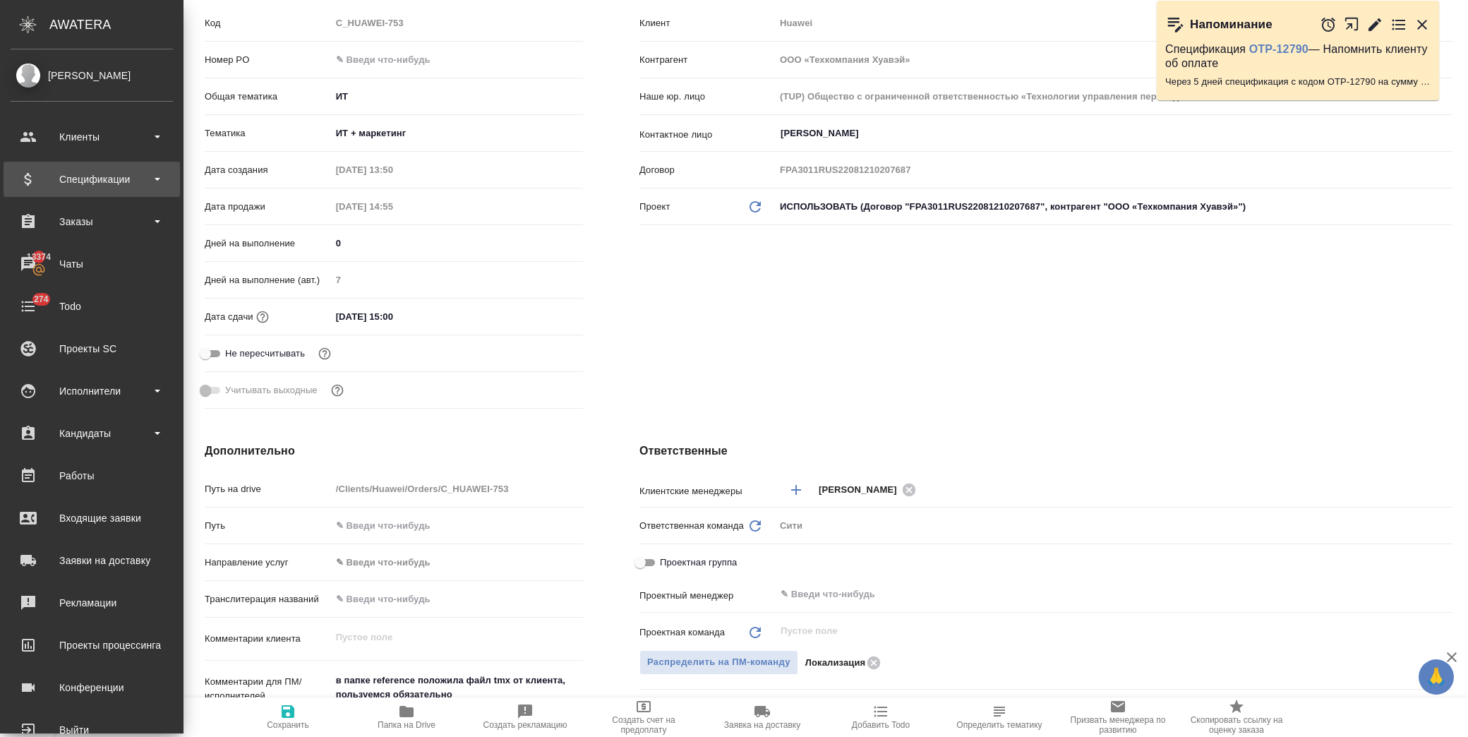
type textarea "x"
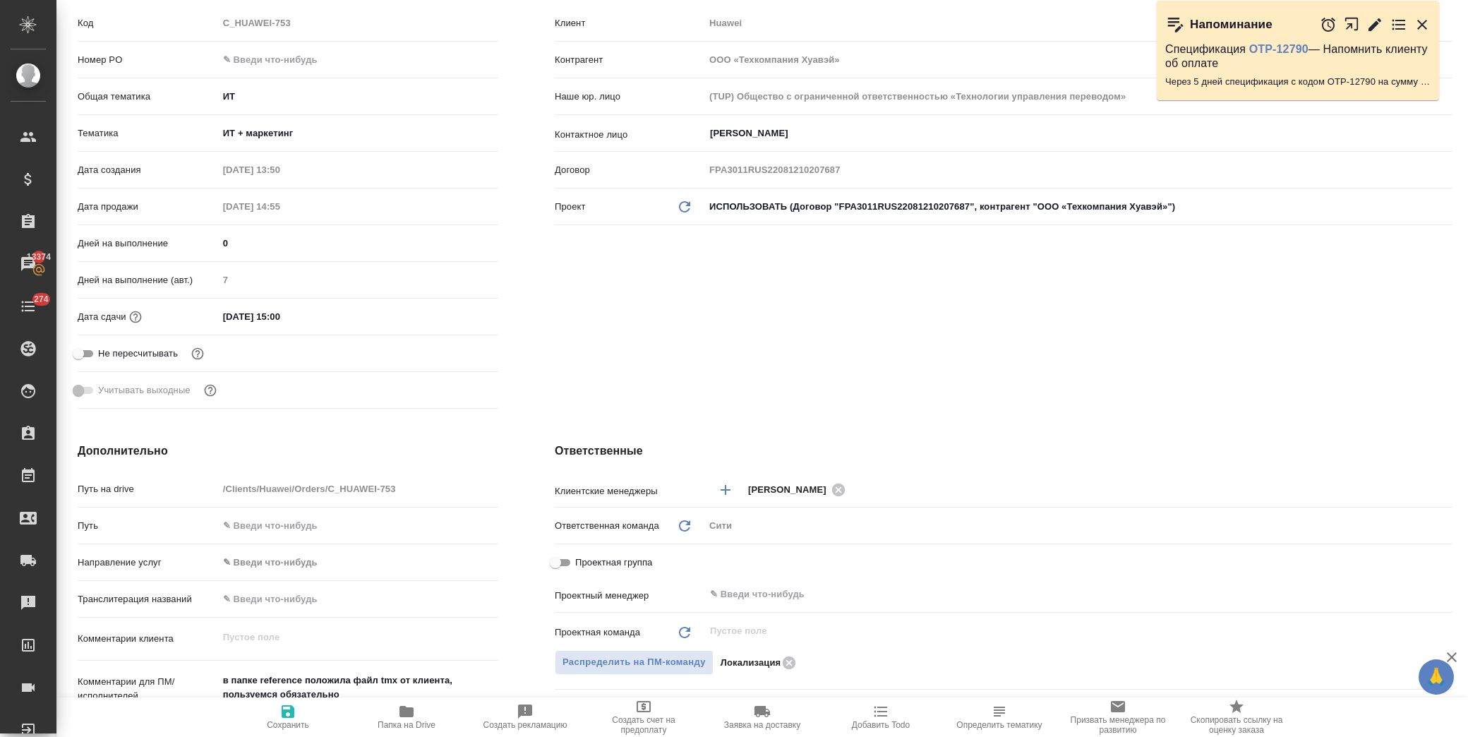
type textarea "x"
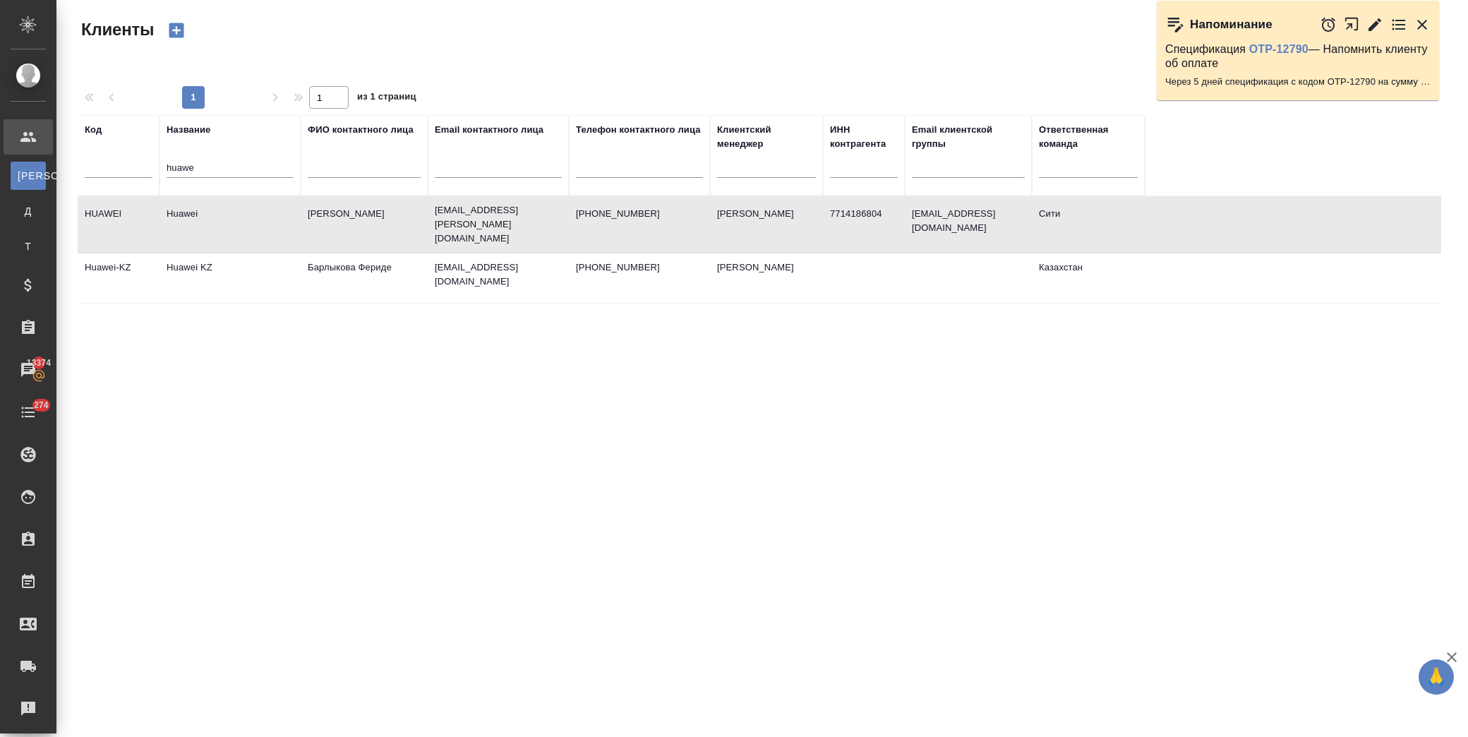
select select "RU"
drag, startPoint x: 172, startPoint y: 161, endPoint x: 90, endPoint y: 165, distance: 82.0
click at [89, 162] on tr "Код Название huawe ФИО контактного лица Email контактного лица Телефон контактн…" at bounding box center [611, 155] width 1067 height 80
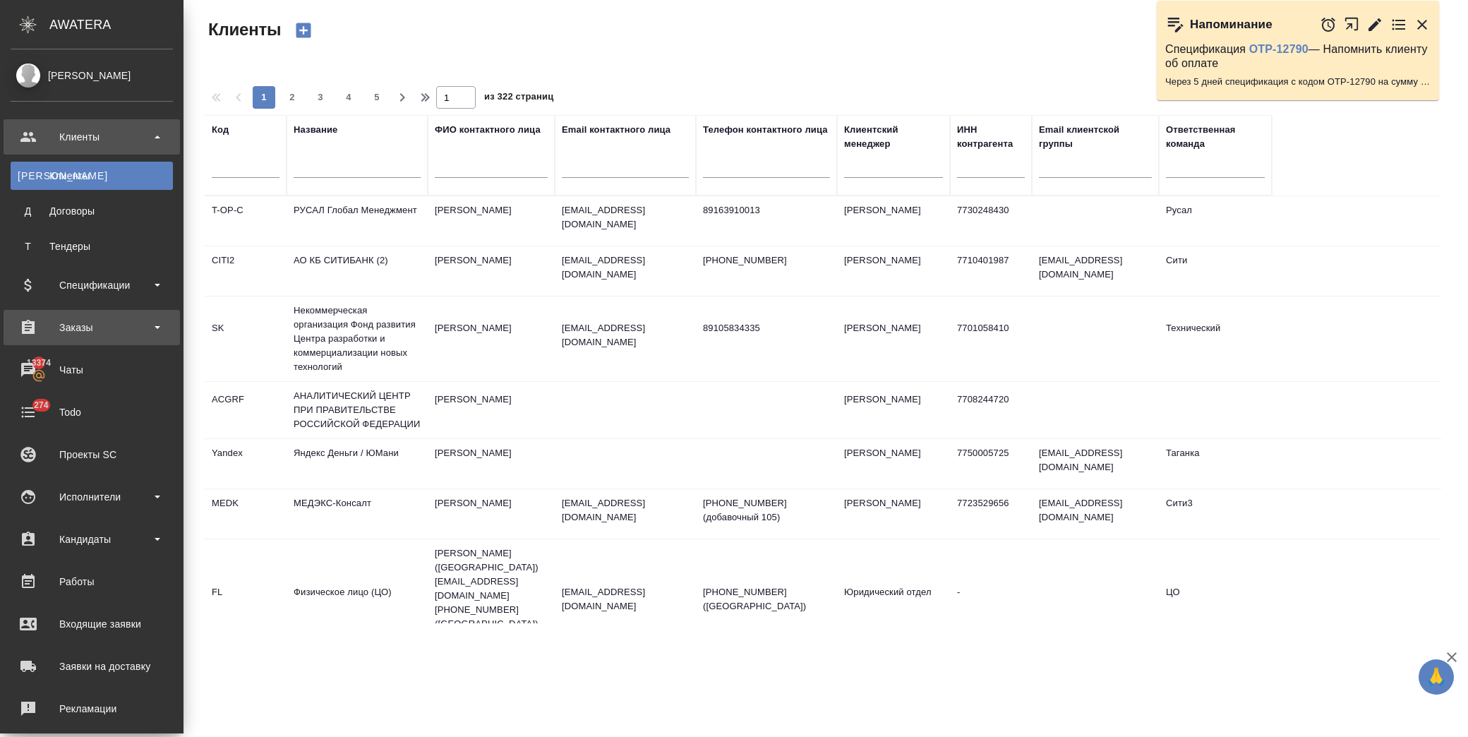
click at [111, 327] on div "Заказы" at bounding box center [92, 327] width 162 height 21
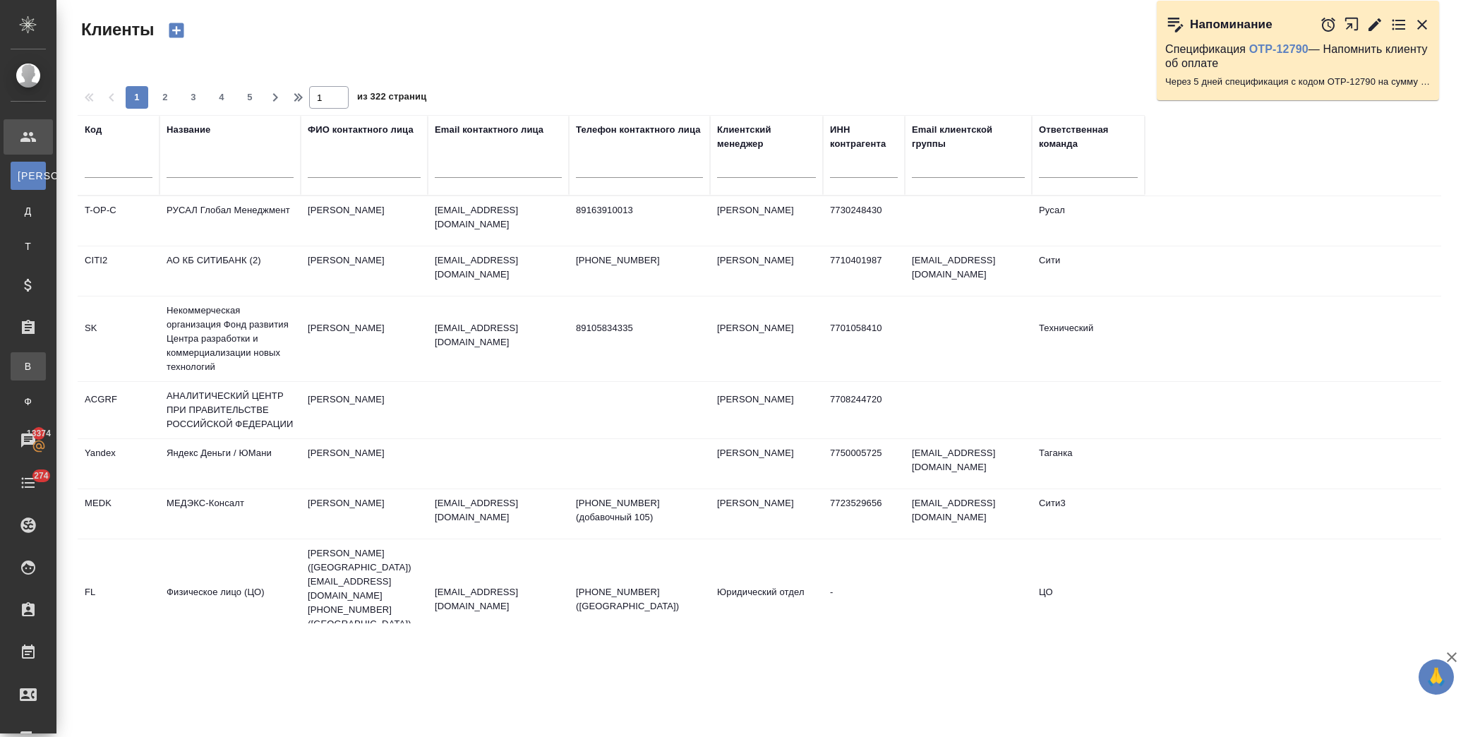
click at [46, 357] on link "В Все заказы" at bounding box center [28, 366] width 35 height 28
